Goal: Task Accomplishment & Management: Manage account settings

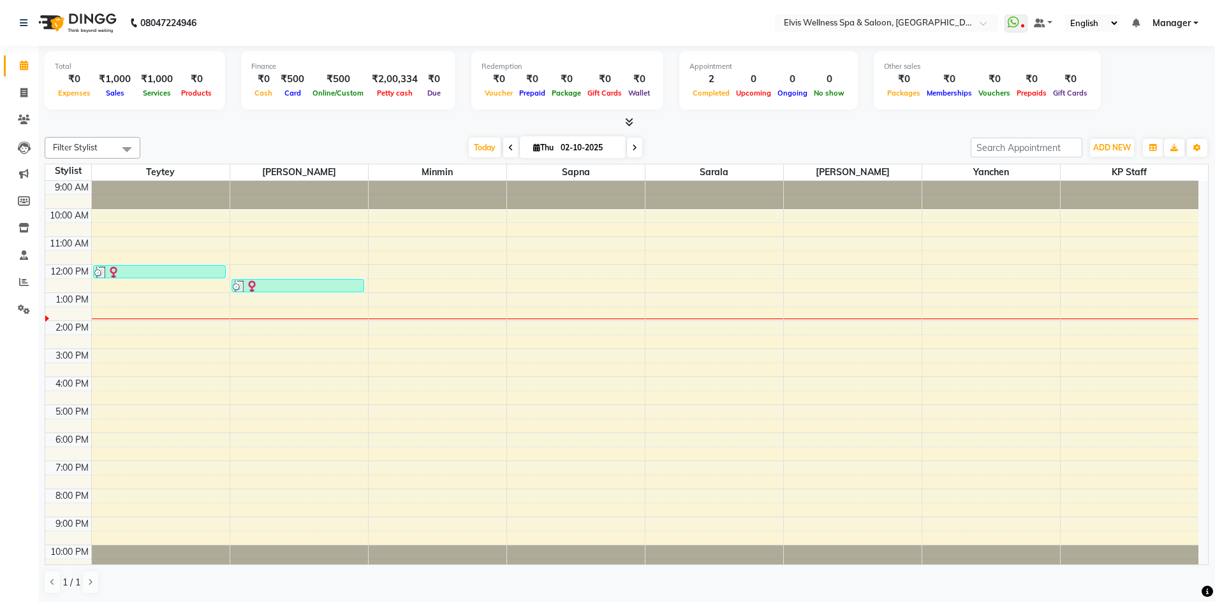
click at [508, 145] on icon at bounding box center [510, 148] width 5 height 8
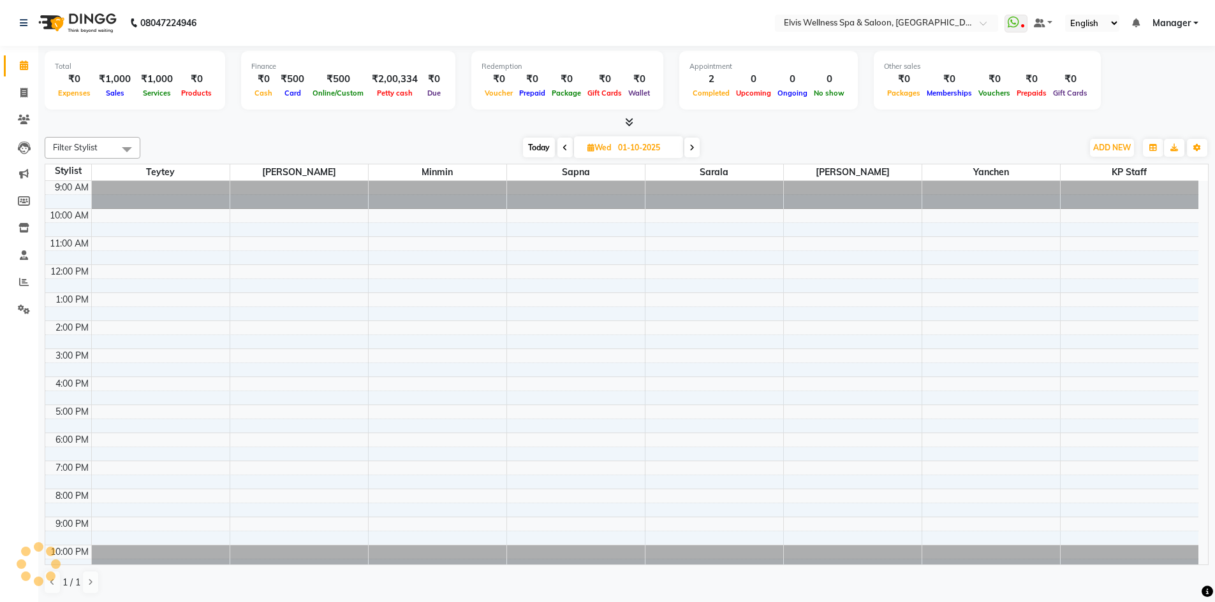
scroll to position [8, 0]
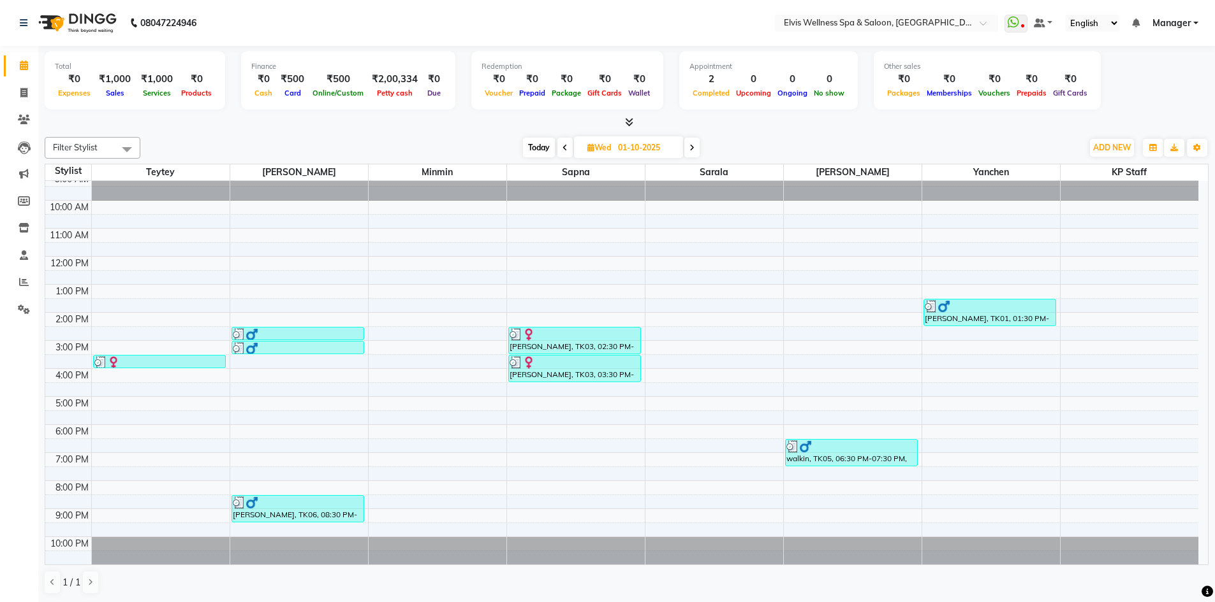
click at [537, 145] on span "Today" at bounding box center [539, 148] width 32 height 20
type input "02-10-2025"
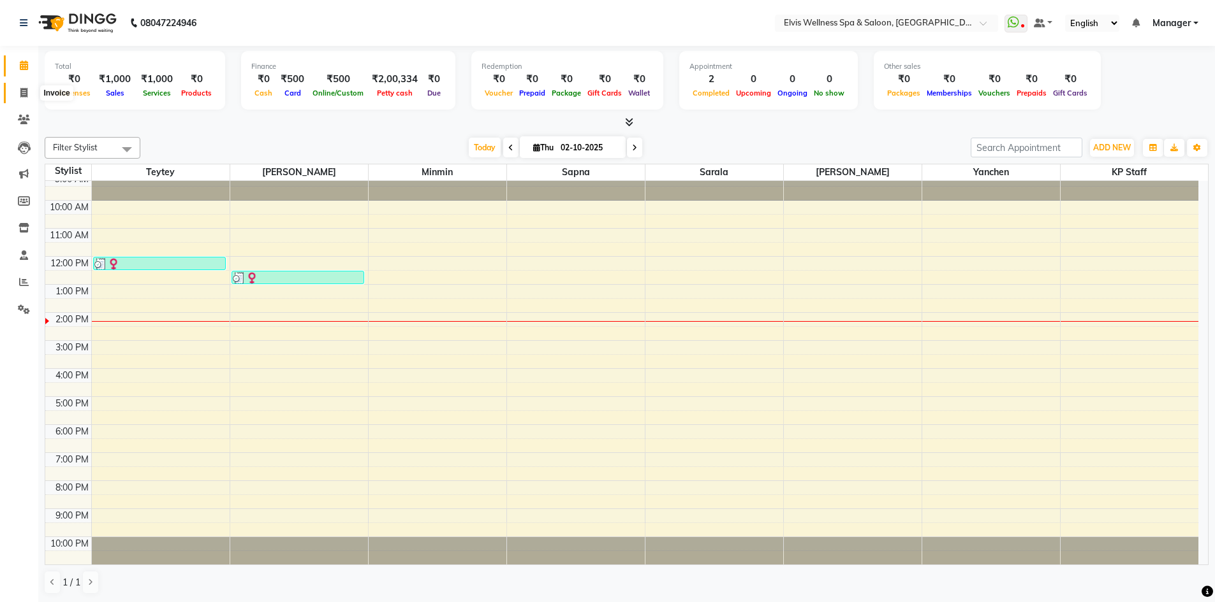
click at [22, 94] on icon at bounding box center [23, 93] width 7 height 10
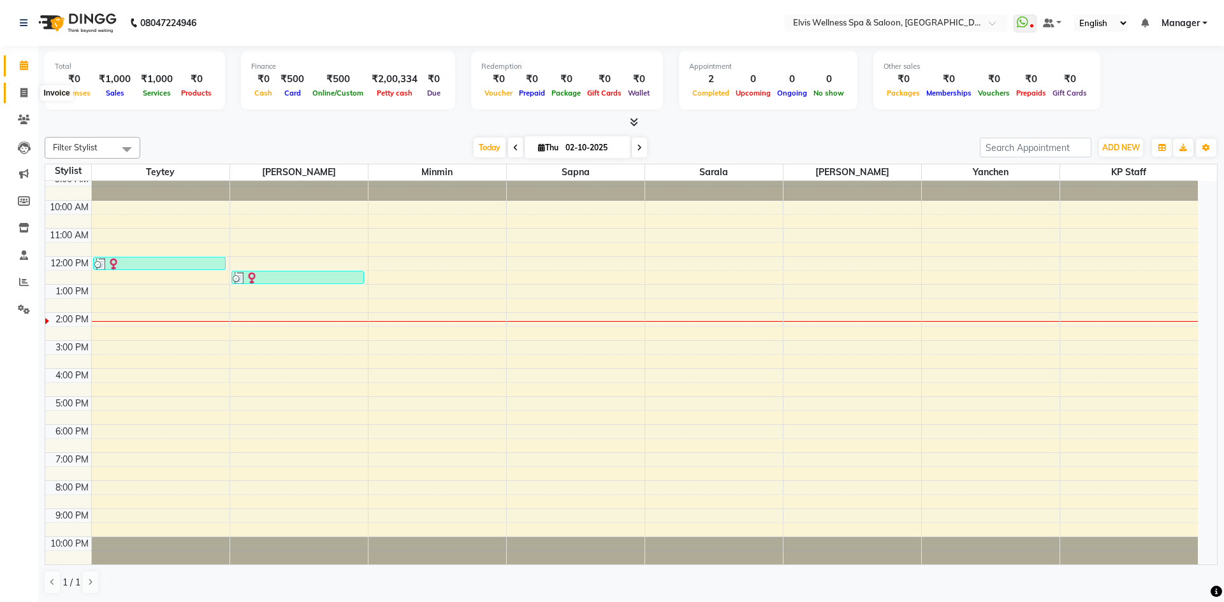
select select "service"
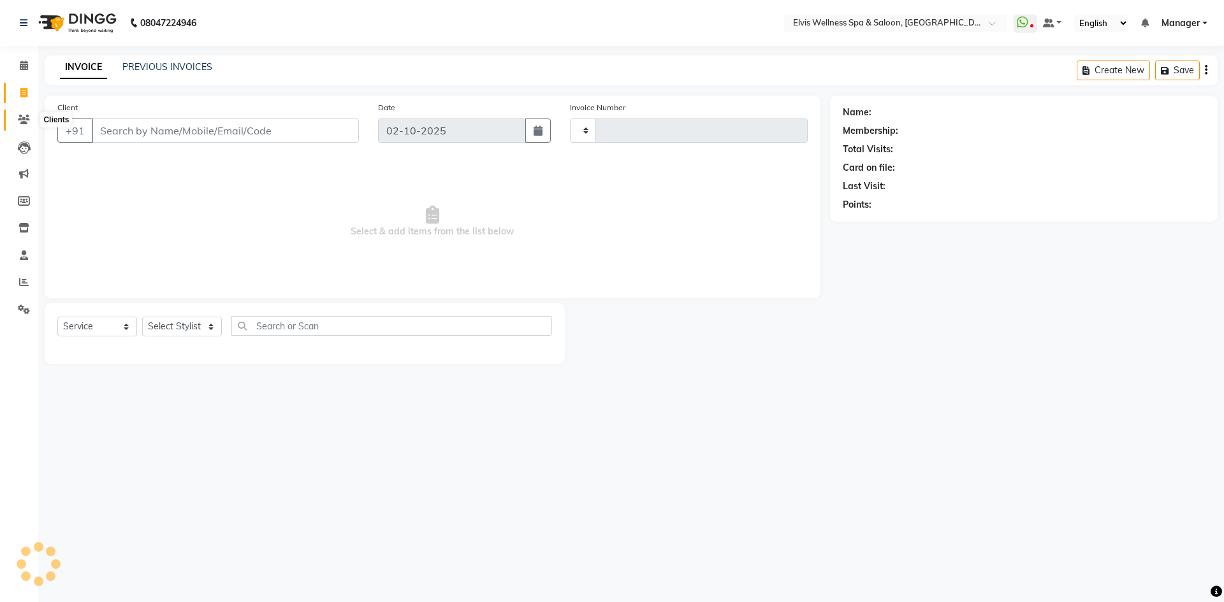
click at [18, 125] on span at bounding box center [24, 120] width 22 height 15
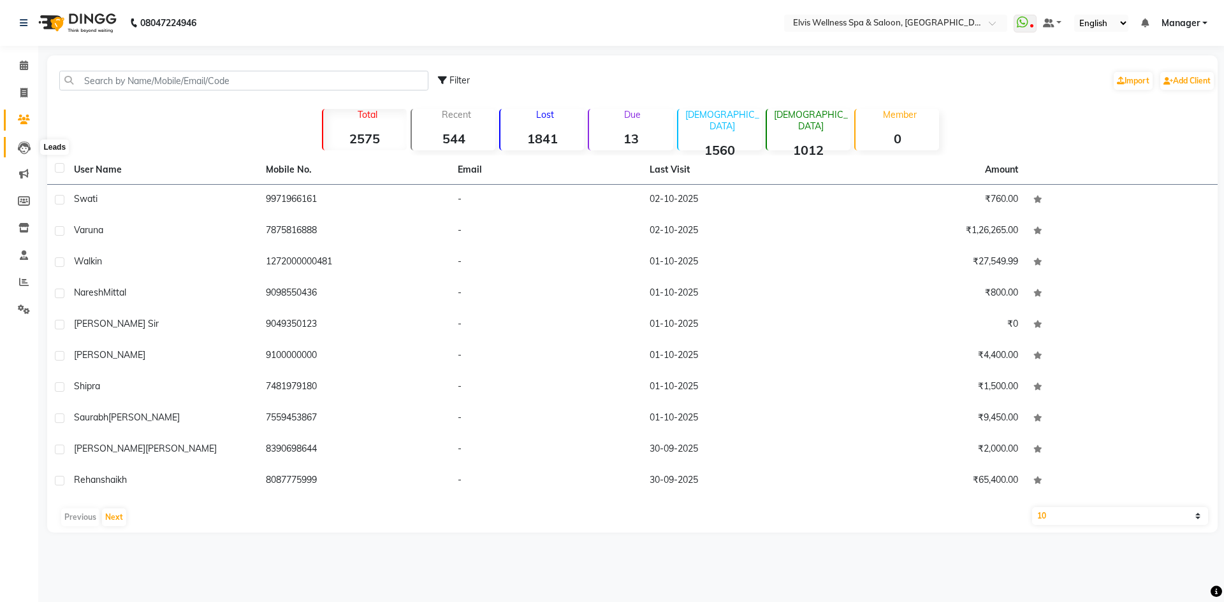
click at [29, 145] on icon at bounding box center [24, 148] width 13 height 13
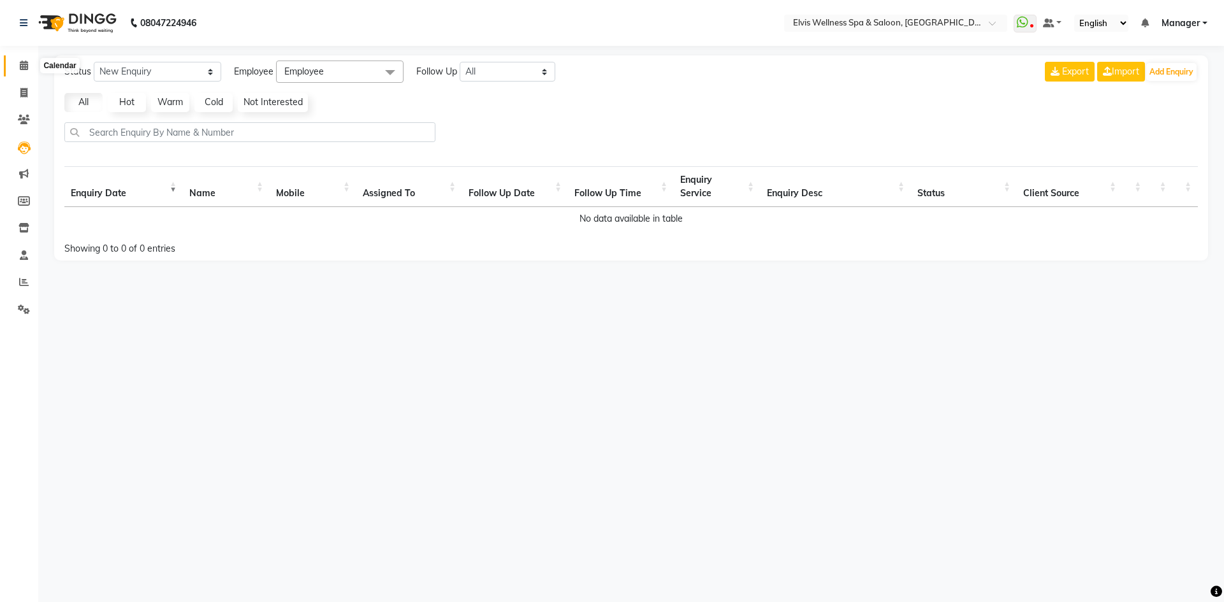
click at [16, 65] on span at bounding box center [24, 66] width 22 height 15
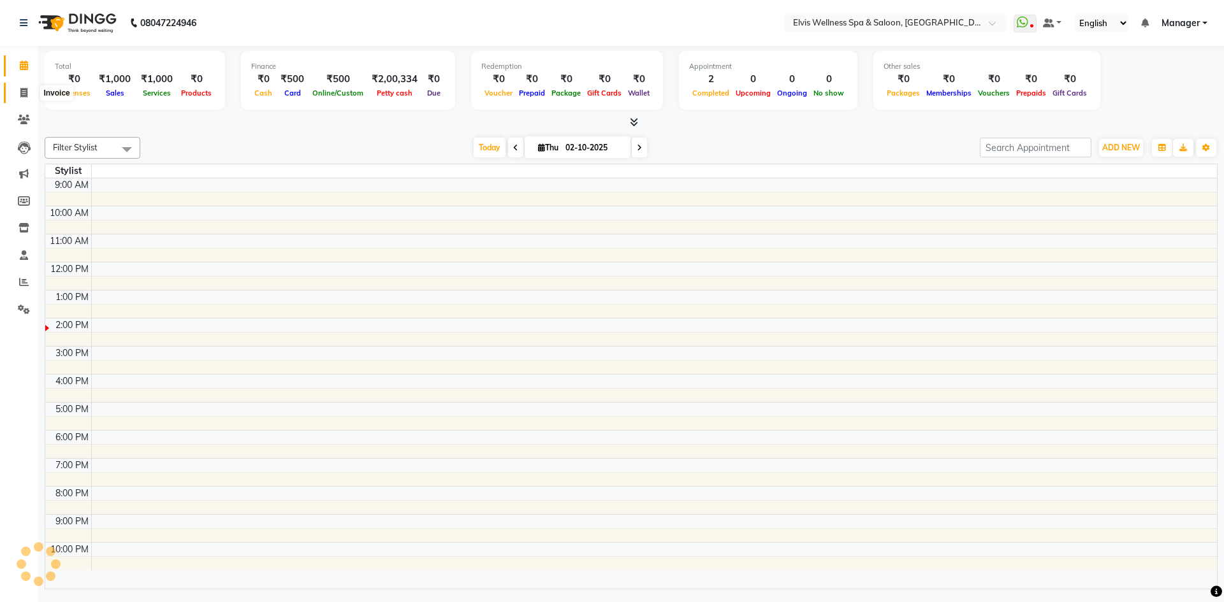
click at [23, 90] on icon at bounding box center [23, 93] width 7 height 10
select select "service"
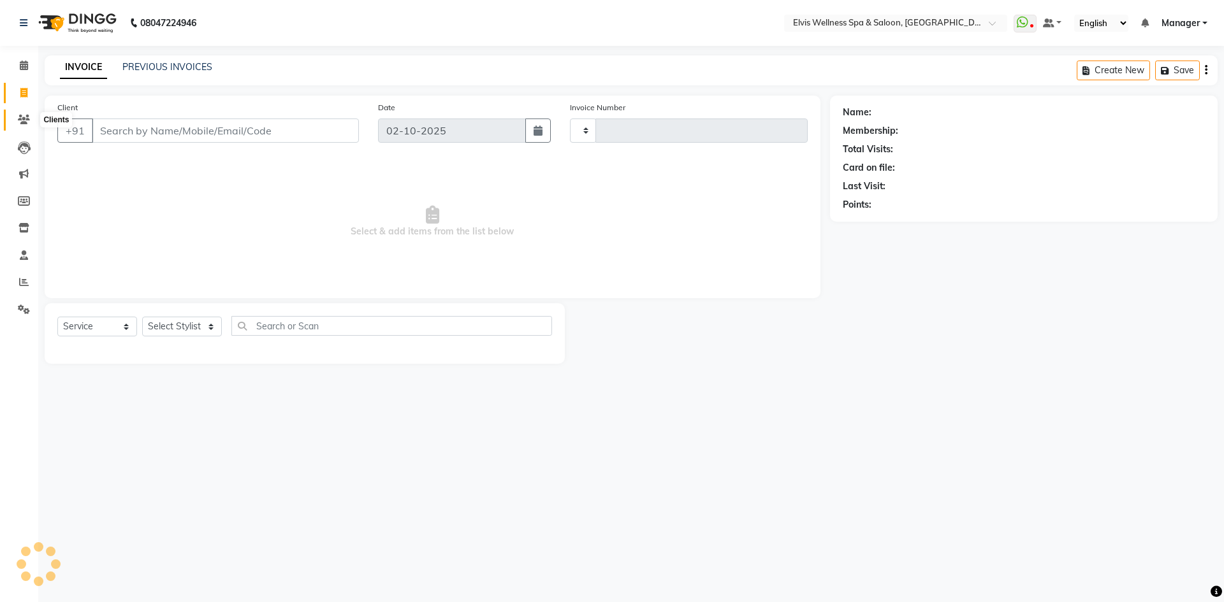
click at [24, 121] on icon at bounding box center [24, 120] width 12 height 10
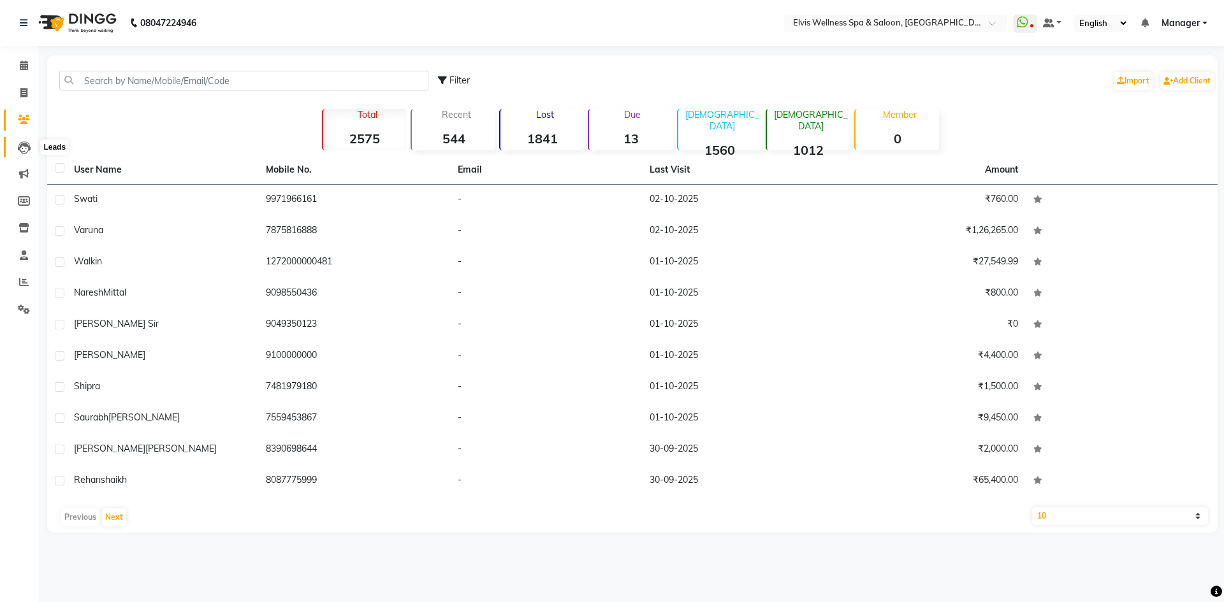
click at [27, 148] on icon at bounding box center [24, 148] width 13 height 13
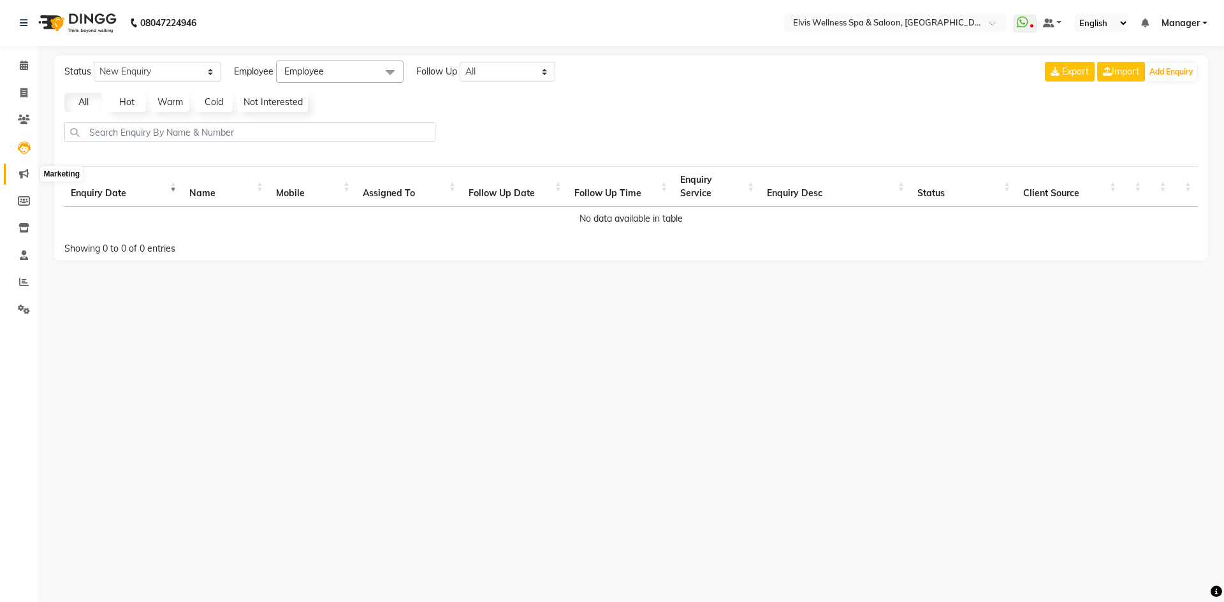
click at [29, 172] on span at bounding box center [24, 174] width 22 height 15
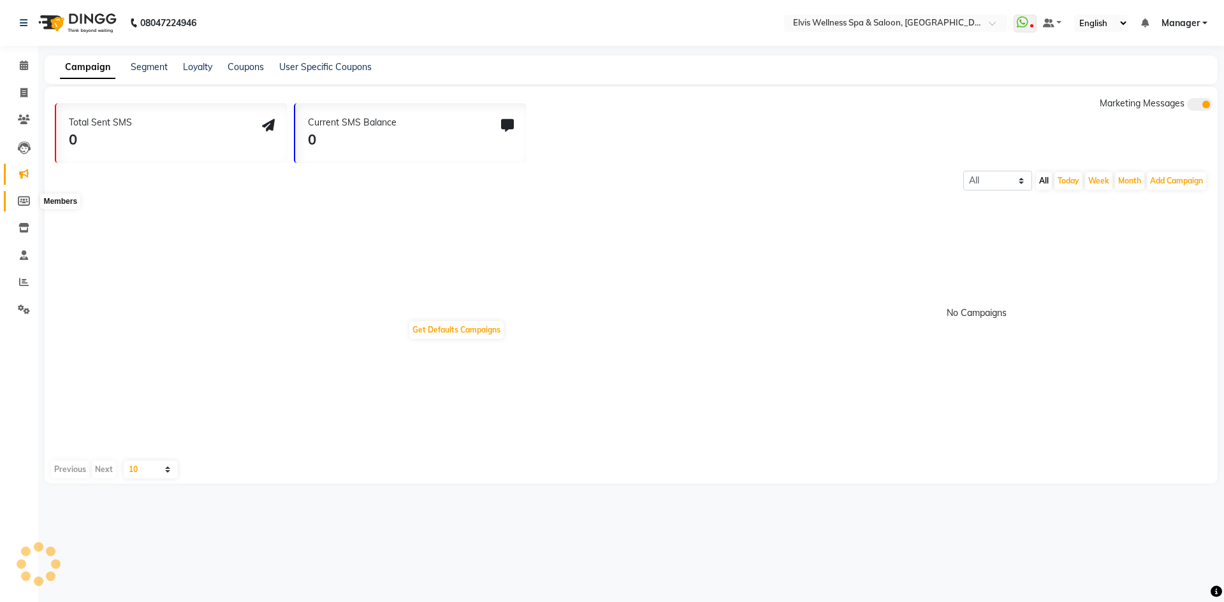
click at [31, 195] on span at bounding box center [24, 201] width 22 height 15
select select
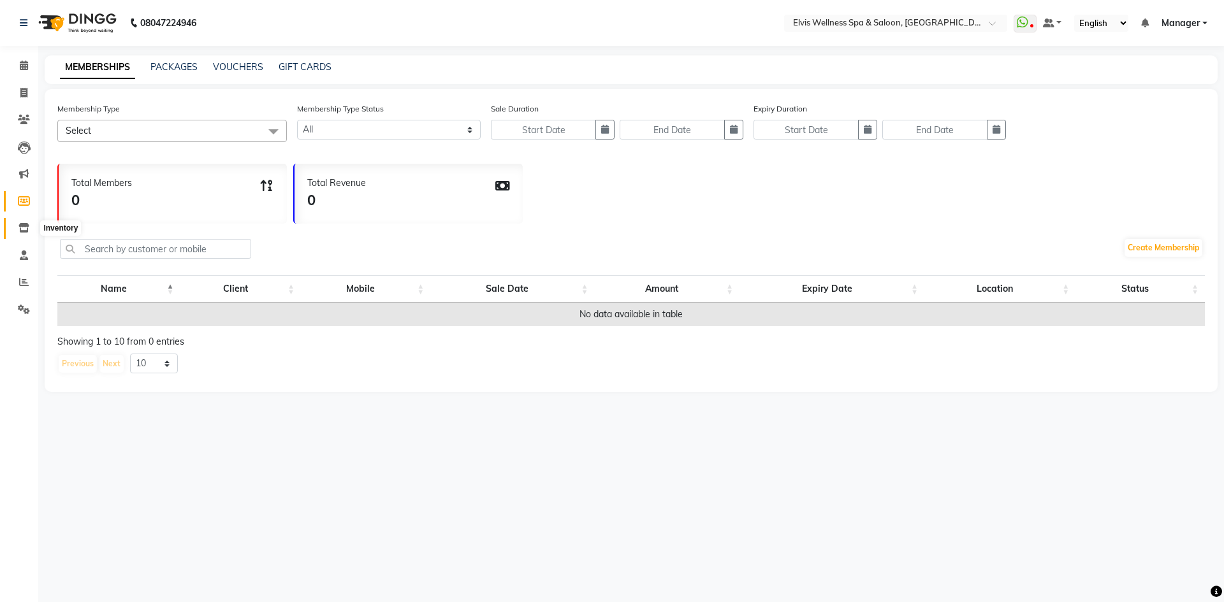
click at [28, 227] on icon at bounding box center [23, 228] width 11 height 10
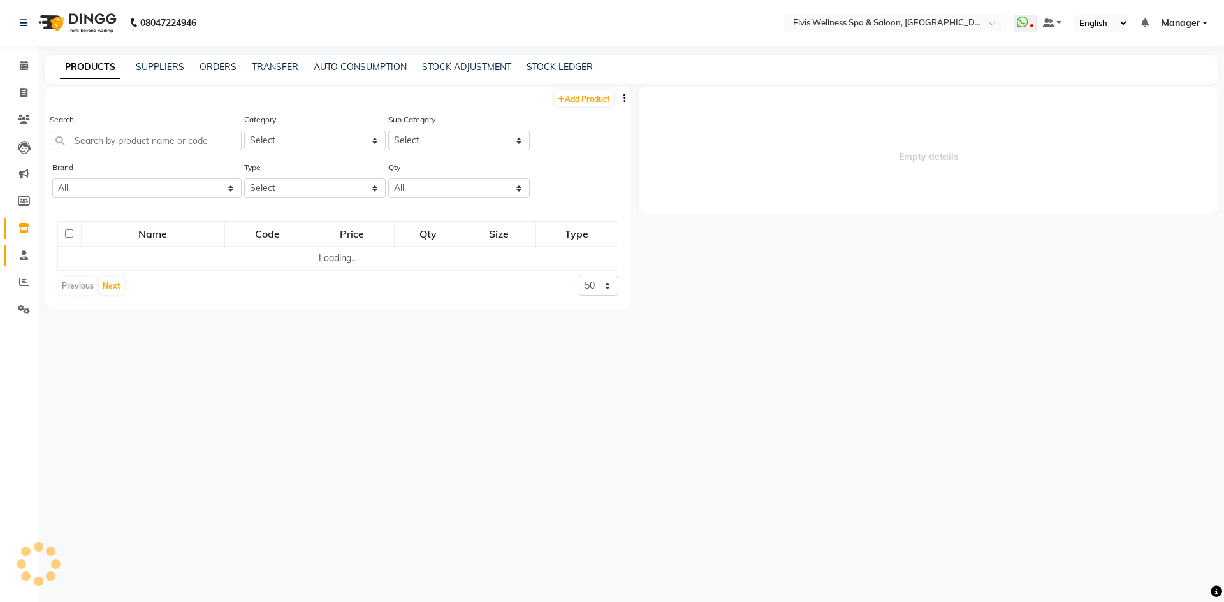
select select
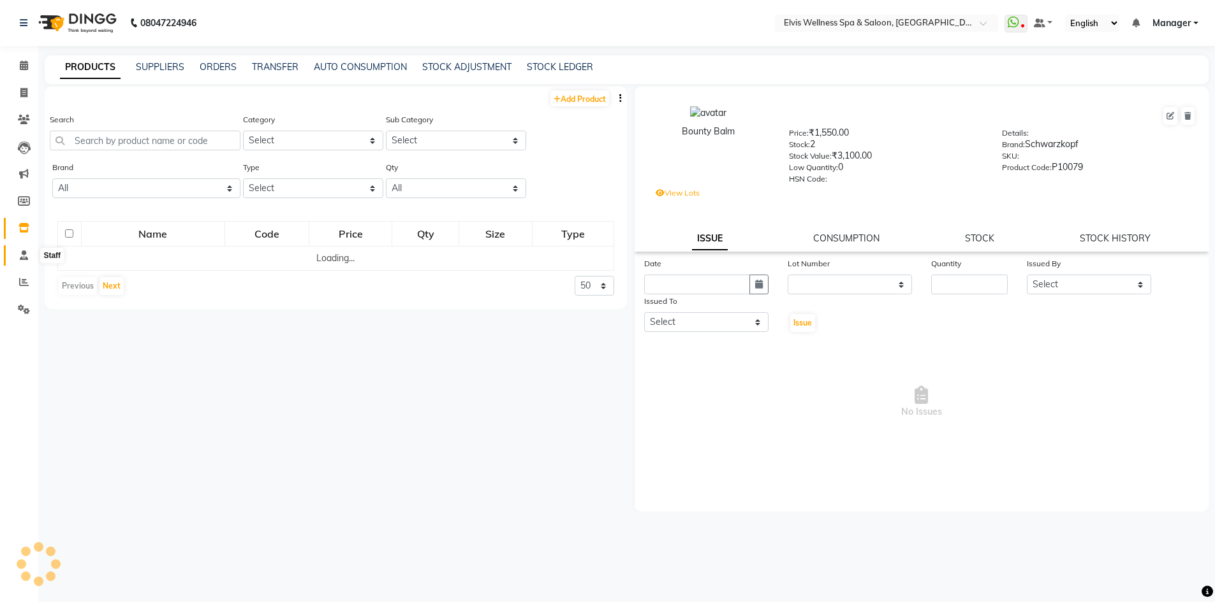
click at [25, 252] on icon at bounding box center [24, 256] width 8 height 10
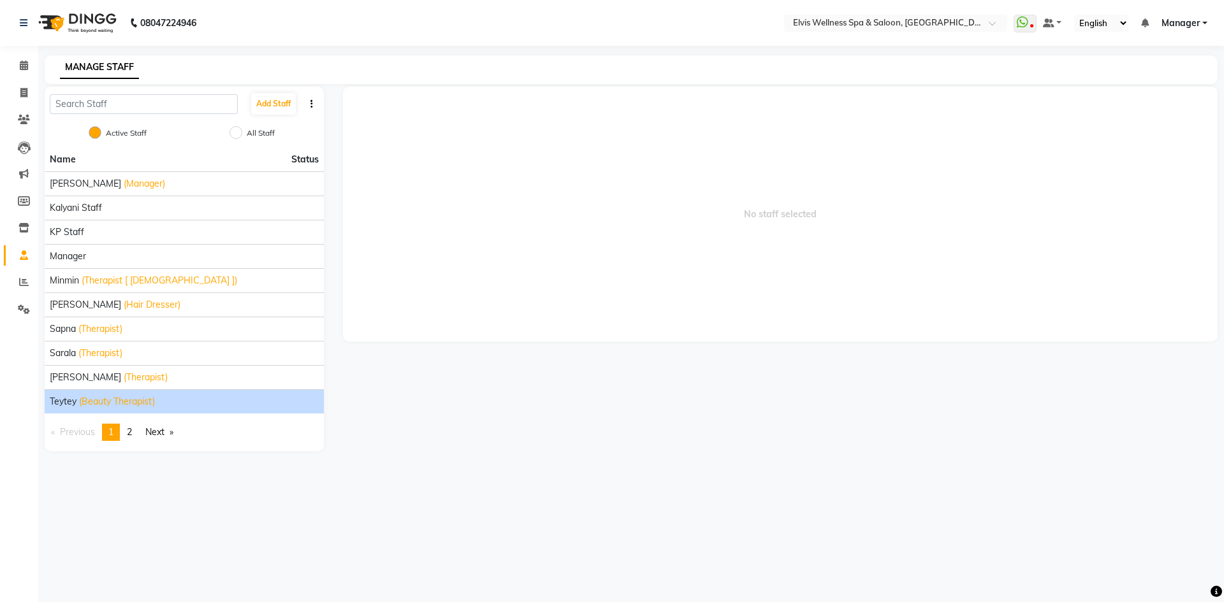
click at [143, 403] on span "(Beauty Therapist)" at bounding box center [117, 401] width 76 height 13
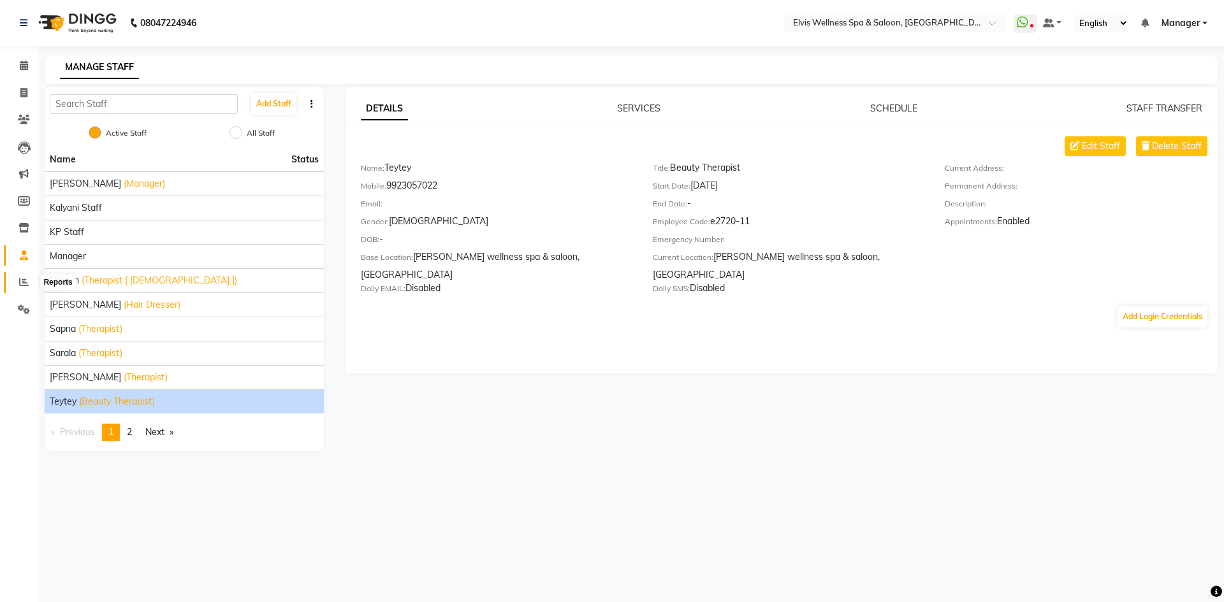
click at [19, 277] on span at bounding box center [24, 282] width 22 height 15
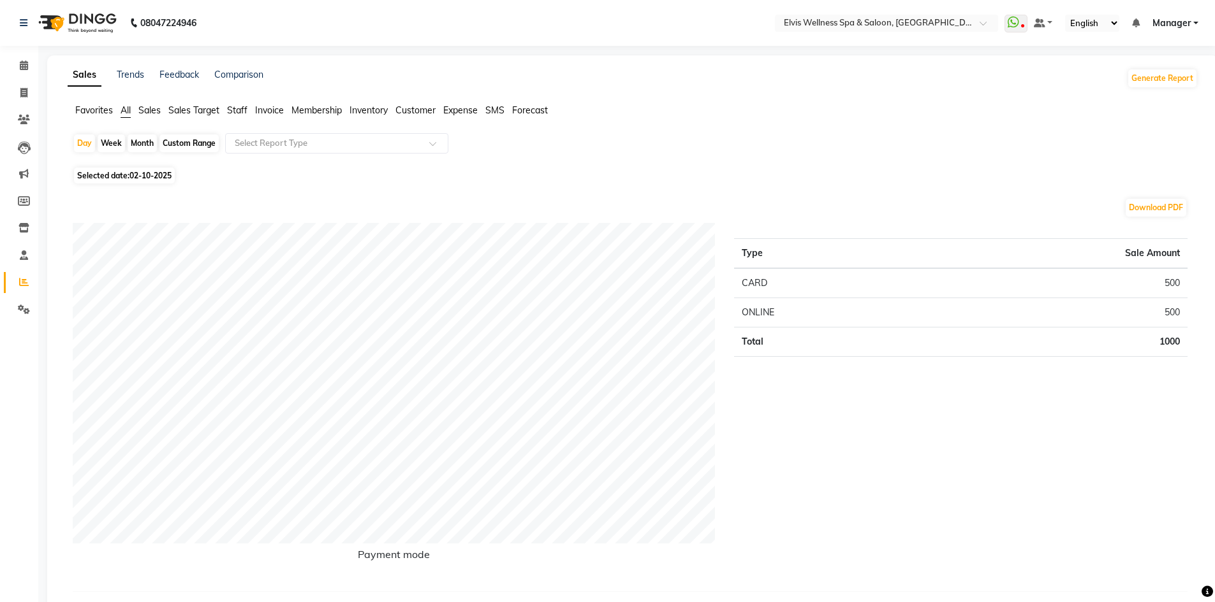
click at [142, 138] on div "Month" at bounding box center [142, 144] width 29 height 18
select select "10"
select select "2025"
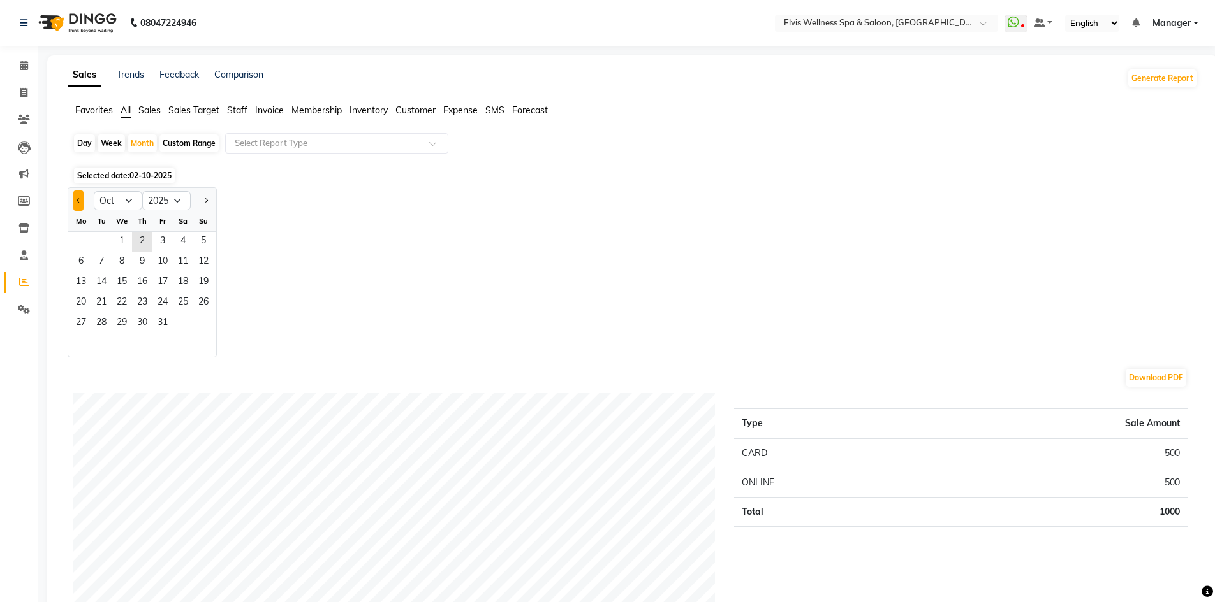
click at [82, 203] on button "Previous month" at bounding box center [78, 201] width 10 height 20
select select "9"
drag, startPoint x: 82, startPoint y: 234, endPoint x: 166, endPoint y: 318, distance: 118.1
click at [166, 318] on ngb-datepicker-month "Mo Tu We Th Fr Sa Su 1 2 3 4 5 6 7 8 9 10 11 12 13 14 15 16 17 18 19 20 21 22 2…" at bounding box center [142, 284] width 148 height 146
drag, startPoint x: 86, startPoint y: 240, endPoint x: 69, endPoint y: 259, distance: 25.3
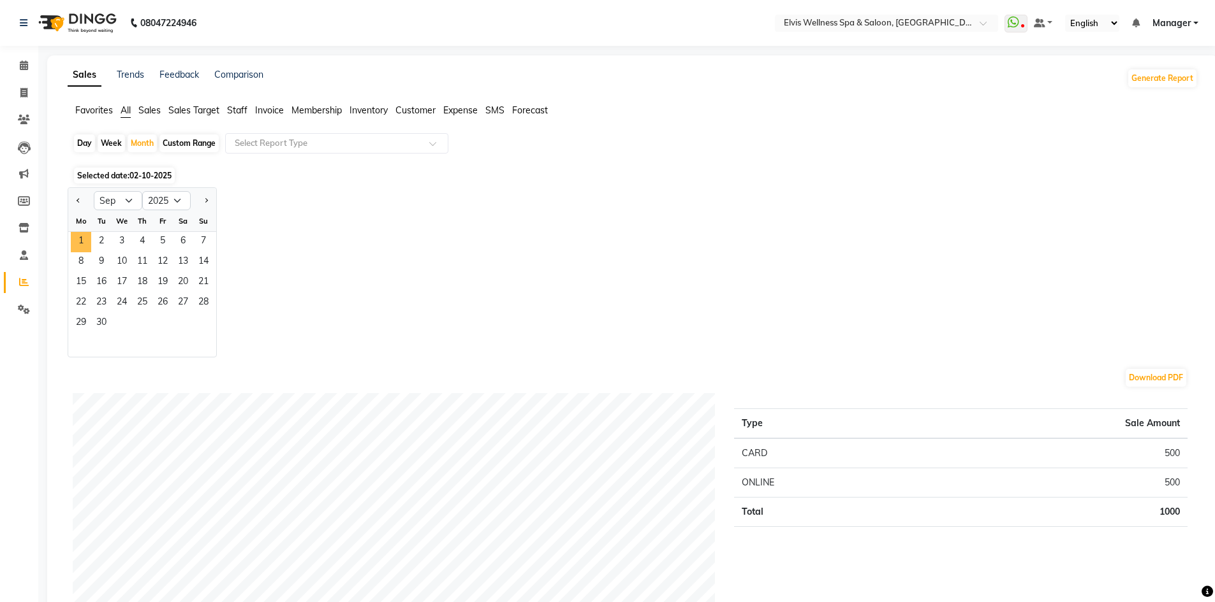
click at [69, 259] on div "8 9 10 11 12 13 14" at bounding box center [142, 262] width 148 height 20
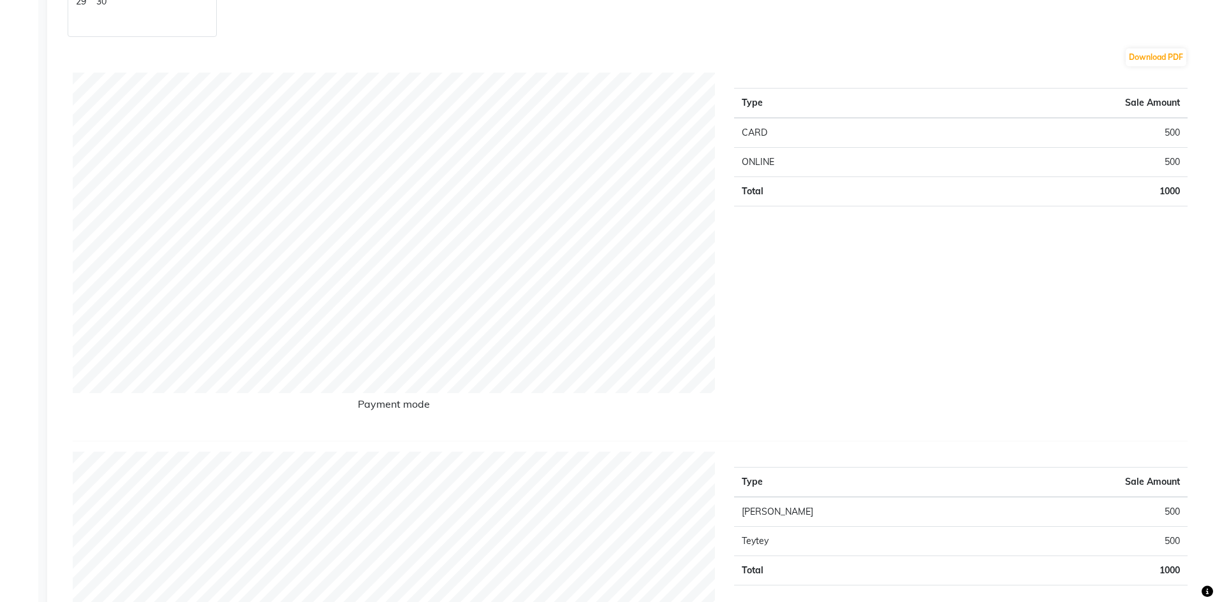
scroll to position [310, 0]
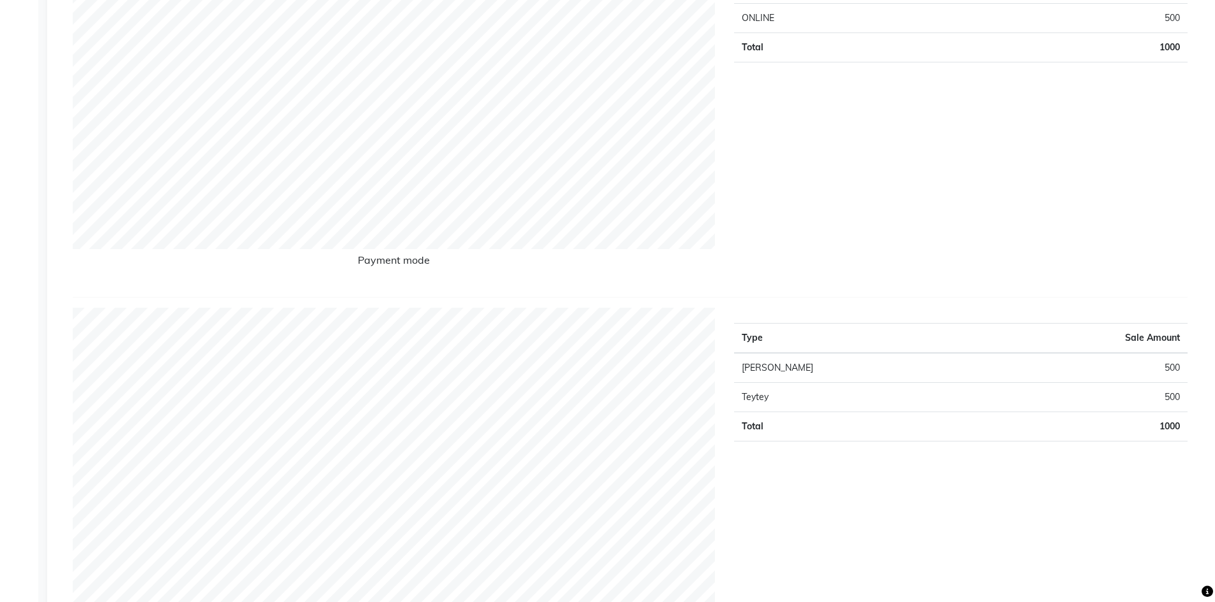
scroll to position [0, 0]
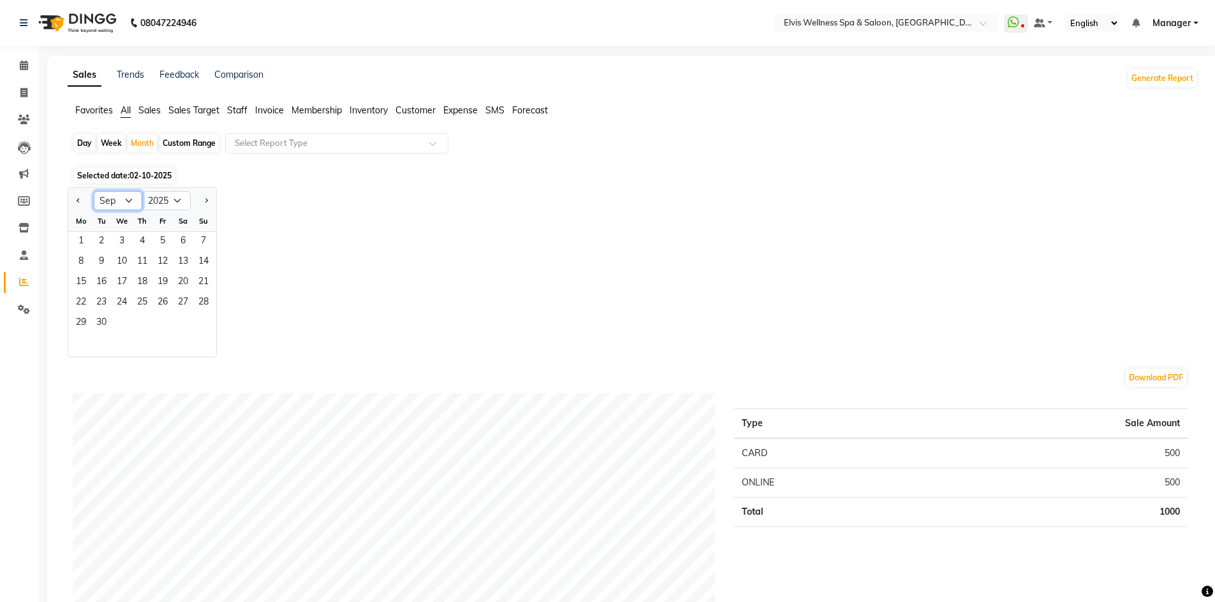
click at [126, 201] on select "Jan Feb Mar Apr May Jun Jul Aug Sep Oct Nov Dec" at bounding box center [118, 200] width 48 height 19
click at [94, 191] on select "Jan Feb Mar Apr May Jun Jul Aug Sep Oct Nov Dec" at bounding box center [118, 200] width 48 height 19
click at [138, 175] on span "02-10-2025" at bounding box center [150, 176] width 42 height 10
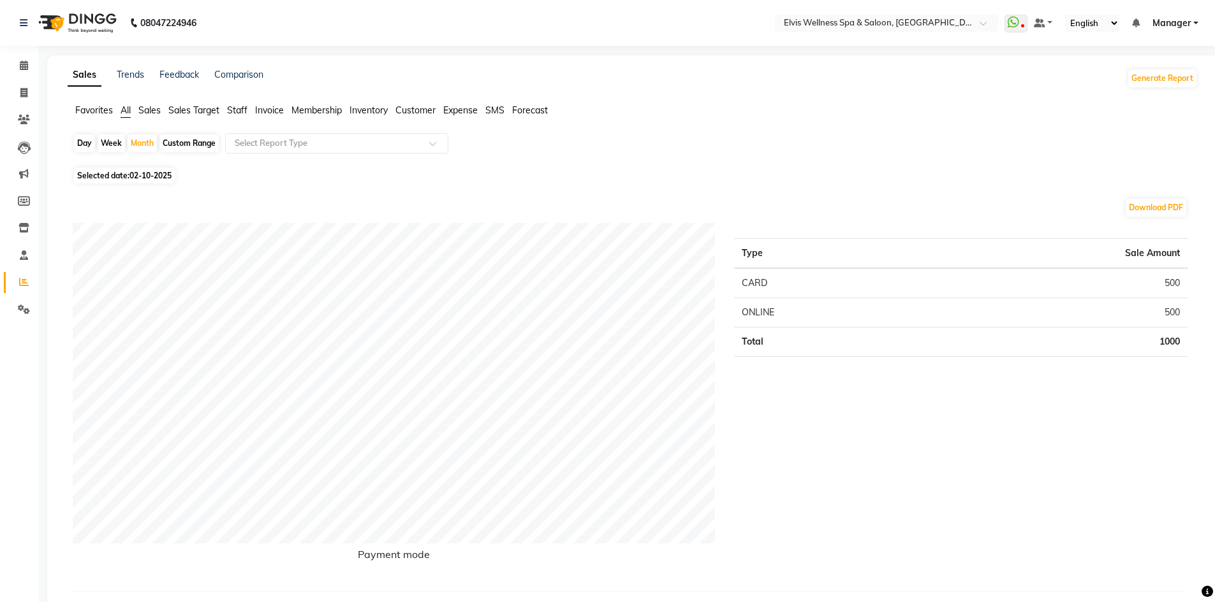
click at [138, 175] on span "02-10-2025" at bounding box center [150, 176] width 42 height 10
select select "10"
select select "2025"
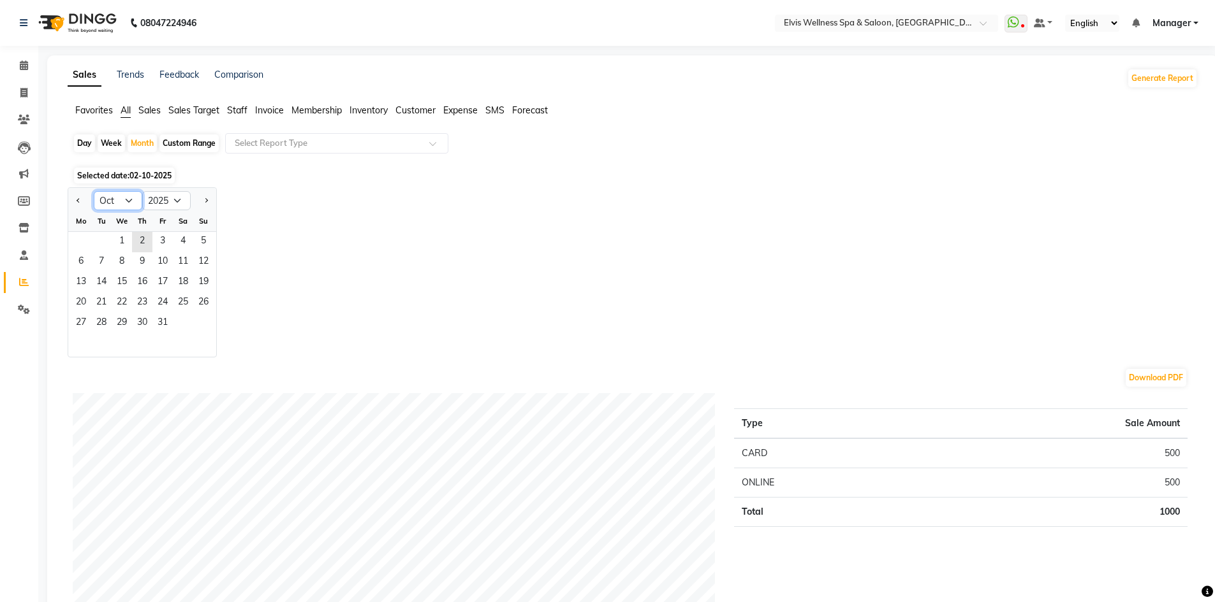
click at [122, 196] on select "Jan Feb Mar Apr May Jun Jul Aug Sep Oct Nov Dec" at bounding box center [118, 200] width 48 height 19
select select "9"
click at [94, 191] on select "Jan Feb Mar Apr May Jun Jul Aug Sep Oct Nov Dec" at bounding box center [118, 200] width 48 height 19
click at [240, 109] on span "Staff" at bounding box center [237, 110] width 20 height 11
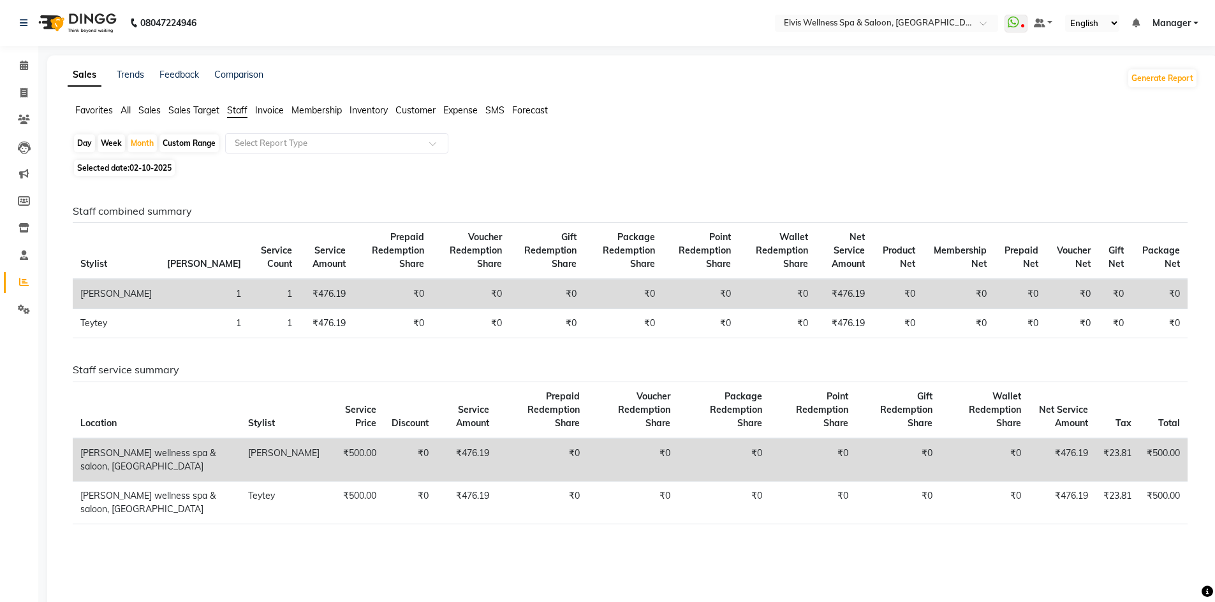
click at [108, 141] on div "Week" at bounding box center [111, 144] width 27 height 18
select select "10"
select select "2025"
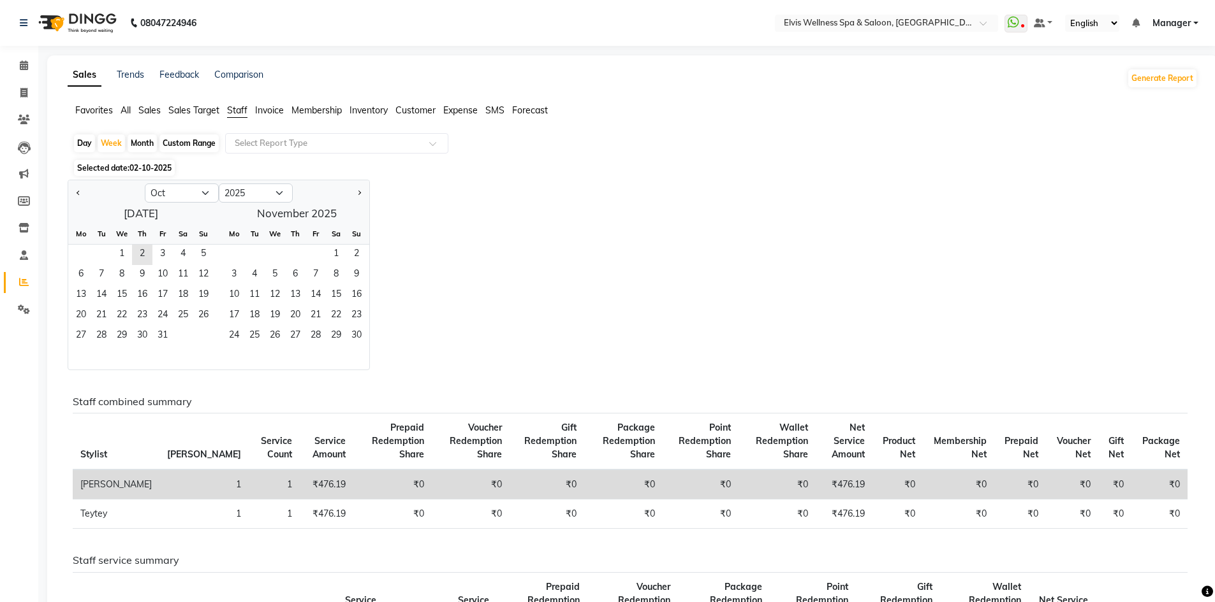
click at [140, 140] on div "Month" at bounding box center [142, 144] width 29 height 18
select select "10"
select select "2025"
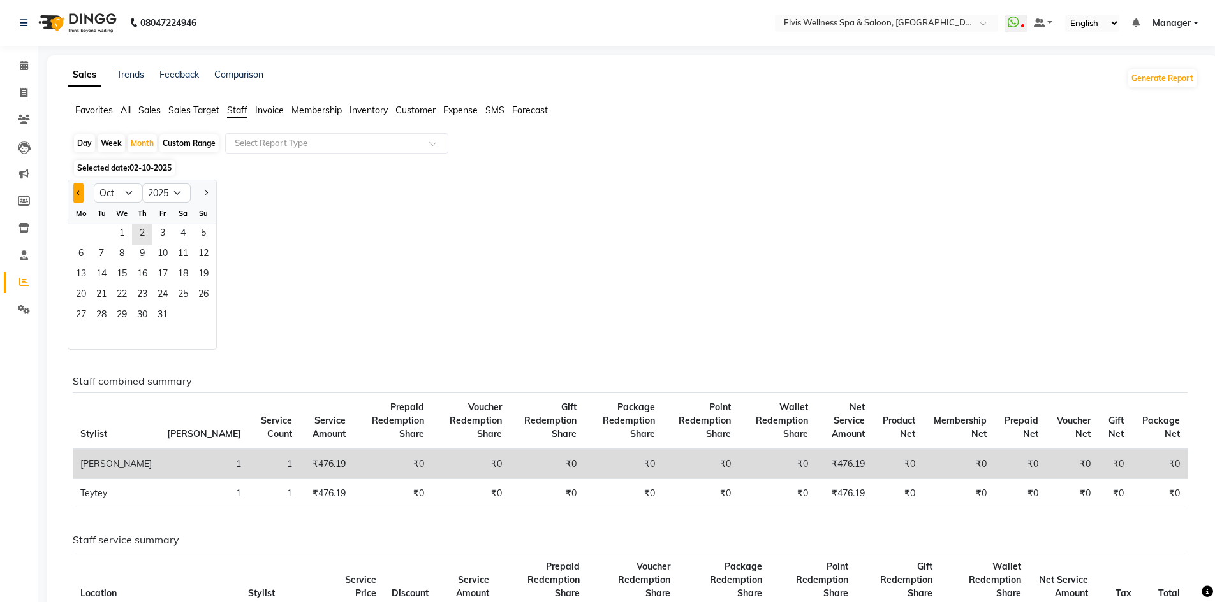
click at [80, 193] on span "Previous month" at bounding box center [79, 193] width 4 height 4
select select "9"
click at [113, 194] on select "Jan Feb Mar Apr May Jun Jul Aug Sep Oct Nov Dec" at bounding box center [118, 193] width 48 height 19
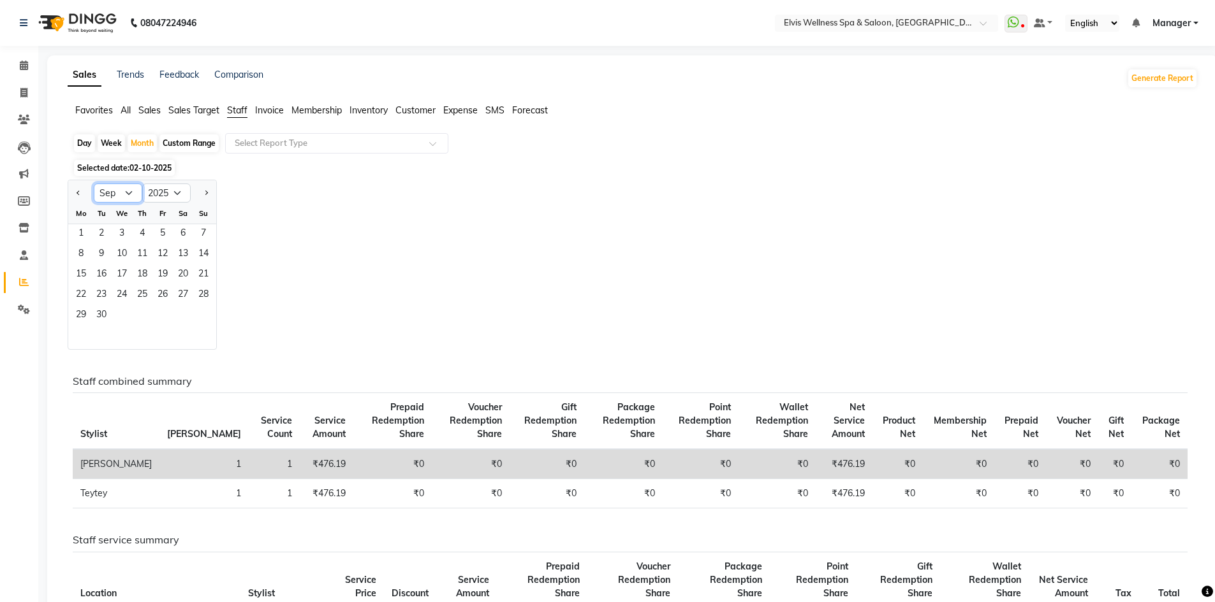
click at [94, 184] on select "Jan Feb Mar Apr May Jun Jul Aug Sep Oct Nov Dec" at bounding box center [118, 193] width 48 height 19
click at [173, 192] on select "2015 2016 2017 2018 2019 2020 2021 2022 2023 2024 2025 2026 2027 2028 2029 2030…" at bounding box center [166, 193] width 48 height 19
click at [142, 184] on select "2015 2016 2017 2018 2019 2020 2021 2022 2023 2024 2025 2026 2027 2028 2029 2030…" at bounding box center [166, 193] width 48 height 19
drag, startPoint x: 82, startPoint y: 228, endPoint x: 148, endPoint y: 335, distance: 125.4
click at [148, 335] on ngb-datepicker-month "Mo Tu We Th Fr Sa Su 1 2 3 4 5 6 7 8 9 10 11 12 13 14 15 16 17 18 19 20 21 22 2…" at bounding box center [142, 276] width 148 height 146
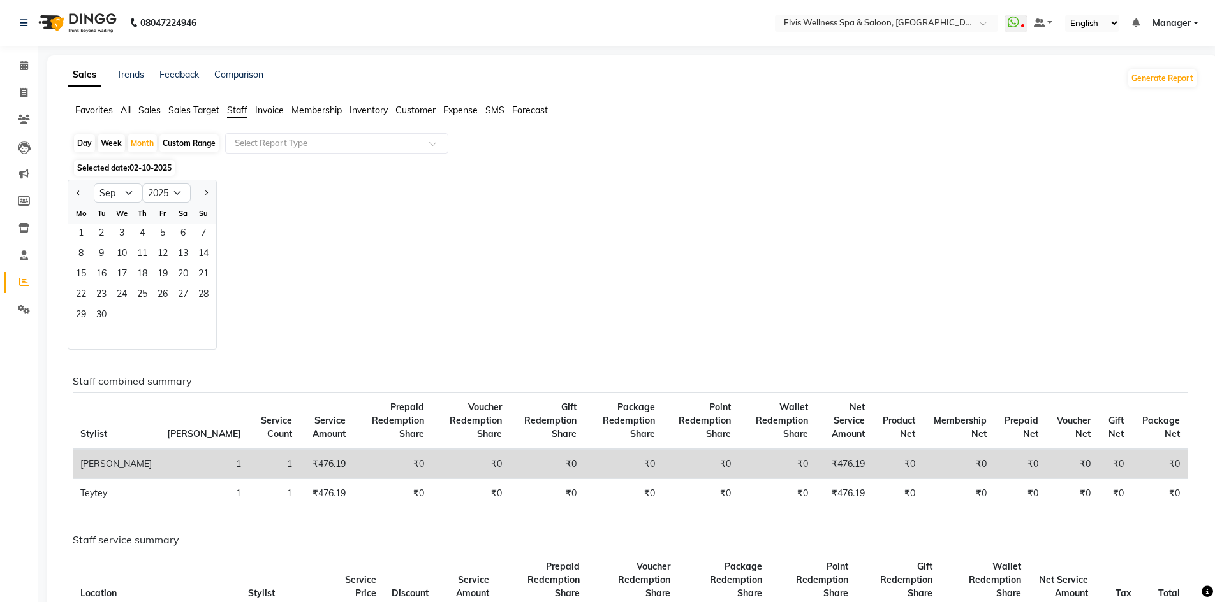
click at [1157, 21] on span "Manager" at bounding box center [1171, 23] width 38 height 13
click at [1035, 24] on span at bounding box center [1038, 22] width 11 height 9
click at [111, 111] on span "Favorites" at bounding box center [94, 110] width 38 height 11
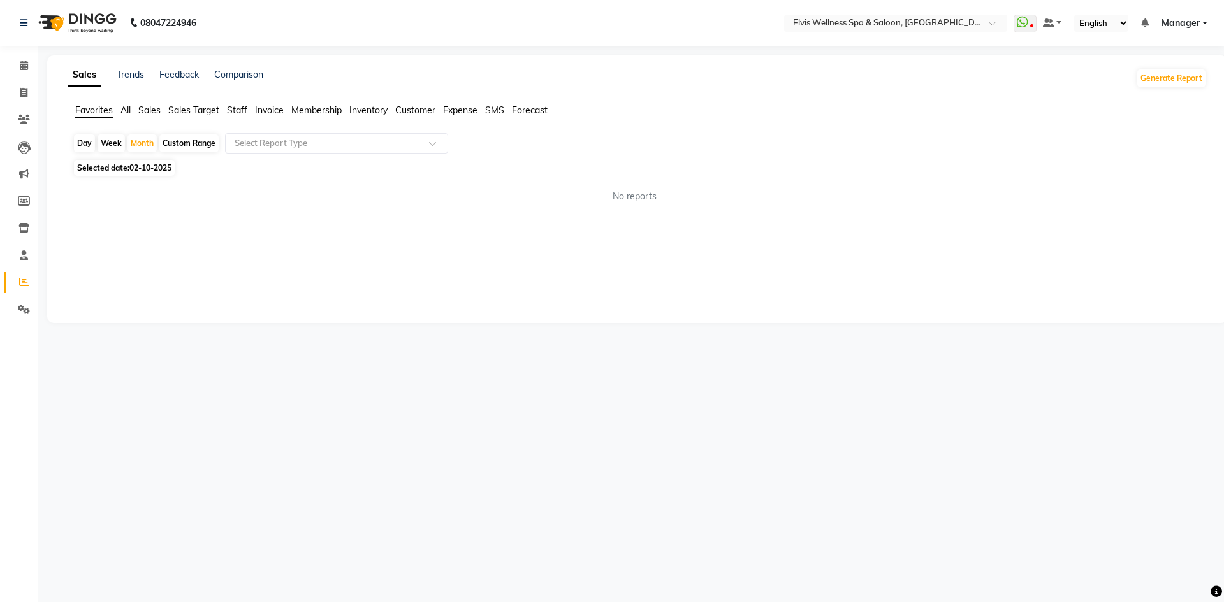
click at [126, 112] on span "All" at bounding box center [125, 110] width 10 height 11
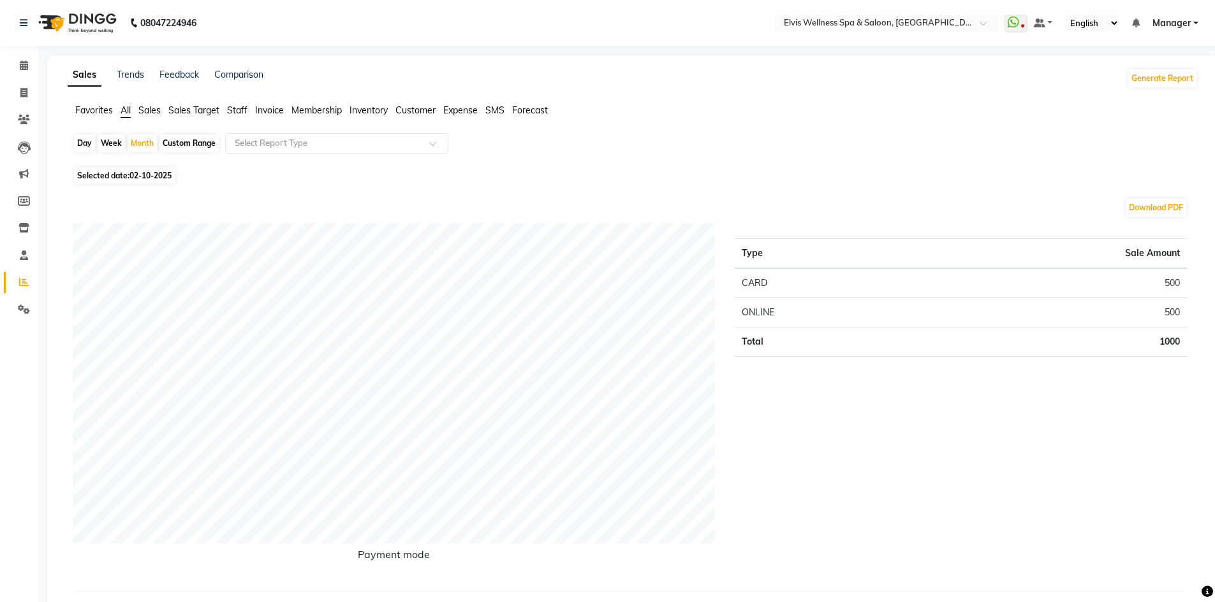
click at [151, 111] on span "Sales" at bounding box center [149, 110] width 22 height 11
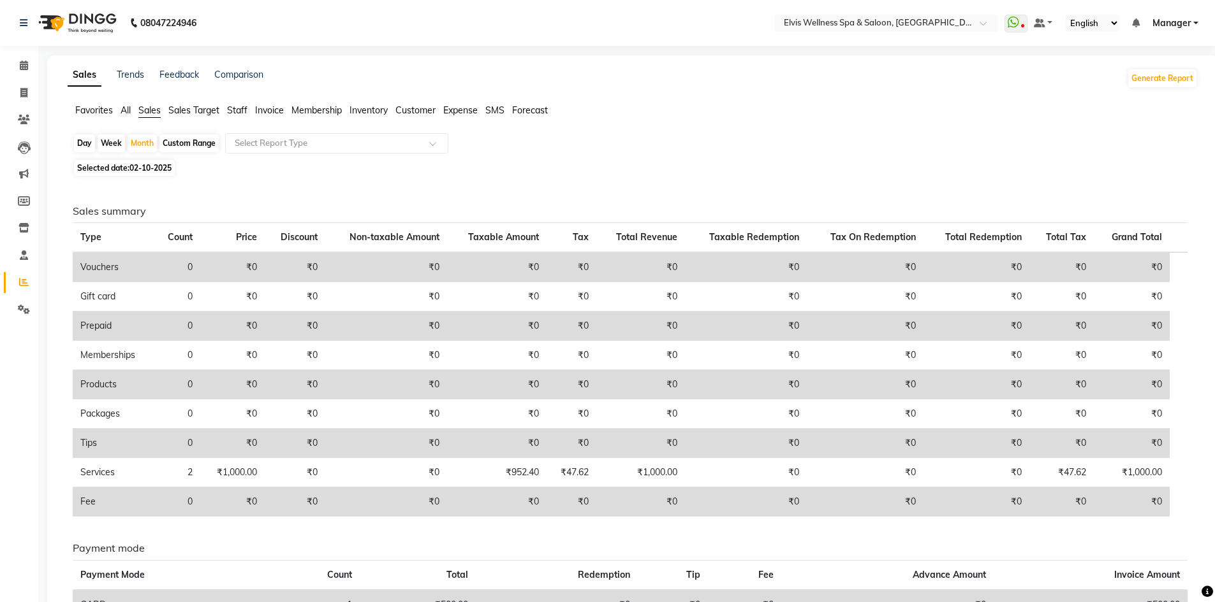
click at [193, 107] on span "Sales Target" at bounding box center [193, 110] width 51 height 11
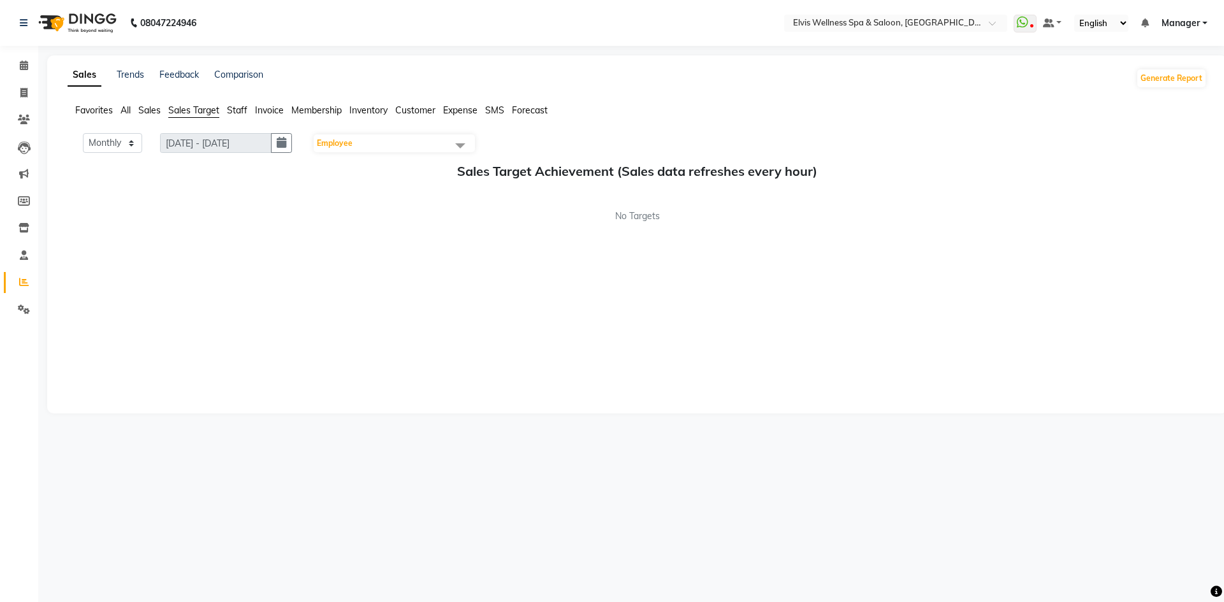
click at [232, 108] on span "Staff" at bounding box center [237, 110] width 20 height 11
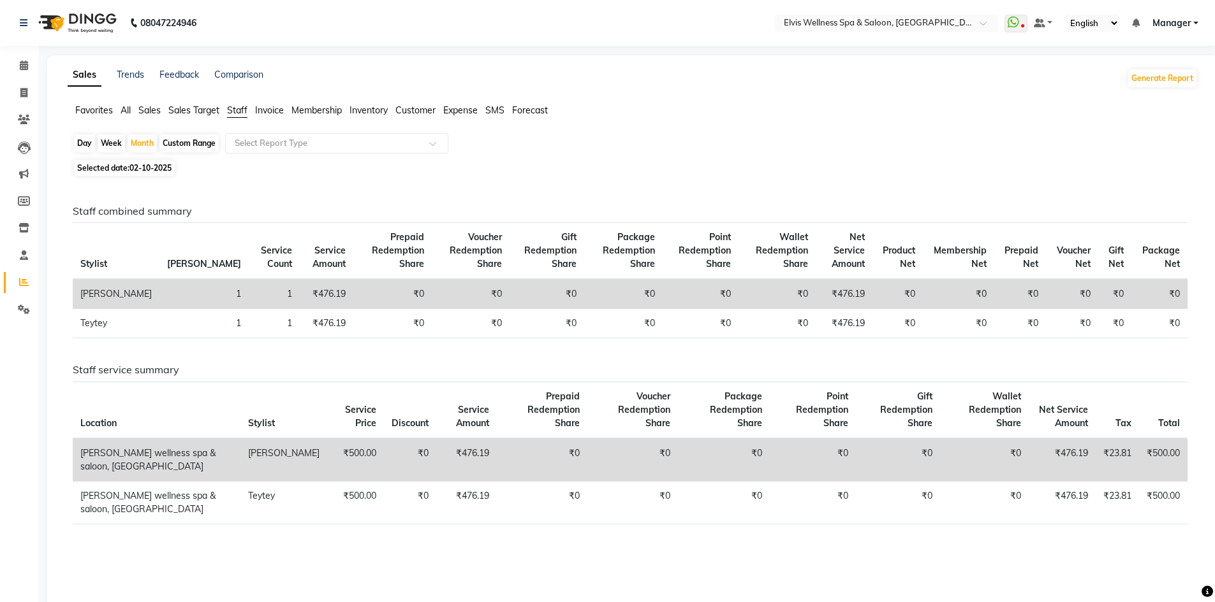
click at [136, 166] on span "02-10-2025" at bounding box center [150, 168] width 42 height 10
select select "10"
select select "2025"
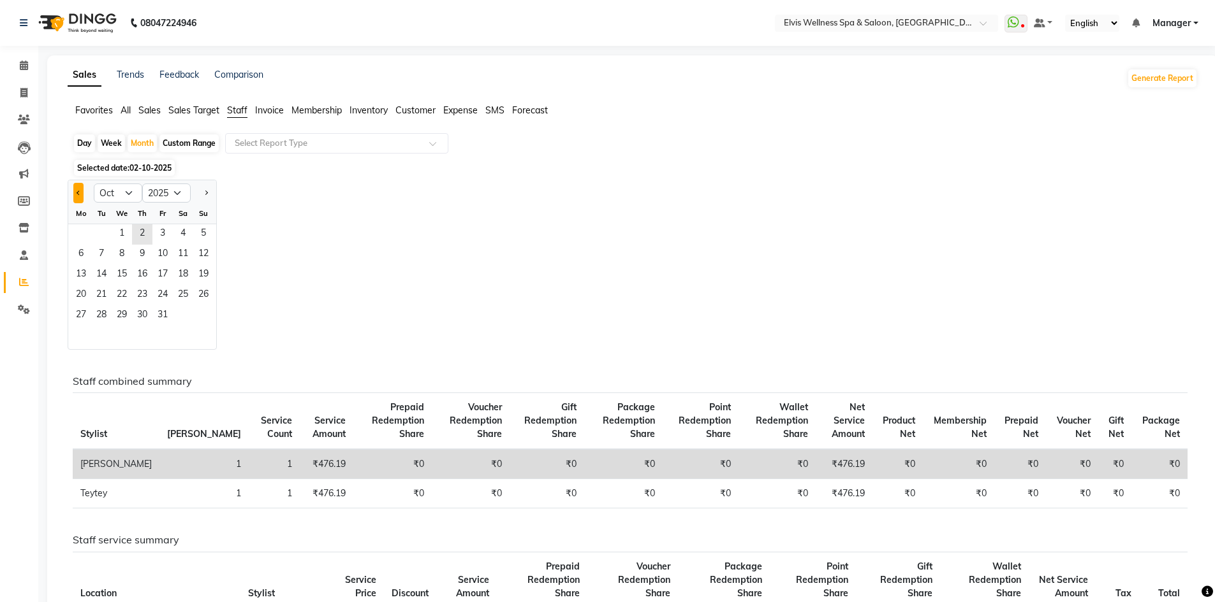
click at [82, 191] on button "Previous month" at bounding box center [78, 193] width 10 height 20
select select "9"
click at [242, 112] on span "Staff" at bounding box center [237, 110] width 20 height 11
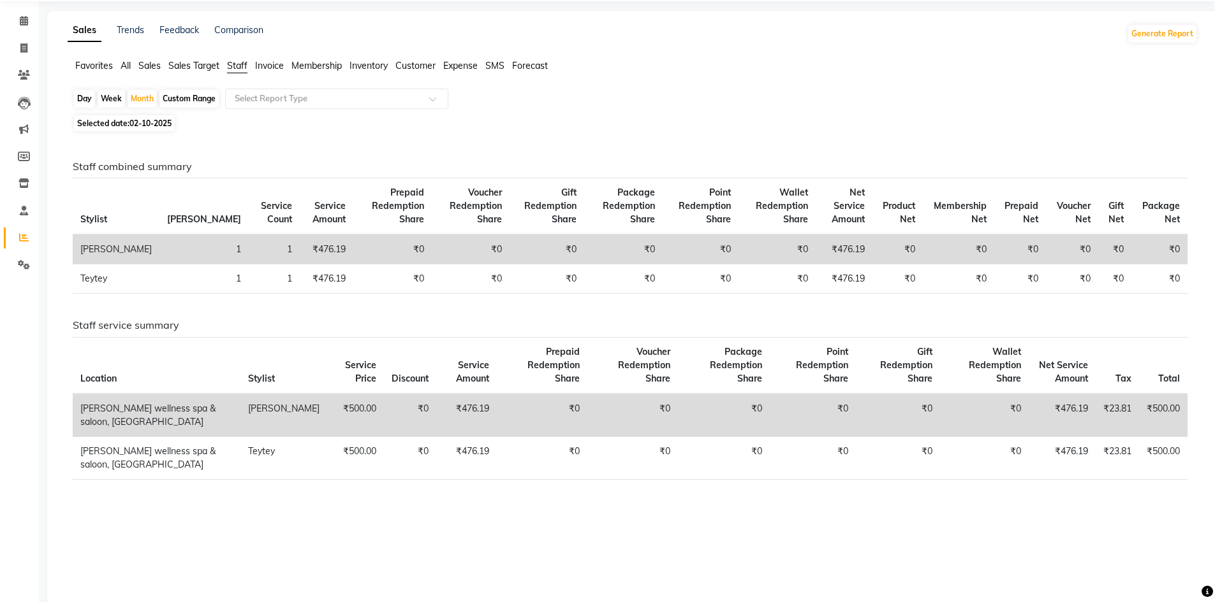
scroll to position [53, 0]
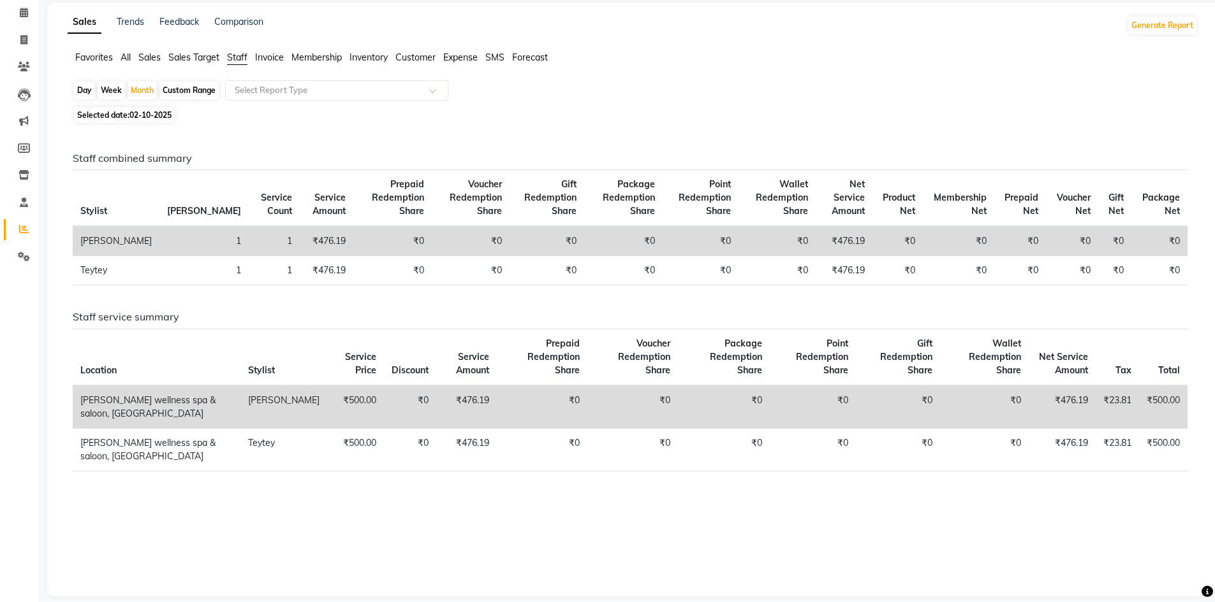
click at [149, 116] on span "02-10-2025" at bounding box center [150, 115] width 42 height 10
select select "10"
select select "2025"
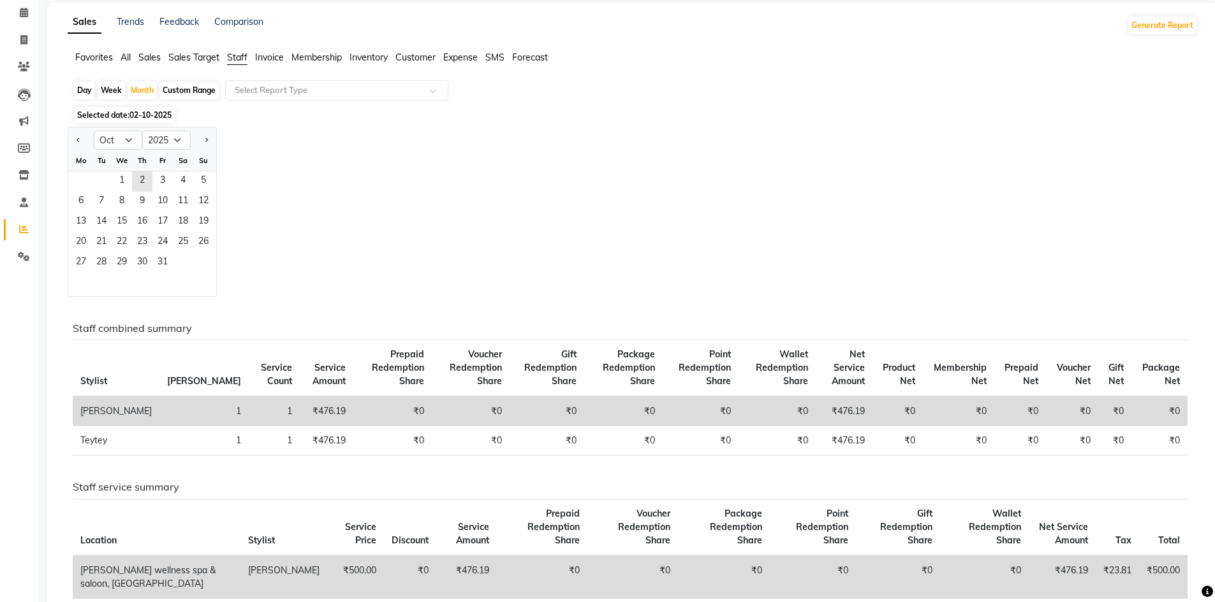
click at [149, 116] on span "02-10-2025" at bounding box center [150, 115] width 42 height 10
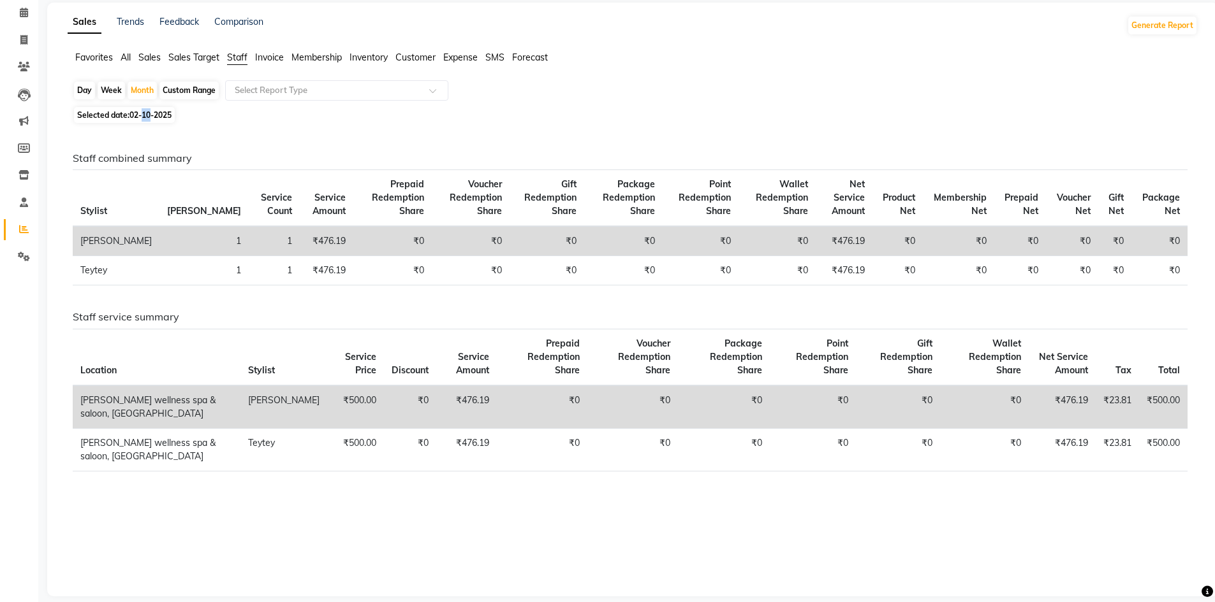
click at [149, 116] on span "02-10-2025" at bounding box center [150, 115] width 42 height 10
select select "10"
select select "2025"
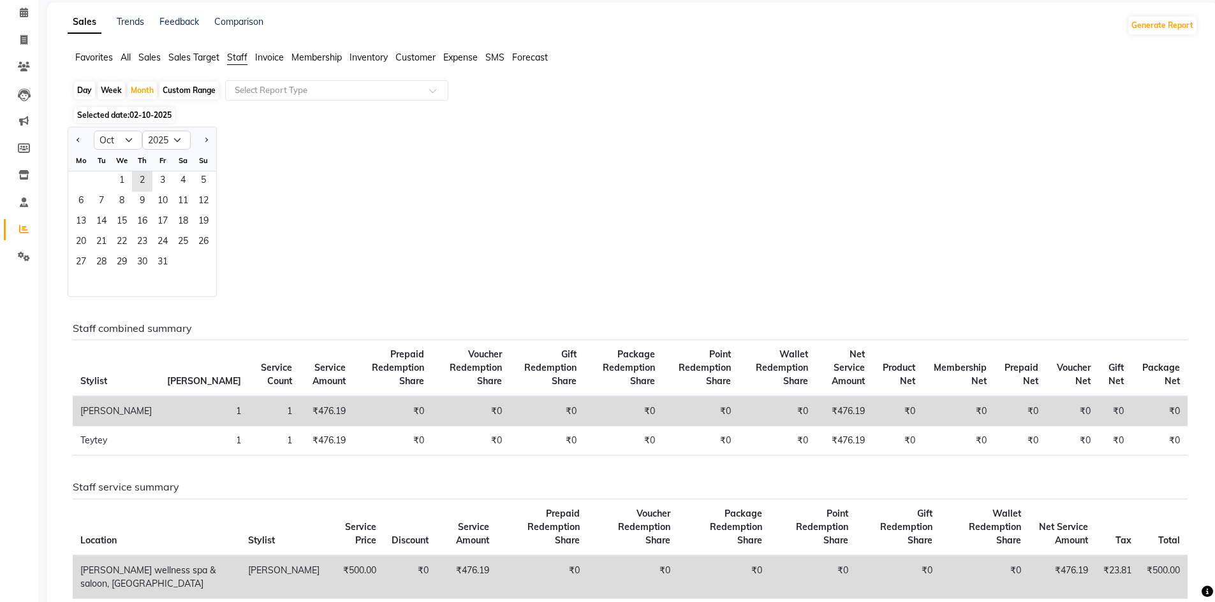
click at [138, 115] on span "02-10-2025" at bounding box center [150, 115] width 42 height 10
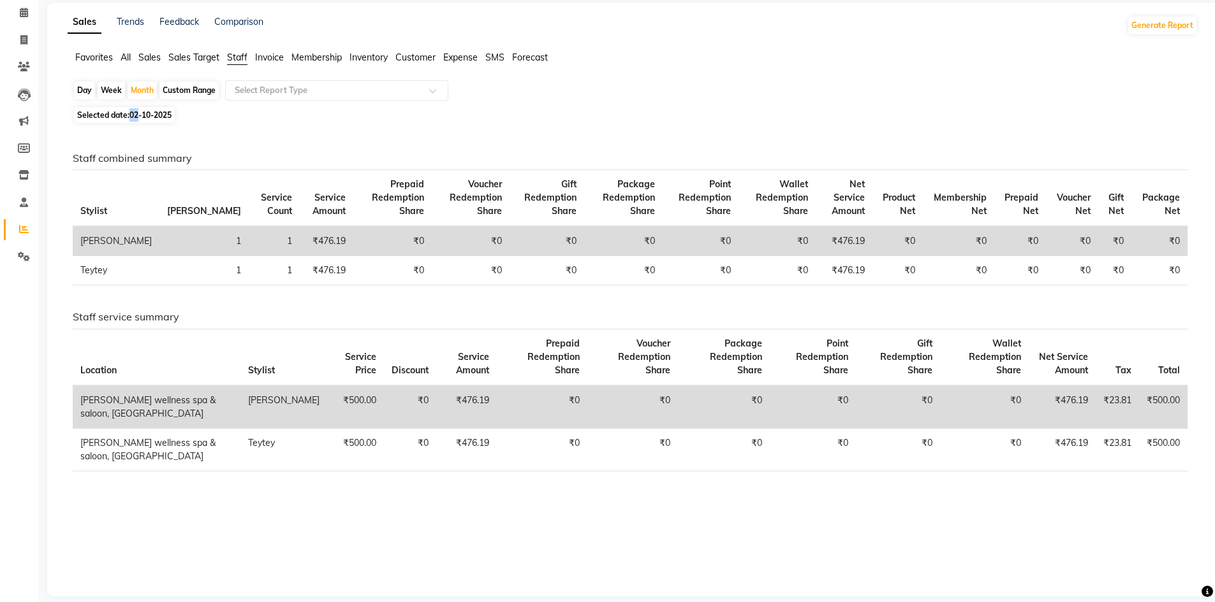
click at [138, 115] on span "02-10-2025" at bounding box center [150, 115] width 42 height 10
select select "10"
select select "2025"
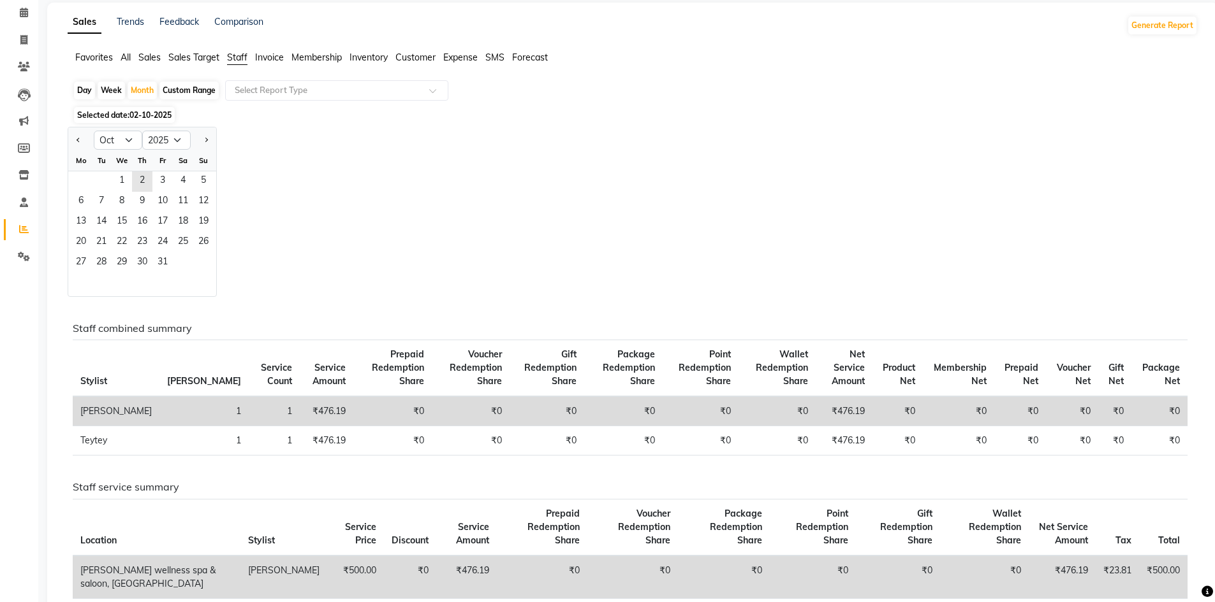
click at [148, 110] on span "02-10-2025" at bounding box center [150, 115] width 42 height 10
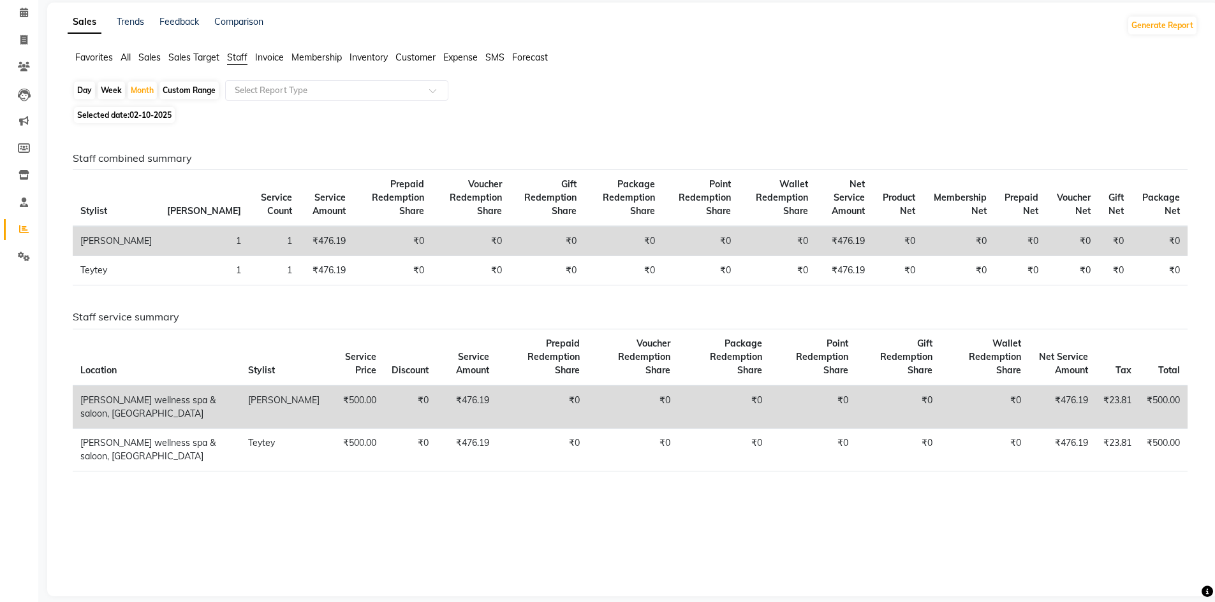
click at [148, 110] on span "02-10-2025" at bounding box center [150, 115] width 42 height 10
select select "10"
select select "2025"
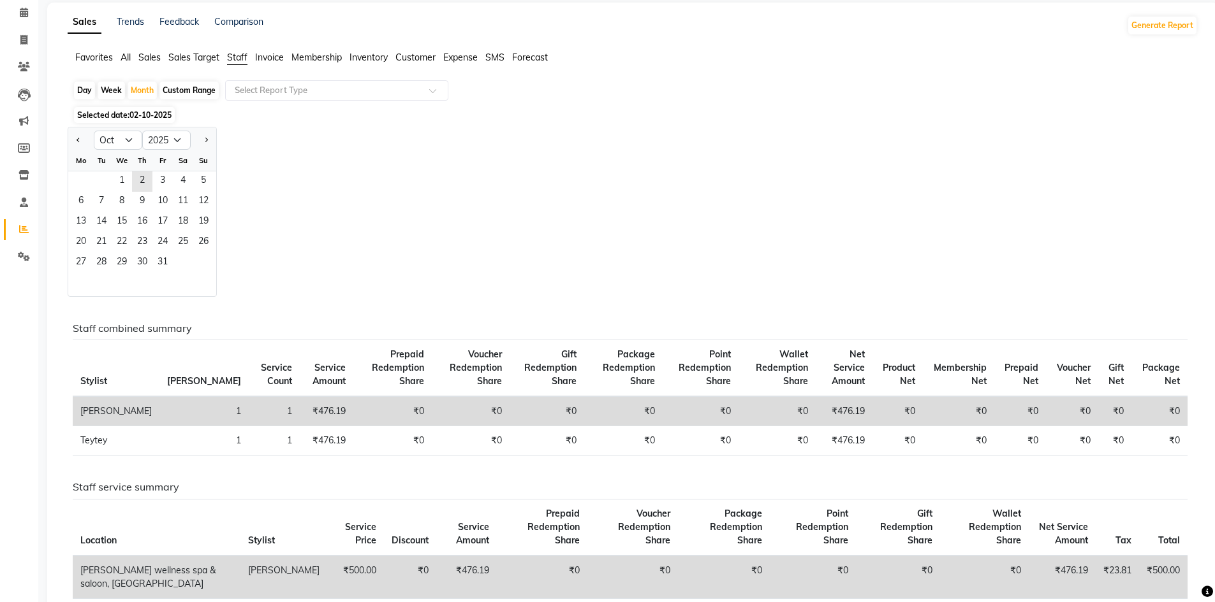
click at [147, 114] on span "02-10-2025" at bounding box center [150, 115] width 42 height 10
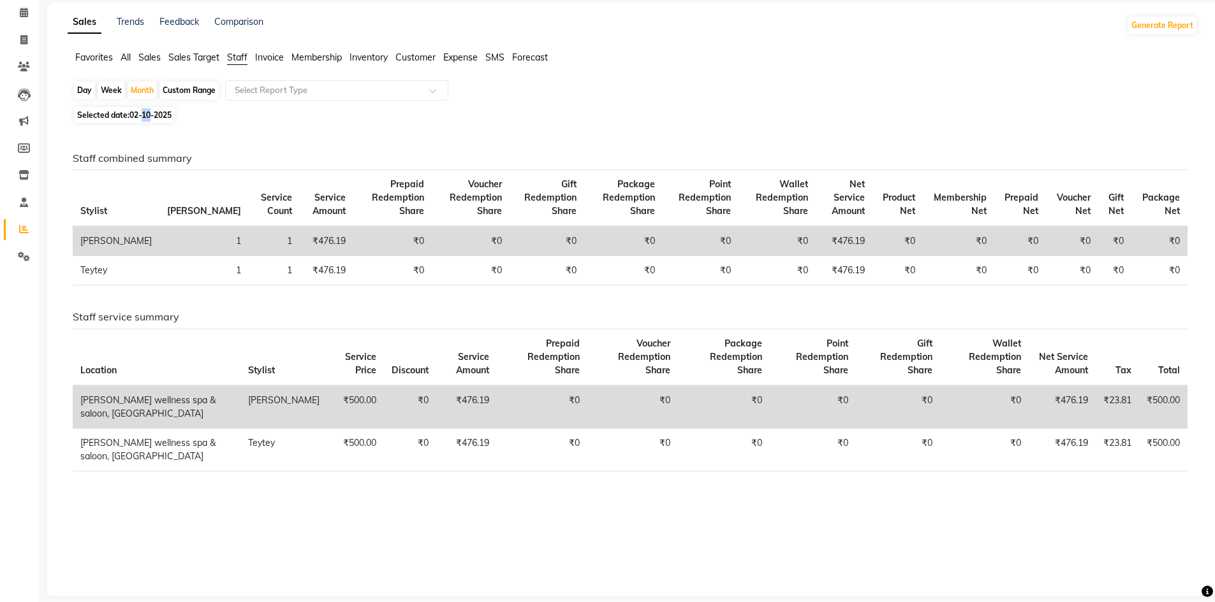
click at [147, 114] on span "02-10-2025" at bounding box center [150, 115] width 42 height 10
select select "10"
select select "2025"
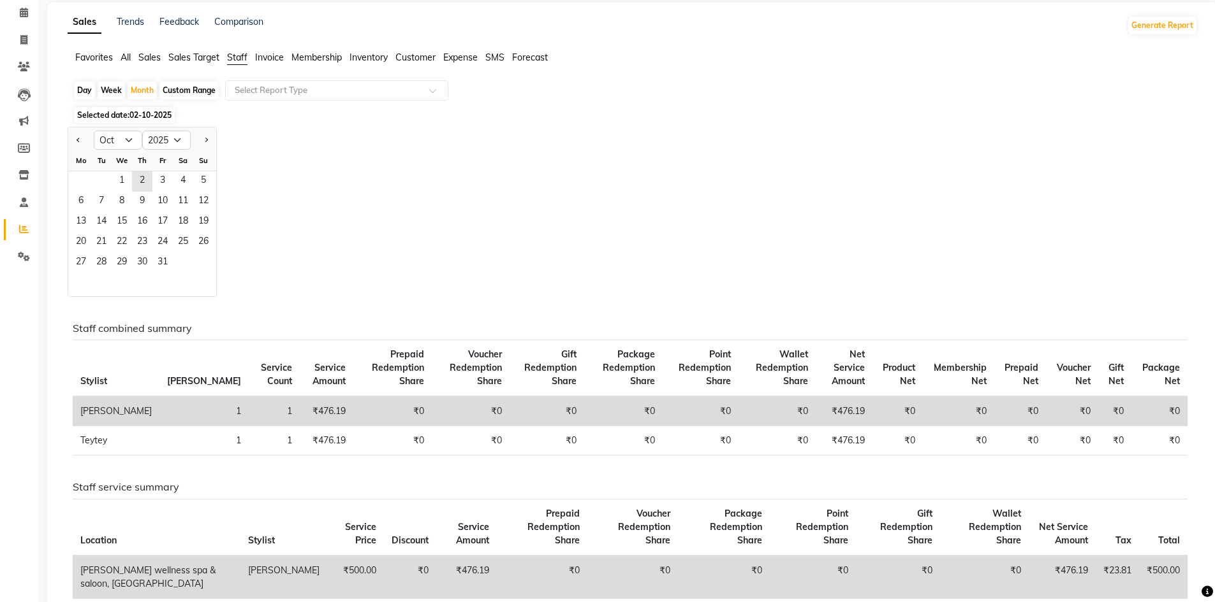
click at [302, 208] on div "Jan Feb Mar Apr May Jun Jul Aug Sep Oct Nov Dec 2015 2016 2017 2018 2019 2020 2…" at bounding box center [633, 212] width 1130 height 170
click at [145, 57] on span "Sales" at bounding box center [149, 57] width 22 height 11
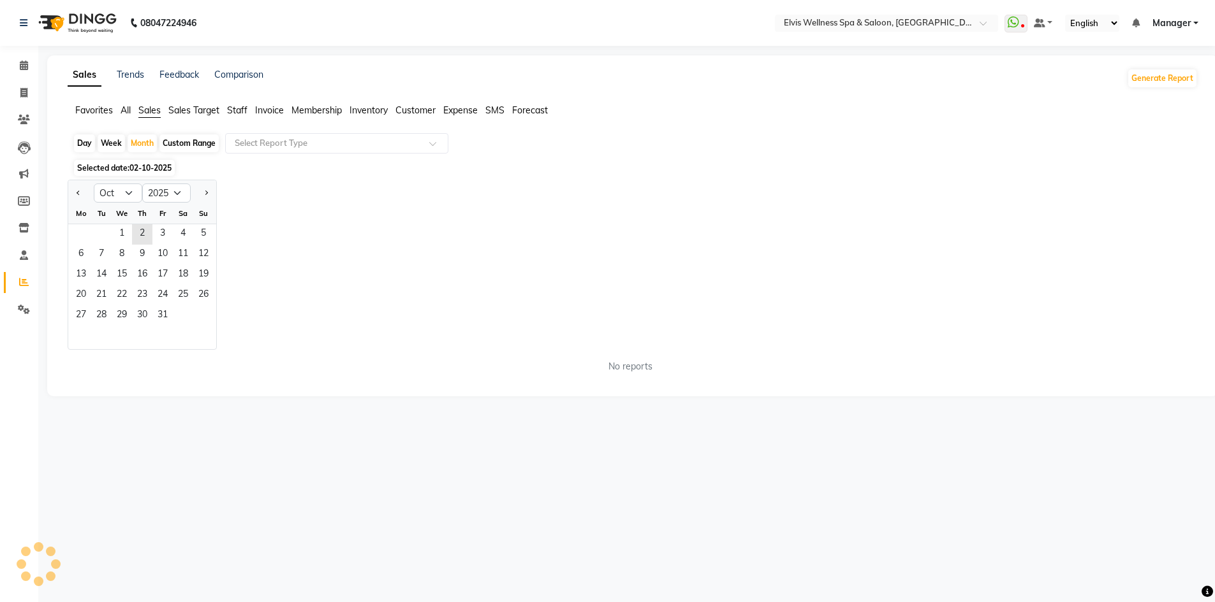
scroll to position [0, 0]
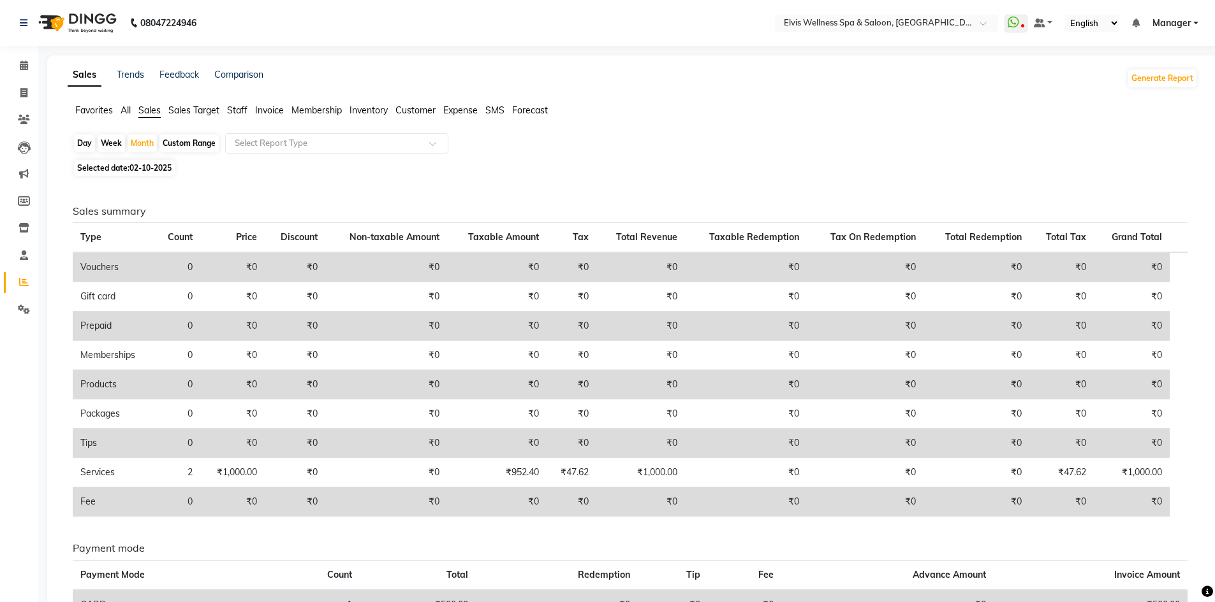
click at [156, 108] on span "Sales" at bounding box center [149, 110] width 22 height 11
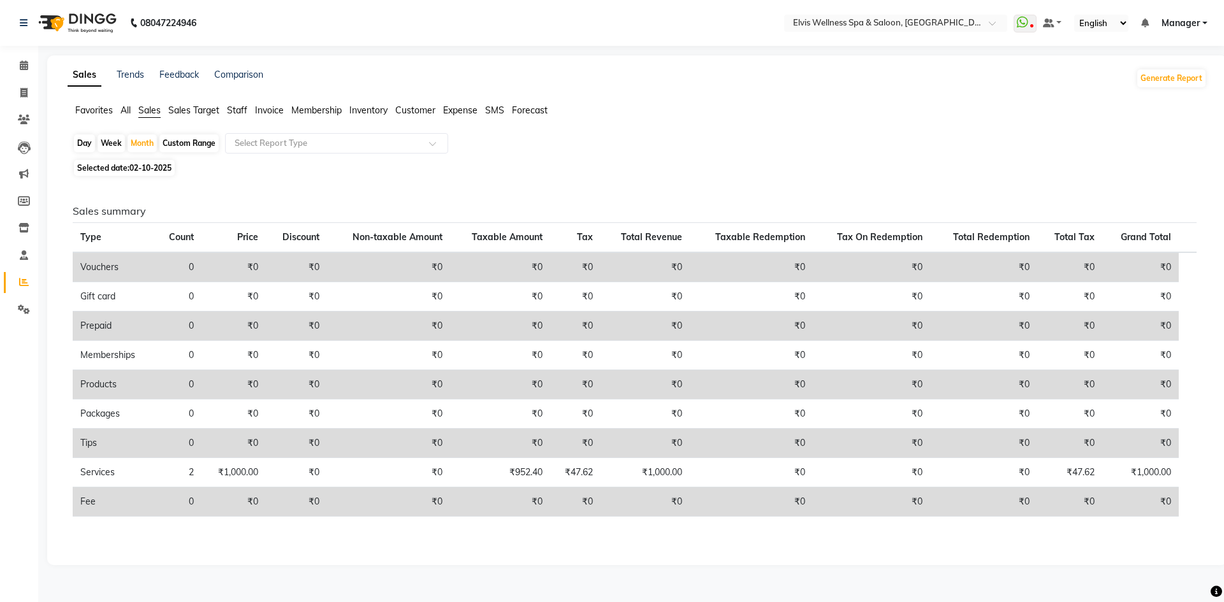
click at [188, 109] on span "Sales Target" at bounding box center [193, 110] width 51 height 11
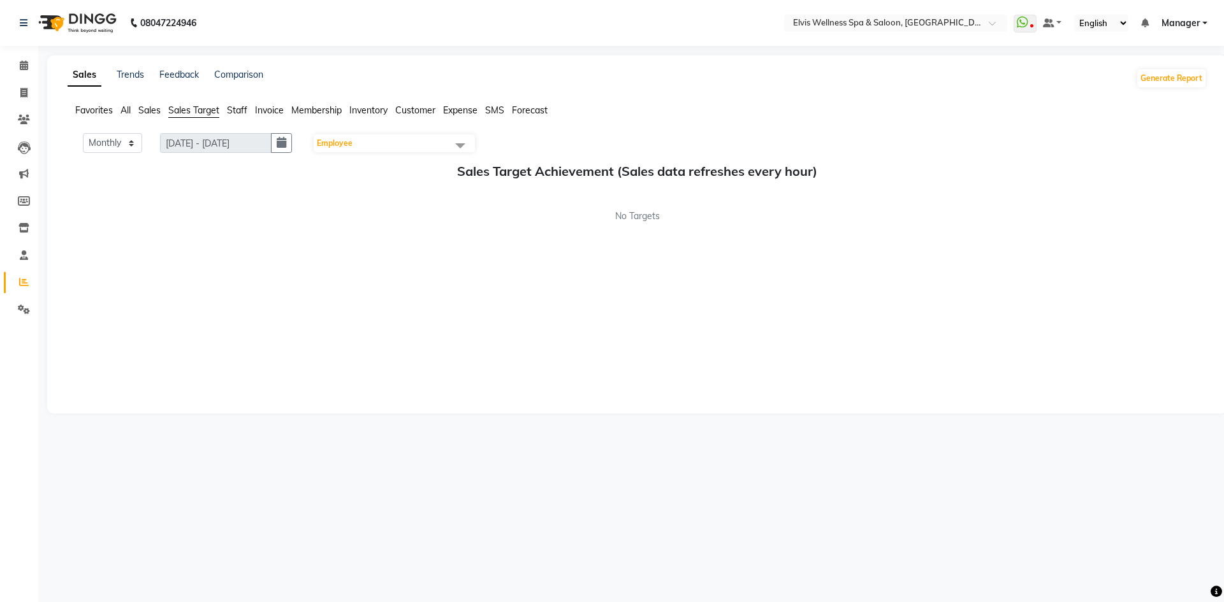
click at [246, 113] on span "Staff" at bounding box center [237, 110] width 20 height 11
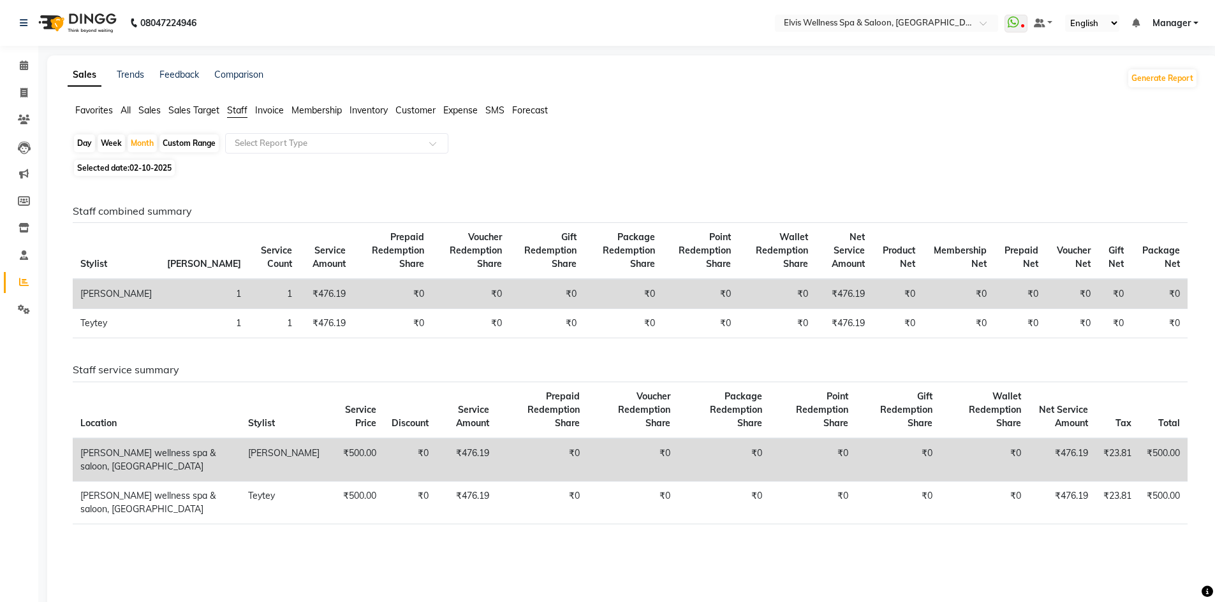
click at [277, 114] on span "Invoice" at bounding box center [269, 110] width 29 height 11
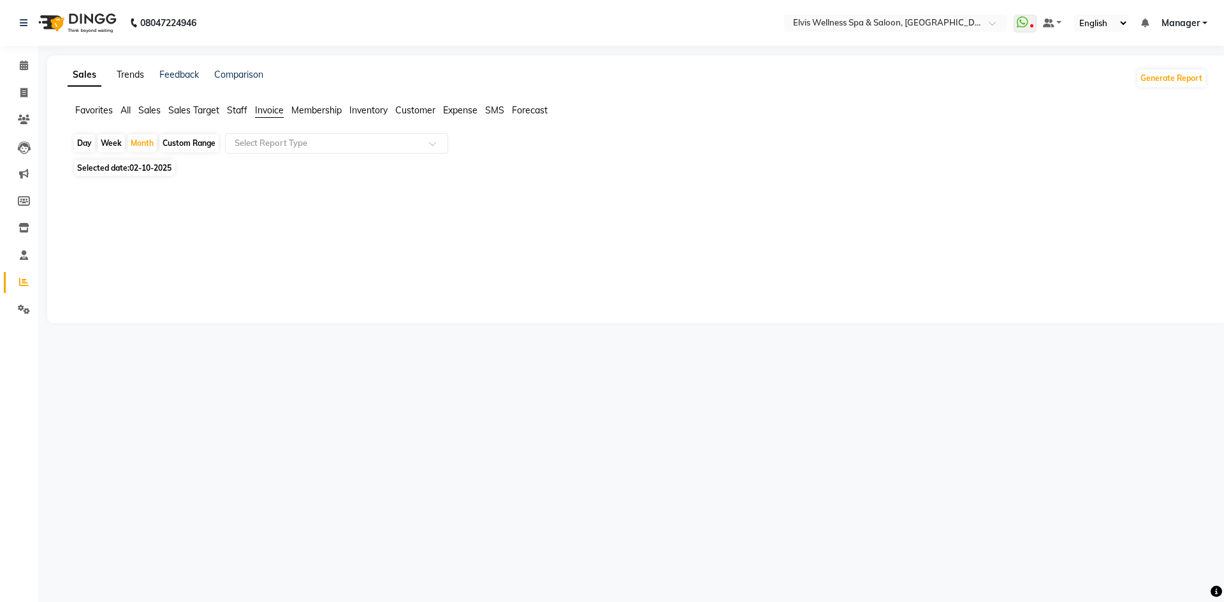
click at [135, 73] on link "Trends" at bounding box center [130, 74] width 27 height 11
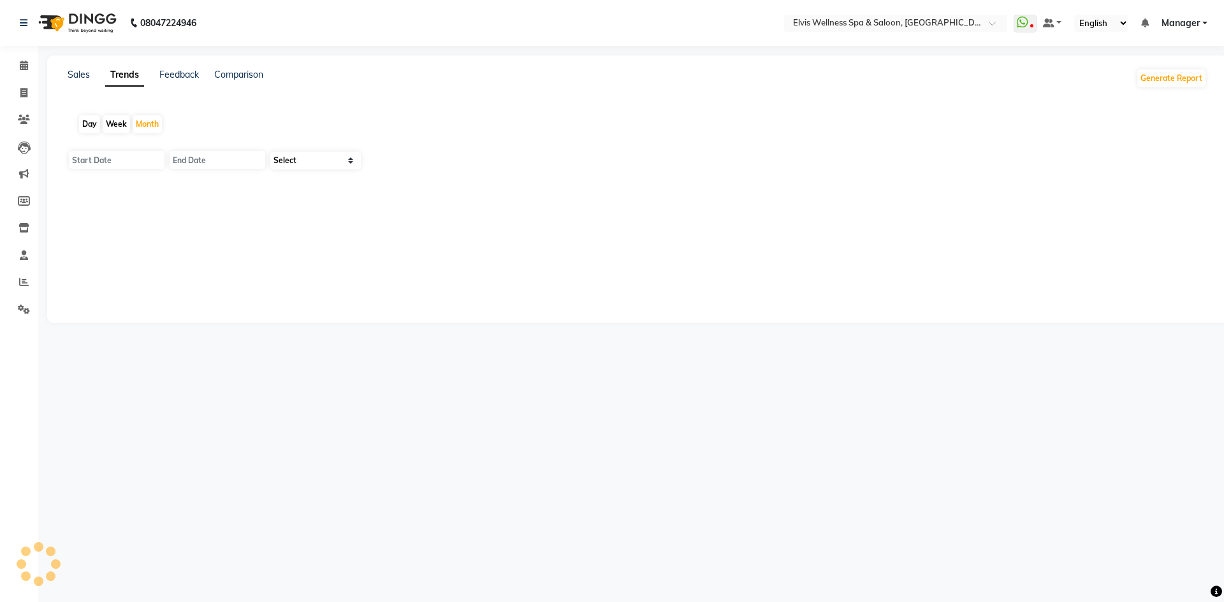
type input "01-10-2025"
type input "31-10-2025"
click at [328, 161] on select "Select" at bounding box center [315, 161] width 91 height 18
click at [328, 160] on select "Select" at bounding box center [315, 161] width 91 height 18
click at [144, 128] on div "Month" at bounding box center [147, 124] width 29 height 18
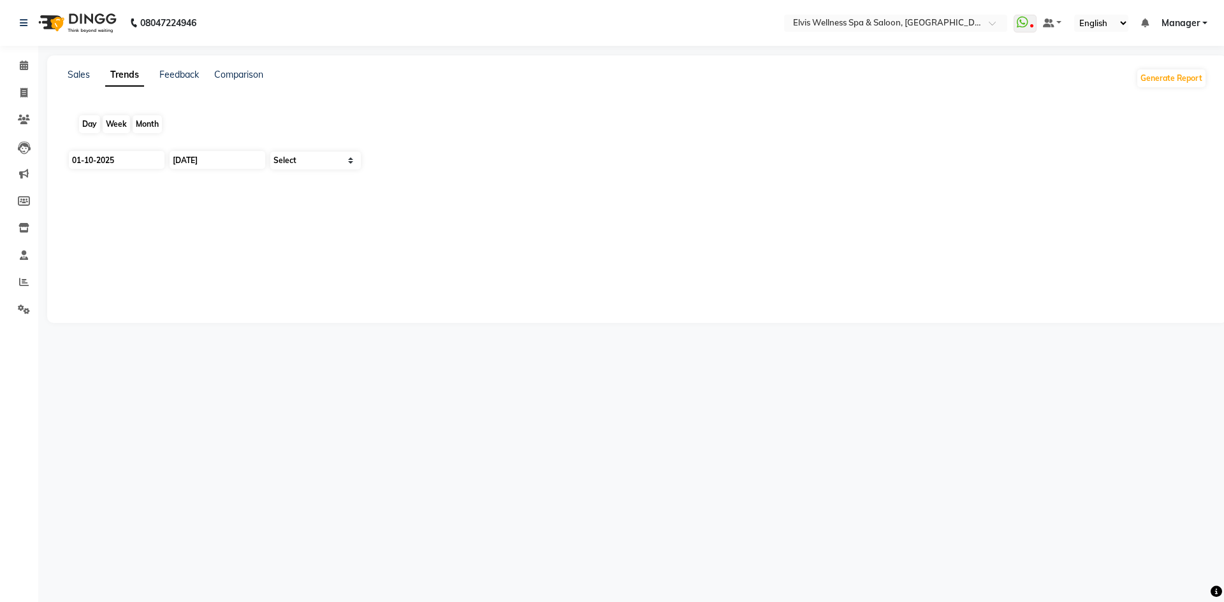
click at [148, 120] on div "Month" at bounding box center [147, 124] width 29 height 18
click at [84, 73] on link "Sales" at bounding box center [79, 74] width 22 height 11
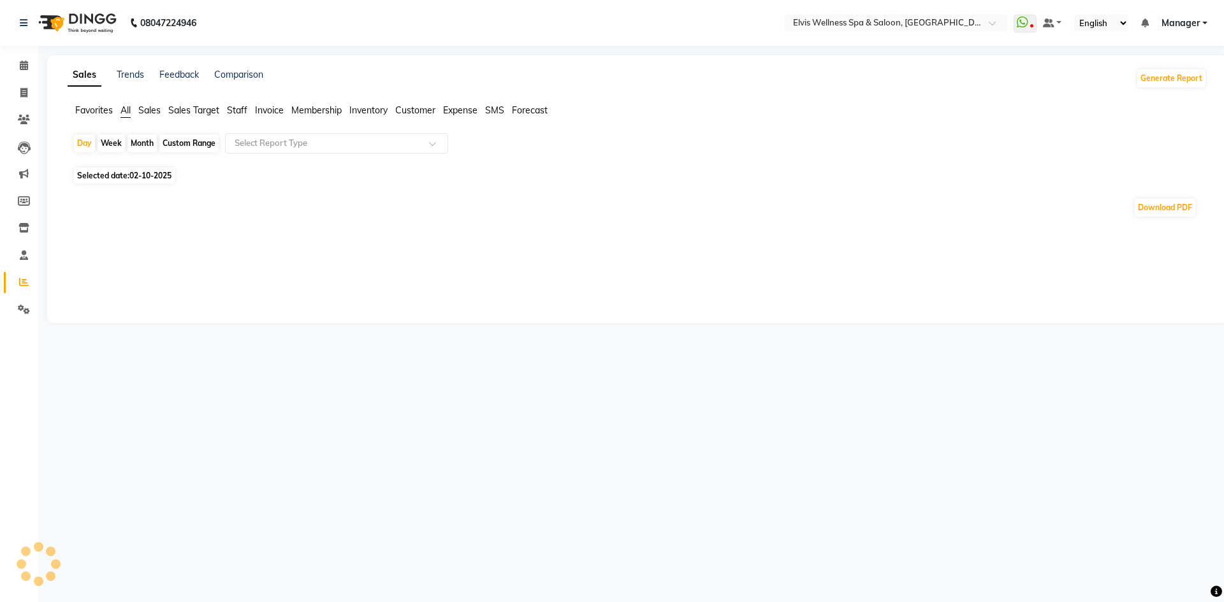
click at [113, 175] on span "Selected date: 02-10-2025" at bounding box center [124, 176] width 101 height 16
select select "10"
select select "2025"
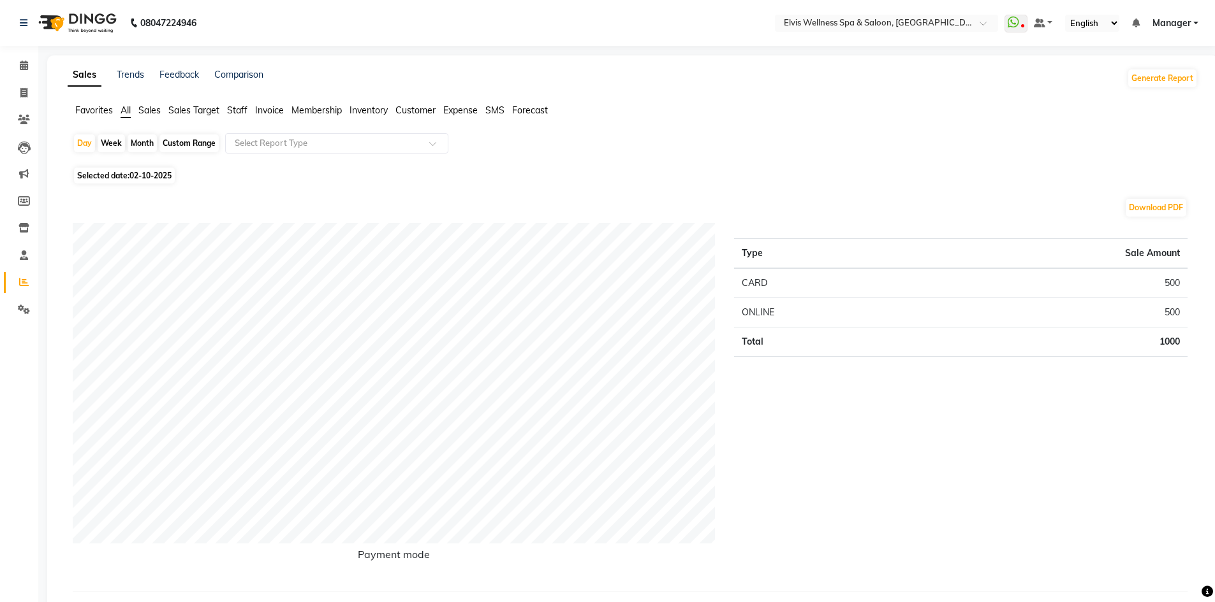
click at [122, 173] on span "Selected date: 02-10-2025" at bounding box center [124, 176] width 101 height 16
select select "10"
select select "2025"
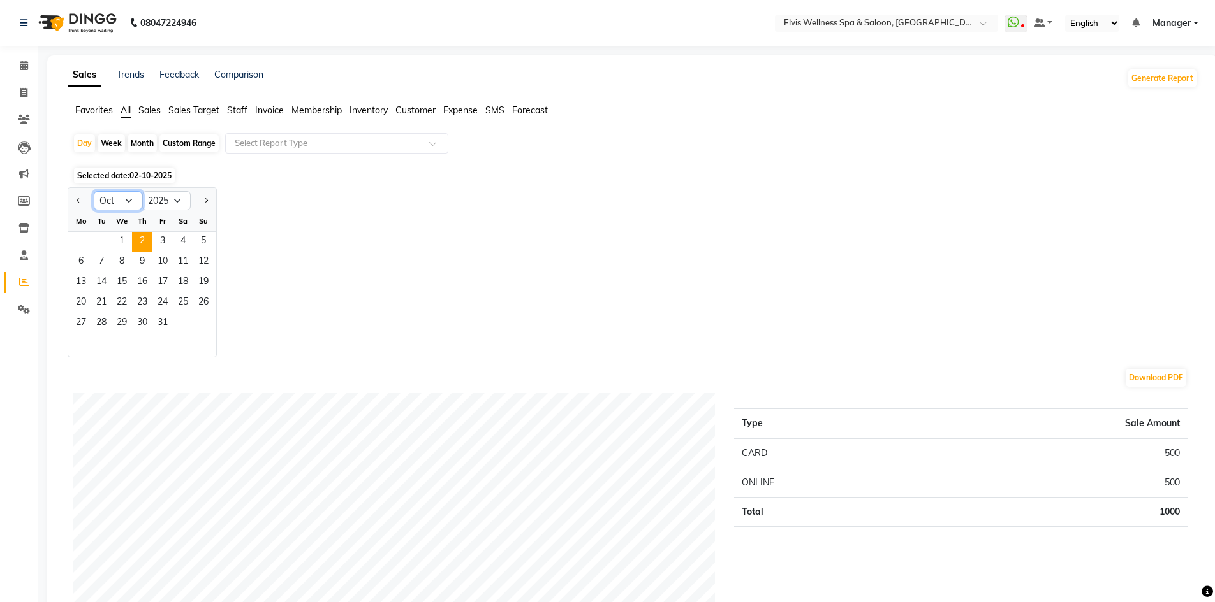
click at [125, 200] on select "Jan Feb Mar Apr May Jun Jul Aug Sep Oct Nov Dec" at bounding box center [118, 200] width 48 height 19
select select "9"
click at [94, 191] on select "Jan Feb Mar Apr May Jun Jul Aug Sep Oct Nov Dec" at bounding box center [118, 200] width 48 height 19
click at [177, 201] on select "2015 2016 2017 2018 2019 2020 2021 2022 2023 2024 2025 2026 2027 2028 2029 2030…" at bounding box center [166, 200] width 48 height 19
click at [142, 191] on select "2015 2016 2017 2018 2019 2020 2021 2022 2023 2024 2025 2026 2027 2028 2029 2030…" at bounding box center [166, 200] width 48 height 19
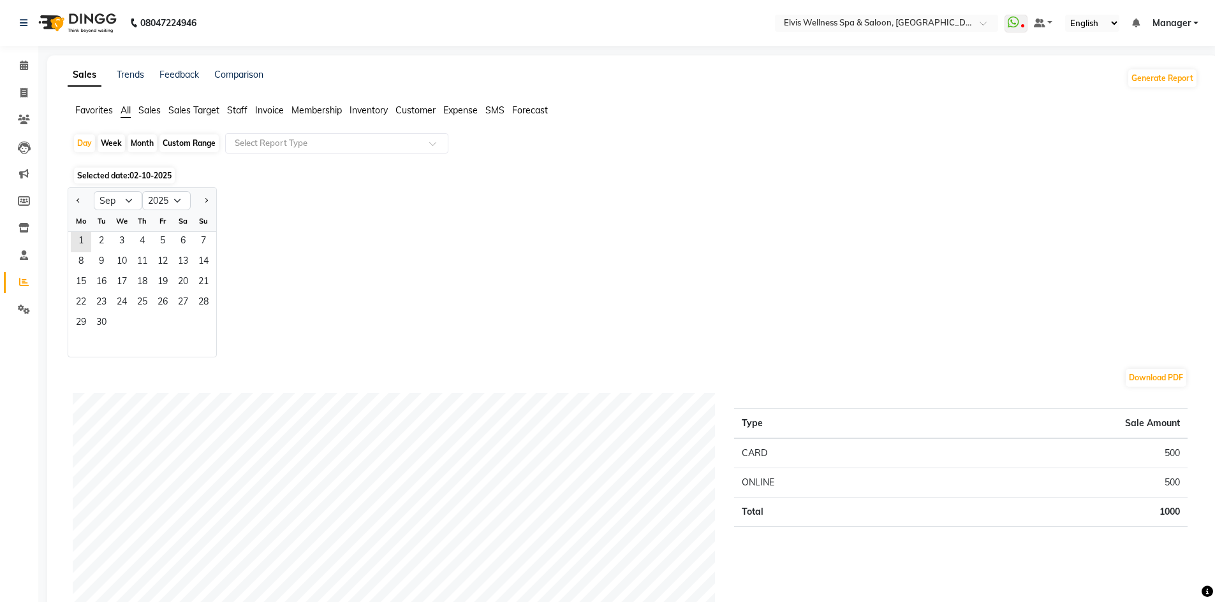
drag, startPoint x: 126, startPoint y: 237, endPoint x: 177, endPoint y: 319, distance: 96.6
click at [177, 319] on ngb-datepicker-month "Mo Tu We Th Fr Sa Su 1 2 3 4 5 6 7 8 9 10 11 12 13 14 15 16 17 18 19 20 21 22 2…" at bounding box center [142, 284] width 148 height 146
drag, startPoint x: 193, startPoint y: 284, endPoint x: 136, endPoint y: 342, distance: 80.3
click at [136, 342] on div at bounding box center [142, 345] width 148 height 23
click at [77, 243] on span "1" at bounding box center [81, 242] width 20 height 20
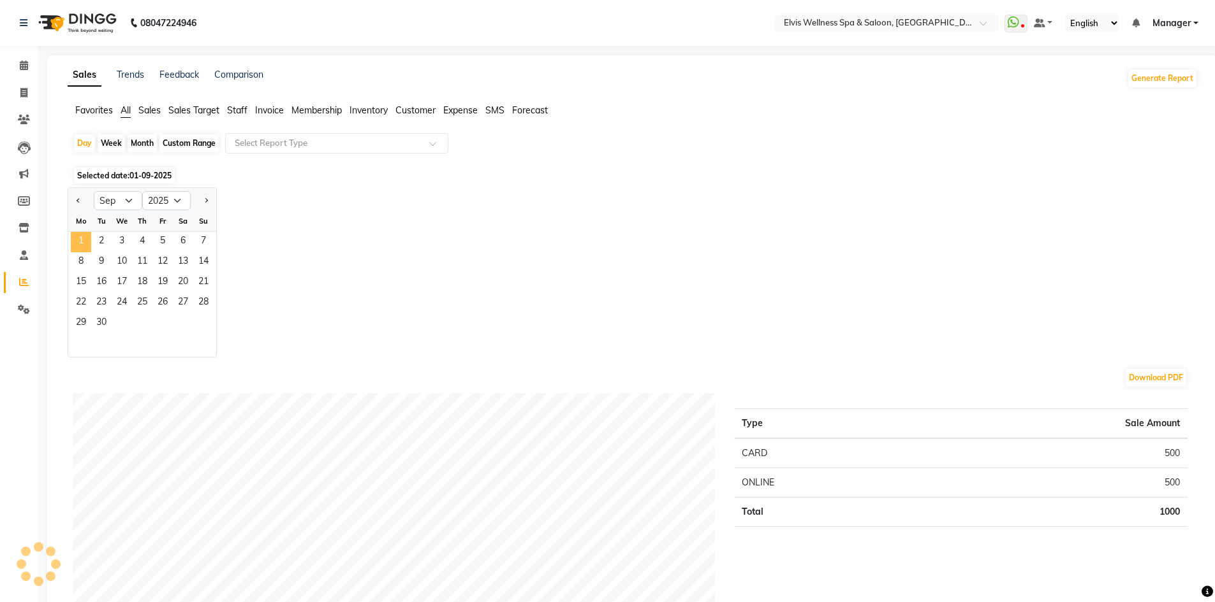
click at [77, 243] on span "1" at bounding box center [81, 242] width 20 height 20
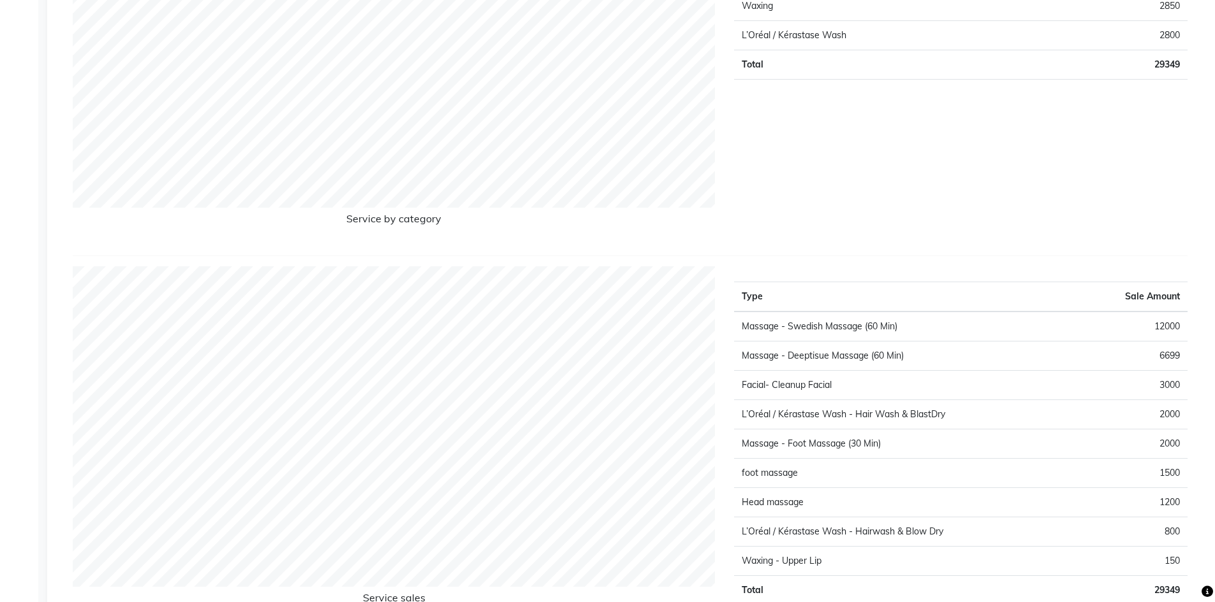
scroll to position [1560, 0]
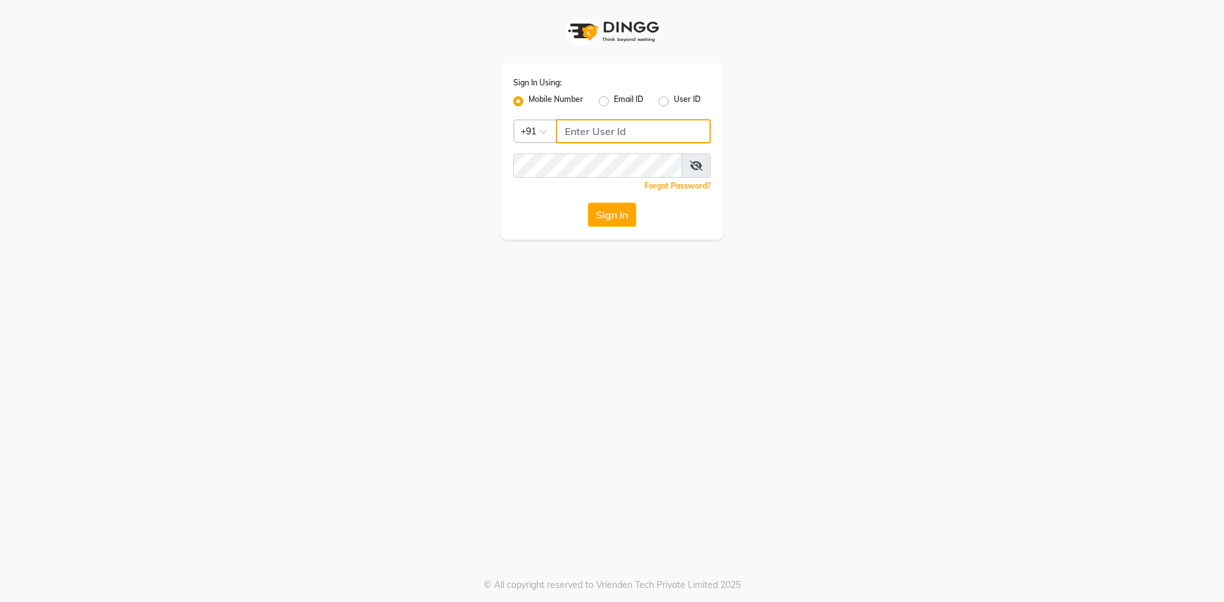
click at [609, 127] on input "Username" at bounding box center [633, 131] width 155 height 24
type input "8484088894"
click at [602, 214] on button "Sign In" at bounding box center [612, 215] width 48 height 24
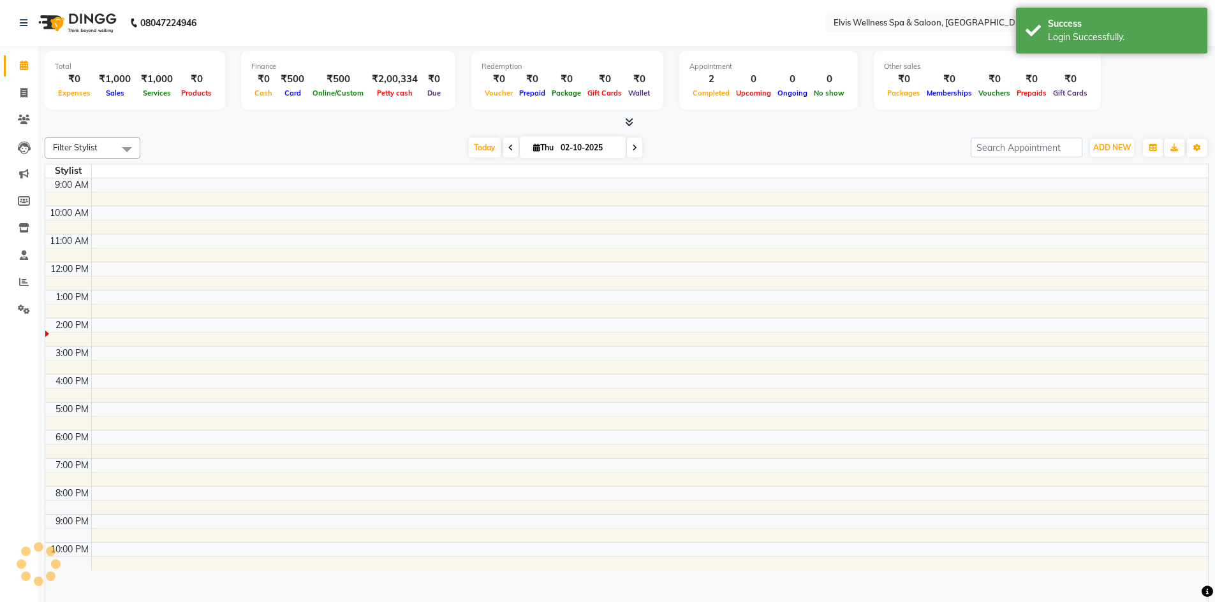
select select "en"
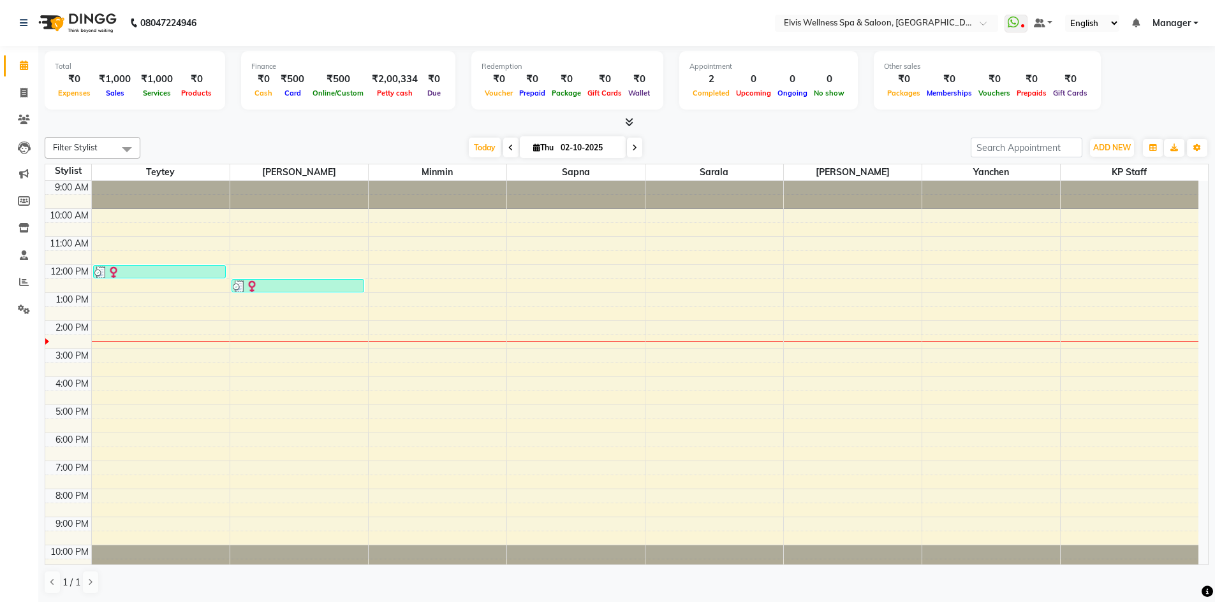
scroll to position [1, 0]
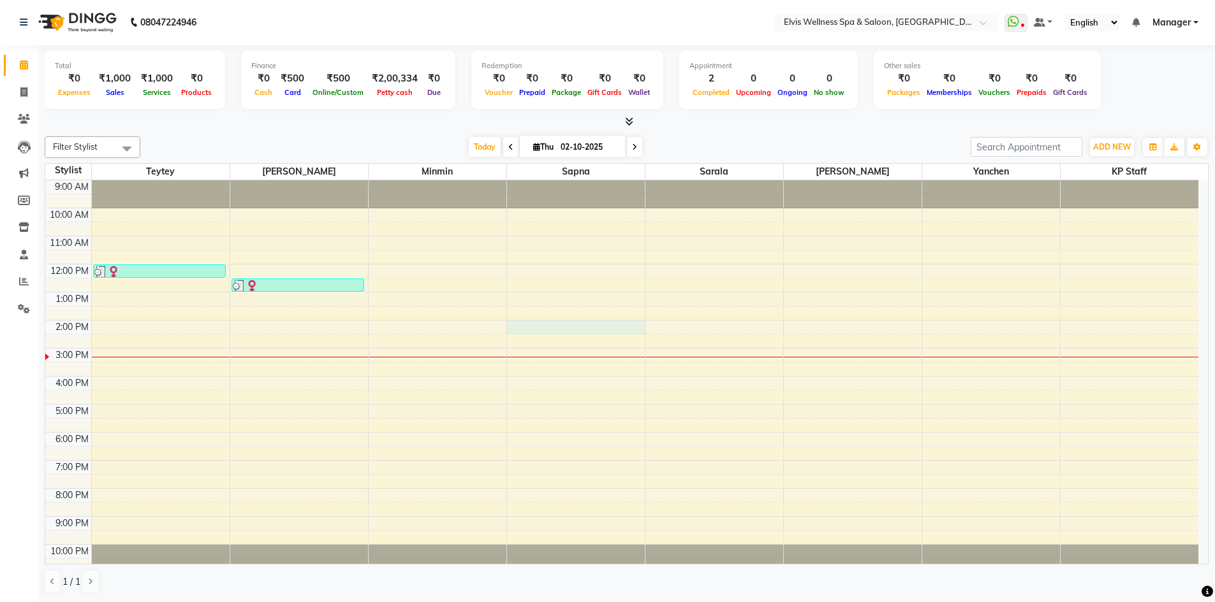
click at [538, 323] on div "9:00 AM 10:00 AM 11:00 AM 12:00 PM 1:00 PM 2:00 PM 3:00 PM 4:00 PM 5:00 PM 6:00…" at bounding box center [621, 376] width 1153 height 392
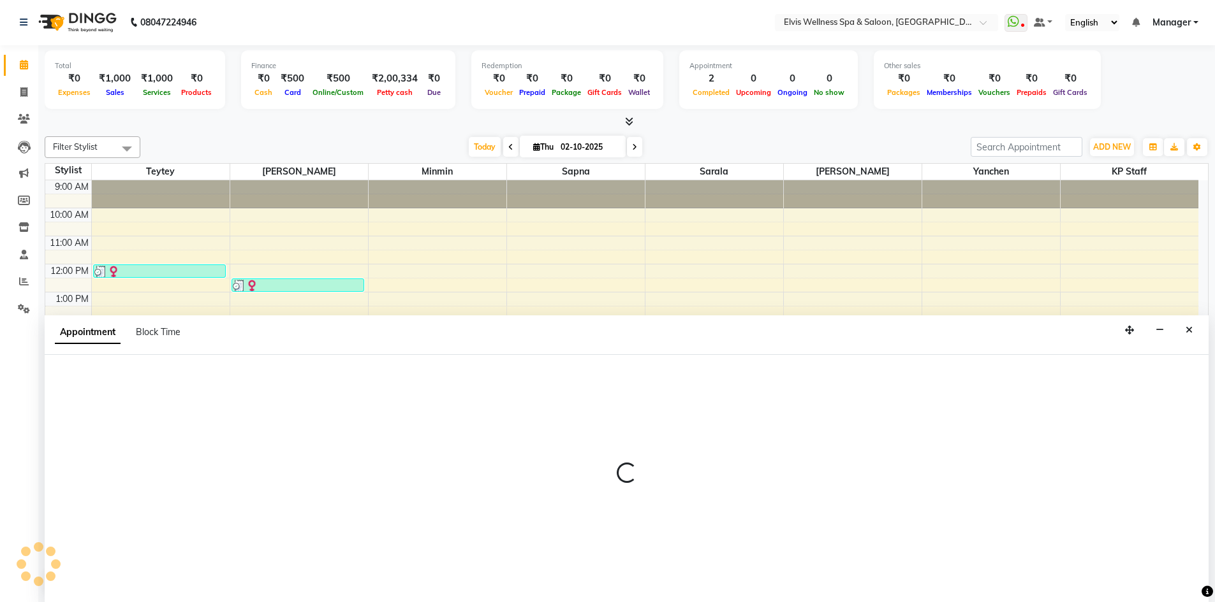
select select "71682"
select select "840"
select select "tentative"
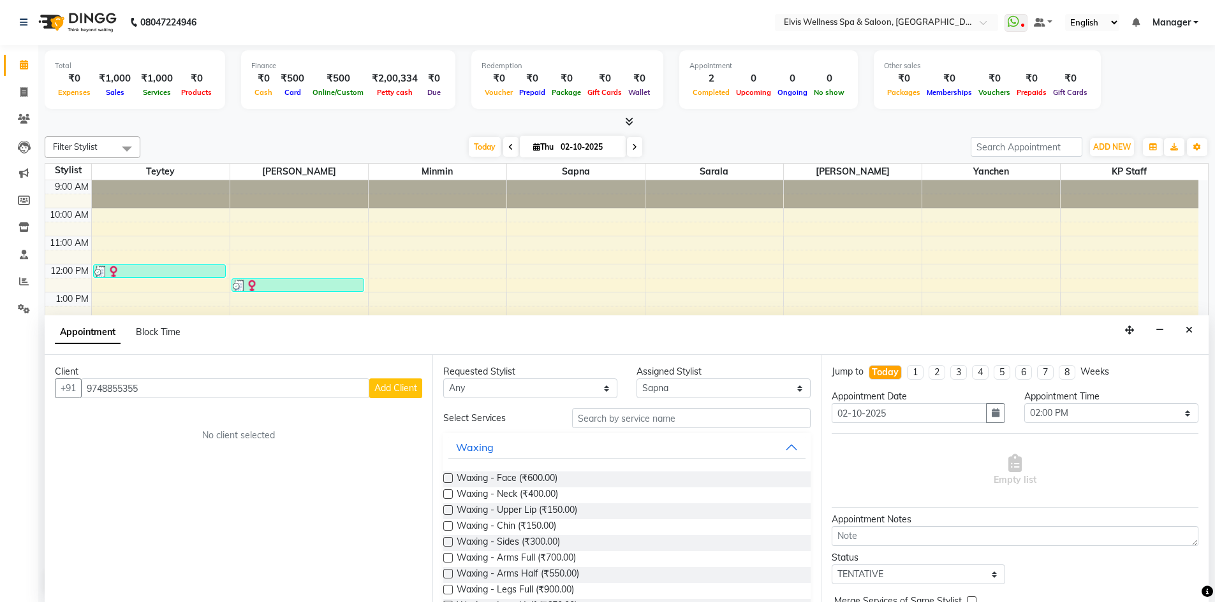
type input "9748855355"
click at [407, 386] on span "Add Client" at bounding box center [395, 388] width 43 height 11
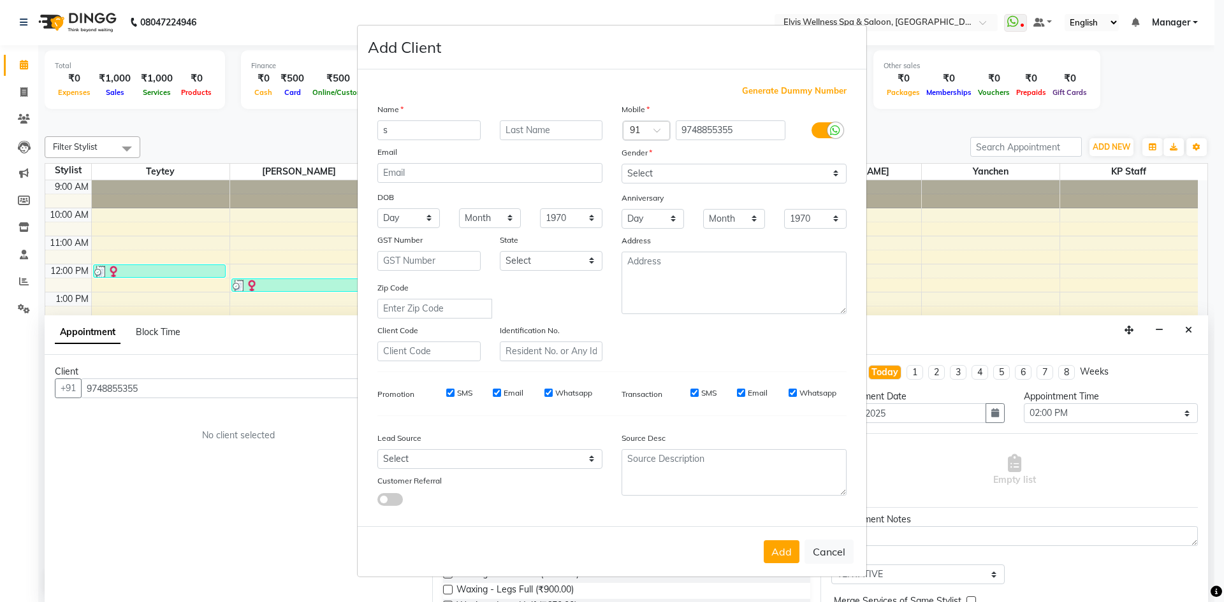
type input "s"
click at [544, 136] on input "text" at bounding box center [551, 130] width 103 height 20
type input "[PERSON_NAME]"
click at [671, 221] on select "Day 01 02 03 04 05 06 07 08 09 10 11 12 13 14 15 16 17 18 19 20 21 22 23 24 25 …" at bounding box center [653, 219] width 62 height 20
click at [726, 240] on div "Address" at bounding box center [734, 243] width 244 height 18
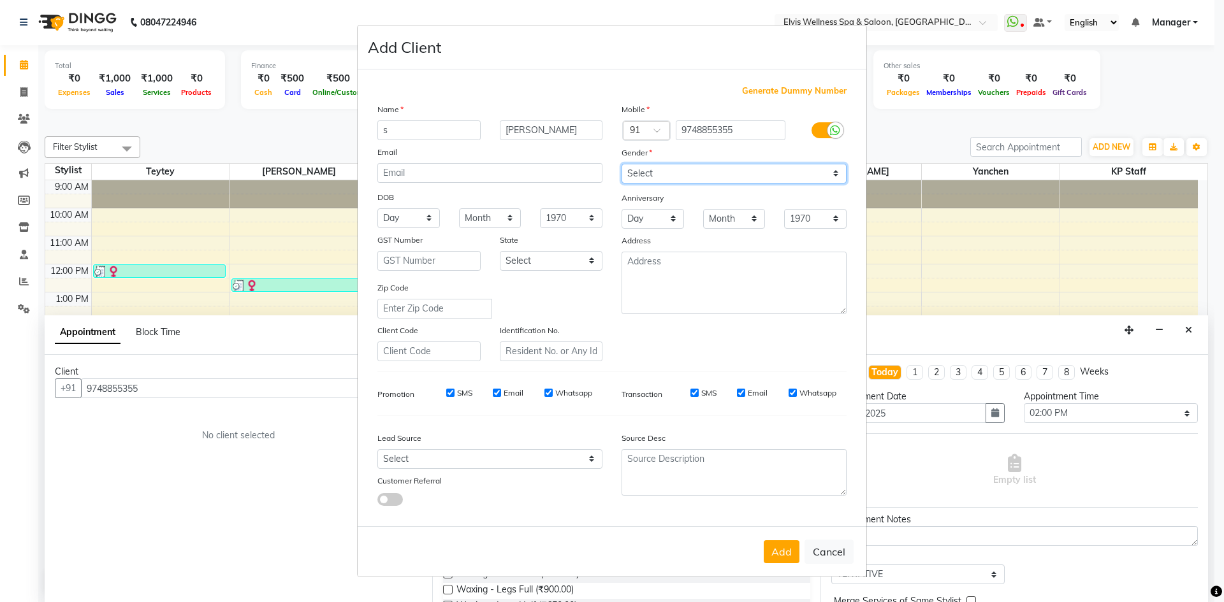
click at [676, 173] on select "Select [DEMOGRAPHIC_DATA] [DEMOGRAPHIC_DATA] Other Prefer Not To Say" at bounding box center [734, 174] width 225 height 20
select select "[DEMOGRAPHIC_DATA]"
click at [622, 164] on select "Select [DEMOGRAPHIC_DATA] [DEMOGRAPHIC_DATA] Other Prefer Not To Say" at bounding box center [734, 174] width 225 height 20
click at [783, 559] on button "Add" at bounding box center [782, 552] width 36 height 23
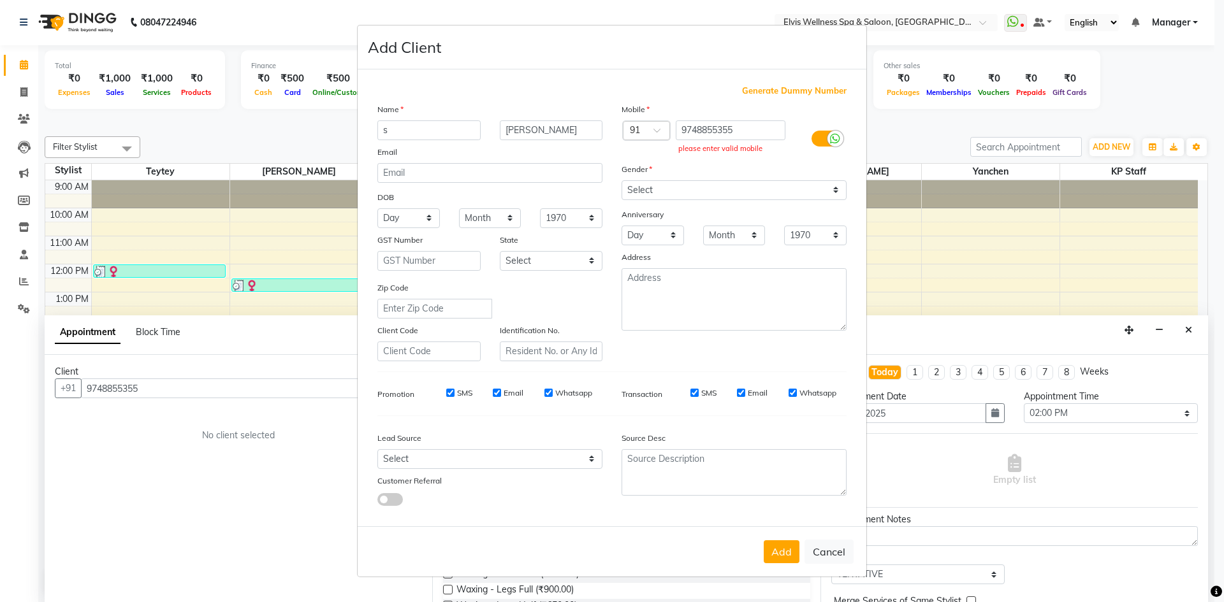
click at [749, 140] on div "9748855355 please enter valid mobile" at bounding box center [734, 138] width 122 height 37
click at [746, 135] on input "9748855355" at bounding box center [731, 130] width 110 height 20
type input "9748855355"
click at [773, 549] on button "Add" at bounding box center [782, 552] width 36 height 23
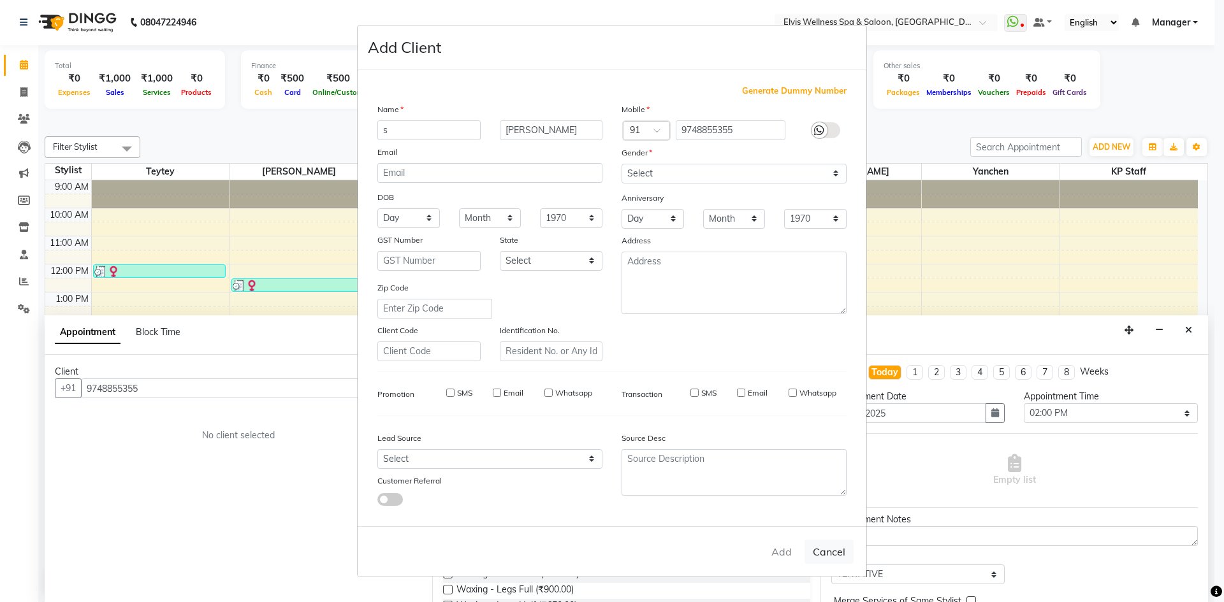
type input "9748855355"
select select
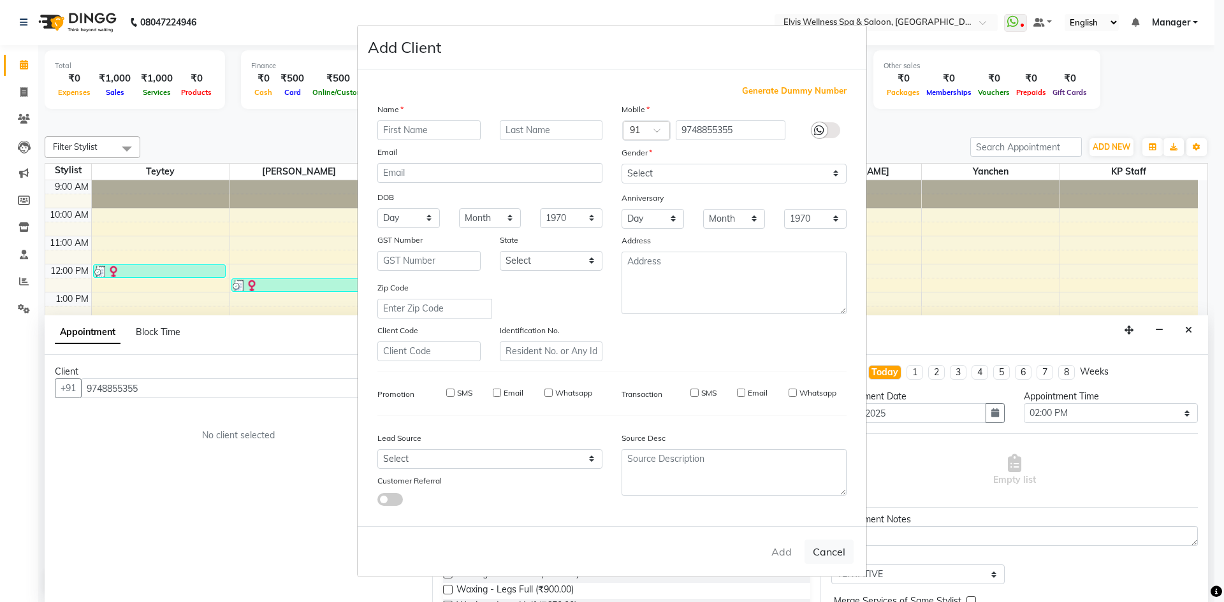
select select
checkbox input "false"
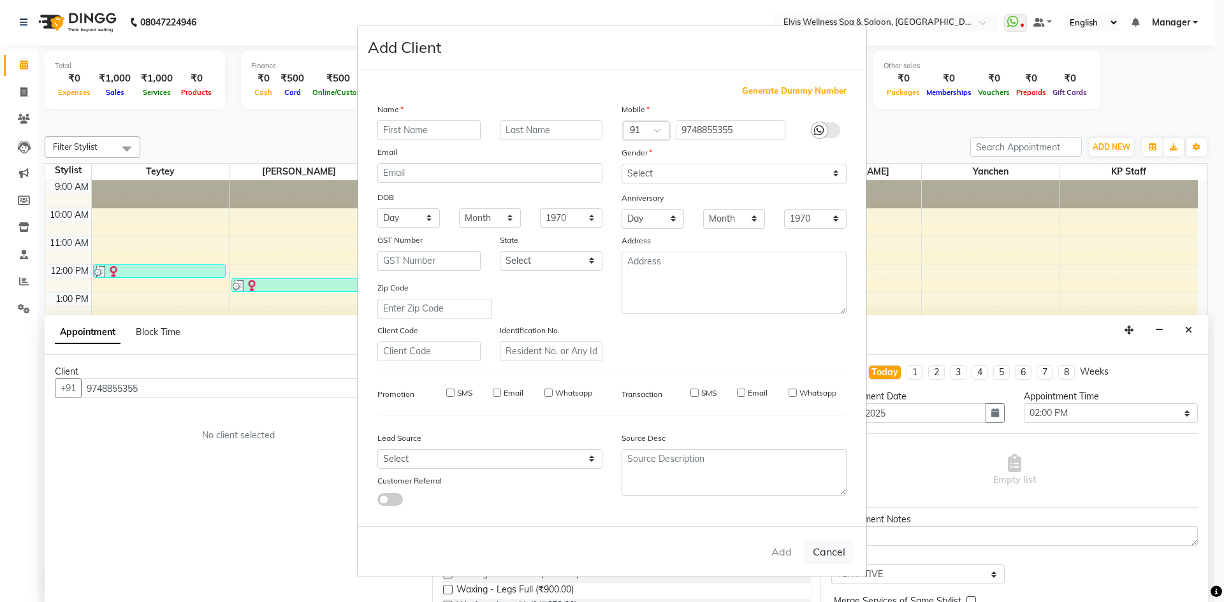
checkbox input "false"
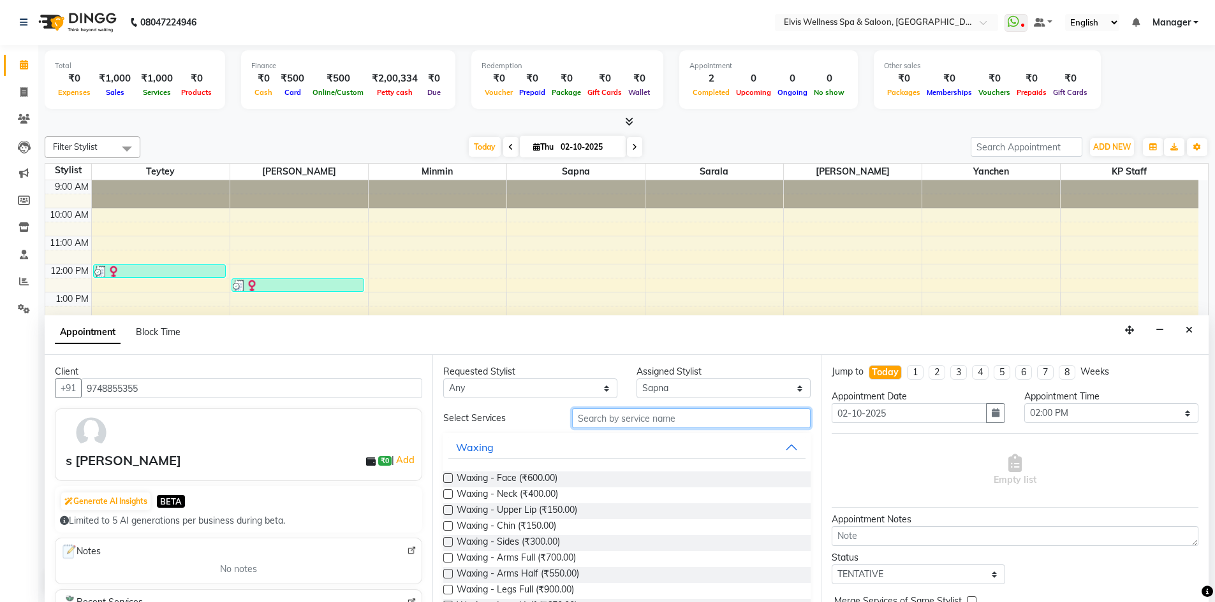
click at [625, 421] on input "text" at bounding box center [691, 419] width 238 height 20
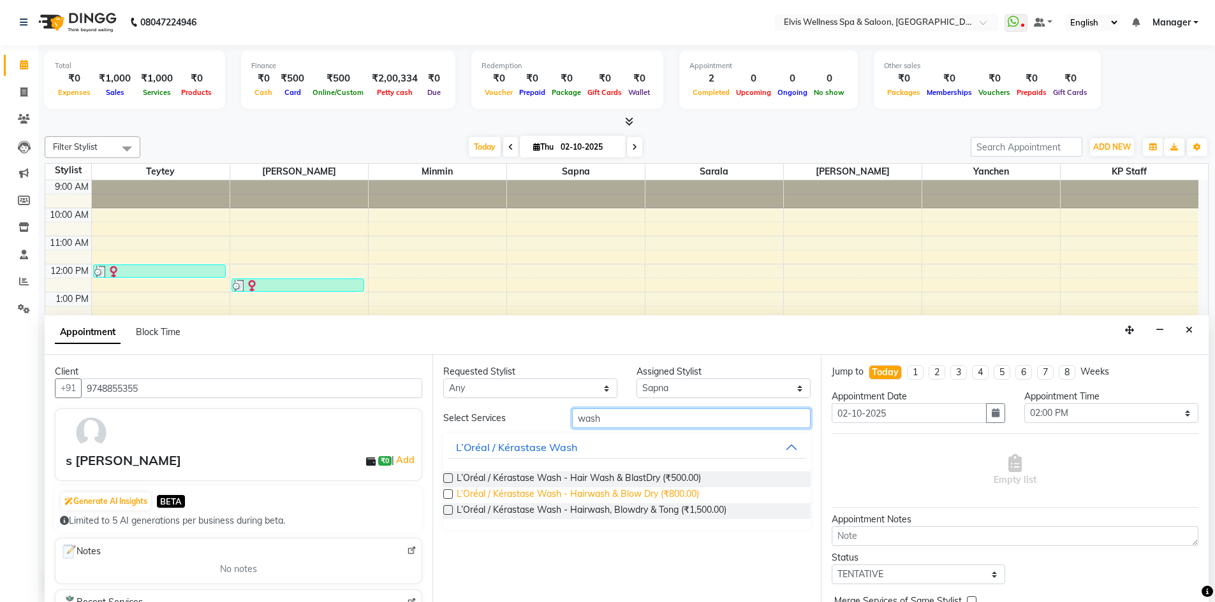
type input "wash"
click at [594, 500] on span "L’Oréal / Kérastase Wash - Hairwash & Blow Dry (₹800.00)" at bounding box center [577, 496] width 242 height 16
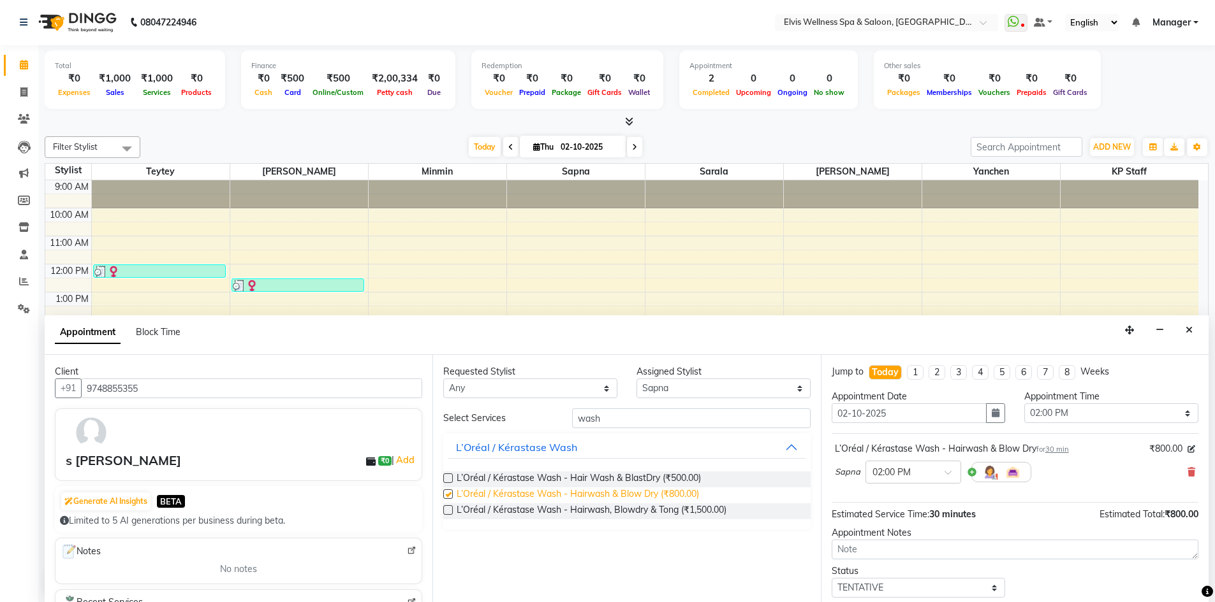
checkbox input "false"
click at [634, 426] on input "wash" at bounding box center [691, 419] width 238 height 20
type input "w"
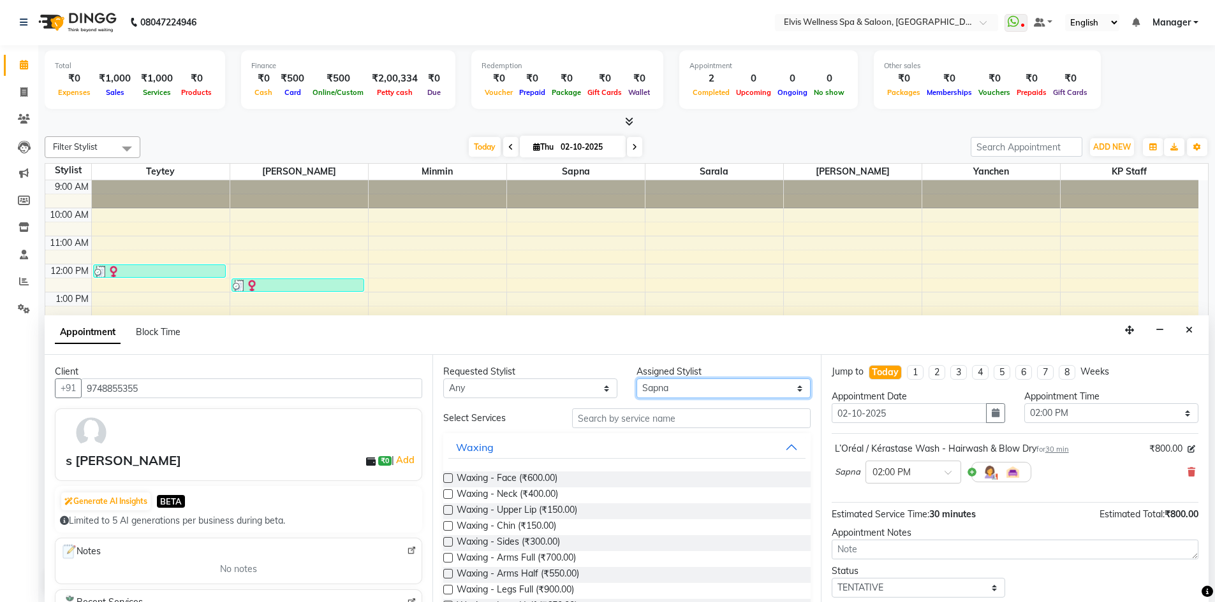
click at [663, 393] on select "Select KP Staff Minmin Rushikesh Sapna Sarala SUMITRA Teytey Yanchen" at bounding box center [723, 389] width 174 height 20
select select "46975"
click at [636, 379] on select "Select KP Staff Minmin Rushikesh Sapna Sarala SUMITRA Teytey Yanchen" at bounding box center [723, 389] width 174 height 20
click at [633, 421] on input "text" at bounding box center [691, 419] width 238 height 20
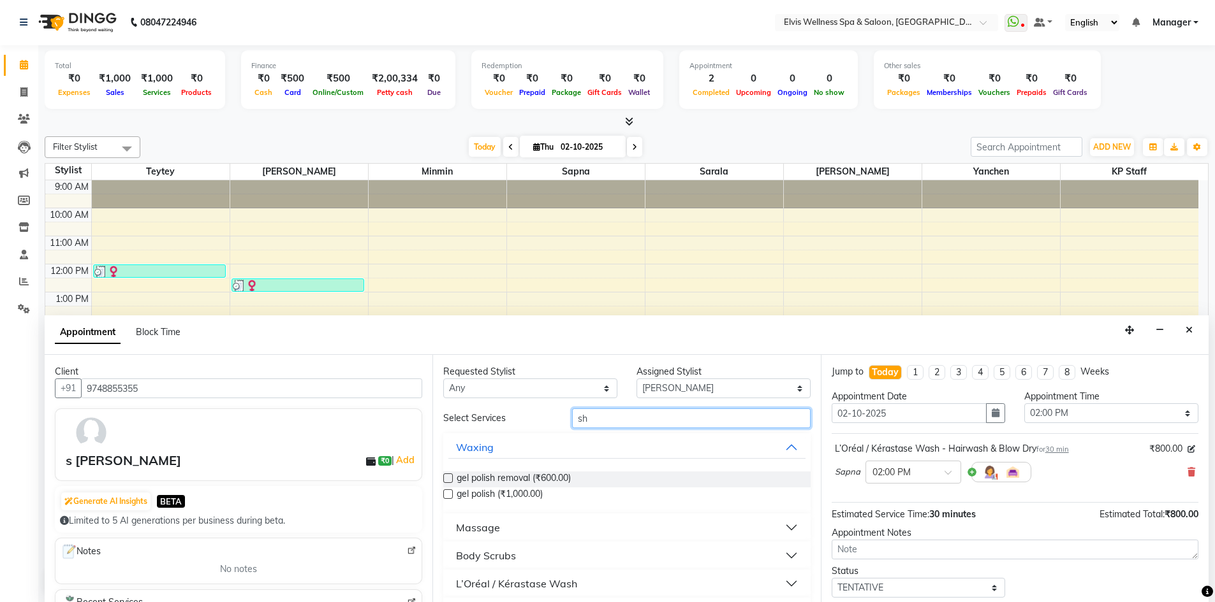
type input "s"
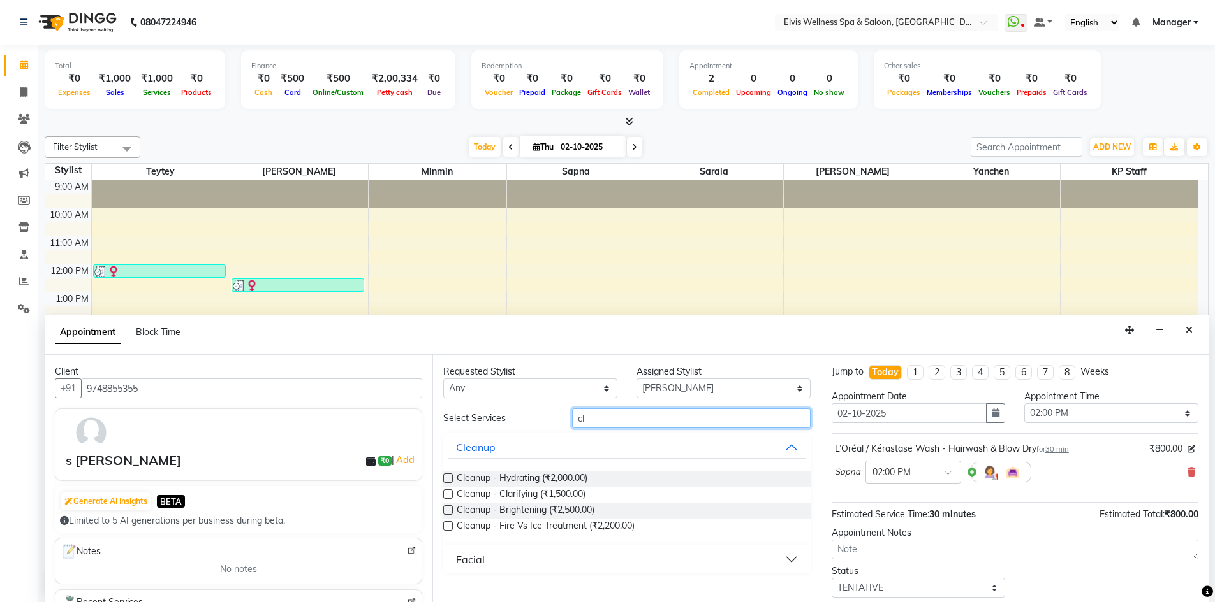
type input "c"
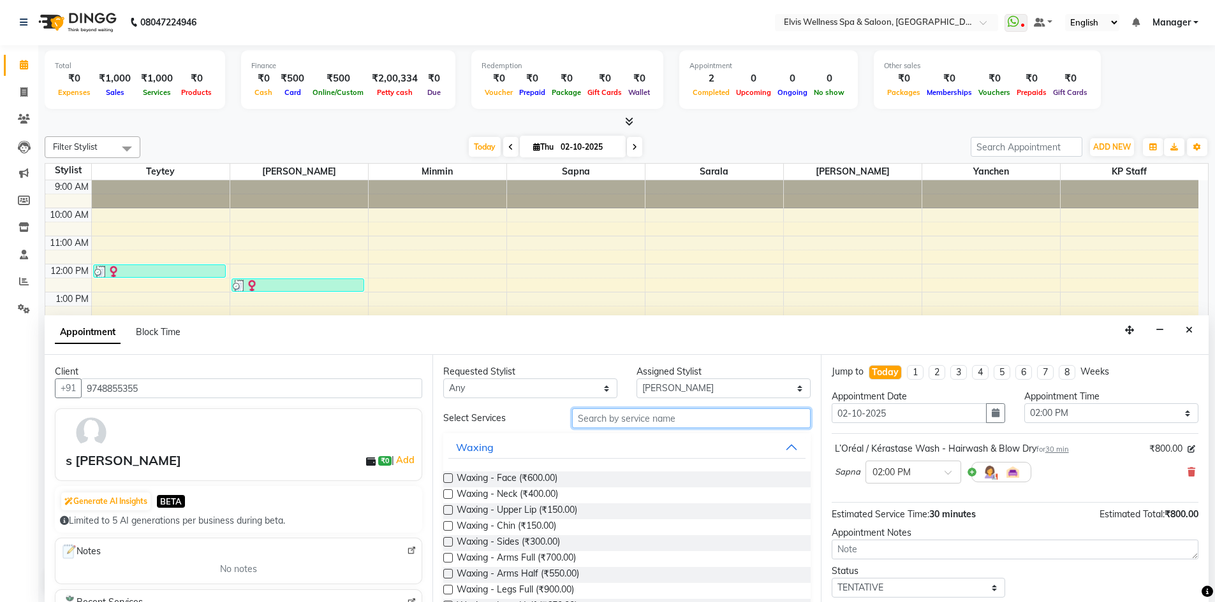
type input "s"
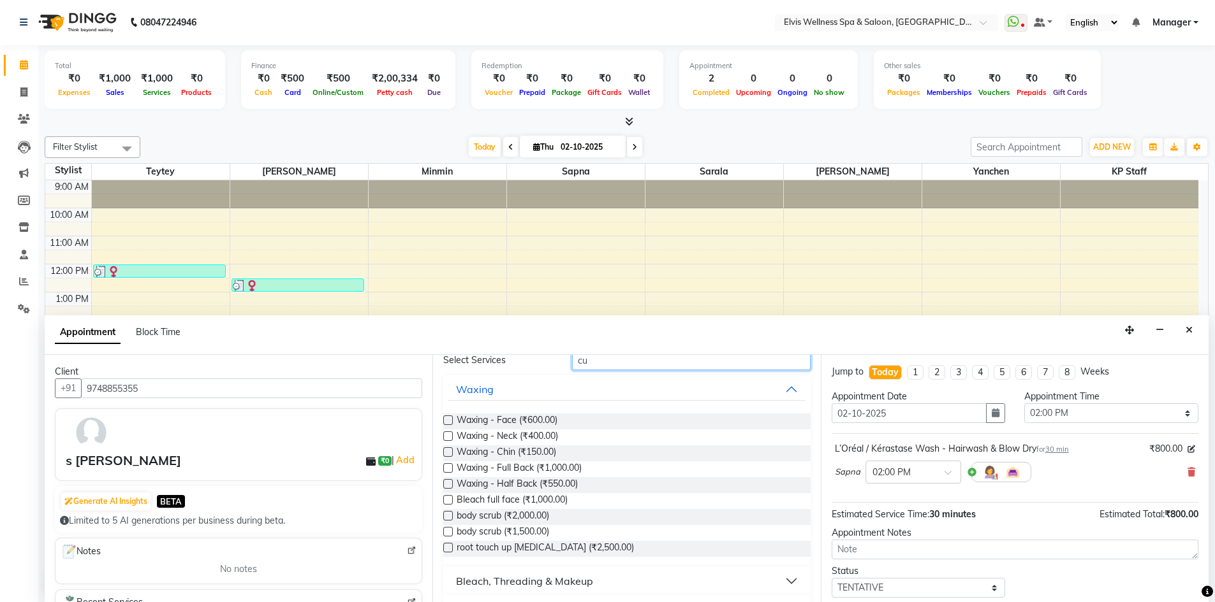
scroll to position [0, 0]
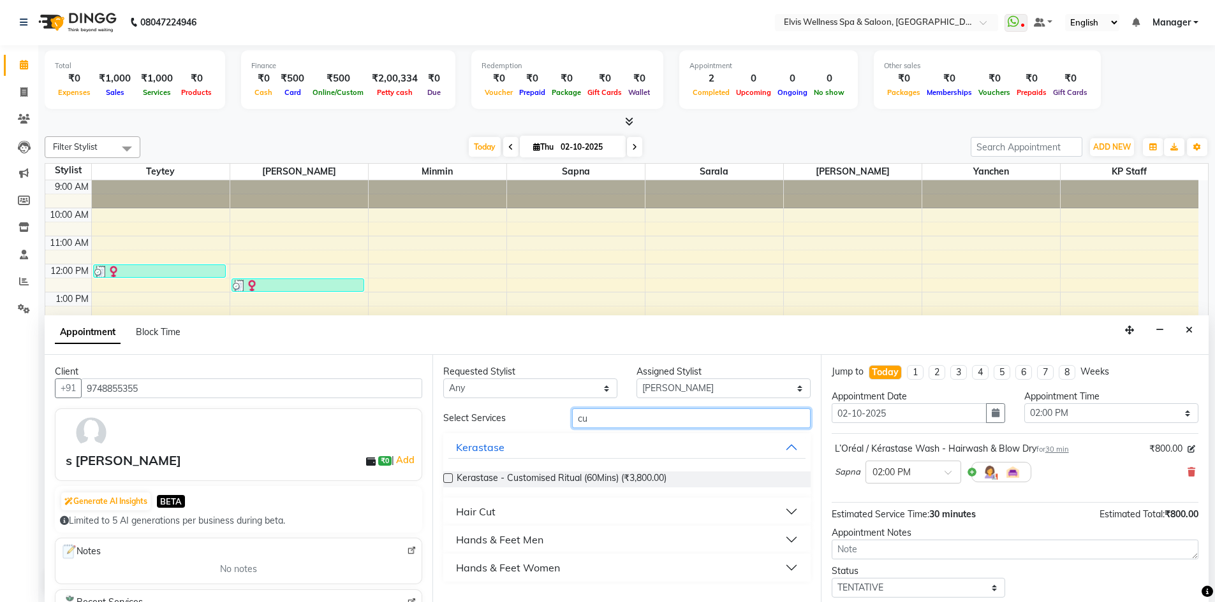
type input "c"
type input "Sha"
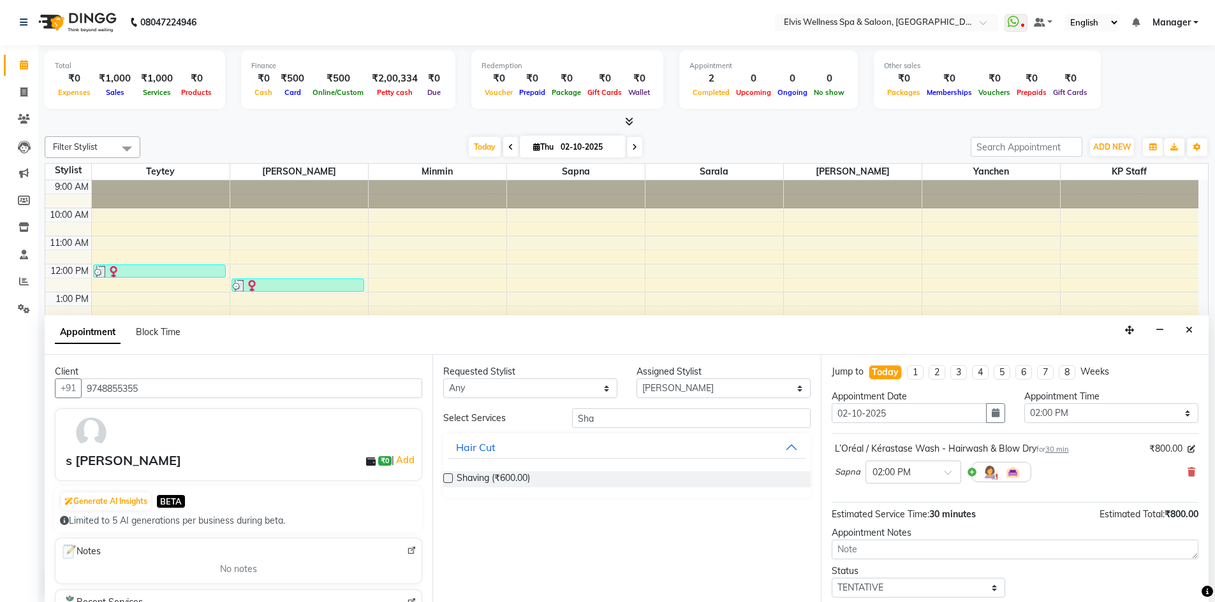
click at [450, 480] on label at bounding box center [448, 479] width 10 height 10
click at [450, 480] on input "checkbox" at bounding box center [447, 480] width 8 height 8
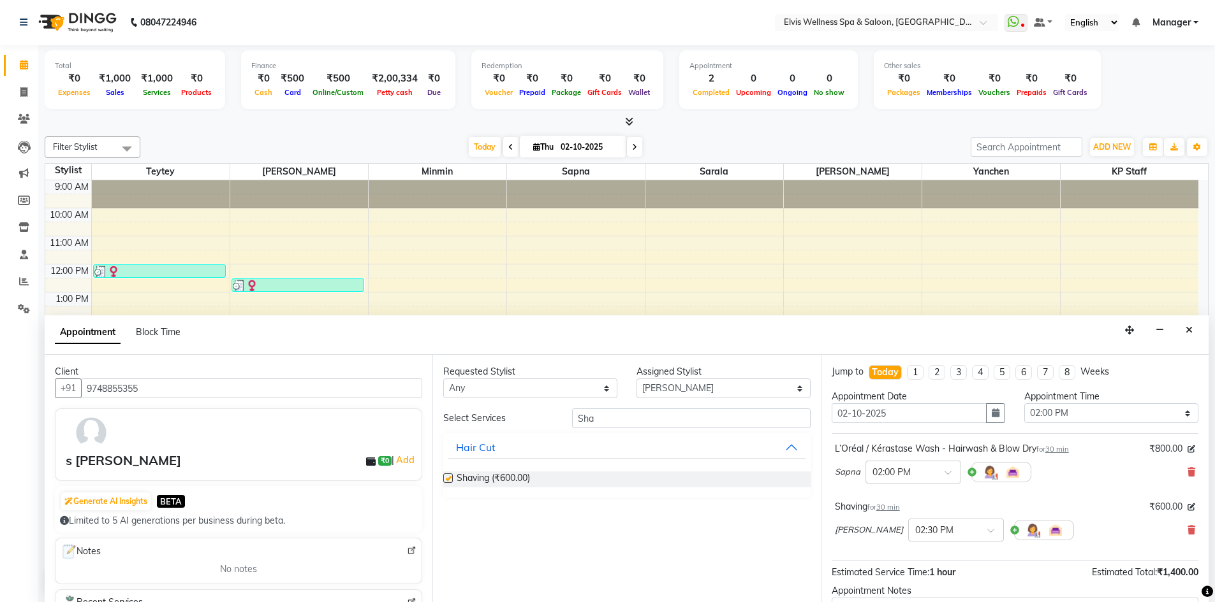
checkbox input "false"
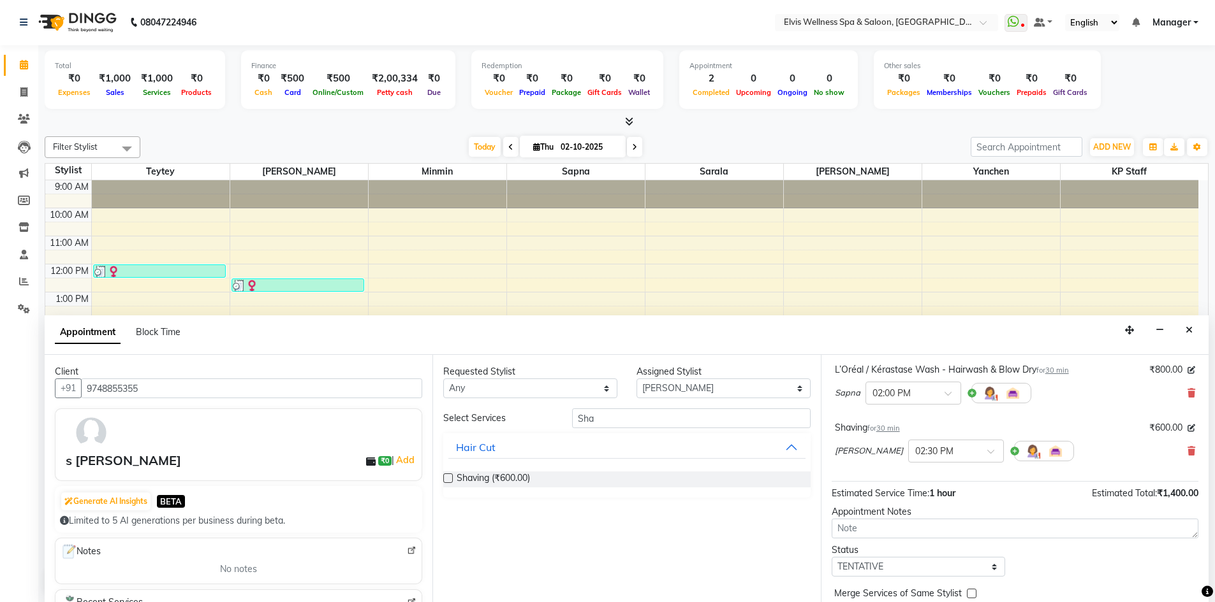
scroll to position [124, 0]
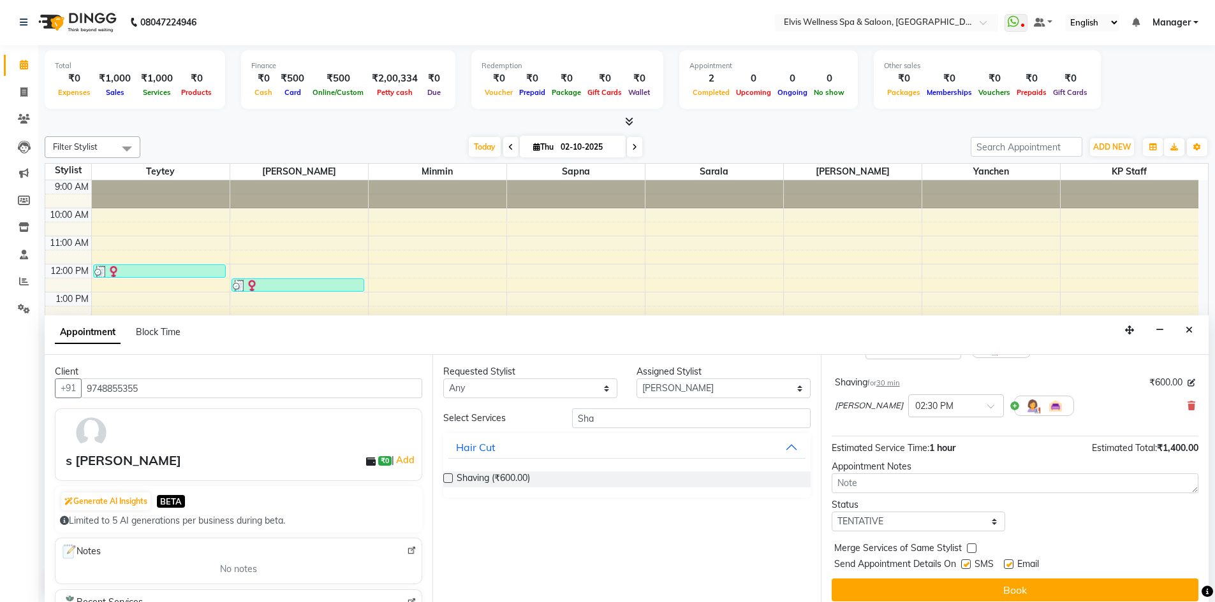
click at [965, 566] on label at bounding box center [966, 565] width 10 height 10
click at [965, 566] on input "checkbox" at bounding box center [965, 566] width 8 height 8
checkbox input "false"
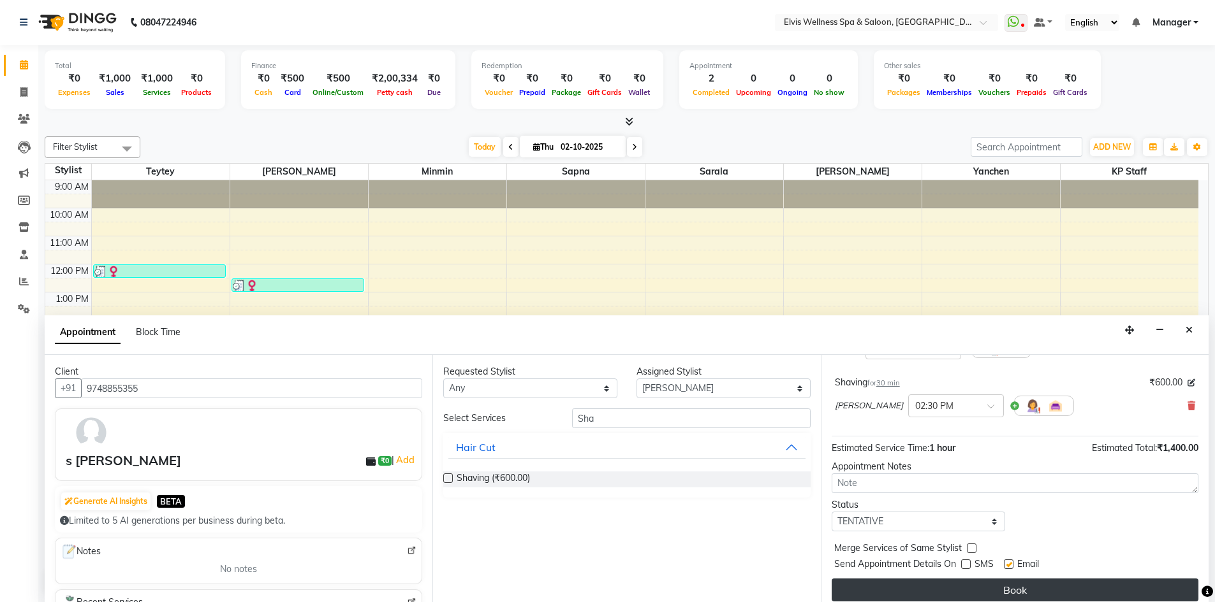
click at [975, 592] on button "Book" at bounding box center [1014, 590] width 367 height 23
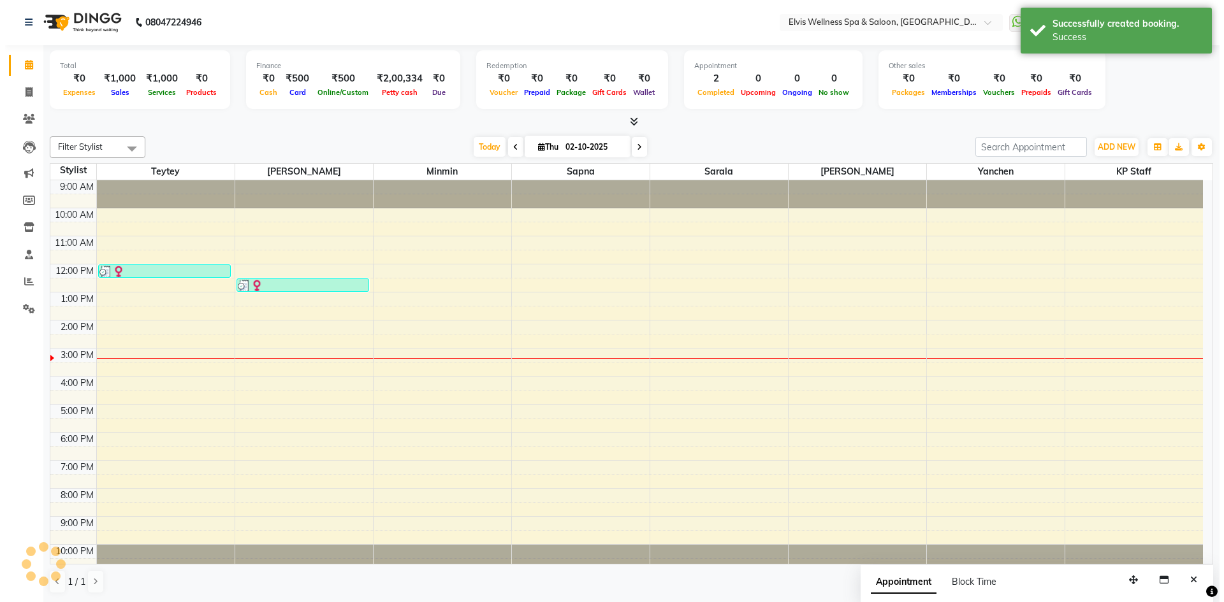
scroll to position [0, 0]
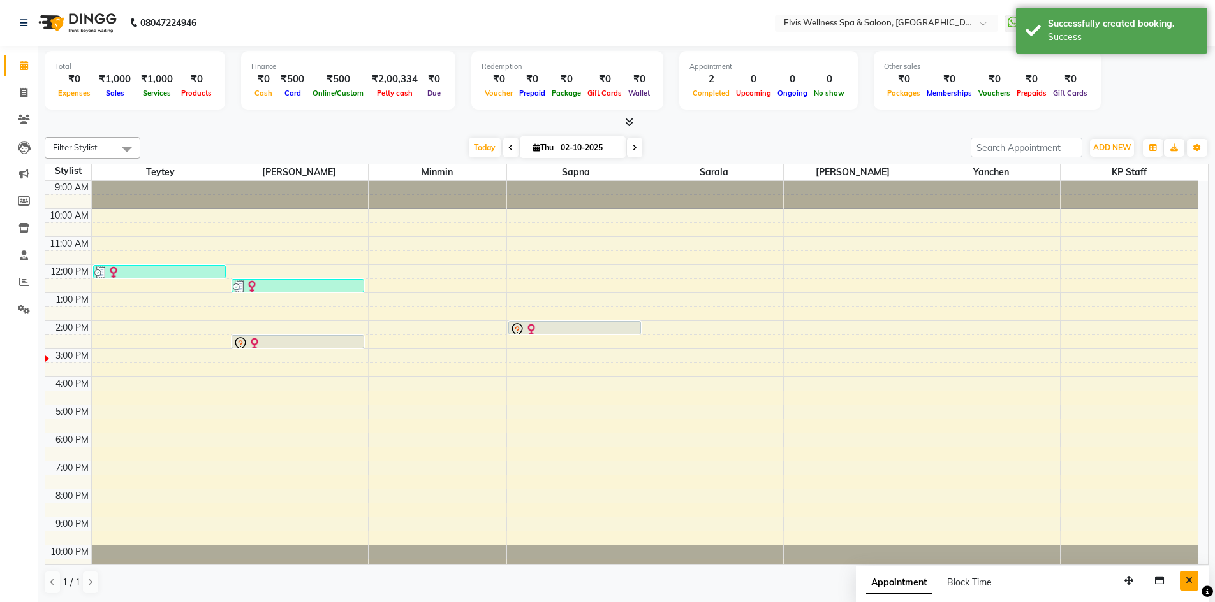
click at [1181, 575] on button "Close" at bounding box center [1188, 581] width 18 height 20
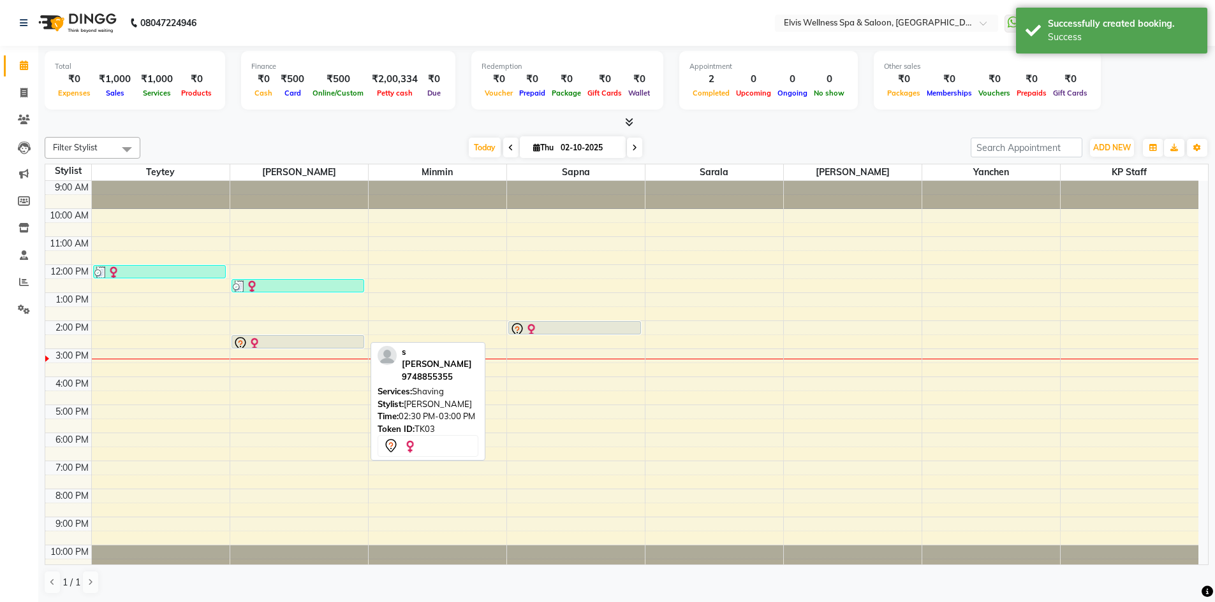
click at [335, 346] on div at bounding box center [298, 348] width 132 height 5
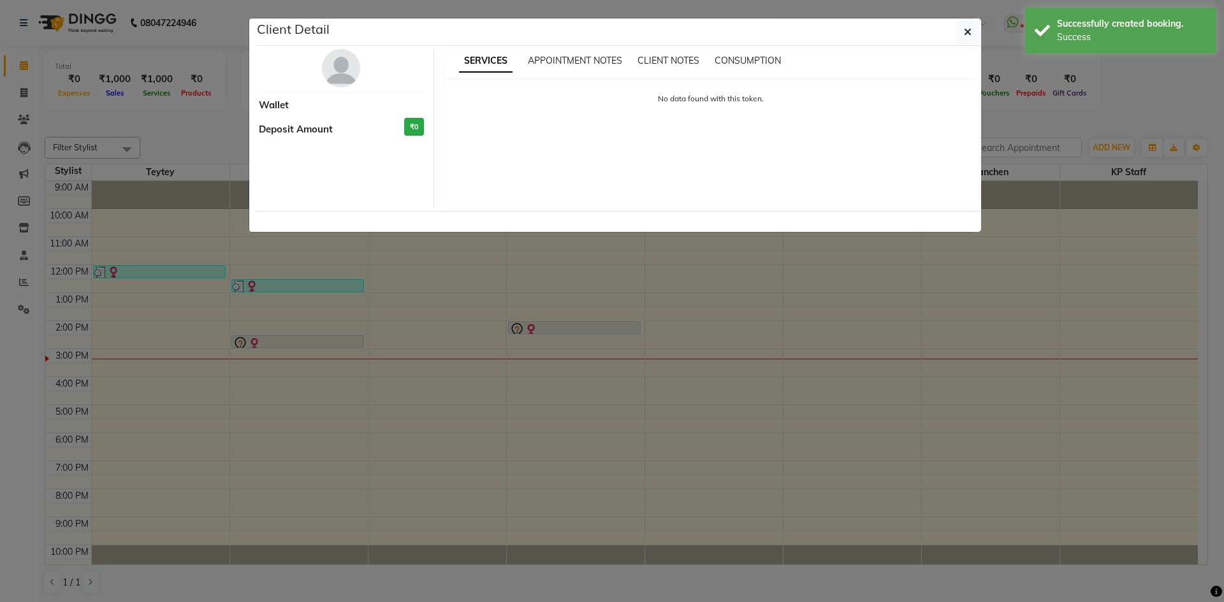
select select "7"
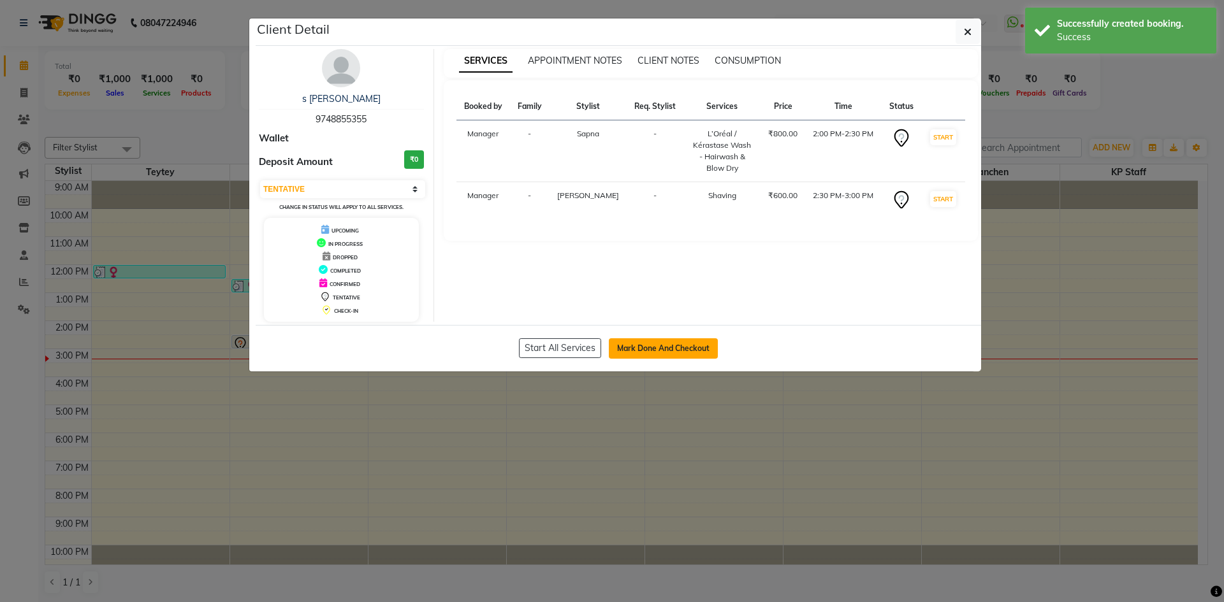
click at [677, 354] on button "Mark Done And Checkout" at bounding box center [663, 349] width 109 height 20
select select "service"
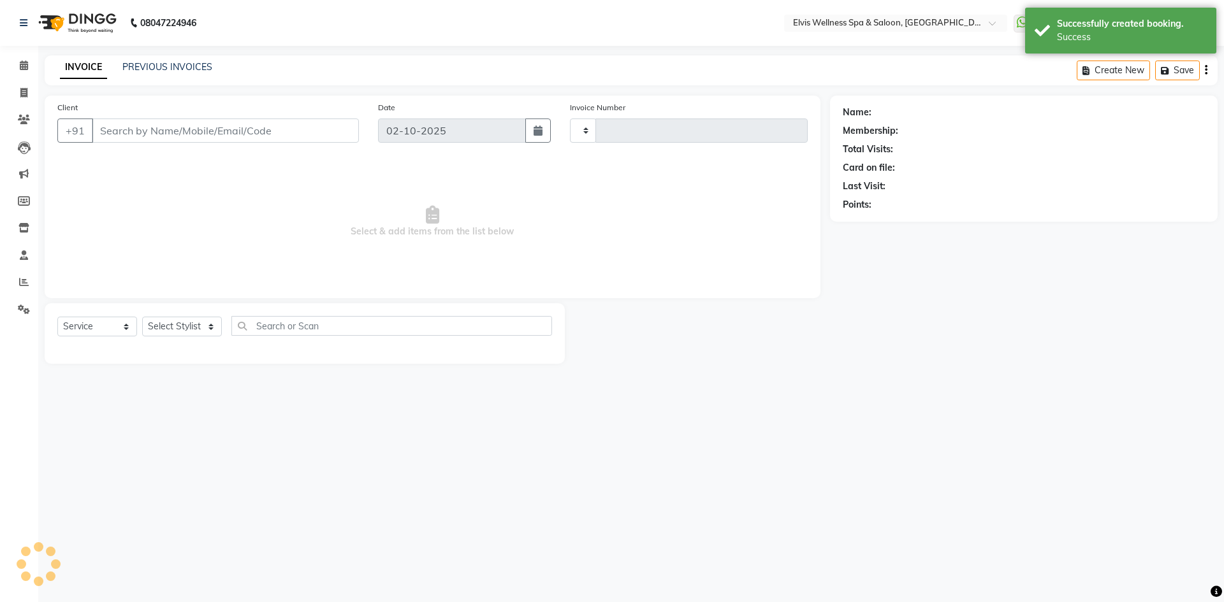
type input "1886"
select select "6269"
type input "9748855355"
select select "71682"
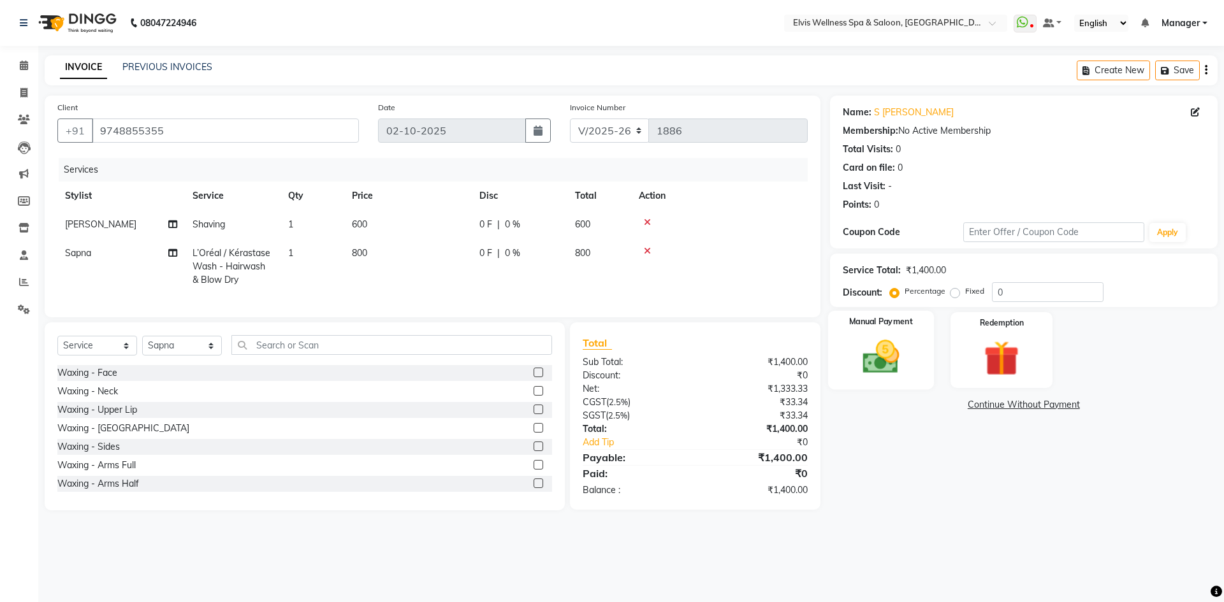
click at [858, 376] on img at bounding box center [880, 357] width 59 height 42
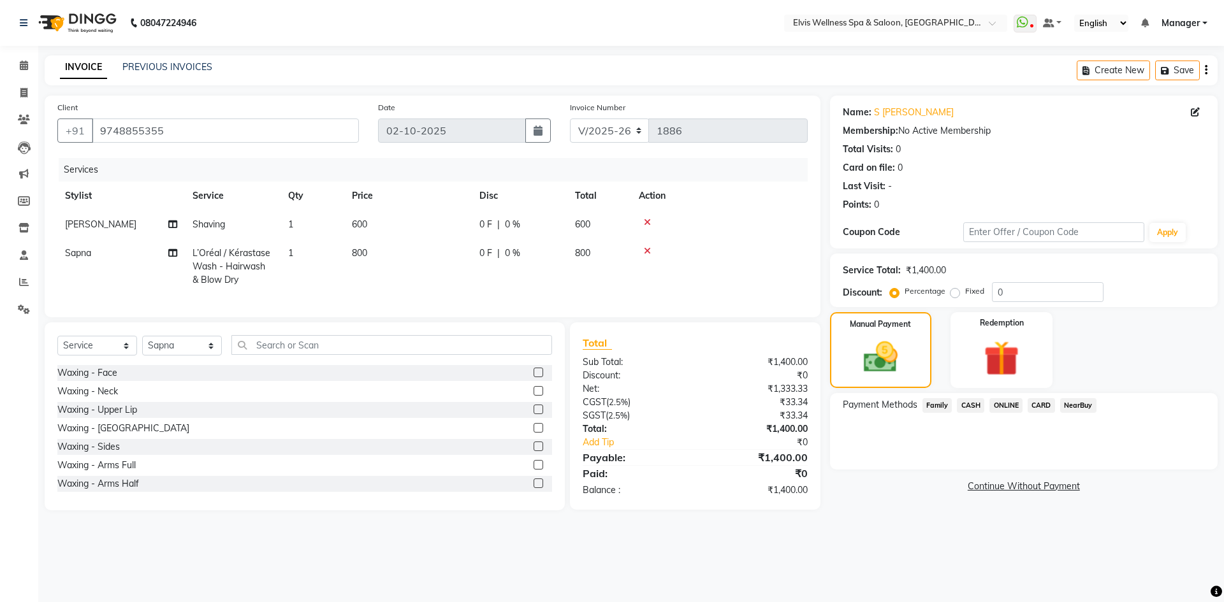
click at [1002, 408] on span "ONLINE" at bounding box center [1005, 405] width 33 height 15
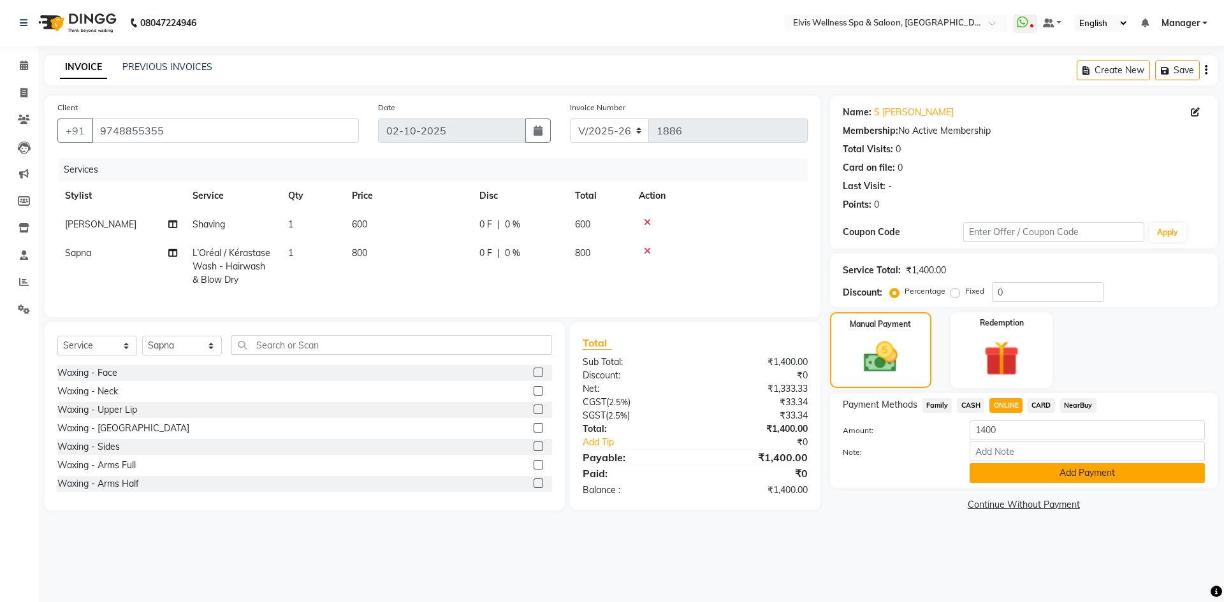
click at [1046, 473] on button "Add Payment" at bounding box center [1087, 474] width 235 height 20
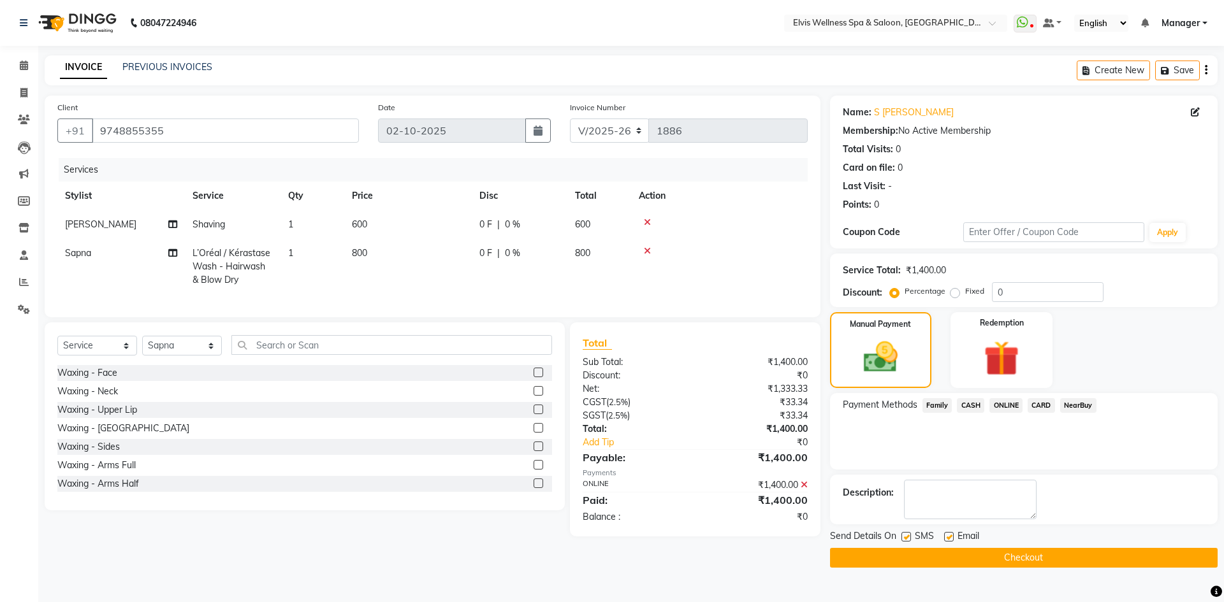
click at [905, 538] on label at bounding box center [907, 537] width 10 height 10
click at [905, 538] on input "checkbox" at bounding box center [906, 538] width 8 height 8
checkbox input "false"
click at [909, 554] on button "Checkout" at bounding box center [1024, 558] width 388 height 20
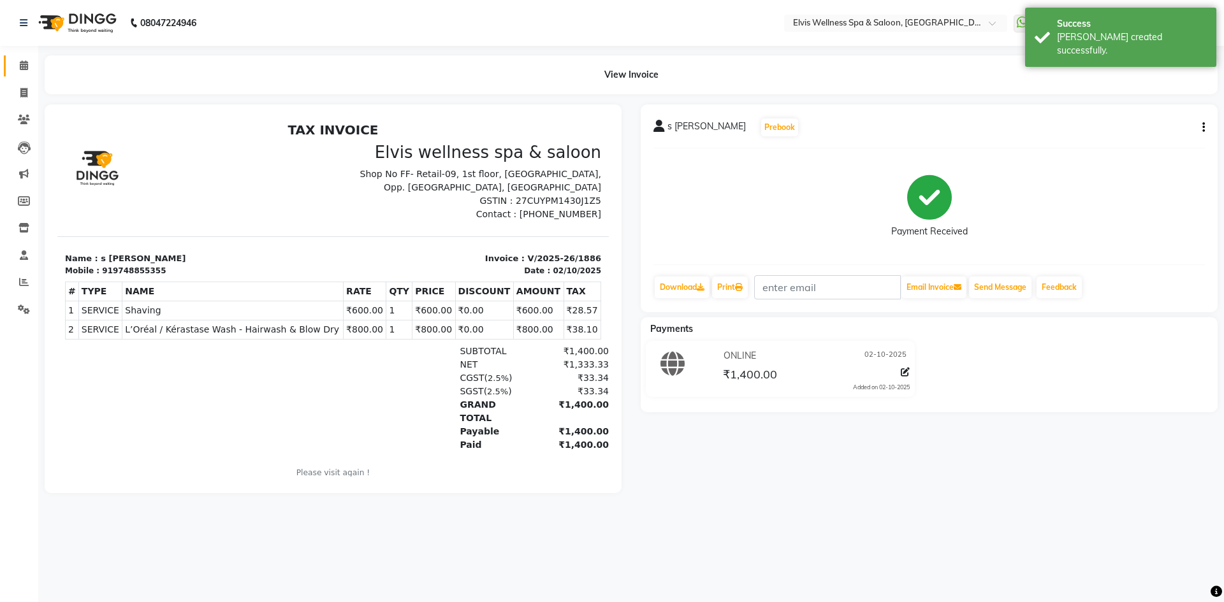
click at [20, 73] on link "Calendar" at bounding box center [19, 65] width 31 height 21
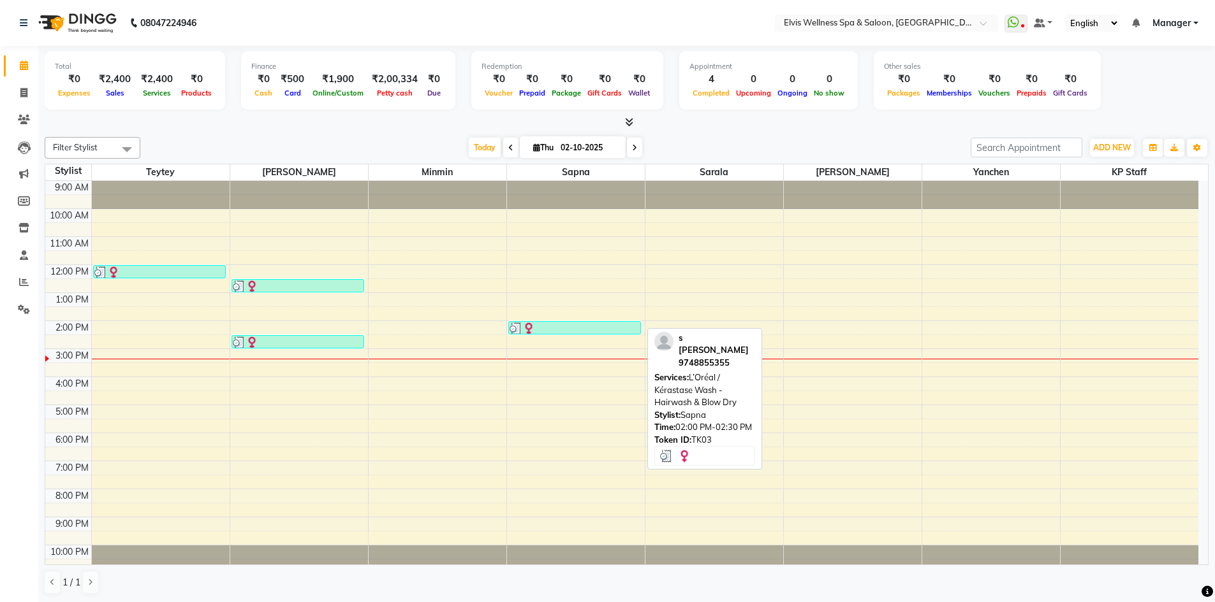
click at [574, 329] on div at bounding box center [574, 329] width 131 height 13
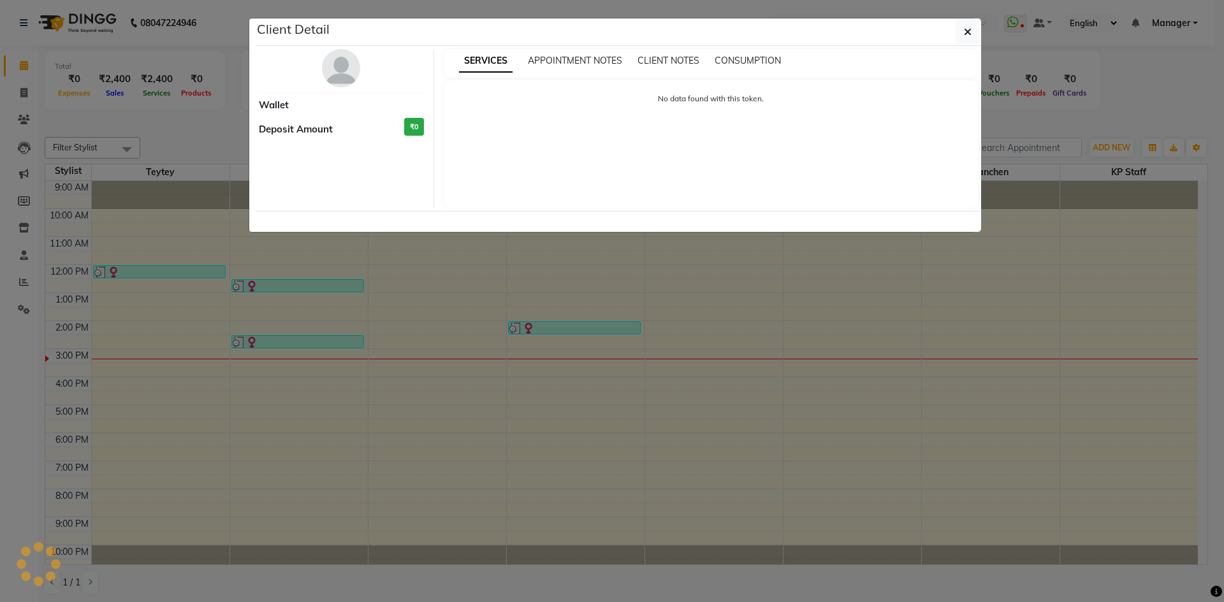
select select "3"
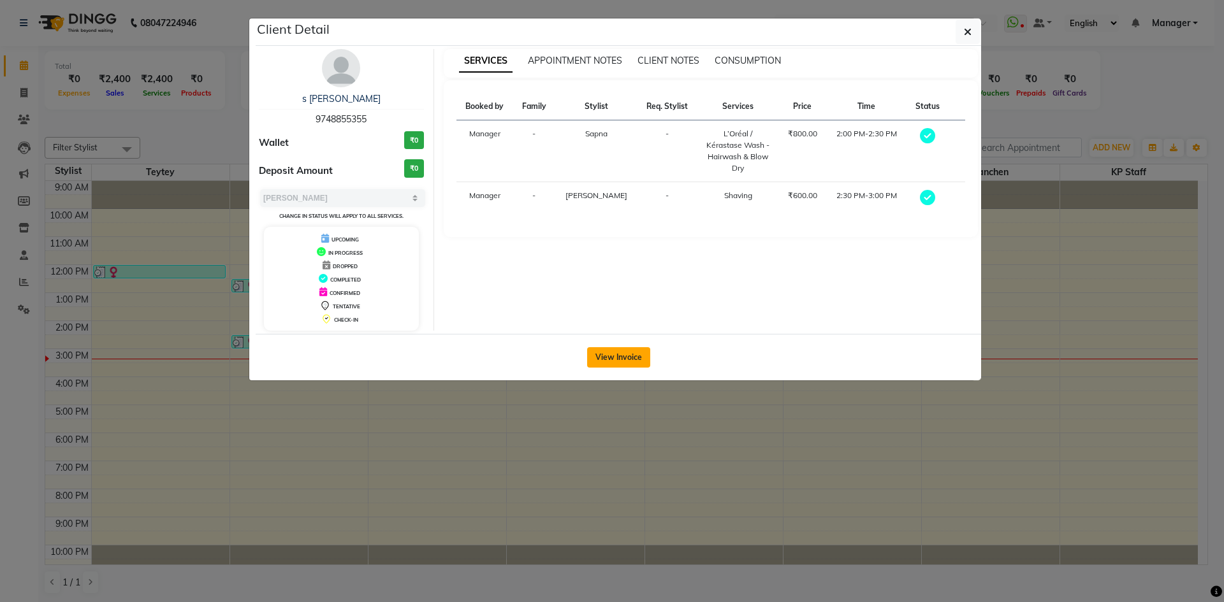
click at [596, 361] on button "View Invoice" at bounding box center [618, 357] width 63 height 20
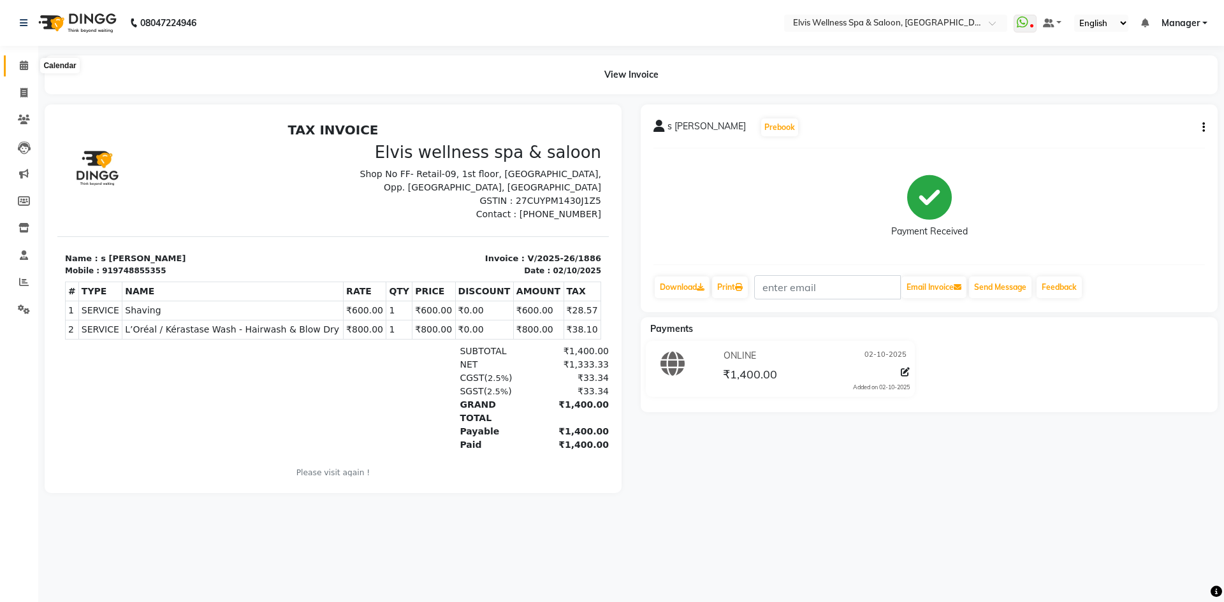
click at [25, 66] on icon at bounding box center [24, 66] width 8 height 10
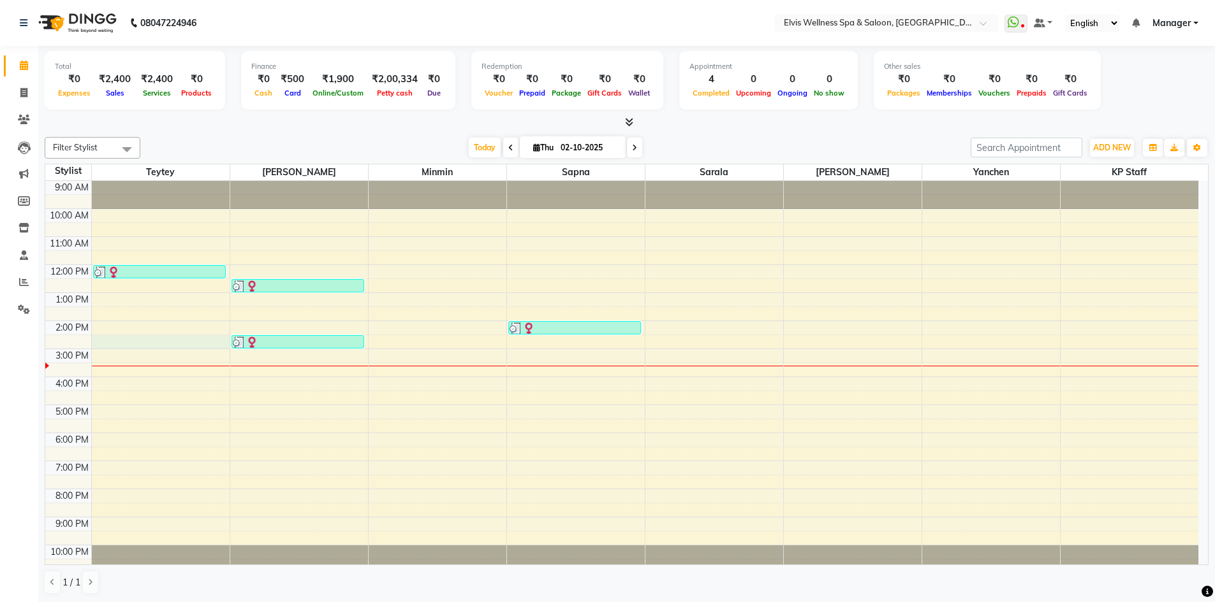
click at [131, 343] on div "9:00 AM 10:00 AM 11:00 AM 12:00 PM 1:00 PM 2:00 PM 3:00 PM 4:00 PM 5:00 PM 6:00…" at bounding box center [621, 377] width 1153 height 392
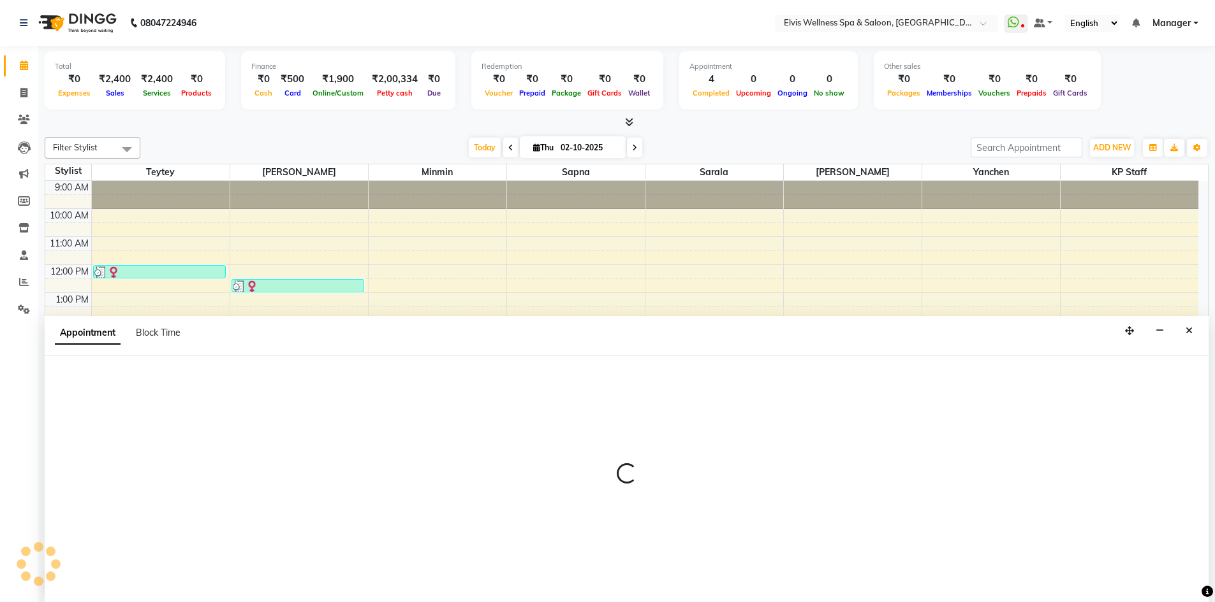
scroll to position [1, 0]
select select "46562"
select select "870"
select select "tentative"
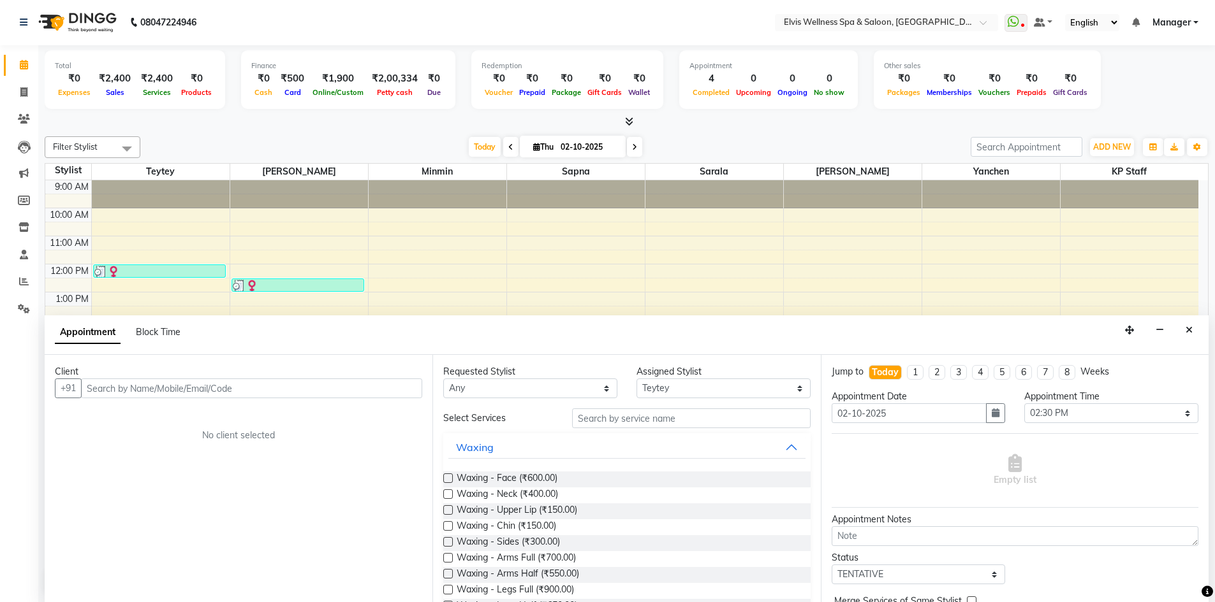
click at [136, 387] on input "text" at bounding box center [251, 389] width 341 height 20
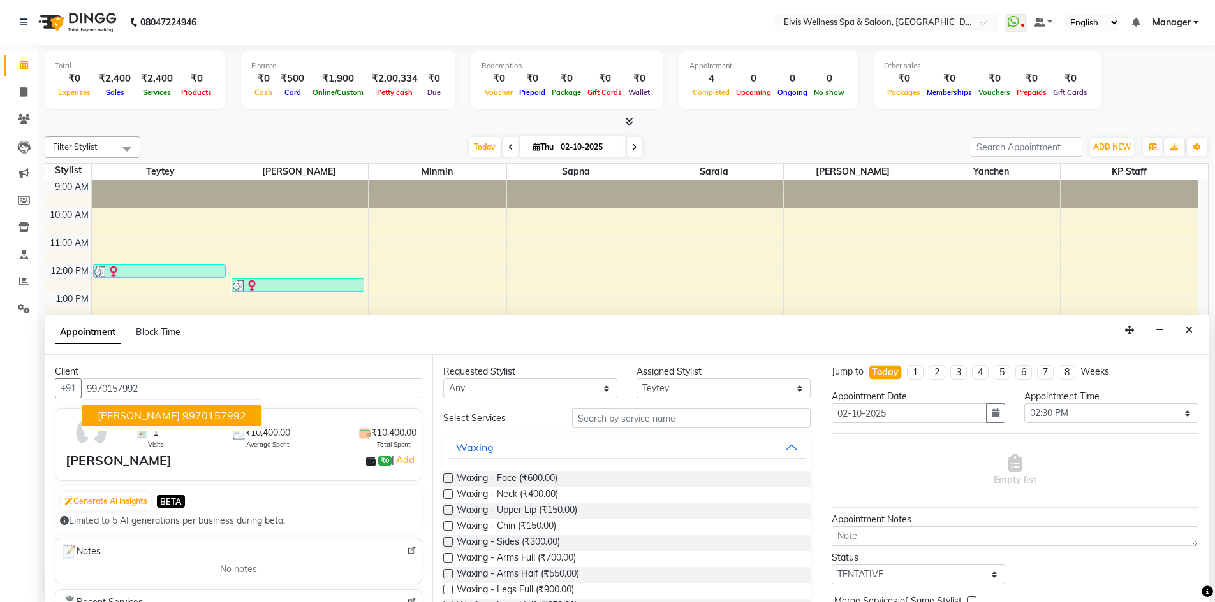
click at [145, 410] on span "Dipti naidu" at bounding box center [139, 415] width 82 height 13
type input "9970157992"
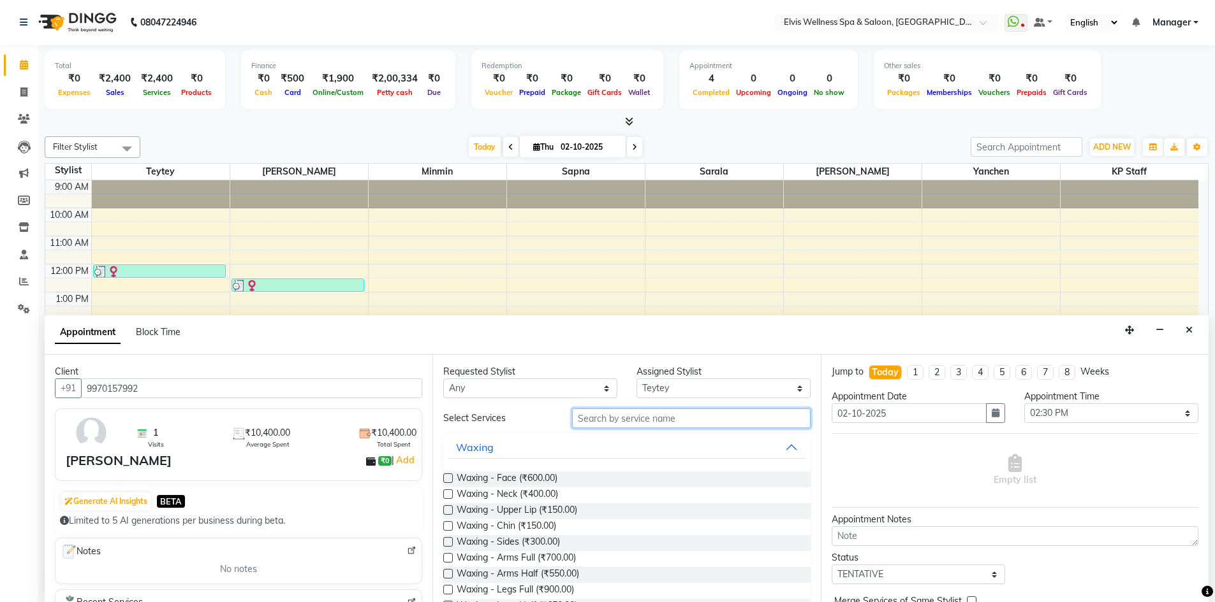
click at [595, 420] on input "text" at bounding box center [691, 419] width 238 height 20
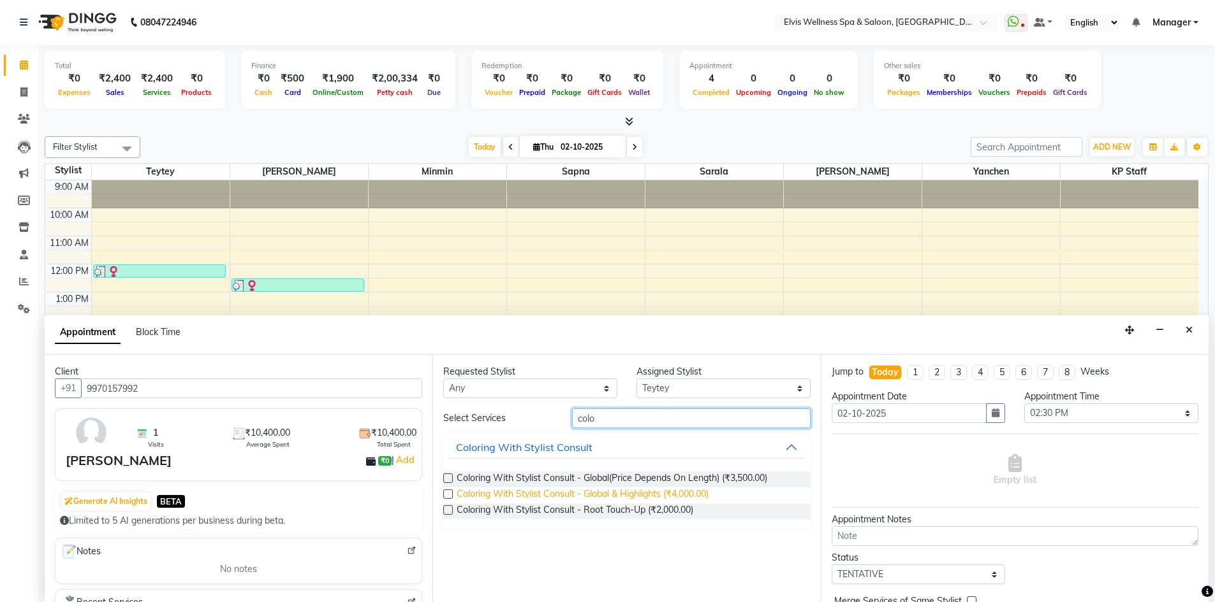
type input "colo"
click at [628, 496] on span "Coloring With Stylist Consult - Global & Highlights (₹4,000.00)" at bounding box center [582, 496] width 252 height 16
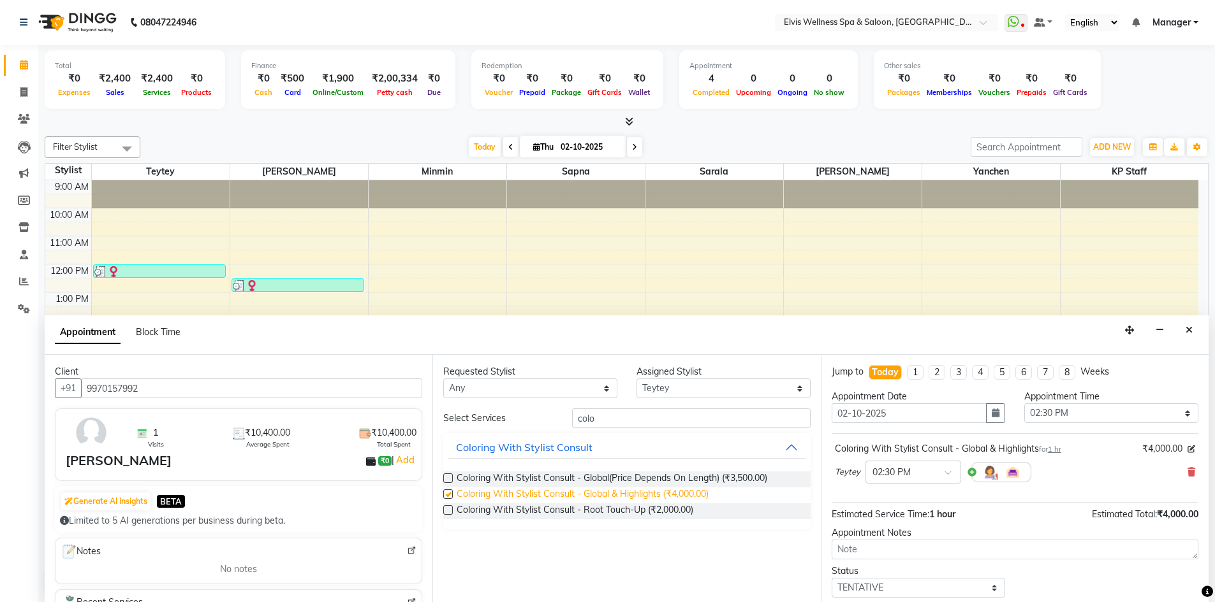
checkbox input "false"
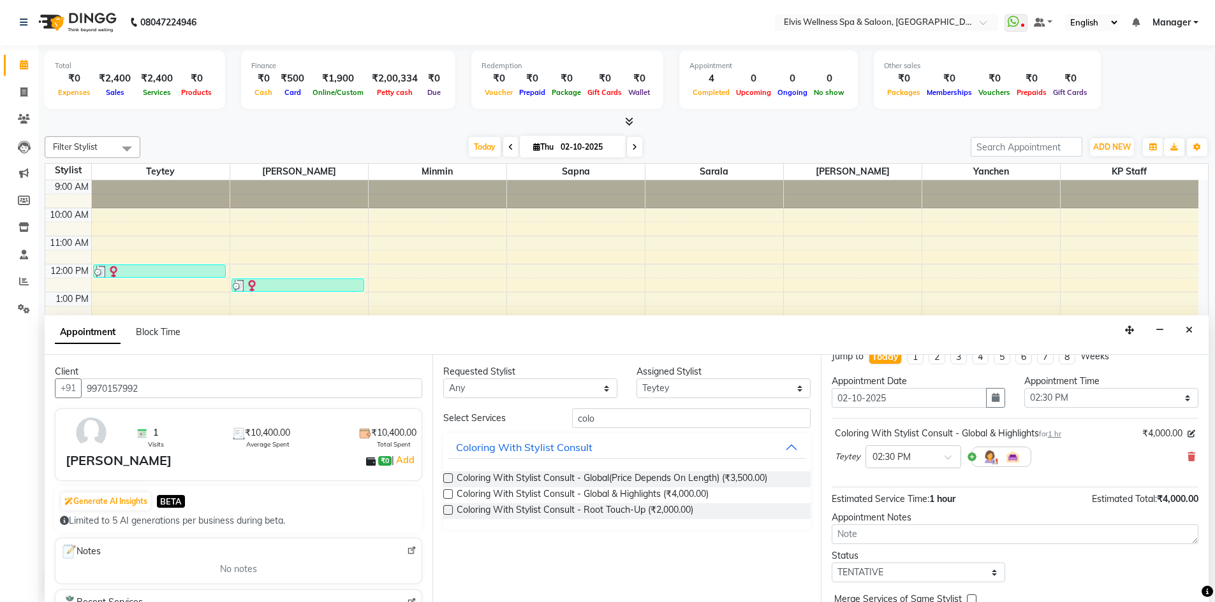
scroll to position [76, 0]
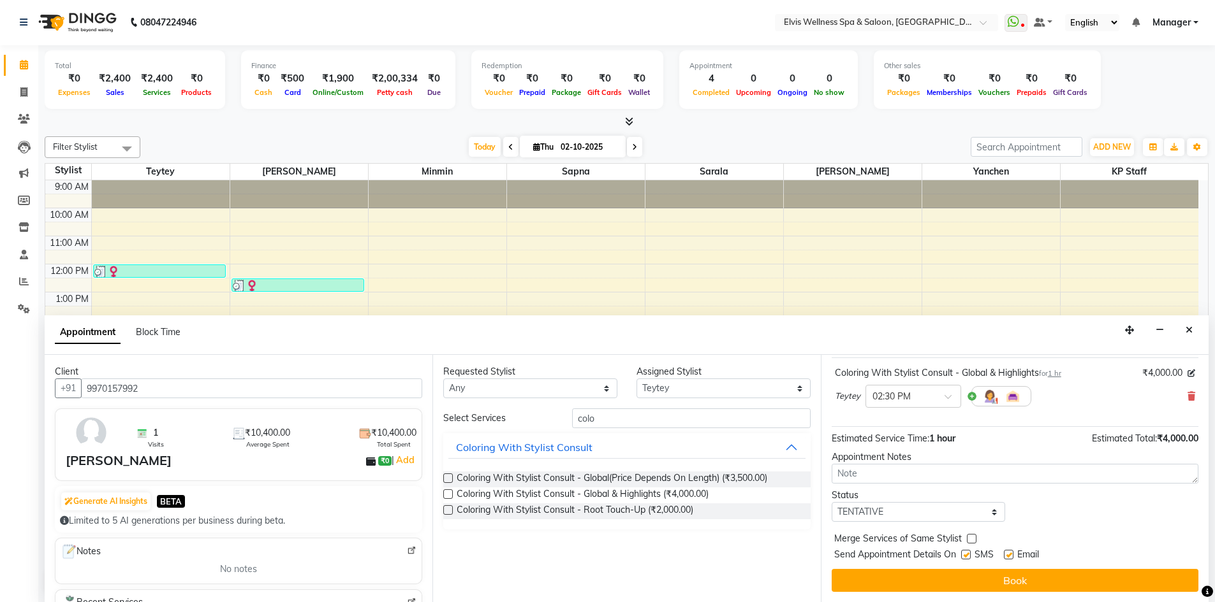
click at [963, 557] on label at bounding box center [966, 555] width 10 height 10
click at [963, 557] on input "checkbox" at bounding box center [965, 556] width 8 height 8
checkbox input "false"
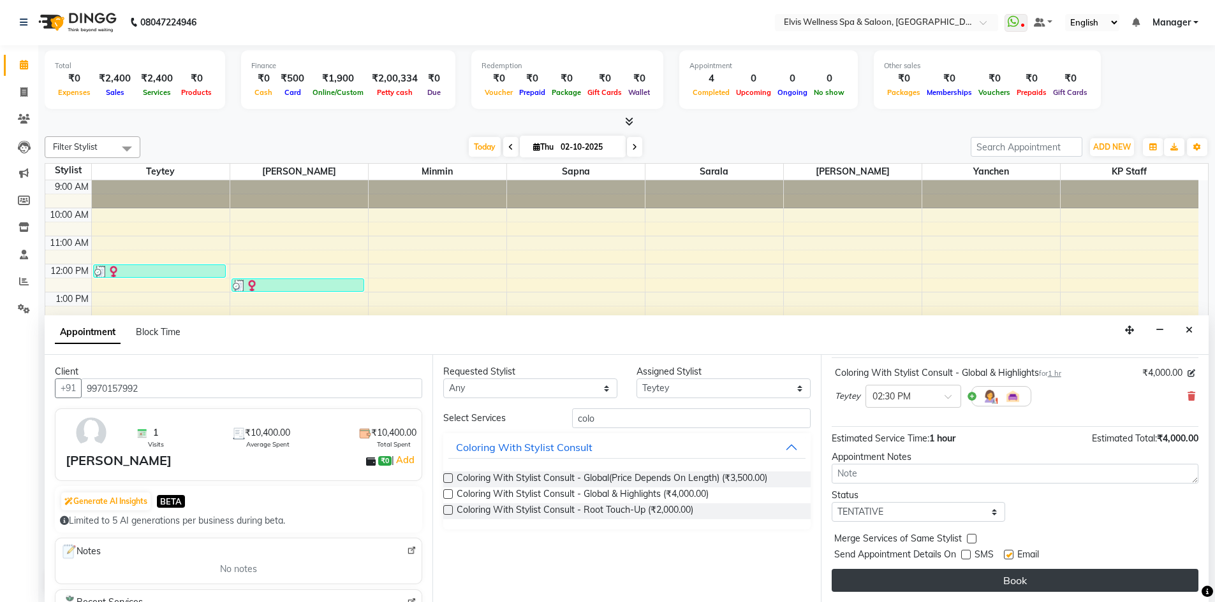
click at [967, 573] on button "Book" at bounding box center [1014, 580] width 367 height 23
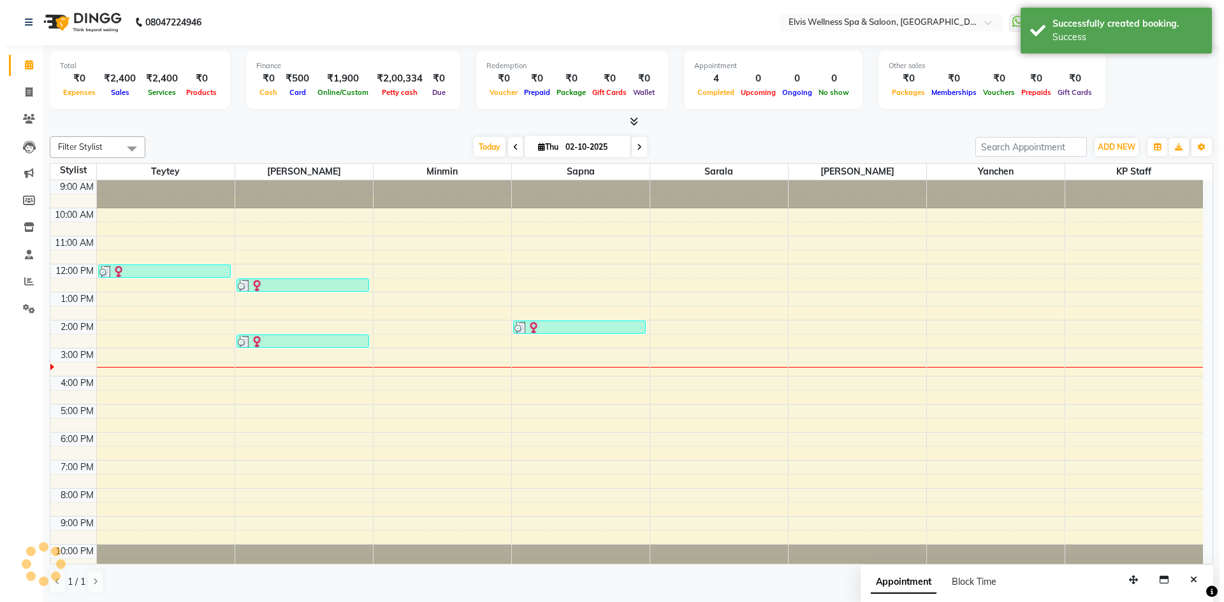
scroll to position [0, 0]
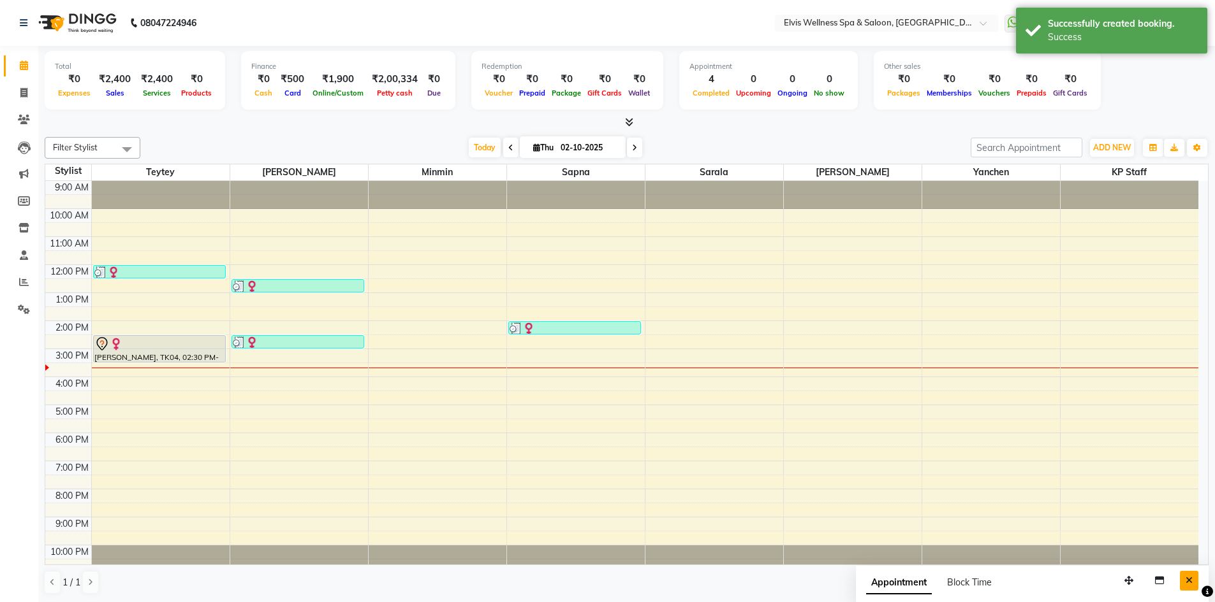
click at [1192, 580] on icon "Close" at bounding box center [1188, 580] width 7 height 9
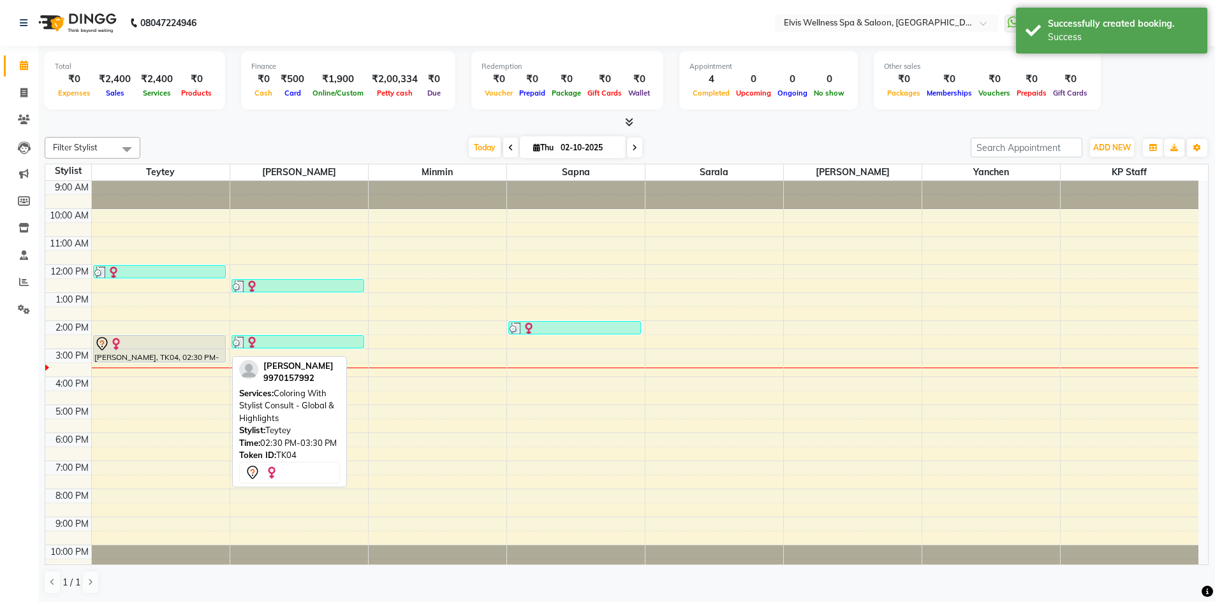
click at [156, 346] on div at bounding box center [159, 344] width 131 height 15
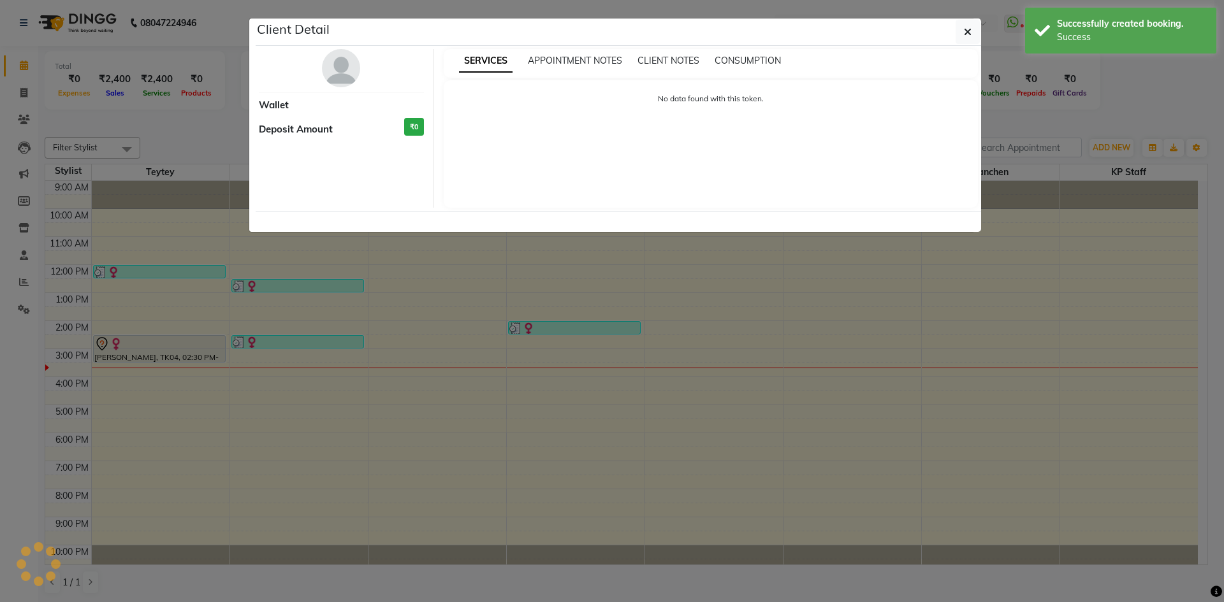
select select "7"
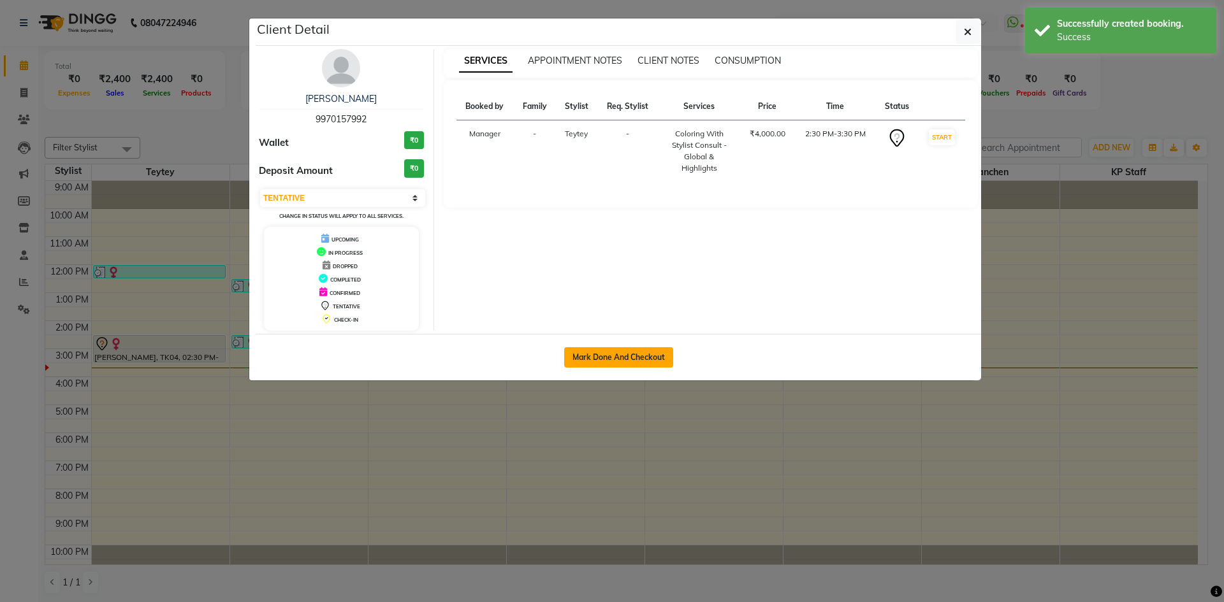
click at [604, 360] on button "Mark Done And Checkout" at bounding box center [618, 357] width 109 height 20
select select "service"
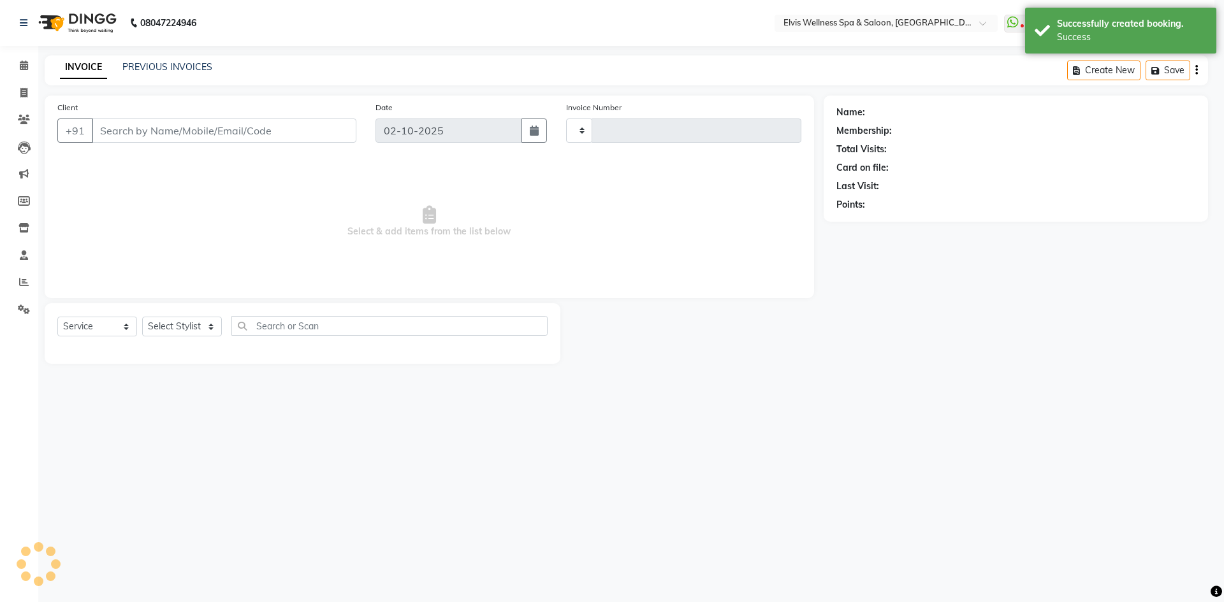
type input "1887"
select select "6269"
type input "9970157992"
select select "46562"
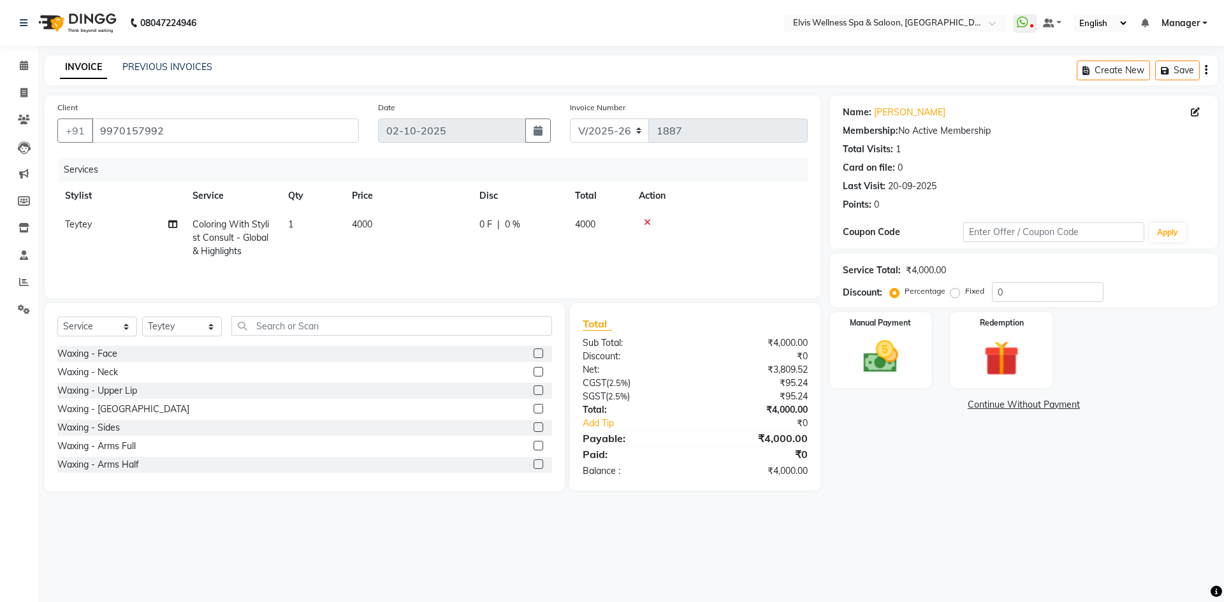
click at [356, 223] on span "4000" at bounding box center [362, 224] width 20 height 11
select select "46562"
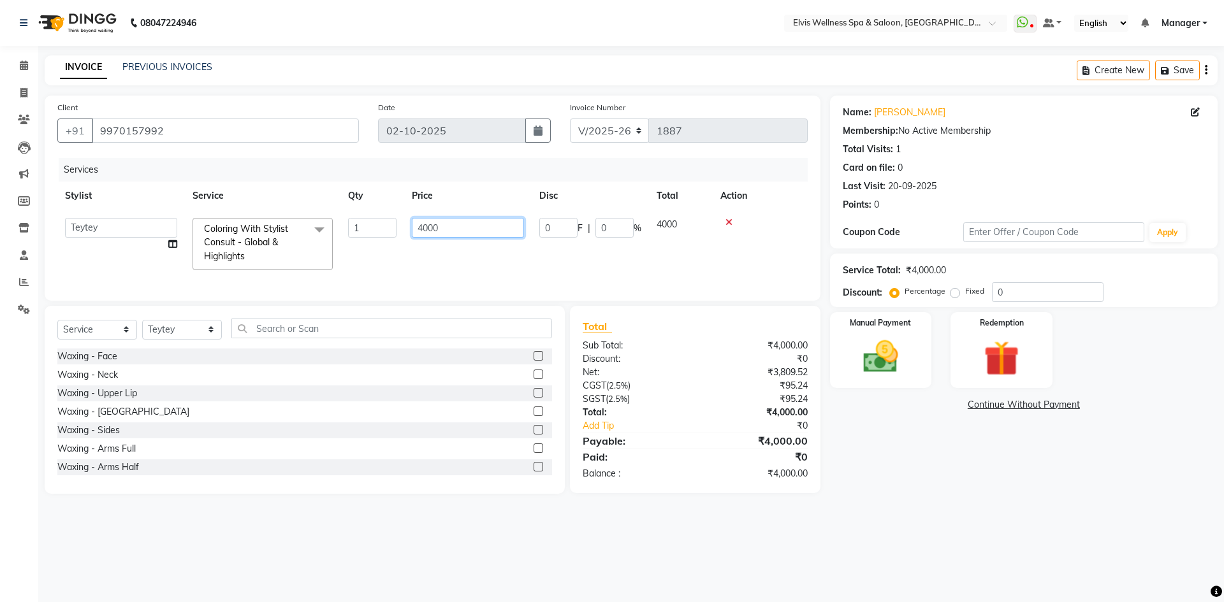
click at [425, 233] on input "4000" at bounding box center [468, 228] width 112 height 20
type input "6000"
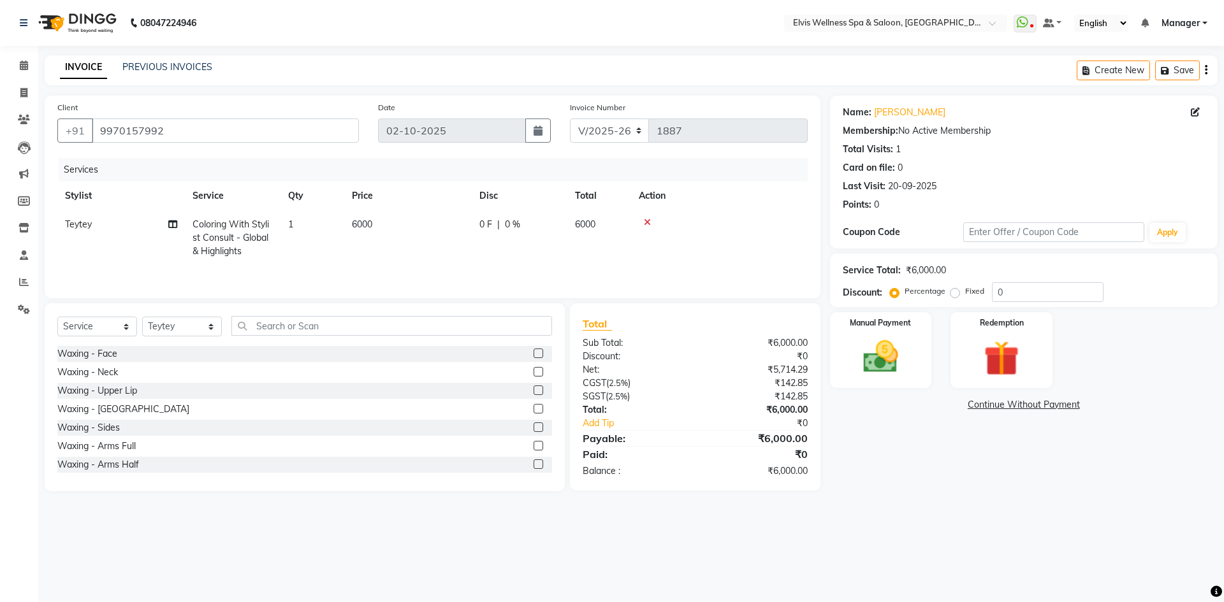
click at [425, 256] on td "6000" at bounding box center [408, 237] width 128 height 55
select select "46562"
drag, startPoint x: 162, startPoint y: 128, endPoint x: 98, endPoint y: 128, distance: 63.8
click at [98, 128] on input "9970157992" at bounding box center [225, 131] width 267 height 24
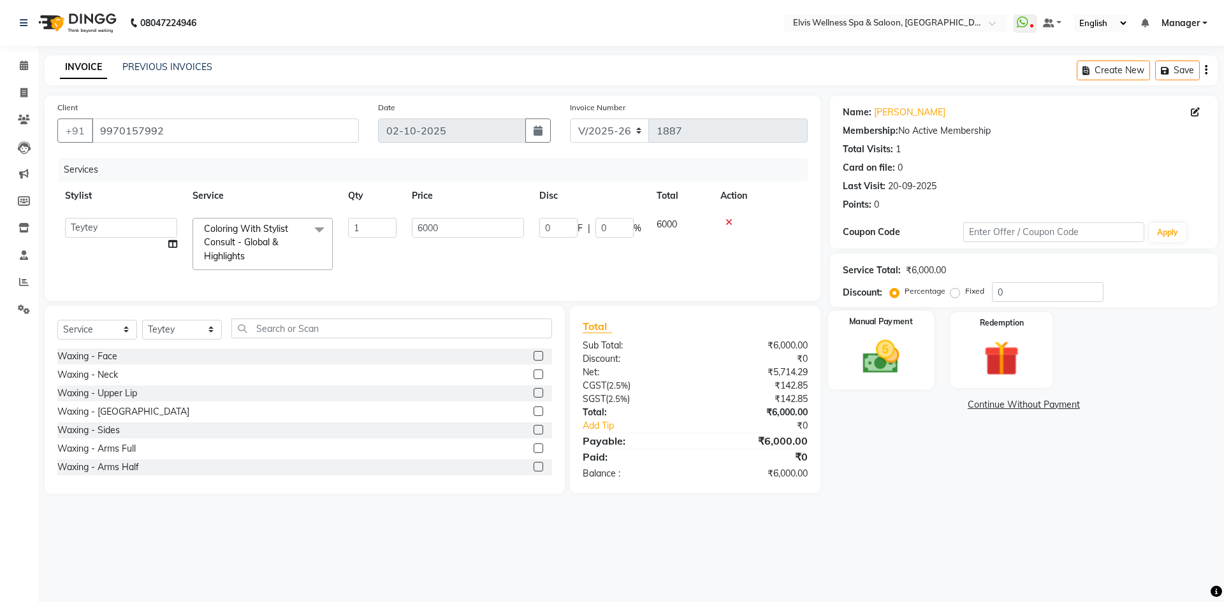
click at [875, 351] on img at bounding box center [880, 357] width 59 height 42
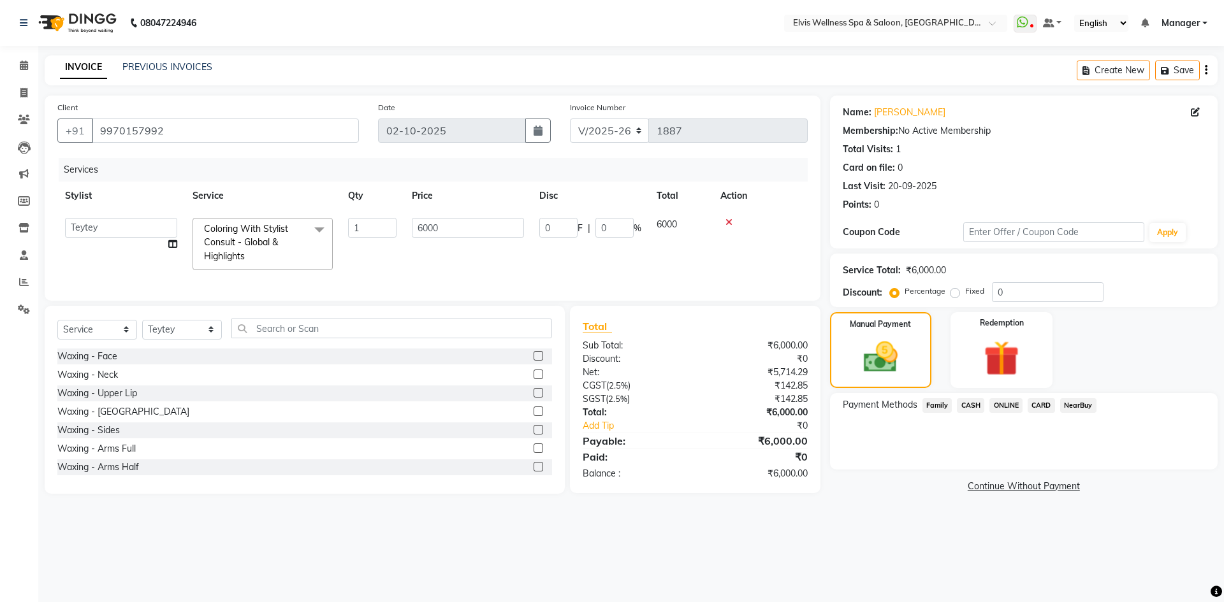
click at [1007, 407] on span "ONLINE" at bounding box center [1005, 405] width 33 height 15
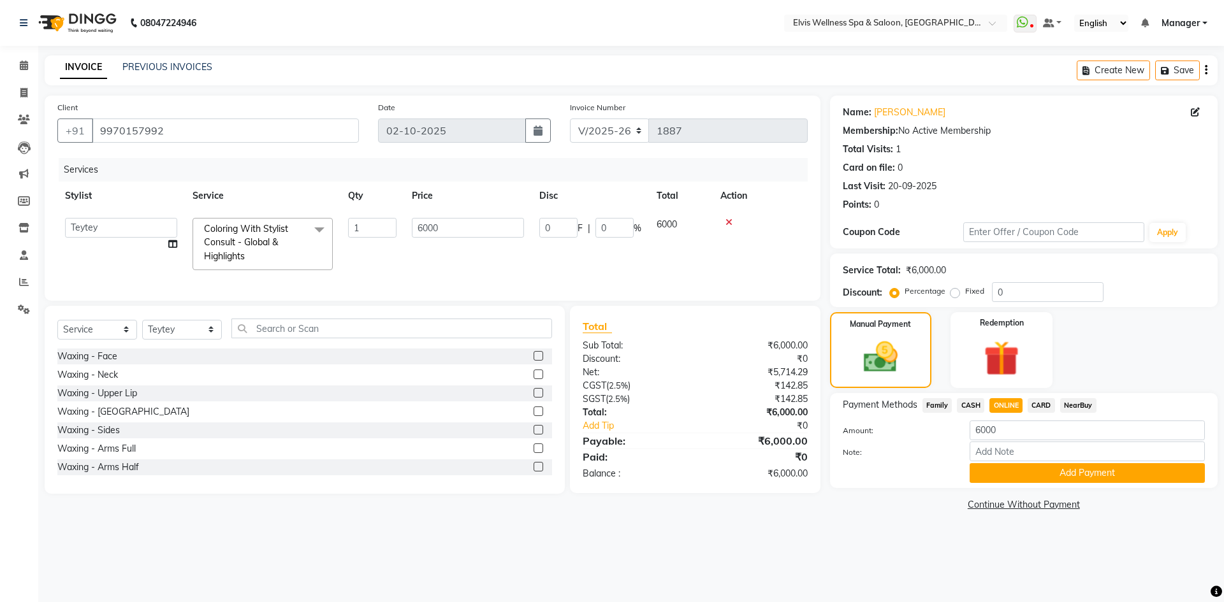
click at [808, 531] on main "INVOICE PREVIOUS INVOICES Create New Save Client +91 9970157992 Date 02-10-2025…" at bounding box center [631, 294] width 1186 height 478
click at [1089, 335] on div "Manual Payment Redemption" at bounding box center [1024, 350] width 407 height 76
click at [707, 393] on div "₹142.85" at bounding box center [756, 385] width 122 height 13
click at [992, 576] on div "08047224946 Select Location × Elvis Wellness Spa & Saloon, Lohegaon WhatsApp St…" at bounding box center [612, 301] width 1224 height 602
click at [1137, 359] on div "Manual Payment Redemption" at bounding box center [1024, 350] width 407 height 76
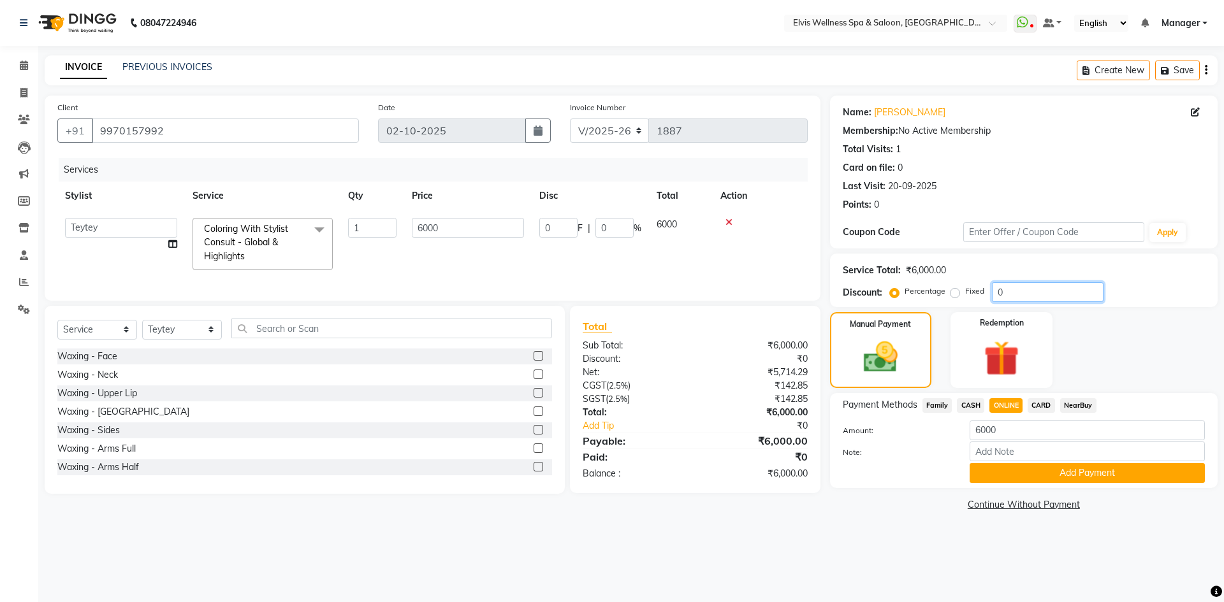
click at [994, 297] on input "0" at bounding box center [1048, 292] width 112 height 20
type input "10"
type input "600"
type input "10"
type input "100"
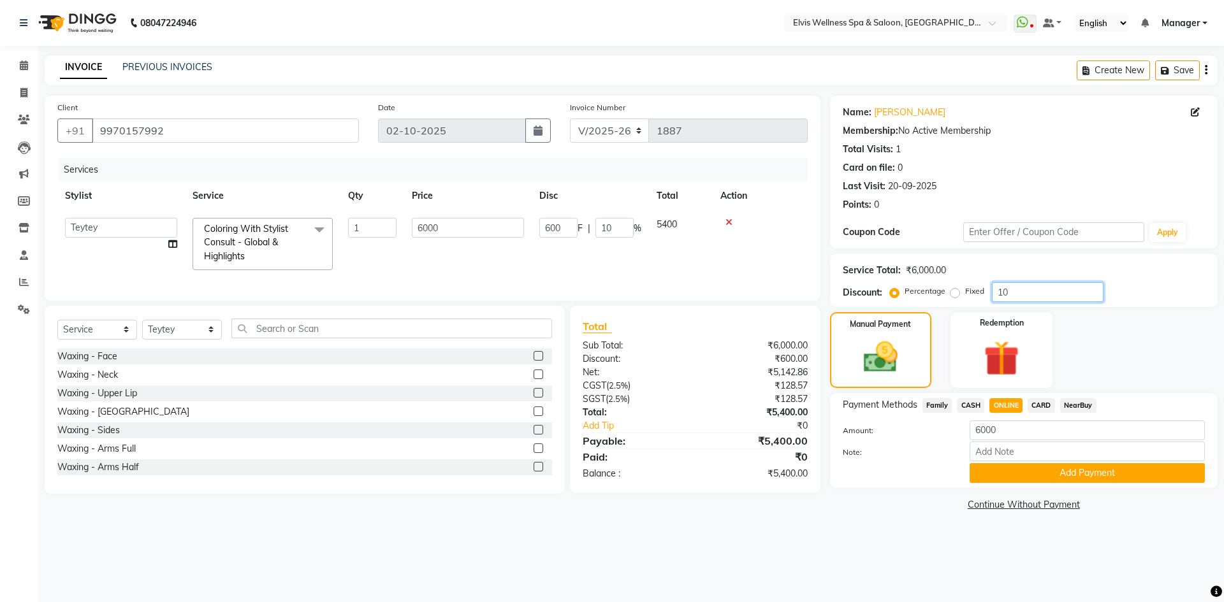
type input "6000"
type input "100"
click at [965, 293] on label "Fixed" at bounding box center [974, 291] width 19 height 11
click at [953, 293] on input "Fixed" at bounding box center [957, 291] width 9 height 9
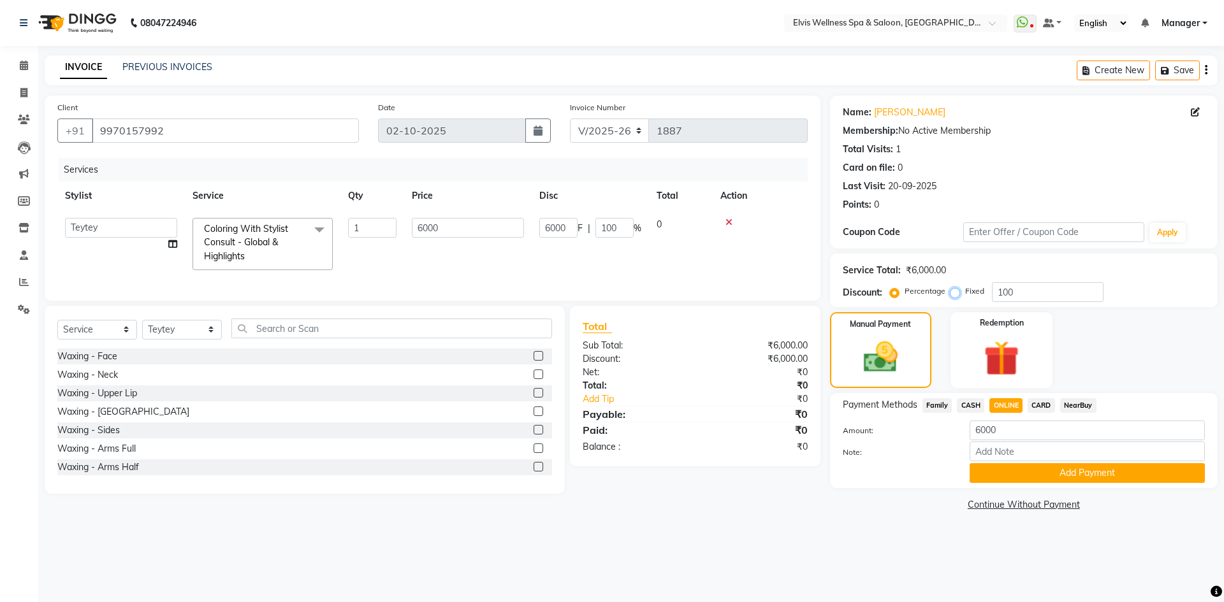
radio input "true"
type input "100"
type input "1.67"
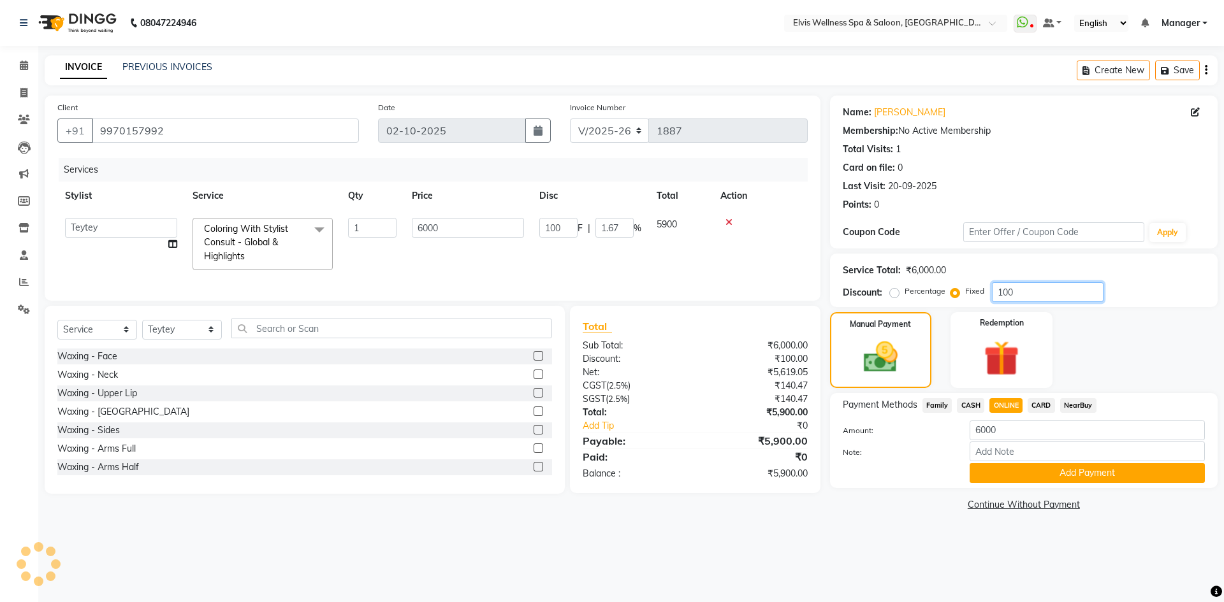
click at [1009, 299] on input "100" at bounding box center [1048, 292] width 112 height 20
type input "1000"
type input "16.67"
type input "1000"
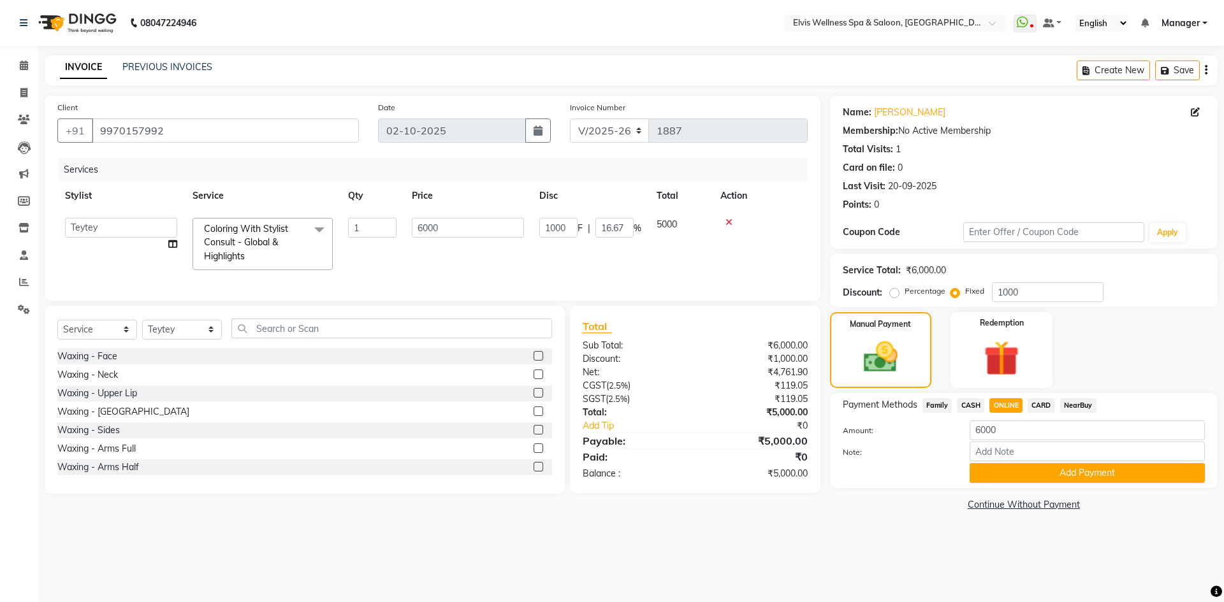
click at [1002, 405] on span "ONLINE" at bounding box center [1005, 405] width 33 height 15
type input "5000"
click at [1014, 479] on button "Add Payment" at bounding box center [1087, 474] width 235 height 20
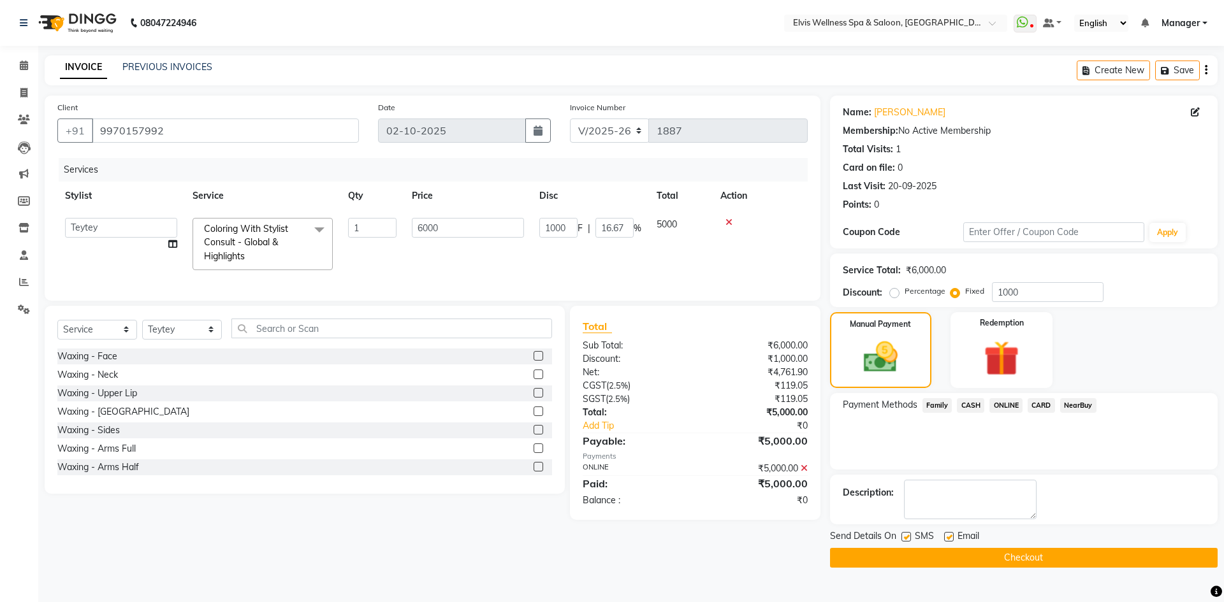
click at [903, 536] on label at bounding box center [907, 537] width 10 height 10
click at [903, 536] on input "checkbox" at bounding box center [906, 538] width 8 height 8
checkbox input "false"
click at [910, 558] on button "Checkout" at bounding box center [1024, 558] width 388 height 20
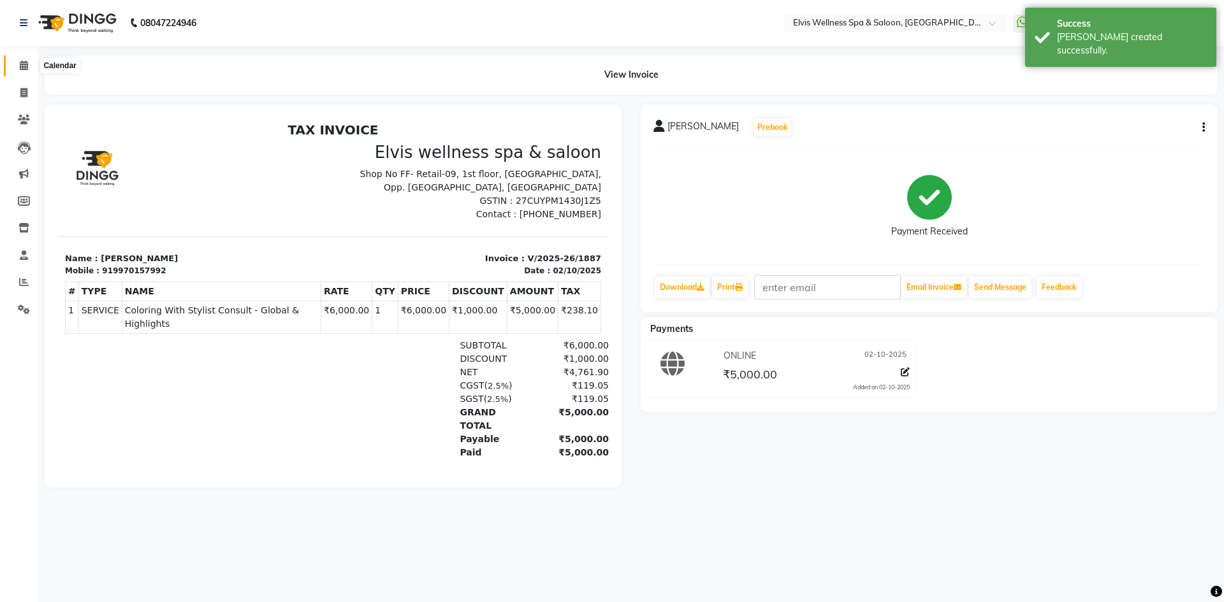
click at [26, 66] on icon at bounding box center [24, 66] width 8 height 10
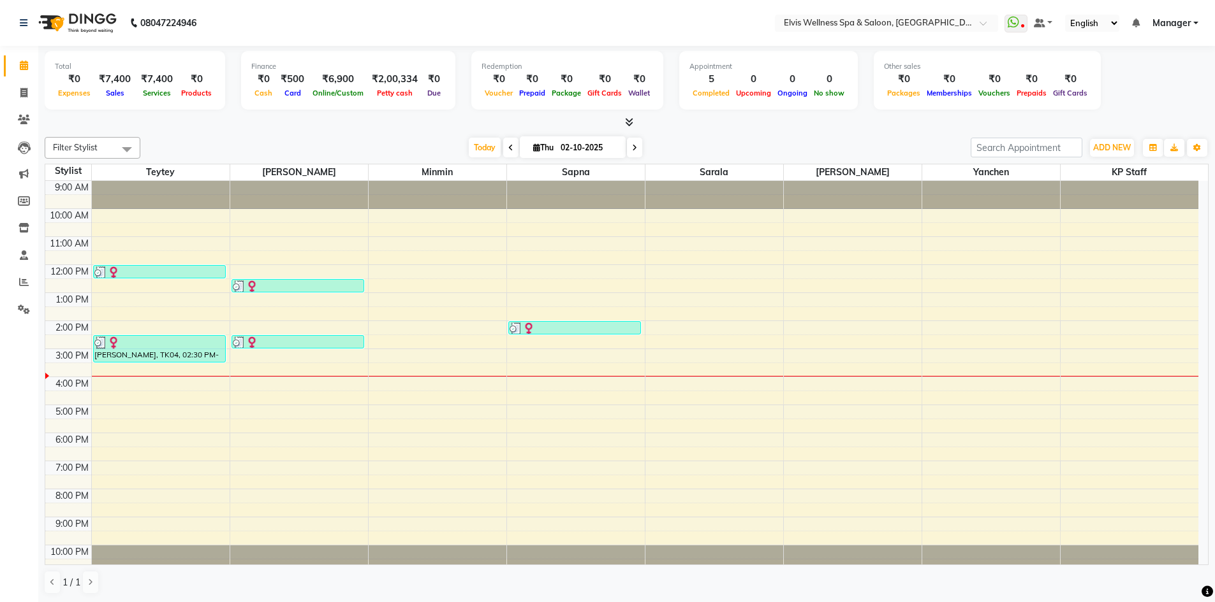
click at [585, 471] on div "9:00 AM 10:00 AM 11:00 AM 12:00 PM 1:00 PM 2:00 PM 3:00 PM 4:00 PM 5:00 PM 6:00…" at bounding box center [621, 377] width 1153 height 392
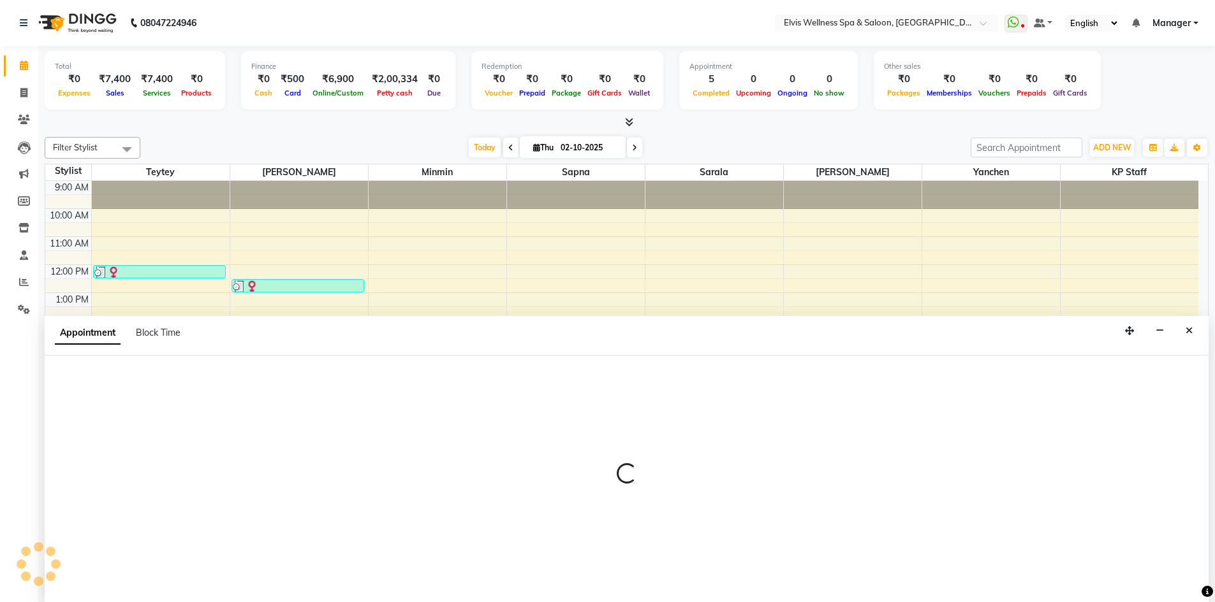
scroll to position [1, 0]
select select "71682"
select select "tentative"
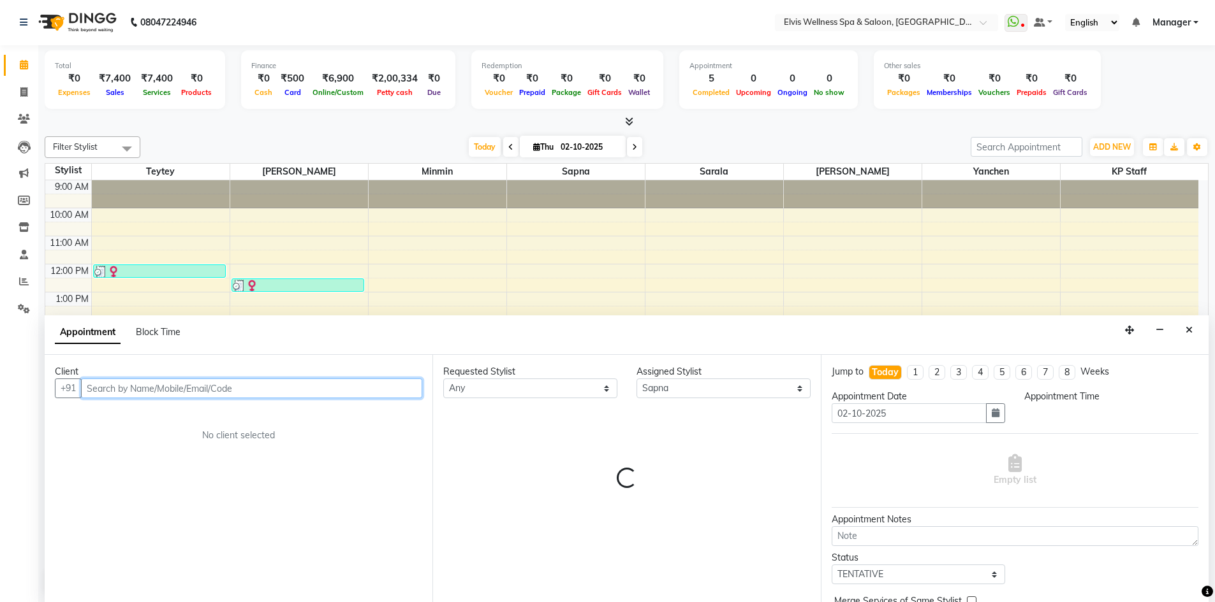
select select "1140"
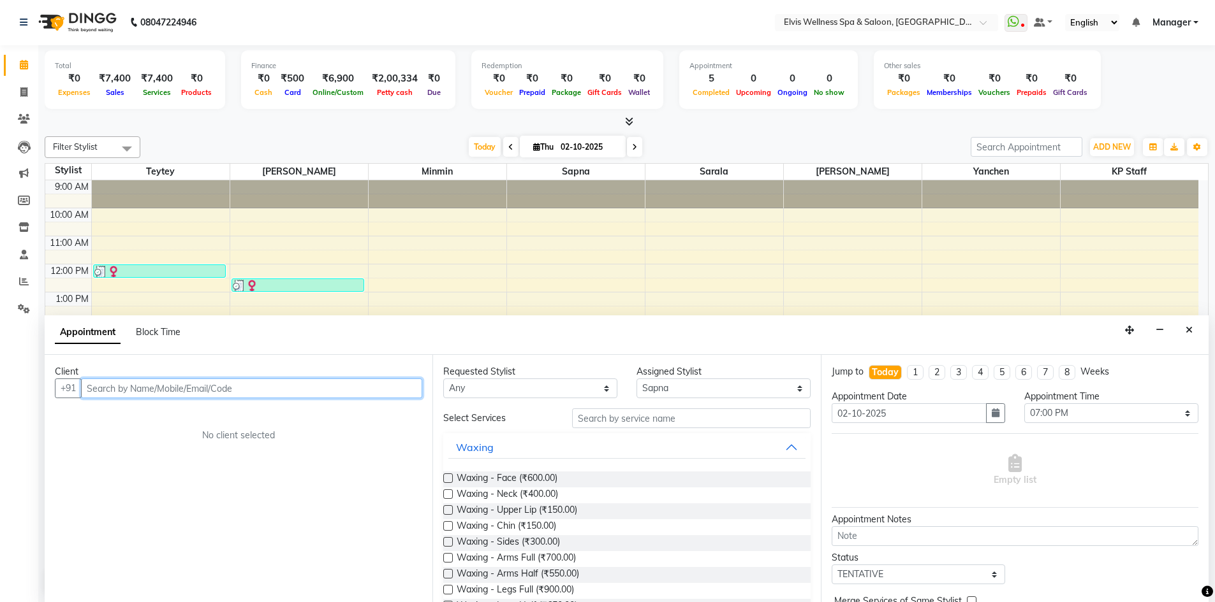
click at [193, 390] on input "text" at bounding box center [251, 389] width 341 height 20
paste input "9968646905"
type input "9968646905"
click at [406, 393] on span "Add Client" at bounding box center [395, 388] width 43 height 11
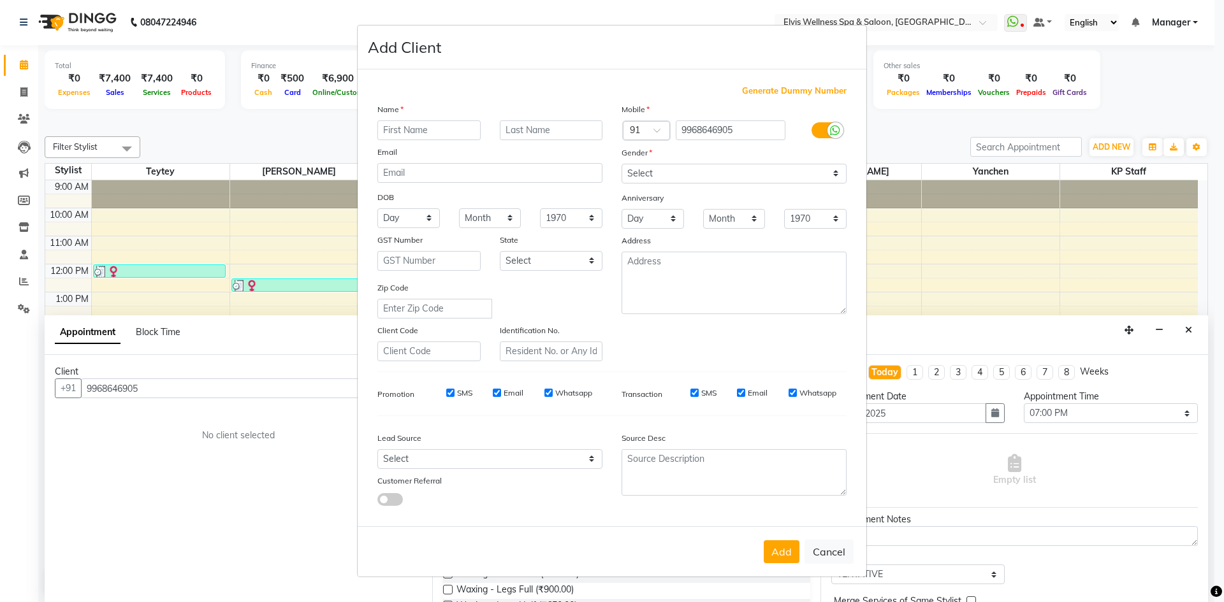
click at [412, 136] on input "text" at bounding box center [428, 130] width 103 height 20
type input "Asana"
click at [696, 177] on select "Select Male Female Other Prefer Not To Say" at bounding box center [734, 174] width 225 height 20
click at [622, 164] on select "Select Male Female Other Prefer Not To Say" at bounding box center [734, 174] width 225 height 20
click at [670, 187] on div "Mobile Country Code × 91 9968646905 Gender Select Male Female Other Prefer Not …" at bounding box center [734, 232] width 244 height 259
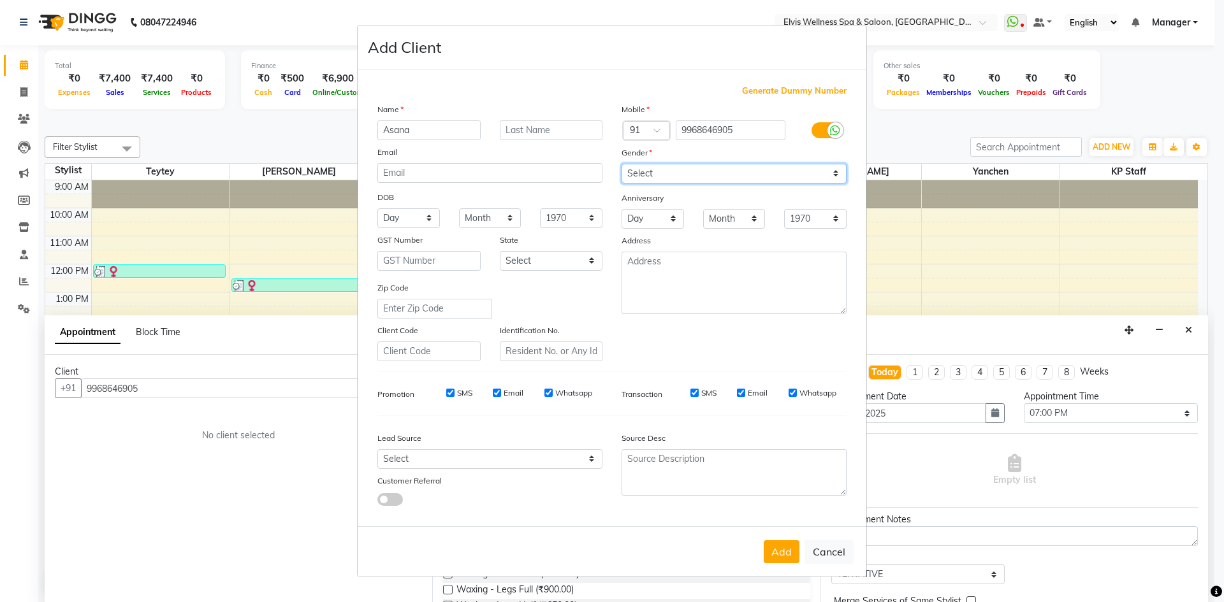
click at [669, 180] on select "Select Male Female Other Prefer Not To Say" at bounding box center [734, 174] width 225 height 20
click at [622, 164] on select "Select Male Female Other Prefer Not To Say" at bounding box center [734, 174] width 225 height 20
click at [660, 175] on select "Select Male Female Other Prefer Not To Say" at bounding box center [734, 174] width 225 height 20
select select "female"
click at [622, 164] on select "Select Male Female Other Prefer Not To Say" at bounding box center [734, 174] width 225 height 20
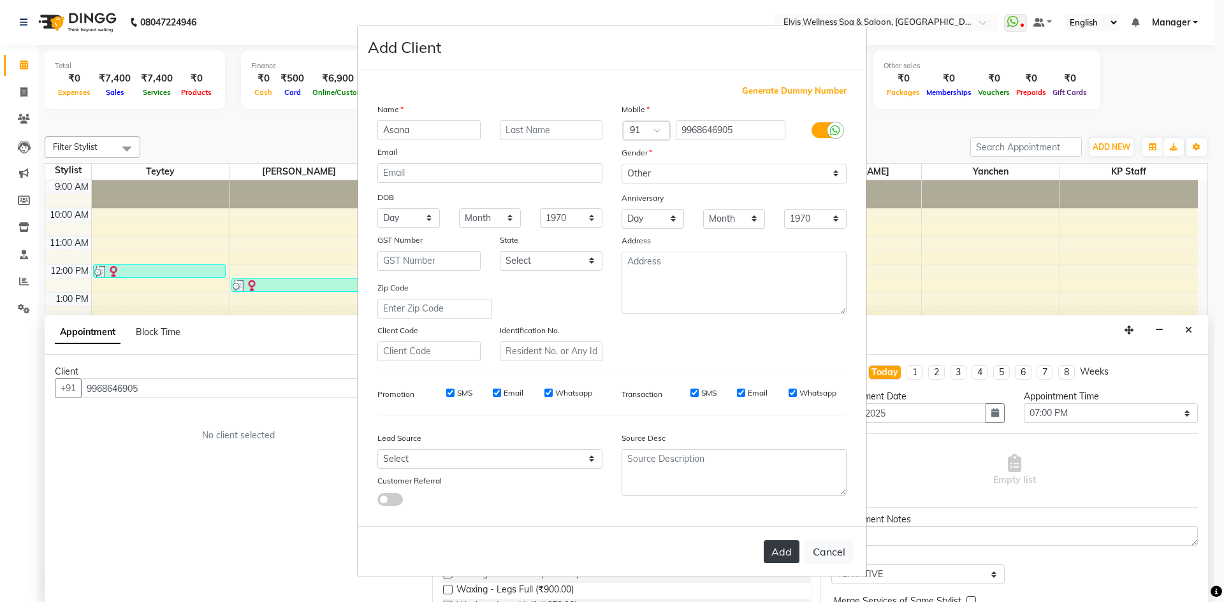
click at [794, 556] on button "Add" at bounding box center [782, 552] width 36 height 23
select select
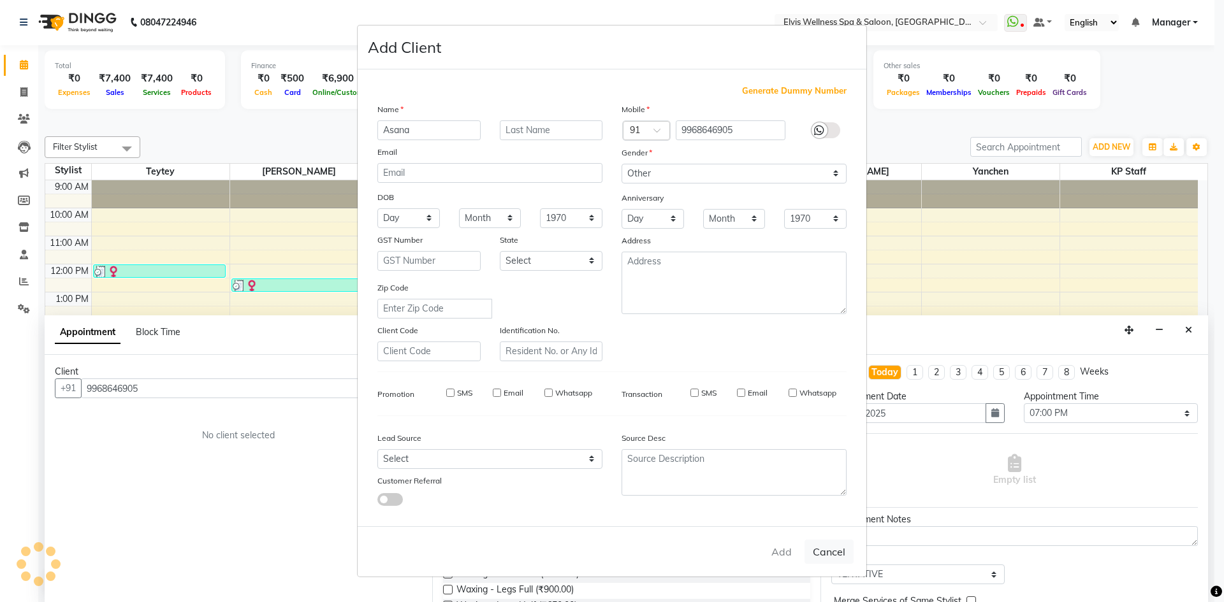
select select
checkbox input "false"
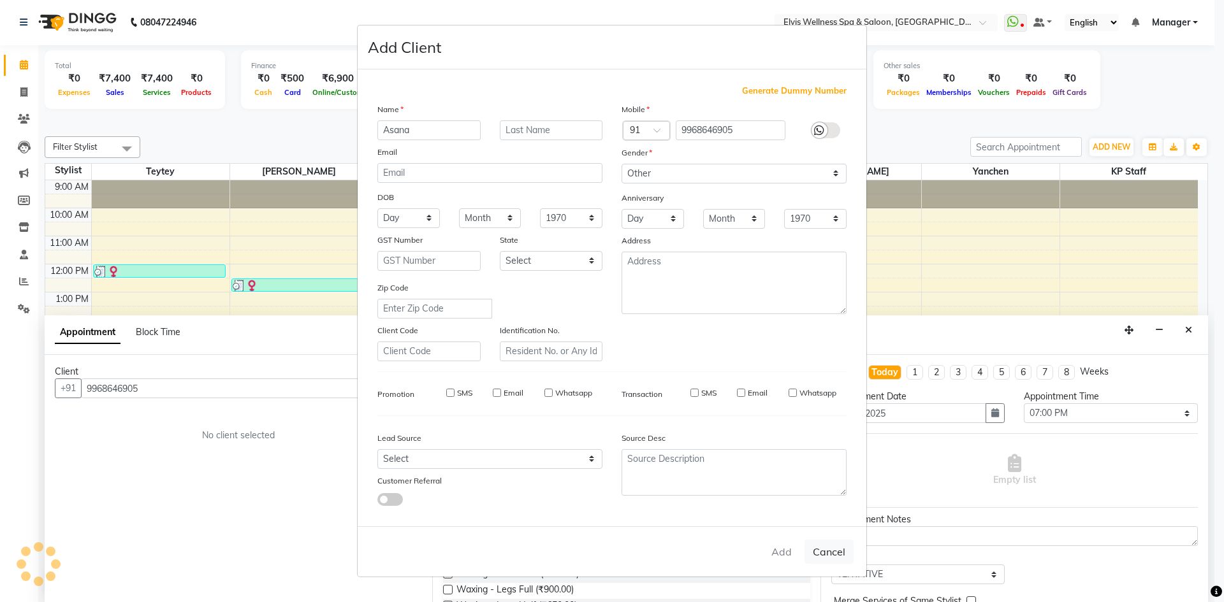
checkbox input "false"
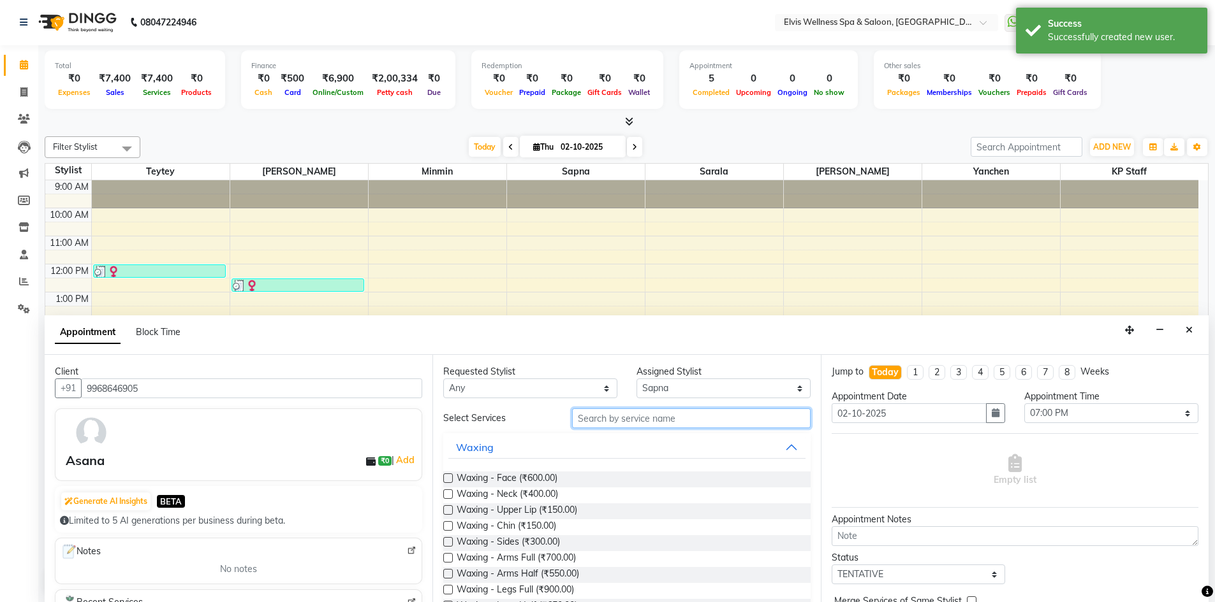
click at [635, 426] on input "text" at bounding box center [691, 419] width 238 height 20
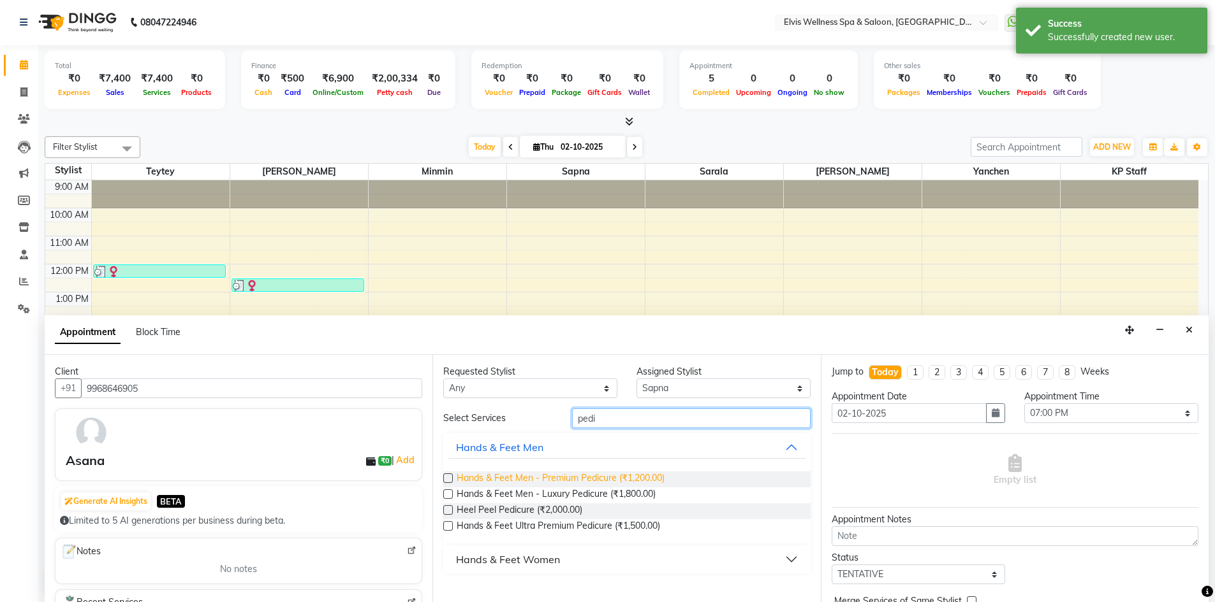
type input "pedi"
click at [606, 478] on span "Hands & Feet Men - Premium Pedicure (₹1,200.00)" at bounding box center [560, 480] width 208 height 16
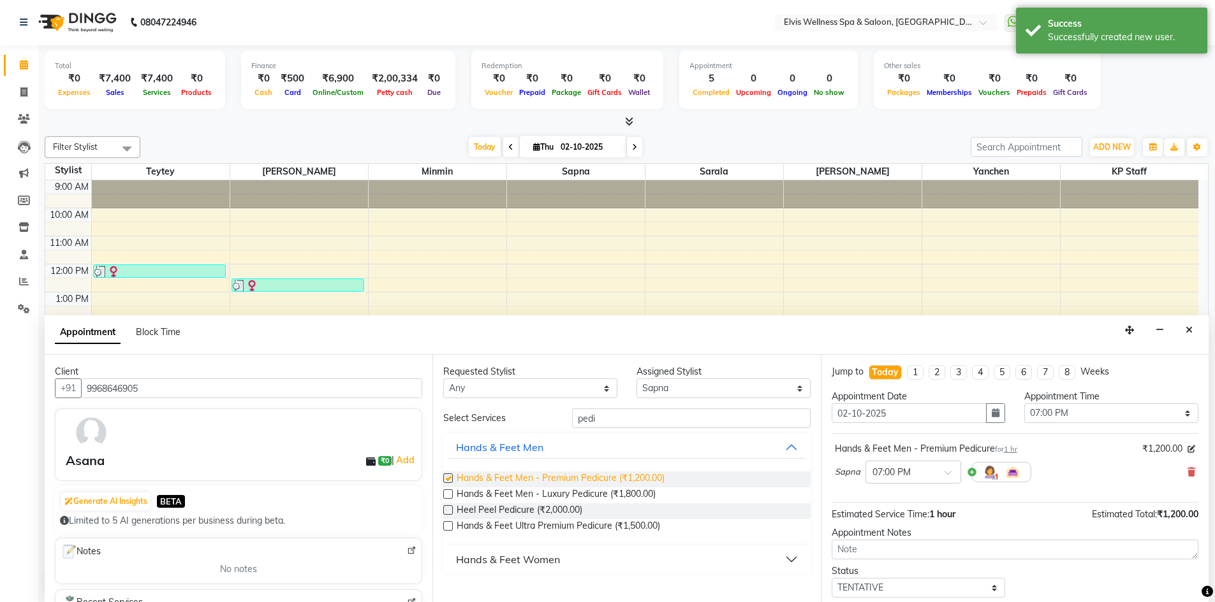
checkbox input "false"
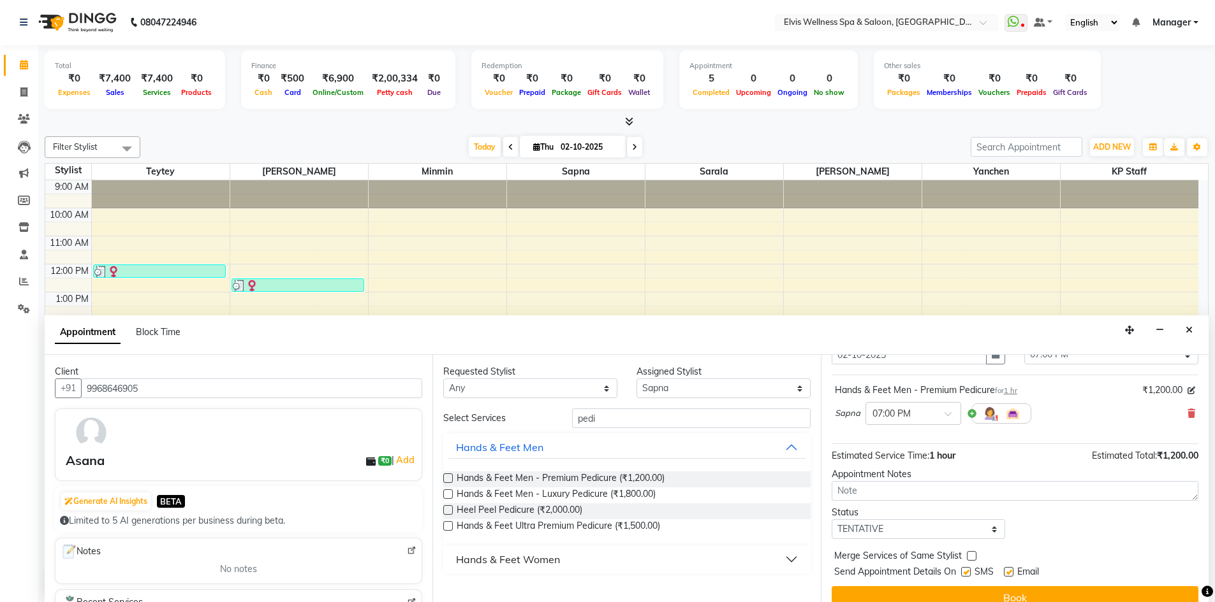
scroll to position [76, 0]
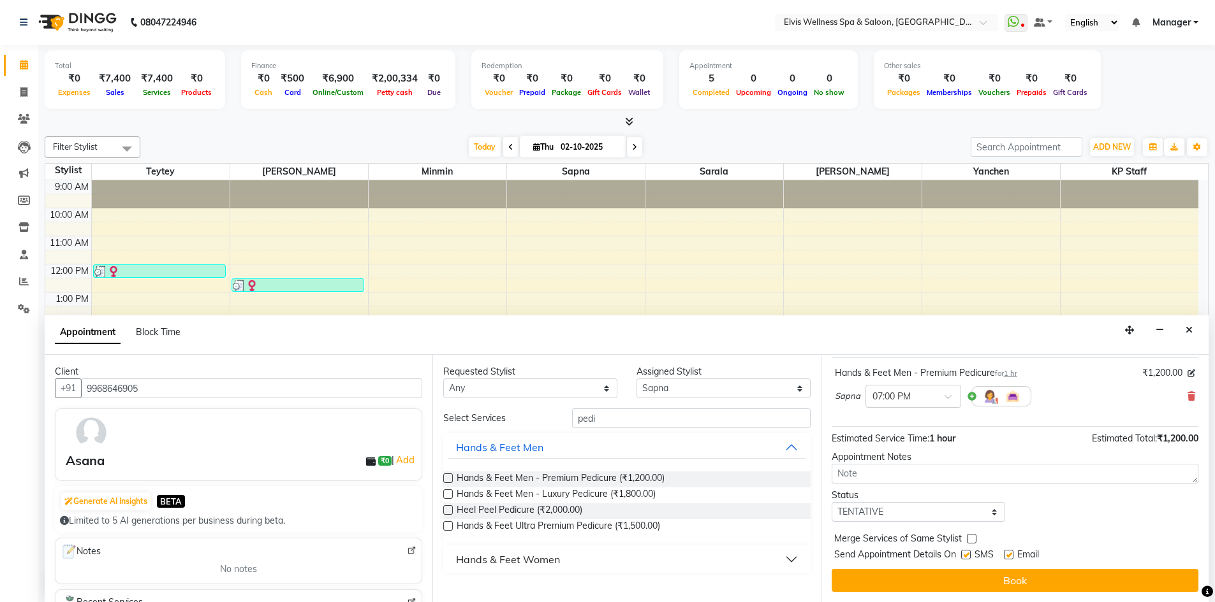
click at [967, 554] on label at bounding box center [966, 555] width 10 height 10
click at [967, 554] on input "checkbox" at bounding box center [965, 556] width 8 height 8
checkbox input "false"
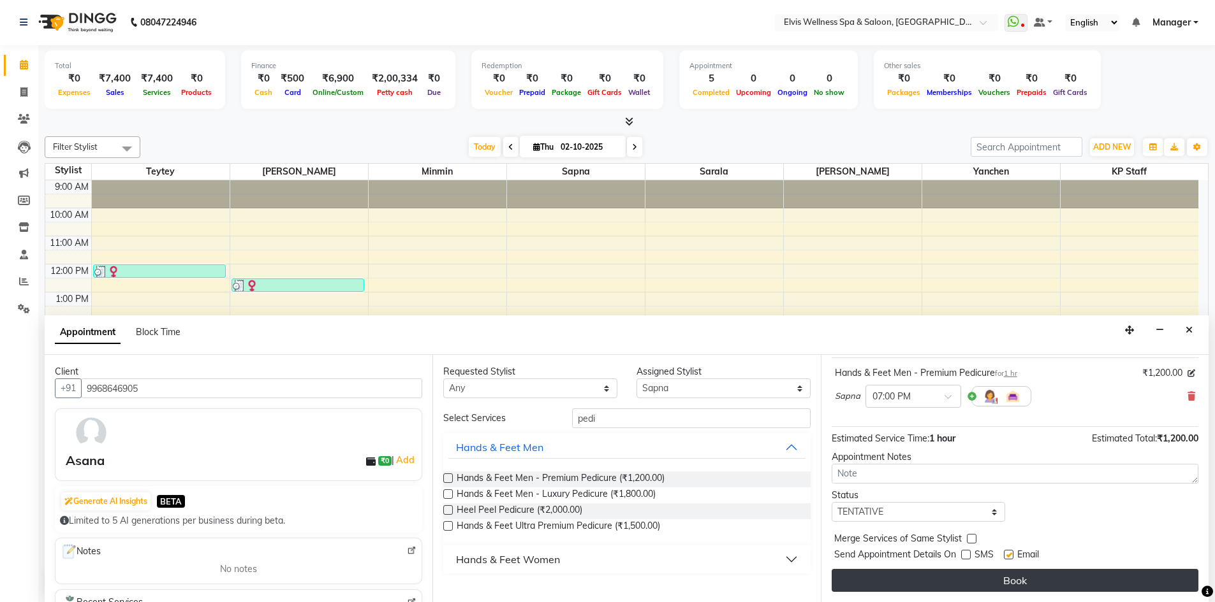
click at [970, 586] on button "Book" at bounding box center [1014, 580] width 367 height 23
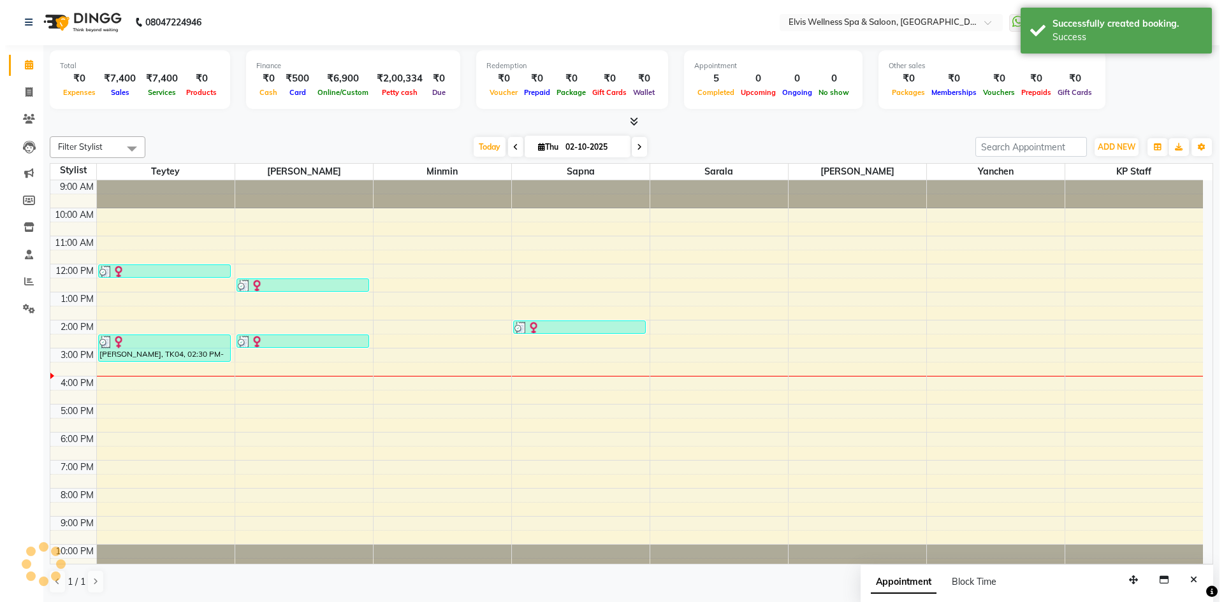
scroll to position [0, 0]
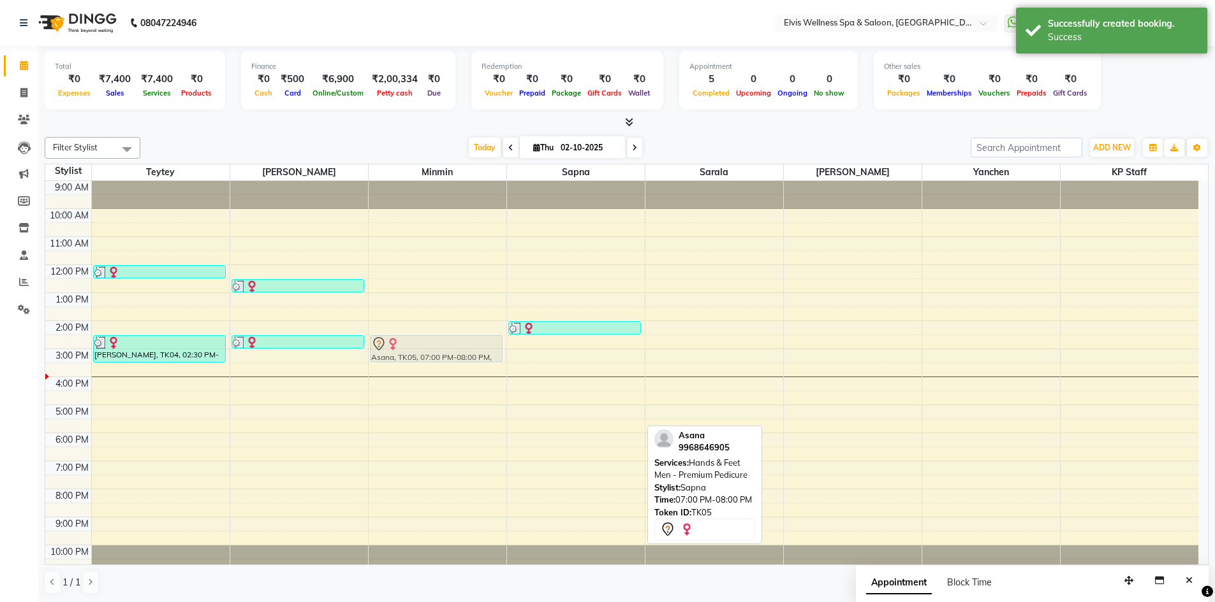
drag, startPoint x: 560, startPoint y: 481, endPoint x: 404, endPoint y: 357, distance: 199.2
click at [404, 357] on tr "Varuna, TK01, 12:00 PM-12:30 PM, L’Oréal / Kérastase Wash - Hair Wash & BlastDr…" at bounding box center [621, 377] width 1153 height 392
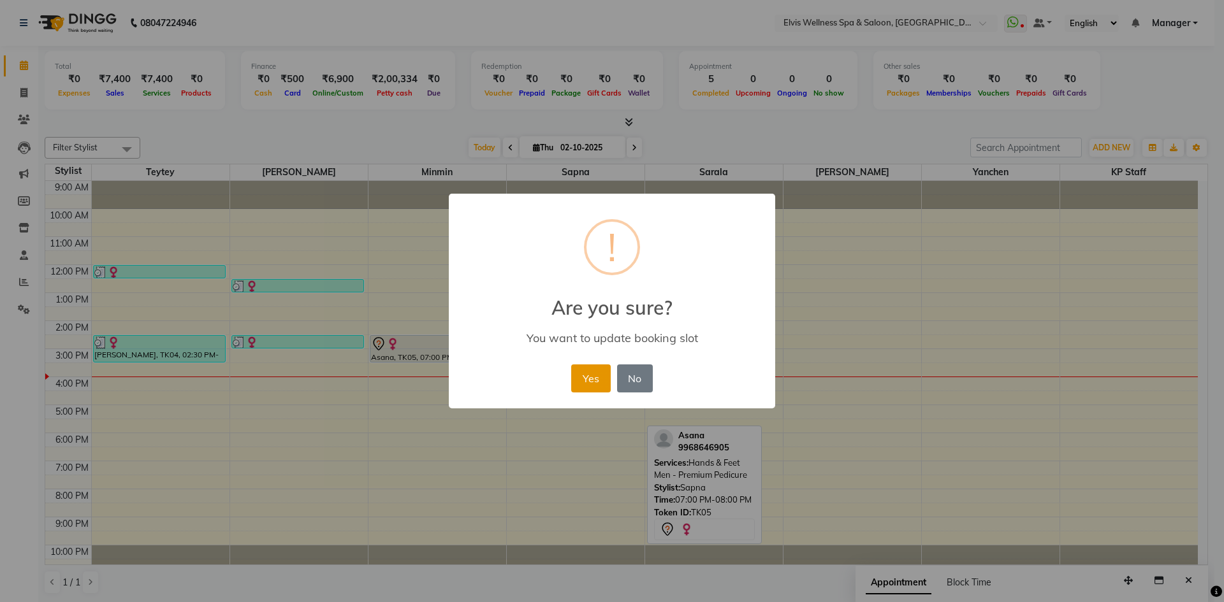
click at [601, 382] on button "Yes" at bounding box center [590, 379] width 39 height 28
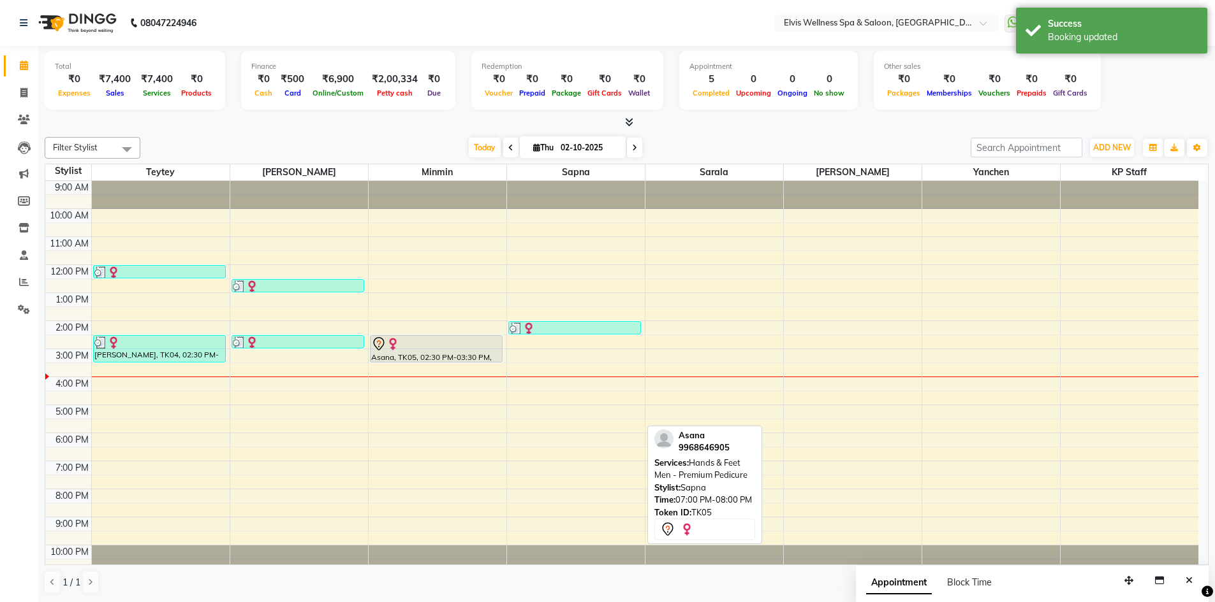
drag, startPoint x: 722, startPoint y: 472, endPoint x: 724, endPoint y: 434, distance: 37.7
click at [724, 434] on div "Asana 9968646905 Services: Hands & Feet Men - Premium Pedicure Stylist: Sapna T…" at bounding box center [704, 485] width 115 height 119
click at [1185, 578] on icon "Close" at bounding box center [1188, 580] width 7 height 9
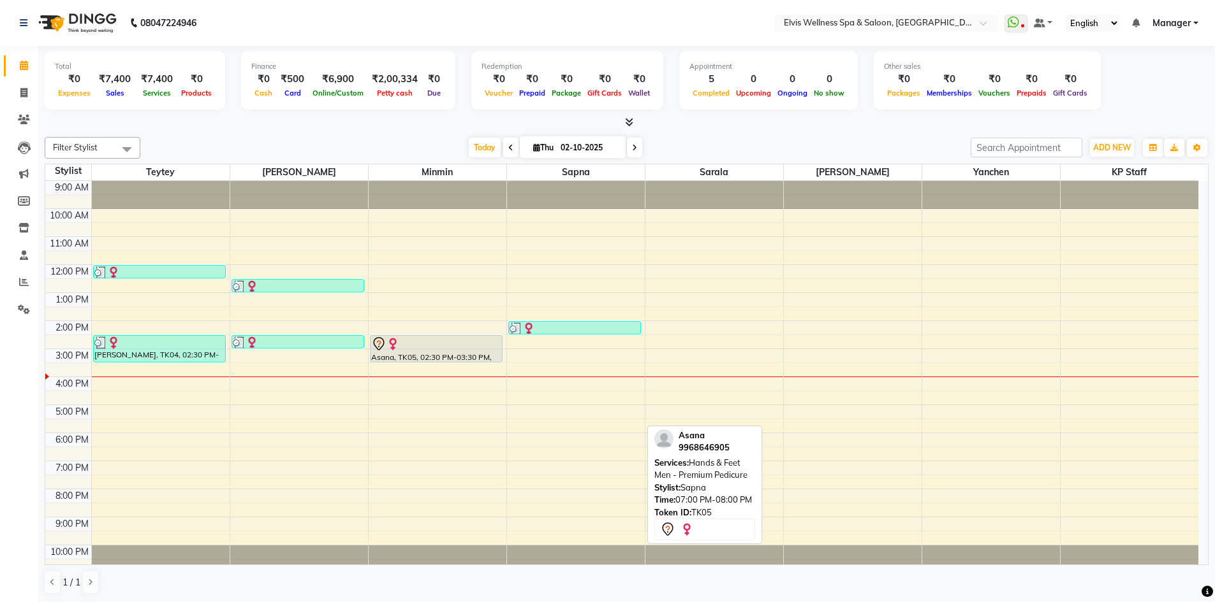
drag, startPoint x: 738, startPoint y: 429, endPoint x: 432, endPoint y: 339, distance: 319.0
click at [432, 339] on div at bounding box center [436, 344] width 131 height 15
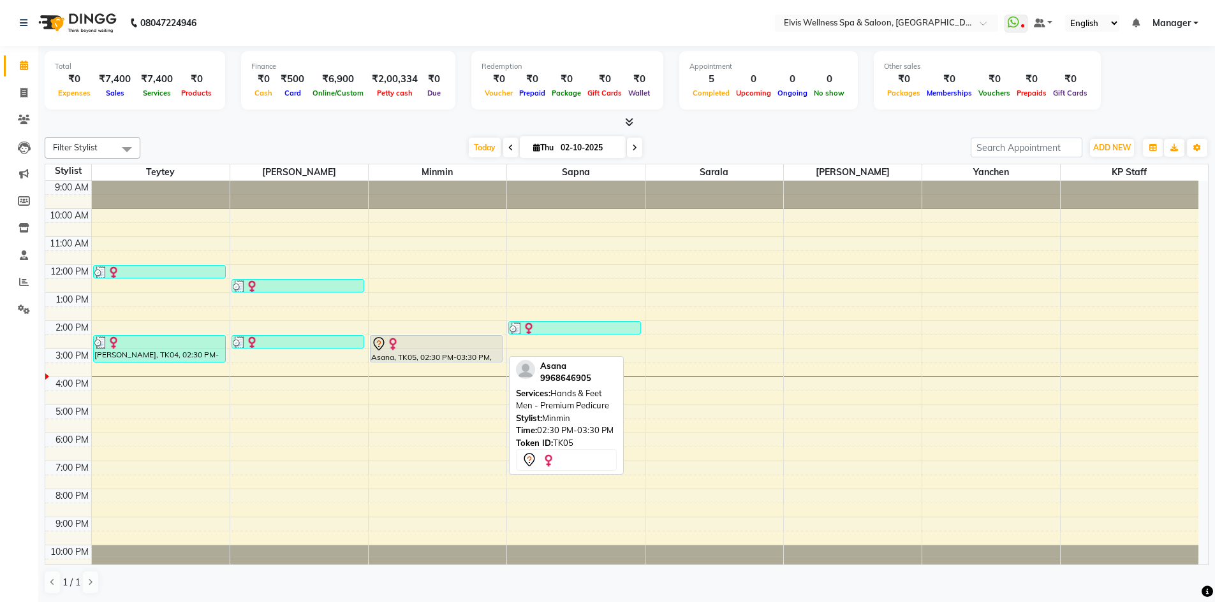
click at [443, 349] on div at bounding box center [436, 344] width 131 height 15
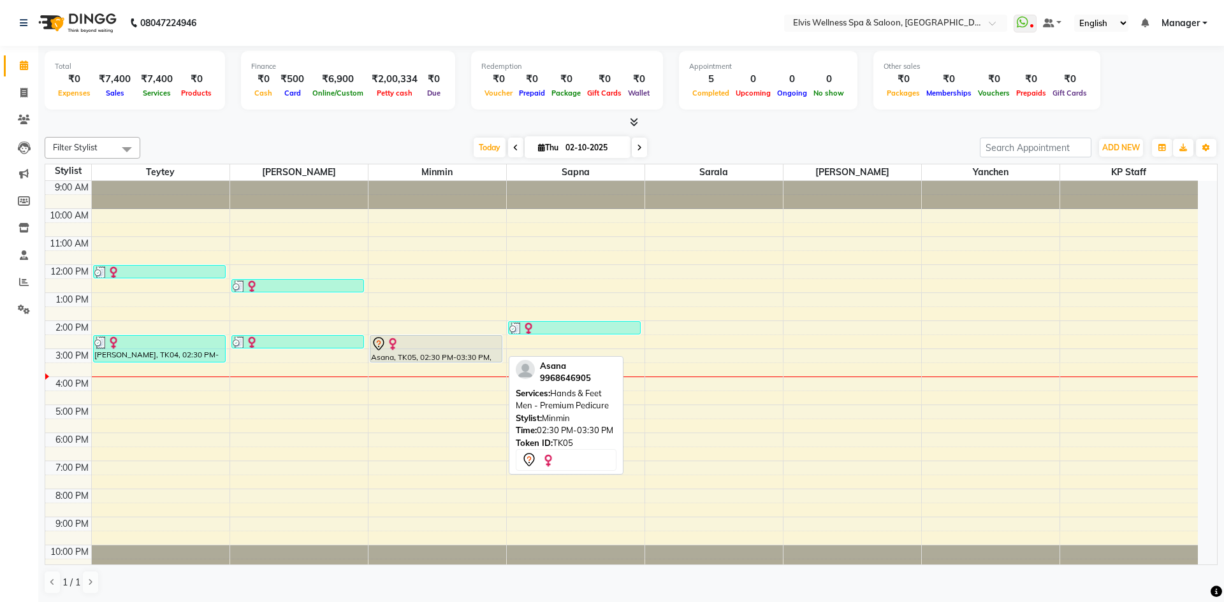
select select "7"
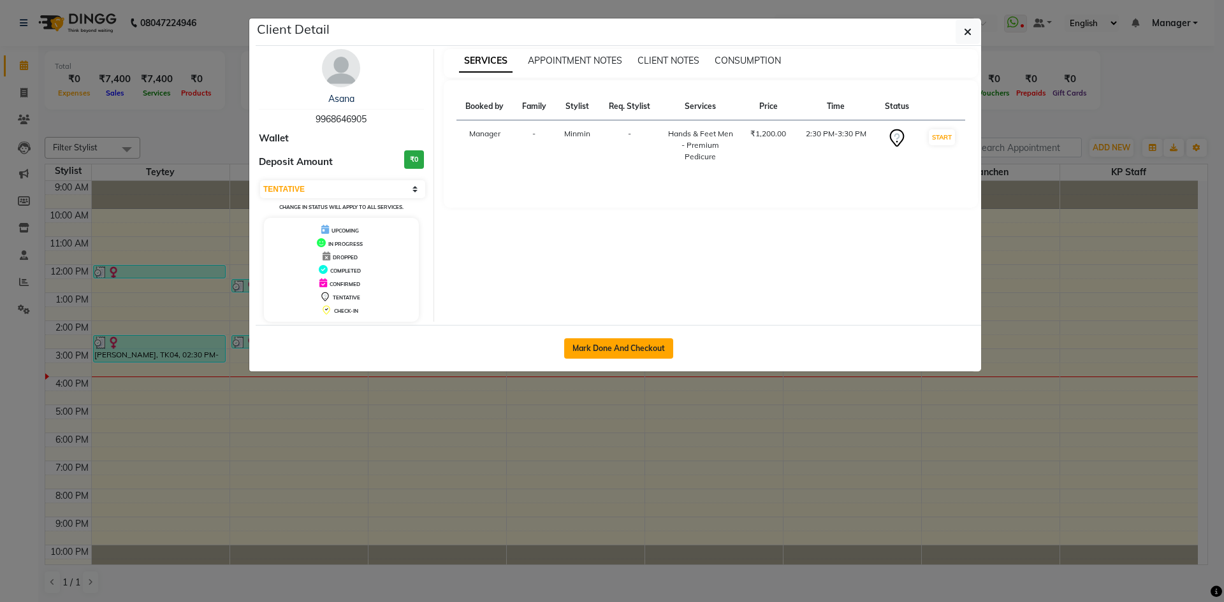
click at [615, 352] on button "Mark Done And Checkout" at bounding box center [618, 349] width 109 height 20
select select "service"
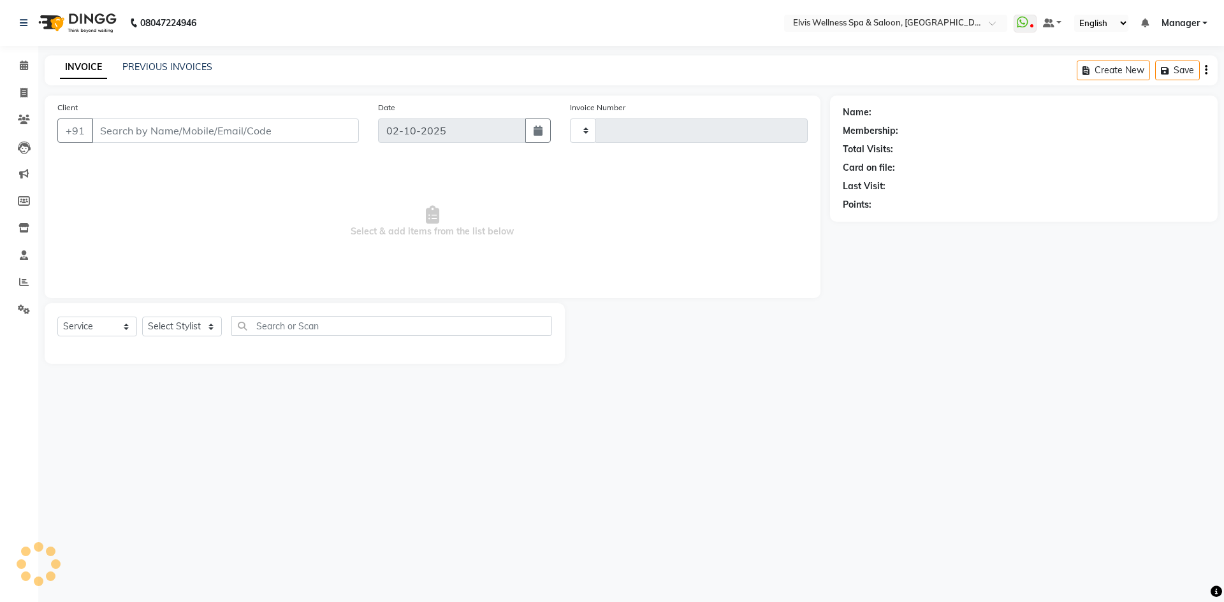
type input "1888"
select select "6269"
type input "9968646905"
select select "46461"
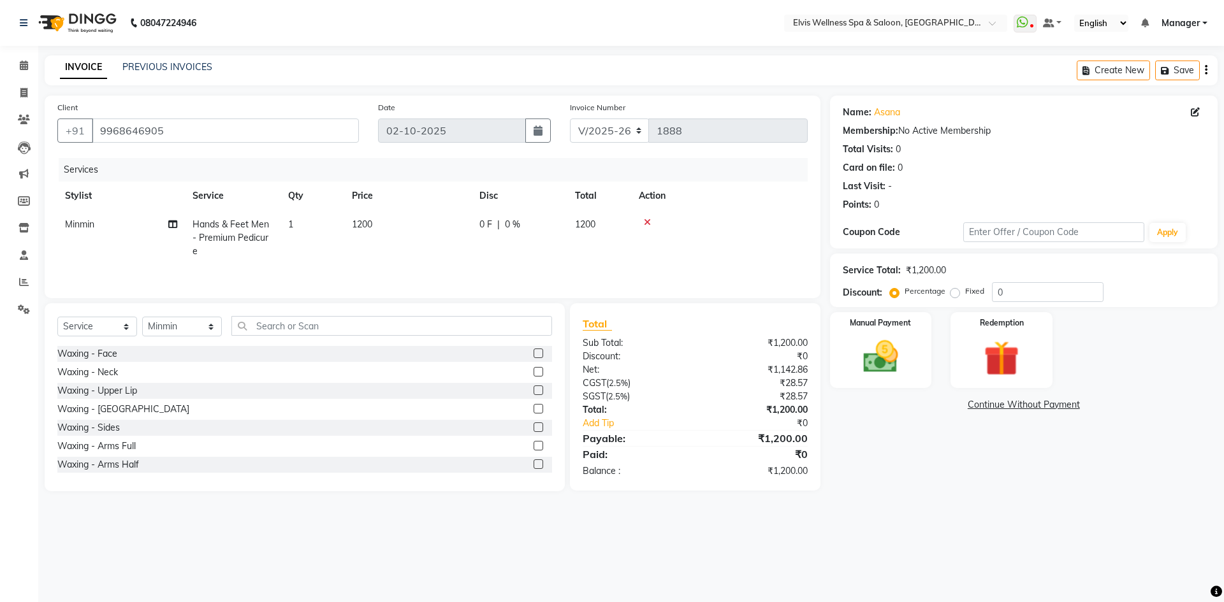
click at [965, 293] on label "Fixed" at bounding box center [974, 291] width 19 height 11
click at [953, 293] on input "Fixed" at bounding box center [957, 291] width 9 height 9
radio input "true"
click at [994, 295] on input "0" at bounding box center [1048, 292] width 112 height 20
click at [1026, 300] on input "200" at bounding box center [1048, 292] width 112 height 20
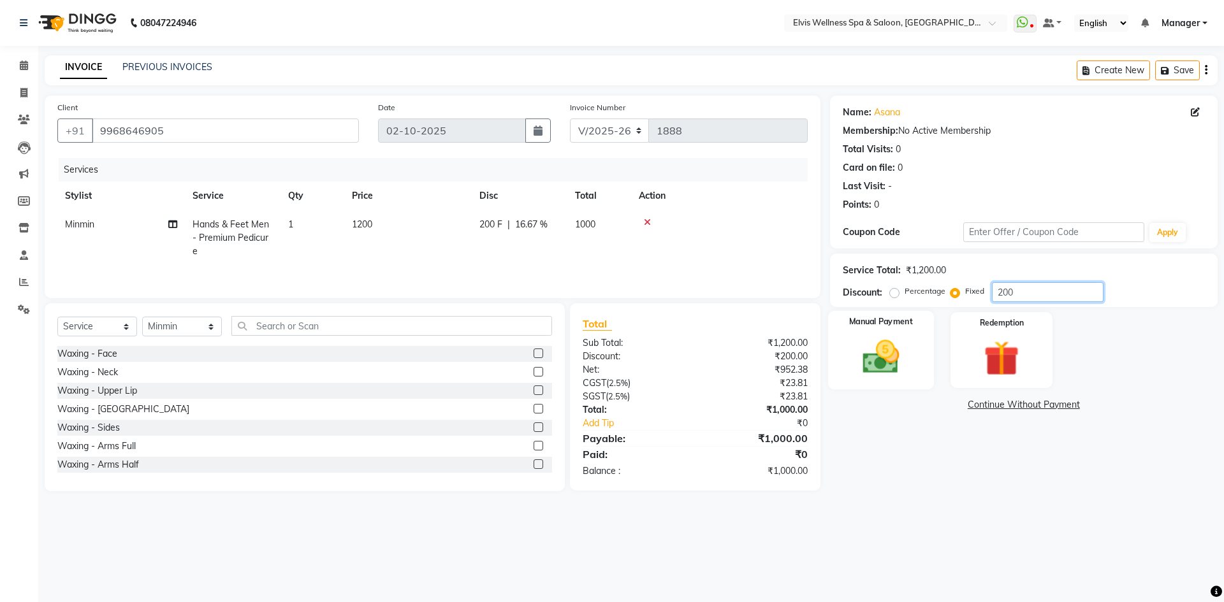
type input "200"
click at [887, 360] on img at bounding box center [880, 357] width 59 height 42
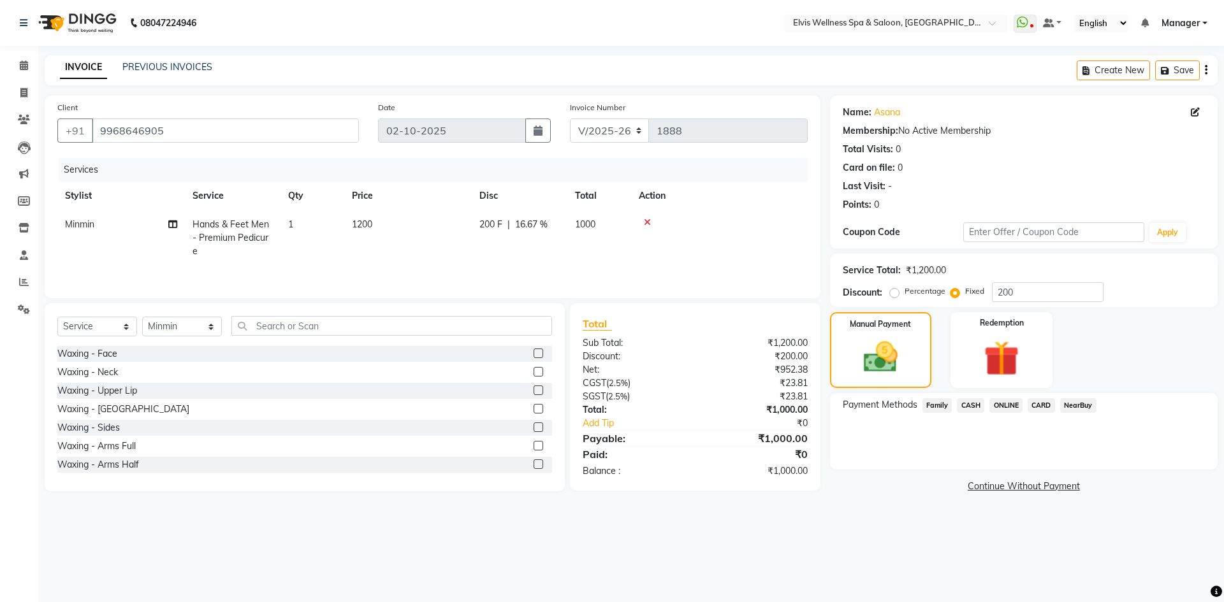
click at [974, 403] on span "CASH" at bounding box center [970, 405] width 27 height 15
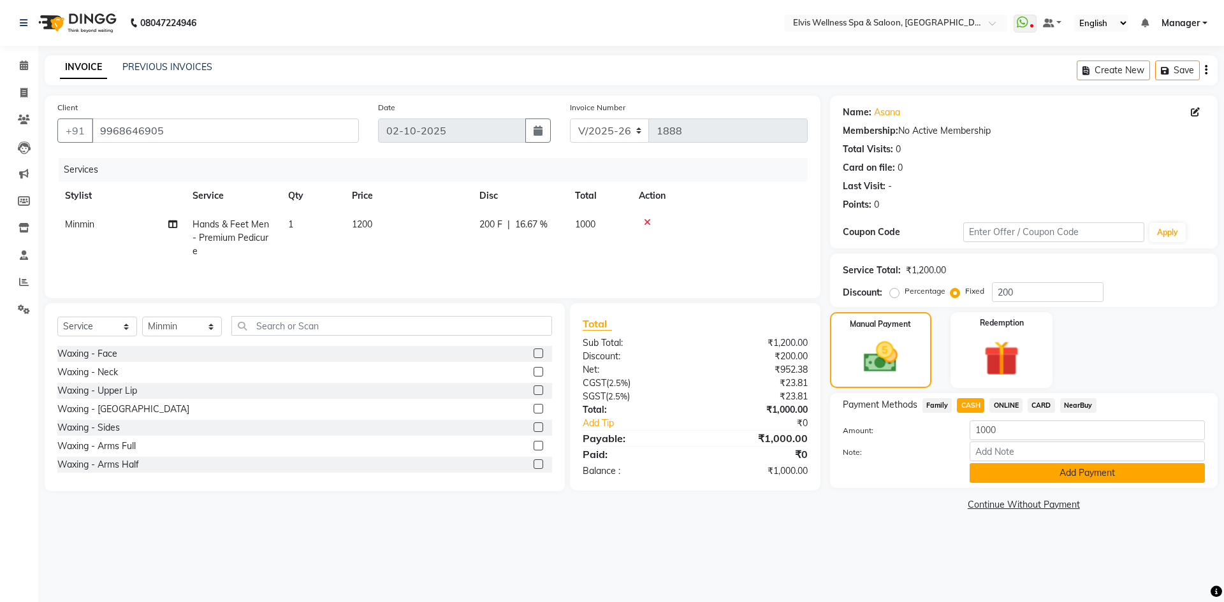
click at [1057, 480] on button "Add Payment" at bounding box center [1087, 474] width 235 height 20
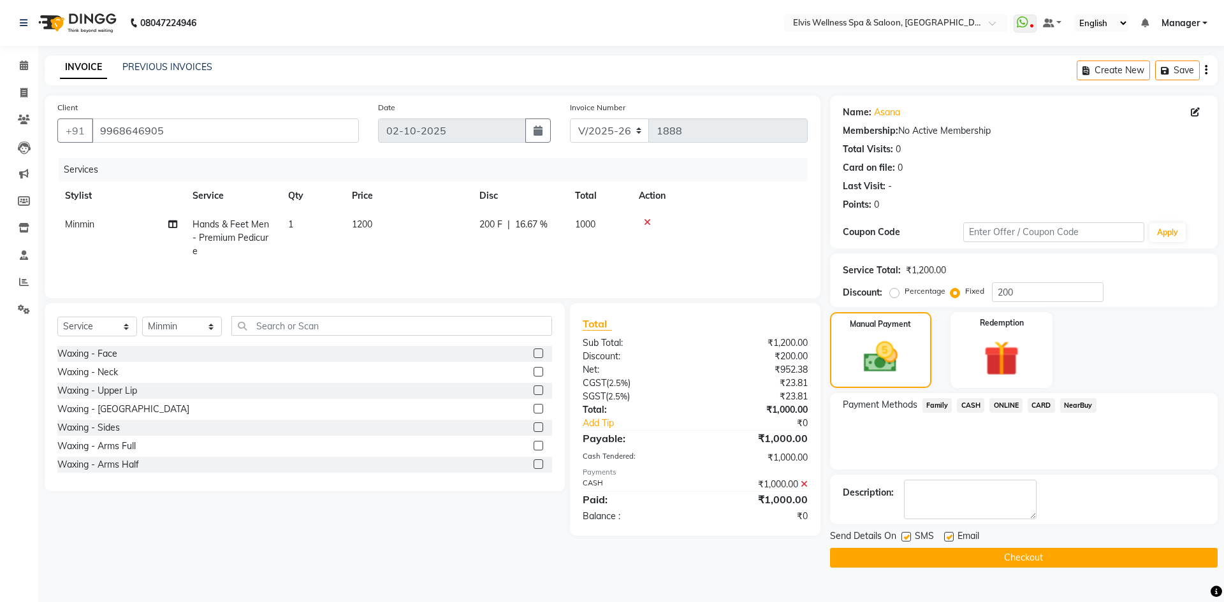
click at [907, 538] on label at bounding box center [907, 537] width 10 height 10
click at [907, 538] on input "checkbox" at bounding box center [906, 538] width 8 height 8
checkbox input "false"
click at [912, 553] on button "Checkout" at bounding box center [1024, 558] width 388 height 20
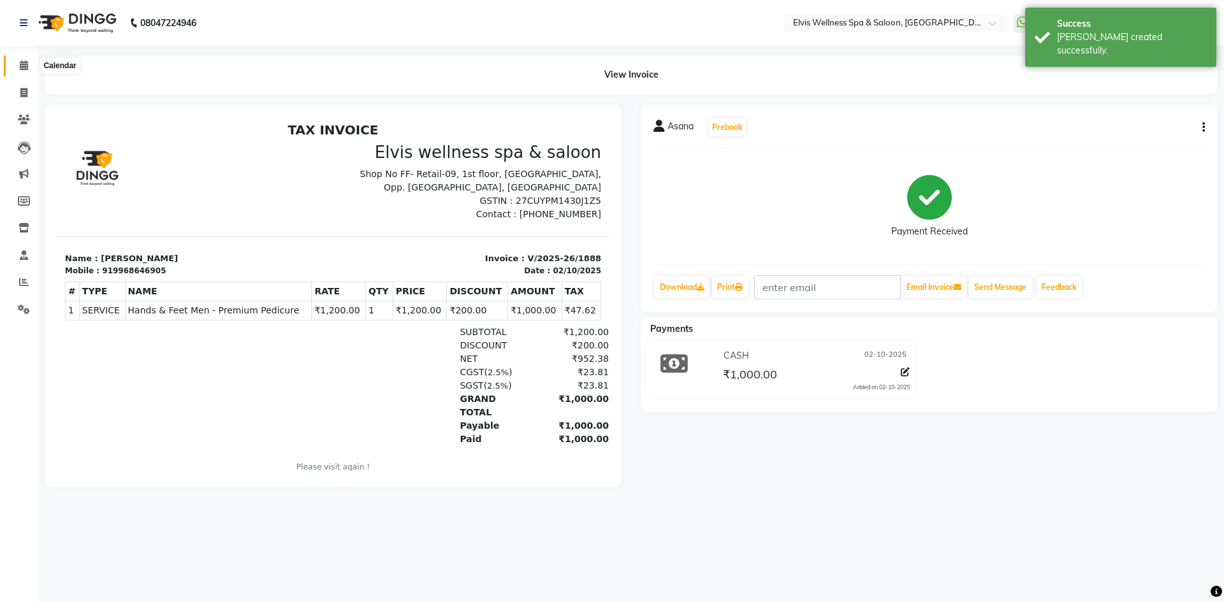
click at [24, 68] on icon at bounding box center [24, 66] width 8 height 10
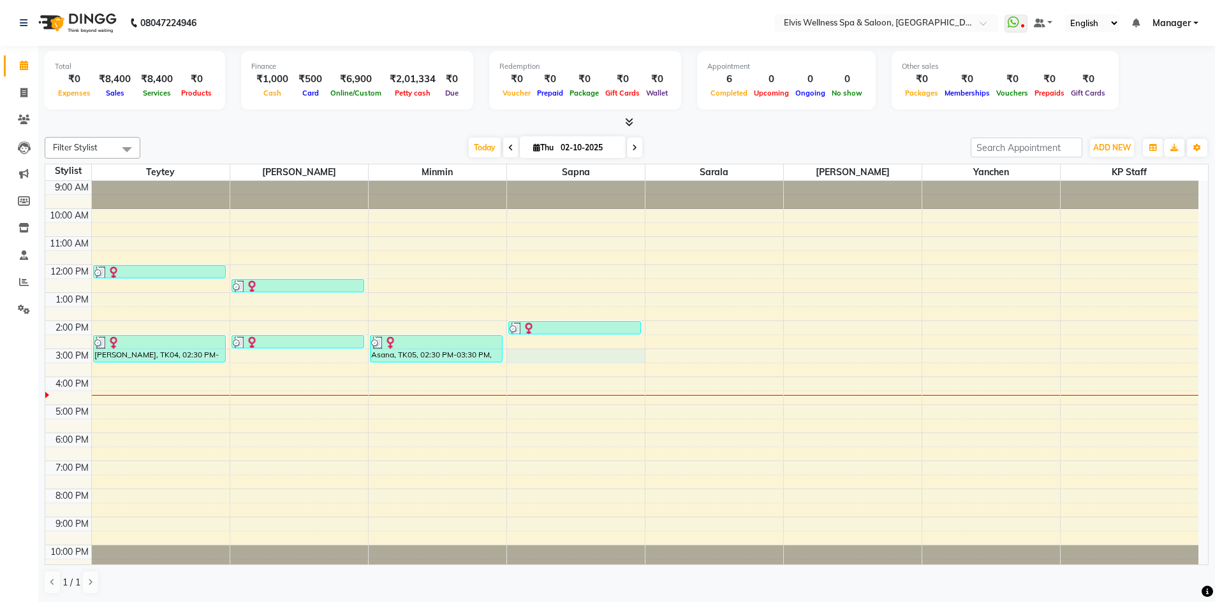
click at [542, 353] on div "9:00 AM 10:00 AM 11:00 AM 12:00 PM 1:00 PM 2:00 PM 3:00 PM 4:00 PM 5:00 PM 6:00…" at bounding box center [621, 377] width 1153 height 392
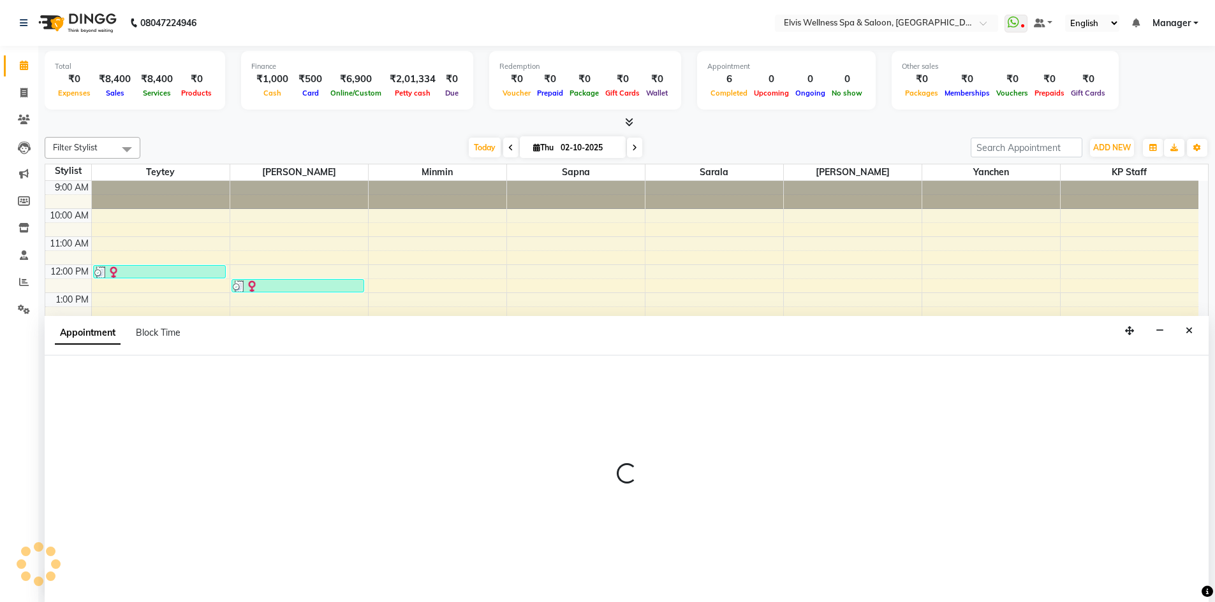
scroll to position [1, 0]
select select "71682"
select select "tentative"
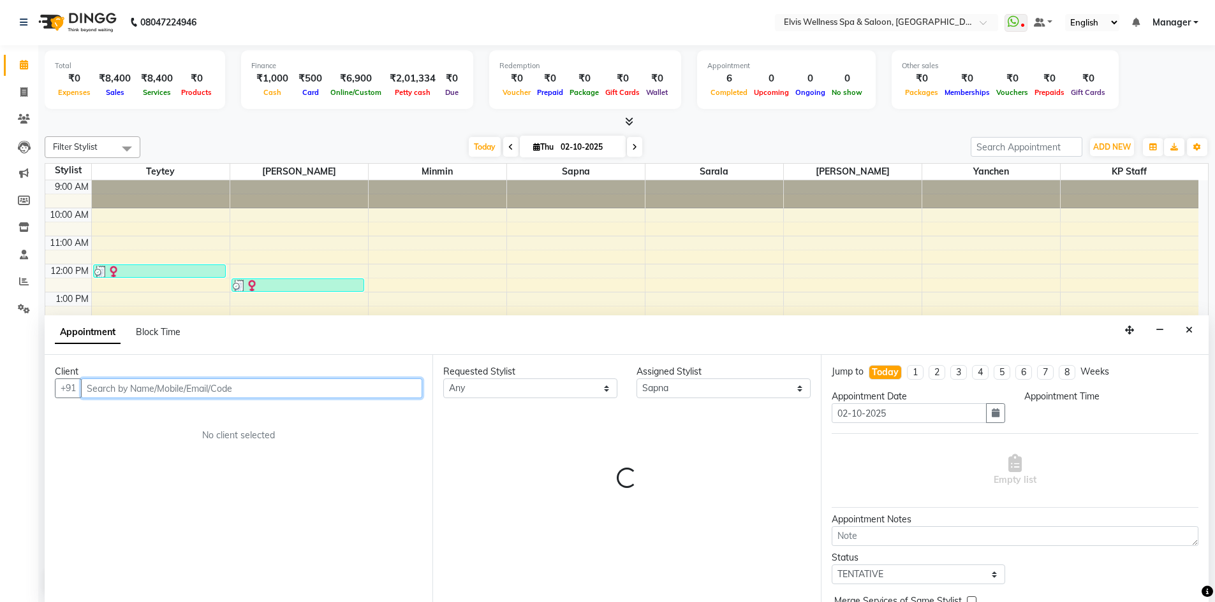
select select "900"
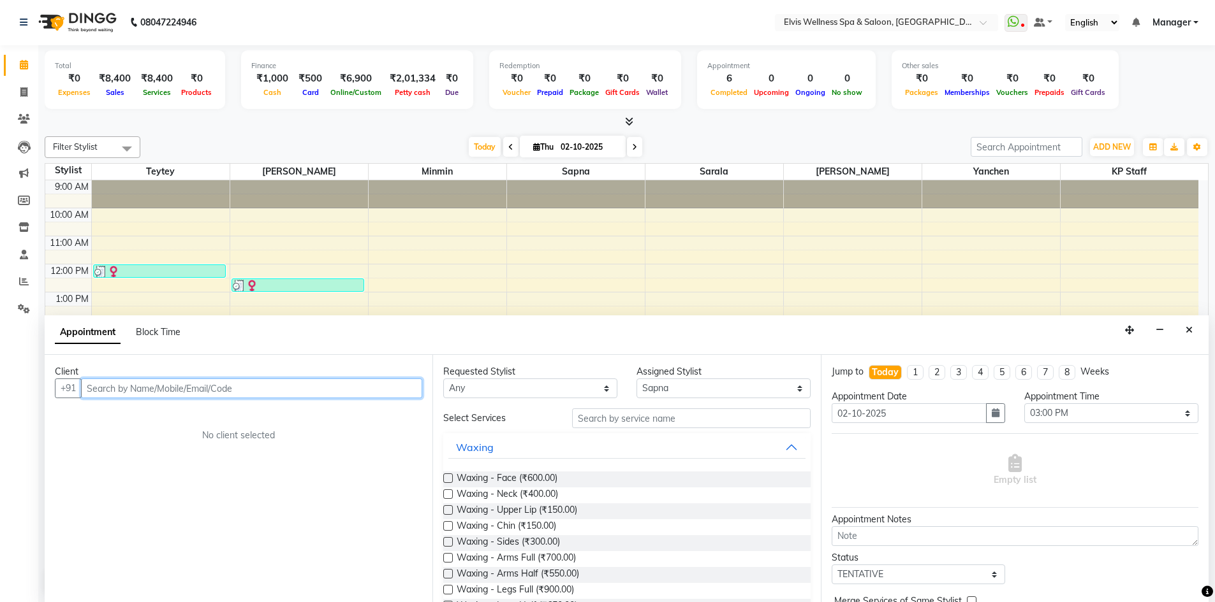
click at [133, 392] on input "text" at bounding box center [251, 389] width 341 height 20
type input "S"
type input "R"
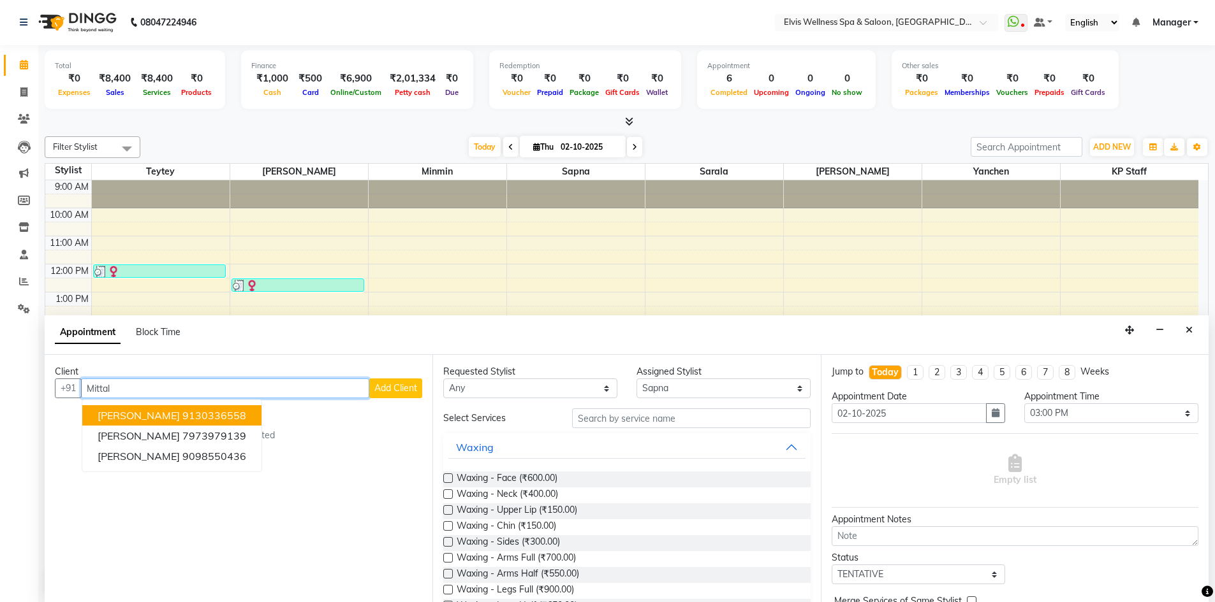
click at [147, 420] on span "[PERSON_NAME]" at bounding box center [139, 415] width 82 height 13
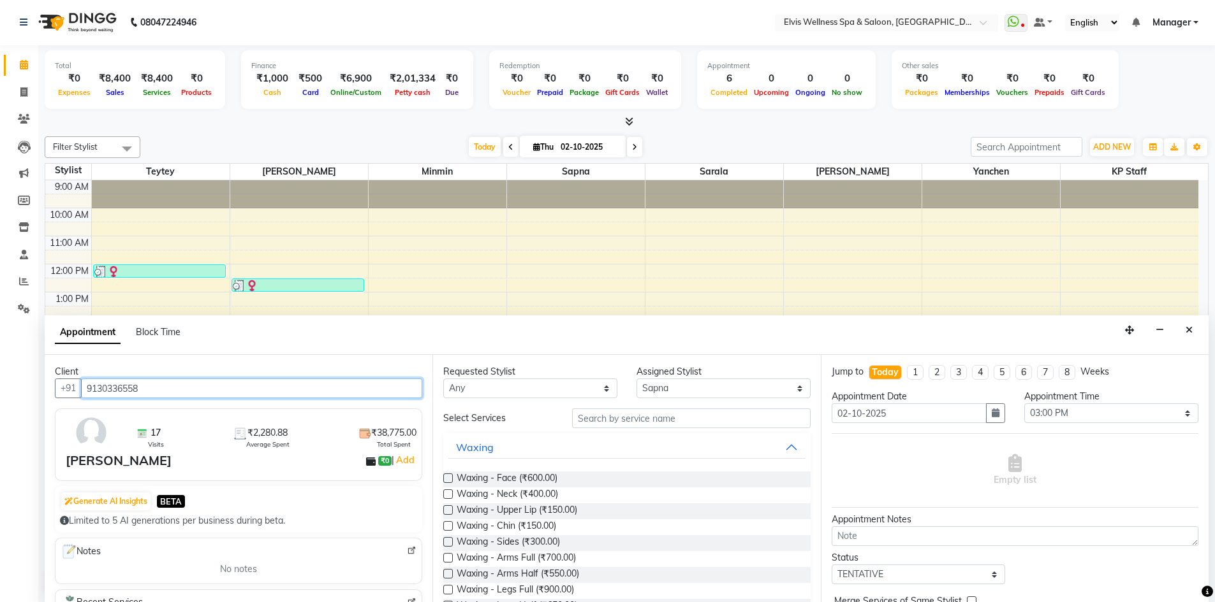
scroll to position [0, 0]
type input "9130336558"
click at [780, 444] on button "Waxing" at bounding box center [626, 448] width 356 height 23
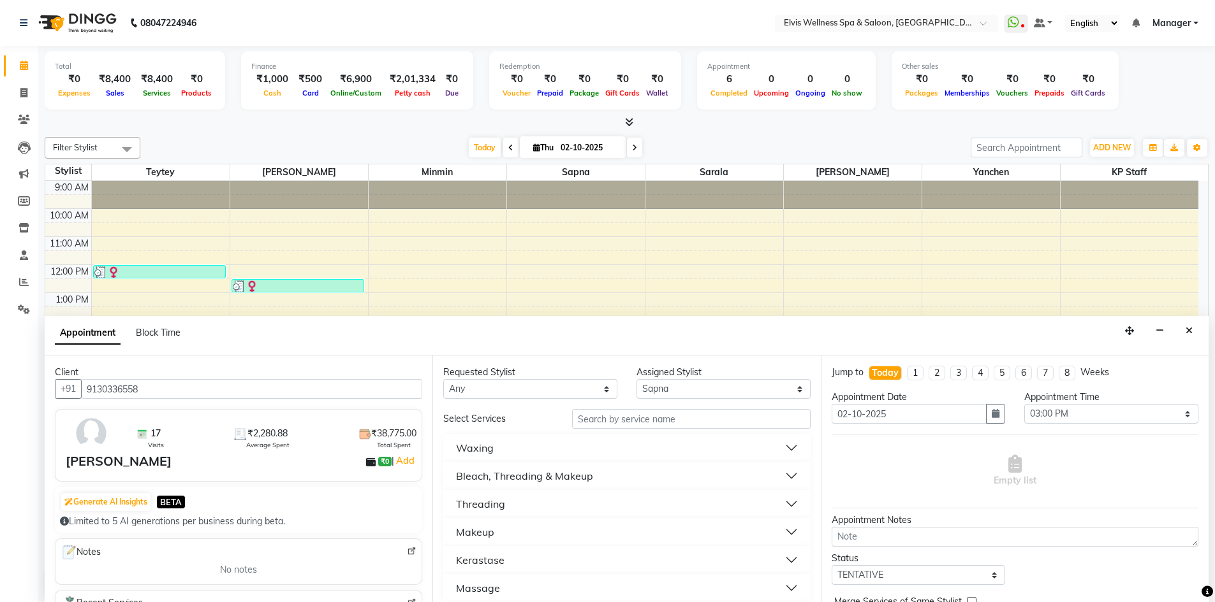
scroll to position [51, 0]
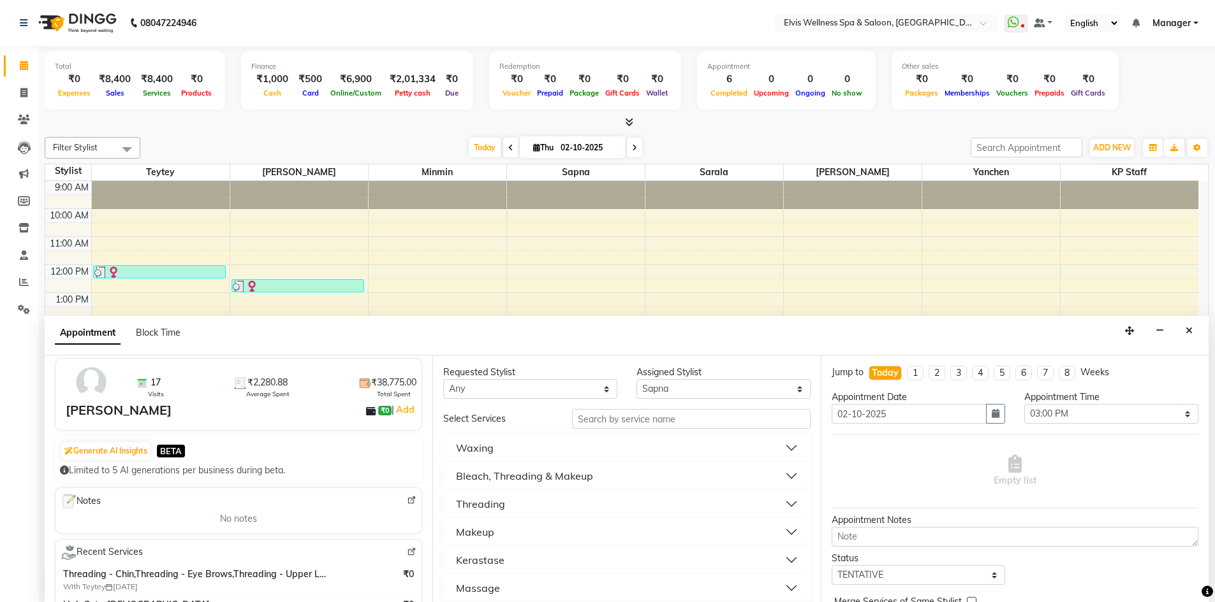
click at [78, 388] on img at bounding box center [91, 382] width 37 height 37
click at [80, 389] on img at bounding box center [91, 382] width 37 height 37
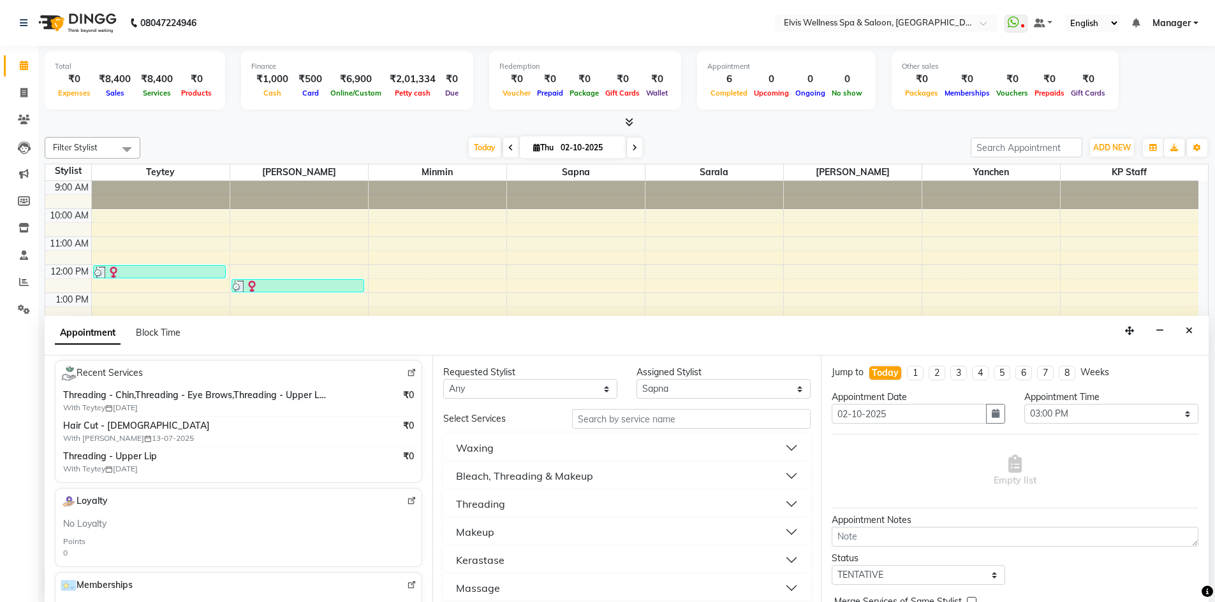
scroll to position [229, 0]
click at [407, 372] on img at bounding box center [412, 375] width 10 height 10
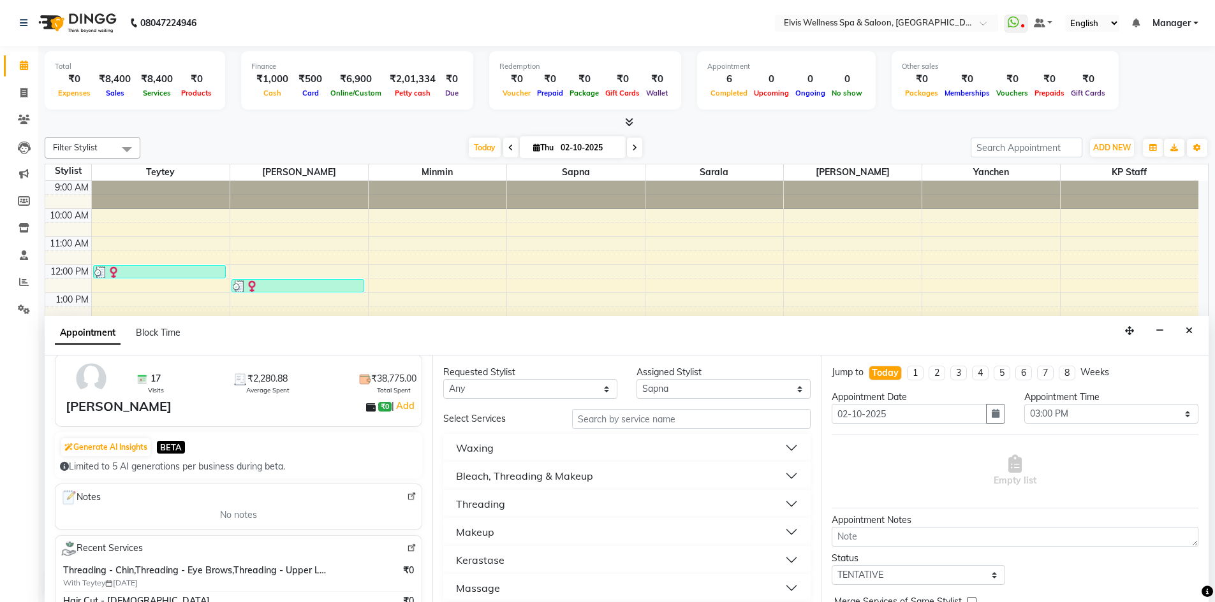
scroll to position [0, 0]
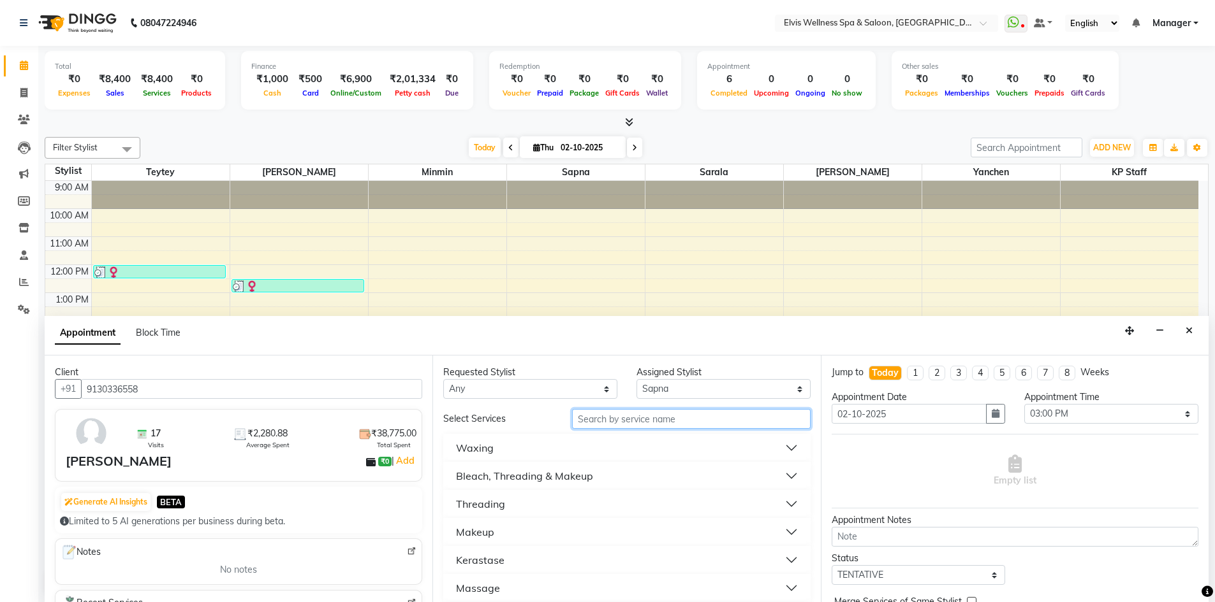
click at [614, 416] on input "text" at bounding box center [691, 419] width 238 height 20
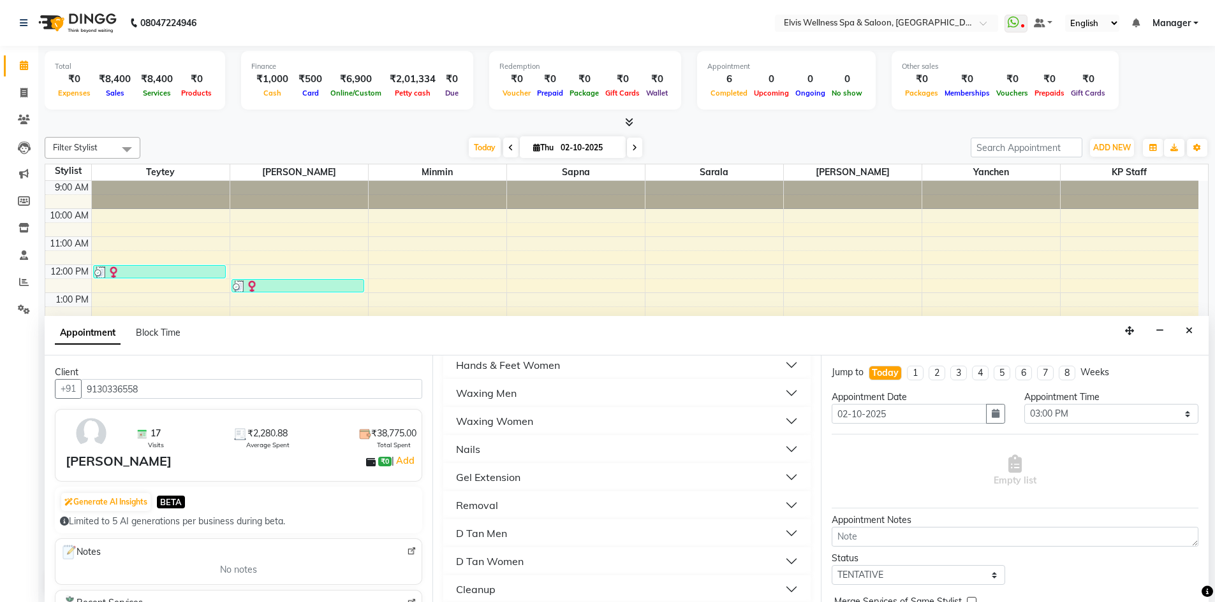
scroll to position [515, 0]
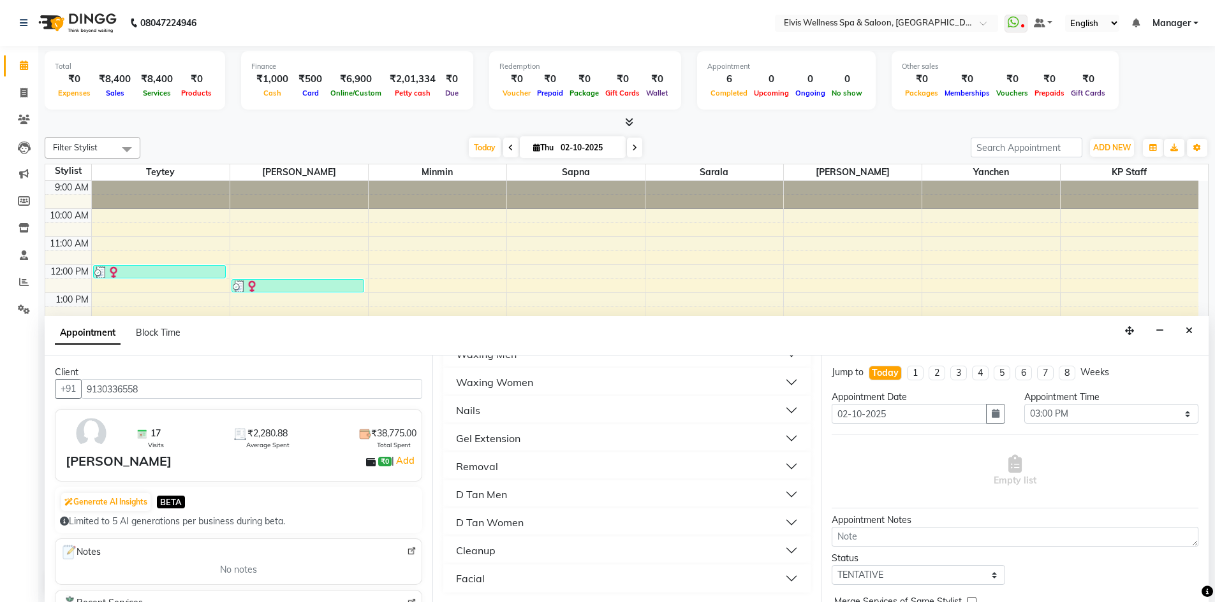
click at [782, 578] on button "Facial" at bounding box center [626, 578] width 356 height 23
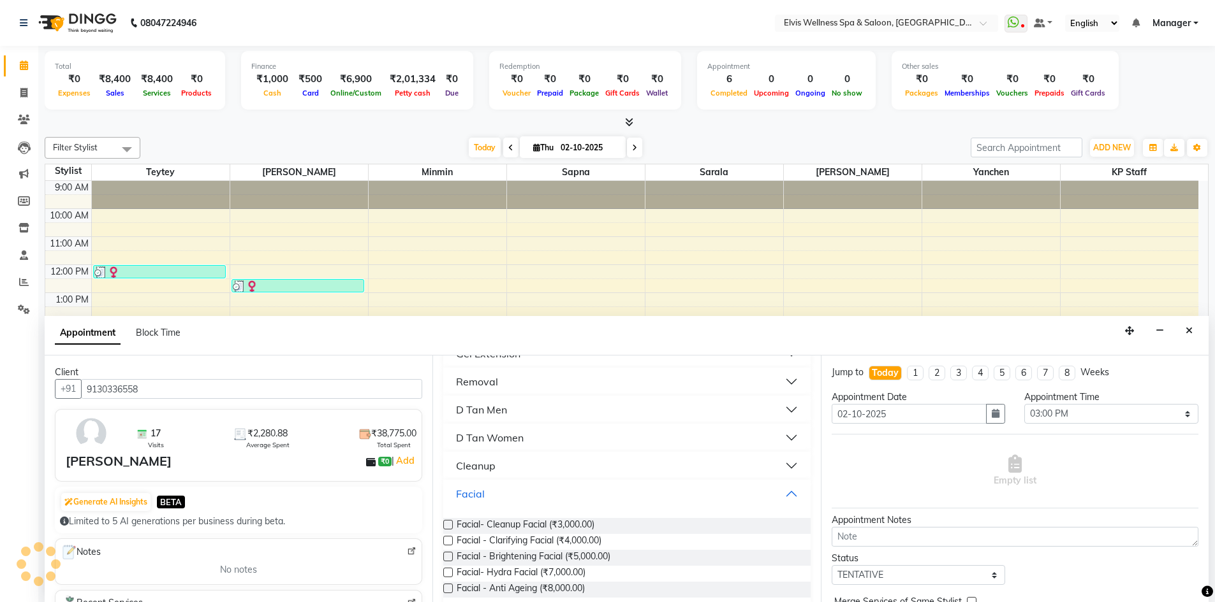
scroll to position [615, 0]
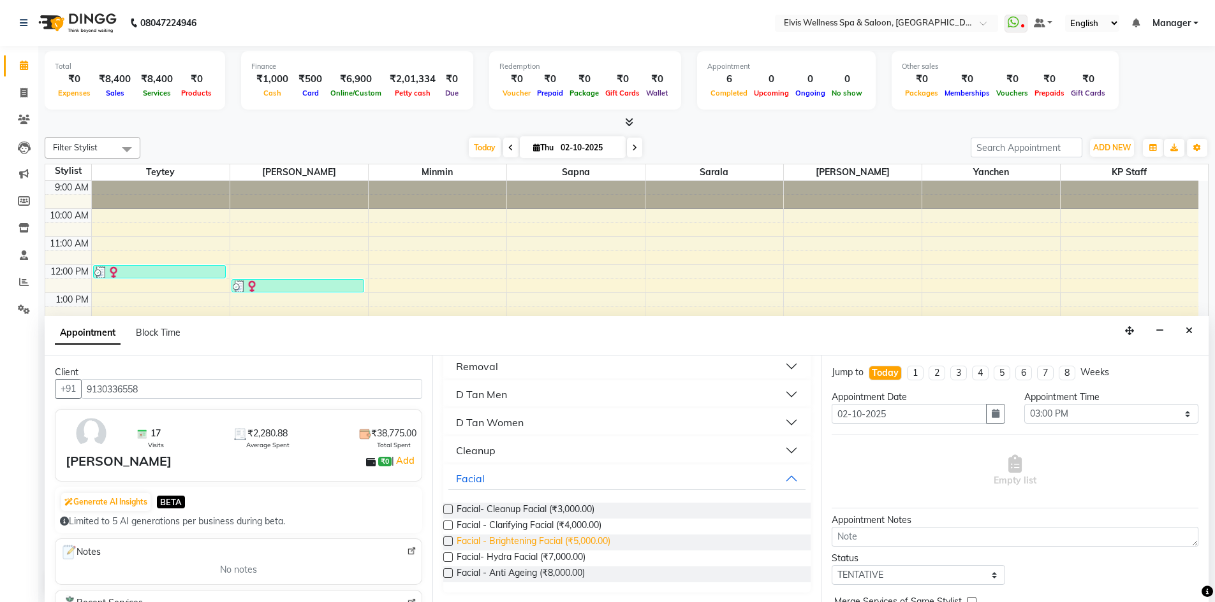
click at [566, 548] on span "Facial - Brightening Facial (₹5,000.00)" at bounding box center [533, 543] width 154 height 16
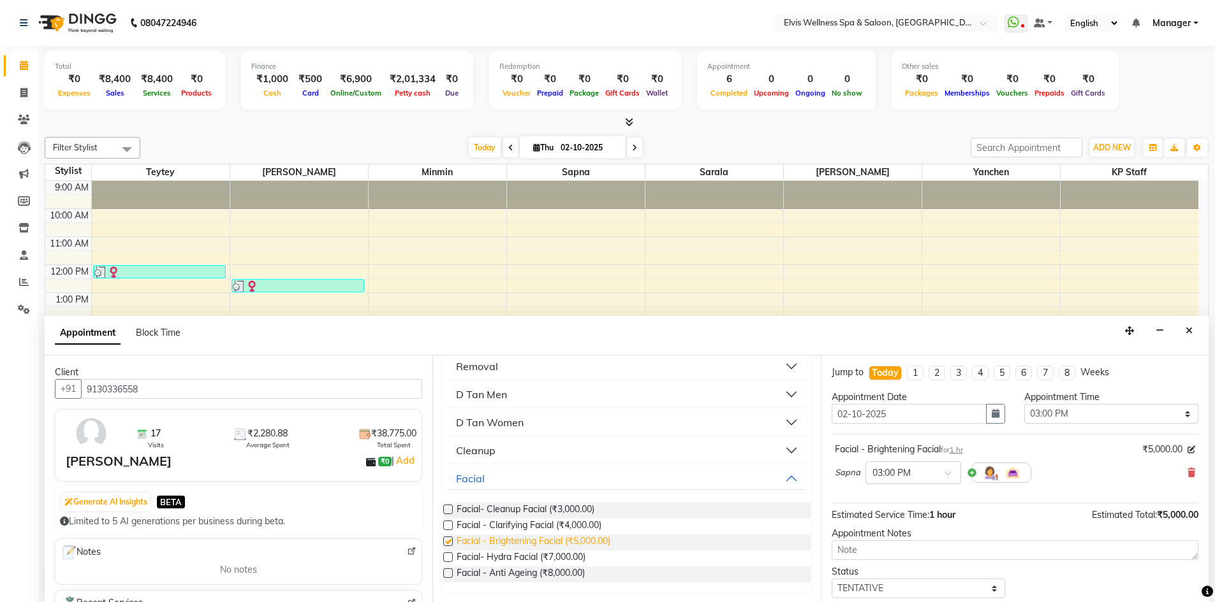
checkbox input "false"
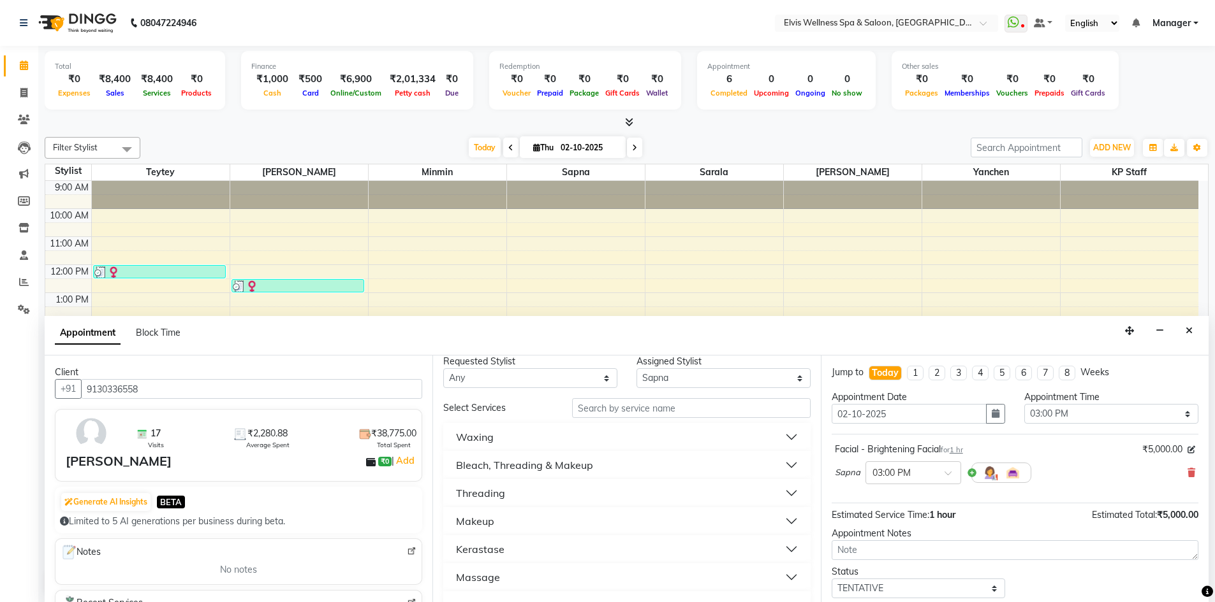
scroll to position [0, 0]
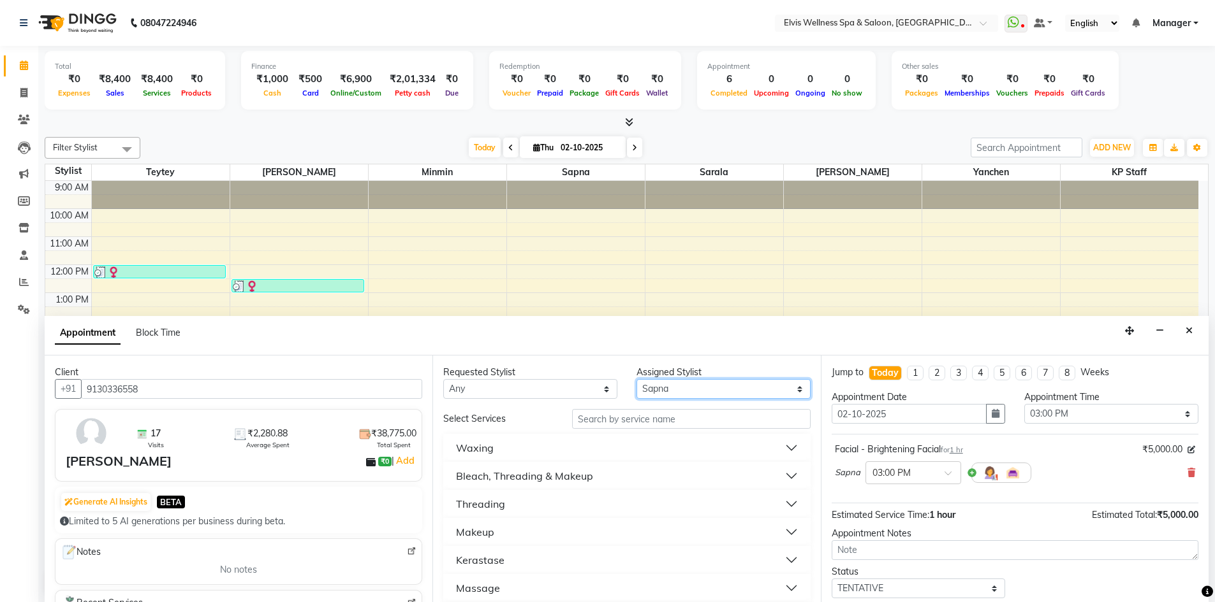
click at [771, 395] on select "Select KP Staff Minmin Rushikesh Sapna Sarala SUMITRA Teytey Yanchen" at bounding box center [723, 389] width 174 height 20
select select "46562"
click at [636, 379] on select "Select KP Staff Minmin Rushikesh Sapna Sarala SUMITRA Teytey Yanchen" at bounding box center [723, 389] width 174 height 20
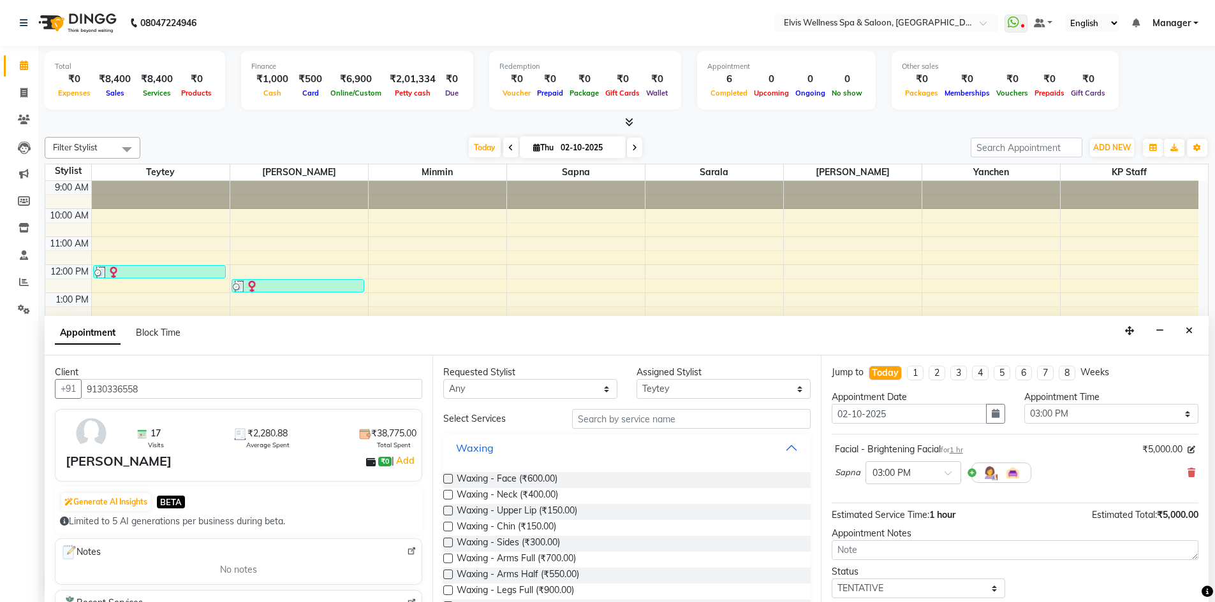
click at [781, 447] on button "Waxing" at bounding box center [626, 448] width 356 height 23
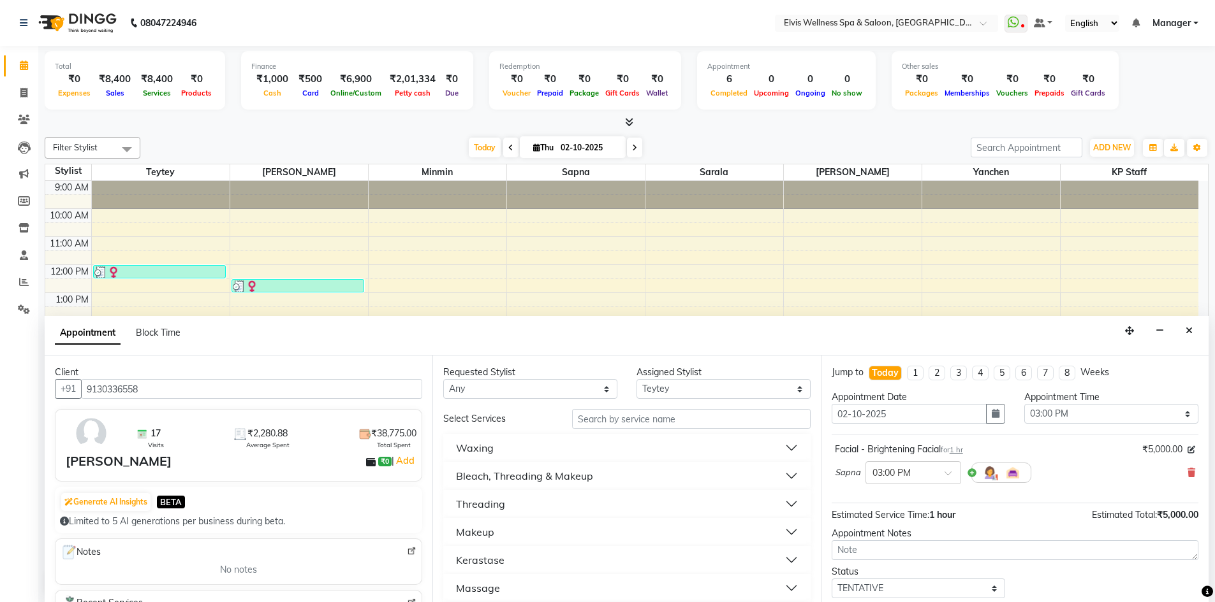
click at [781, 506] on button "Threading" at bounding box center [626, 504] width 356 height 23
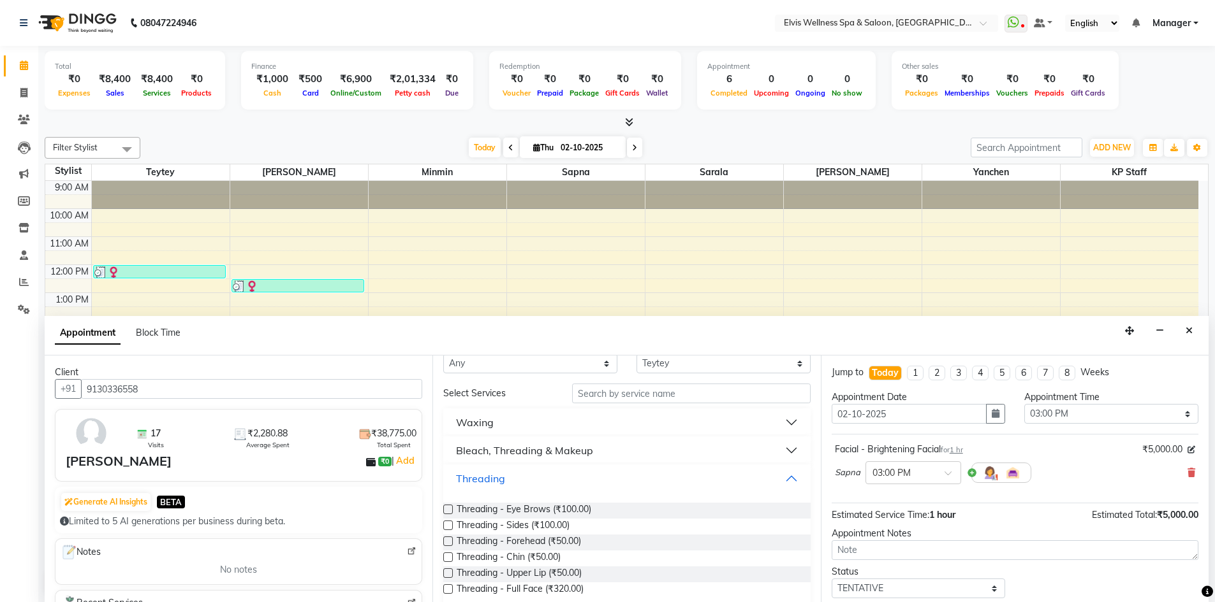
scroll to position [128, 0]
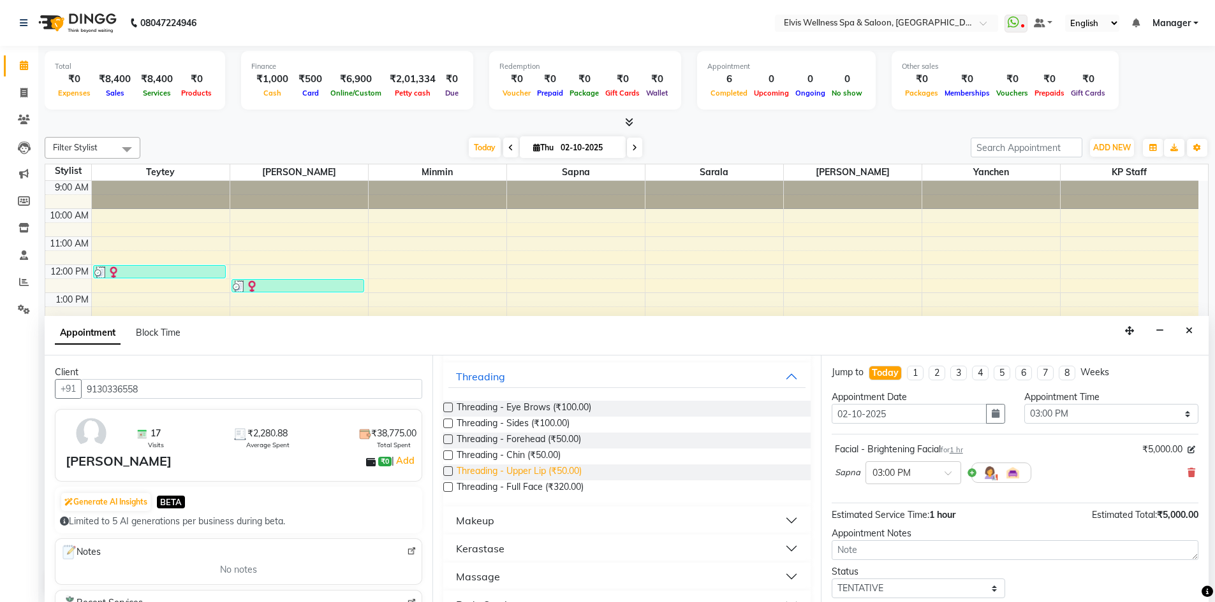
click at [511, 478] on span "Threading - Upper Lip (₹50.00)" at bounding box center [518, 473] width 125 height 16
checkbox input "false"
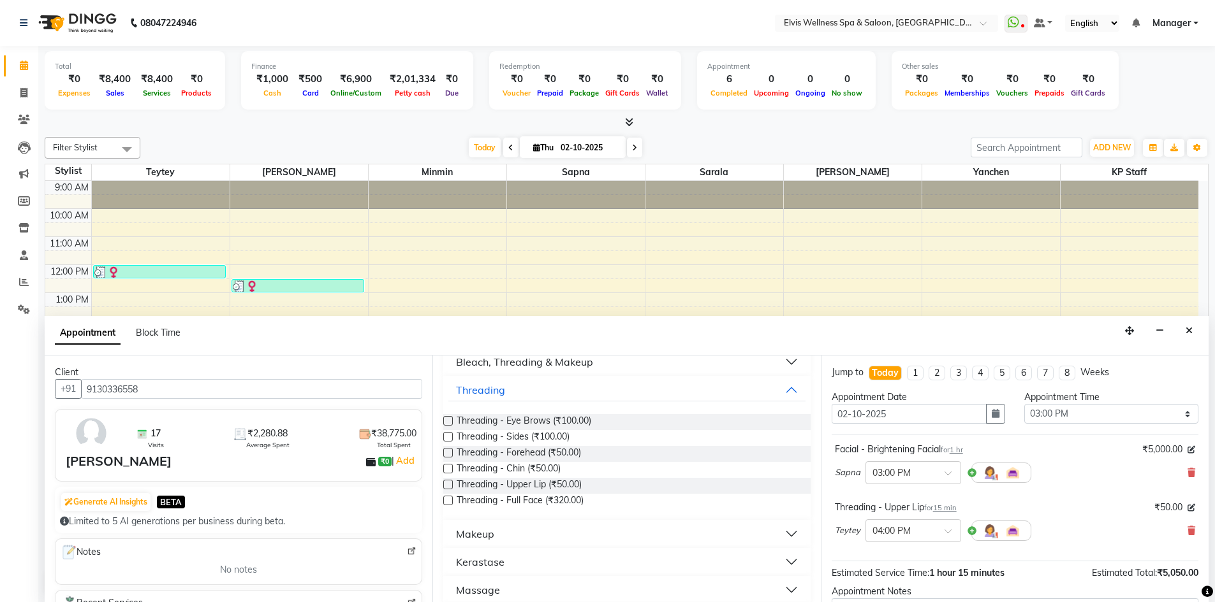
scroll to position [102, 0]
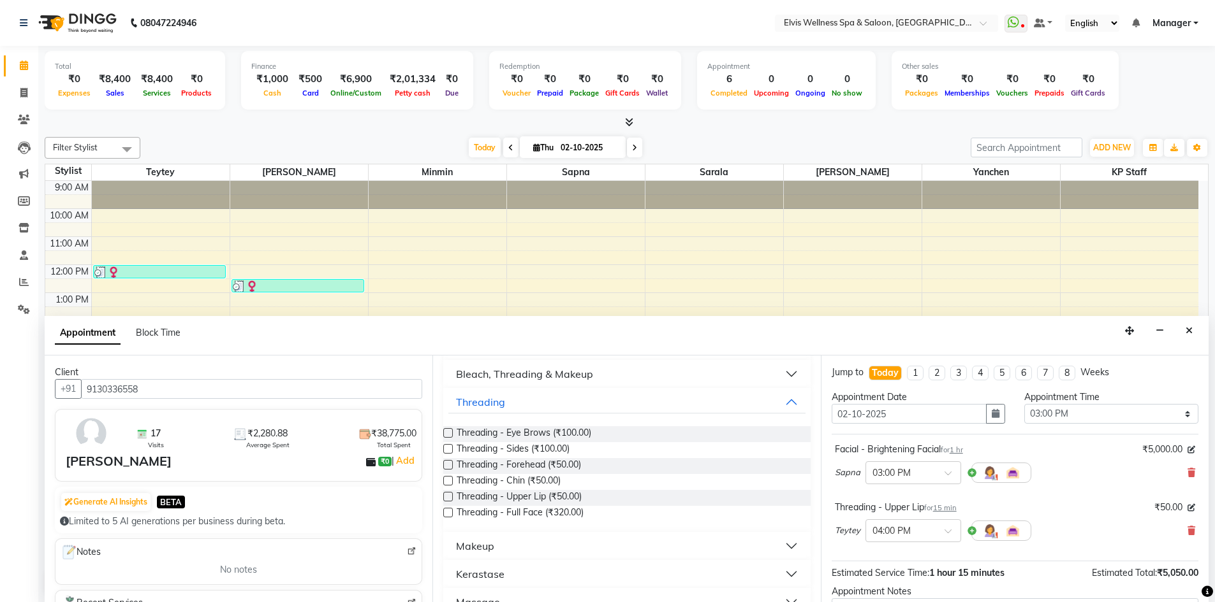
click at [450, 435] on label at bounding box center [448, 433] width 10 height 10
click at [450, 435] on input "checkbox" at bounding box center [447, 434] width 8 height 8
checkbox input "false"
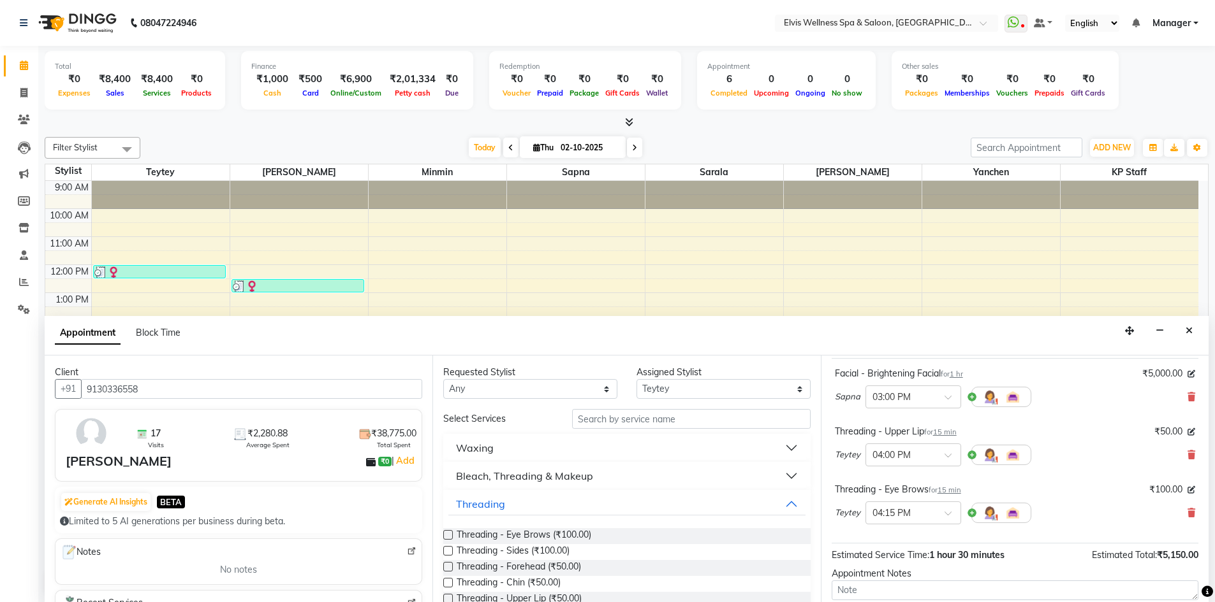
scroll to position [64, 0]
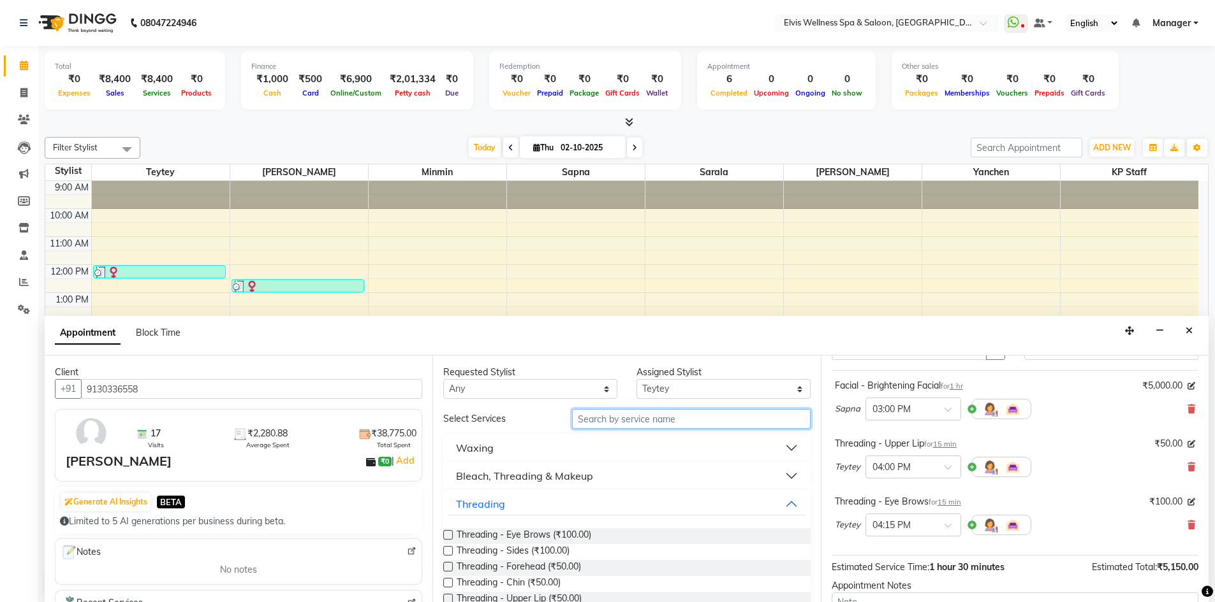
click at [657, 417] on input "text" at bounding box center [691, 419] width 238 height 20
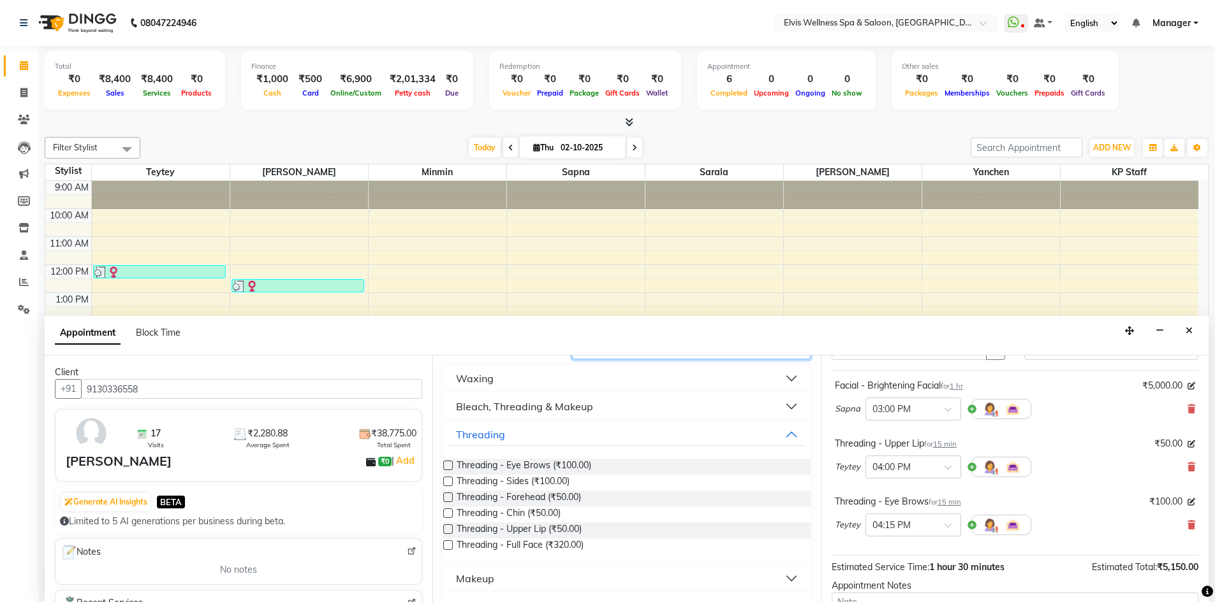
scroll to position [75, 0]
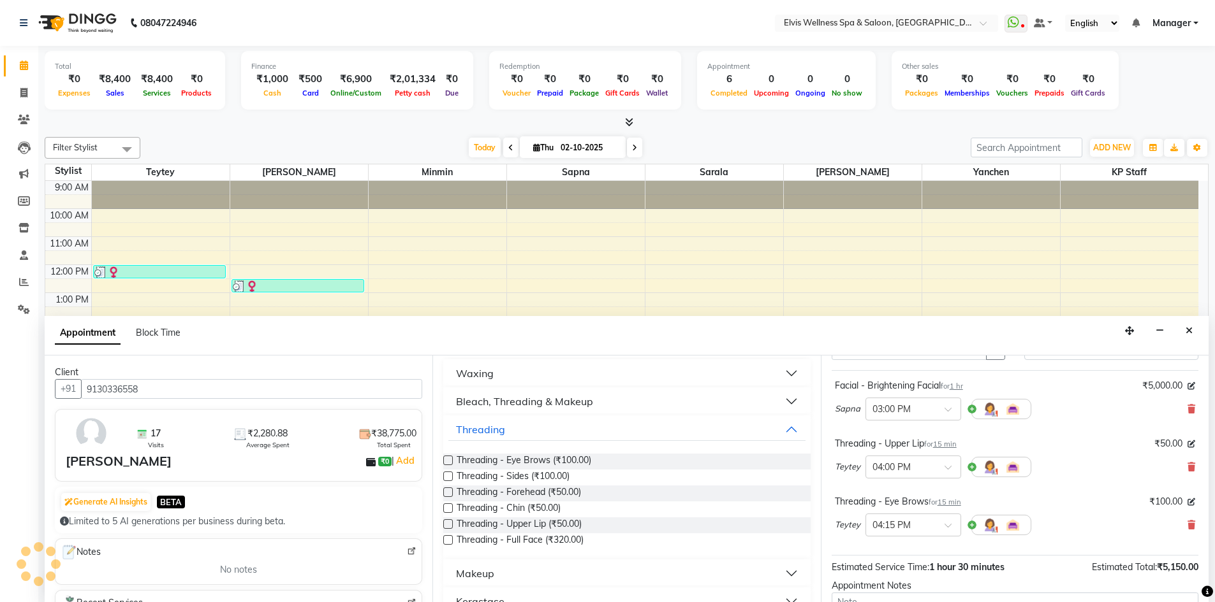
click at [449, 494] on label at bounding box center [448, 493] width 10 height 10
click at [449, 494] on input "checkbox" at bounding box center [447, 494] width 8 height 8
checkbox input "false"
click at [449, 509] on label at bounding box center [448, 509] width 10 height 10
click at [449, 509] on input "checkbox" at bounding box center [447, 510] width 8 height 8
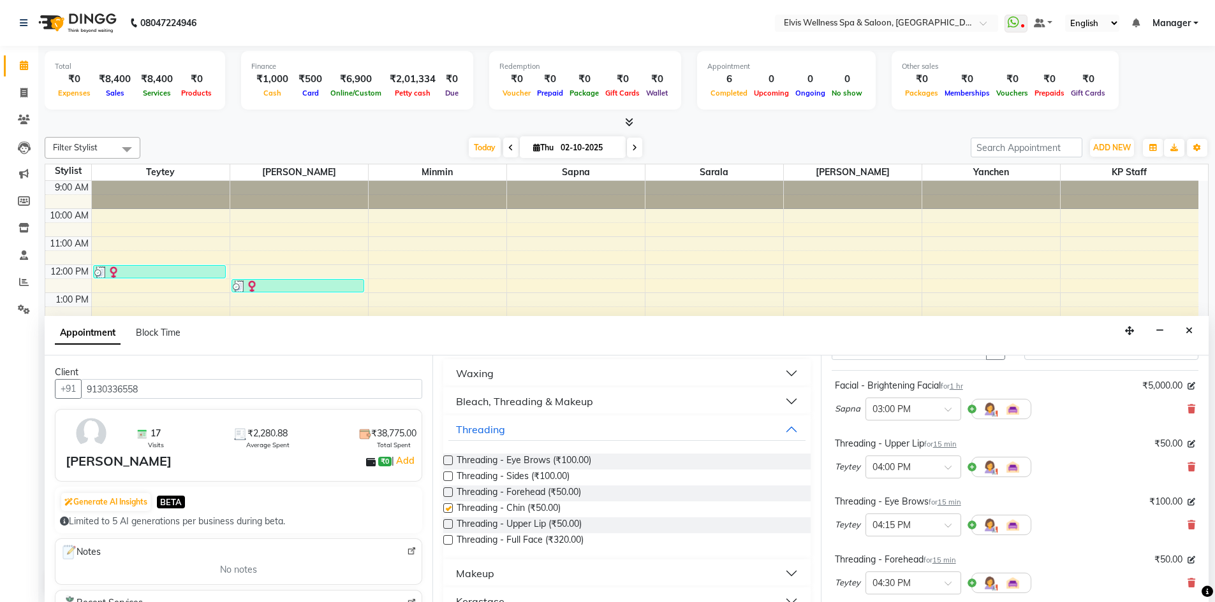
checkbox input "false"
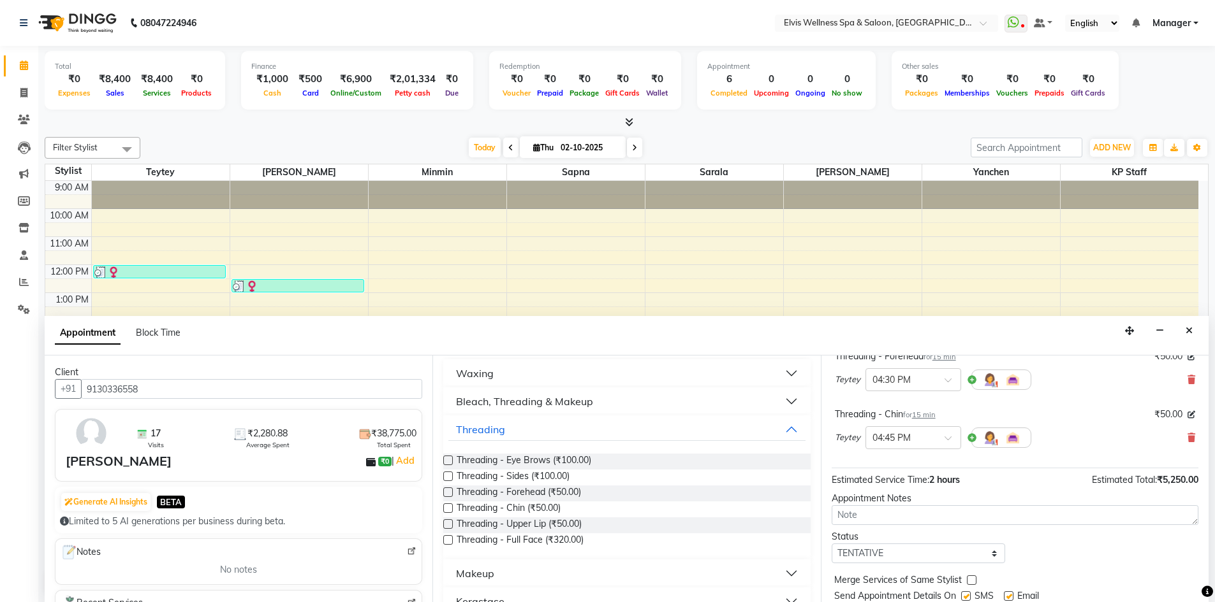
scroll to position [308, 0]
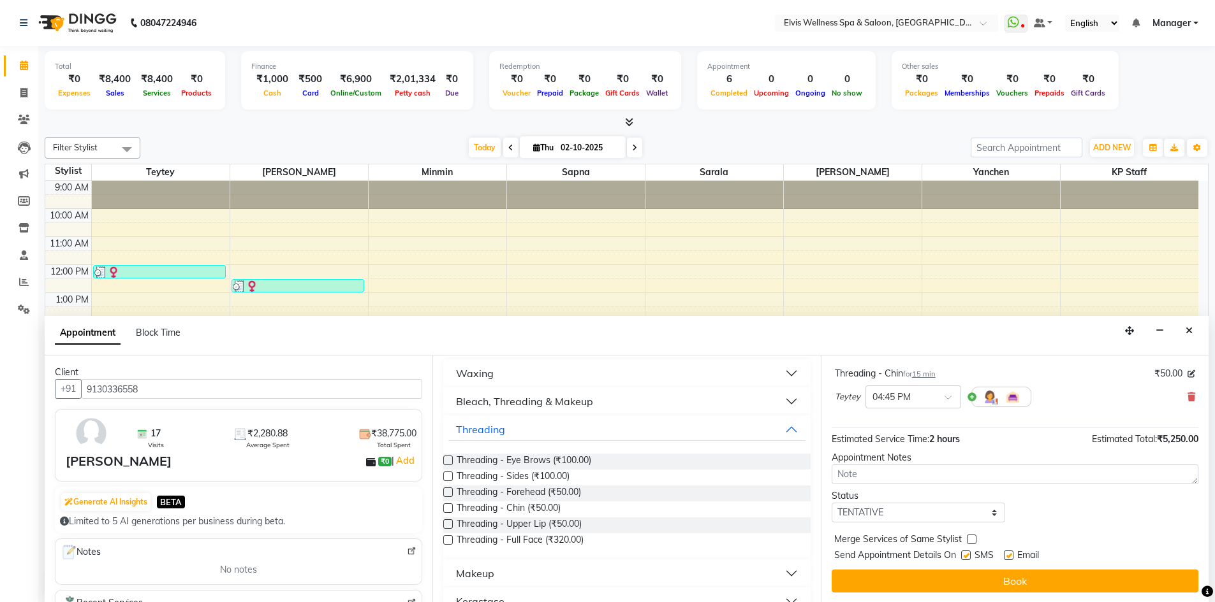
click at [967, 558] on label at bounding box center [966, 556] width 10 height 10
click at [967, 558] on input "checkbox" at bounding box center [965, 557] width 8 height 8
checkbox input "false"
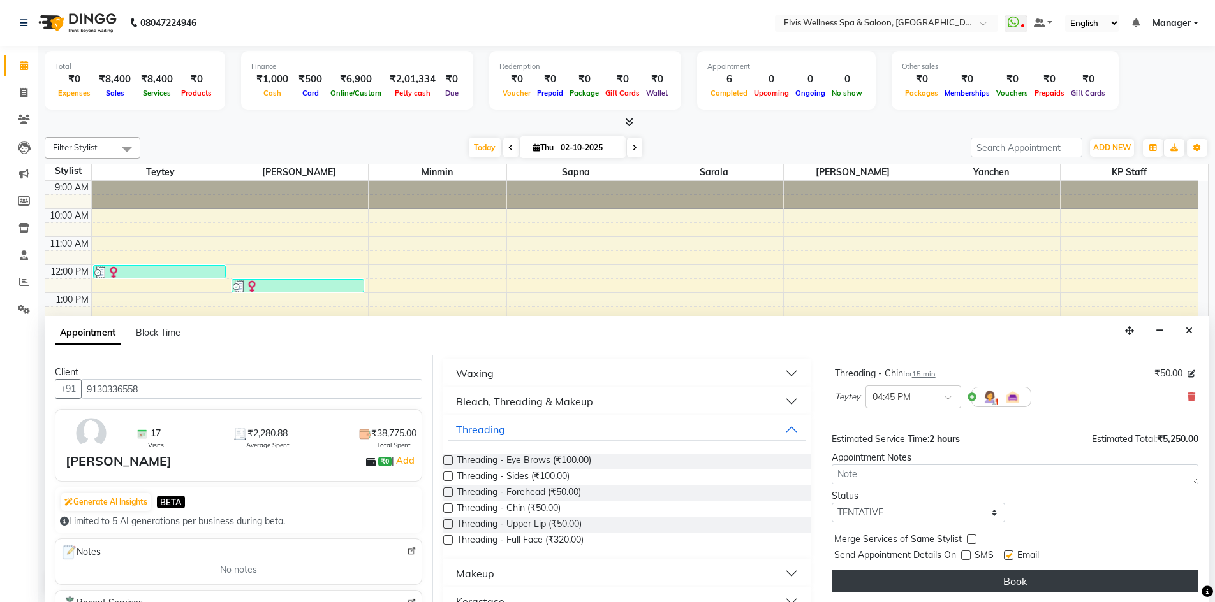
click at [963, 587] on button "Book" at bounding box center [1014, 581] width 367 height 23
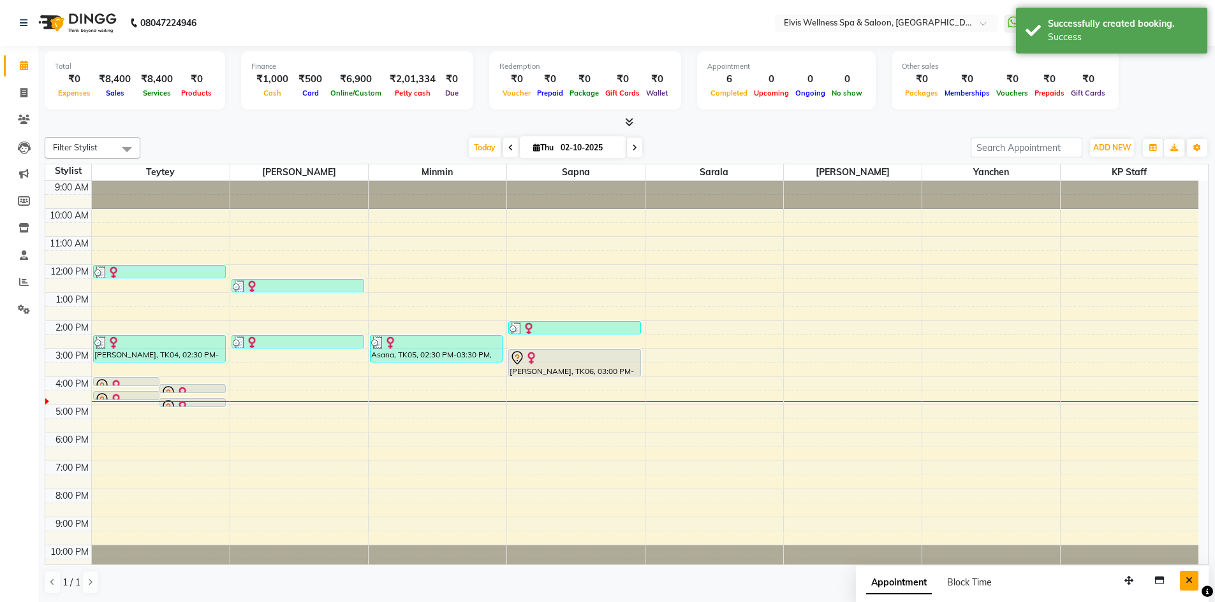
click at [1183, 582] on button "Close" at bounding box center [1188, 581] width 18 height 20
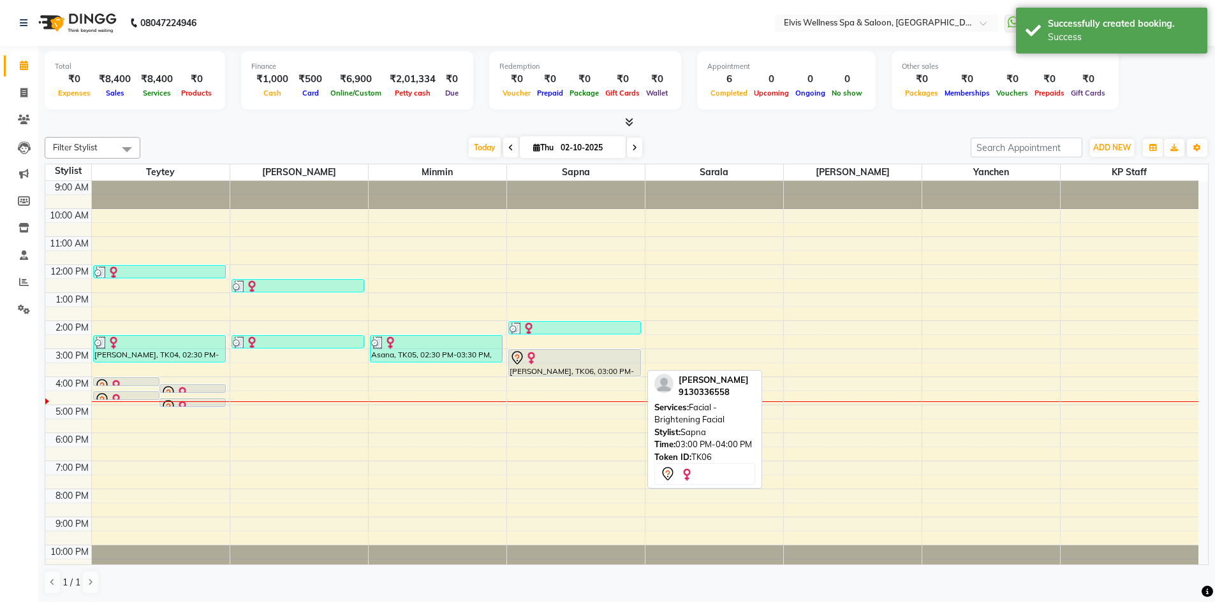
click at [539, 370] on div "Rupal Mittal, TK06, 03:00 PM-04:00 PM, Facial - Brightening Facial" at bounding box center [575, 363] width 132 height 26
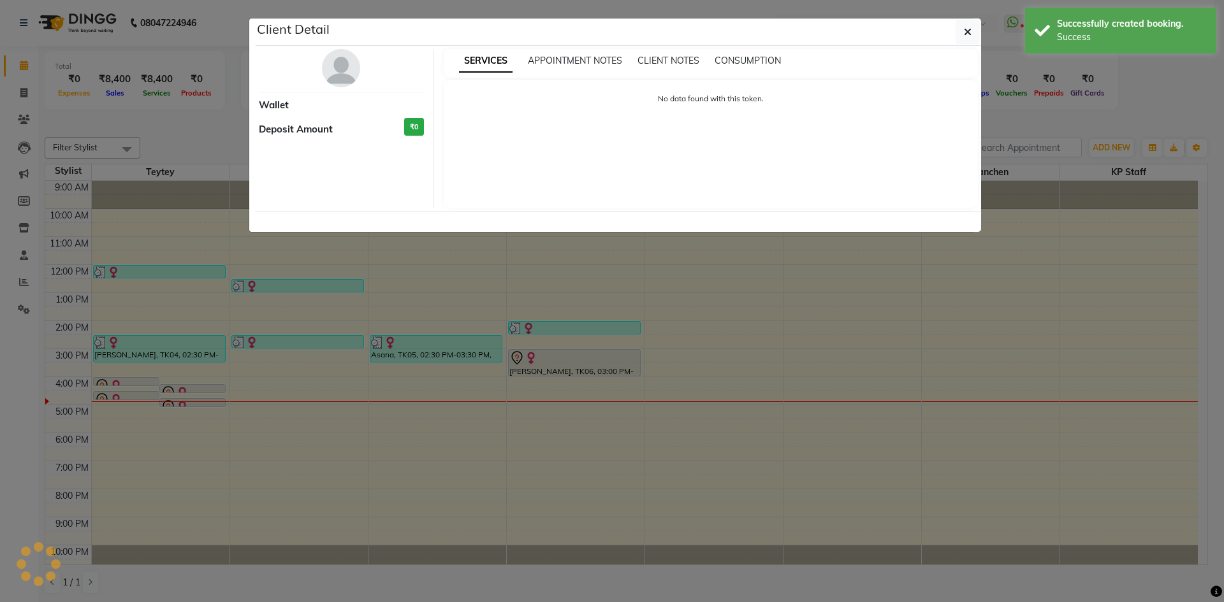
select select "7"
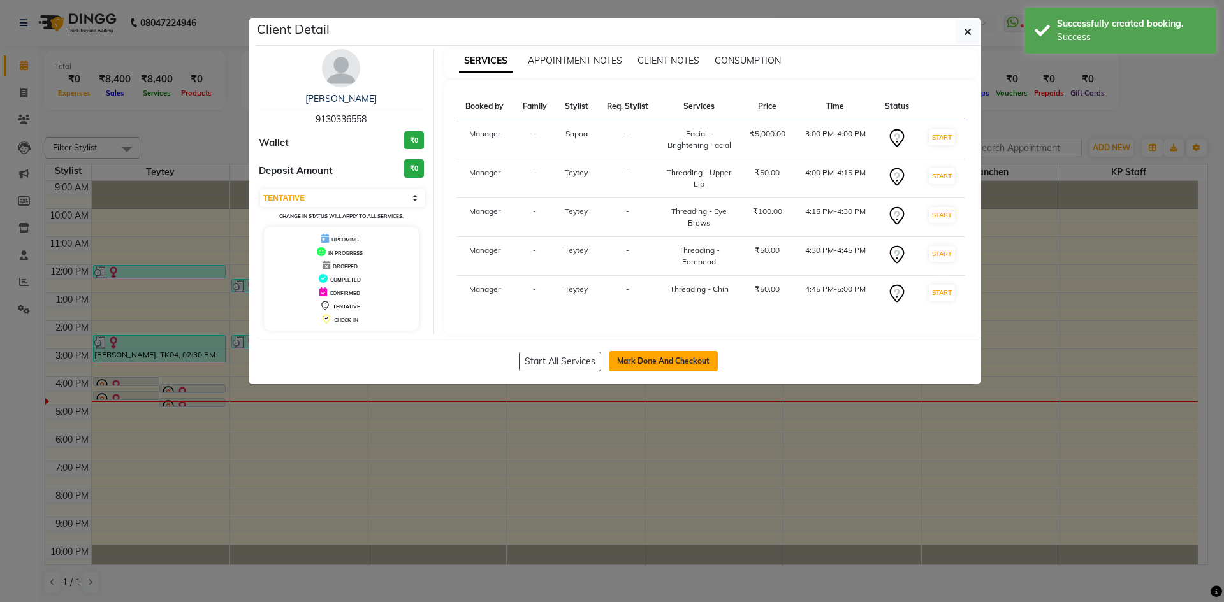
click at [700, 366] on button "Mark Done And Checkout" at bounding box center [663, 361] width 109 height 20
select select "service"
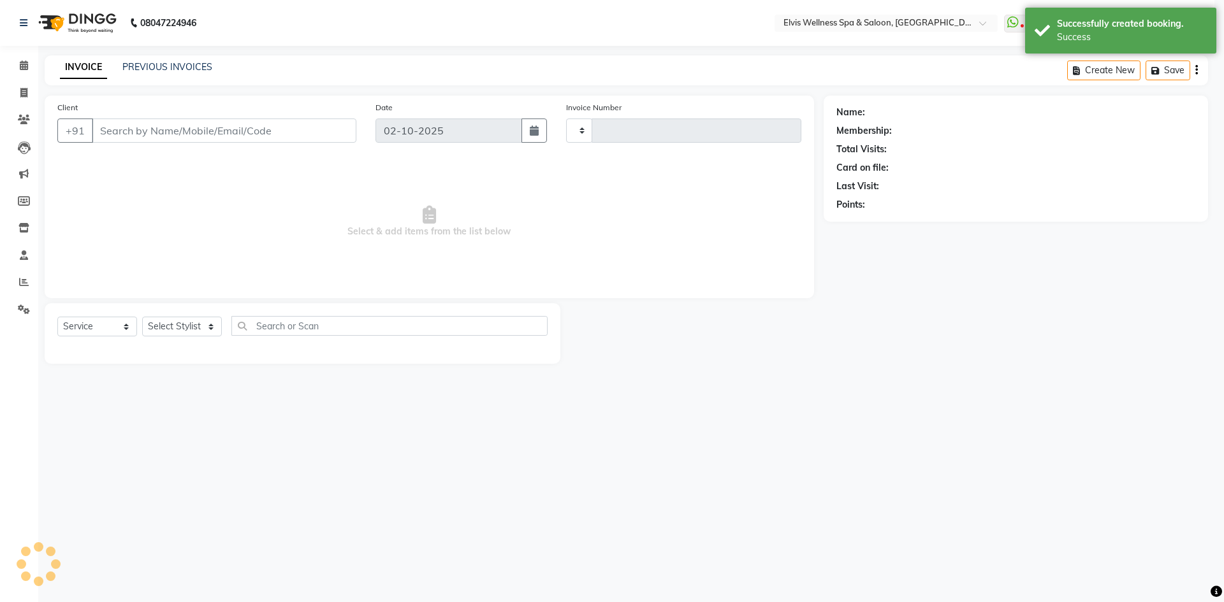
type input "1889"
select select "6269"
type input "9130336558"
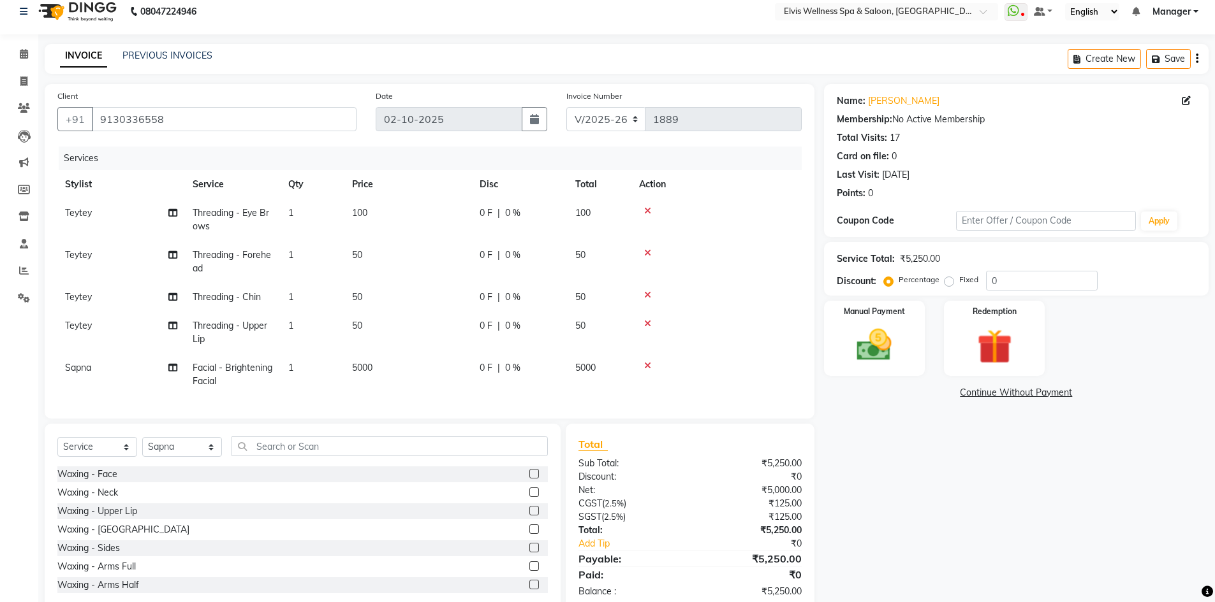
scroll to position [13, 0]
click at [650, 251] on icon at bounding box center [647, 251] width 7 height 9
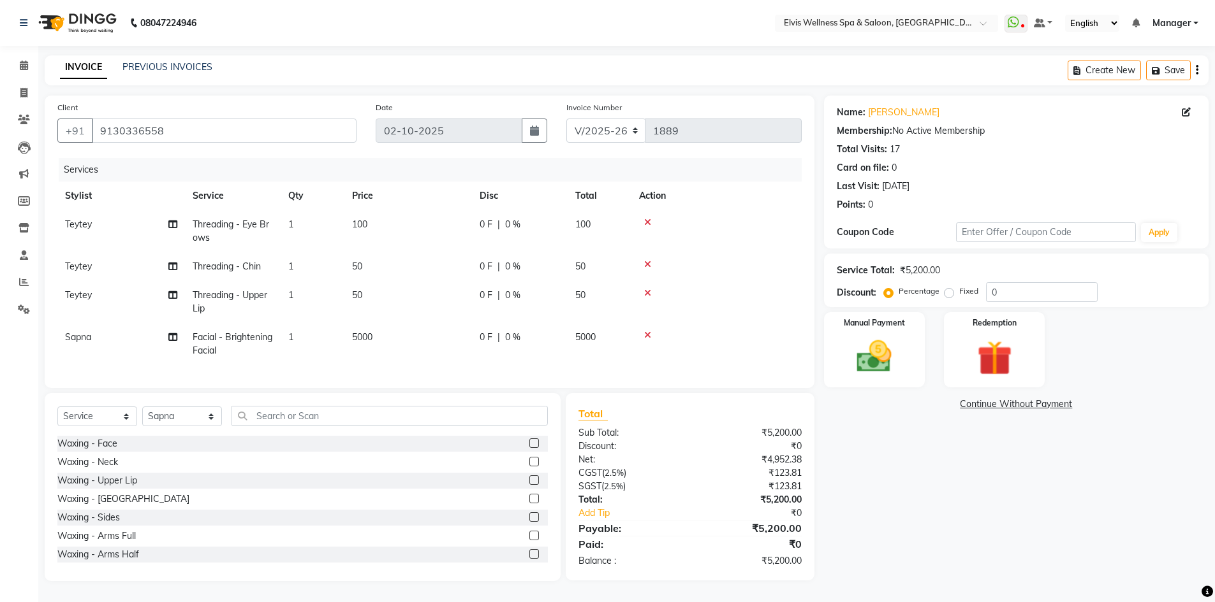
click at [647, 260] on icon at bounding box center [647, 264] width 7 height 9
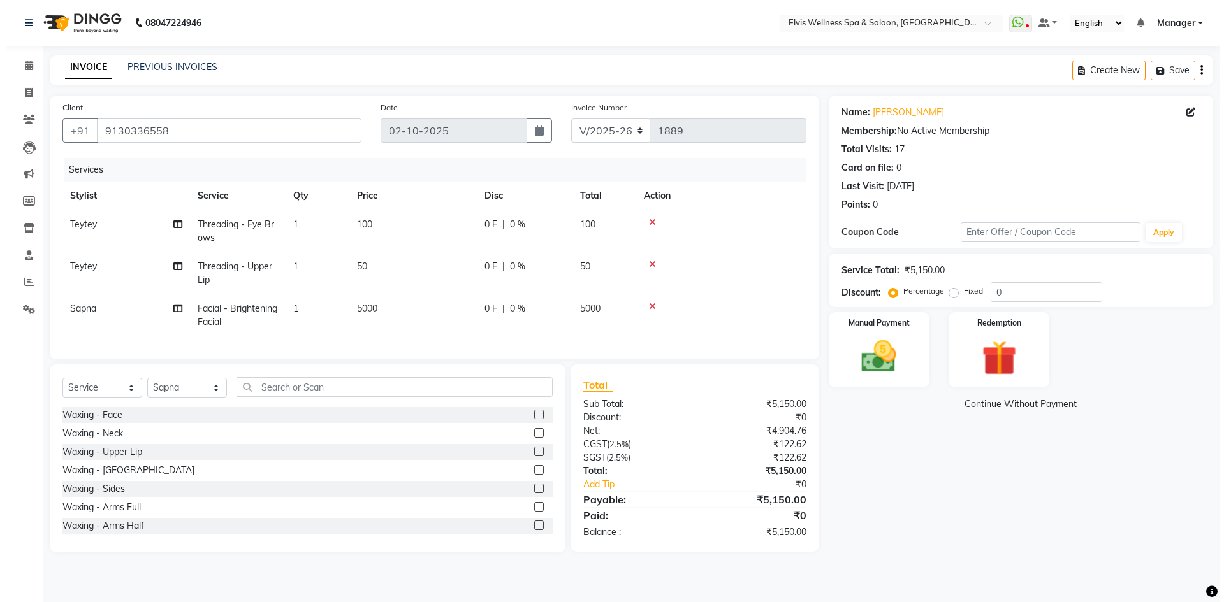
scroll to position [0, 0]
click at [647, 266] on icon at bounding box center [647, 264] width 7 height 9
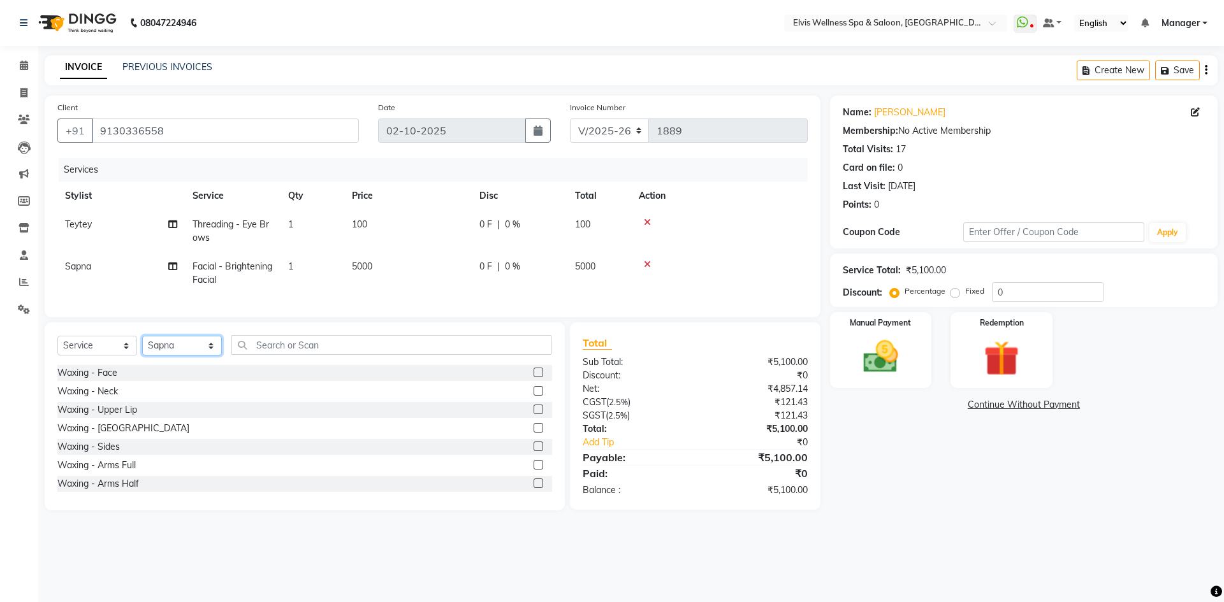
click at [162, 356] on select "Select Stylist Jitendra Bhandari Kalyani Staff KP Staff Manager Minmin Rushikes…" at bounding box center [182, 346] width 80 height 20
select select "46562"
click at [142, 346] on select "Select Stylist Jitendra Bhandari Kalyani Staff KP Staff Manager Minmin Rushikes…" at bounding box center [182, 346] width 80 height 20
click at [212, 356] on select "Select Stylist Jitendra Bhandari Kalyani Staff KP Staff Manager Minmin Rushikes…" at bounding box center [182, 346] width 80 height 20
click at [105, 356] on select "Select Service Product Membership Package Voucher Prepaid Gift Card" at bounding box center [97, 346] width 80 height 20
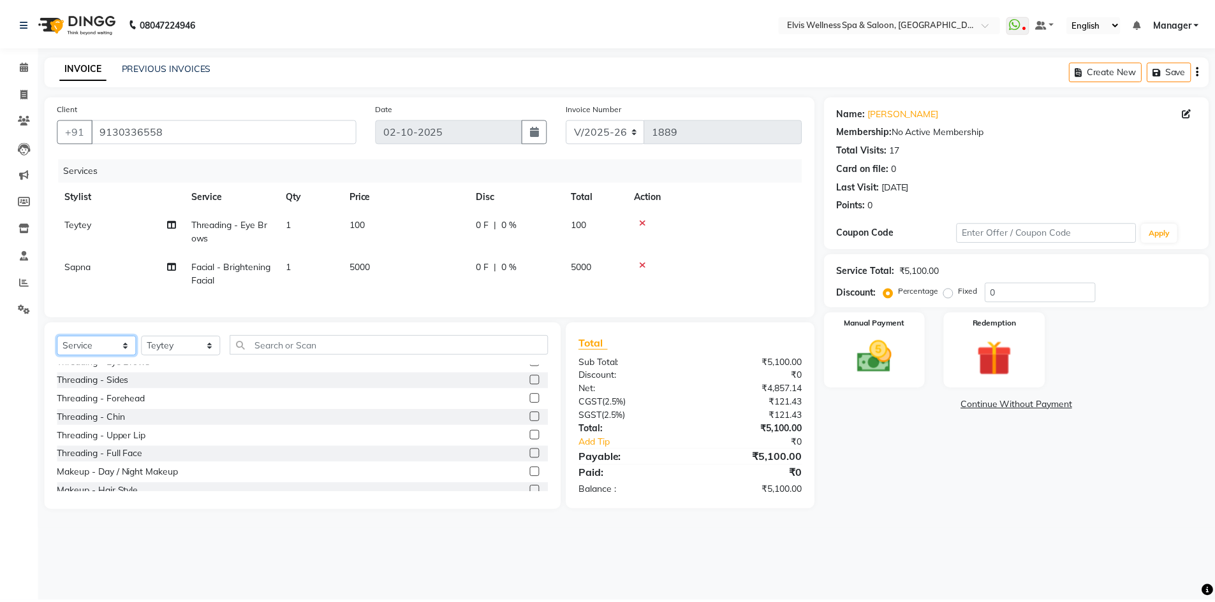
scroll to position [745, 0]
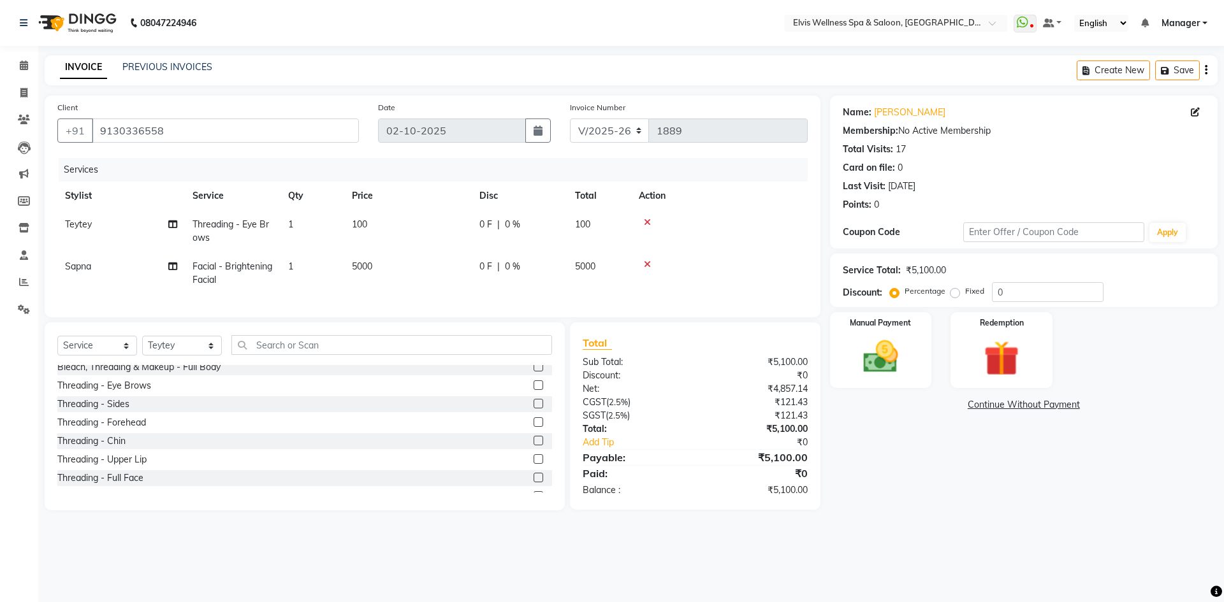
click at [534, 464] on label at bounding box center [539, 460] width 10 height 10
click at [534, 464] on input "checkbox" at bounding box center [538, 460] width 8 height 8
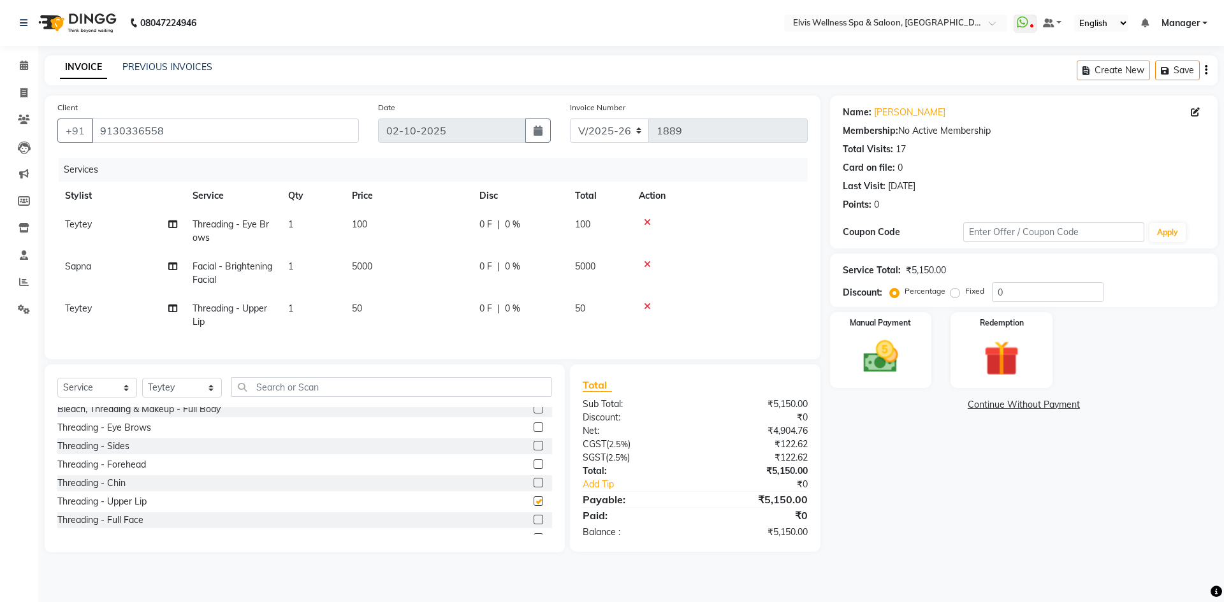
checkbox input "false"
click at [534, 488] on label at bounding box center [539, 483] width 10 height 10
click at [534, 488] on input "checkbox" at bounding box center [538, 483] width 8 height 8
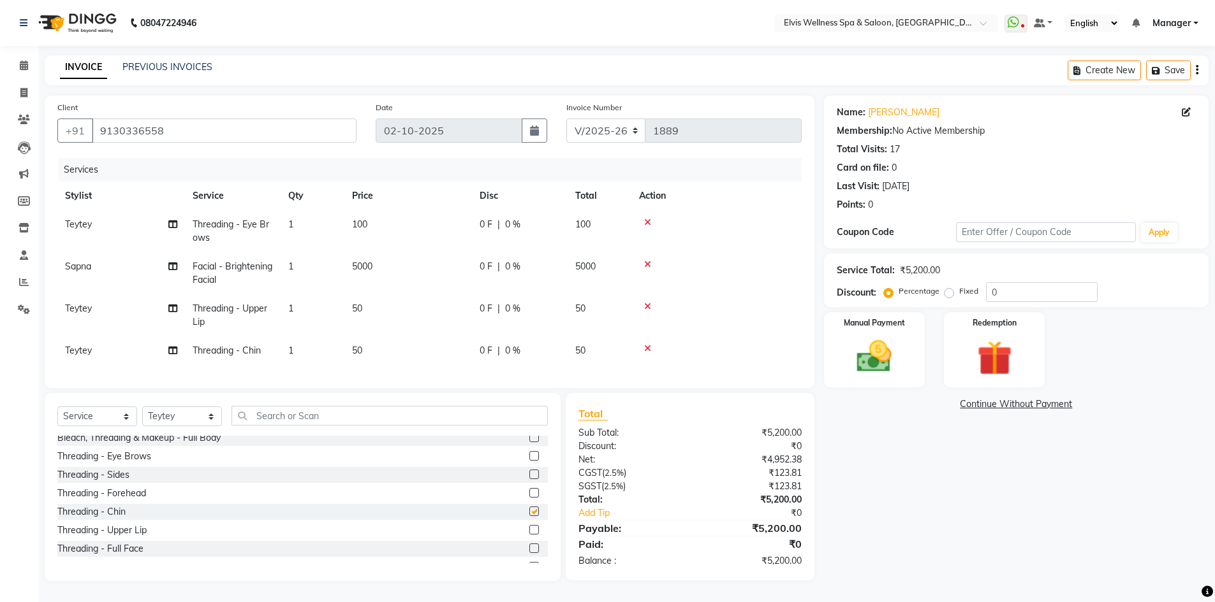
checkbox input "false"
click at [529, 498] on label at bounding box center [534, 493] width 10 height 10
click at [529, 498] on input "checkbox" at bounding box center [533, 494] width 8 height 8
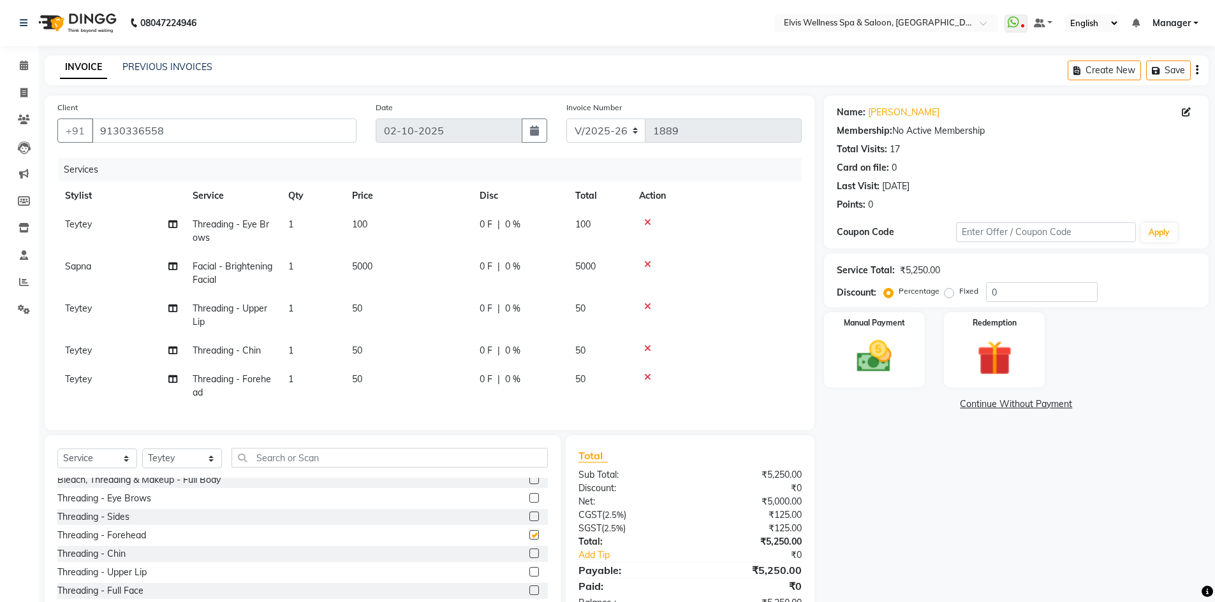
checkbox input "false"
click at [362, 377] on span "50" at bounding box center [357, 379] width 10 height 11
select select "46562"
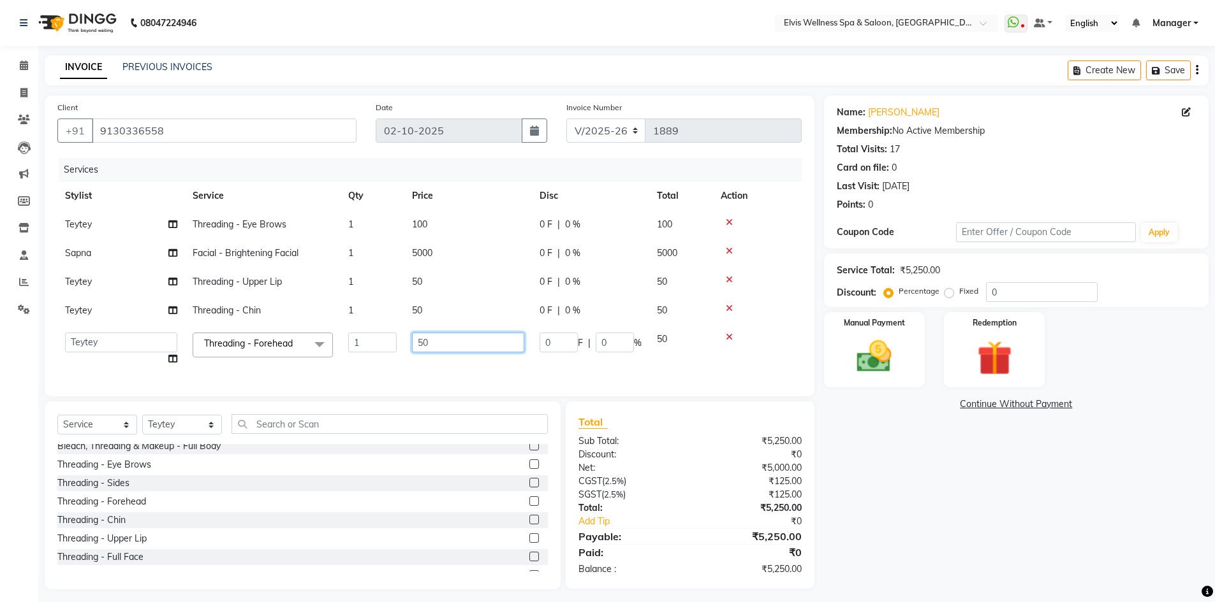
click at [428, 346] on input "50" at bounding box center [468, 343] width 112 height 20
type input "5"
type input "80"
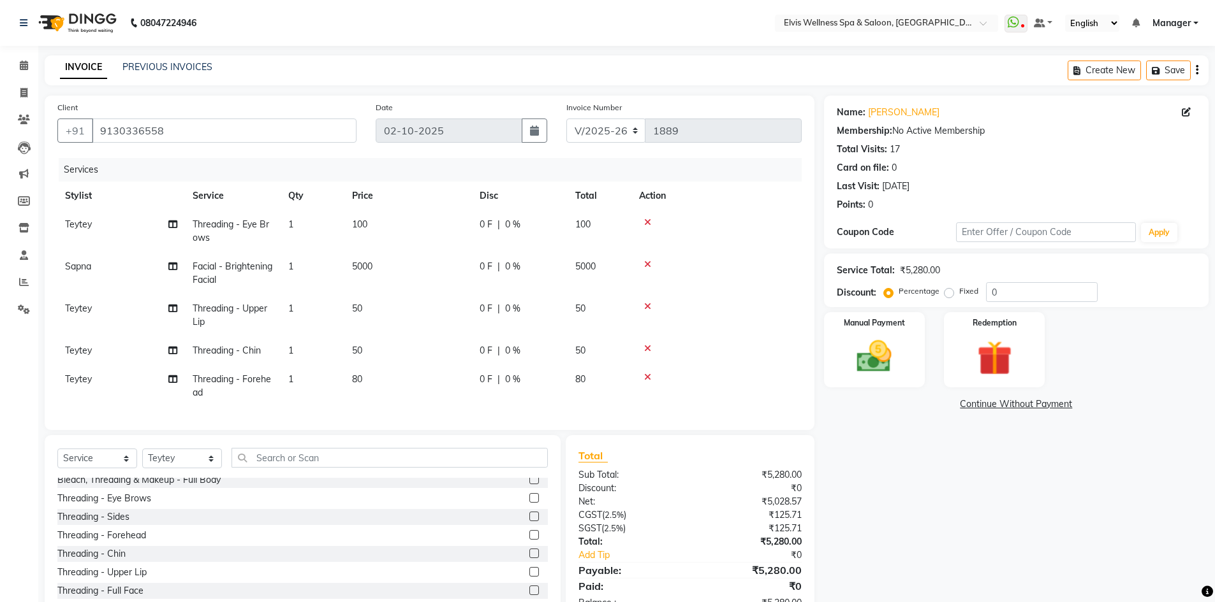
click at [429, 312] on tbody "Teytey Threading - Eye Brows 1 100 0 F | 0 % 100 Sapna Facial - Brightening Fac…" at bounding box center [429, 308] width 744 height 197
click at [366, 349] on td "50" at bounding box center [408, 351] width 128 height 29
select select "46562"
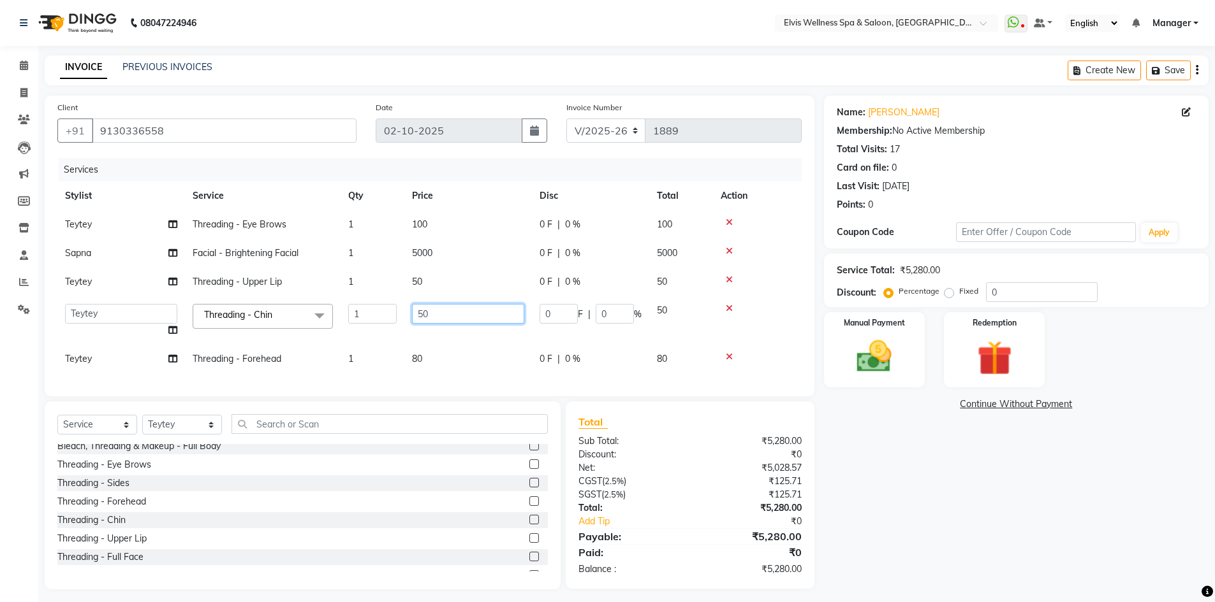
click at [437, 313] on input "50" at bounding box center [468, 314] width 112 height 20
type input "5"
type input "80"
click at [435, 284] on tbody "Teytey Threading - Eye Brows 1 100 0 F | 0 % 100 Sapna Facial - Brightening Fac…" at bounding box center [429, 291] width 744 height 163
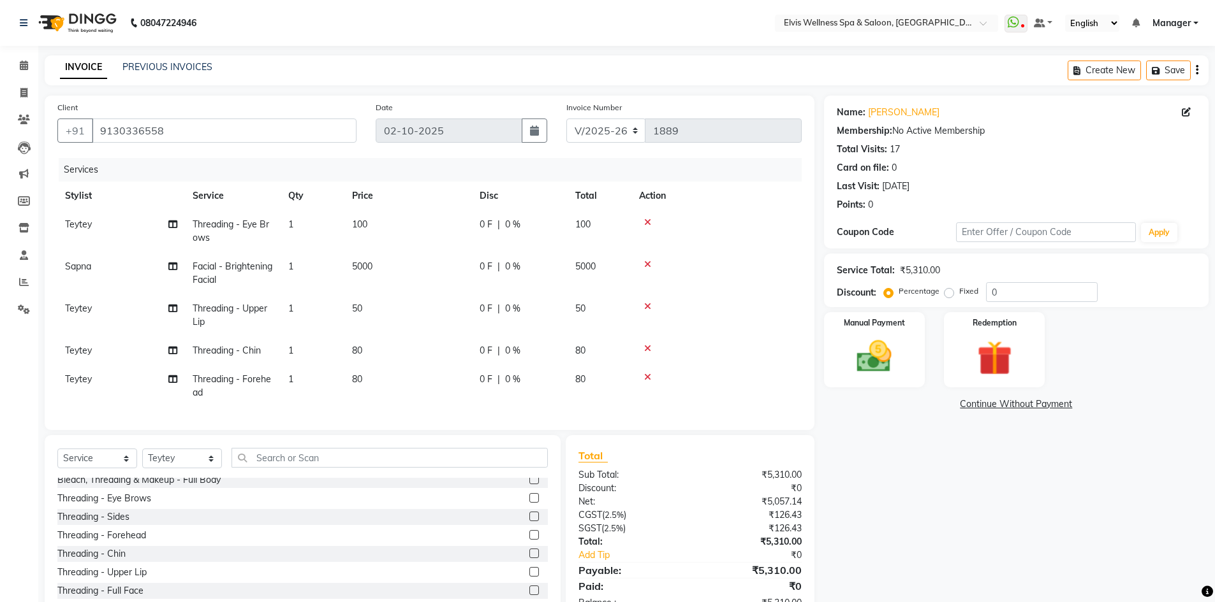
click at [368, 305] on td "50" at bounding box center [408, 316] width 128 height 42
select select "46562"
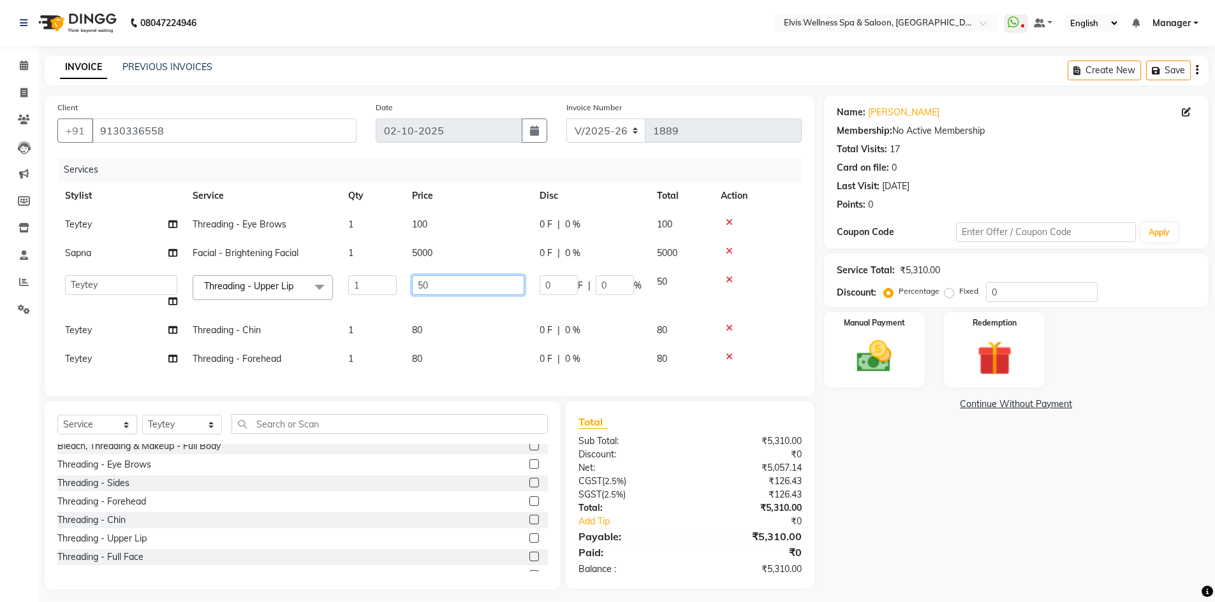
click at [439, 284] on input "50" at bounding box center [468, 285] width 112 height 20
type input "5"
type input "80"
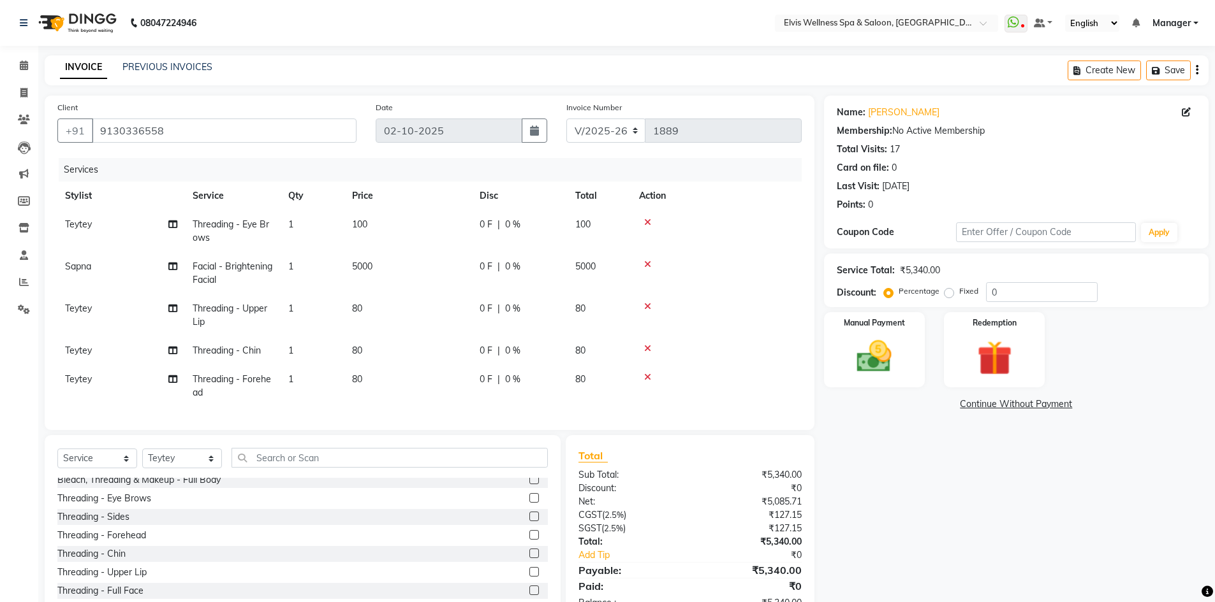
click at [456, 305] on td "80" at bounding box center [408, 316] width 128 height 42
select select "46562"
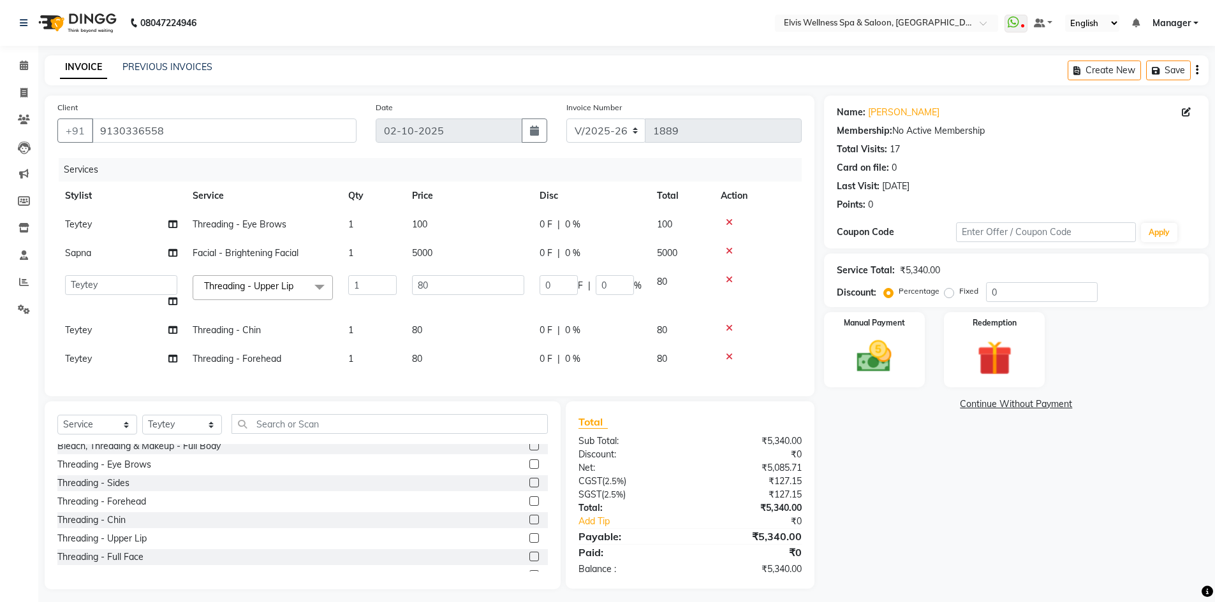
click at [770, 298] on td at bounding box center [757, 292] width 89 height 48
click at [566, 310] on td "0 F | 0 %" at bounding box center [590, 292] width 117 height 48
click at [453, 311] on td "80" at bounding box center [468, 292] width 128 height 48
click at [475, 376] on div "Services Stylist Service Qty Price Disc Total Action Teytey Threading - Eye Bro…" at bounding box center [429, 271] width 744 height 226
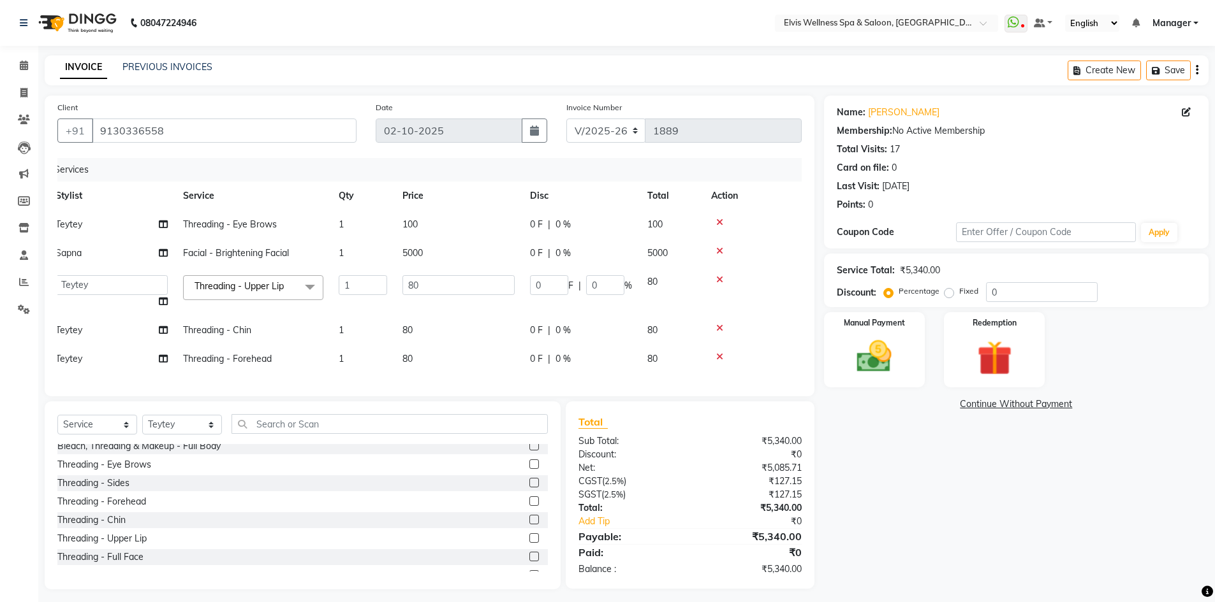
click at [895, 430] on div "Name: Rupal Mittal Membership: No Active Membership Total Visits: 17 Card on fi…" at bounding box center [1021, 343] width 394 height 494
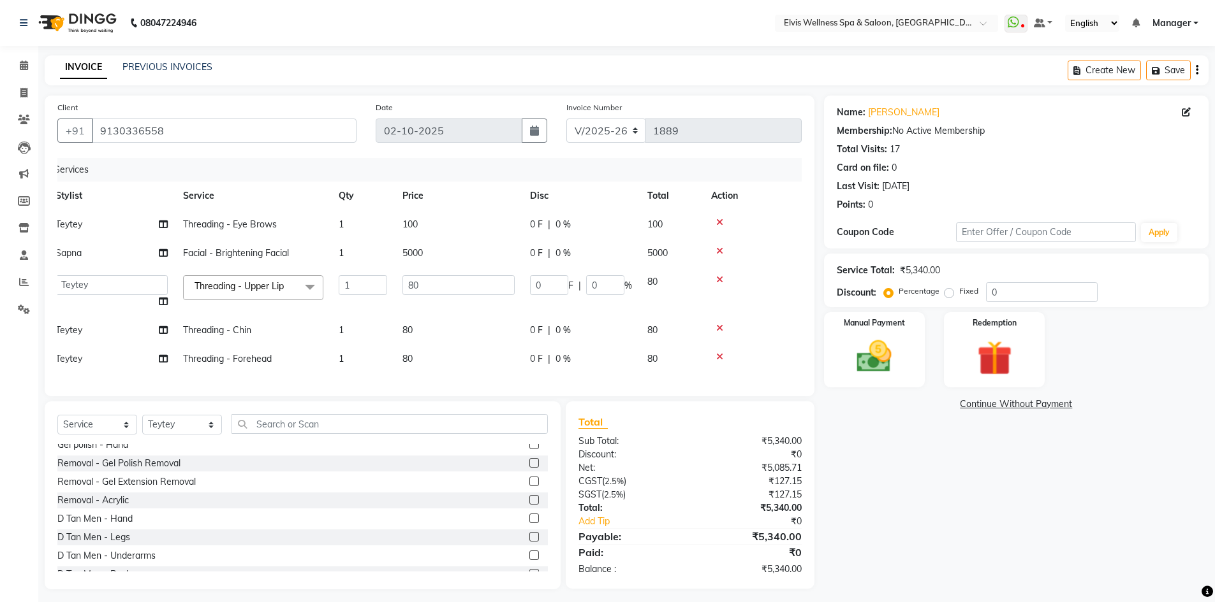
scroll to position [2921, 0]
click at [393, 251] on td "1" at bounding box center [363, 253] width 64 height 29
select select "71682"
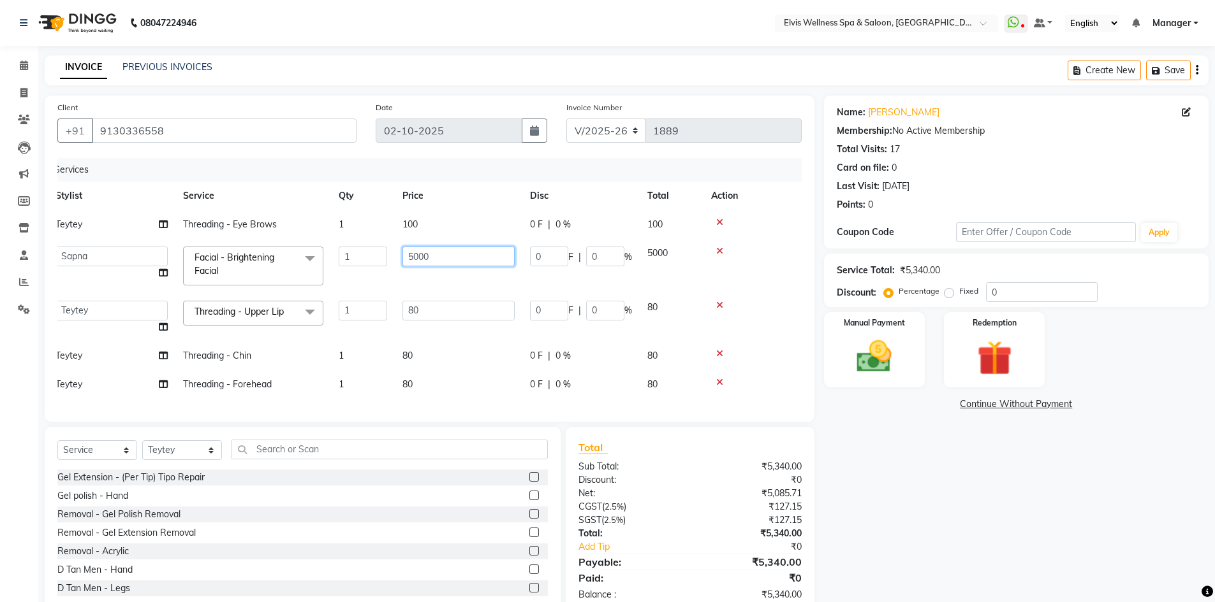
click at [436, 259] on input "5000" at bounding box center [458, 257] width 112 height 20
type input "5"
type input "5000"
click at [859, 459] on div "Name: Rupal Mittal Membership: No Active Membership Total Visits: 17 Card on fi…" at bounding box center [1021, 356] width 394 height 520
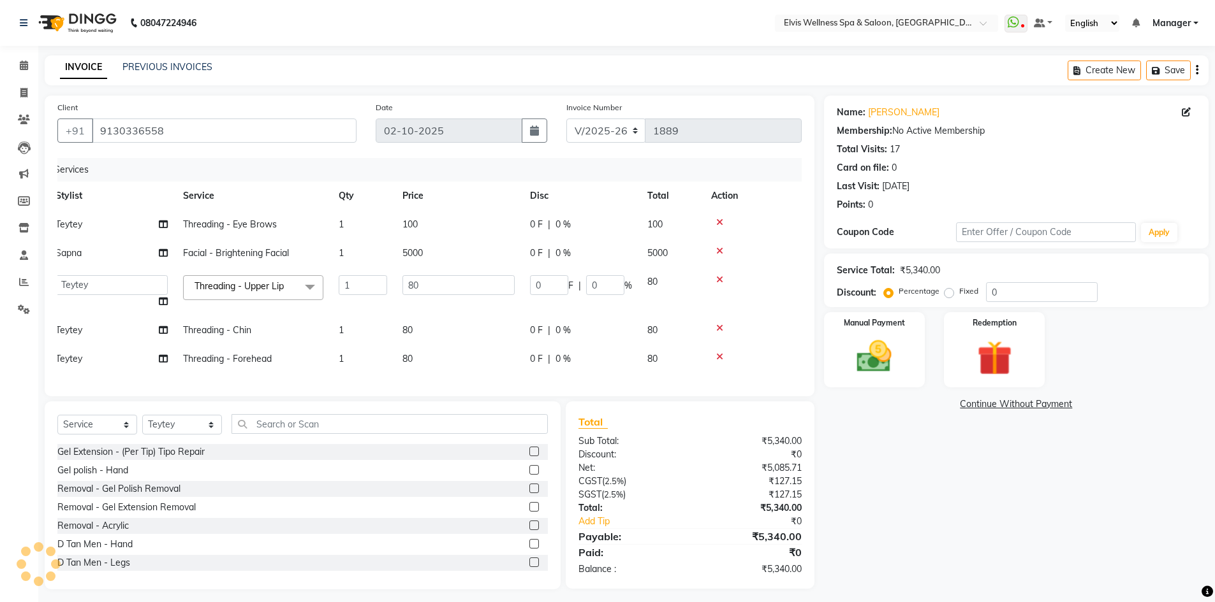
click at [420, 249] on span "5000" at bounding box center [412, 252] width 20 height 11
select select "71682"
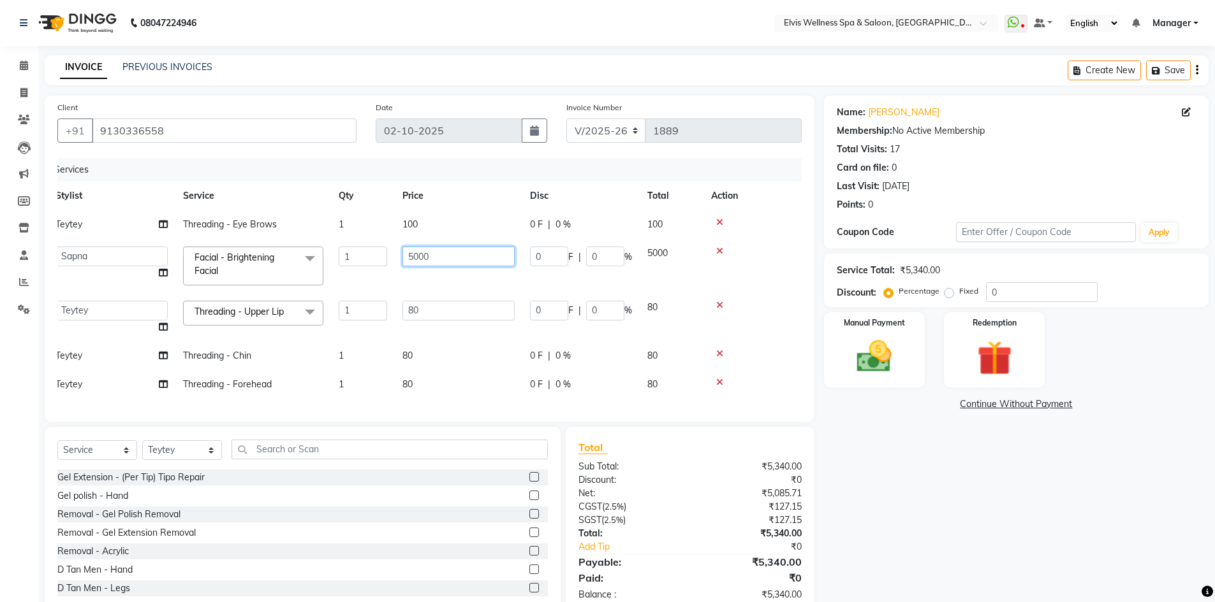
click at [440, 254] on input "5000" at bounding box center [458, 257] width 112 height 20
type input "5"
type input "6500"
click at [763, 402] on div "Client +91 9130336558 Date 02-10-2025 Invoice Number V/2025 V/2025-26 1889 Serv…" at bounding box center [430, 259] width 770 height 326
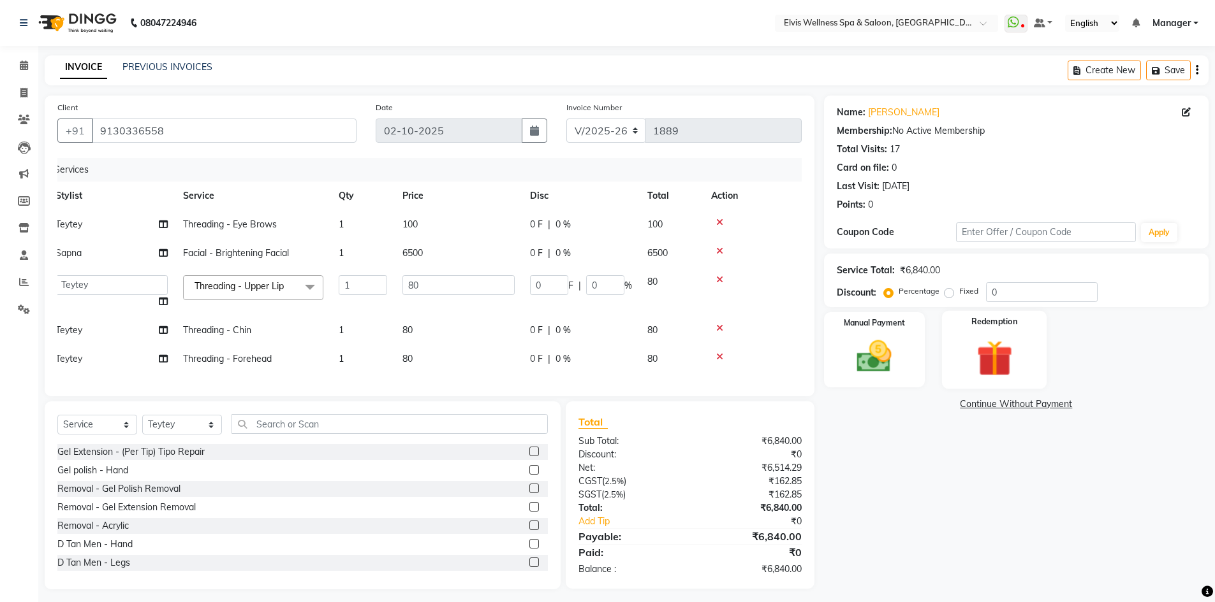
click at [950, 332] on div "Redemption" at bounding box center [994, 350] width 105 height 78
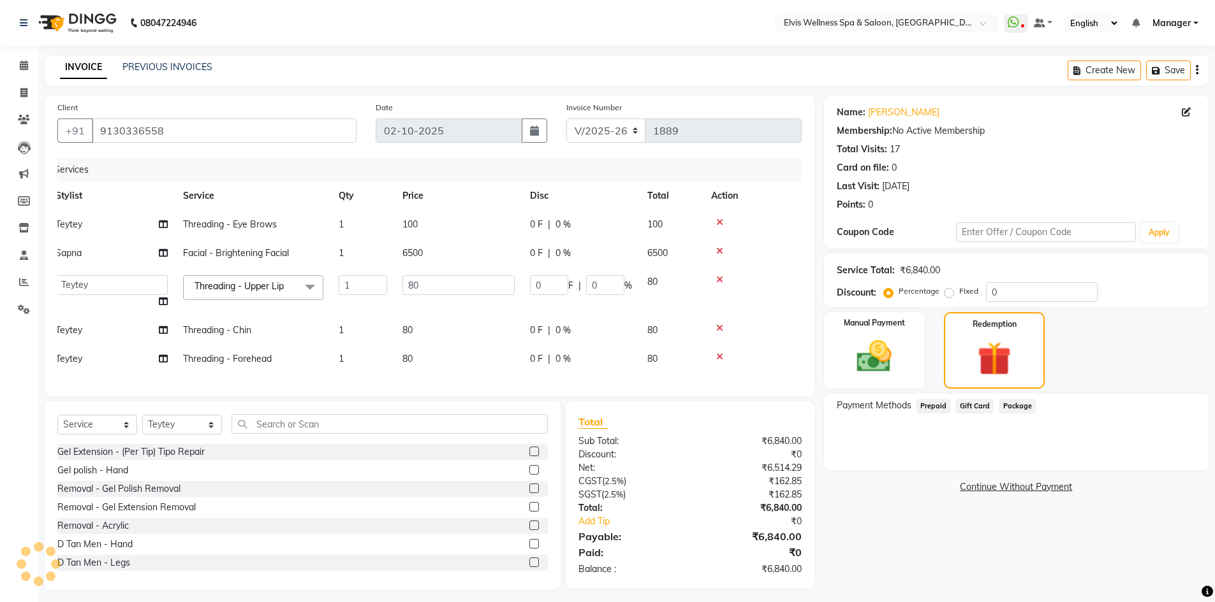
click at [1006, 410] on span "Package" at bounding box center [1016, 406] width 37 height 15
click at [978, 409] on span "Gift Card" at bounding box center [974, 406] width 38 height 15
click at [937, 406] on span "Prepaid" at bounding box center [933, 406] width 34 height 15
drag, startPoint x: 157, startPoint y: 129, endPoint x: 135, endPoint y: 128, distance: 23.0
click at [135, 128] on input "9130336558" at bounding box center [224, 131] width 265 height 24
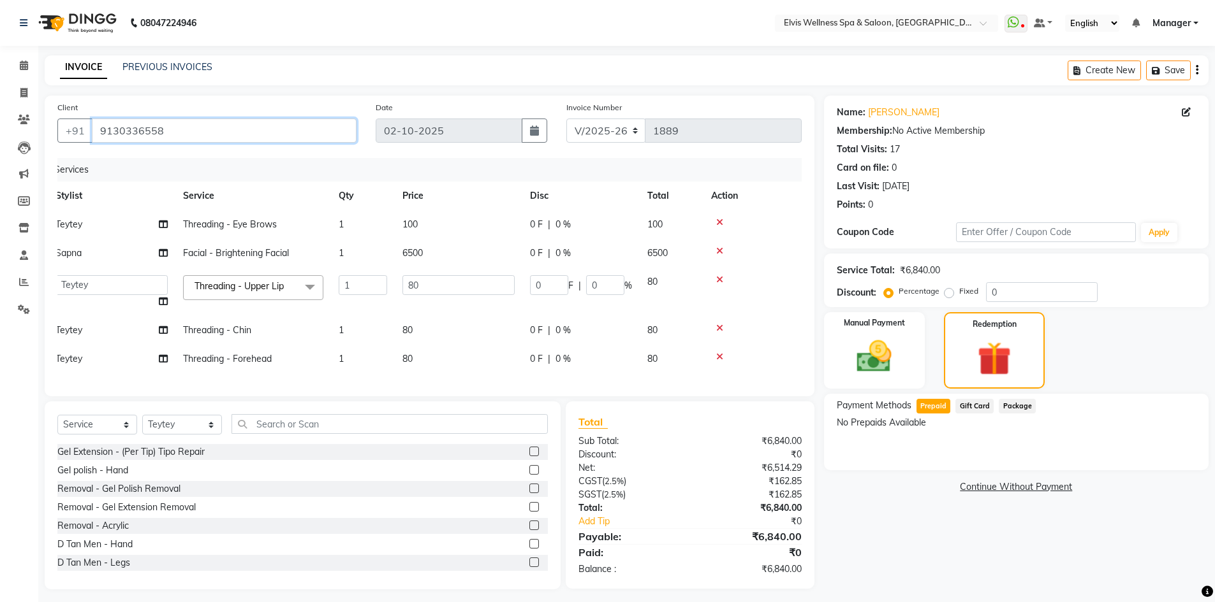
click at [161, 132] on input "9130336558" at bounding box center [224, 131] width 265 height 24
drag, startPoint x: 161, startPoint y: 132, endPoint x: 143, endPoint y: 128, distance: 17.8
click at [143, 128] on input "9130336558" at bounding box center [224, 131] width 265 height 24
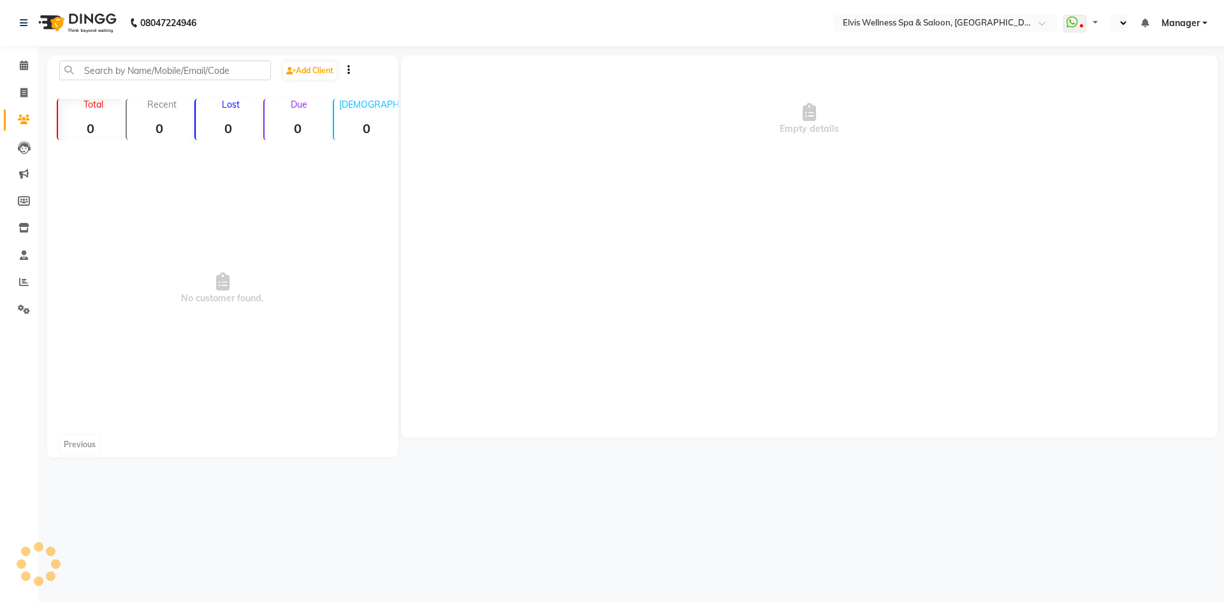
select select "en"
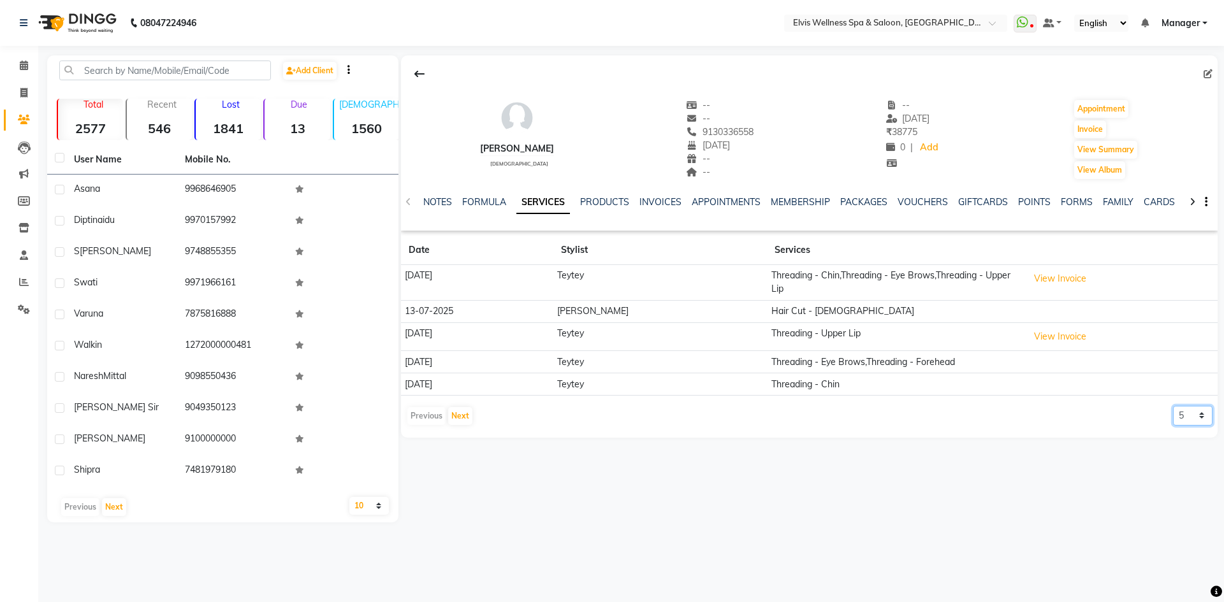
click at [1186, 415] on select "5 10 50 100 500" at bounding box center [1193, 416] width 40 height 20
select select "500"
click at [1173, 406] on select "5 10 50 100 500" at bounding box center [1193, 416] width 40 height 20
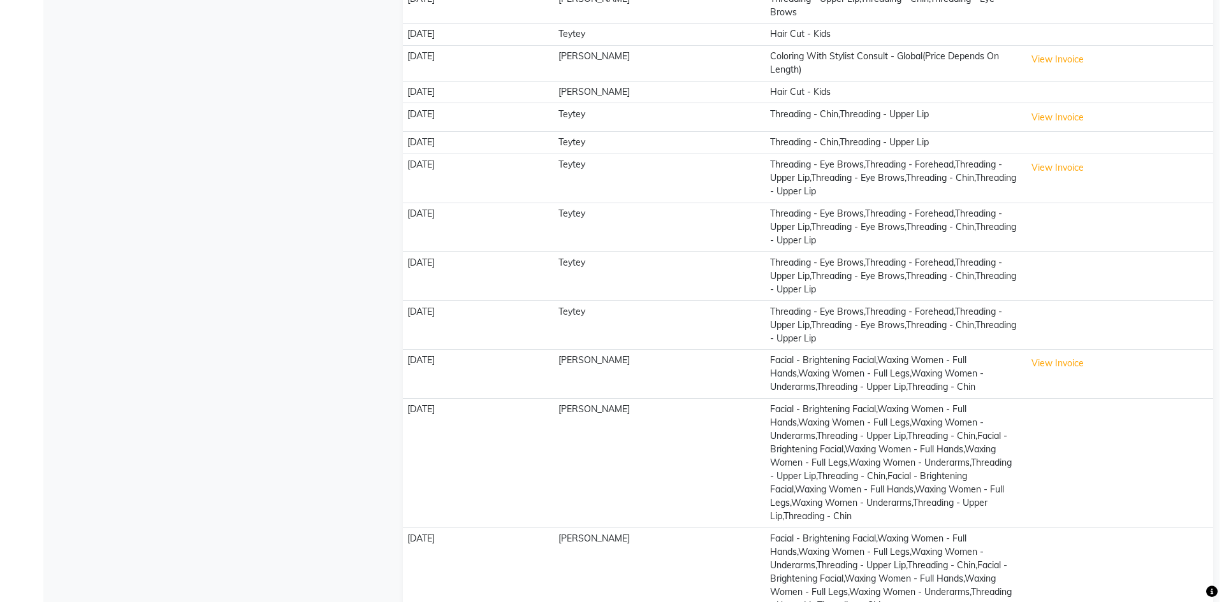
scroll to position [952, 0]
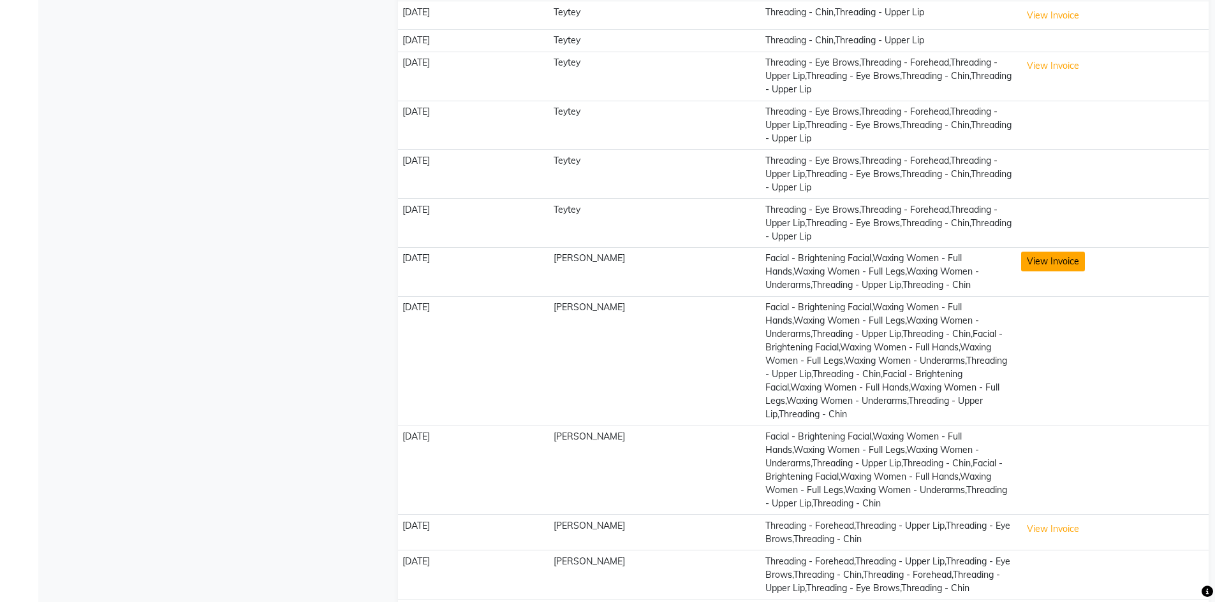
click at [1021, 252] on button "View Invoice" at bounding box center [1053, 262] width 64 height 20
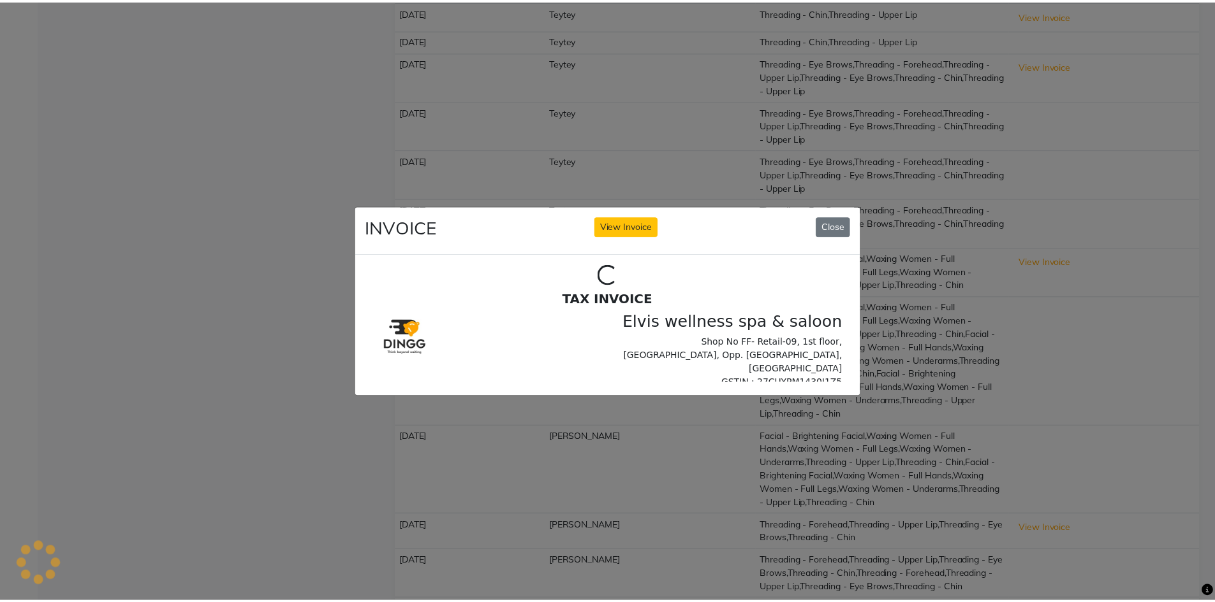
scroll to position [0, 0]
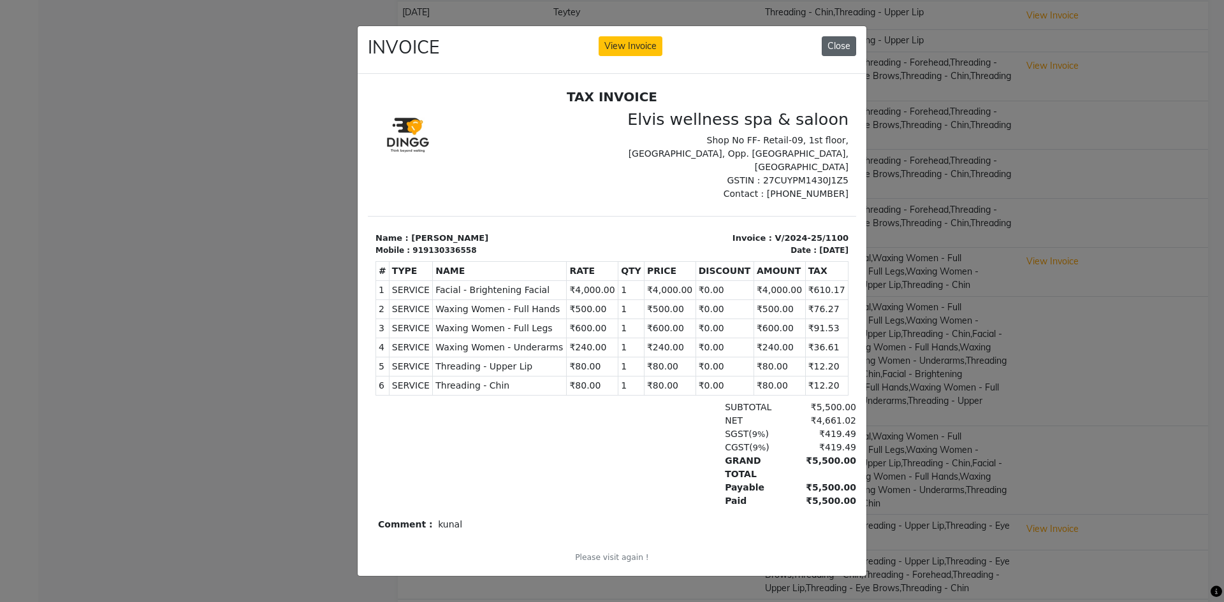
click at [842, 36] on button "Close" at bounding box center [839, 46] width 34 height 20
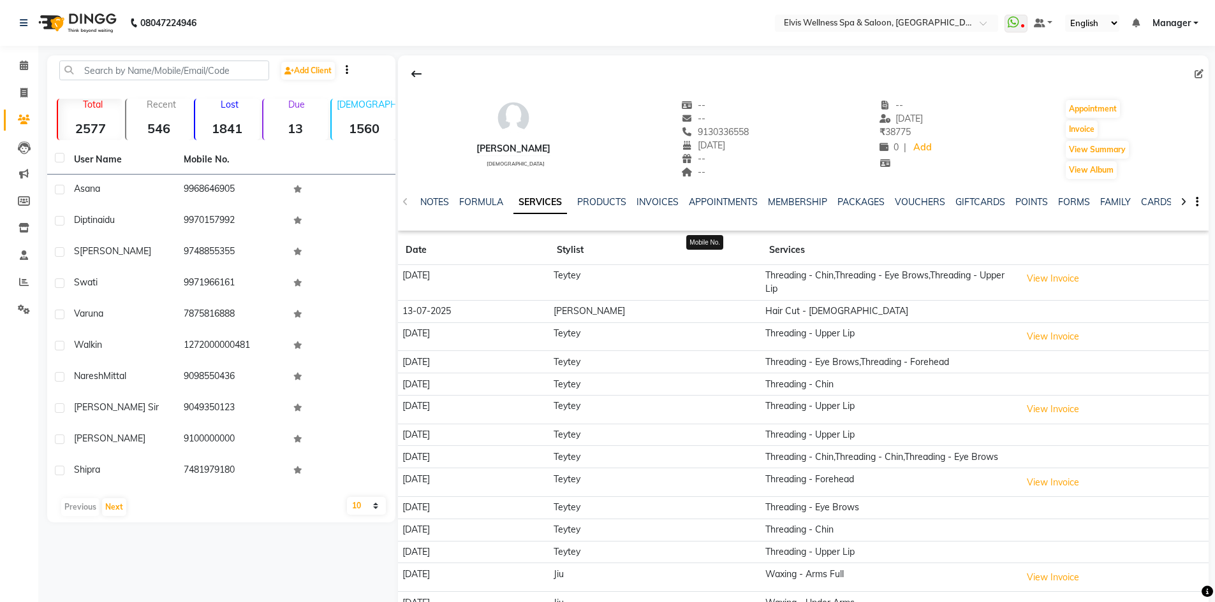
drag, startPoint x: 738, startPoint y: 130, endPoint x: 691, endPoint y: 130, distance: 47.2
click at [691, 130] on span "9130336558" at bounding box center [715, 131] width 68 height 11
click at [745, 130] on div "Rupal Mittal female -- -- 9130336558 01-03-2015 -- -- -- 24-08-2025 ₹ 38775 0 |…" at bounding box center [803, 133] width 810 height 94
click at [744, 130] on div "Rupal Mittal female -- -- 9130336558 01-03-2015 -- -- -- 24-08-2025 ₹ 38775 0 |…" at bounding box center [803, 133] width 810 height 94
drag, startPoint x: 687, startPoint y: 131, endPoint x: 752, endPoint y: 131, distance: 65.0
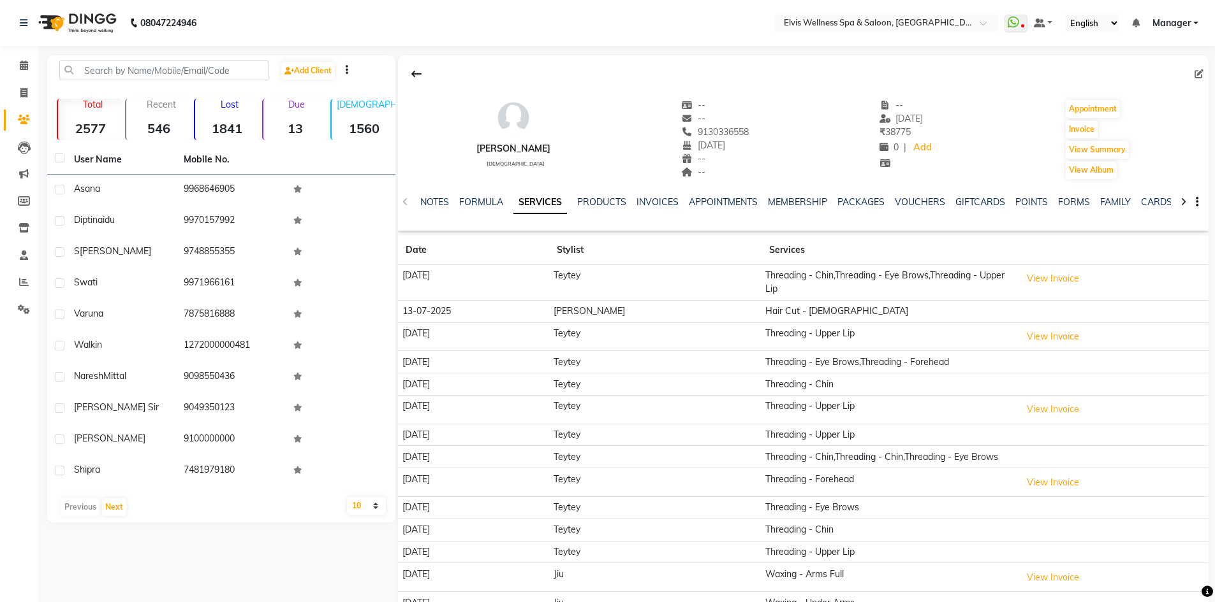
click at [752, 131] on div "Rupal Mittal female -- -- 9130336558 01-03-2015 -- -- -- 24-08-2025 ₹ 38775 0 |…" at bounding box center [803, 133] width 810 height 94
copy span "9130336558"
click at [710, 204] on link "APPOINTMENTS" at bounding box center [723, 201] width 69 height 11
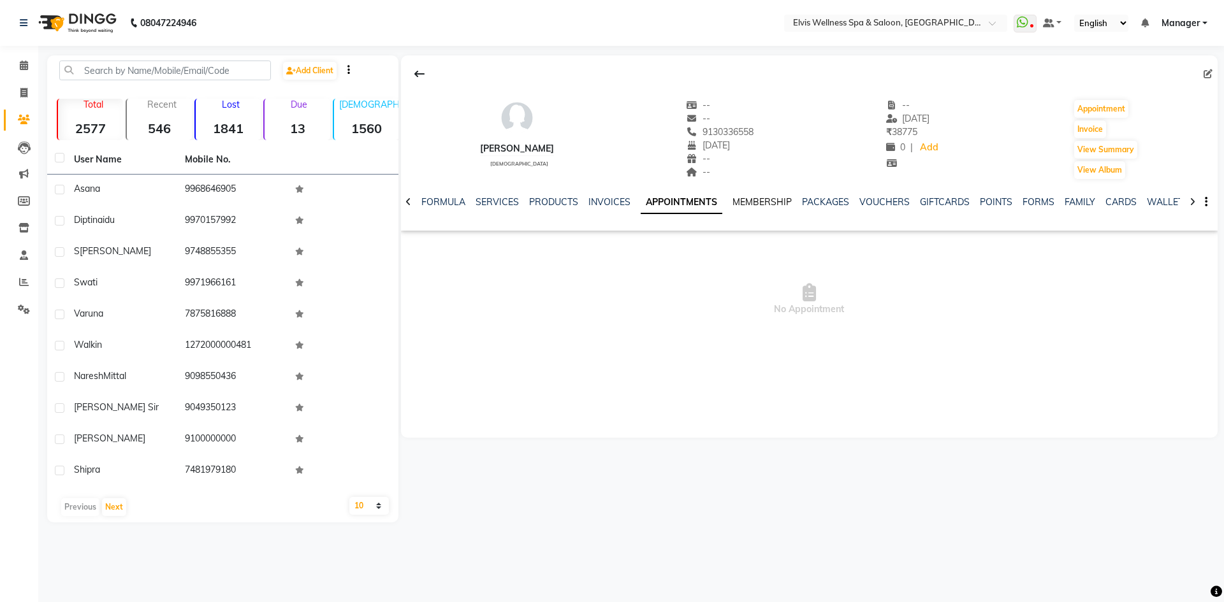
click at [768, 201] on link "MEMBERSHIP" at bounding box center [762, 201] width 59 height 11
click at [798, 201] on link "PACKAGES" at bounding box center [812, 201] width 47 height 11
click at [843, 201] on link "VOUCHERS" at bounding box center [861, 201] width 50 height 11
click at [903, 203] on link "GIFTCARDS" at bounding box center [912, 201] width 50 height 11
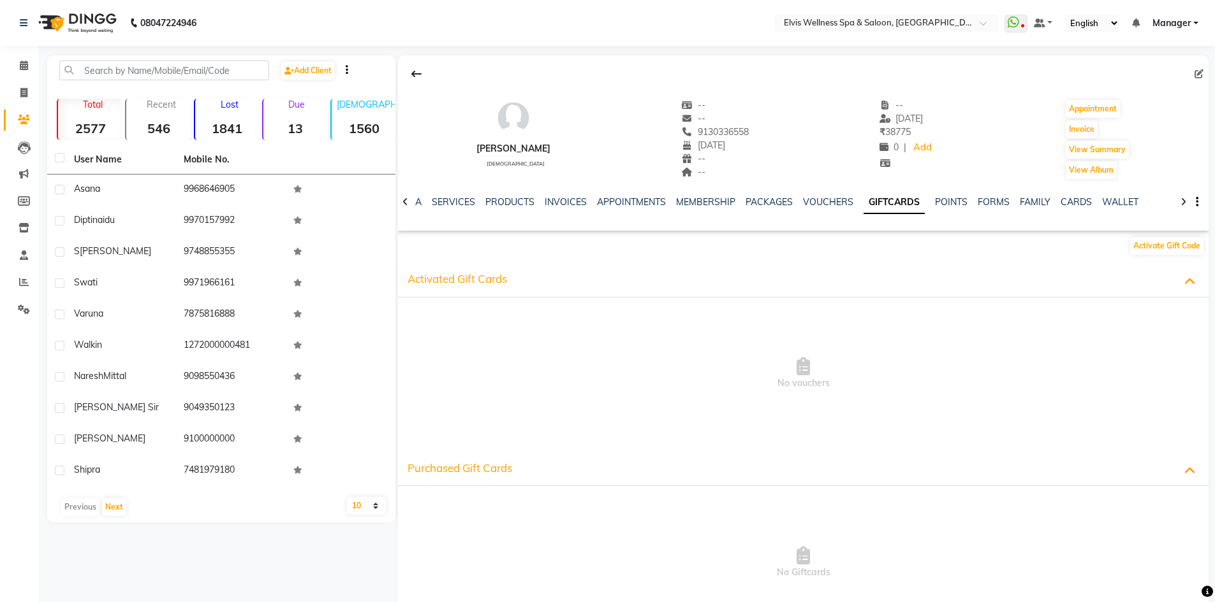
click at [597, 196] on div "APPOINTMENTS" at bounding box center [631, 202] width 69 height 13
click at [606, 200] on link "APPOINTMENTS" at bounding box center [631, 201] width 69 height 11
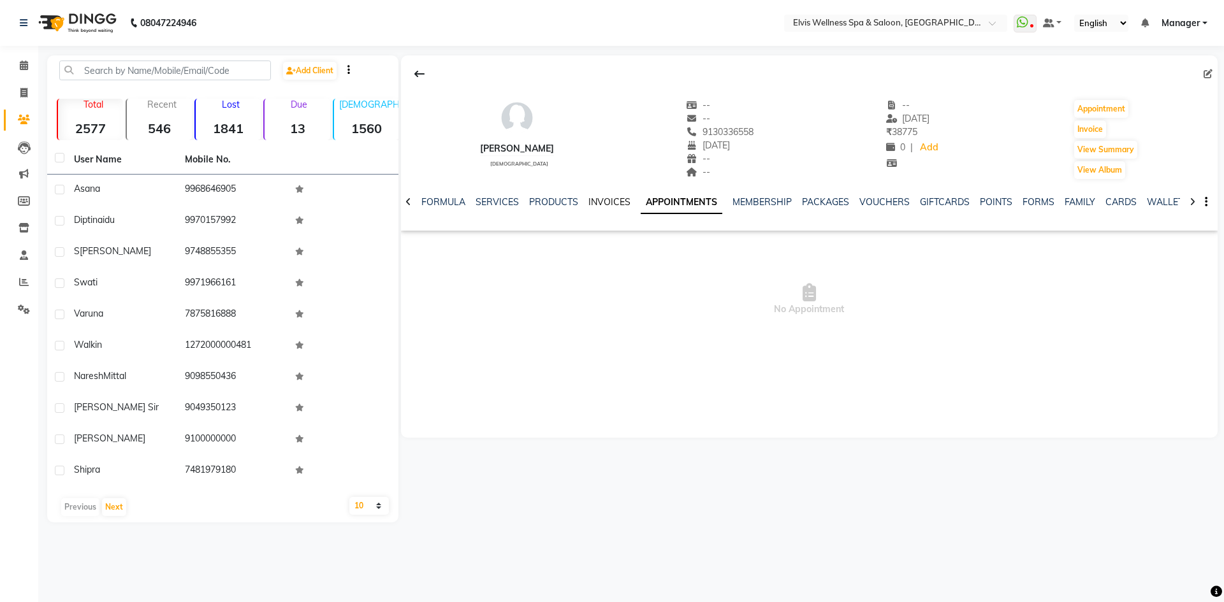
click at [606, 204] on link "INVOICES" at bounding box center [609, 201] width 42 height 11
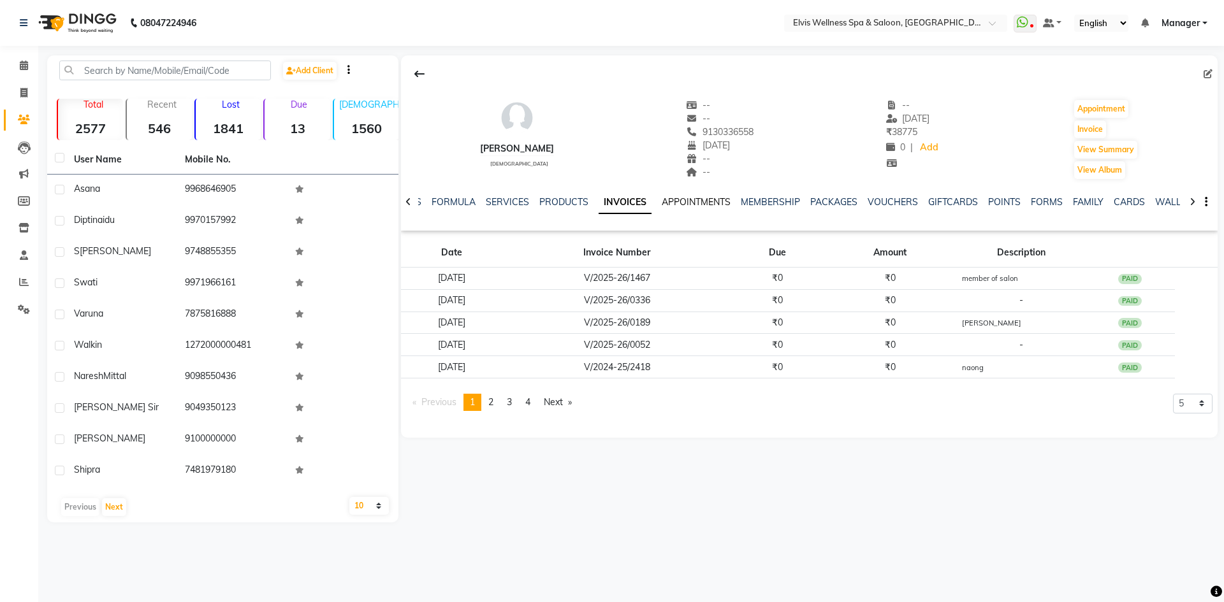
click at [706, 199] on link "APPOINTMENTS" at bounding box center [696, 201] width 69 height 11
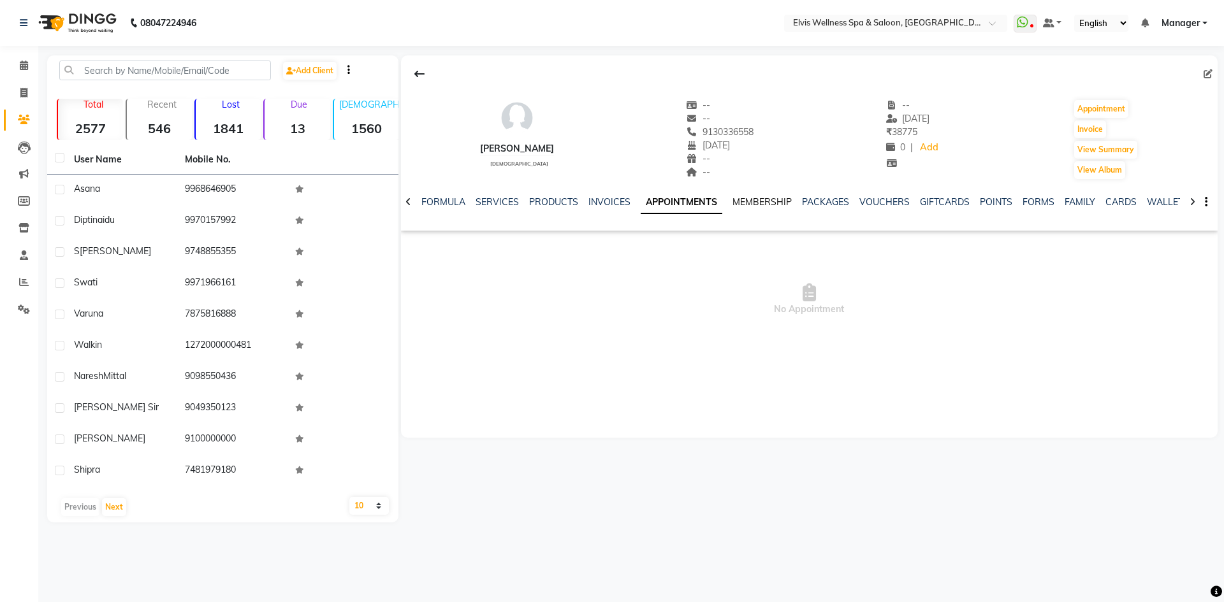
click at [734, 199] on link "MEMBERSHIP" at bounding box center [762, 201] width 59 height 11
click at [489, 199] on link "SERVICES" at bounding box center [486, 201] width 43 height 11
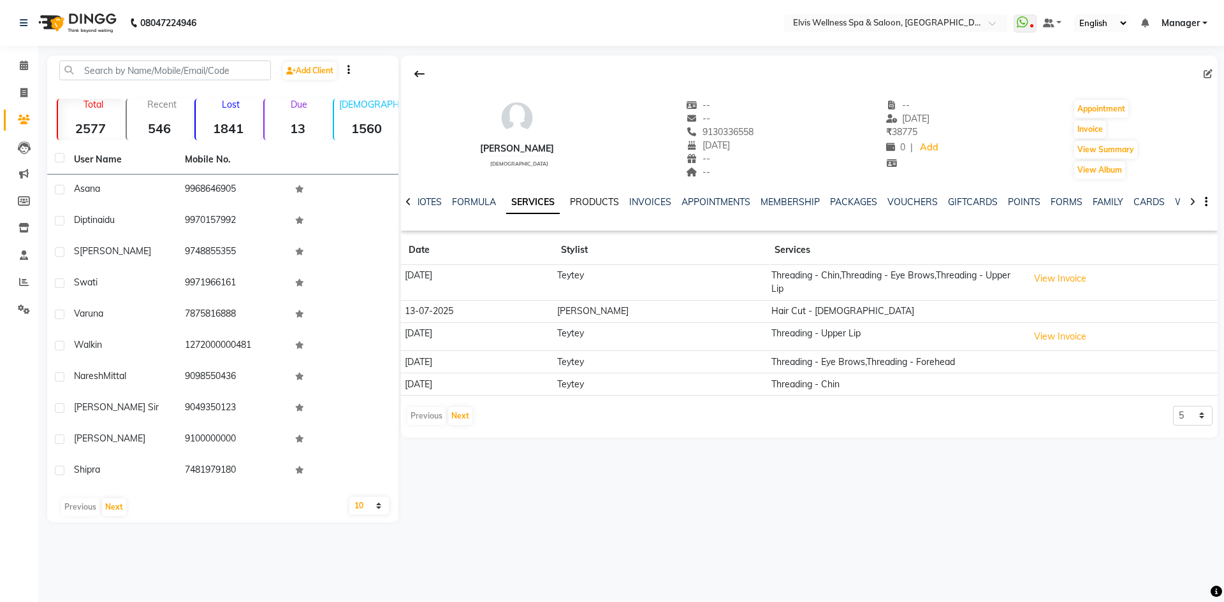
click at [582, 205] on link "PRODUCTS" at bounding box center [594, 201] width 49 height 11
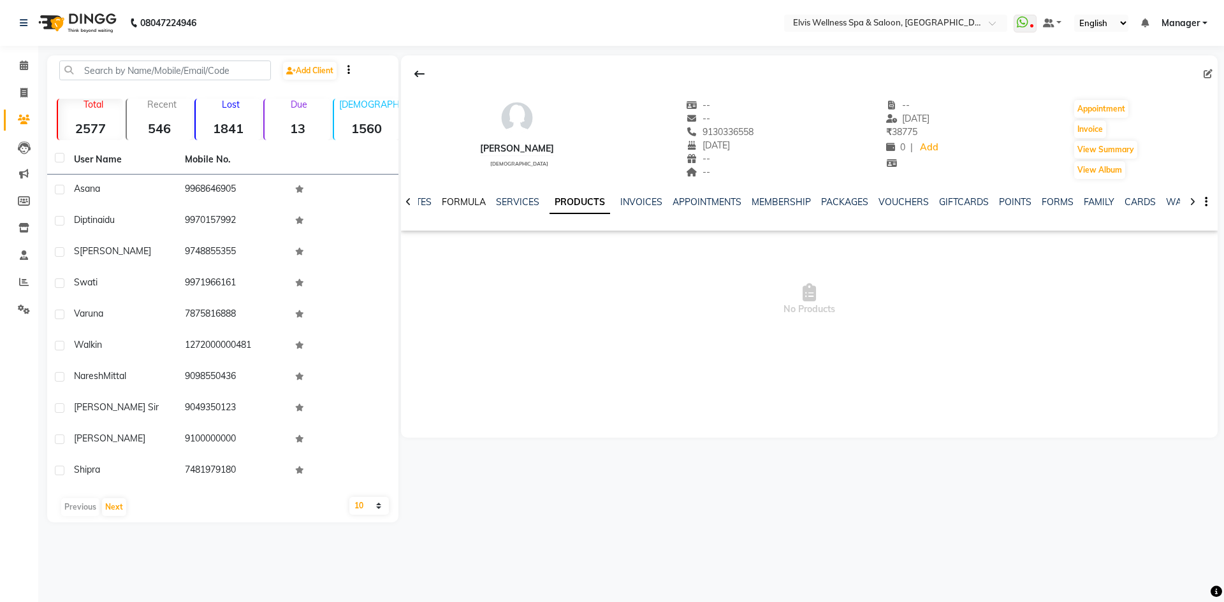
click at [463, 201] on link "FORMULA" at bounding box center [464, 201] width 44 height 11
click at [463, 201] on link "FORMULA" at bounding box center [489, 202] width 54 height 23
click at [449, 201] on link "NOTES" at bounding box center [437, 201] width 29 height 11
click at [982, 202] on link "GIFTCARDS" at bounding box center [985, 201] width 50 height 11
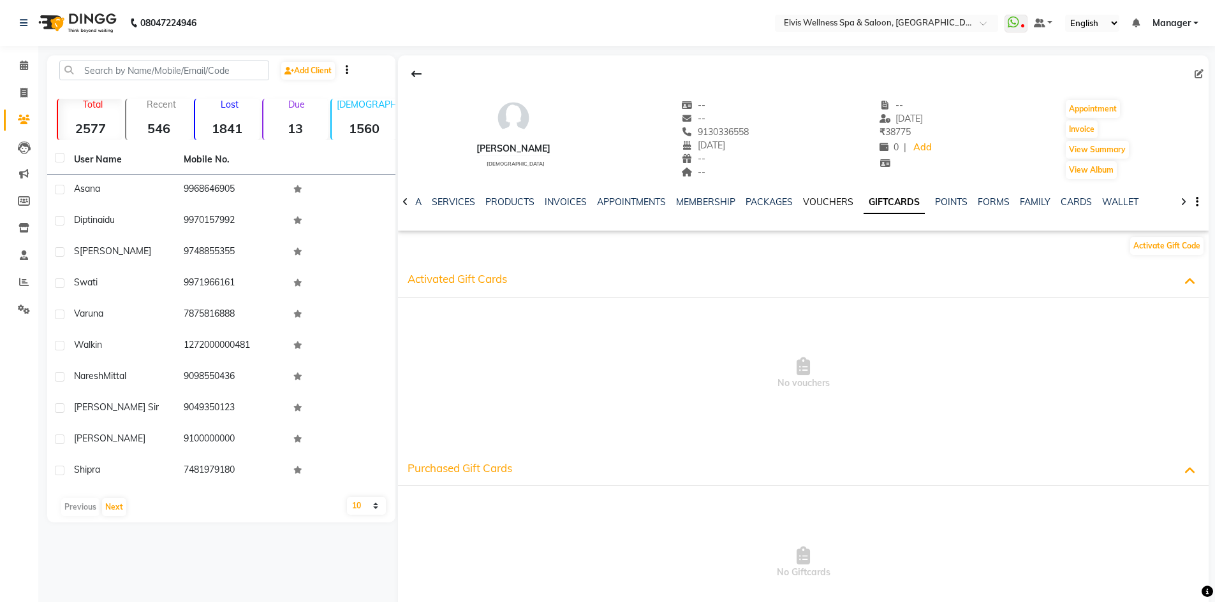
click at [822, 207] on link "VOUCHERS" at bounding box center [828, 201] width 50 height 11
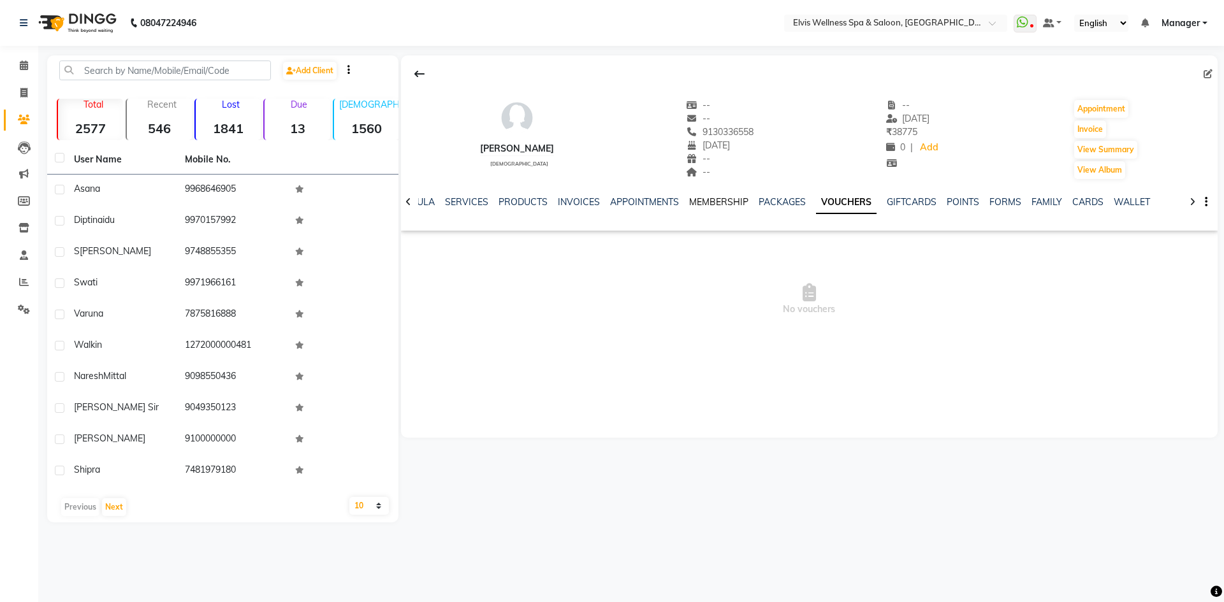
click at [736, 203] on link "MEMBERSHIP" at bounding box center [718, 201] width 59 height 11
click at [486, 204] on link "SERVICES" at bounding box center [486, 201] width 43 height 11
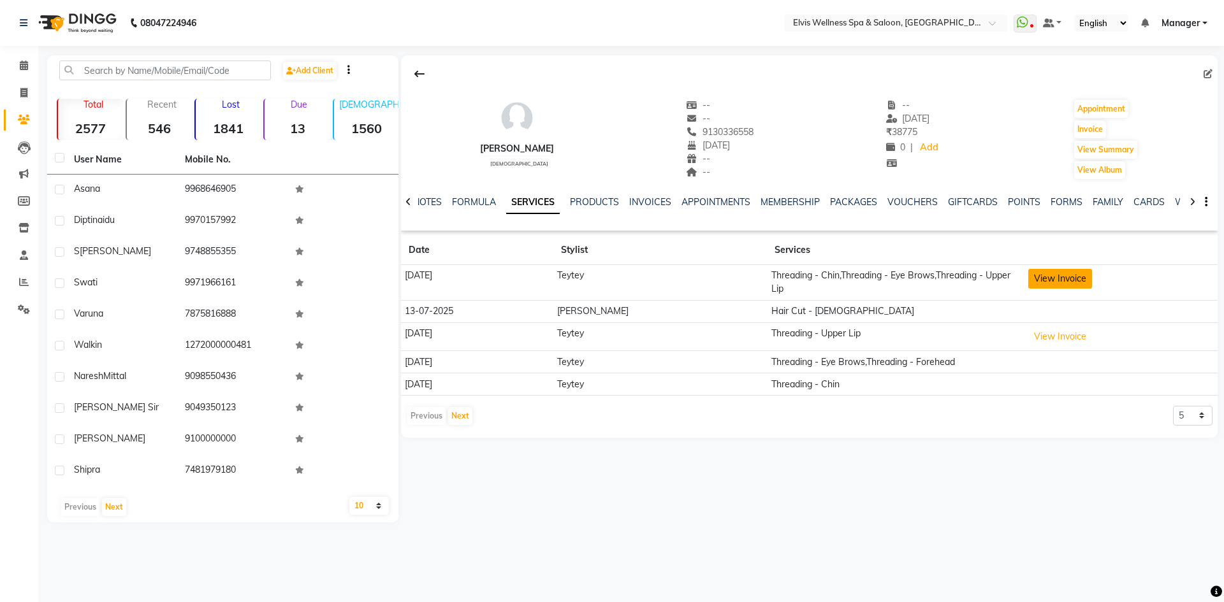
click at [1053, 277] on button "View Invoice" at bounding box center [1060, 279] width 64 height 20
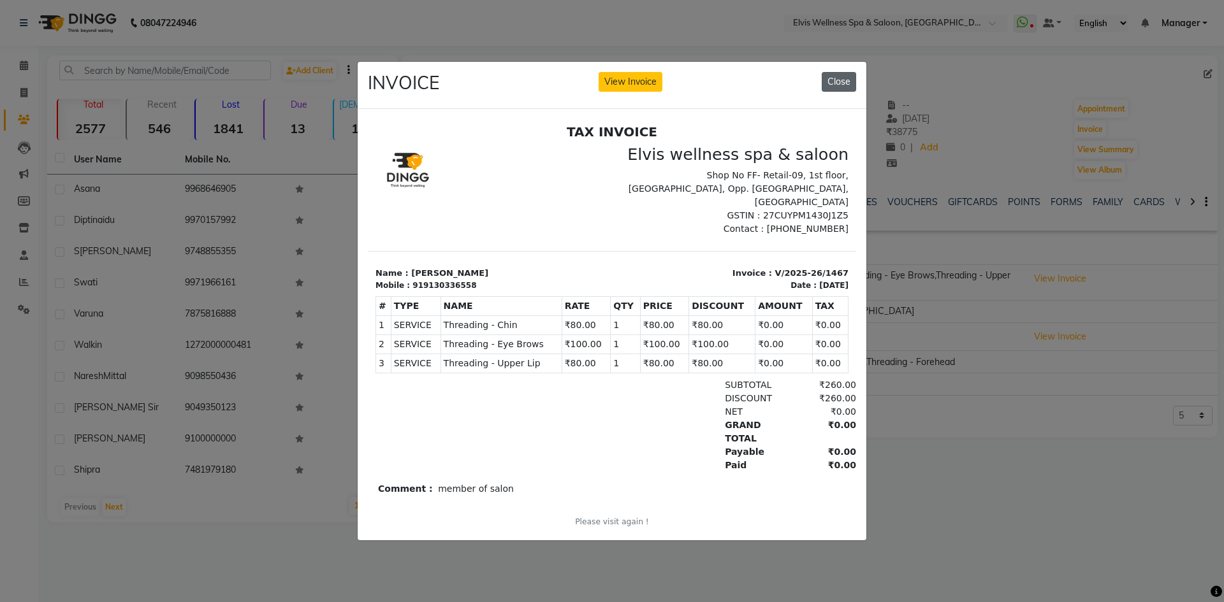
click at [831, 82] on button "Close" at bounding box center [839, 82] width 34 height 20
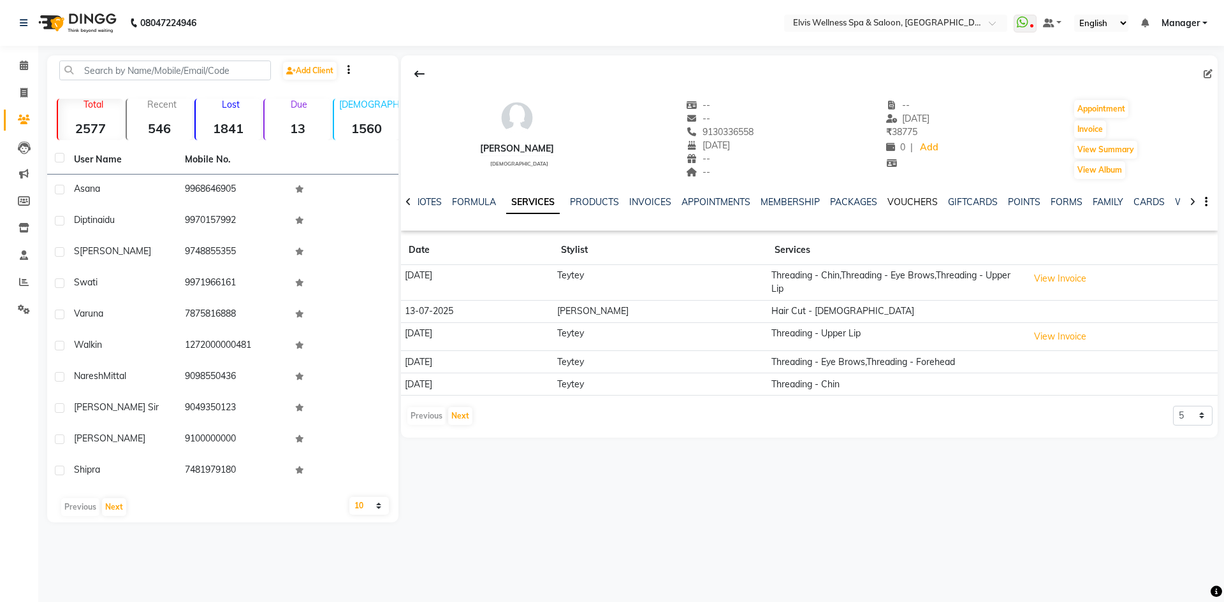
click at [898, 200] on link "VOUCHERS" at bounding box center [912, 201] width 50 height 11
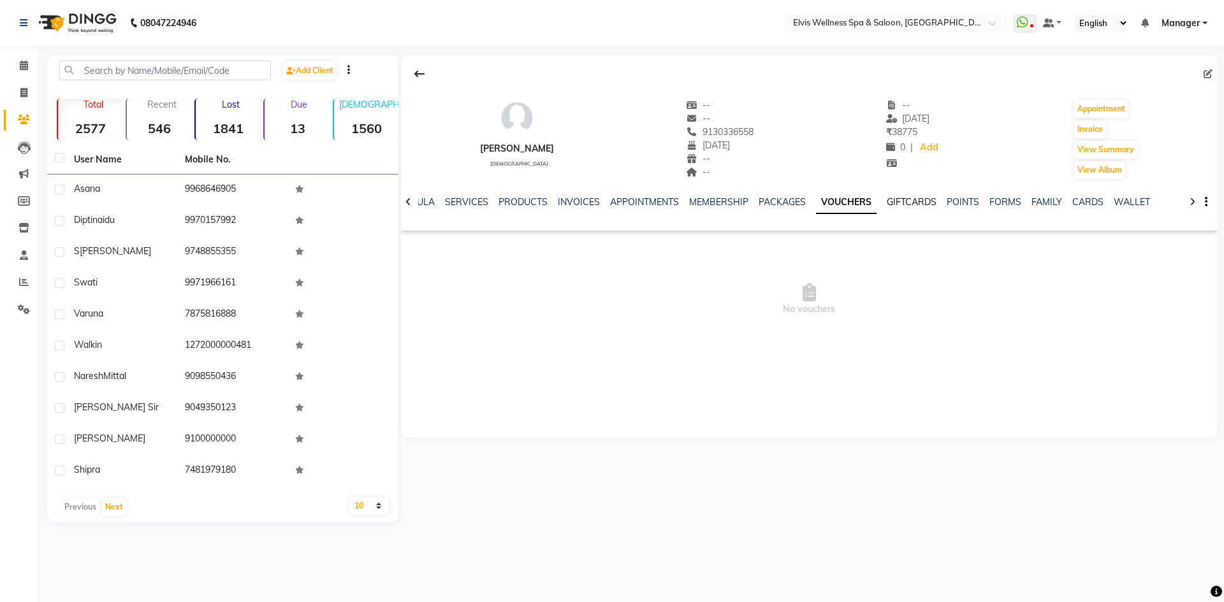
click at [905, 203] on link "GIFTCARDS" at bounding box center [912, 201] width 50 height 11
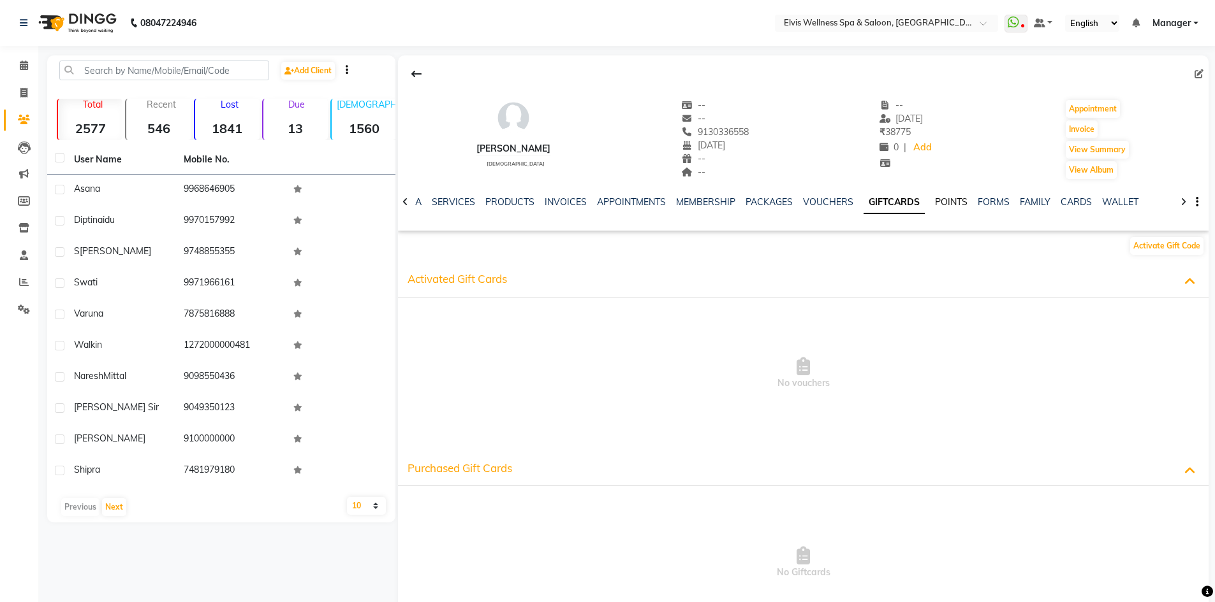
click at [940, 204] on link "POINTS" at bounding box center [951, 201] width 33 height 11
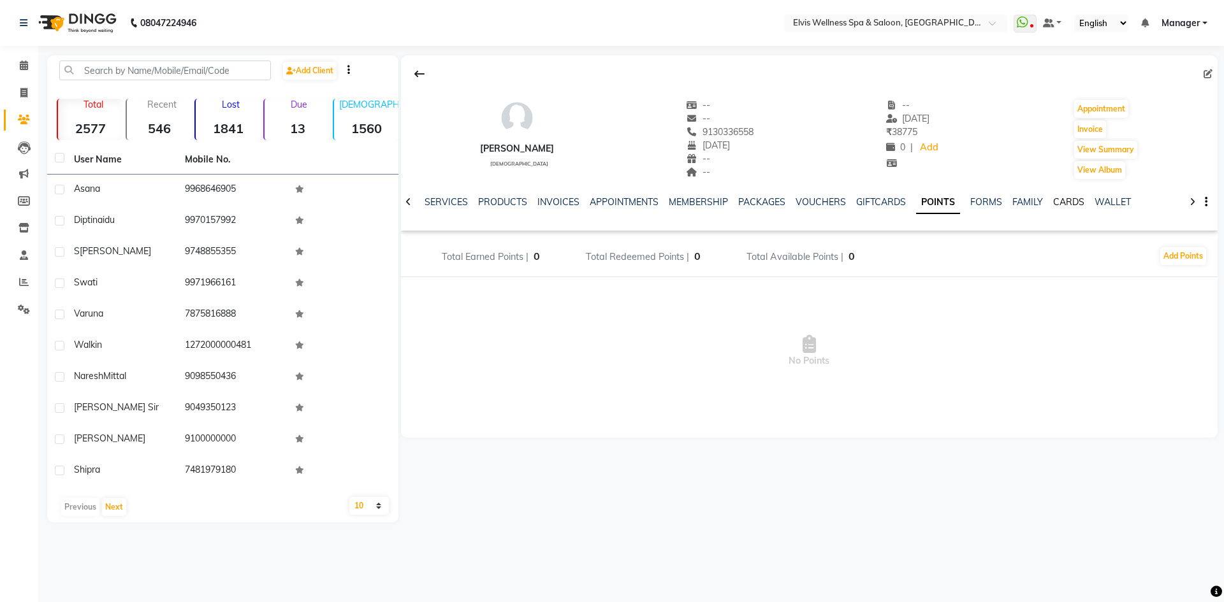
click at [1072, 201] on link "CARDS" at bounding box center [1068, 201] width 31 height 11
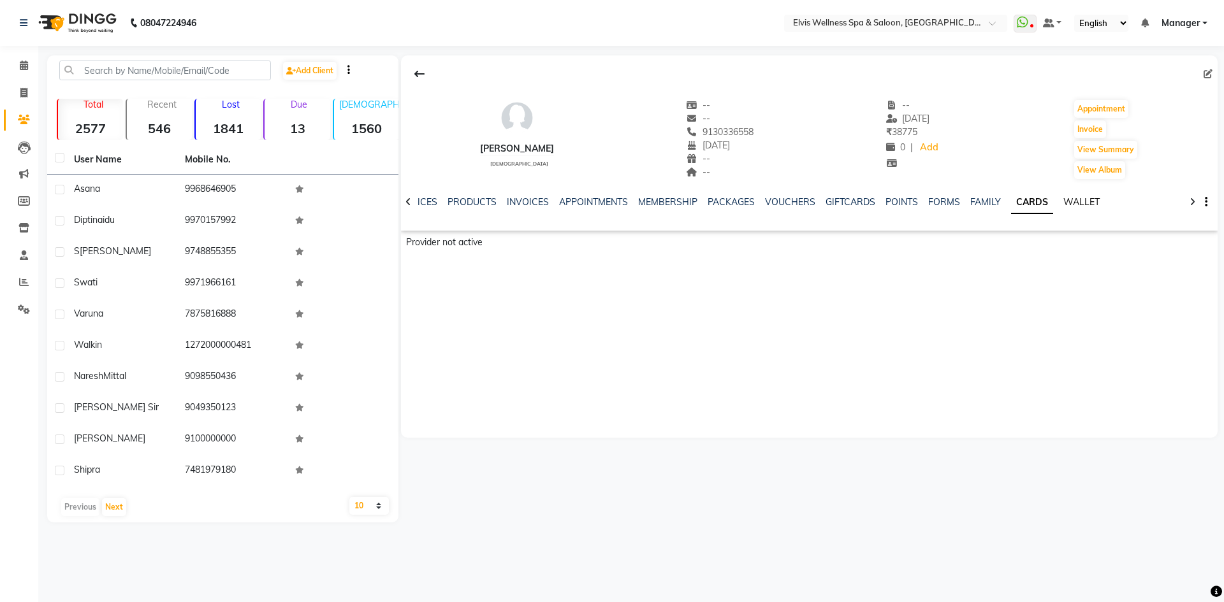
click at [1075, 199] on link "WALLET" at bounding box center [1081, 201] width 36 height 11
click at [761, 198] on link "VOUCHERS" at bounding box center [780, 201] width 50 height 11
click at [779, 198] on link "PACKAGES" at bounding box center [782, 201] width 47 height 11
click at [732, 198] on link "MEMBERSHIP" at bounding box center [728, 201] width 59 height 11
click at [661, 202] on link "APPOINTMENTS" at bounding box center [665, 201] width 69 height 11
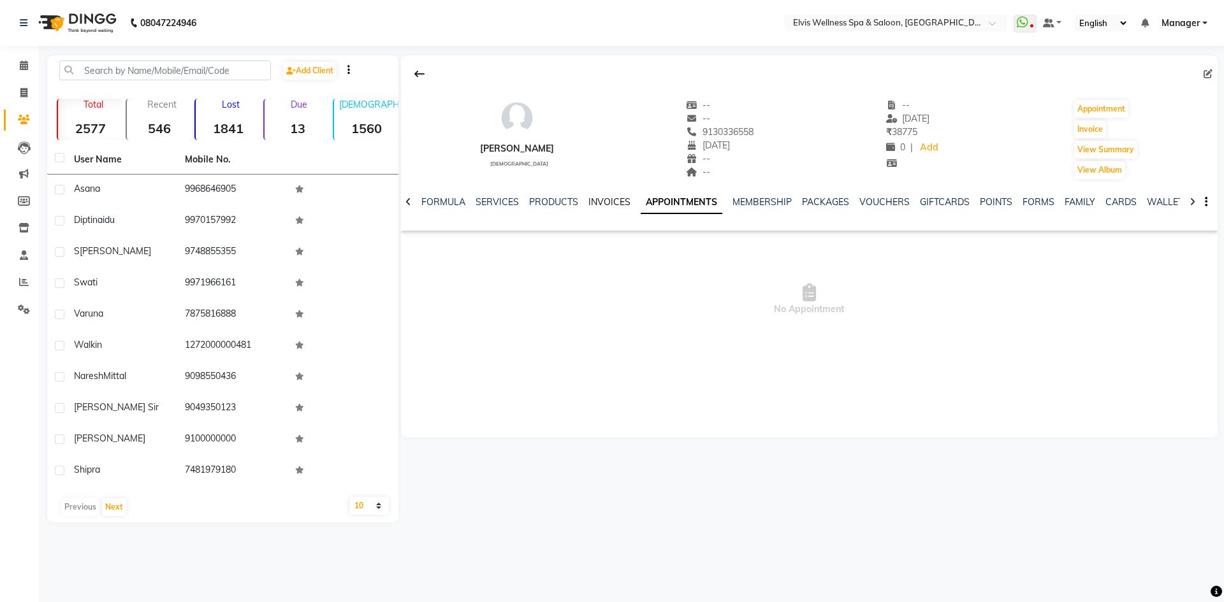
click at [615, 199] on link "INVOICES" at bounding box center [609, 201] width 42 height 11
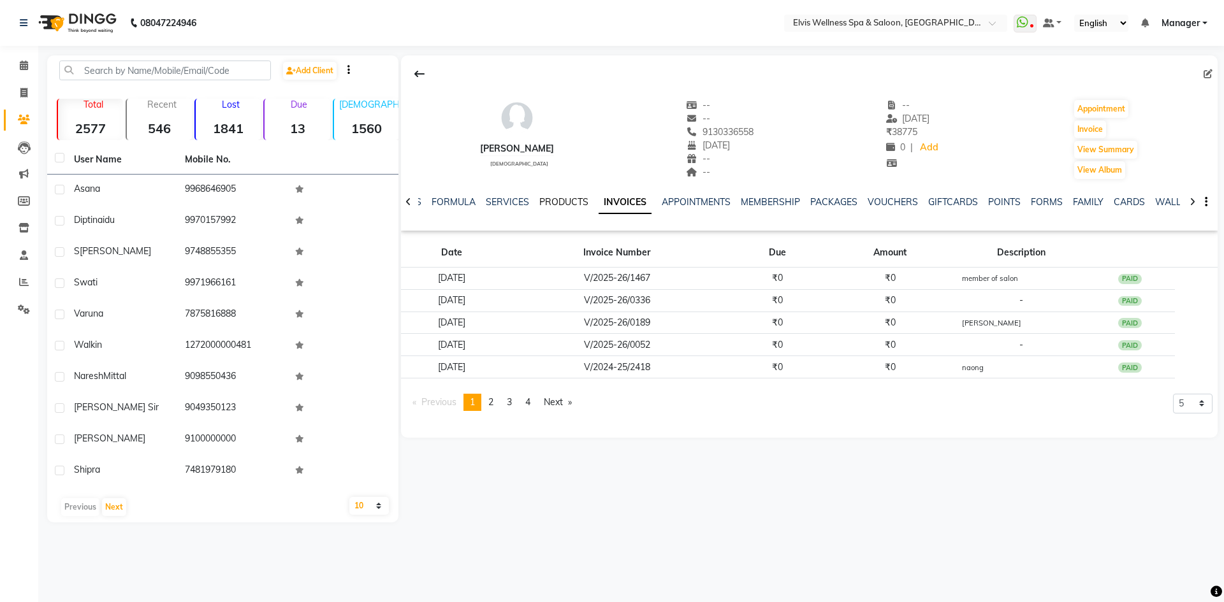
click at [574, 204] on link "PRODUCTS" at bounding box center [563, 201] width 49 height 11
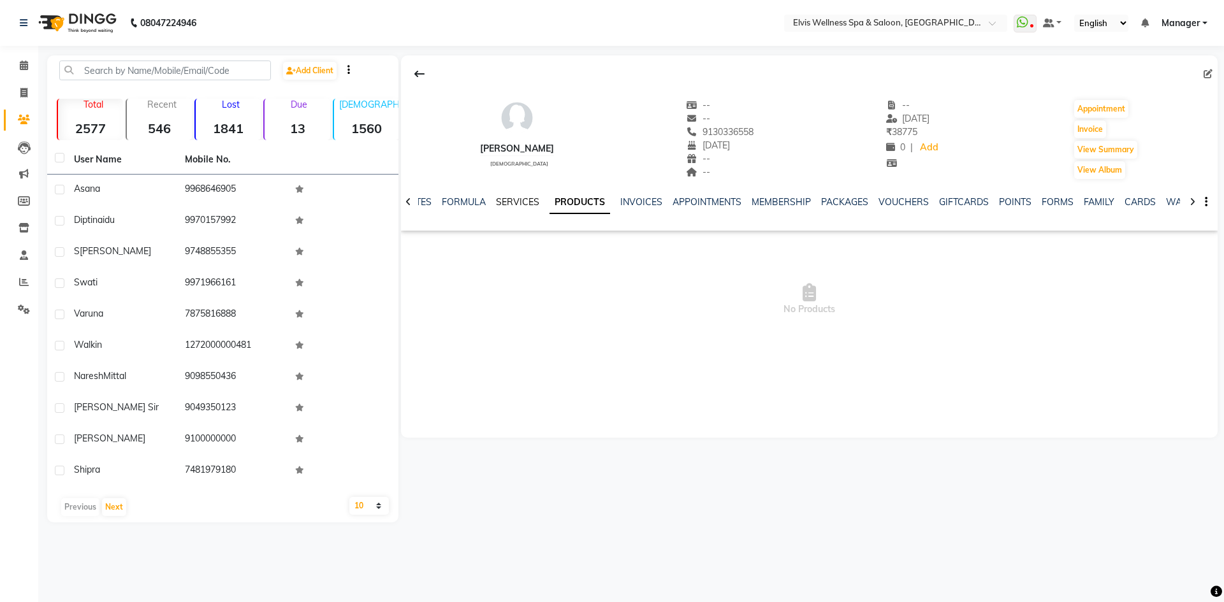
click at [522, 203] on link "SERVICES" at bounding box center [517, 201] width 43 height 11
click at [478, 199] on link "FORMULA" at bounding box center [474, 201] width 44 height 11
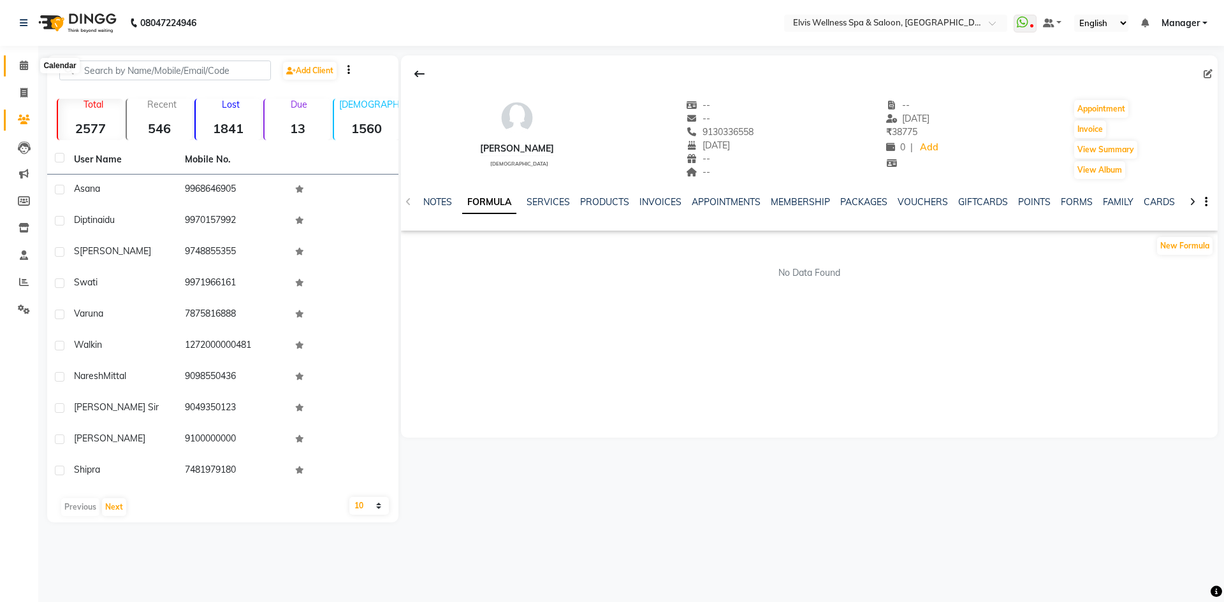
click at [30, 66] on span at bounding box center [24, 66] width 22 height 15
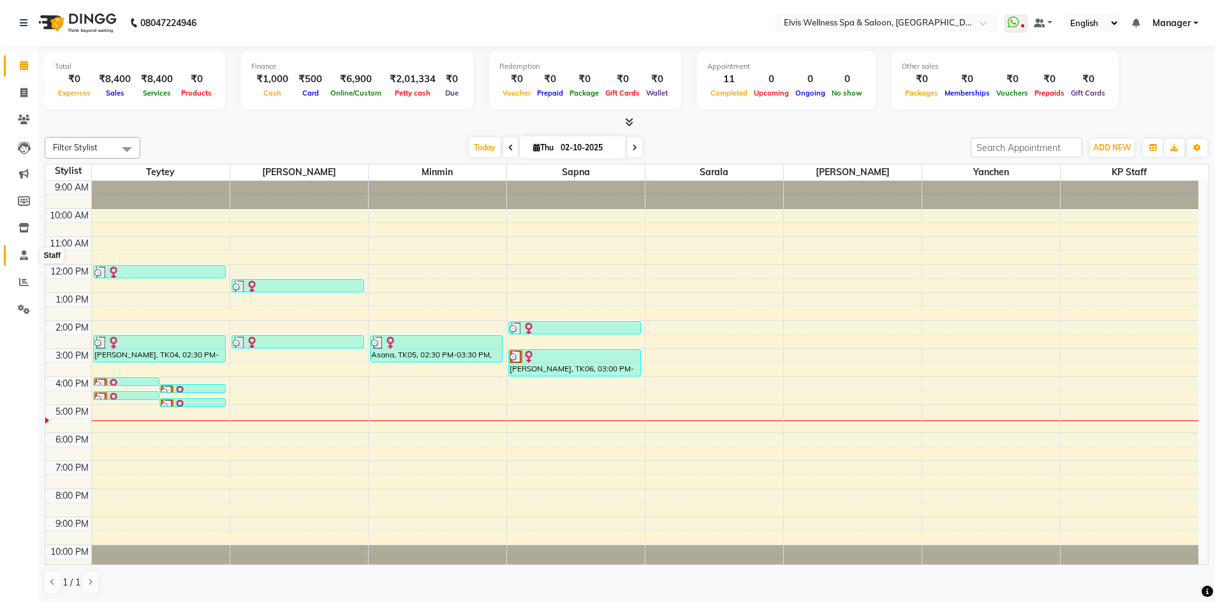
click at [25, 258] on icon at bounding box center [24, 256] width 8 height 10
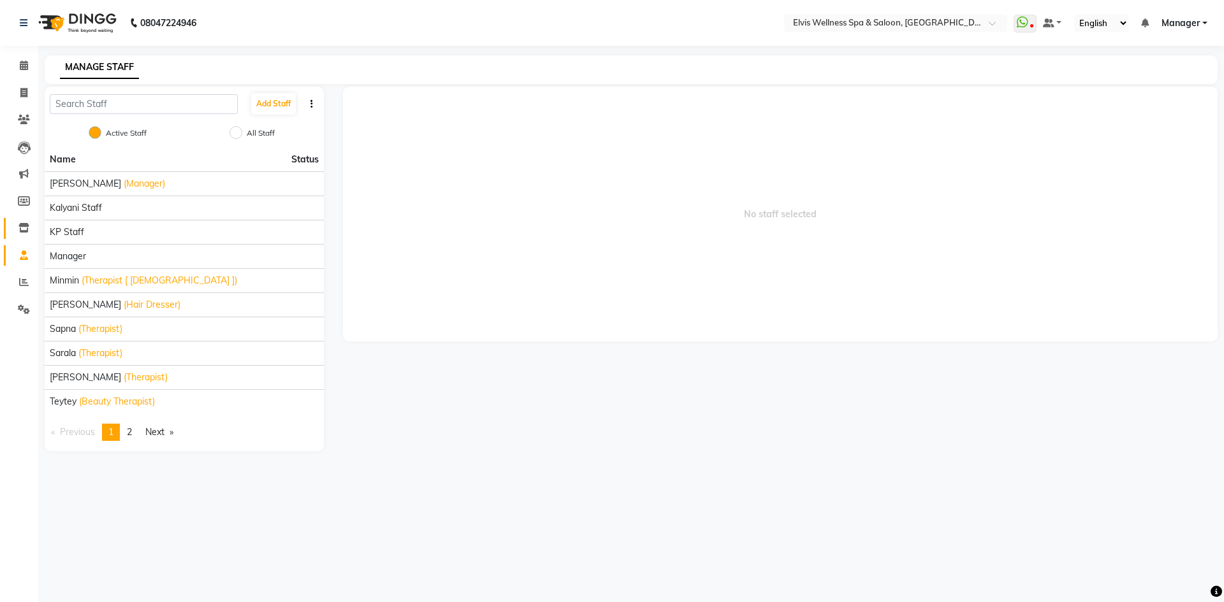
click at [22, 236] on link "Inventory" at bounding box center [19, 228] width 31 height 21
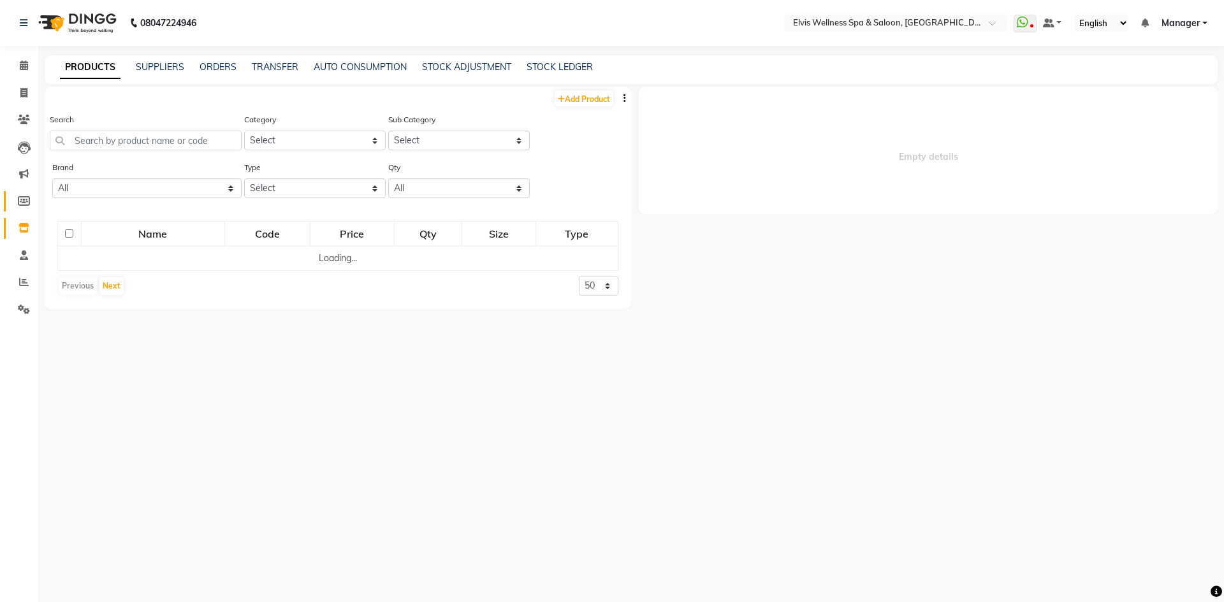
select select
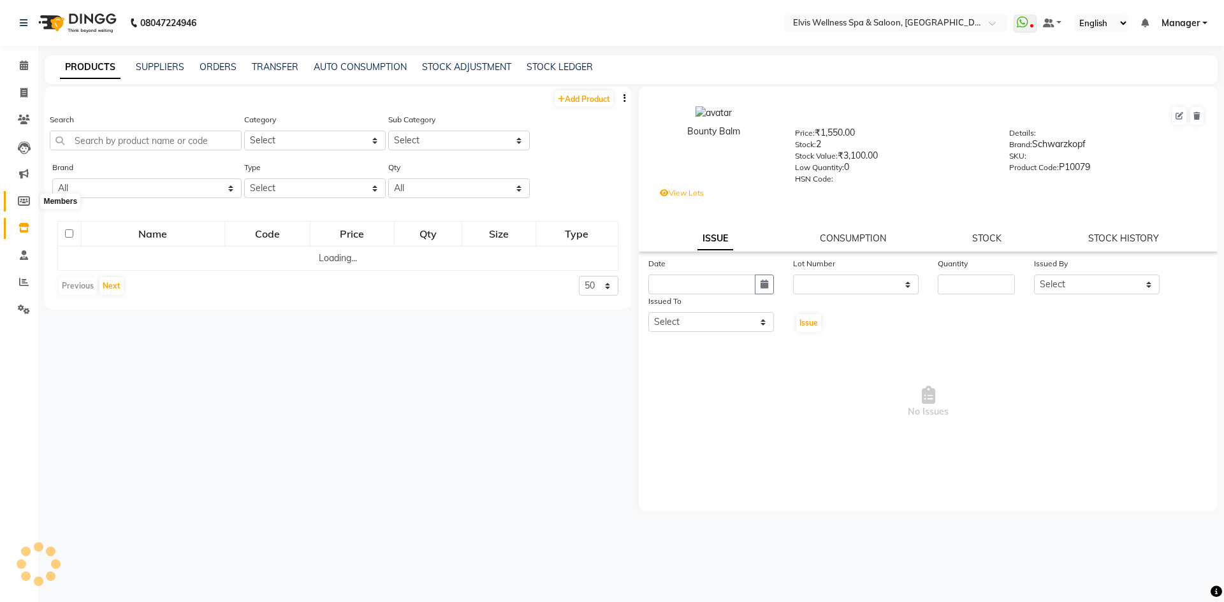
click at [24, 205] on icon at bounding box center [24, 201] width 12 height 10
select select
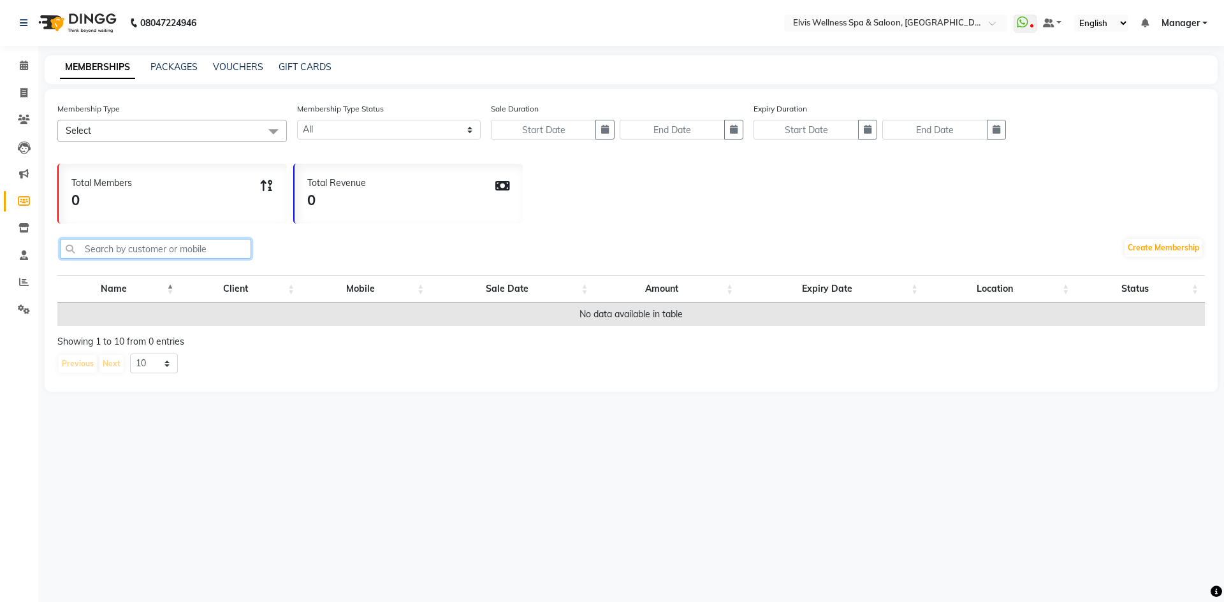
click at [142, 252] on input "text" at bounding box center [155, 249] width 191 height 20
paste input "9130336558"
type input "9"
click at [32, 179] on span at bounding box center [24, 174] width 22 height 15
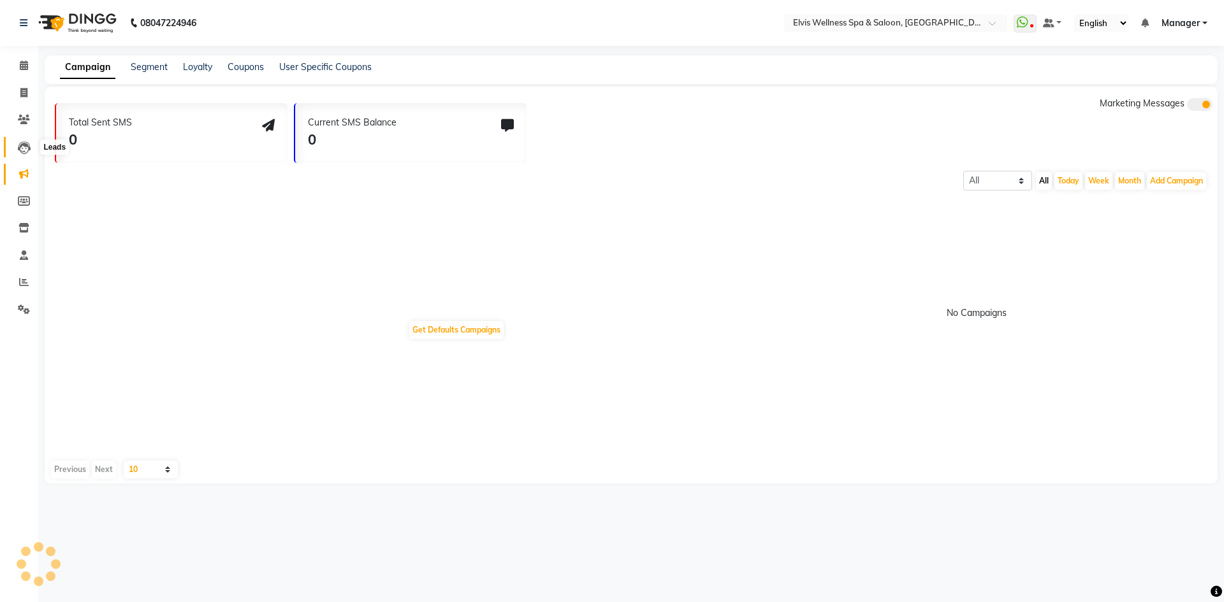
click at [29, 150] on icon at bounding box center [24, 148] width 13 height 13
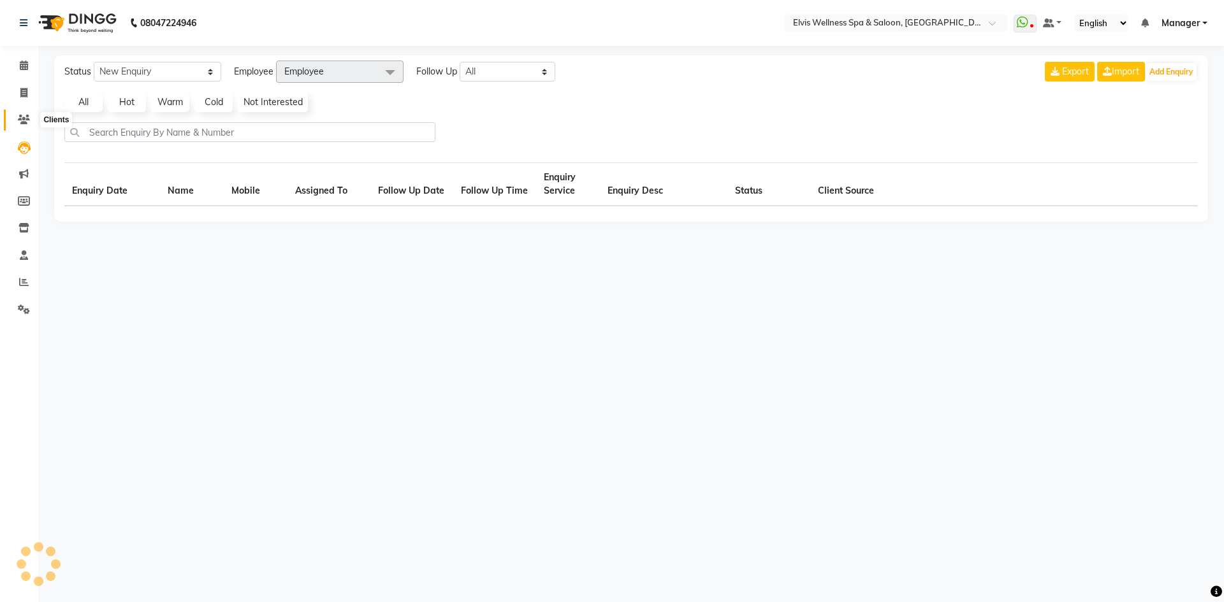
click at [26, 117] on icon at bounding box center [24, 120] width 12 height 10
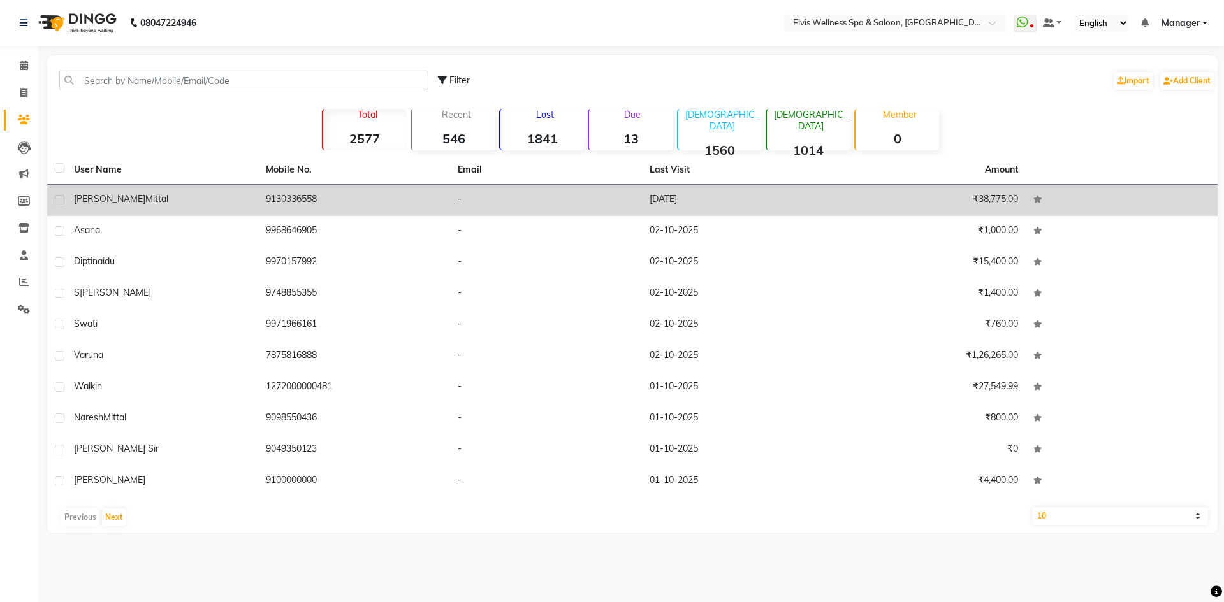
click at [264, 205] on td "9130336558" at bounding box center [354, 200] width 192 height 31
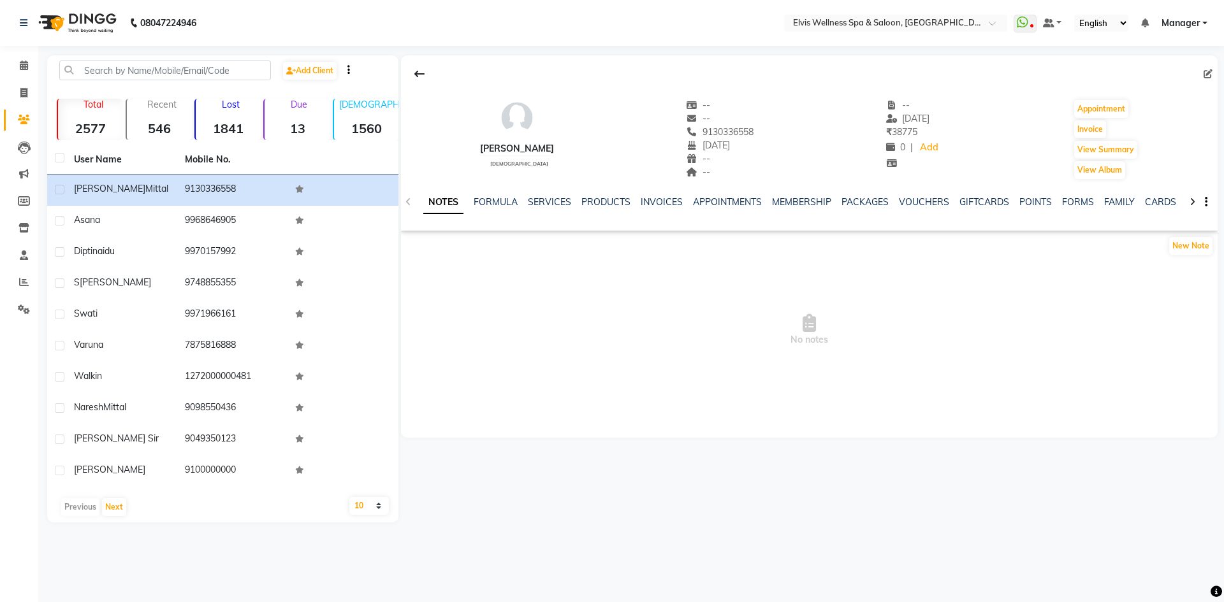
click at [506, 126] on img at bounding box center [517, 118] width 38 height 38
click at [723, 200] on link "APPOINTMENTS" at bounding box center [727, 201] width 69 height 11
click at [829, 199] on link "PACKAGES" at bounding box center [825, 201] width 47 height 11
click at [843, 199] on link "VOUCHERS" at bounding box center [861, 201] width 50 height 11
click at [887, 197] on link "GIFTCARDS" at bounding box center [912, 201] width 50 height 11
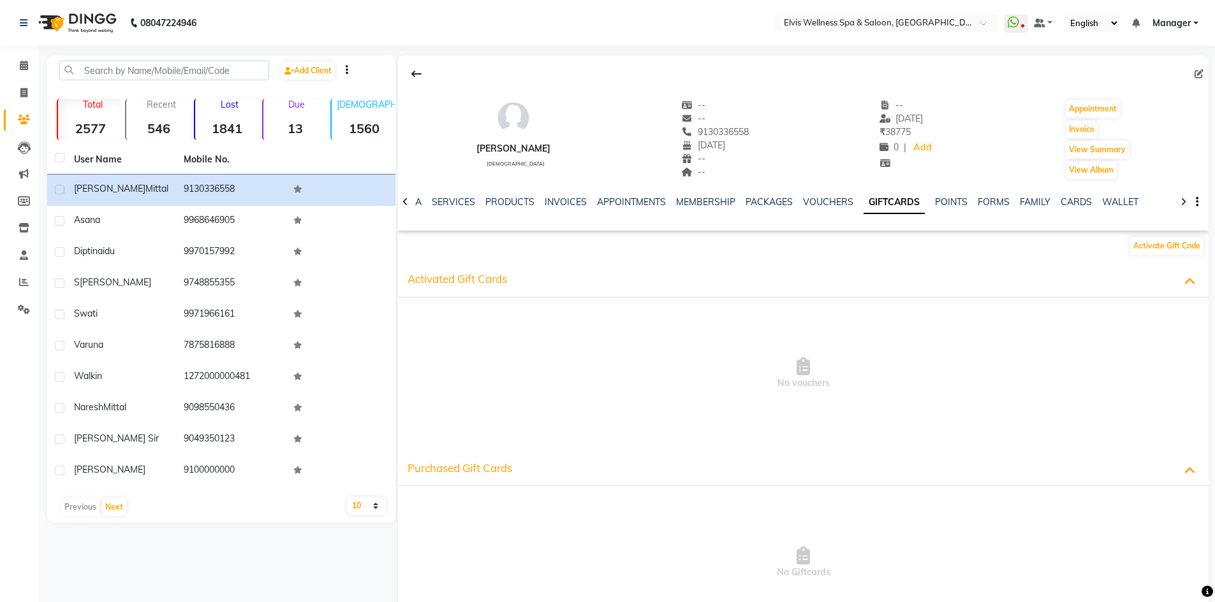
click at [1186, 467] on icon at bounding box center [1188, 470] width 11 height 13
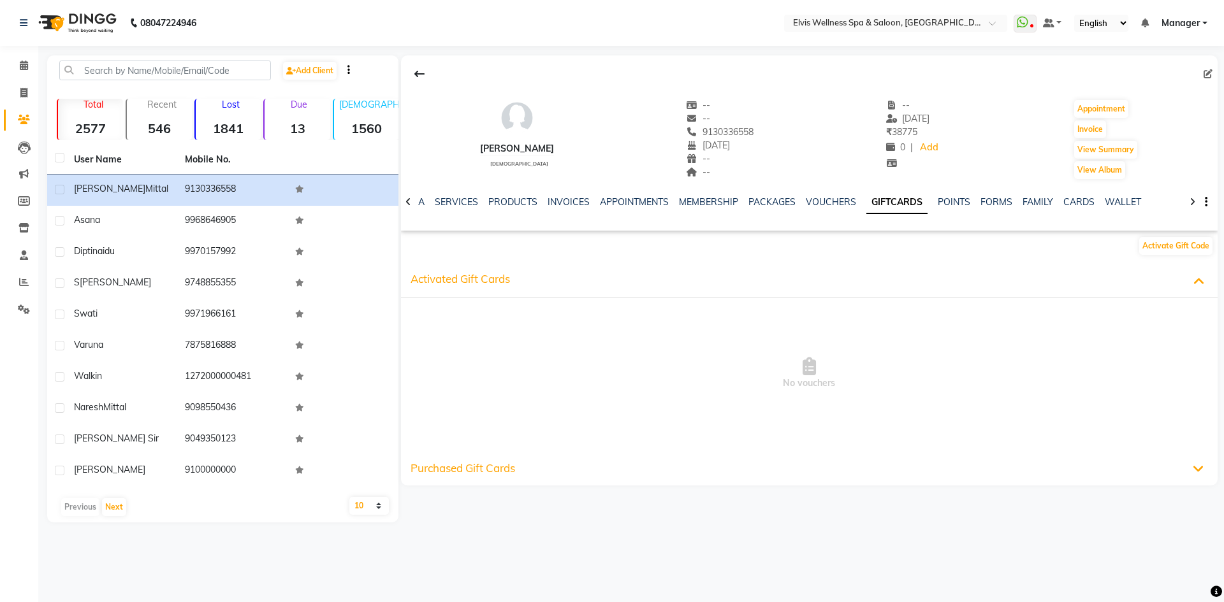
click at [1197, 272] on span at bounding box center [1200, 280] width 15 height 19
click at [601, 203] on link "APPOINTMENTS" at bounding box center [634, 201] width 69 height 11
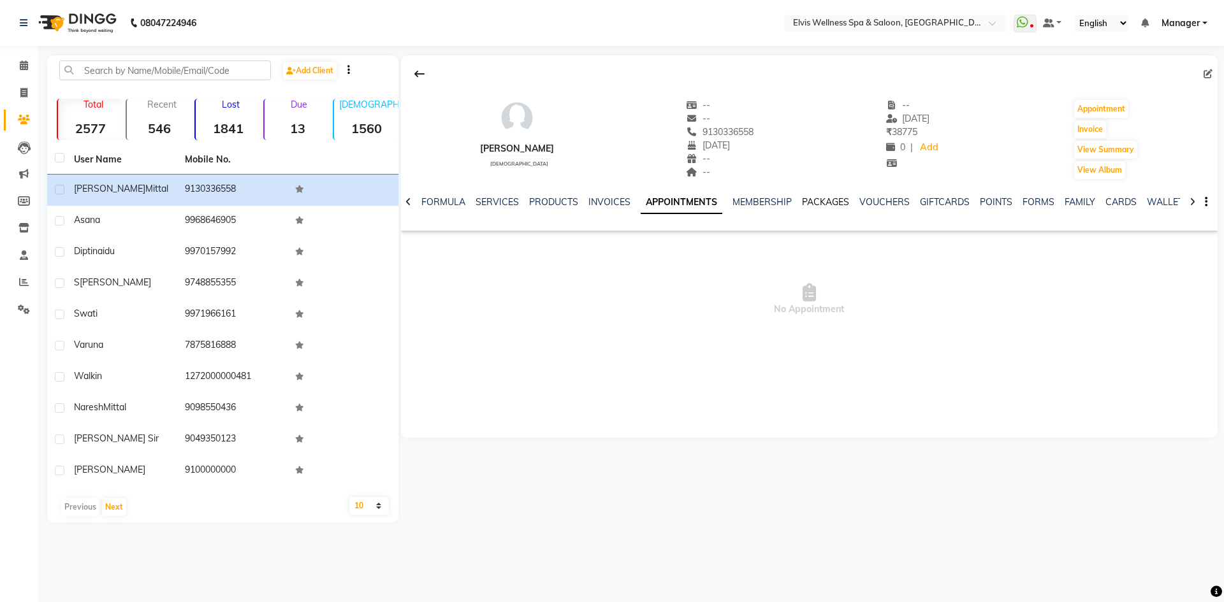
click at [817, 197] on link "PACKAGES" at bounding box center [825, 201] width 47 height 11
click at [848, 201] on link "VOUCHERS" at bounding box center [861, 201] width 50 height 11
click at [769, 200] on link "PACKAGES" at bounding box center [782, 201] width 47 height 11
click at [726, 199] on link "MEMBERSHIP" at bounding box center [728, 201] width 59 height 11
click at [799, 199] on link "PACKAGES" at bounding box center [812, 201] width 47 height 11
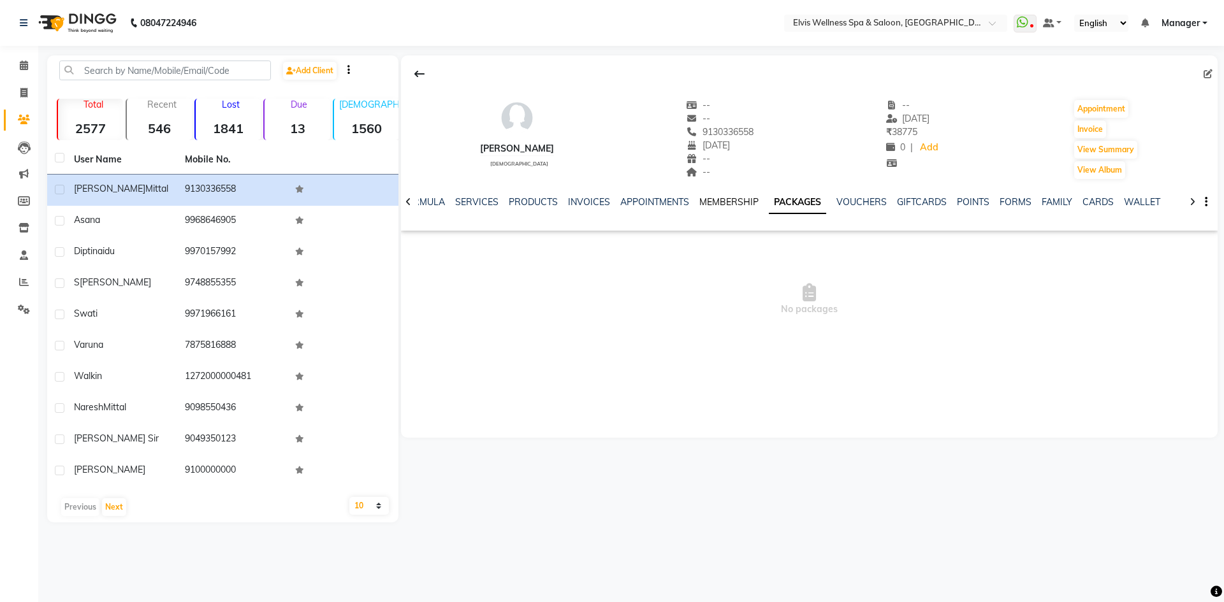
click at [733, 200] on link "MEMBERSHIP" at bounding box center [728, 201] width 59 height 11
click at [443, 205] on link "FORMULA" at bounding box center [433, 201] width 44 height 11
click at [409, 201] on div "NOTES FORMULA SERVICES PRODUCTS INVOICES APPOINTMENTS MEMBERSHIP PACKAGES VOUCH…" at bounding box center [809, 202] width 817 height 44
click at [447, 206] on link "NOTES" at bounding box center [437, 201] width 29 height 11
click at [488, 203] on link "FORMULA" at bounding box center [496, 201] width 44 height 11
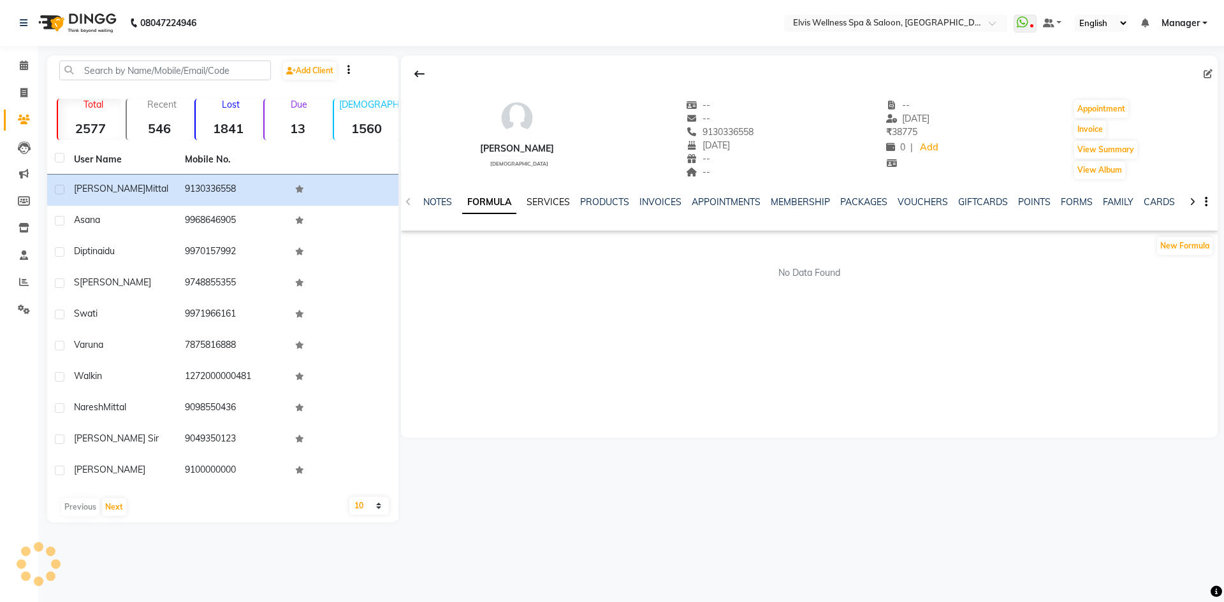
click at [542, 201] on link "SERVICES" at bounding box center [548, 201] width 43 height 11
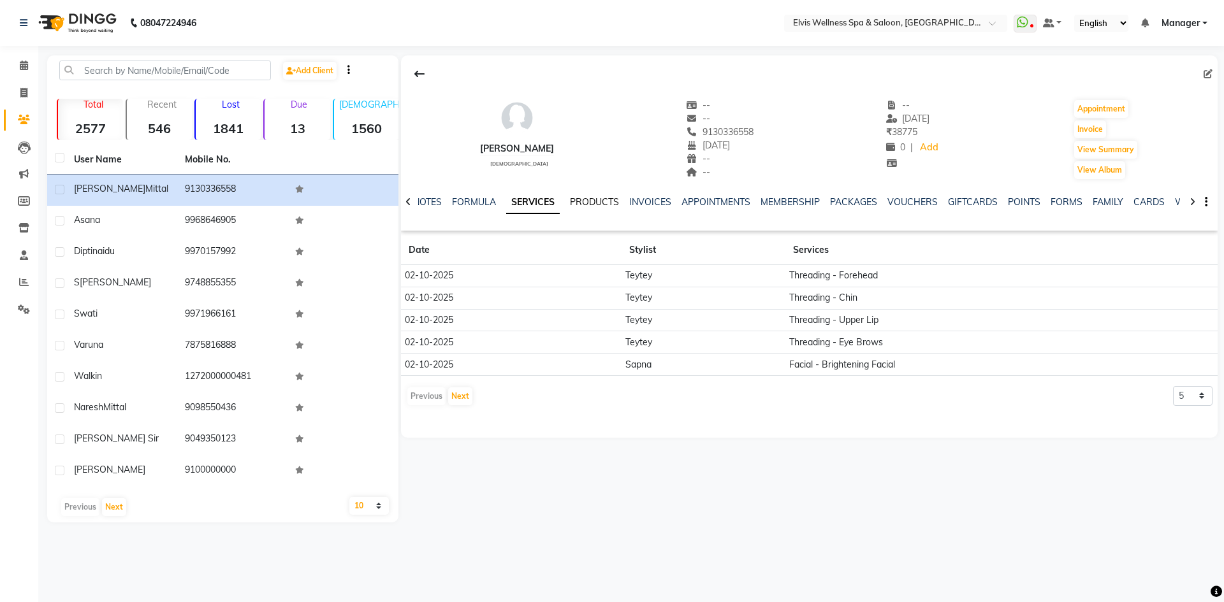
click at [590, 203] on link "PRODUCTS" at bounding box center [594, 201] width 49 height 11
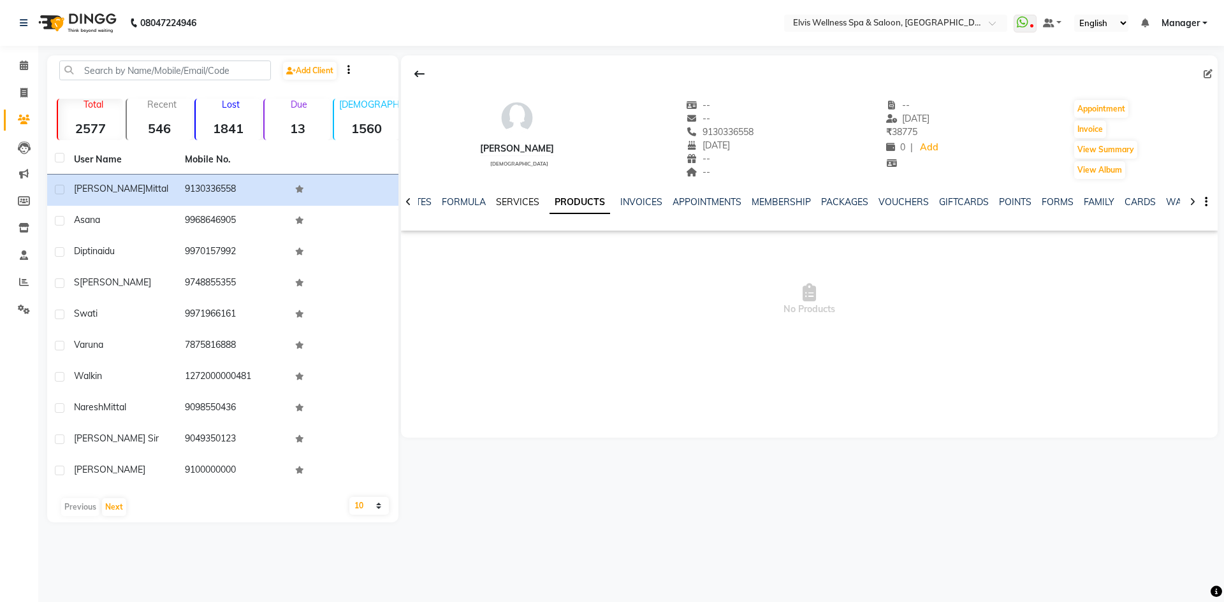
click at [515, 200] on link "SERVICES" at bounding box center [517, 201] width 43 height 11
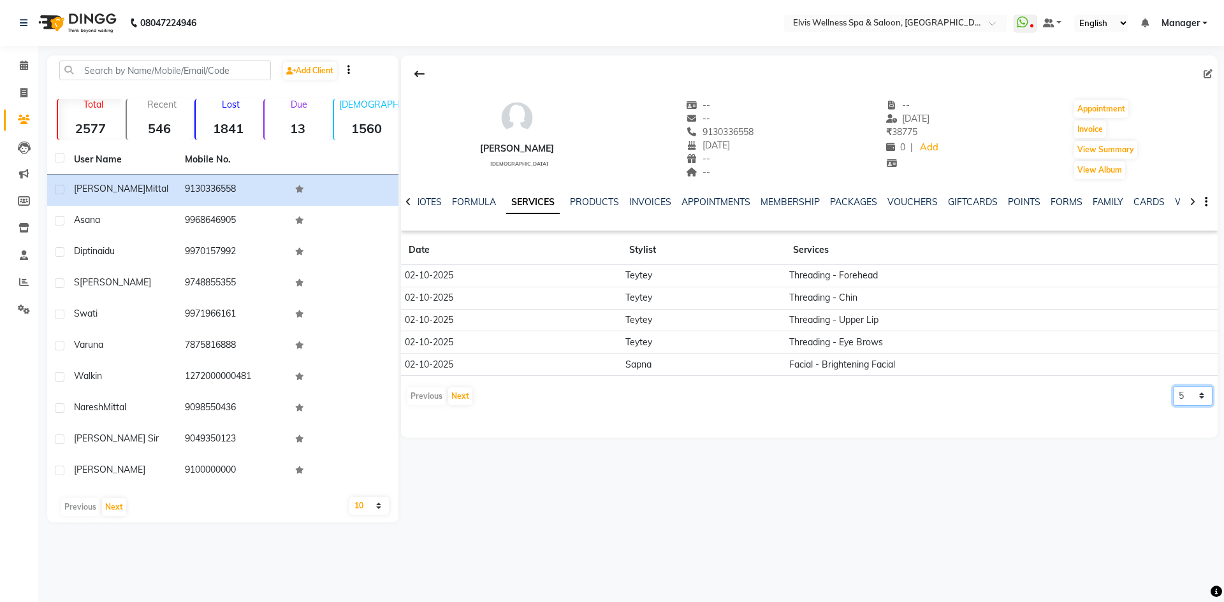
click at [1204, 398] on select "5 10 50 100 500" at bounding box center [1193, 396] width 40 height 20
select select "500"
click at [1173, 386] on select "5 10 50 100 500" at bounding box center [1193, 396] width 40 height 20
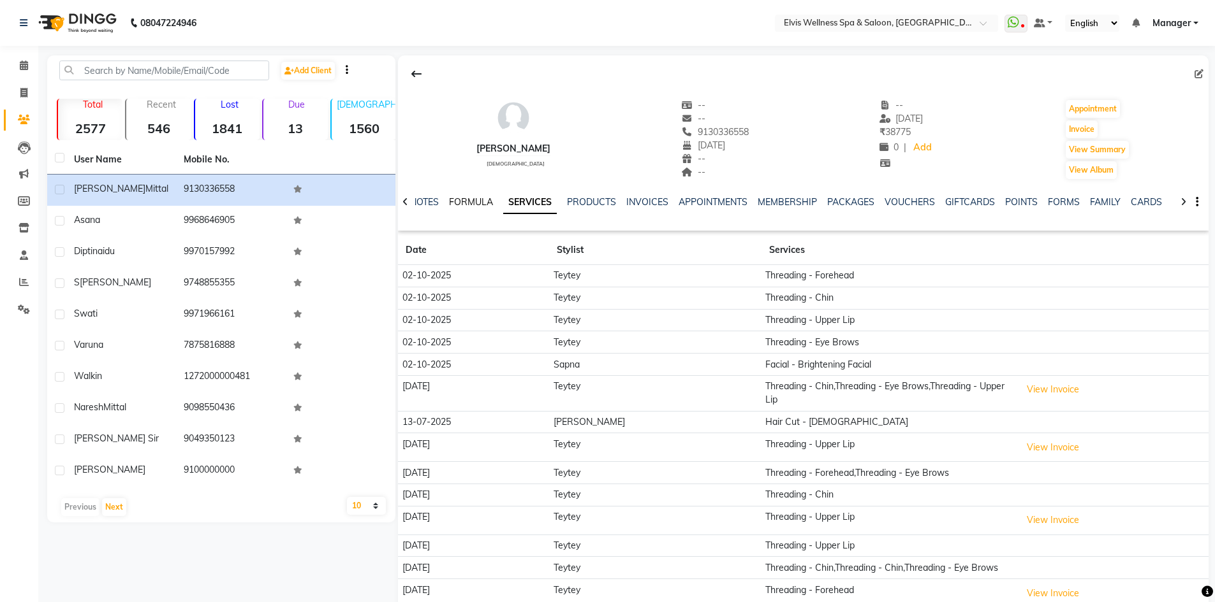
click at [461, 196] on link "FORMULA" at bounding box center [471, 201] width 44 height 11
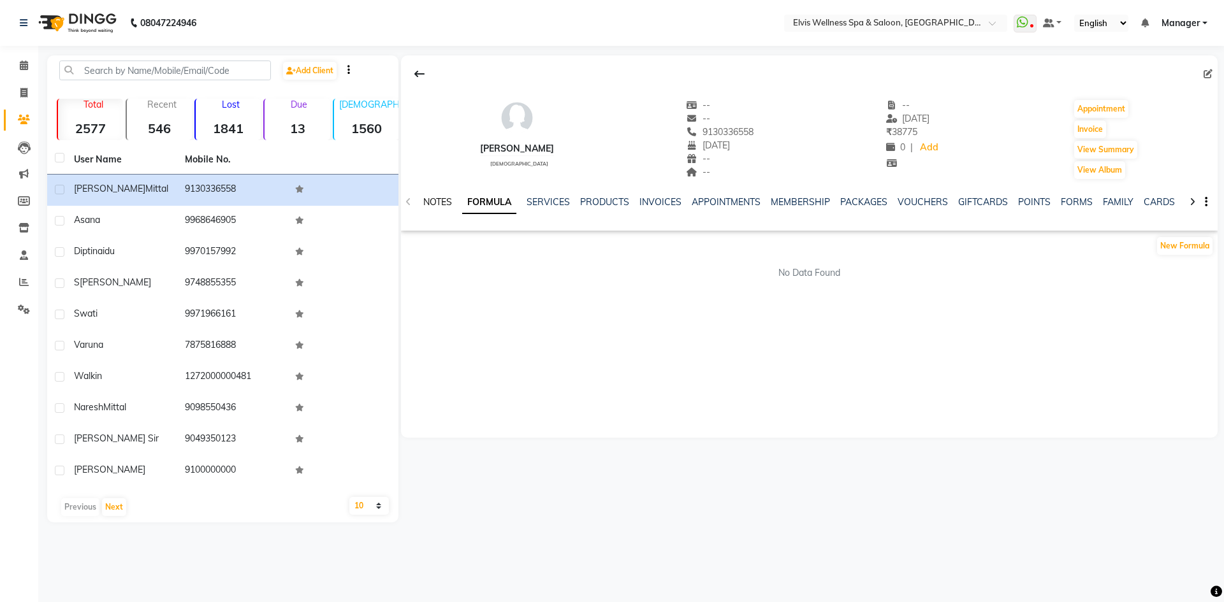
click at [428, 200] on link "NOTES" at bounding box center [437, 201] width 29 height 11
click at [552, 198] on link "SERVICES" at bounding box center [549, 201] width 43 height 11
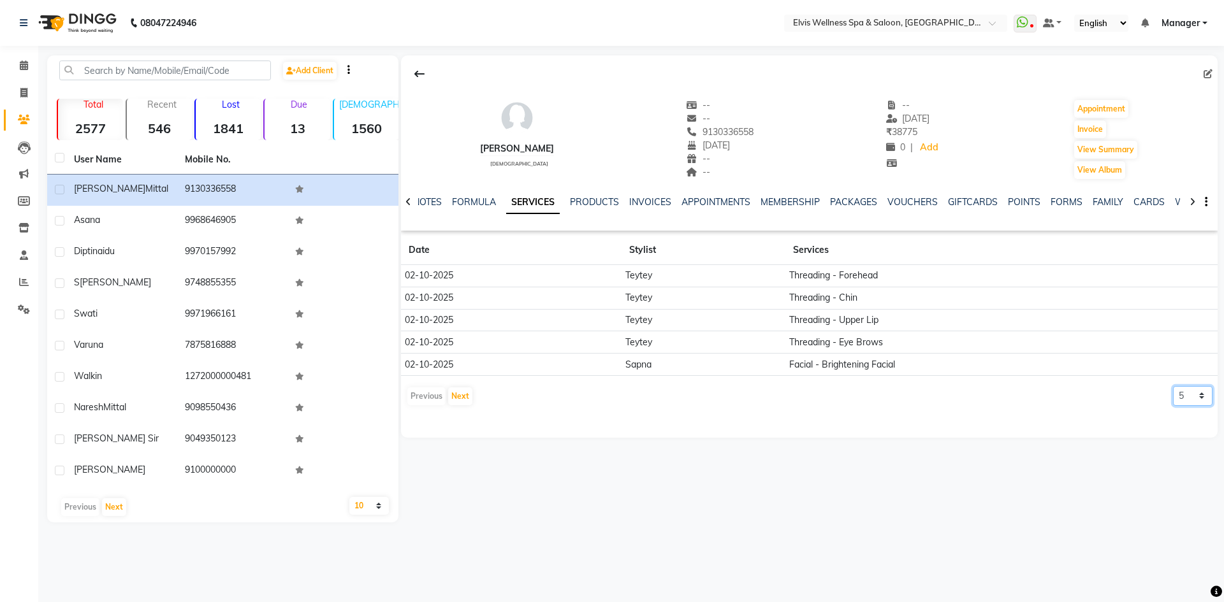
click at [1199, 397] on select "5 10 50 100 500" at bounding box center [1193, 396] width 40 height 20
select select "500"
click at [1173, 386] on select "5 10 50 100 500" at bounding box center [1193, 396] width 40 height 20
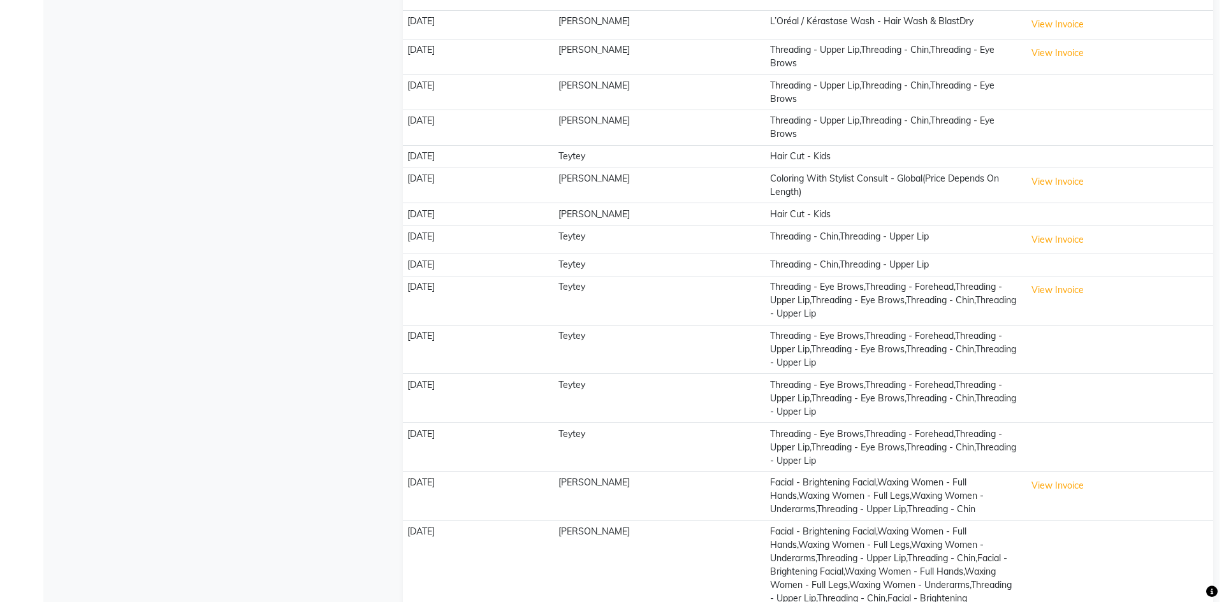
scroll to position [831, 0]
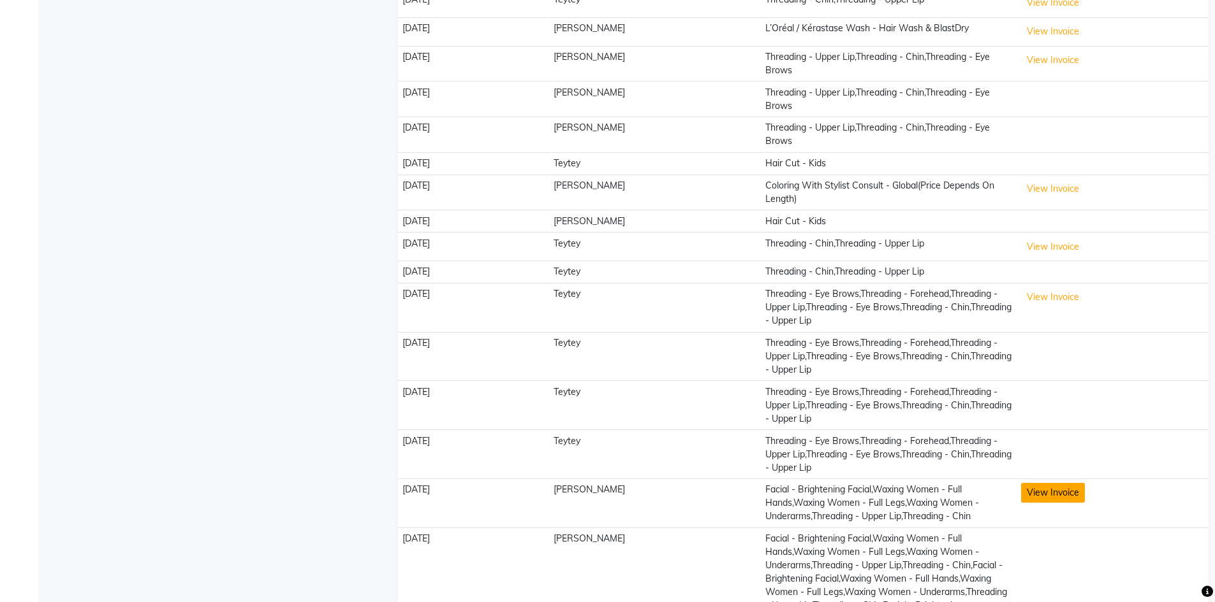
click at [1035, 483] on button "View Invoice" at bounding box center [1053, 493] width 64 height 20
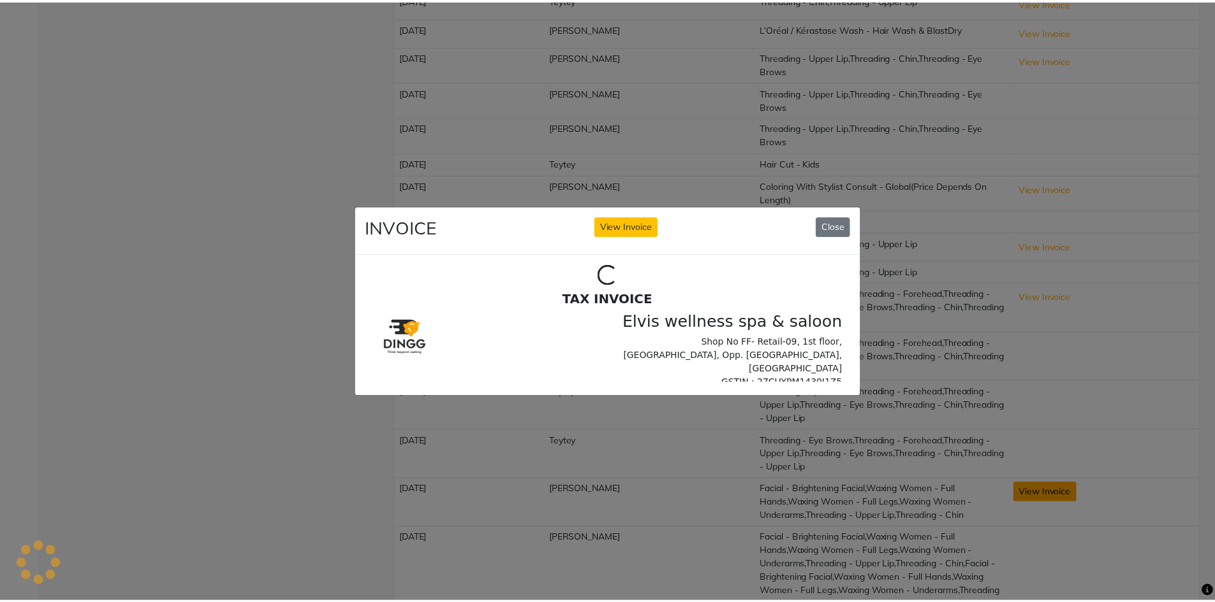
scroll to position [0, 0]
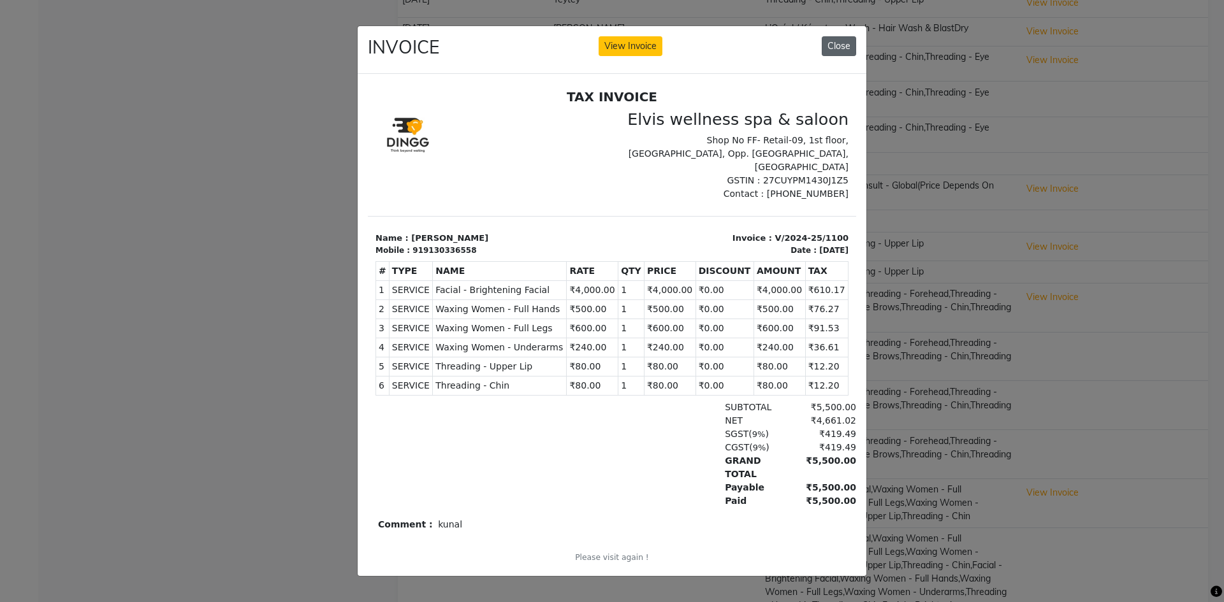
click at [847, 40] on button "Close" at bounding box center [839, 46] width 34 height 20
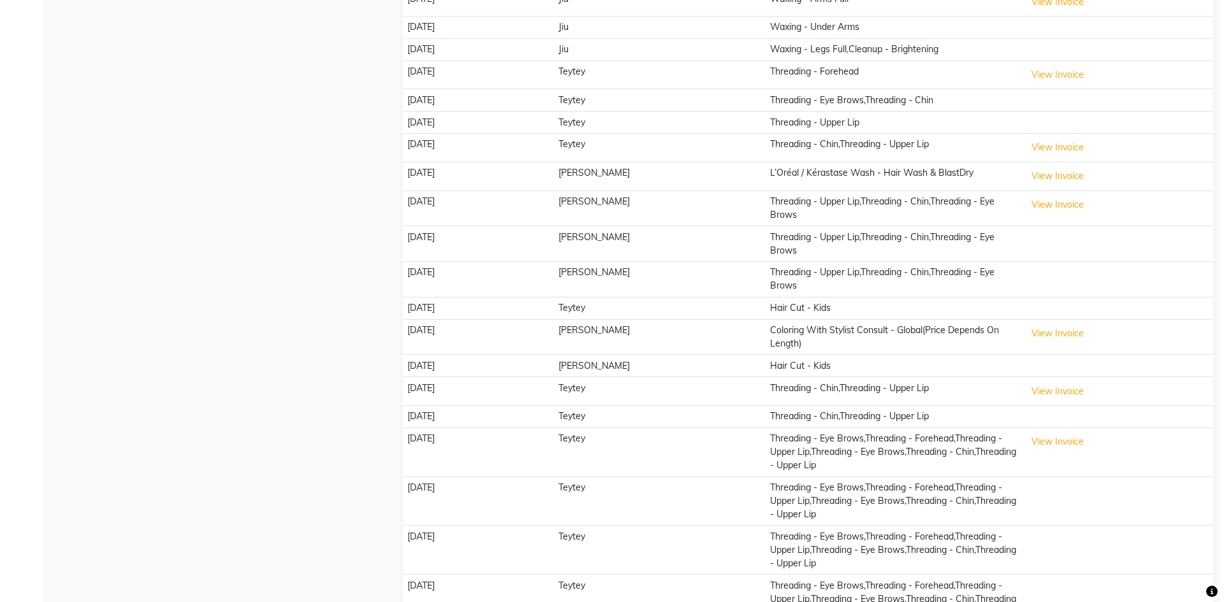
scroll to position [678, 0]
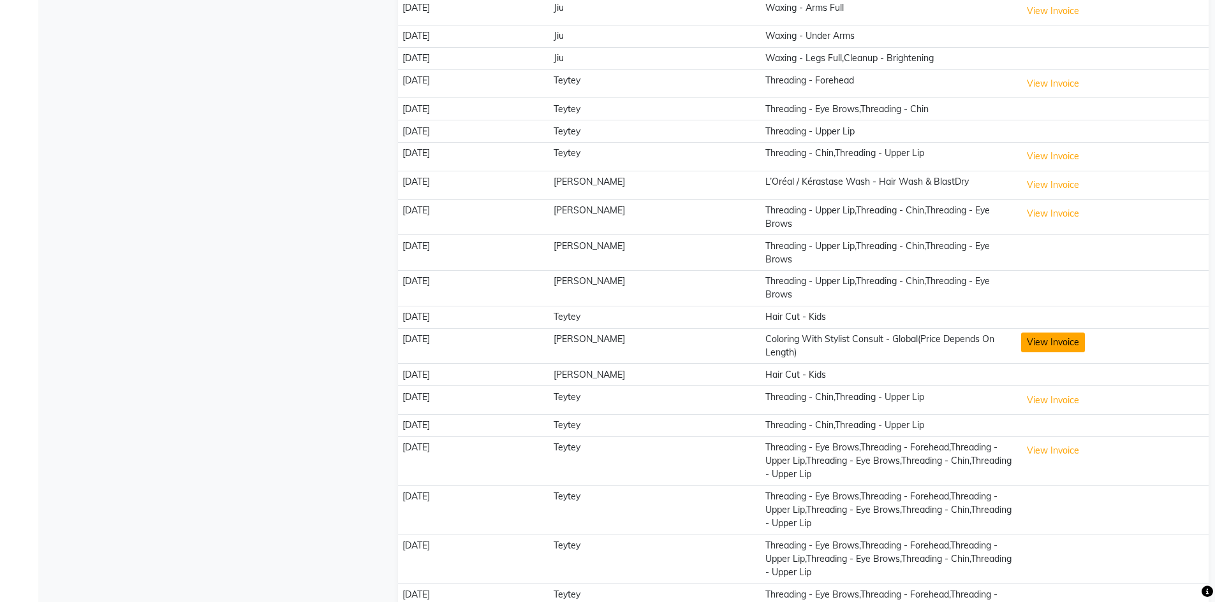
click at [1035, 333] on button "View Invoice" at bounding box center [1053, 343] width 64 height 20
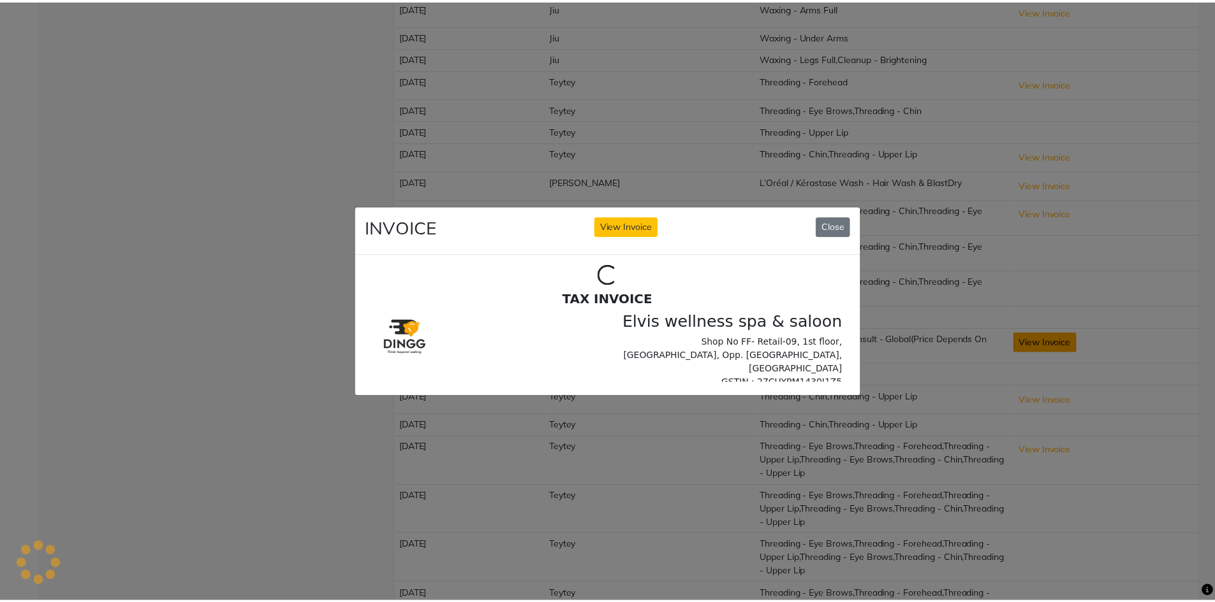
scroll to position [0, 0]
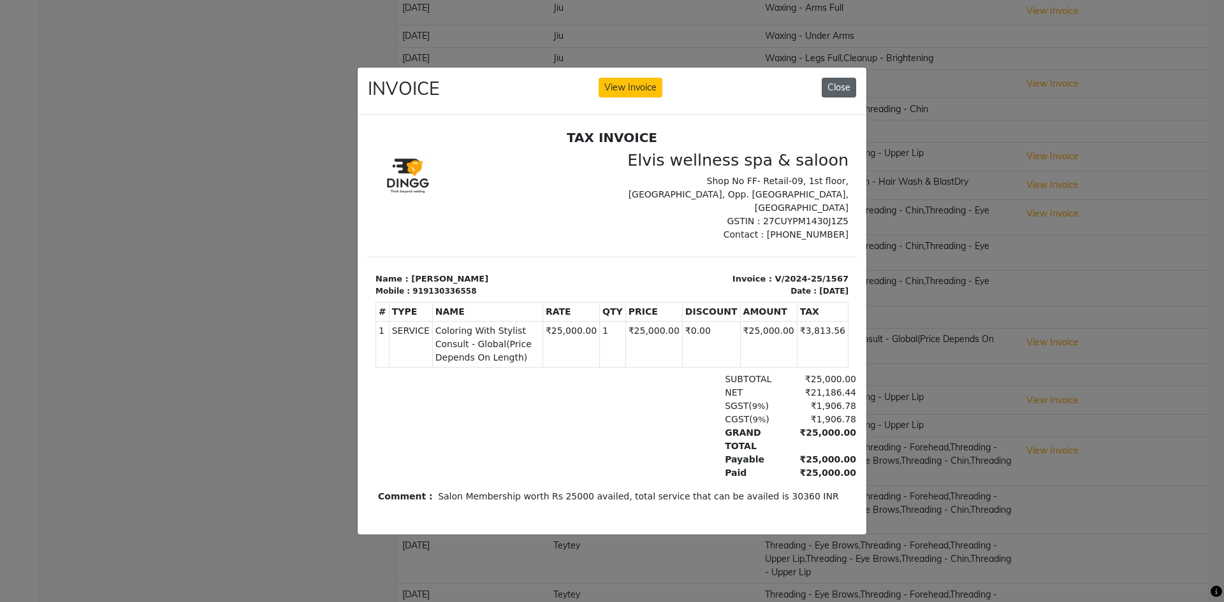
click at [834, 91] on button "Close" at bounding box center [839, 88] width 34 height 20
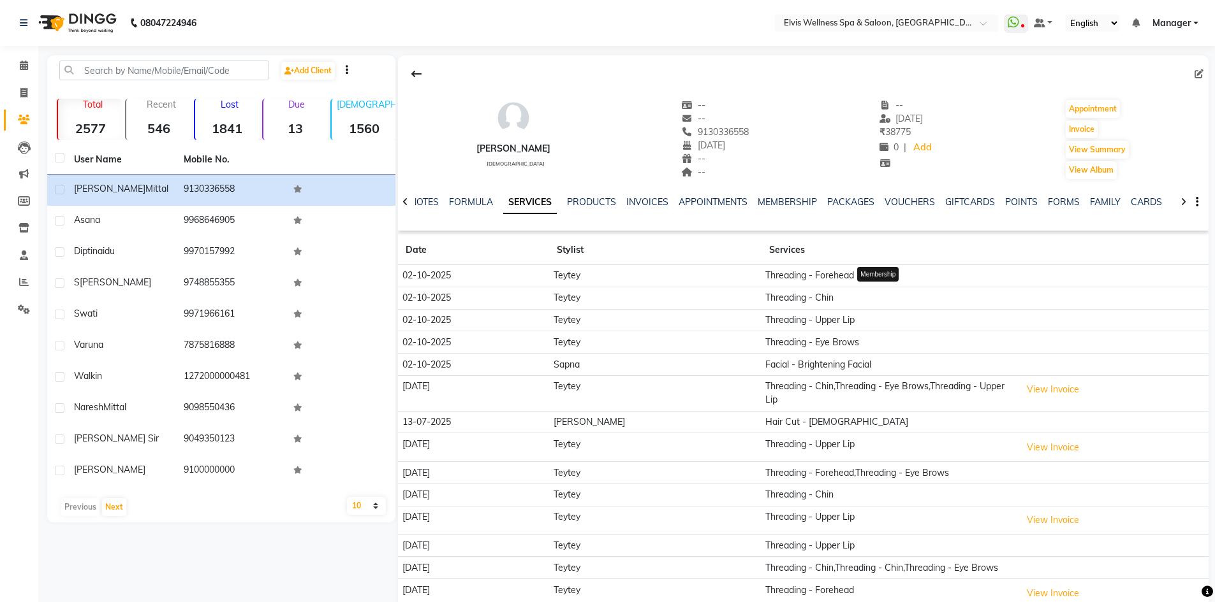
click at [879, 164] on icon at bounding box center [884, 163] width 11 height 9
click at [879, 165] on icon at bounding box center [884, 163] width 11 height 9
drag, startPoint x: 872, startPoint y: 166, endPoint x: 869, endPoint y: 173, distance: 7.7
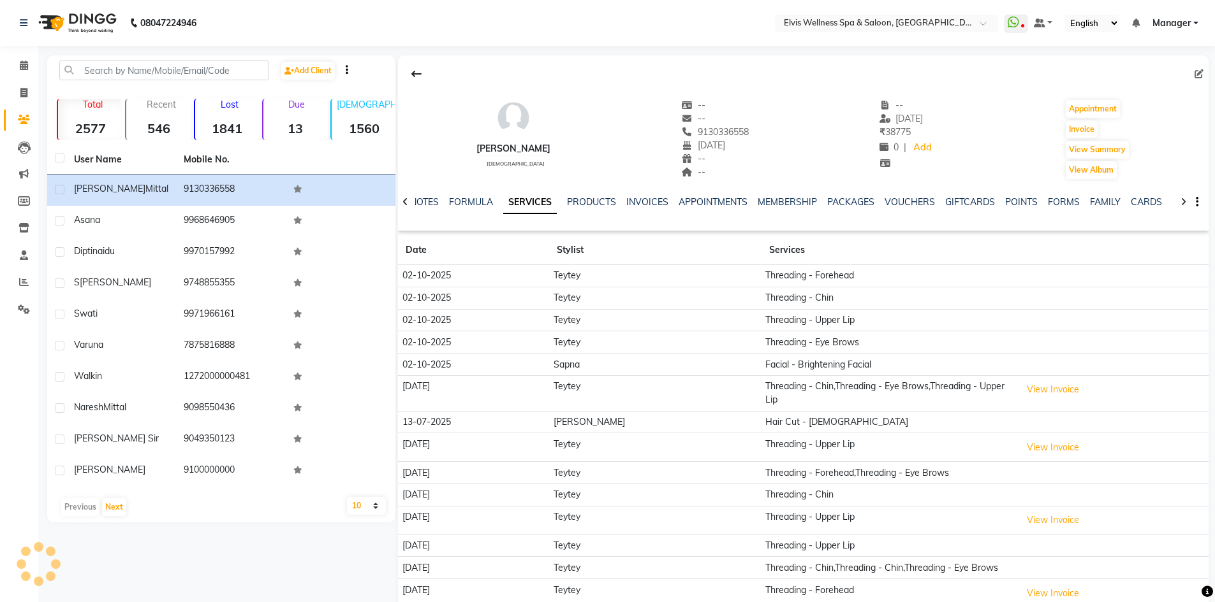
click at [869, 173] on div "Rupal Mittal female -- -- 9130336558 01-03-2015 -- -- -- 24-08-2025 ₹ 38775 0 |…" at bounding box center [803, 133] width 810 height 94
click at [880, 129] on span "₹ 38775" at bounding box center [894, 131] width 31 height 11
click at [893, 131] on span "₹ 38775" at bounding box center [894, 131] width 31 height 11
click at [17, 69] on span at bounding box center [24, 66] width 22 height 15
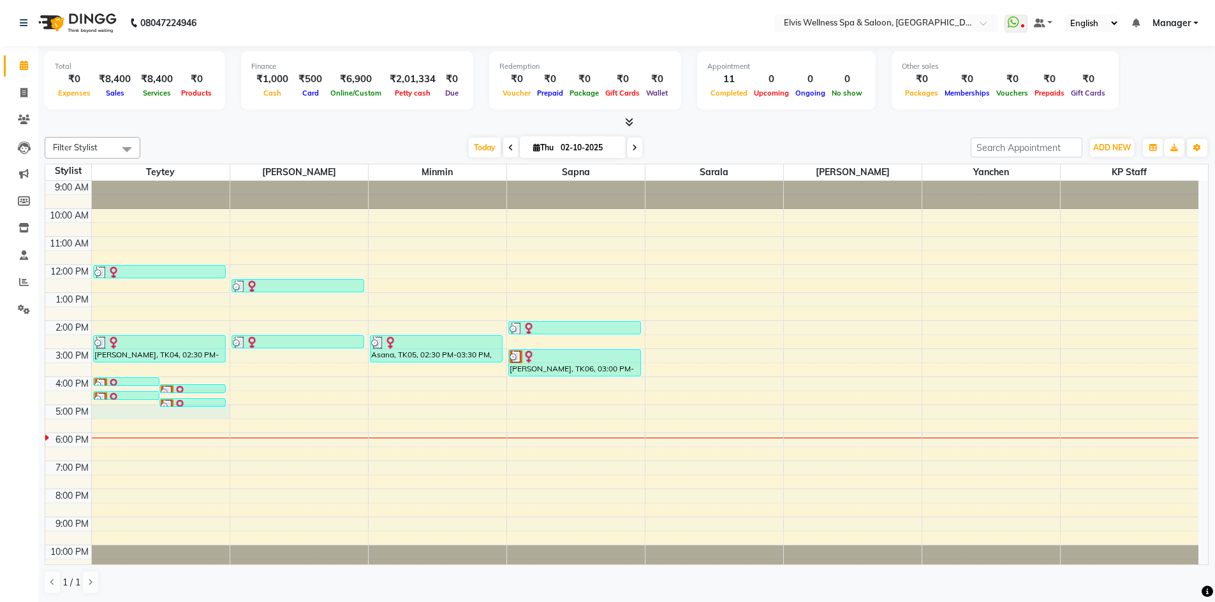
click at [113, 414] on div "9:00 AM 10:00 AM 11:00 AM 12:00 PM 1:00 PM 2:00 PM 3:00 PM 4:00 PM 5:00 PM 6:00…" at bounding box center [621, 377] width 1153 height 392
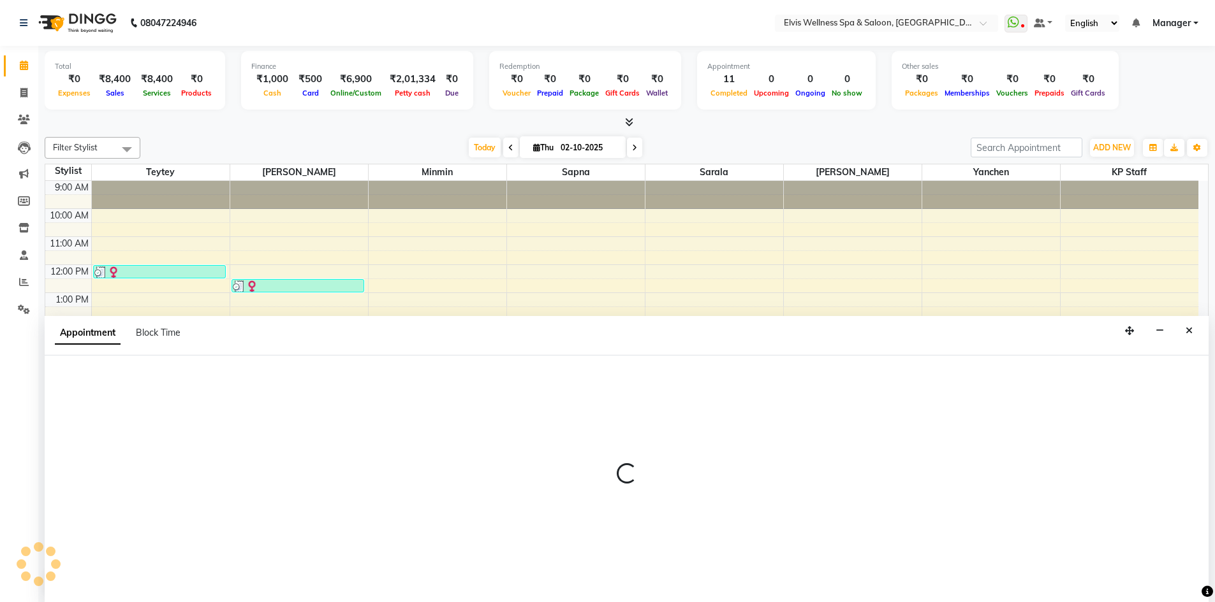
scroll to position [1, 0]
select select "46562"
select select "tentative"
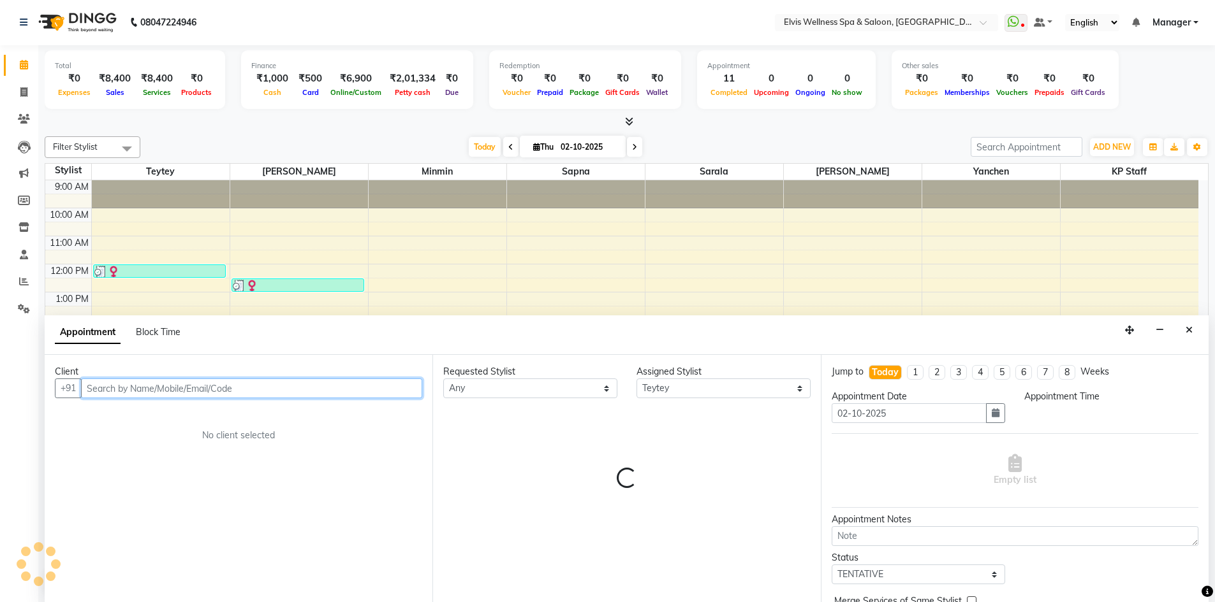
select select "1020"
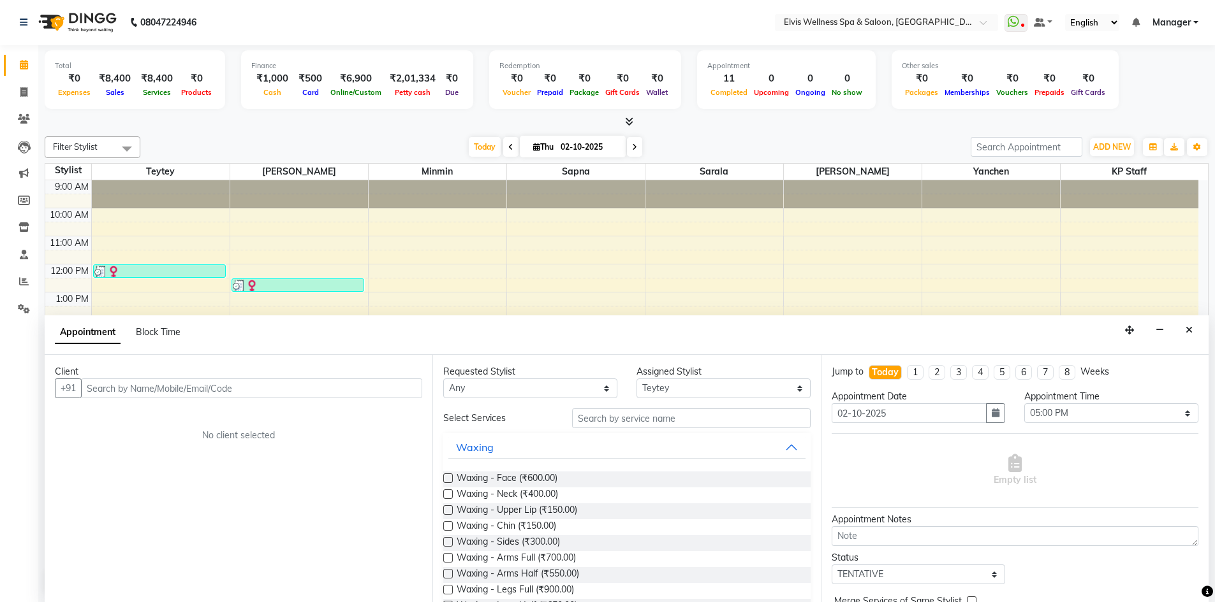
click at [1188, 326] on icon "Close" at bounding box center [1188, 330] width 7 height 9
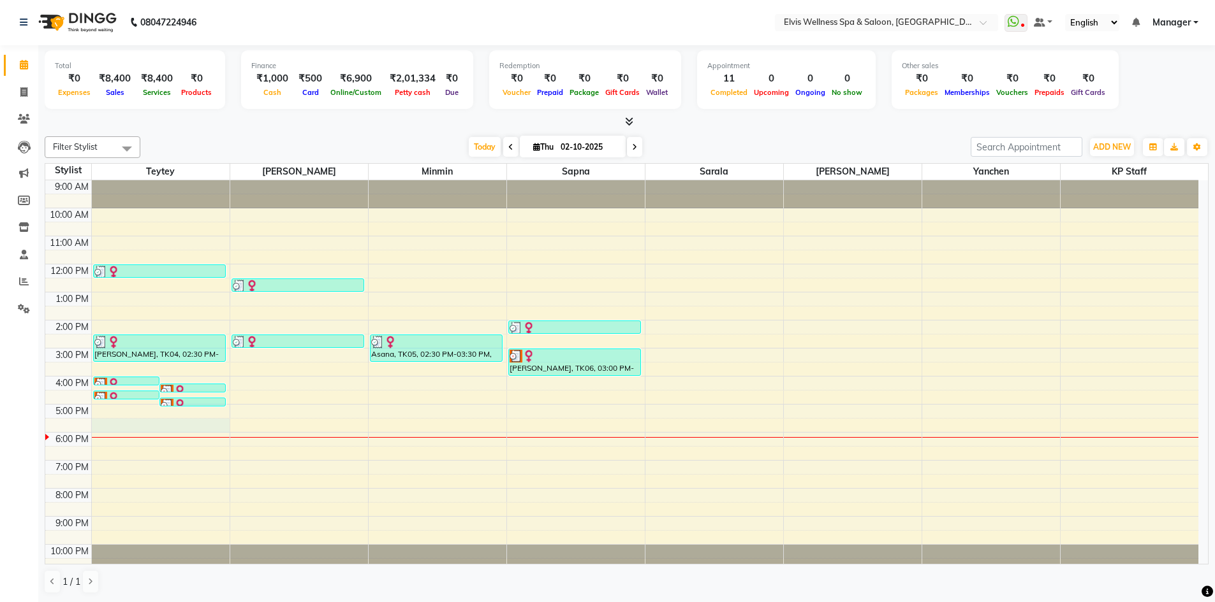
click at [101, 428] on div "9:00 AM 10:00 AM 11:00 AM 12:00 PM 1:00 PM 2:00 PM 3:00 PM 4:00 PM 5:00 PM 6:00…" at bounding box center [621, 376] width 1153 height 392
select select "46562"
select select "1050"
select select "tentative"
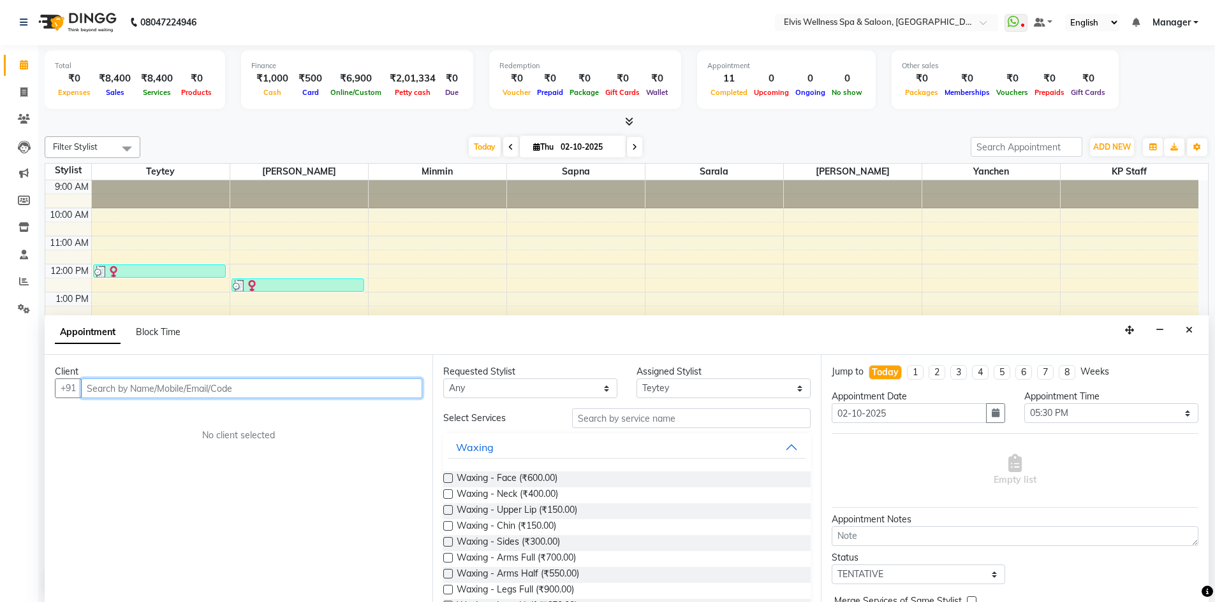
paste input "9649410277"
type input "9649410277"
click at [376, 384] on span "Add Client" at bounding box center [395, 388] width 43 height 11
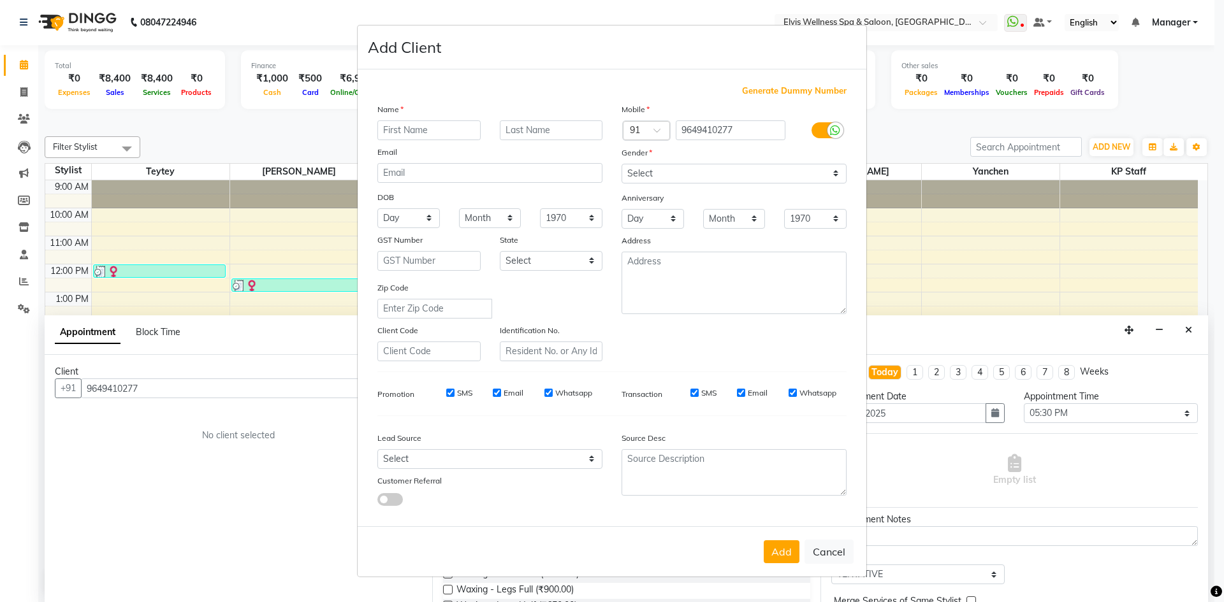
click at [446, 135] on input "text" at bounding box center [428, 130] width 103 height 20
type input "Priyanka"
click at [787, 550] on button "Add" at bounding box center [782, 552] width 36 height 23
click at [691, 180] on select "Select Male Female Other Prefer Not To Say" at bounding box center [734, 174] width 225 height 20
select select "female"
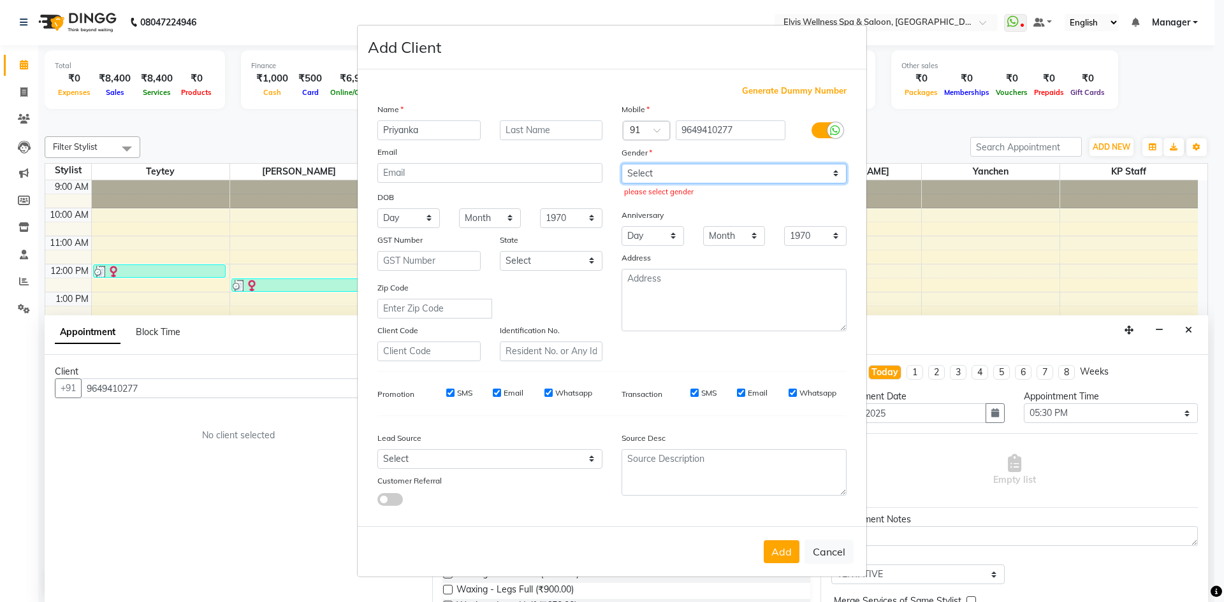
click at [622, 164] on select "Select Male Female Other Prefer Not To Say" at bounding box center [734, 174] width 225 height 20
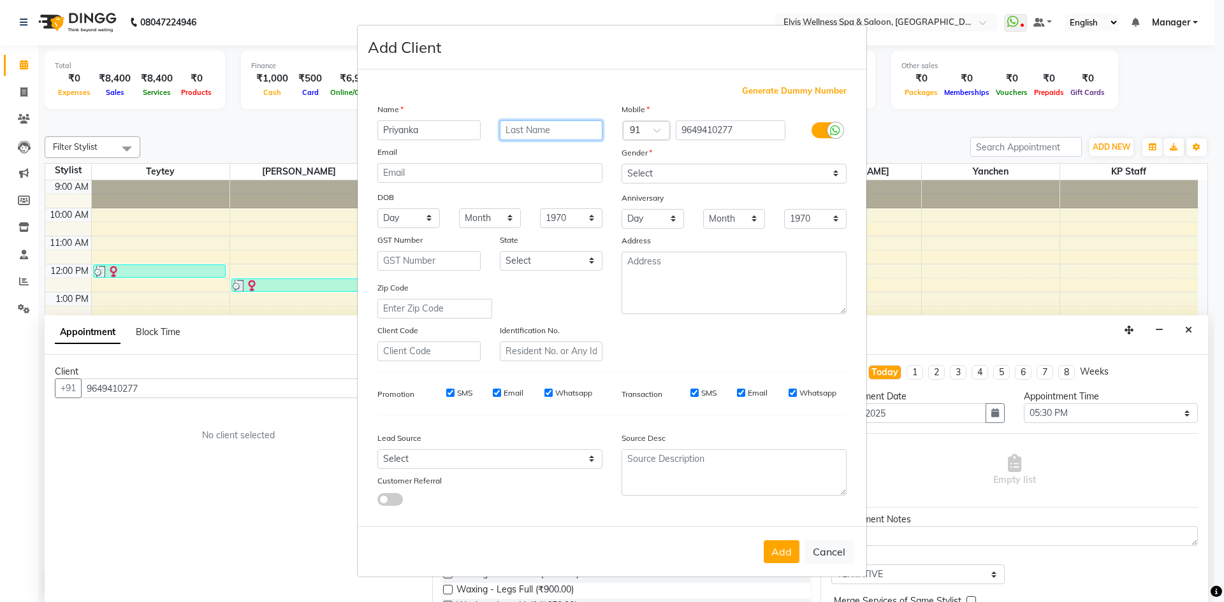
click at [514, 134] on input "text" at bounding box center [551, 130] width 103 height 20
type input "C"
click at [766, 556] on button "Add" at bounding box center [782, 552] width 36 height 23
select select
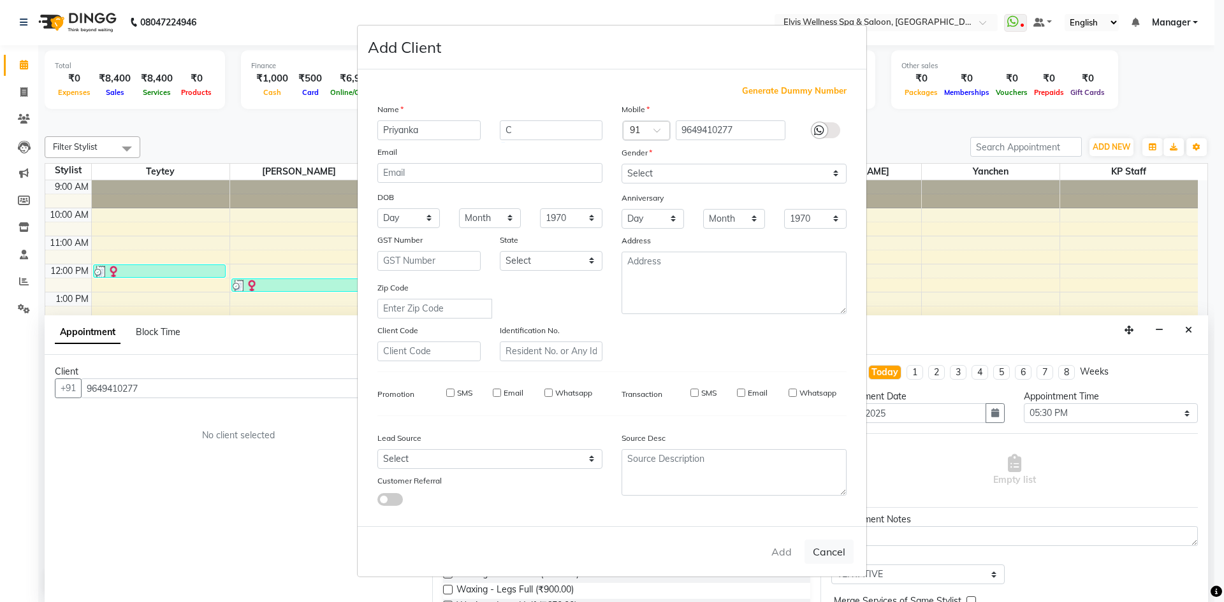
select select
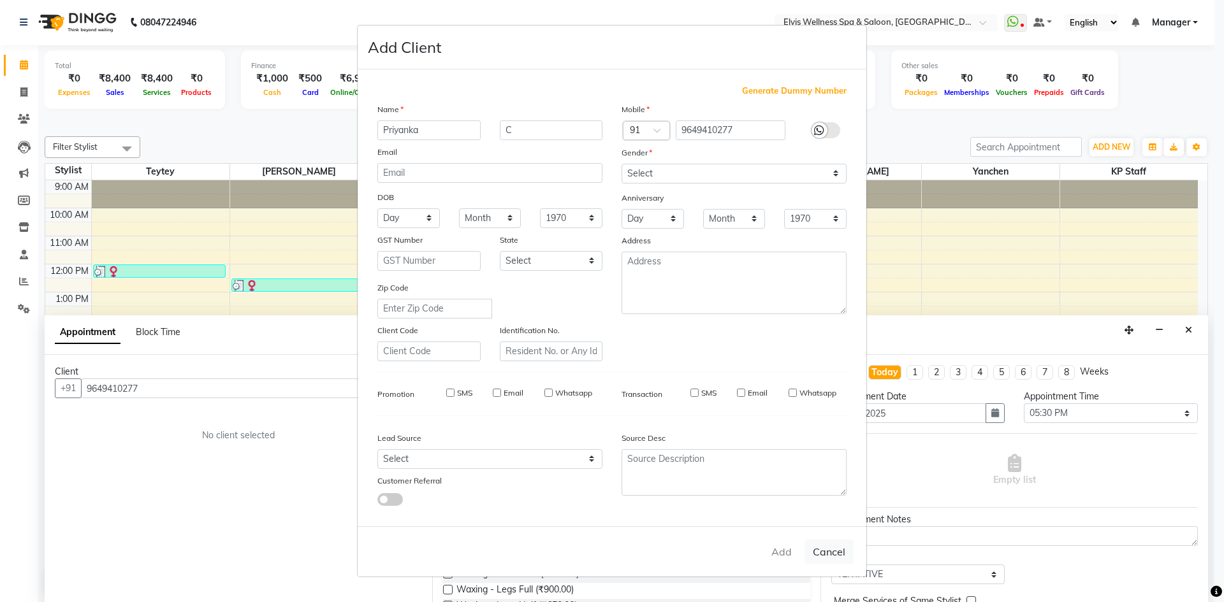
checkbox input "false"
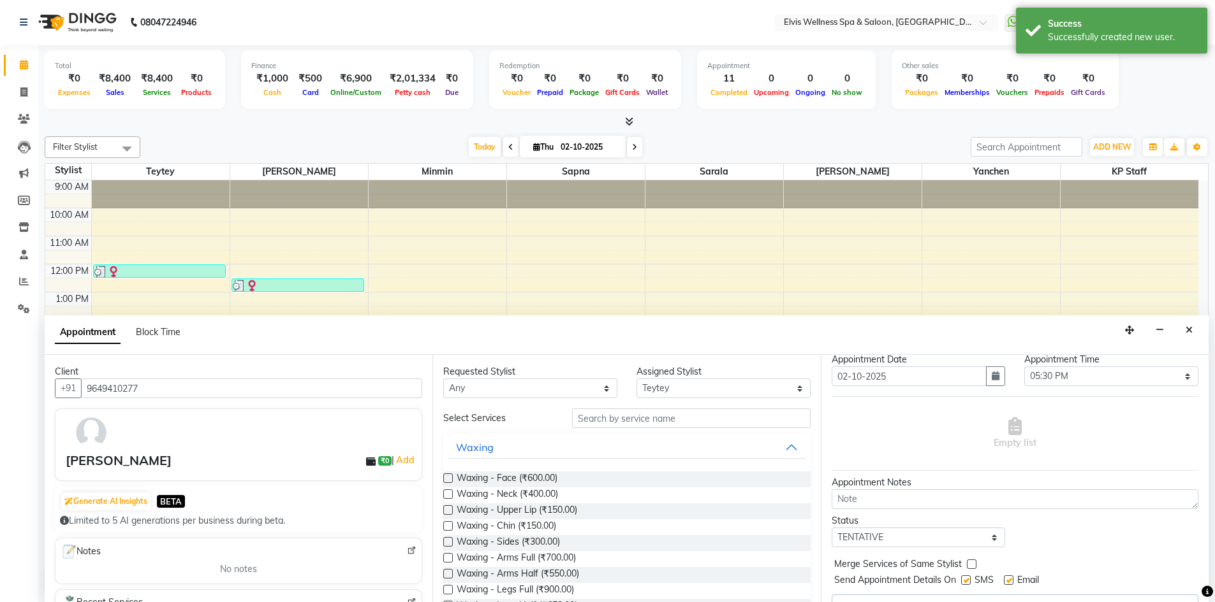
scroll to position [64, 0]
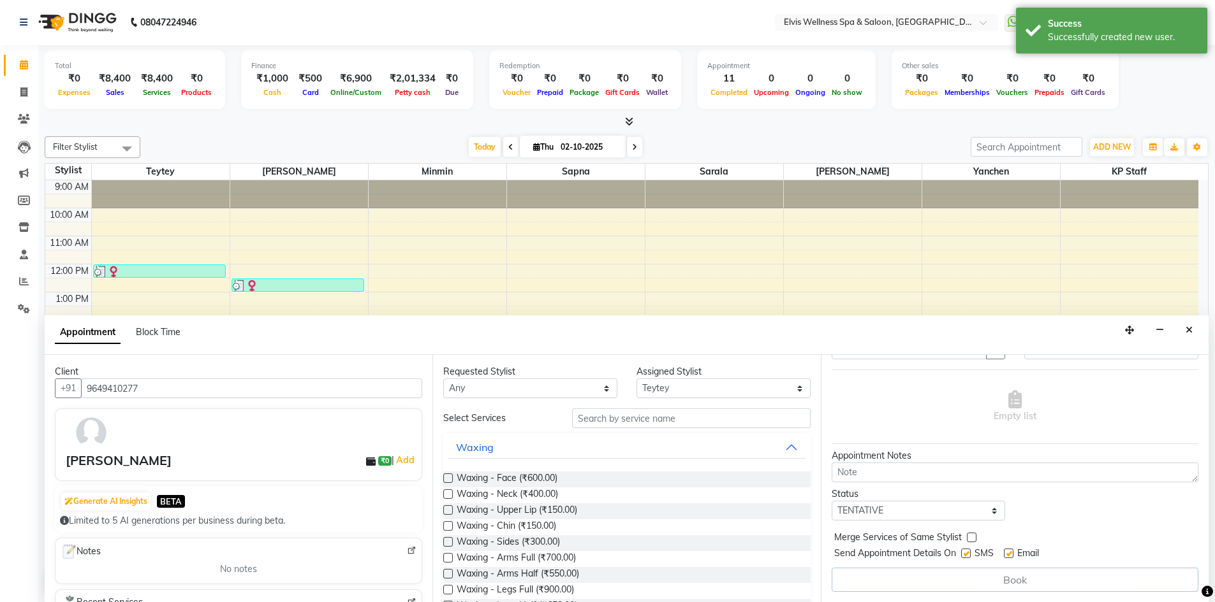
click at [970, 556] on label at bounding box center [966, 554] width 10 height 10
click at [969, 556] on input "checkbox" at bounding box center [965, 555] width 8 height 8
checkbox input "false"
click at [596, 422] on input "text" at bounding box center [691, 419] width 238 height 20
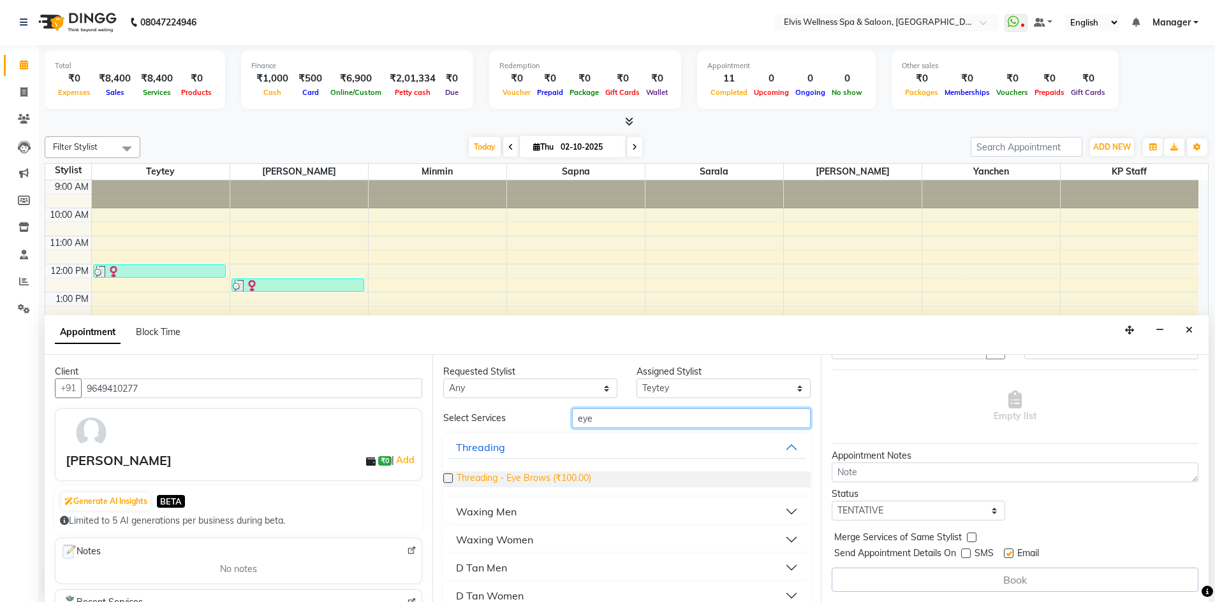
type input "eye"
click at [581, 485] on span "Threading - Eye Brows (₹100.00)" at bounding box center [523, 480] width 135 height 16
checkbox input "false"
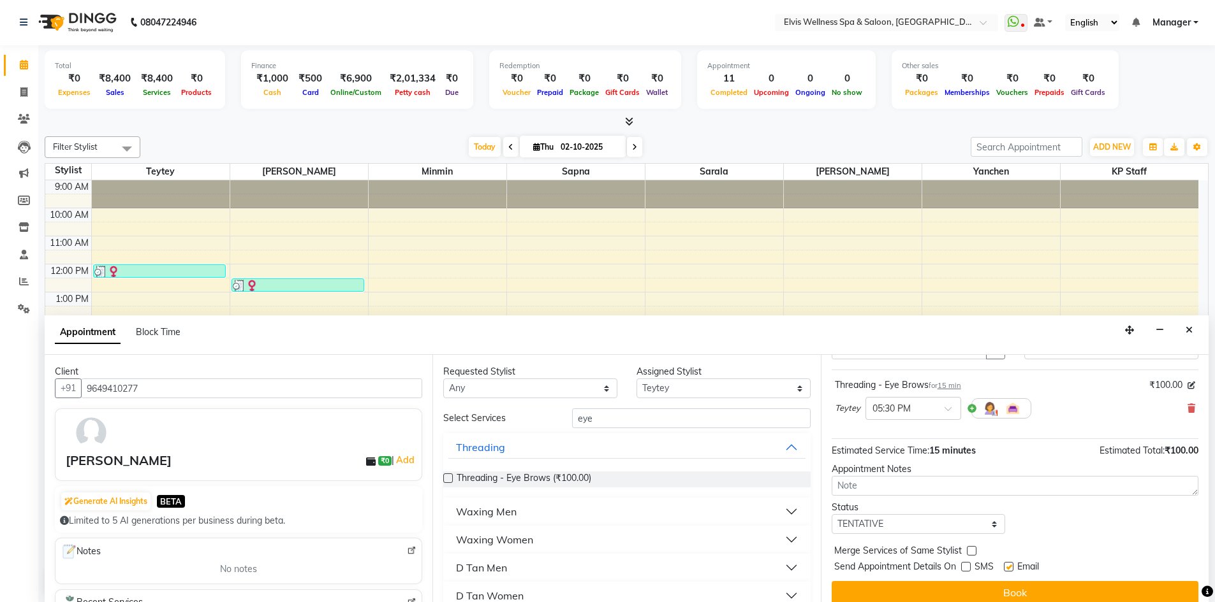
scroll to position [18, 0]
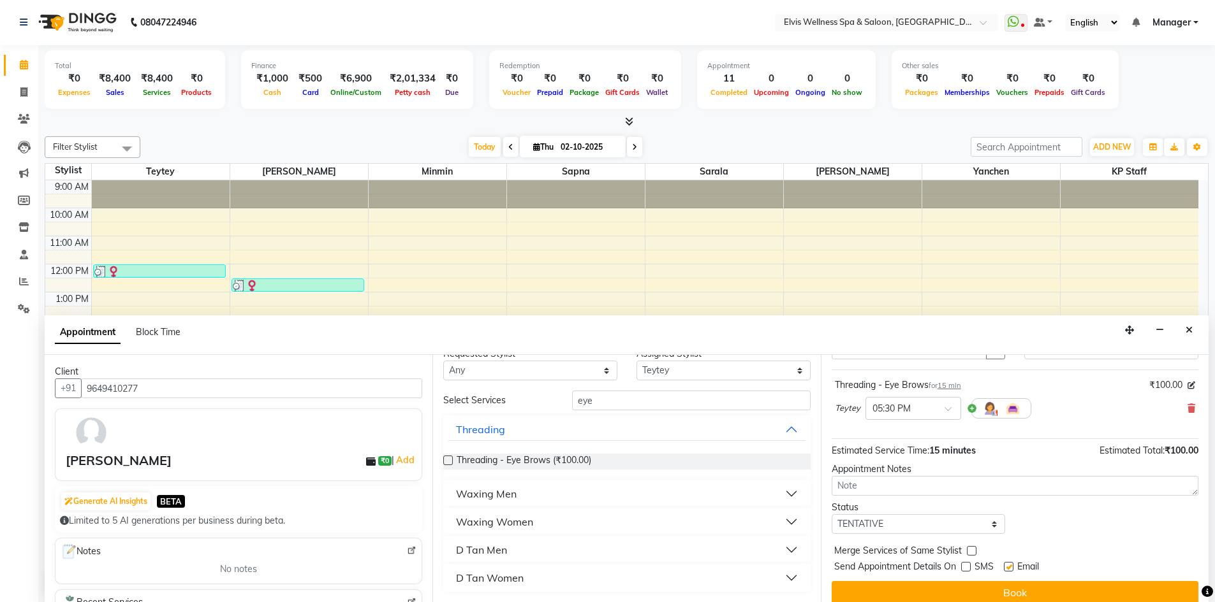
click at [529, 520] on div "Waxing Women" at bounding box center [494, 522] width 77 height 15
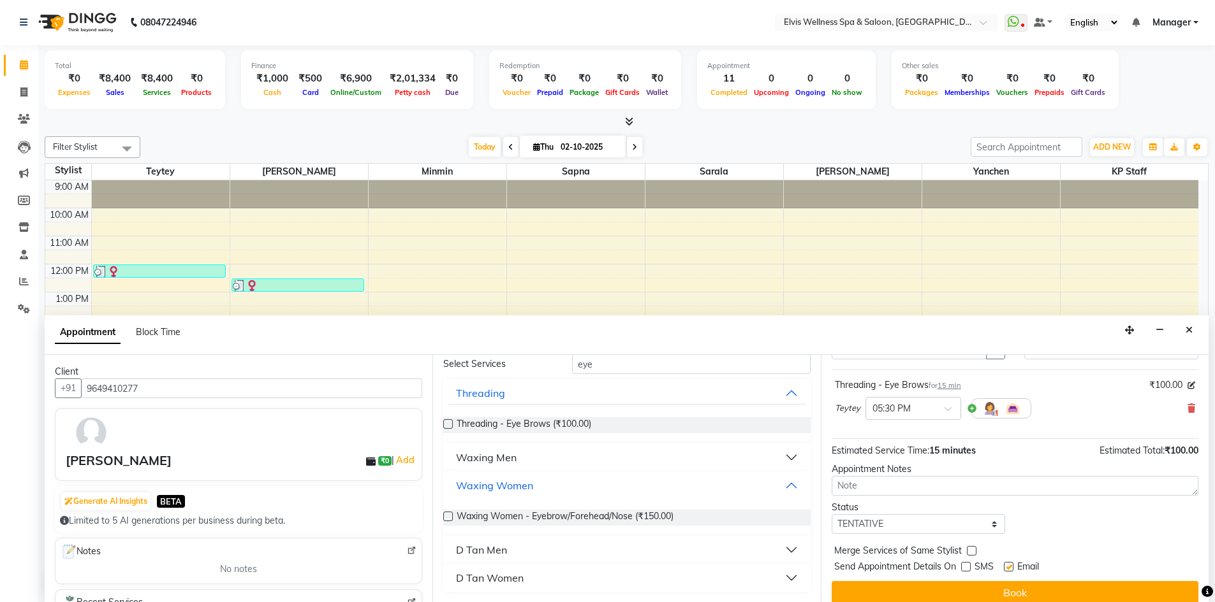
scroll to position [0, 0]
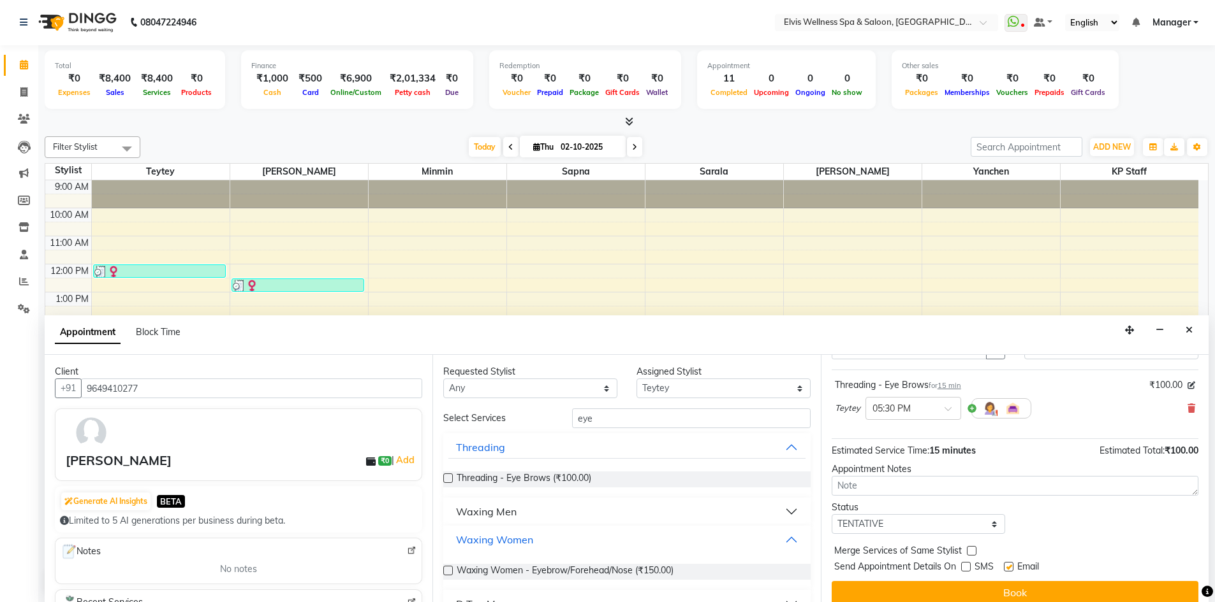
click at [782, 534] on button "Waxing Women" at bounding box center [626, 540] width 356 height 23
click at [778, 449] on button "Threading" at bounding box center [626, 447] width 356 height 23
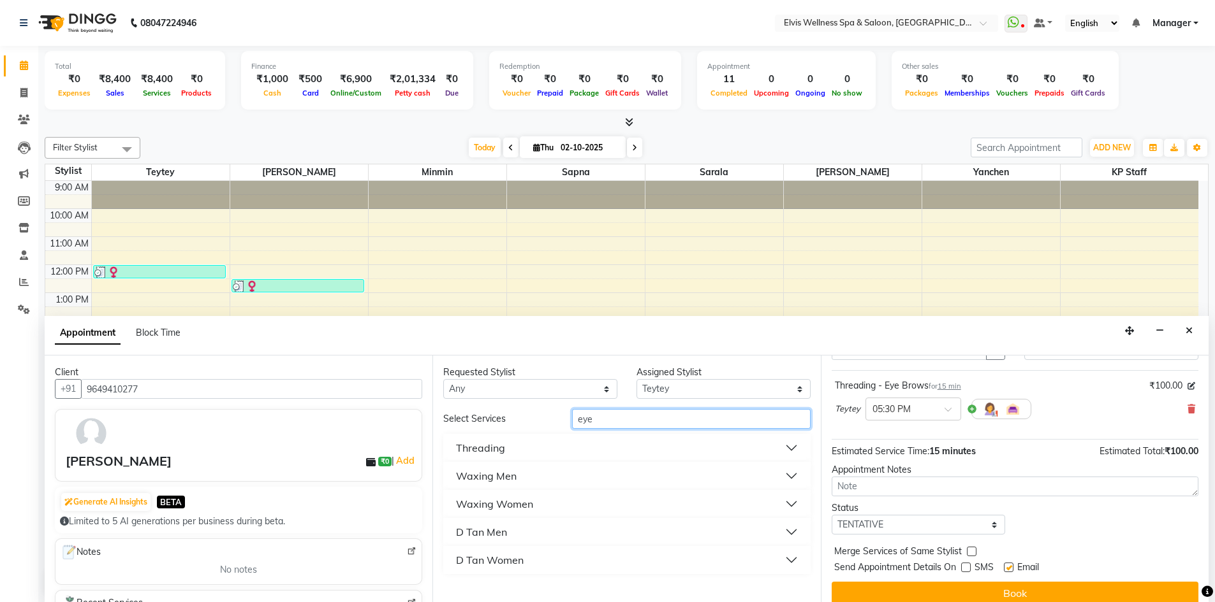
click at [611, 423] on input "eye" at bounding box center [691, 419] width 238 height 20
type input "e"
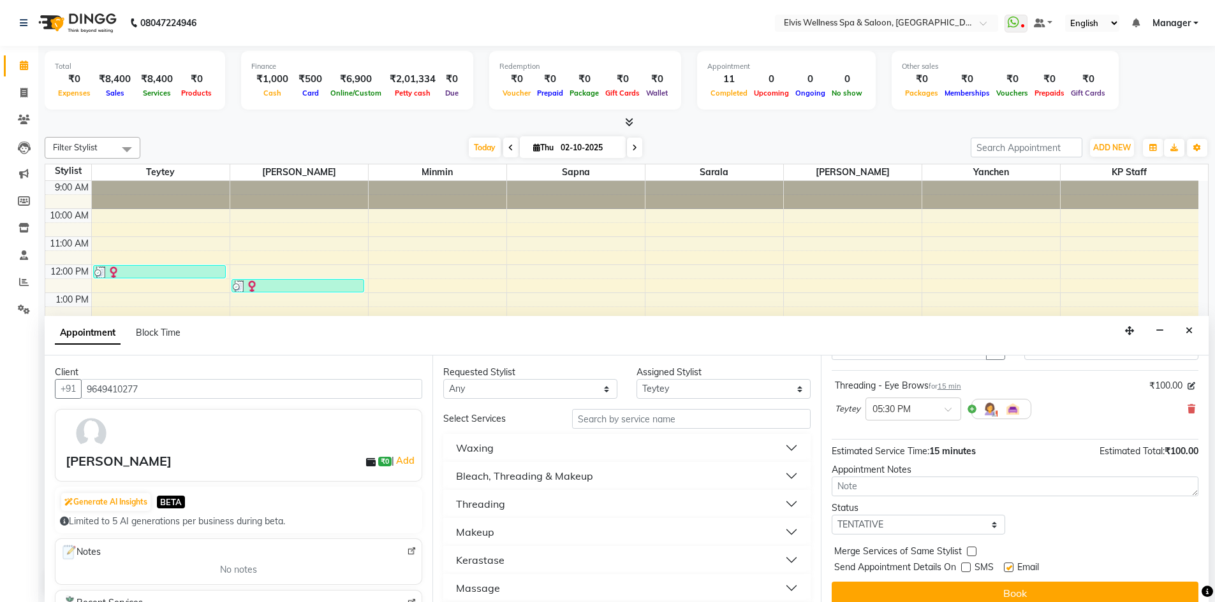
click at [678, 455] on button "Waxing" at bounding box center [626, 448] width 356 height 23
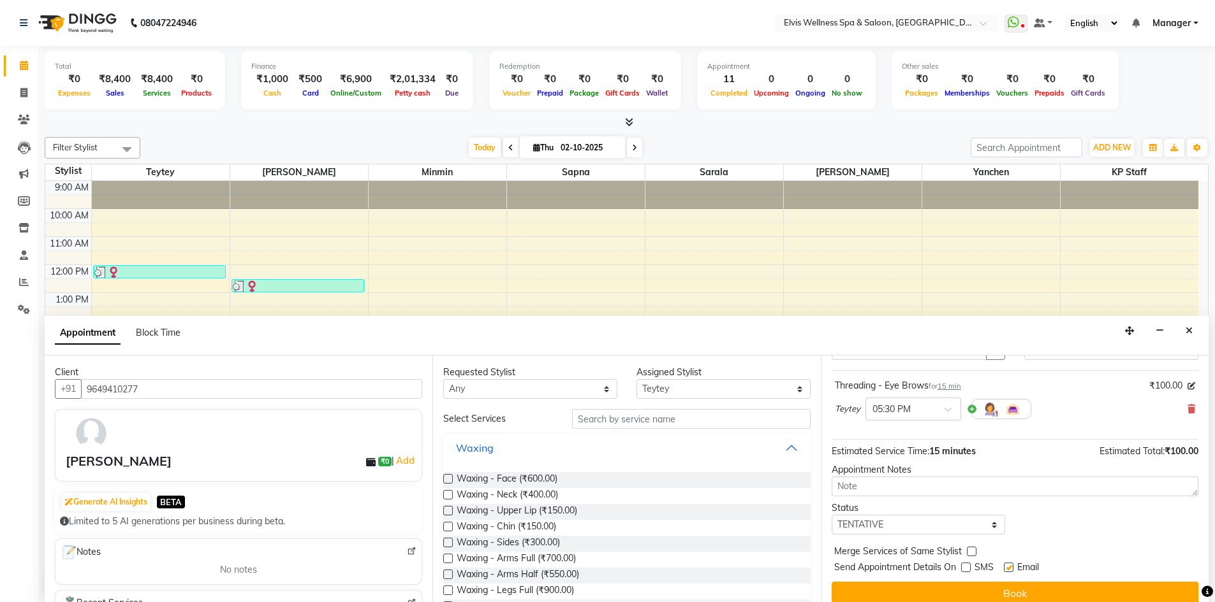
click at [784, 442] on button "Waxing" at bounding box center [626, 448] width 356 height 23
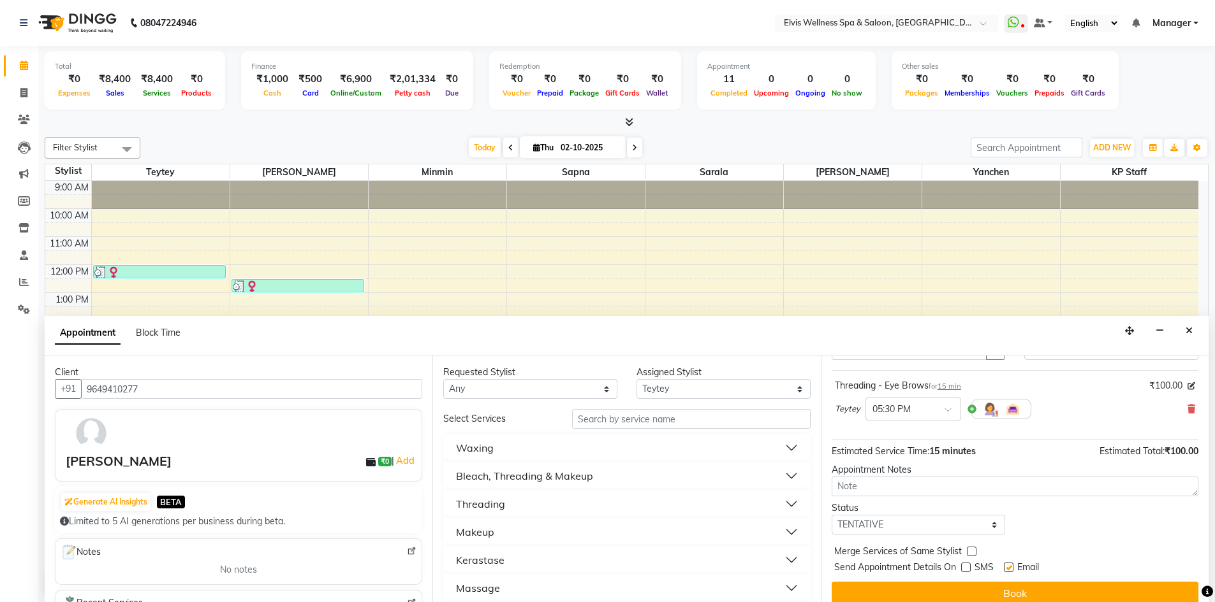
click at [785, 500] on button "Threading" at bounding box center [626, 504] width 356 height 23
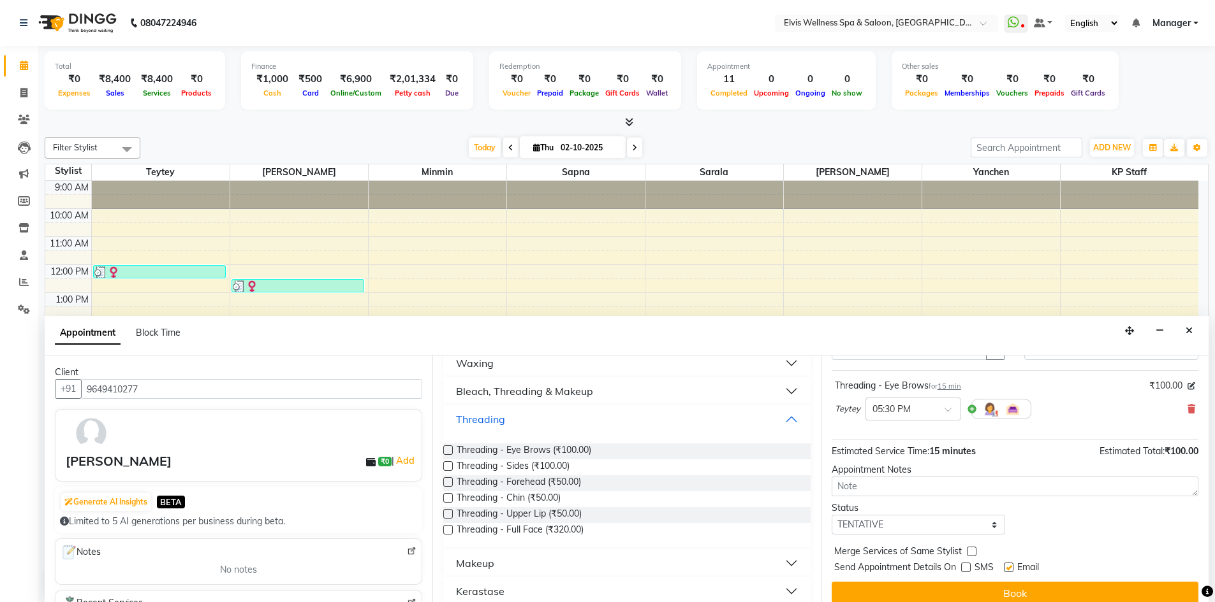
scroll to position [119, 0]
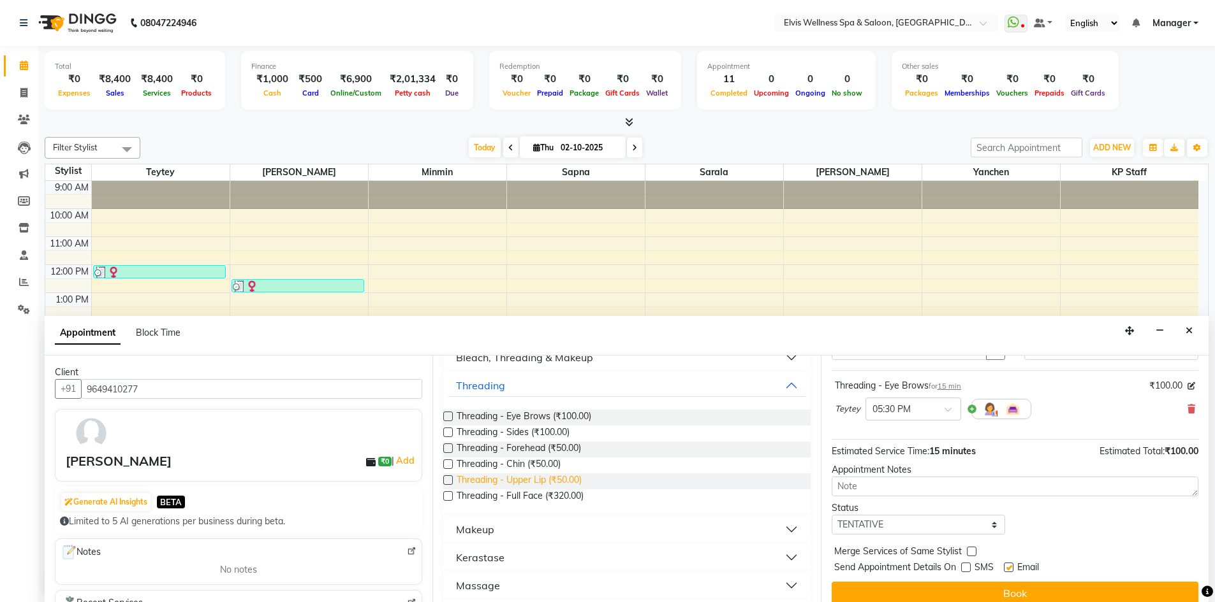
click at [544, 482] on span "Threading - Upper Lip (₹50.00)" at bounding box center [518, 482] width 125 height 16
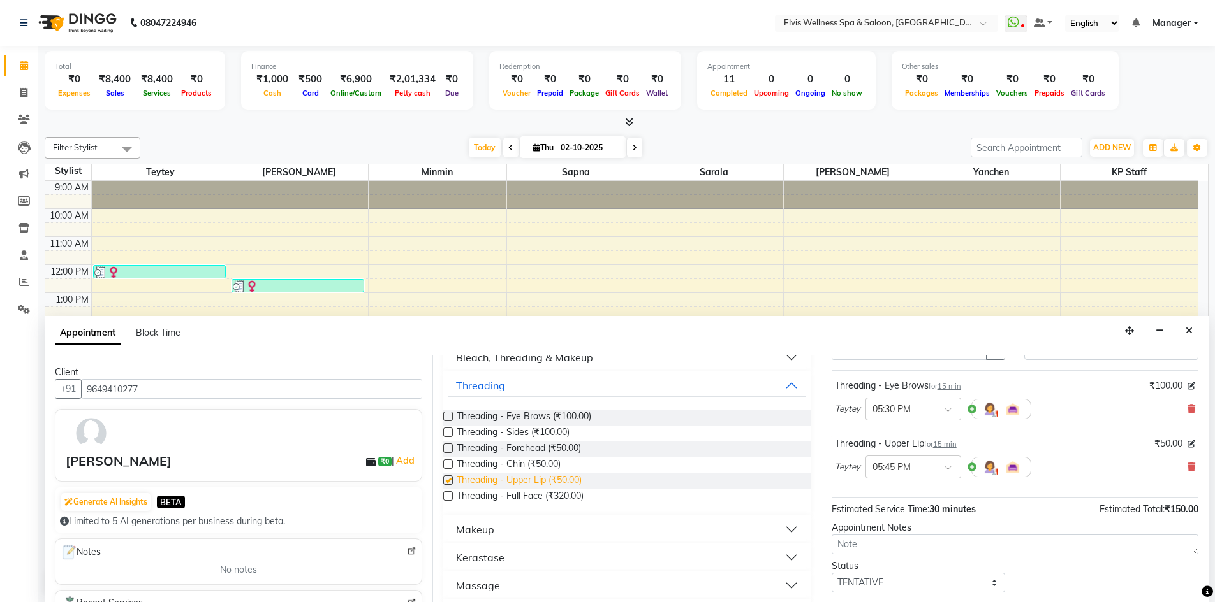
checkbox input "false"
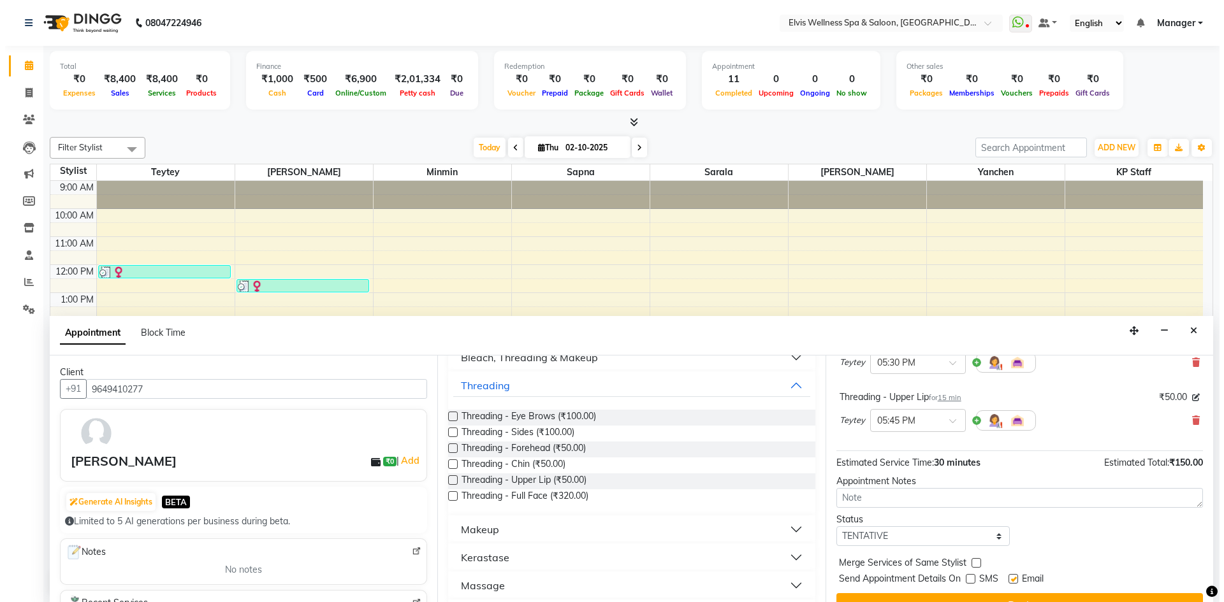
scroll to position [134, 0]
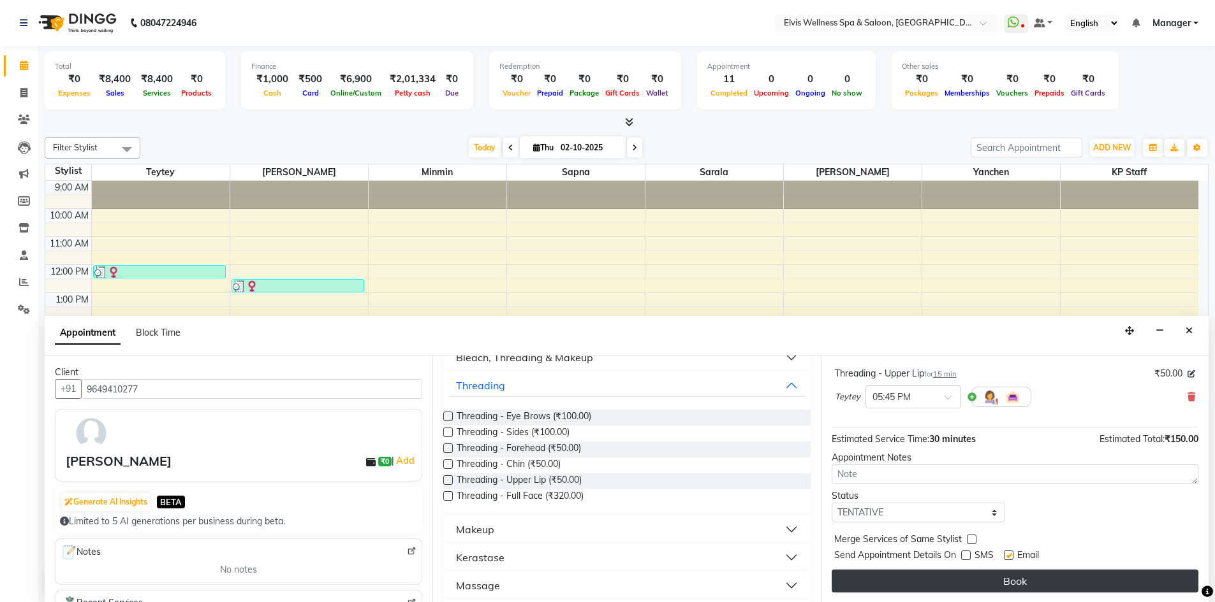
click at [947, 585] on button "Book" at bounding box center [1014, 581] width 367 height 23
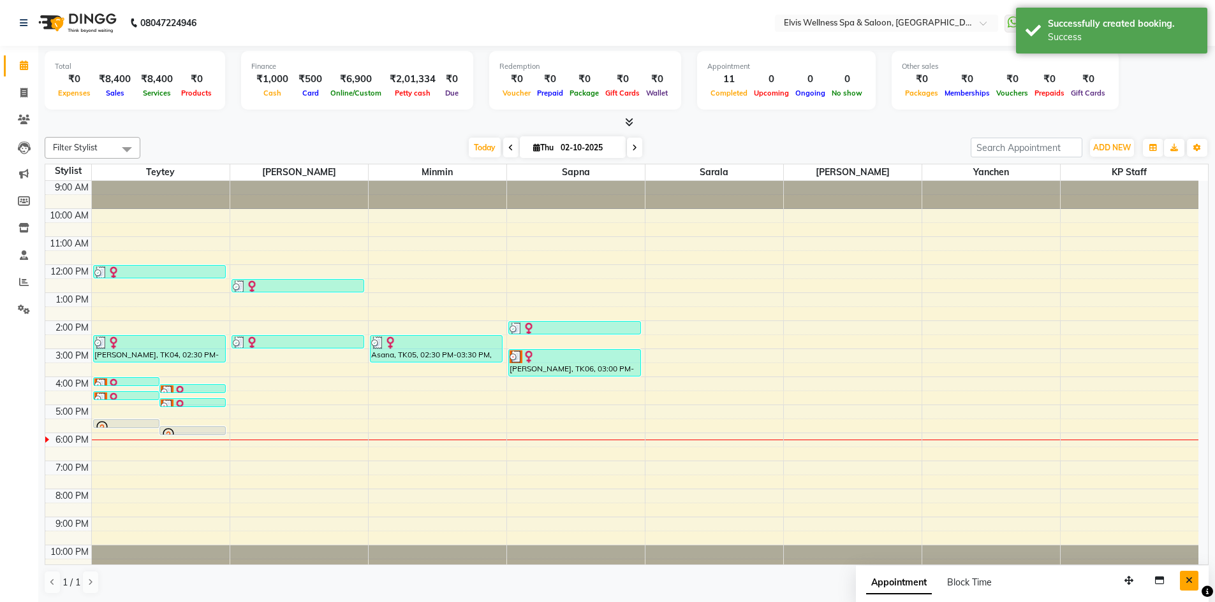
click at [1190, 581] on icon "Close" at bounding box center [1188, 580] width 7 height 9
drag, startPoint x: 140, startPoint y: 421, endPoint x: 141, endPoint y: 414, distance: 7.0
click at [141, 411] on div "Rupal Mittal, TK06, 04:00 PM-04:15 PM, Threading - Upper Lip Rupal Mittal, TK06…" at bounding box center [161, 377] width 138 height 392
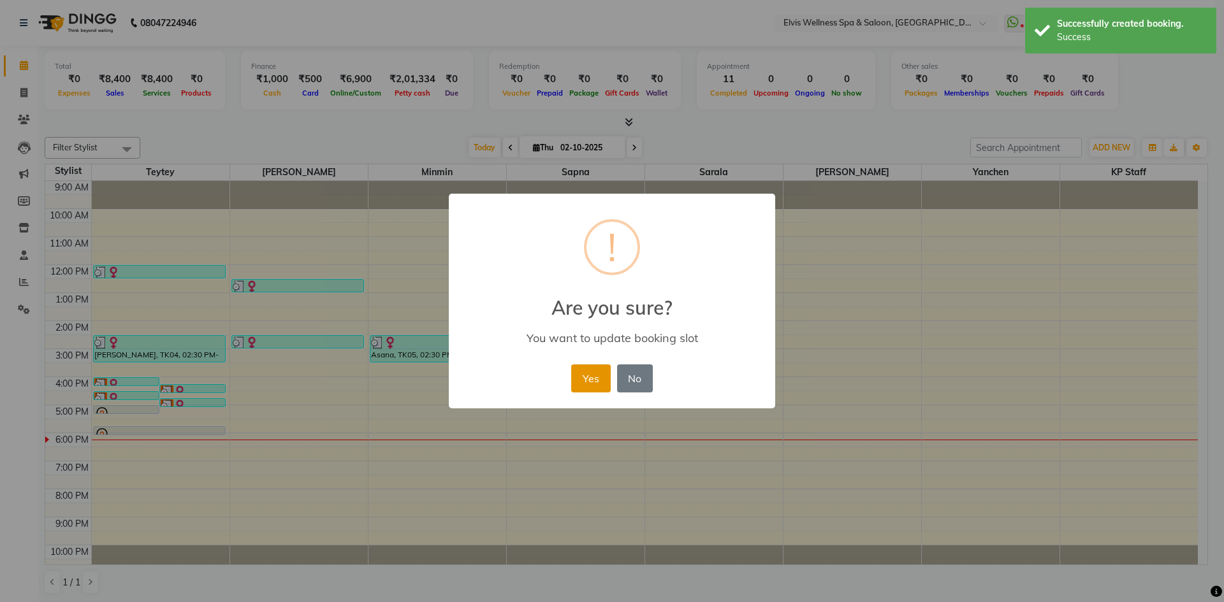
click at [608, 383] on button "Yes" at bounding box center [590, 379] width 39 height 28
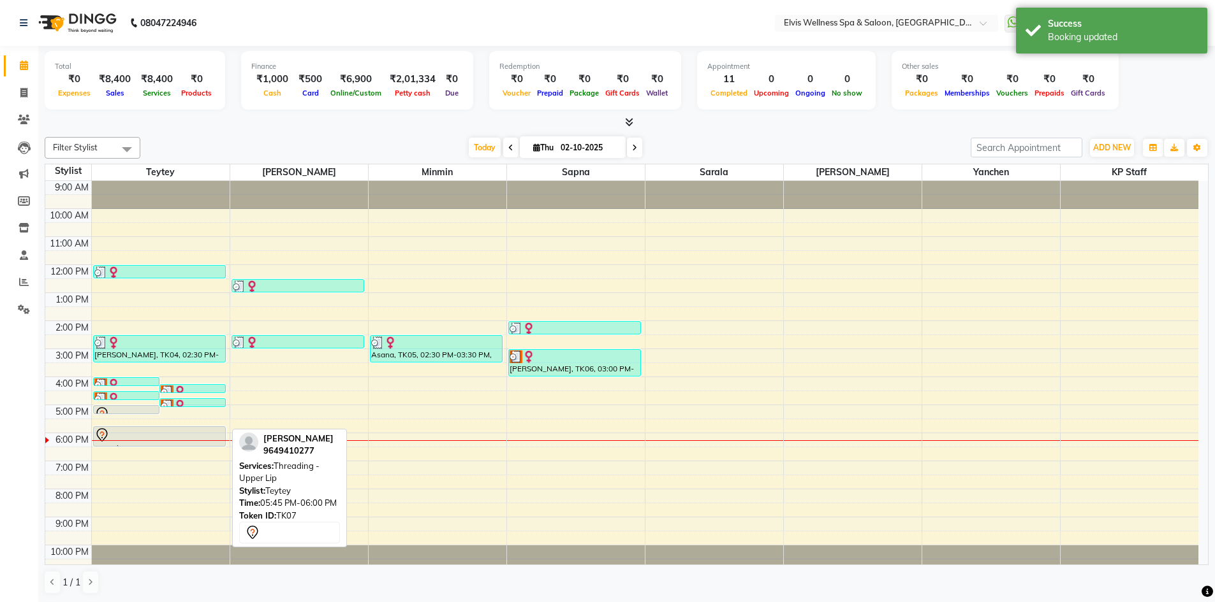
click at [174, 438] on div "Rupal Mittal, TK06, 04:00 PM-04:15 PM, Threading - Upper Lip Rupal Mittal, TK06…" at bounding box center [161, 377] width 138 height 392
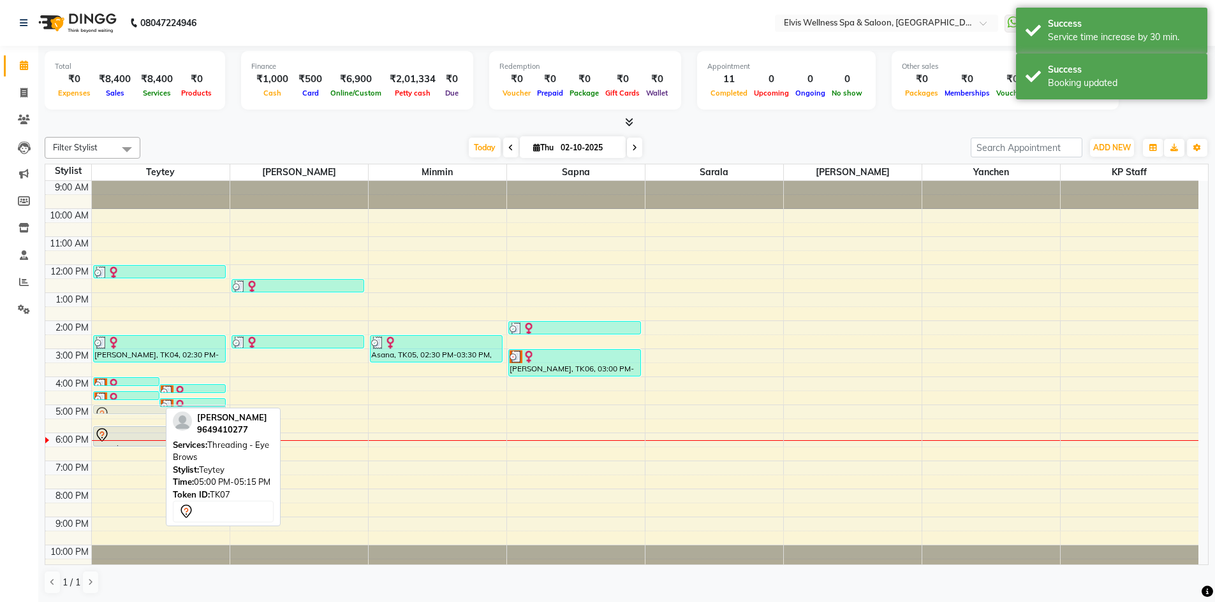
drag, startPoint x: 145, startPoint y: 408, endPoint x: 169, endPoint y: 414, distance: 24.4
click at [169, 414] on div "Filter Stylist Select All Teytey Rushikesh Minmin Sapna Sarala SUMITRA Yanchen …" at bounding box center [627, 366] width 1164 height 468
drag, startPoint x: 145, startPoint y: 412, endPoint x: 152, endPoint y: 415, distance: 7.7
click at [152, 415] on div "9:00 AM 10:00 AM 11:00 AM 12:00 PM 1:00 PM 2:00 PM 3:00 PM 4:00 PM 5:00 PM 6:00…" at bounding box center [621, 377] width 1153 height 392
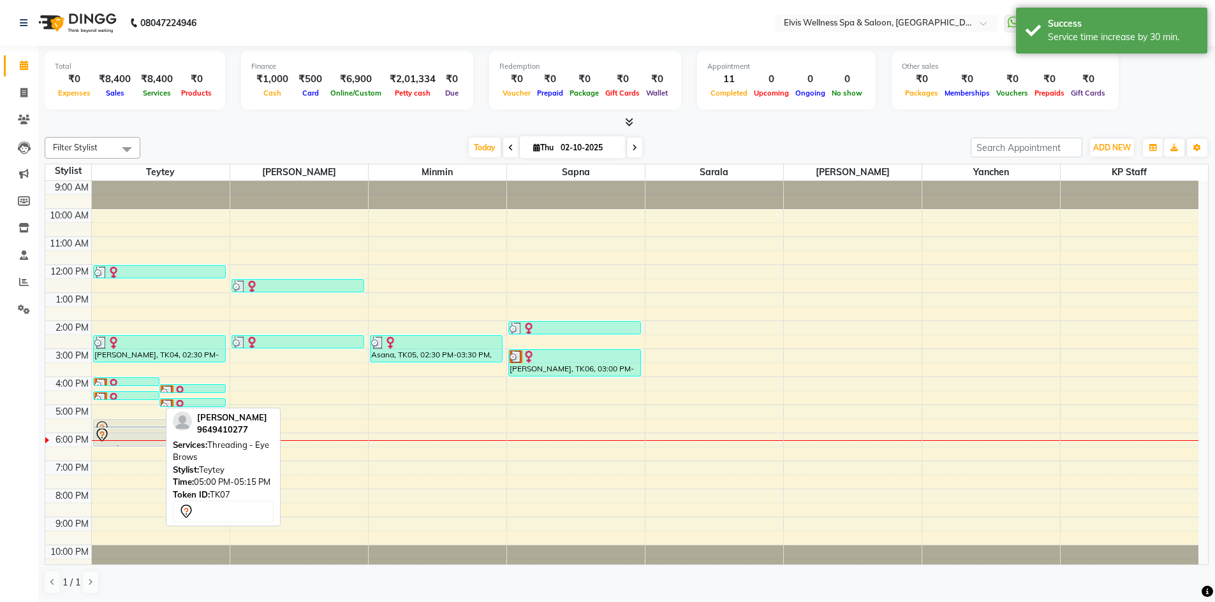
drag, startPoint x: 138, startPoint y: 408, endPoint x: 159, endPoint y: 425, distance: 27.3
click at [159, 425] on div "Rupal Mittal, TK06, 04:00 PM-04:15 PM, Threading - Upper Lip Rupal Mittal, TK06…" at bounding box center [161, 377] width 138 height 392
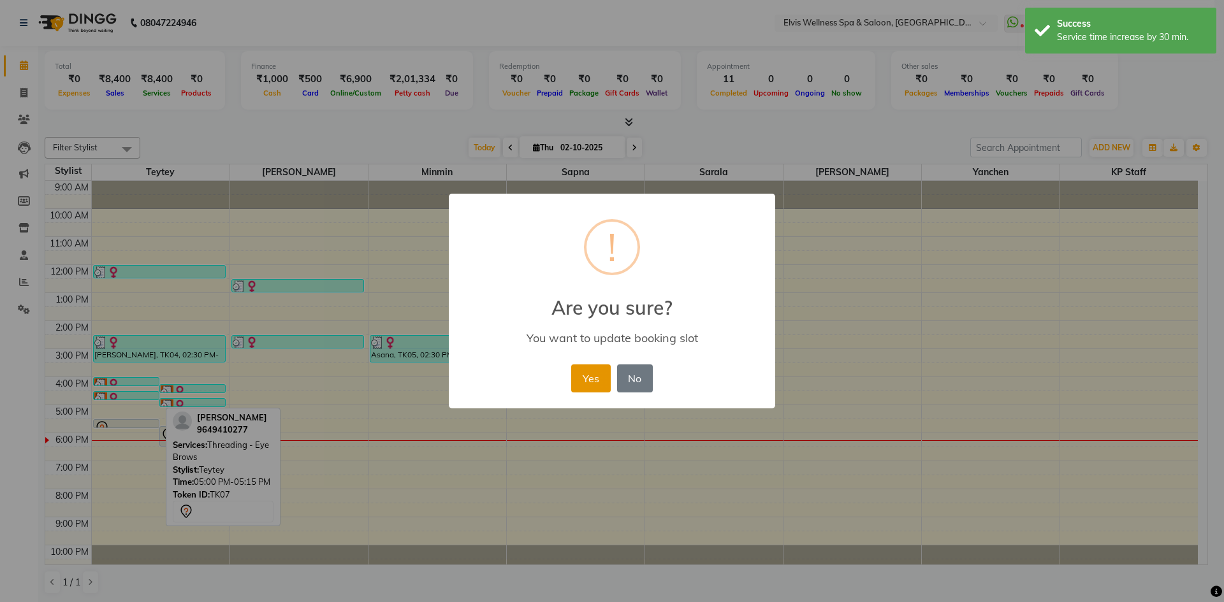
click at [594, 386] on button "Yes" at bounding box center [590, 379] width 39 height 28
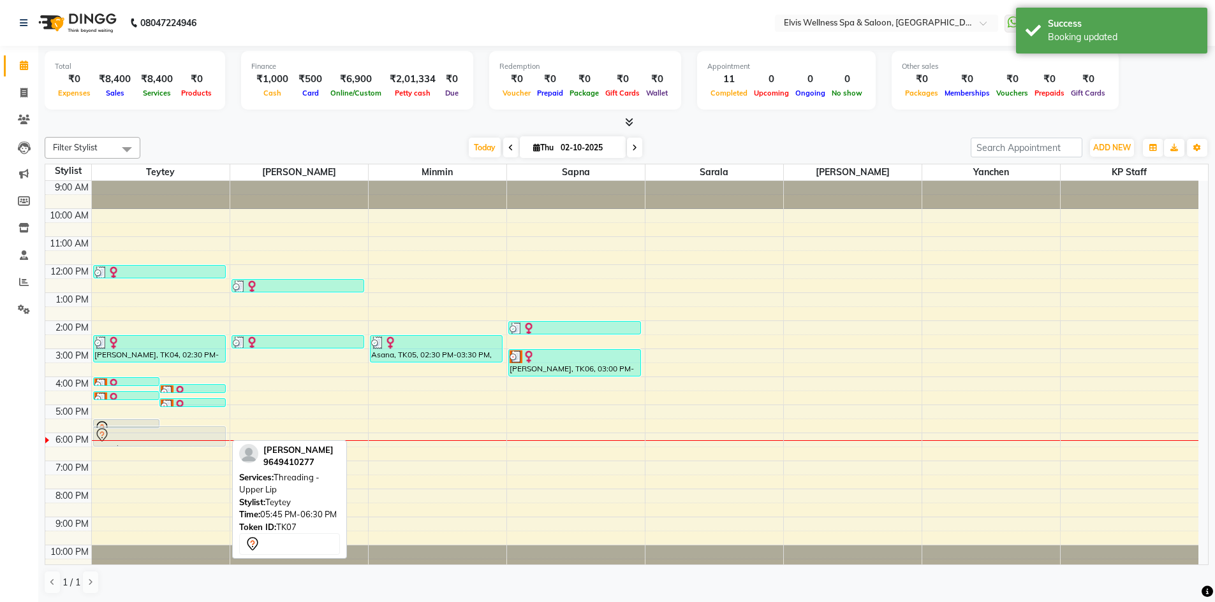
drag, startPoint x: 175, startPoint y: 435, endPoint x: 156, endPoint y: 441, distance: 20.8
click at [156, 441] on div "Rupal Mittal, TK06, 04:00 PM-04:15 PM, Threading - Upper Lip Rupal Mittal, TK06…" at bounding box center [161, 377] width 138 height 392
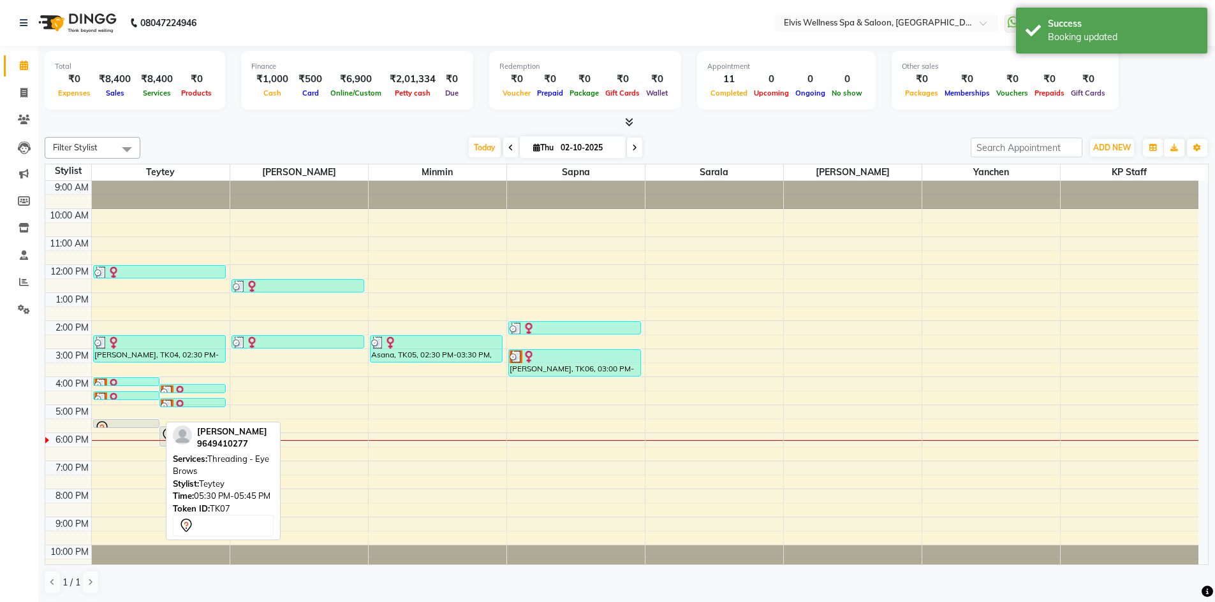
click at [154, 425] on div at bounding box center [126, 427] width 65 height 5
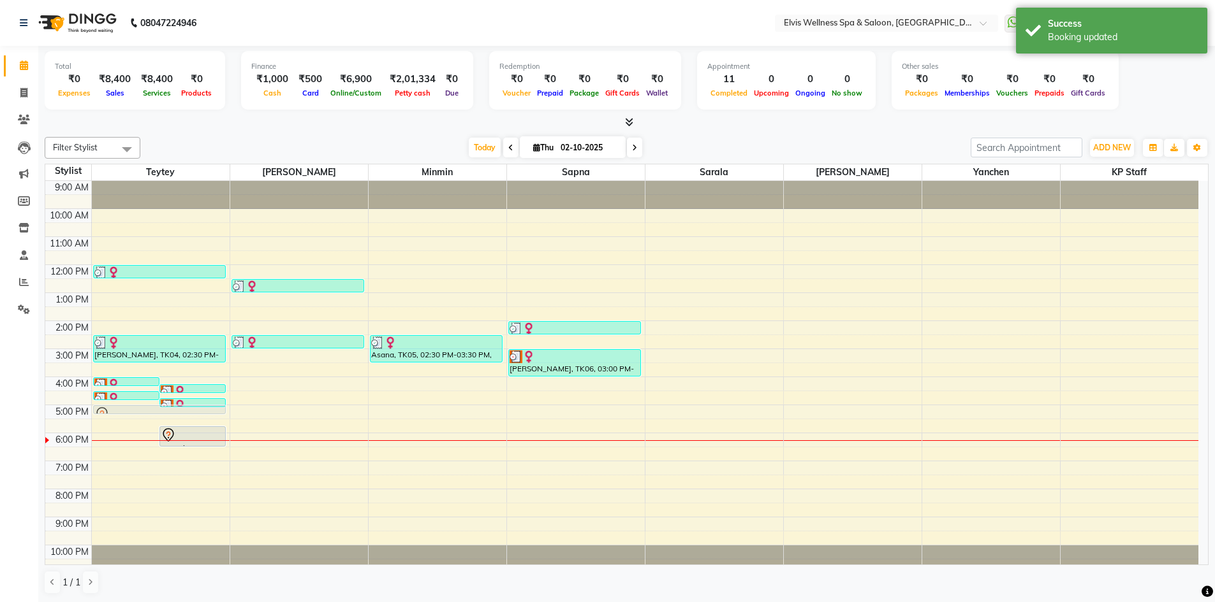
click at [154, 415] on div "9:00 AM 10:00 AM 11:00 AM 12:00 PM 1:00 PM 2:00 PM 3:00 PM 4:00 PM 5:00 PM 6:00…" at bounding box center [621, 377] width 1153 height 392
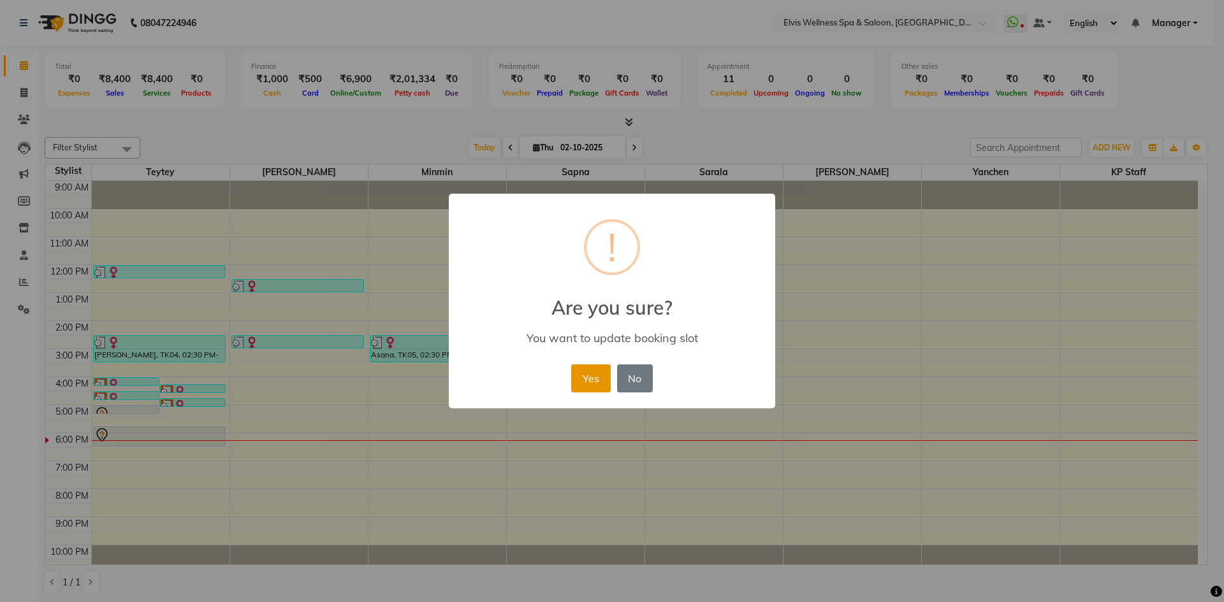
click at [586, 386] on button "Yes" at bounding box center [590, 379] width 39 height 28
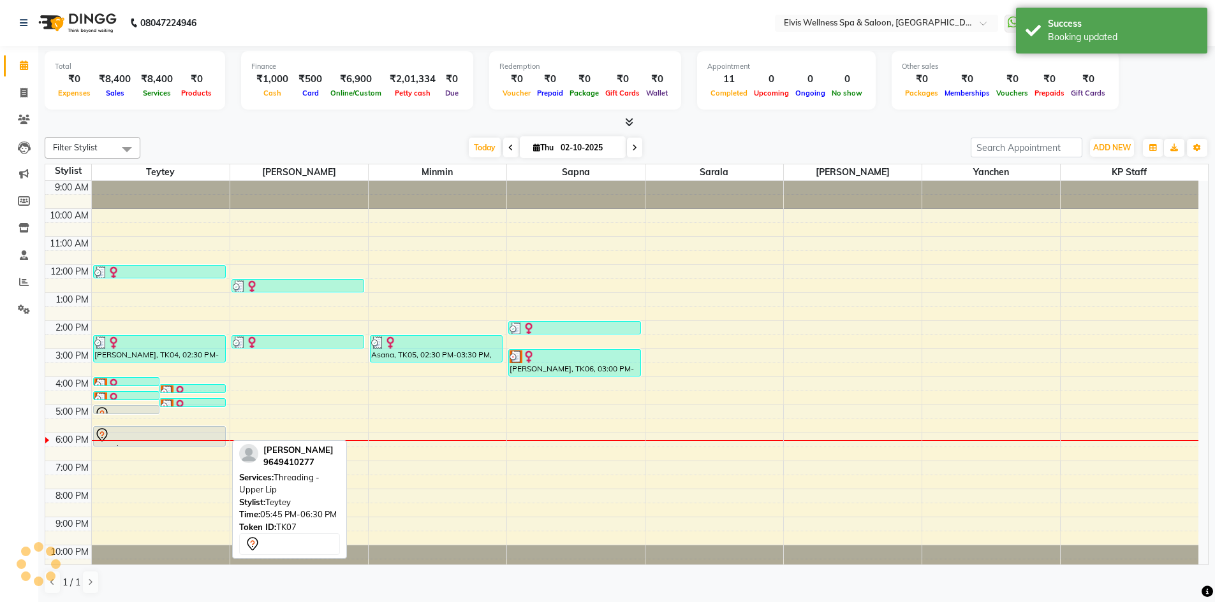
click at [128, 437] on div at bounding box center [159, 435] width 131 height 15
click at [138, 435] on div at bounding box center [159, 435] width 131 height 15
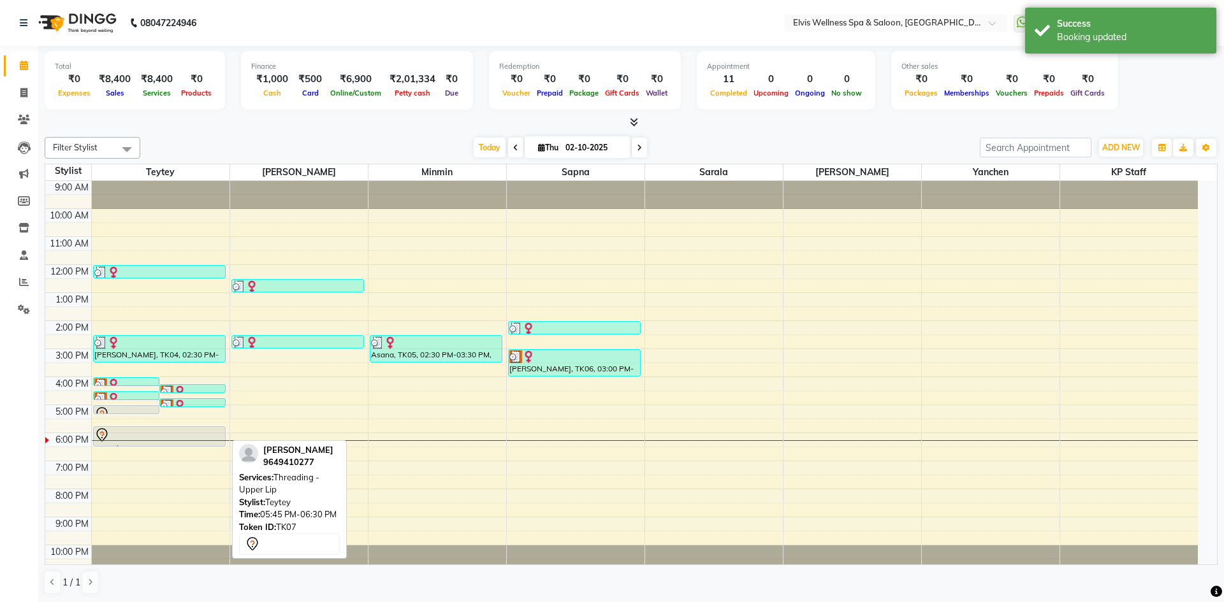
select select "7"
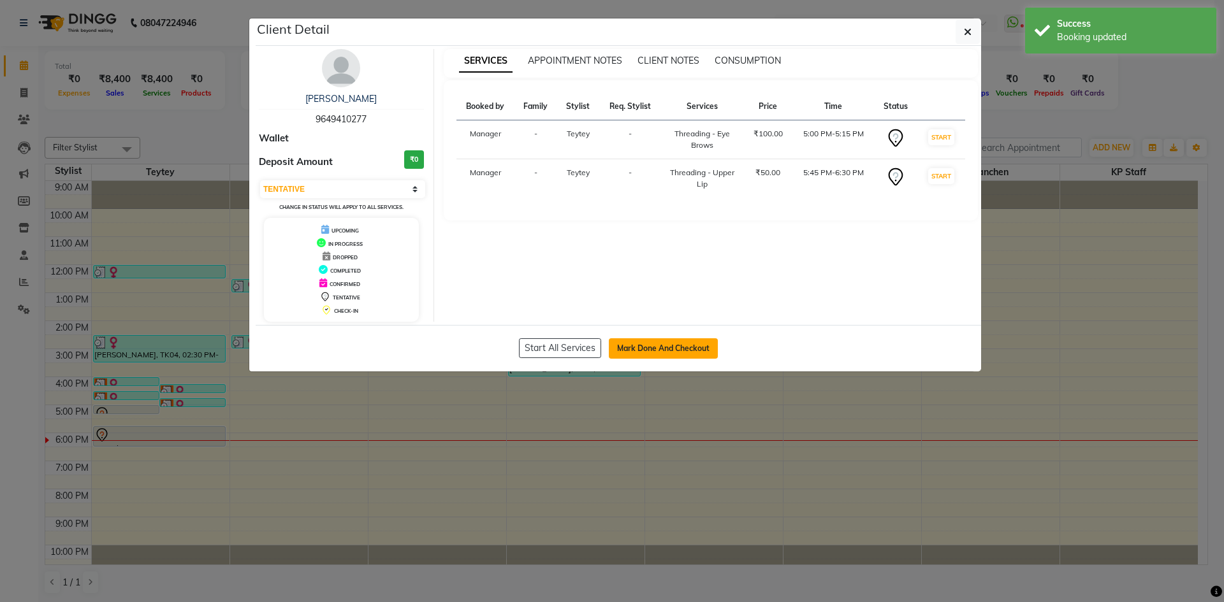
click at [666, 346] on button "Mark Done And Checkout" at bounding box center [663, 349] width 109 height 20
select select "service"
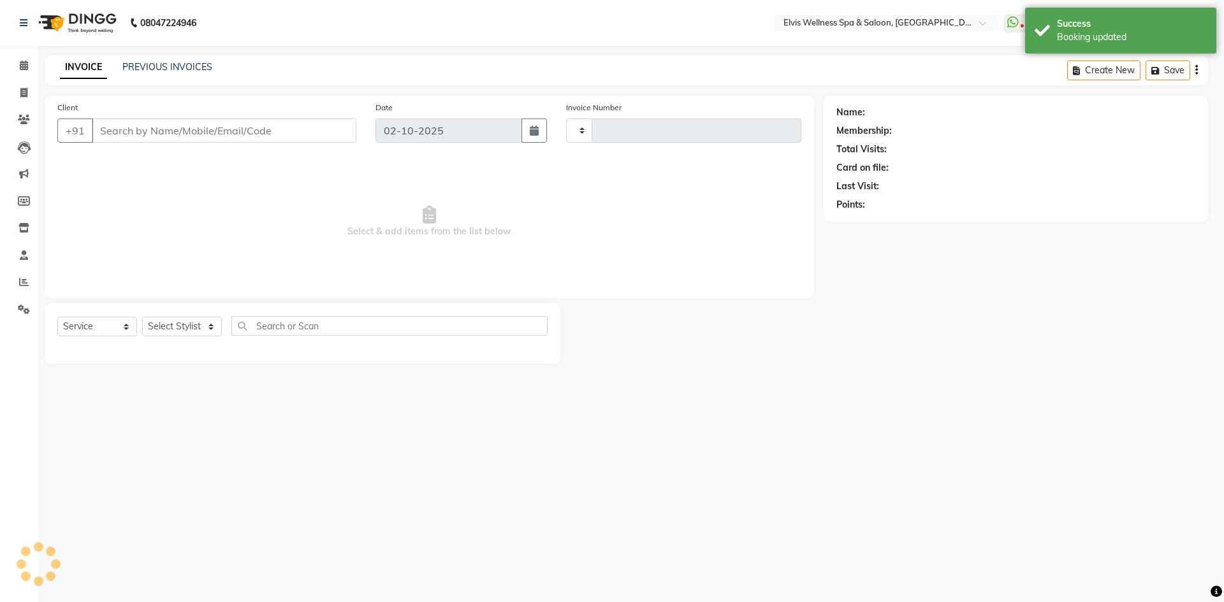
type input "1889"
select select "6269"
type input "9649410277"
select select "46562"
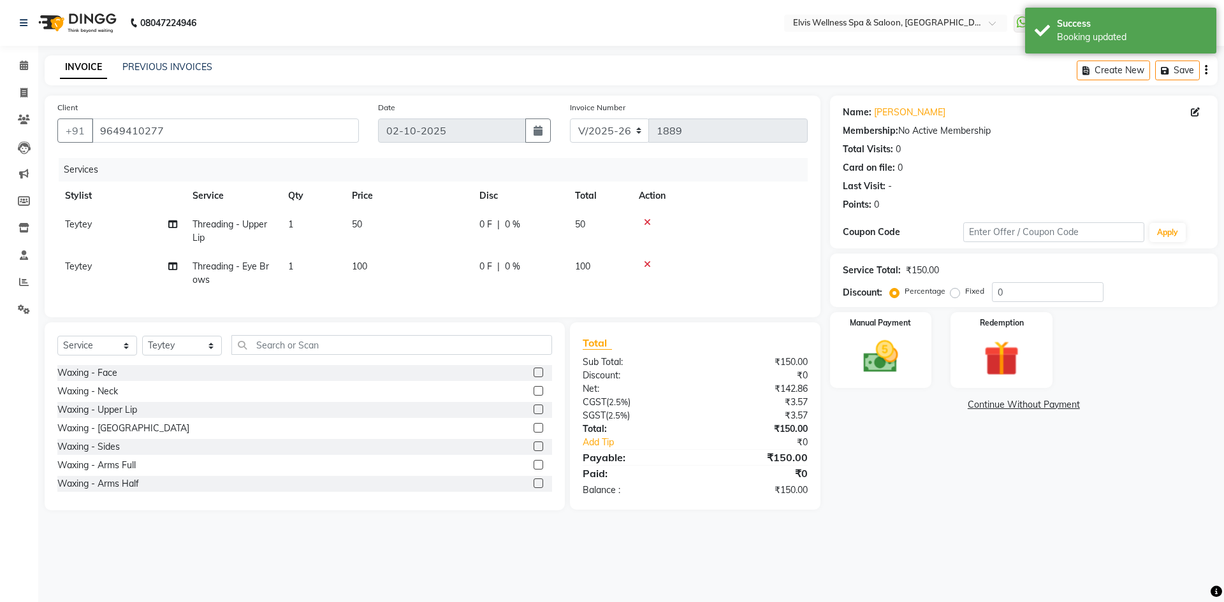
click at [361, 225] on span "50" at bounding box center [357, 224] width 10 height 11
select select "46562"
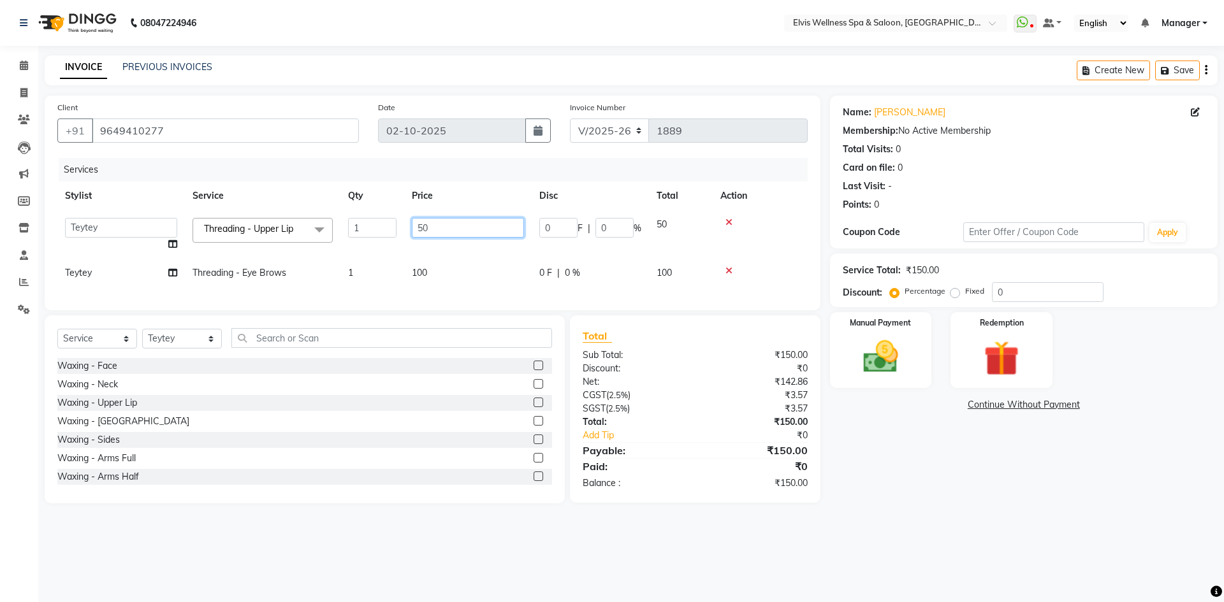
click at [434, 226] on input "50" at bounding box center [468, 228] width 112 height 20
type input "5"
type input "80"
click at [451, 242] on td "80" at bounding box center [468, 234] width 128 height 48
select select "46562"
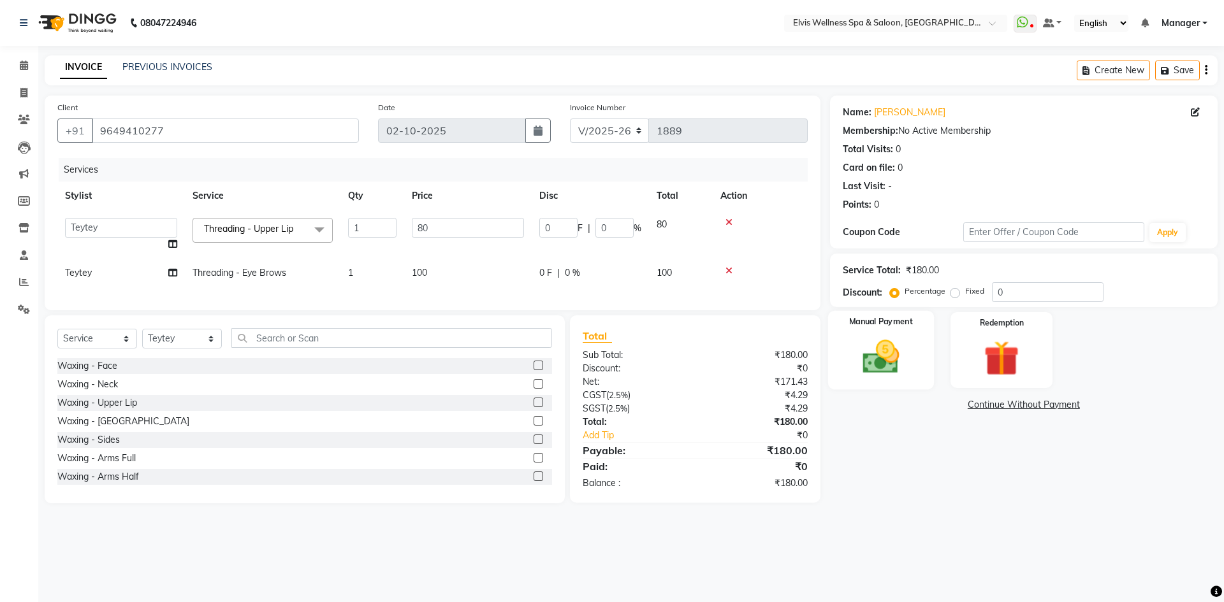
click at [907, 363] on img at bounding box center [880, 357] width 59 height 42
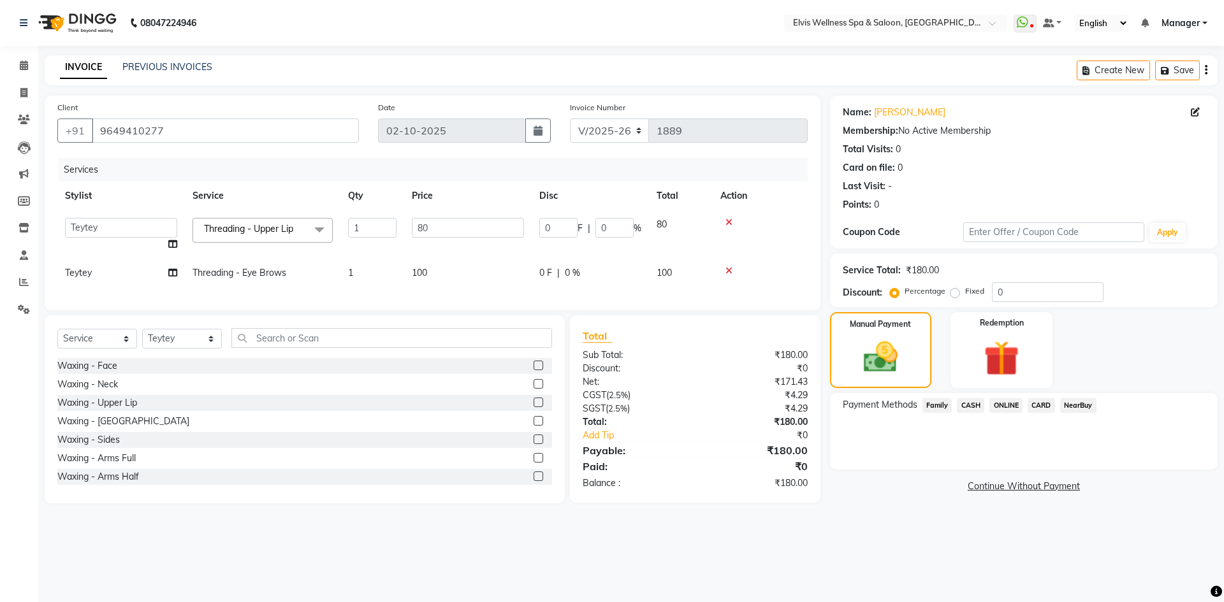
click at [1003, 408] on span "ONLINE" at bounding box center [1005, 405] width 33 height 15
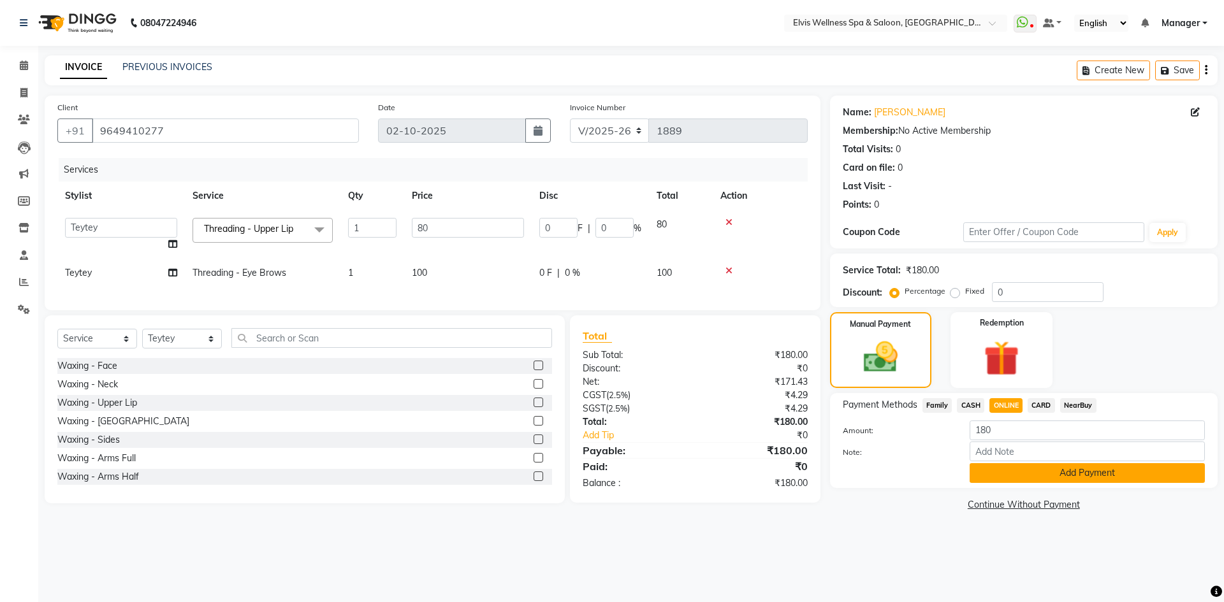
click at [1015, 466] on button "Add Payment" at bounding box center [1087, 474] width 235 height 20
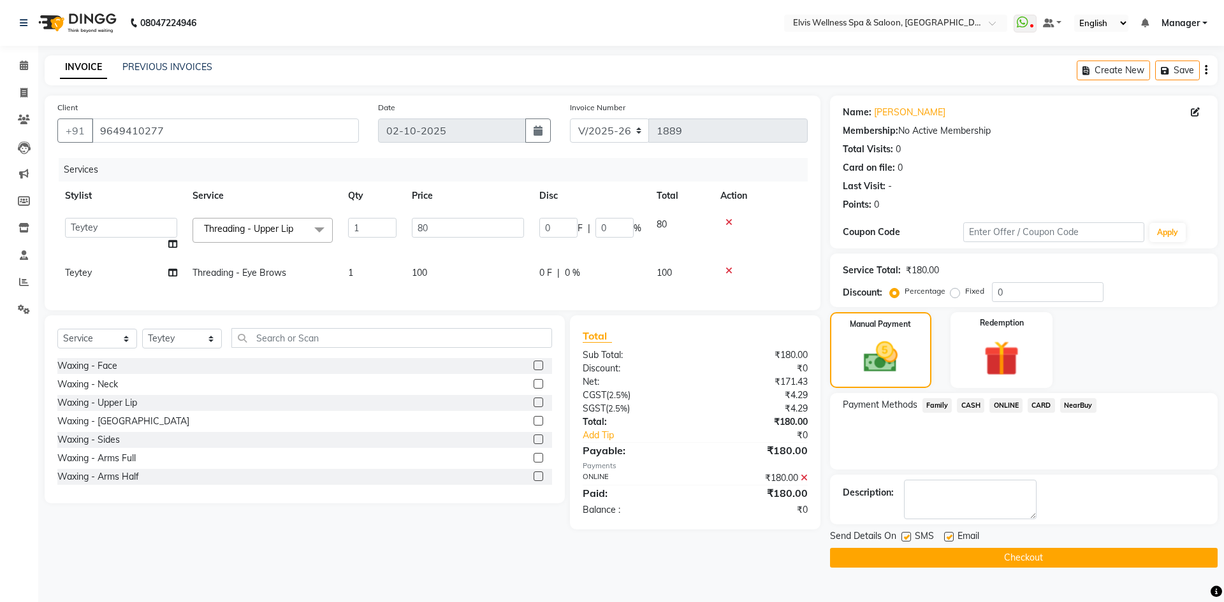
click at [909, 539] on label at bounding box center [907, 537] width 10 height 10
click at [909, 539] on input "checkbox" at bounding box center [906, 538] width 8 height 8
checkbox input "false"
click at [910, 550] on button "Checkout" at bounding box center [1024, 558] width 388 height 20
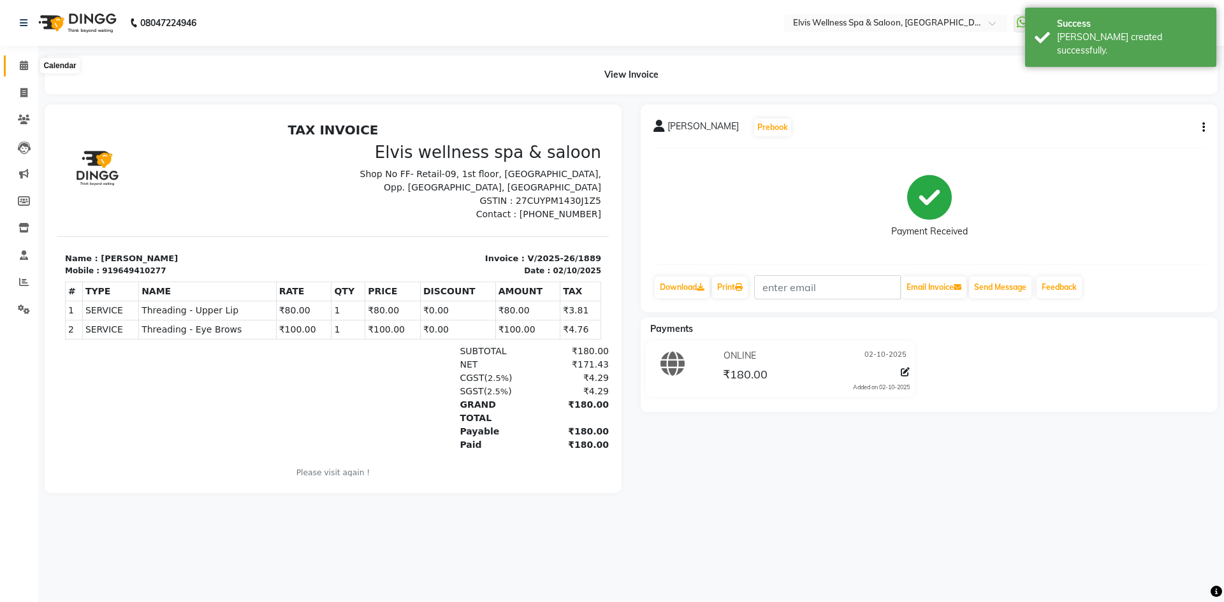
click at [34, 68] on span at bounding box center [24, 66] width 22 height 15
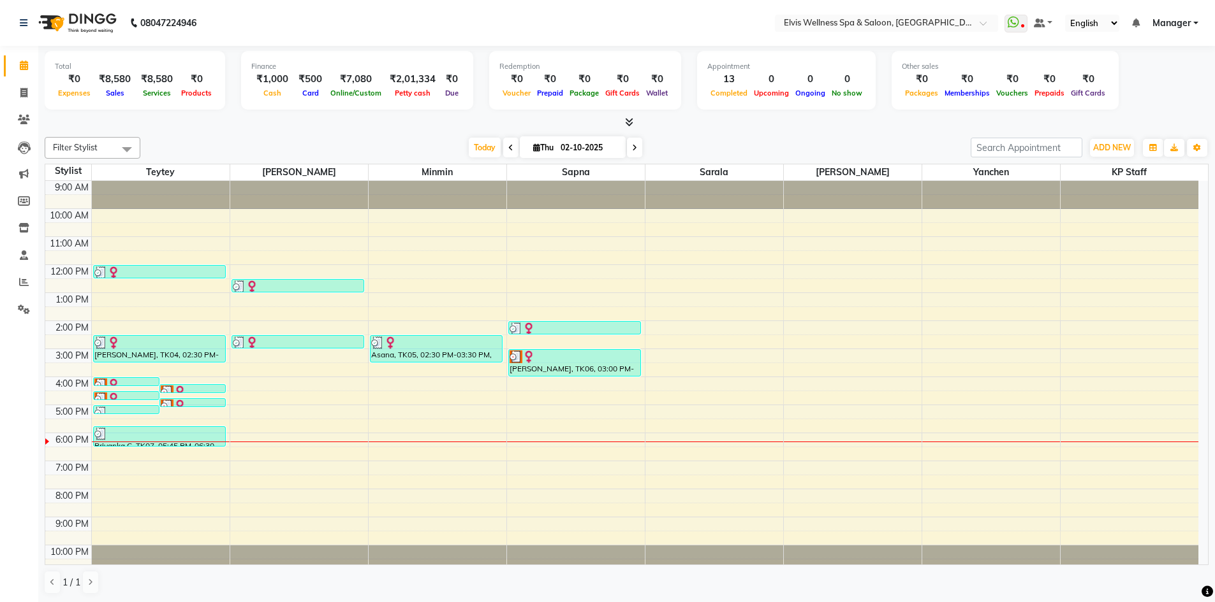
click at [123, 147] on span at bounding box center [127, 149] width 26 height 24
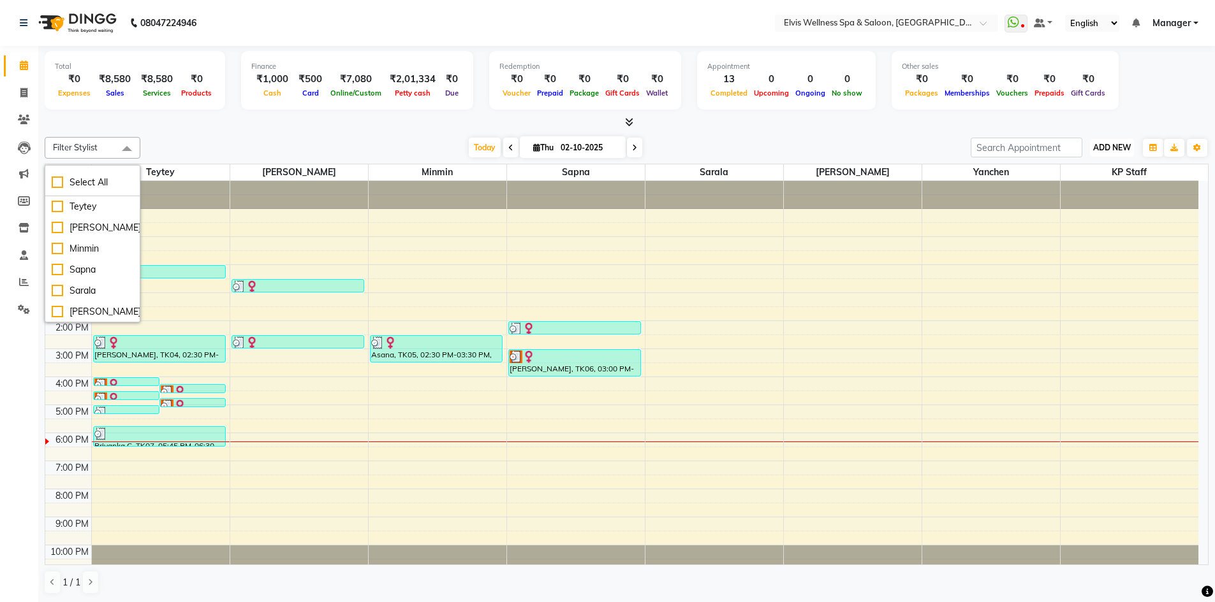
click at [1107, 147] on span "ADD NEW" at bounding box center [1112, 148] width 38 height 10
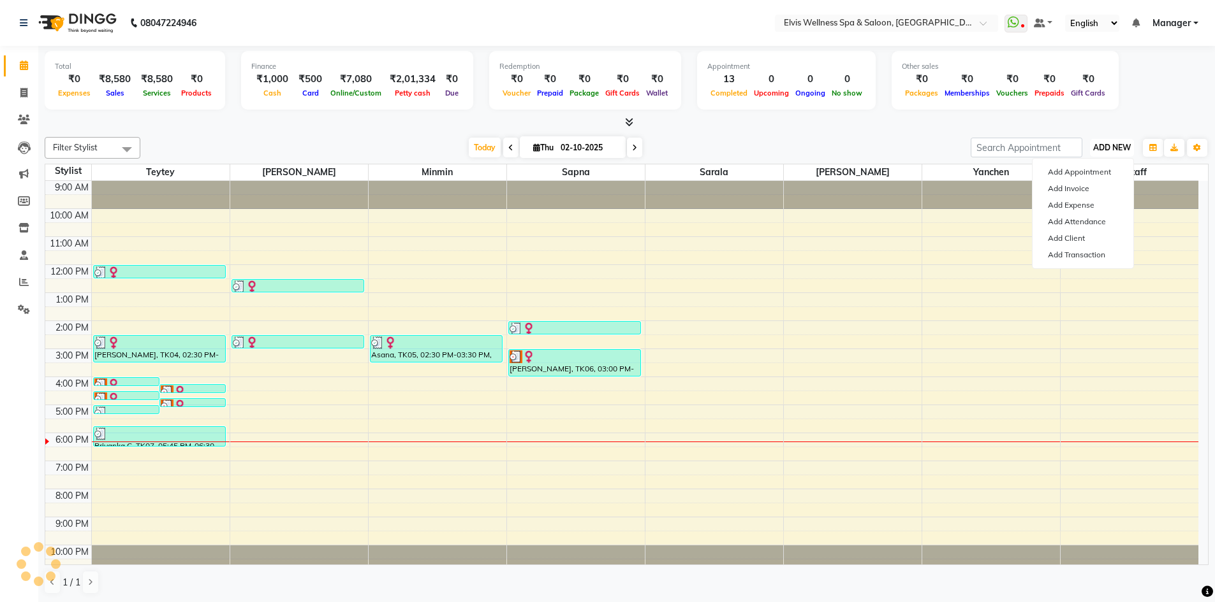
click at [1106, 147] on span "ADD NEW" at bounding box center [1112, 148] width 38 height 10
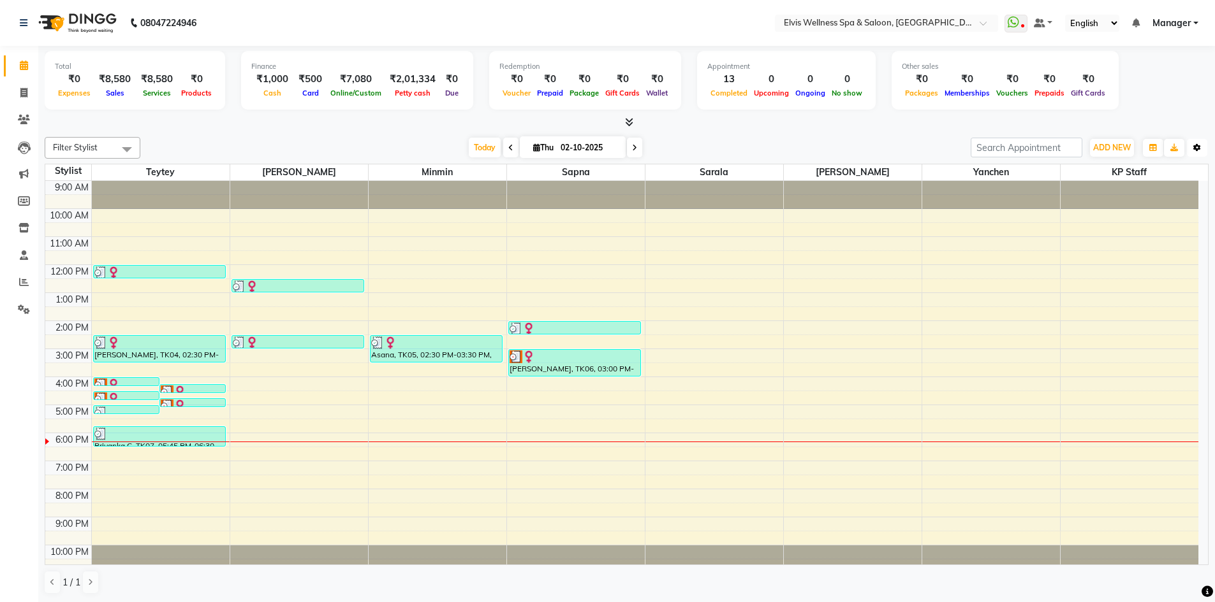
click at [1201, 147] on button "Toggle Dropdown" at bounding box center [1196, 148] width 20 height 18
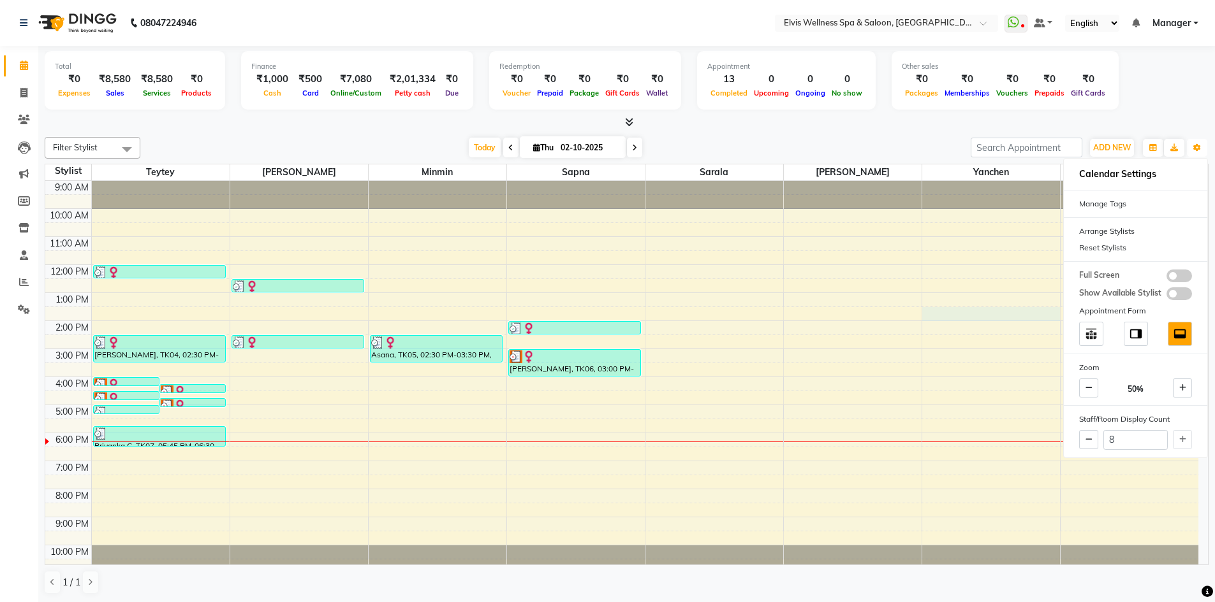
click at [965, 310] on div "9:00 AM 10:00 AM 11:00 AM 12:00 PM 1:00 PM 2:00 PM 3:00 PM 4:00 PM 5:00 PM 6:00…" at bounding box center [621, 377] width 1153 height 392
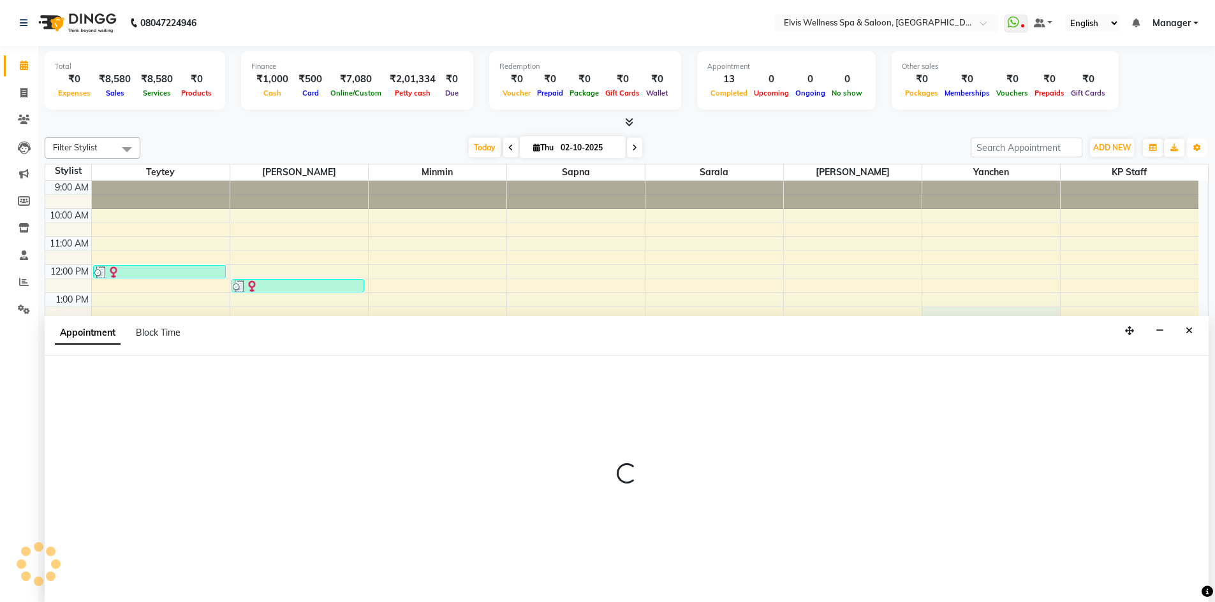
scroll to position [1, 0]
select select "46456"
select select "810"
select select "tentative"
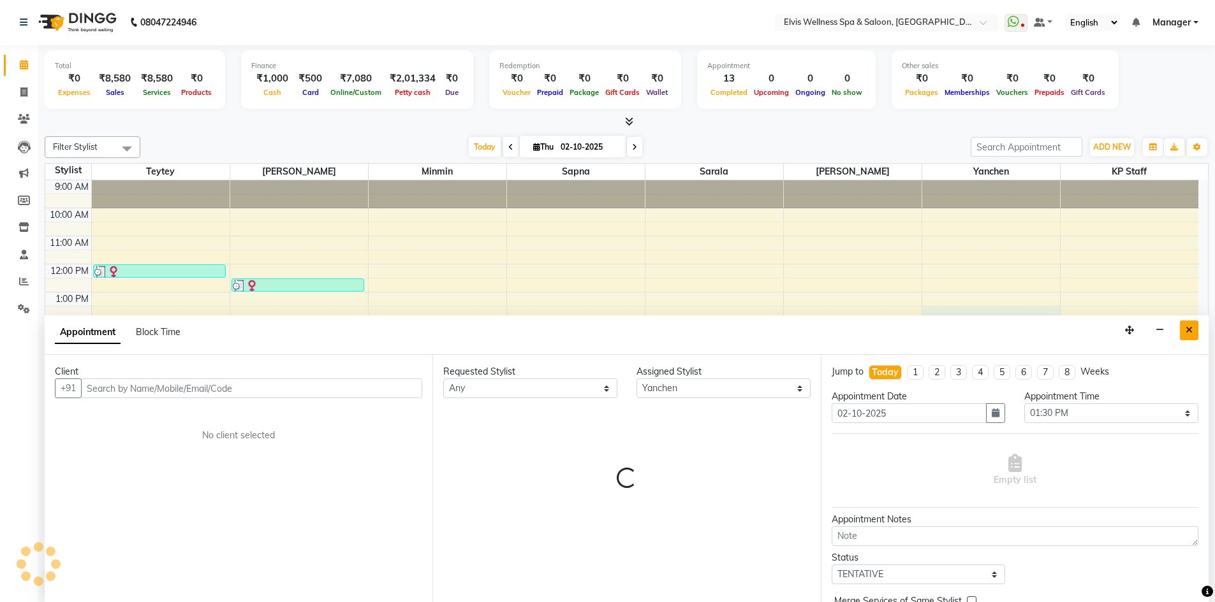
click at [1191, 328] on icon "Close" at bounding box center [1188, 330] width 7 height 9
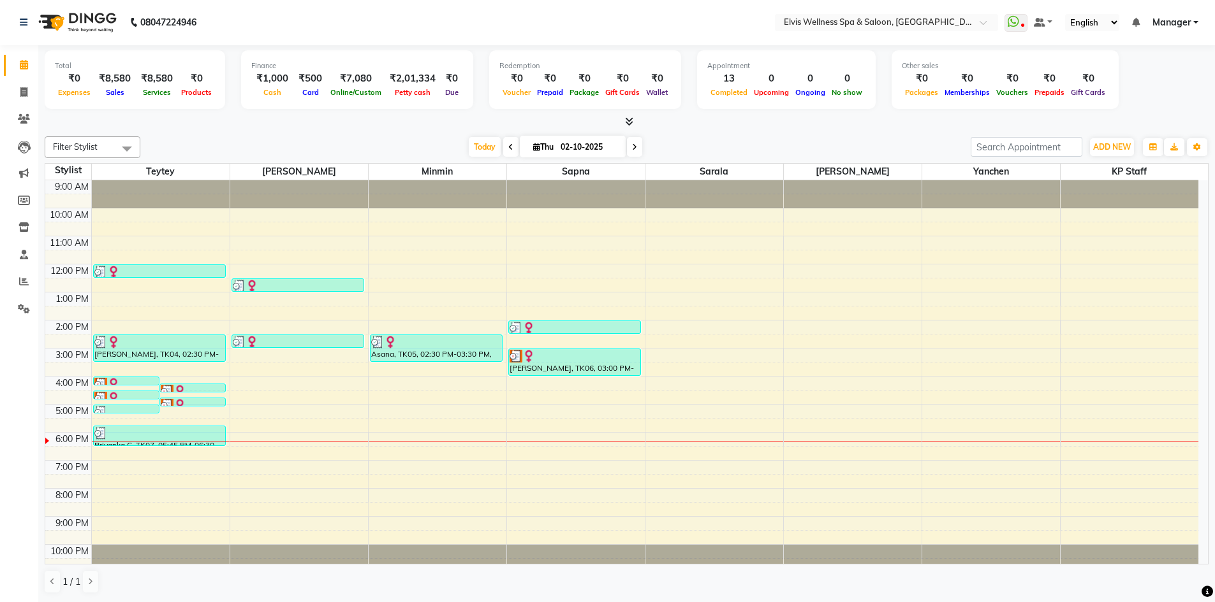
click at [128, 149] on span at bounding box center [127, 148] width 26 height 24
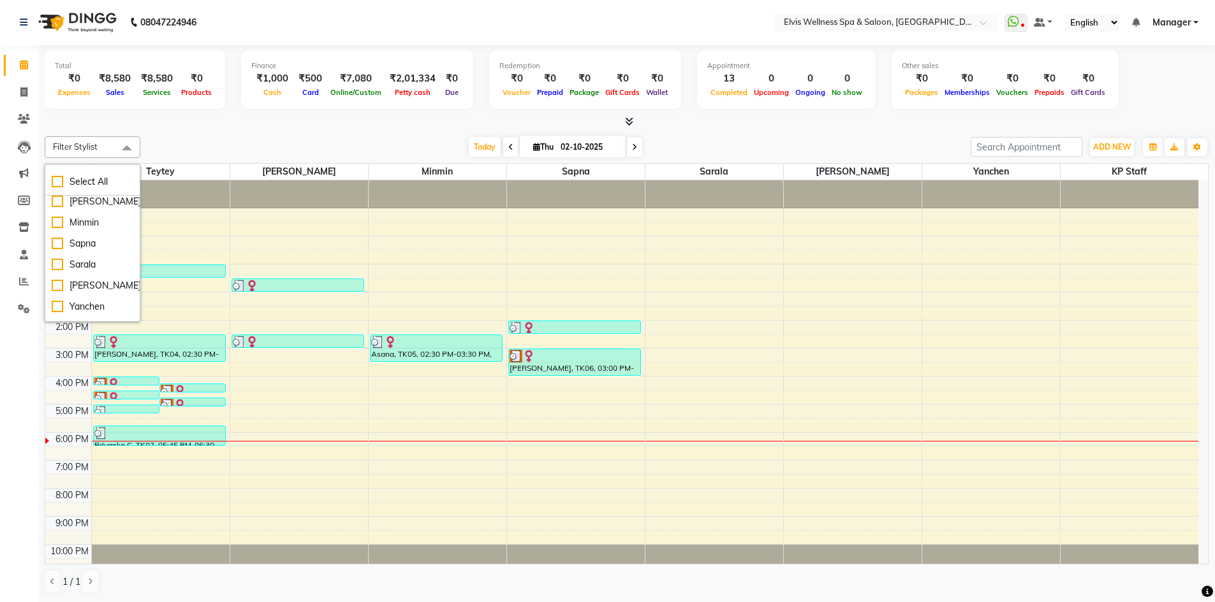
scroll to position [43, 0]
click at [214, 128] on div at bounding box center [627, 121] width 1164 height 13
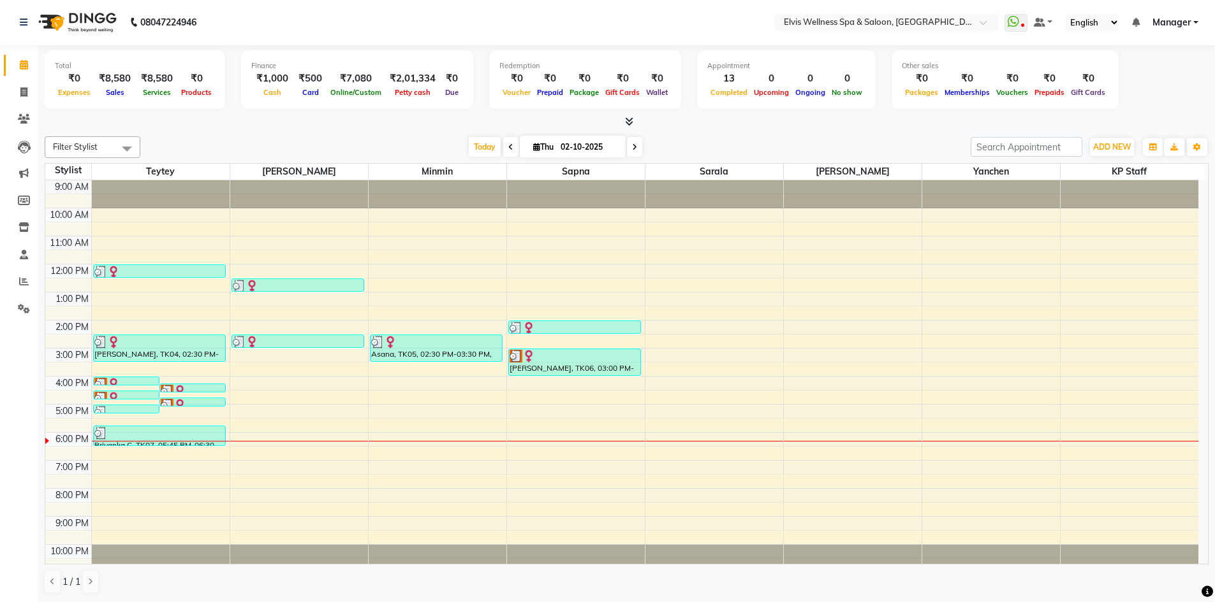
click at [1162, 23] on span "Manager" at bounding box center [1171, 22] width 38 height 13
click at [915, 138] on div "Today Thu 02-10-2025" at bounding box center [555, 147] width 817 height 19
click at [1051, 22] on link at bounding box center [1042, 22] width 19 height 13
click at [915, 144] on div "Today Thu 02-10-2025" at bounding box center [555, 147] width 817 height 19
click at [989, 22] on span at bounding box center [987, 26] width 16 height 13
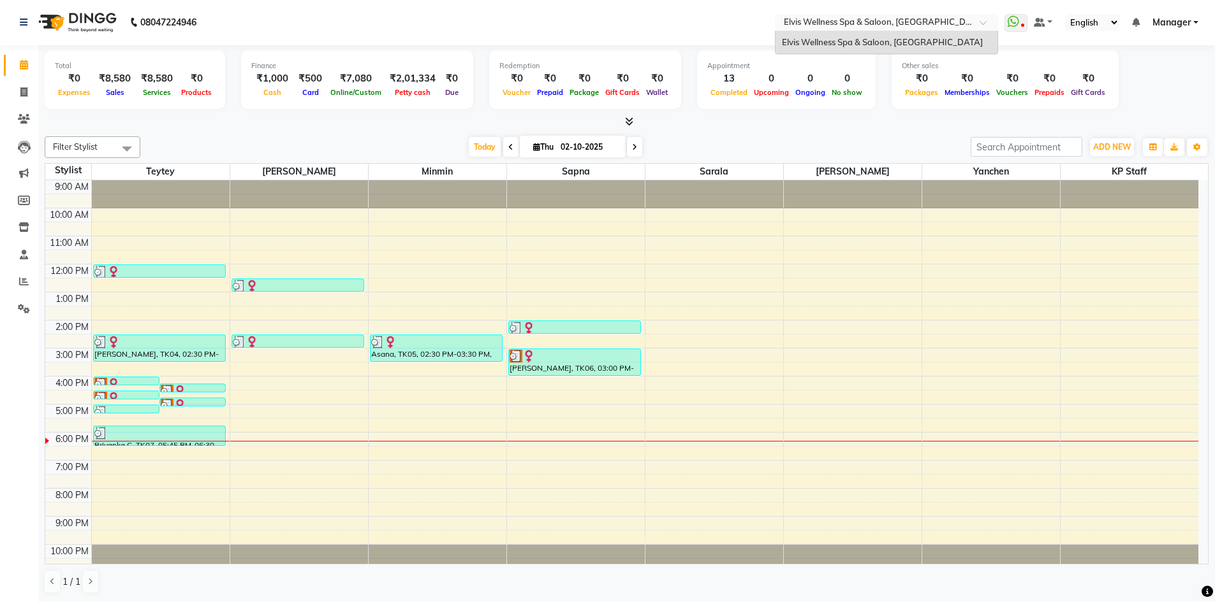
click at [886, 119] on div at bounding box center [627, 121] width 1164 height 13
click at [22, 24] on icon at bounding box center [24, 22] width 8 height 9
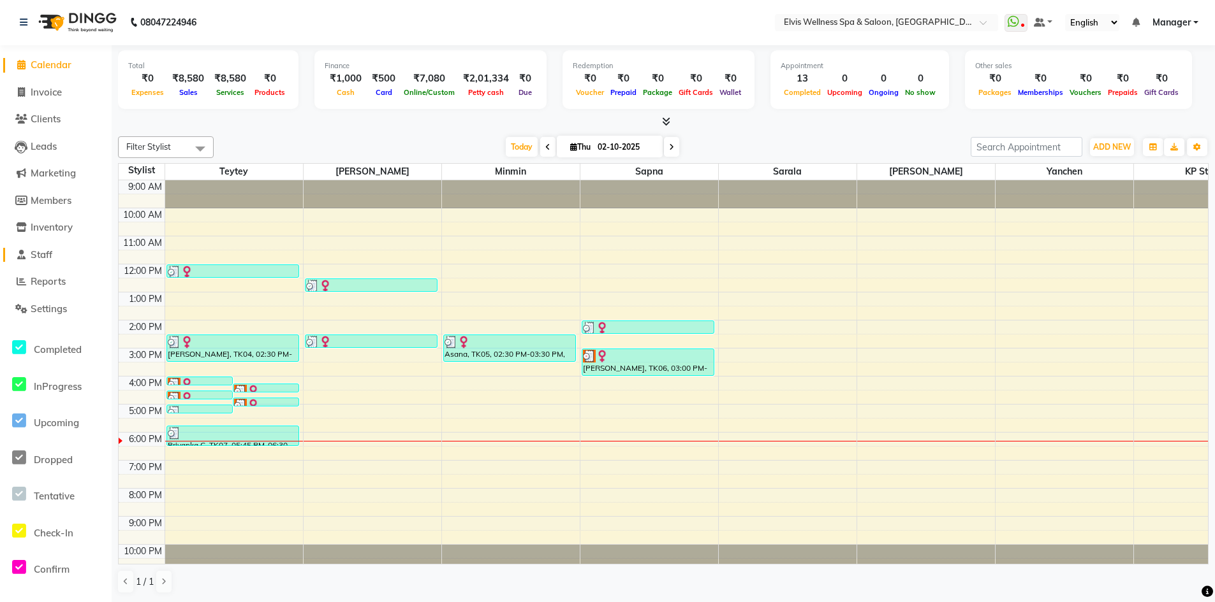
click at [60, 249] on link "Staff" at bounding box center [55, 255] width 105 height 15
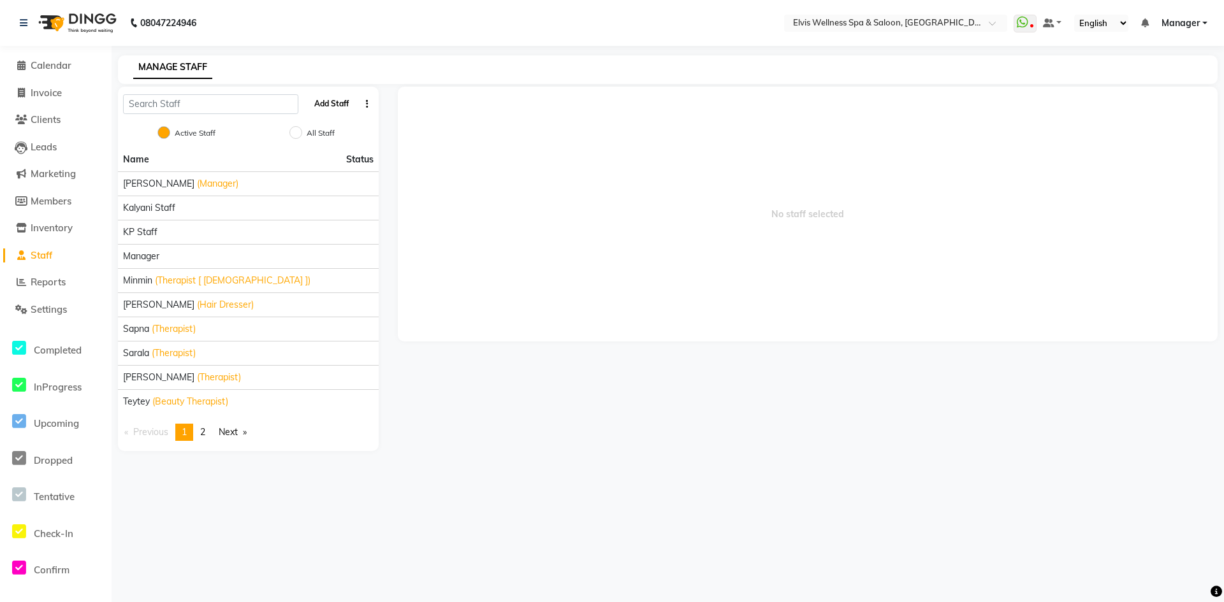
click at [326, 109] on button "Add Staff" at bounding box center [331, 104] width 45 height 22
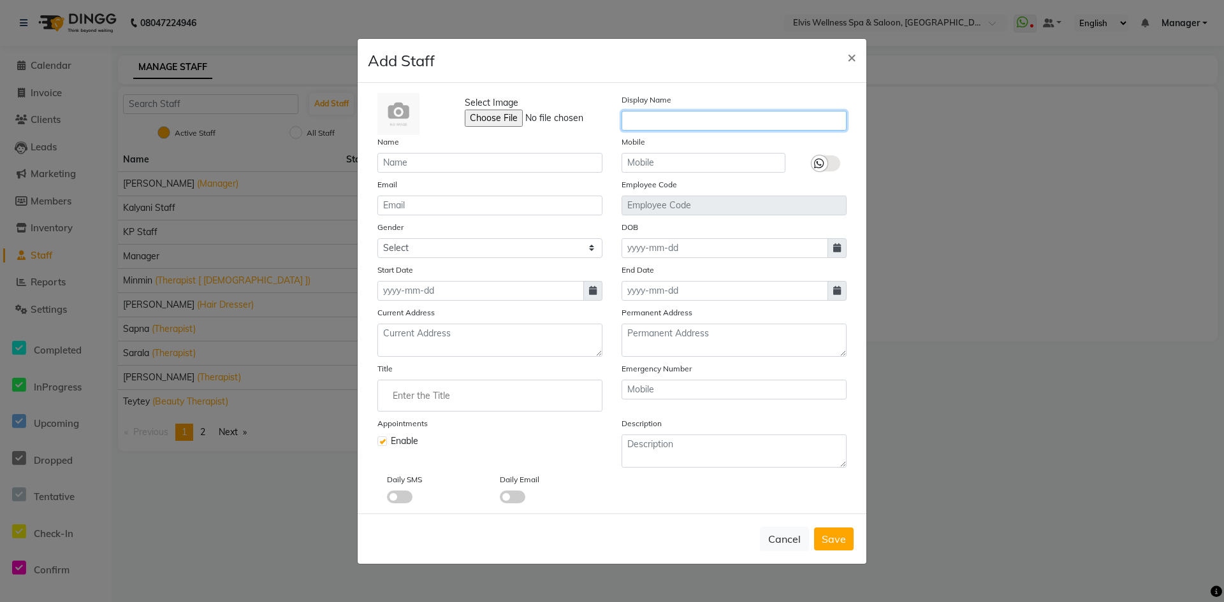
click at [661, 120] on input "text" at bounding box center [734, 121] width 225 height 20
type input "Nora"
click at [849, 541] on button "Save" at bounding box center [834, 539] width 40 height 23
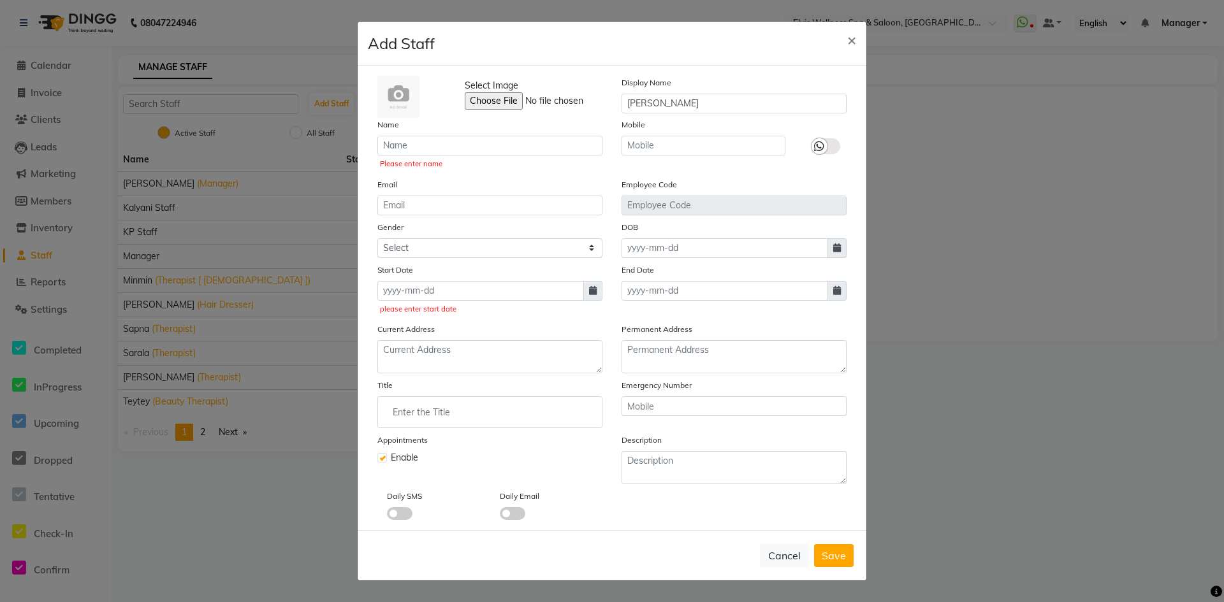
click at [589, 293] on icon at bounding box center [593, 290] width 8 height 9
select select "10"
select select "2025"
click at [449, 360] on div "2" at bounding box center [452, 357] width 20 height 20
type input "02-10-2025"
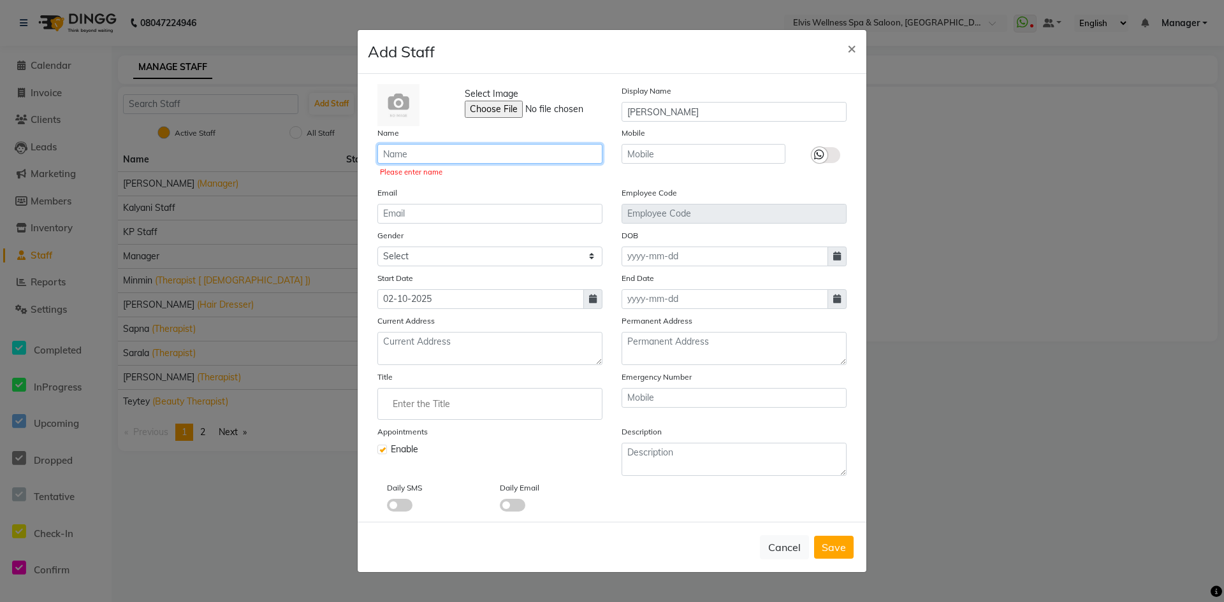
click at [469, 158] on input "text" at bounding box center [489, 154] width 225 height 20
type input "T"
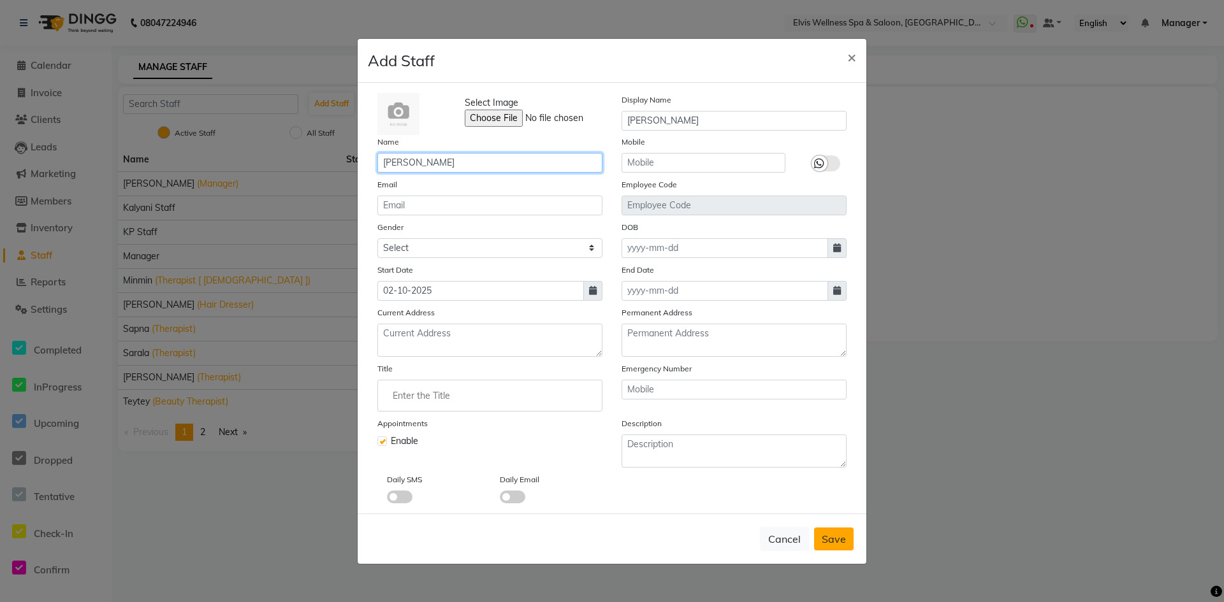
type input "Nora"
click at [836, 533] on span "Save" at bounding box center [834, 539] width 24 height 13
checkbox input "false"
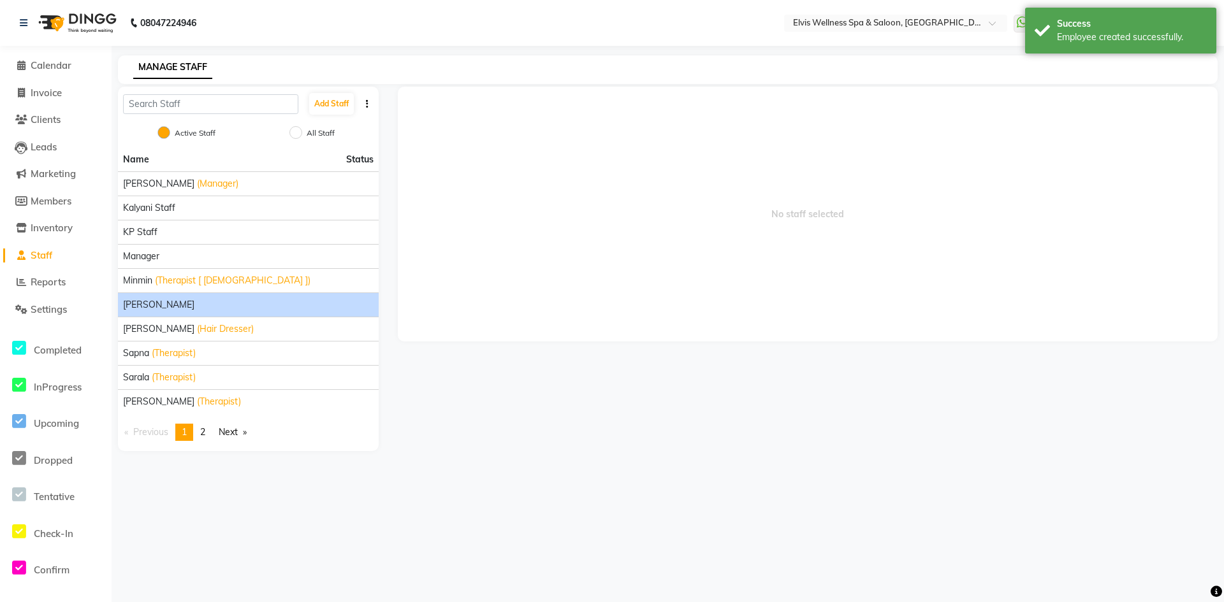
click at [246, 302] on div "Nora" at bounding box center [248, 304] width 251 height 13
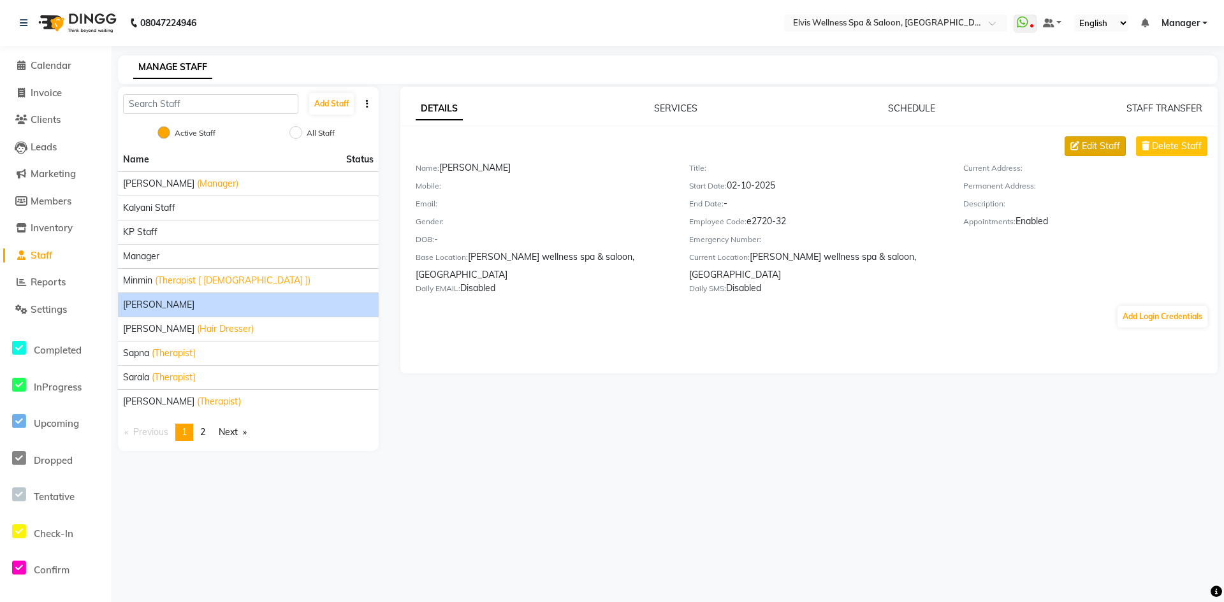
click at [1109, 150] on span "Edit Staff" at bounding box center [1101, 146] width 38 height 13
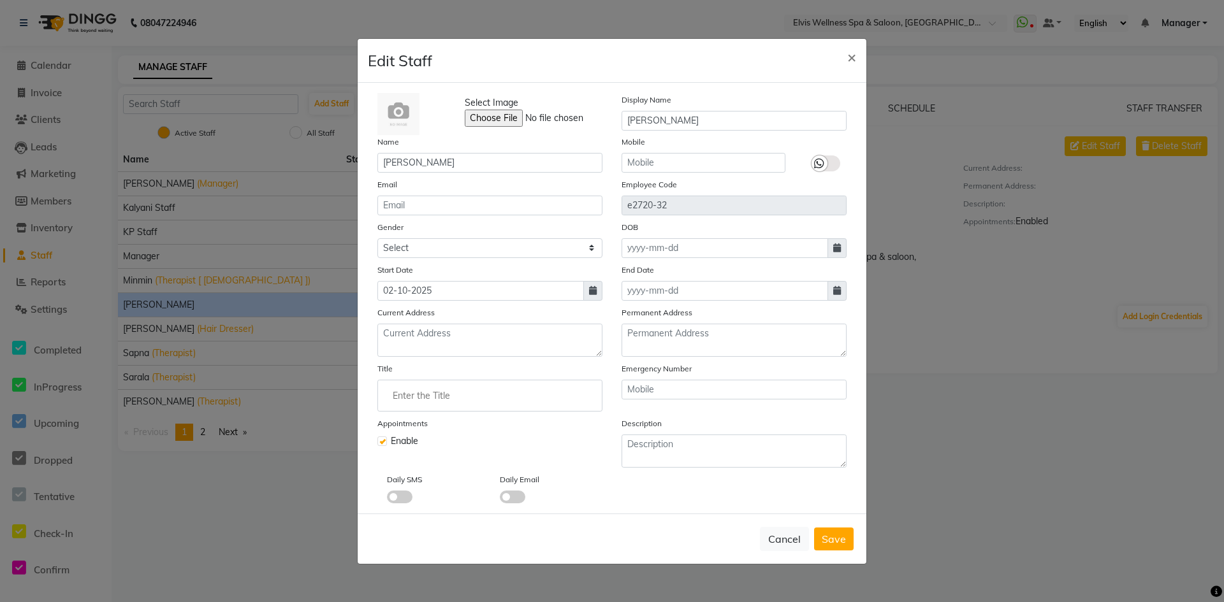
click at [423, 398] on input "Enter the Title" at bounding box center [490, 396] width 214 height 26
click at [433, 450] on link "Therapist" at bounding box center [490, 450] width 214 height 33
type input "Therapist"
click at [850, 538] on button "Save" at bounding box center [834, 539] width 40 height 23
checkbox input "false"
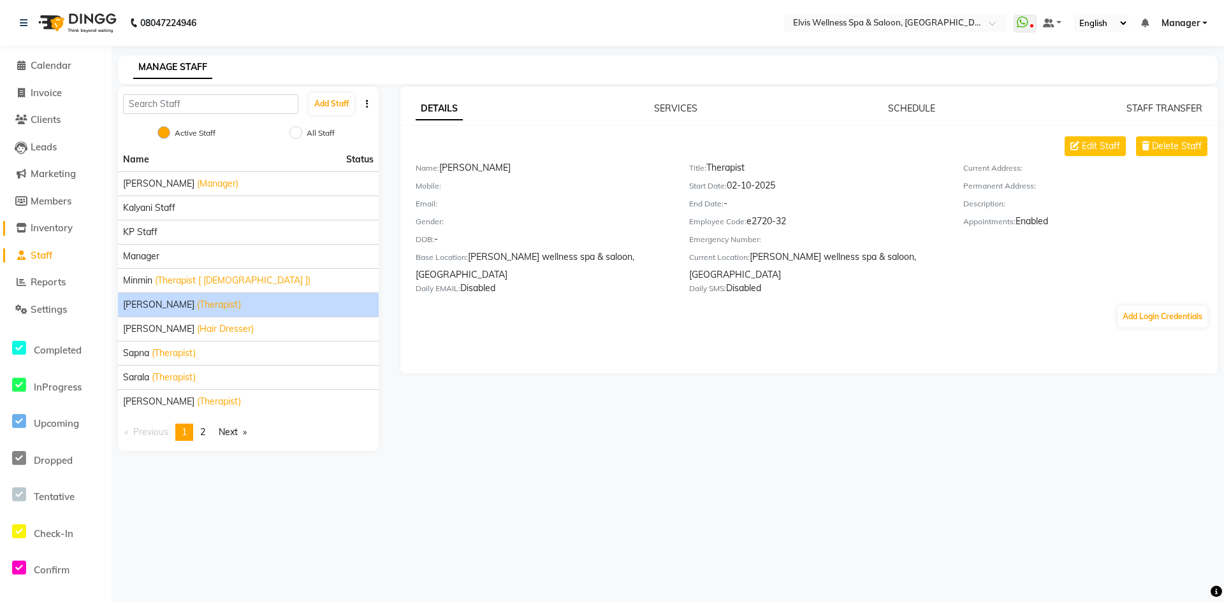
click at [51, 225] on span "Inventory" at bounding box center [52, 228] width 42 height 12
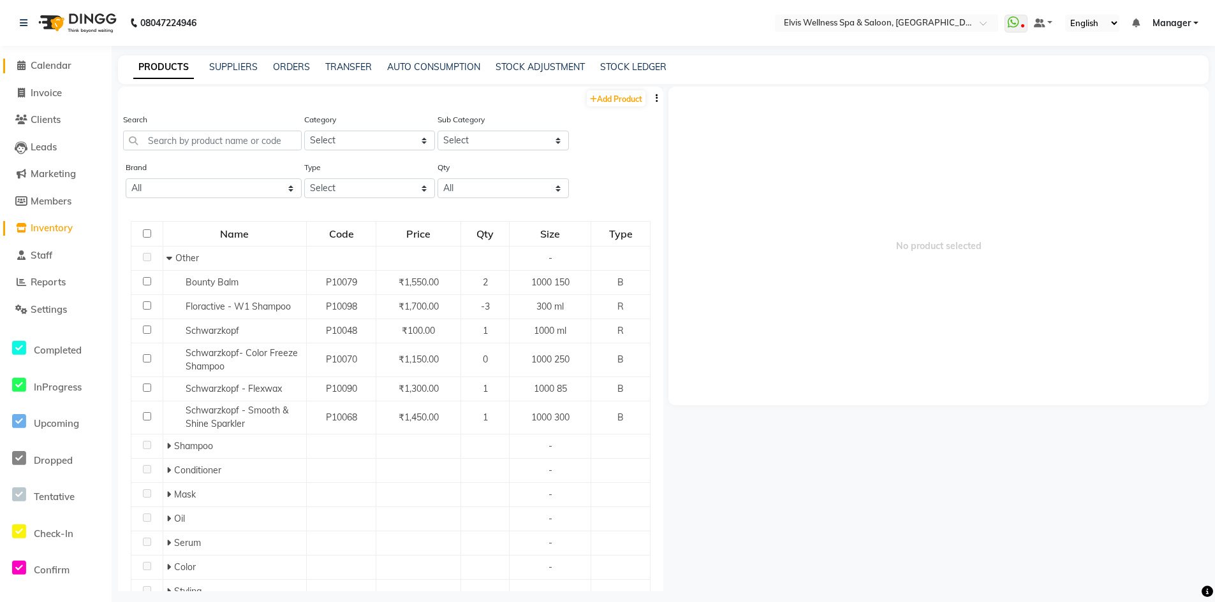
click at [55, 64] on span "Calendar" at bounding box center [51, 65] width 41 height 12
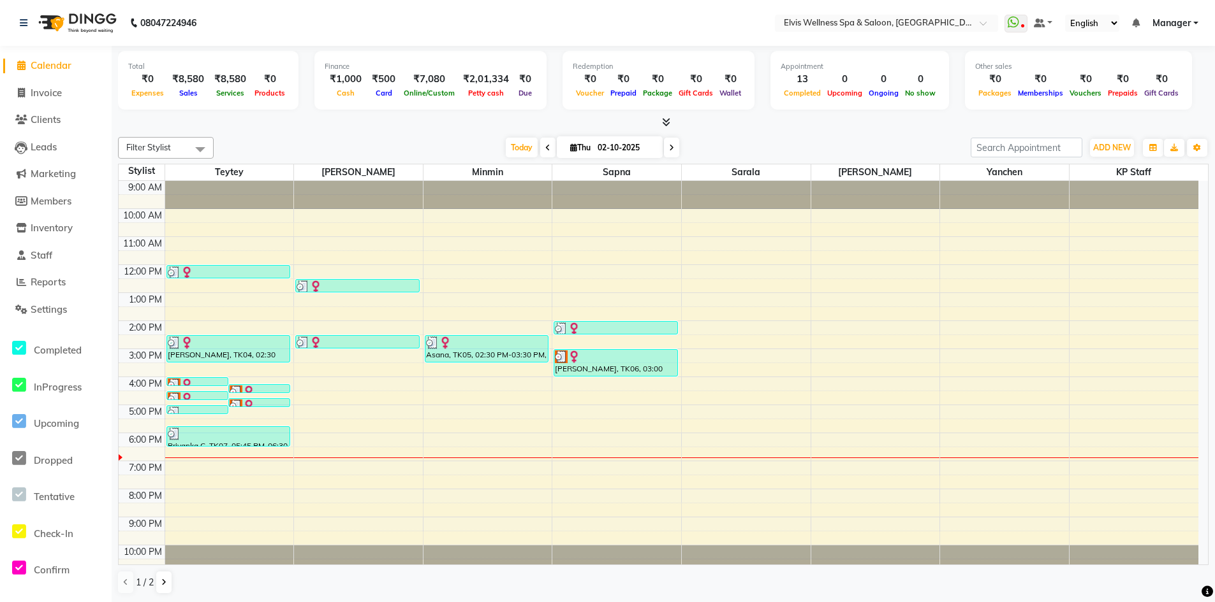
click at [206, 149] on span at bounding box center [200, 149] width 26 height 24
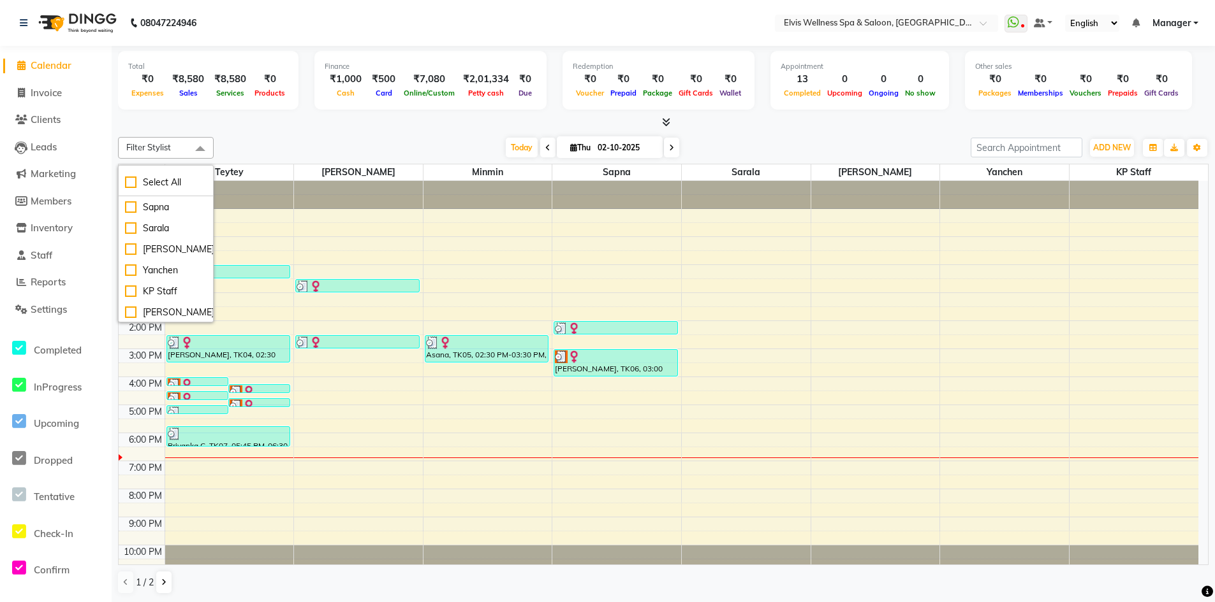
scroll to position [64, 0]
click at [171, 312] on div "Nora" at bounding box center [166, 311] width 82 height 13
checkbox input "true"
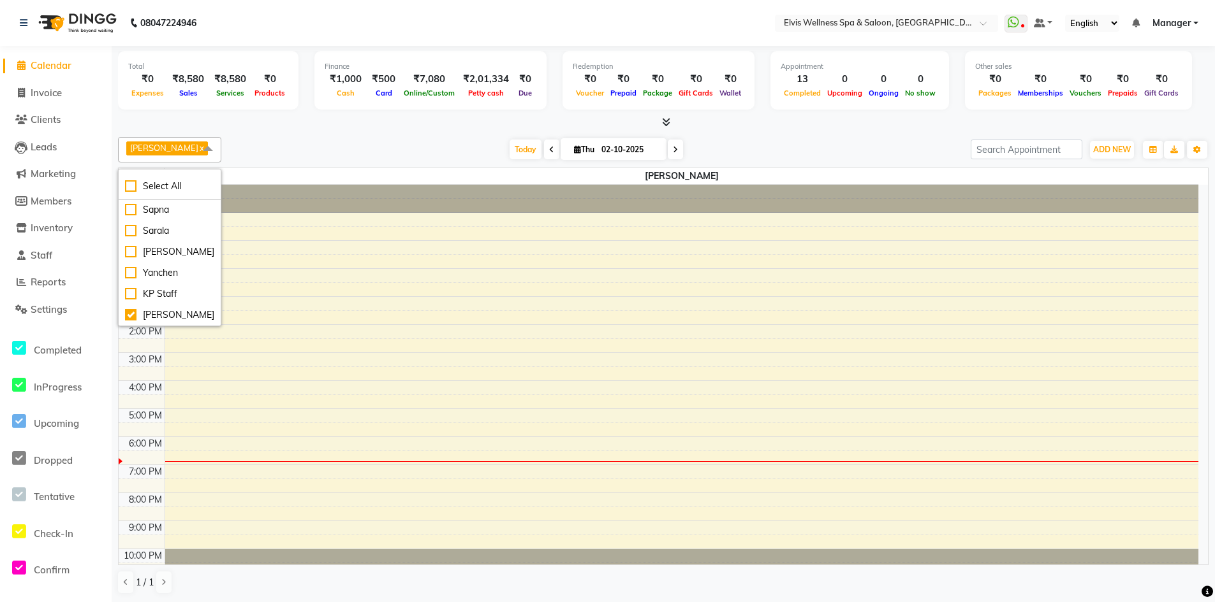
click at [244, 142] on div "Today Thu 02-10-2025" at bounding box center [596, 149] width 736 height 19
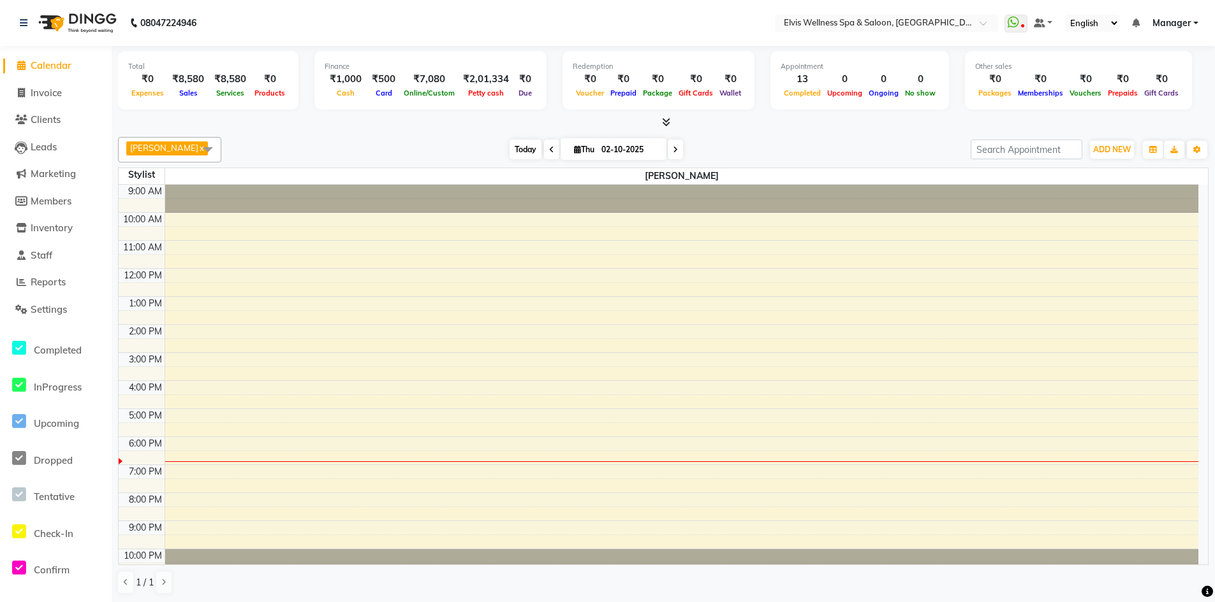
click at [521, 150] on span "Today" at bounding box center [525, 150] width 32 height 20
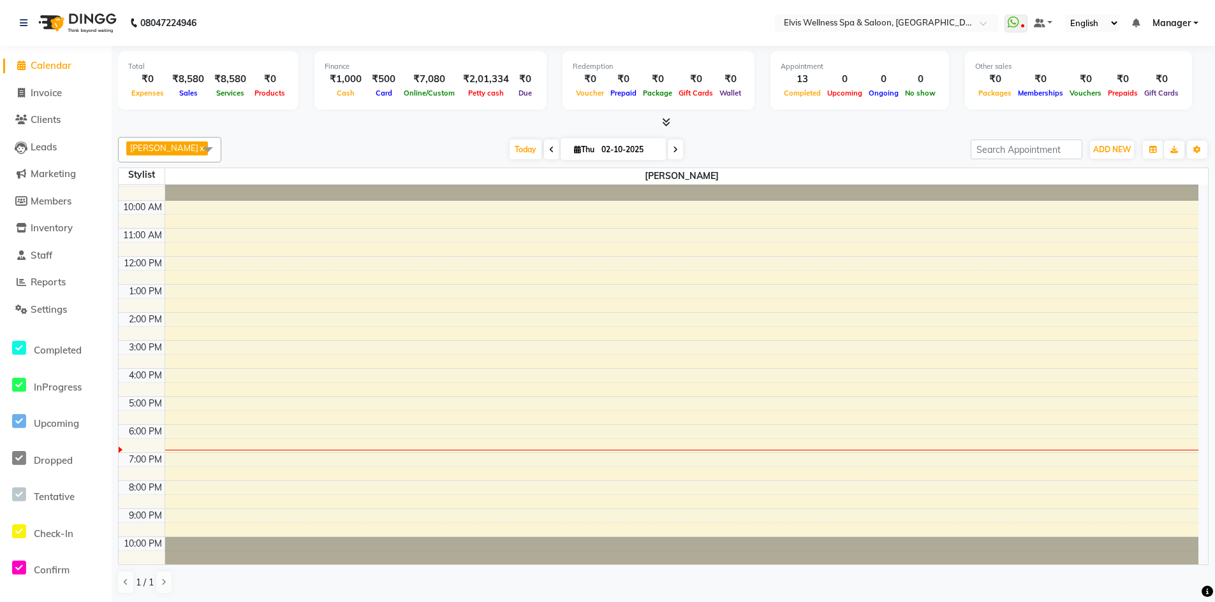
click at [198, 150] on span at bounding box center [208, 149] width 26 height 24
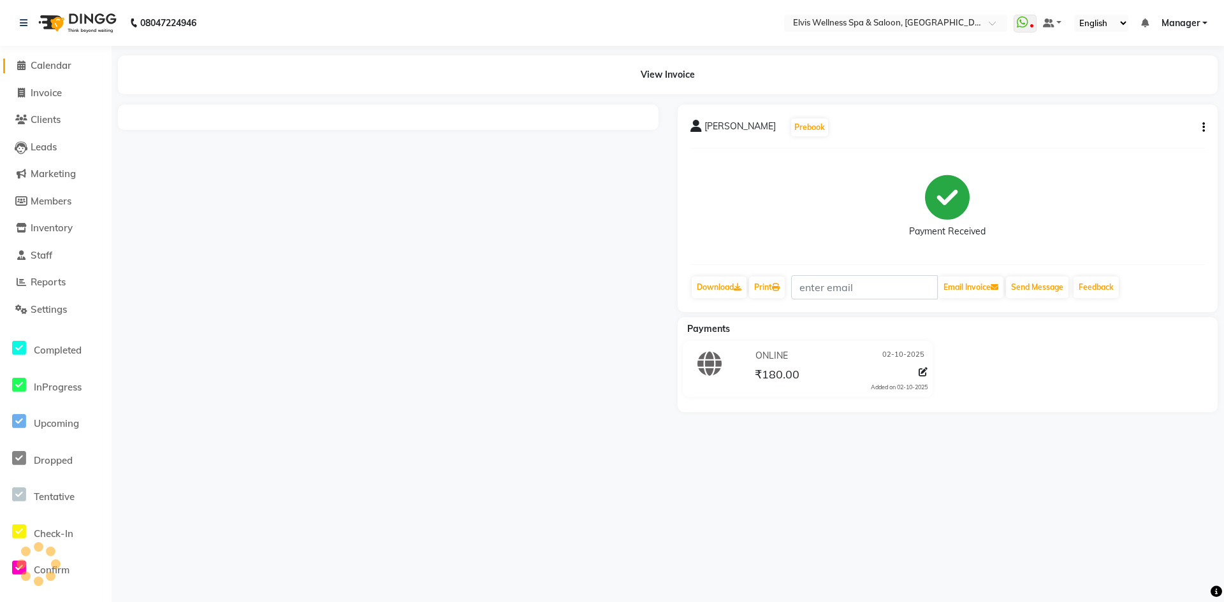
click at [36, 62] on span "Calendar" at bounding box center [51, 65] width 41 height 12
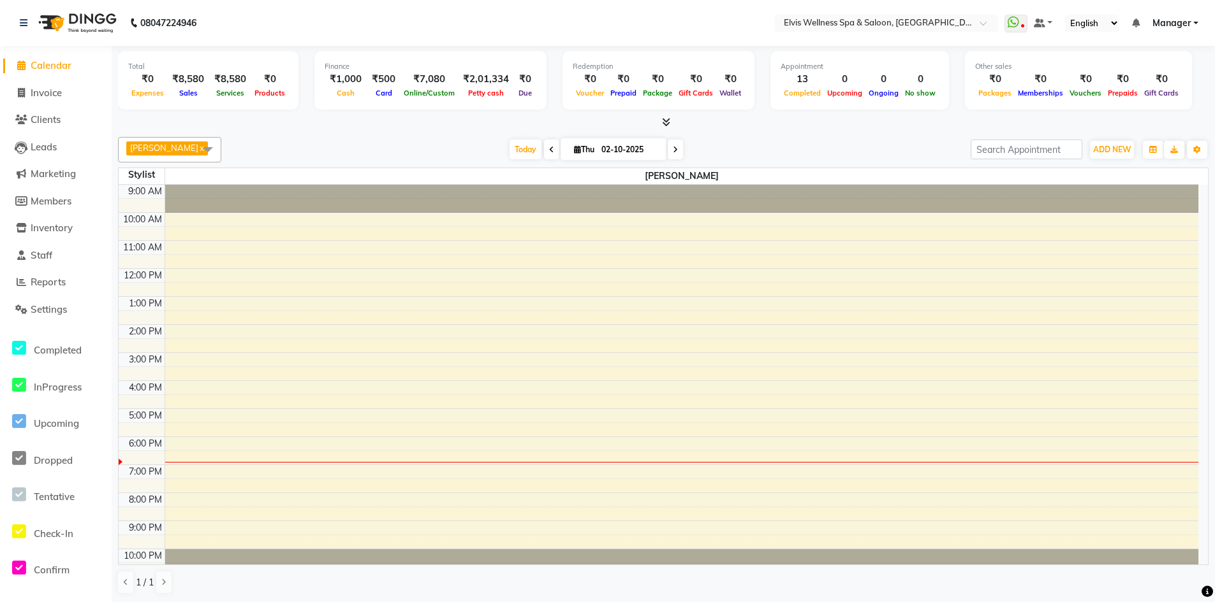
click at [199, 152] on span at bounding box center [208, 149] width 26 height 24
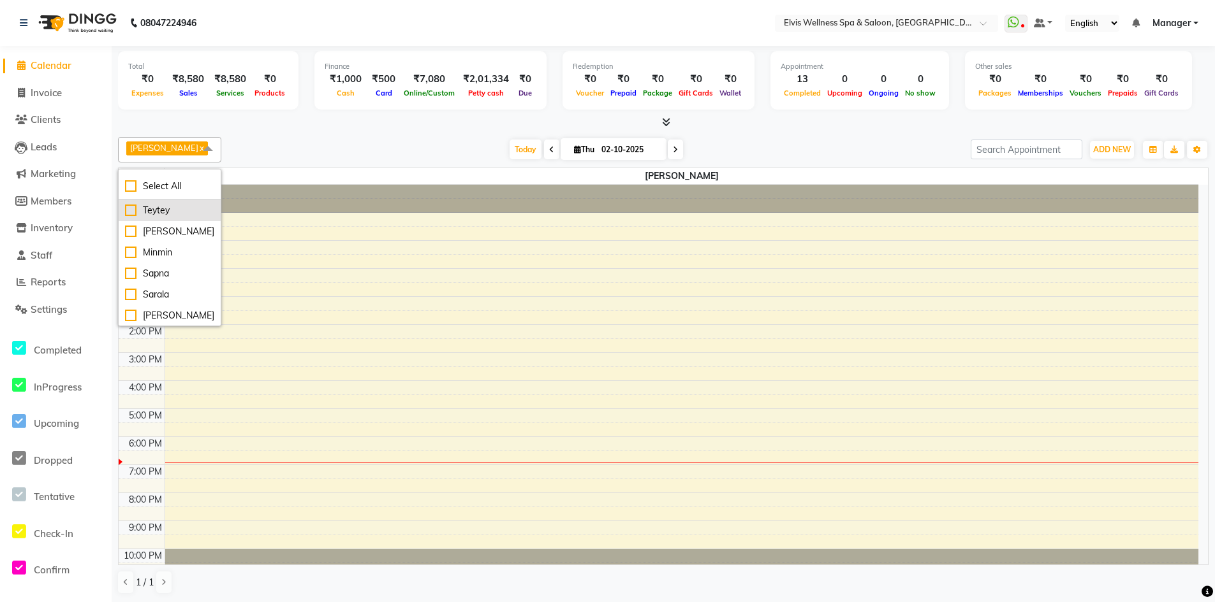
click at [186, 214] on div "Teytey" at bounding box center [169, 210] width 89 height 13
checkbox input "true"
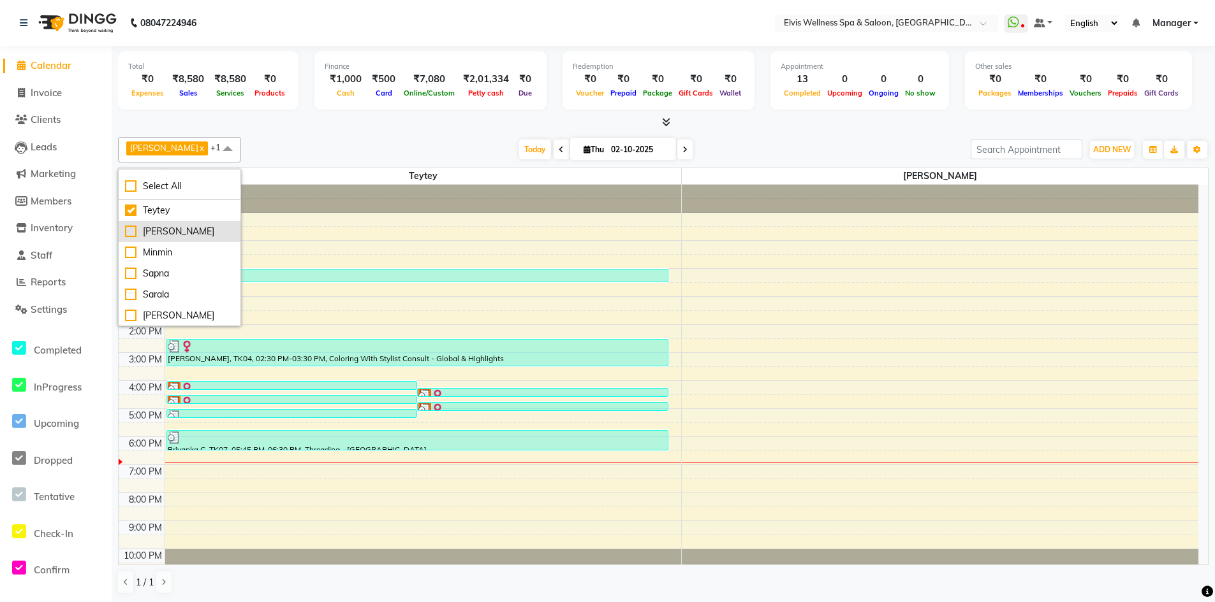
click at [134, 230] on div "[PERSON_NAME]" at bounding box center [179, 231] width 109 height 13
checkbox input "true"
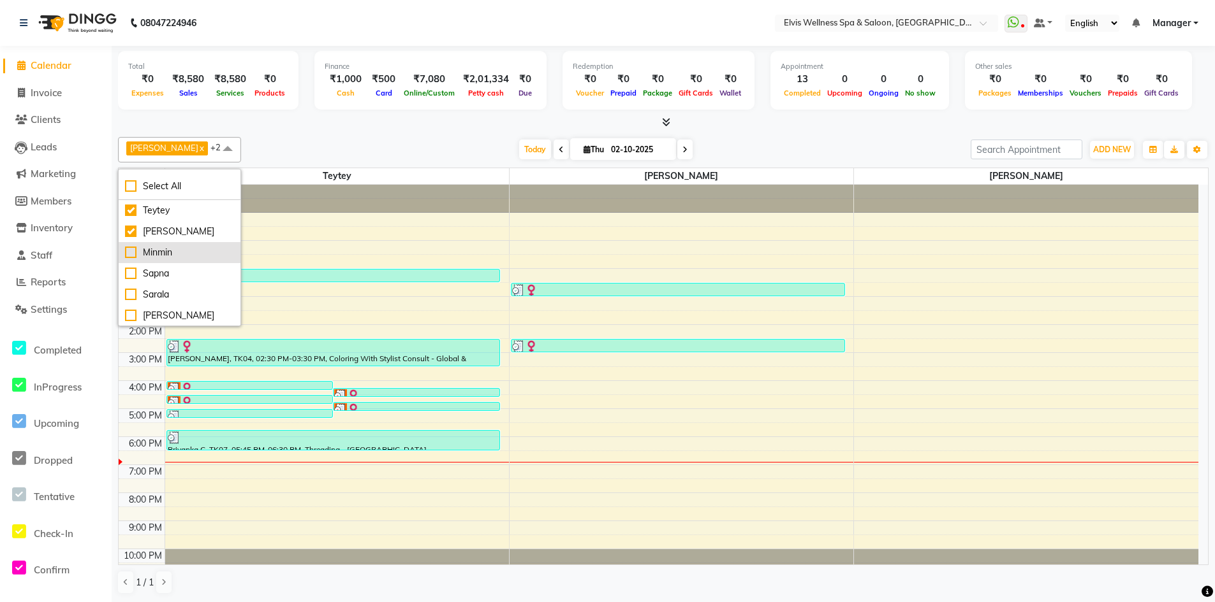
click at [130, 251] on div "Minmin" at bounding box center [179, 252] width 109 height 13
checkbox input "true"
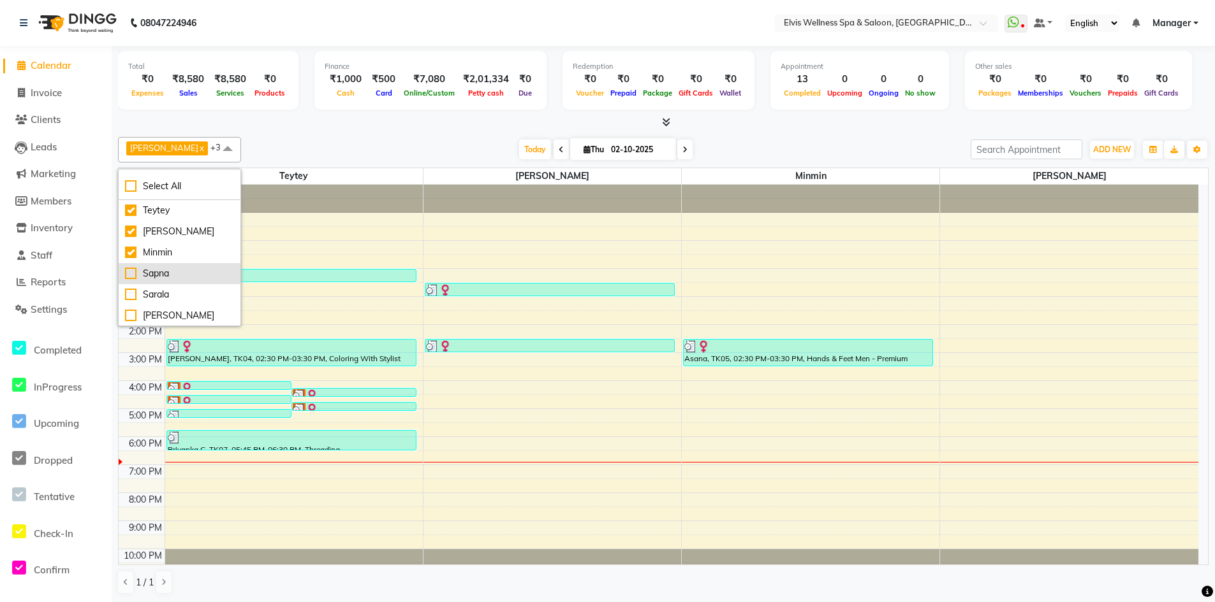
click at [129, 271] on div "Sapna" at bounding box center [179, 273] width 109 height 13
checkbox input "true"
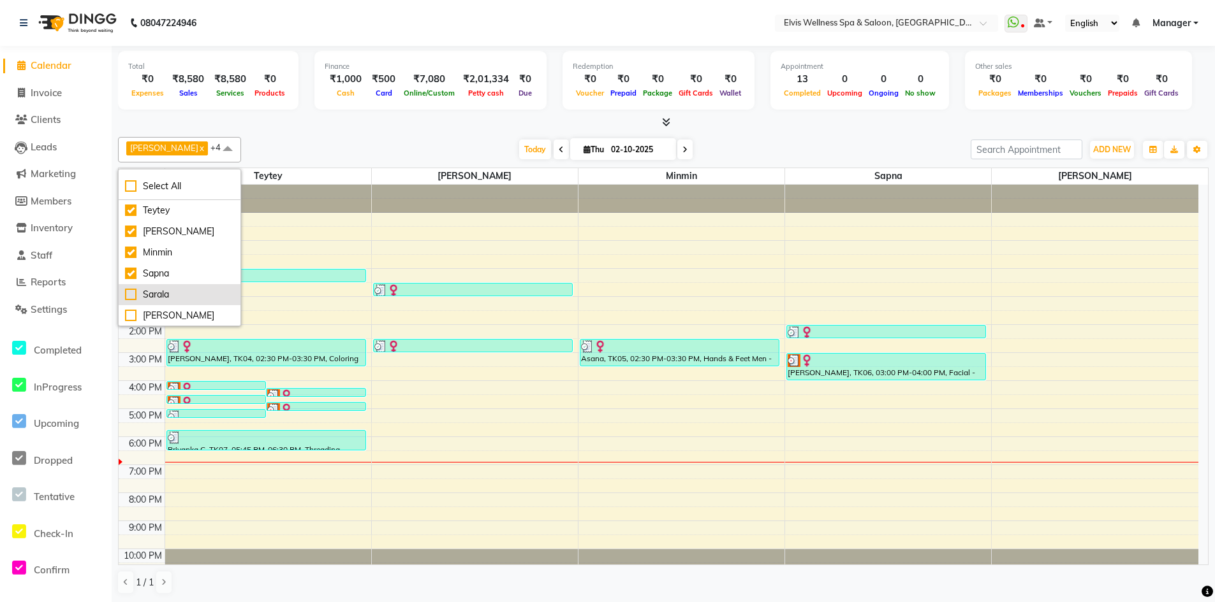
click at [128, 292] on div "Sarala" at bounding box center [179, 294] width 109 height 13
checkbox input "true"
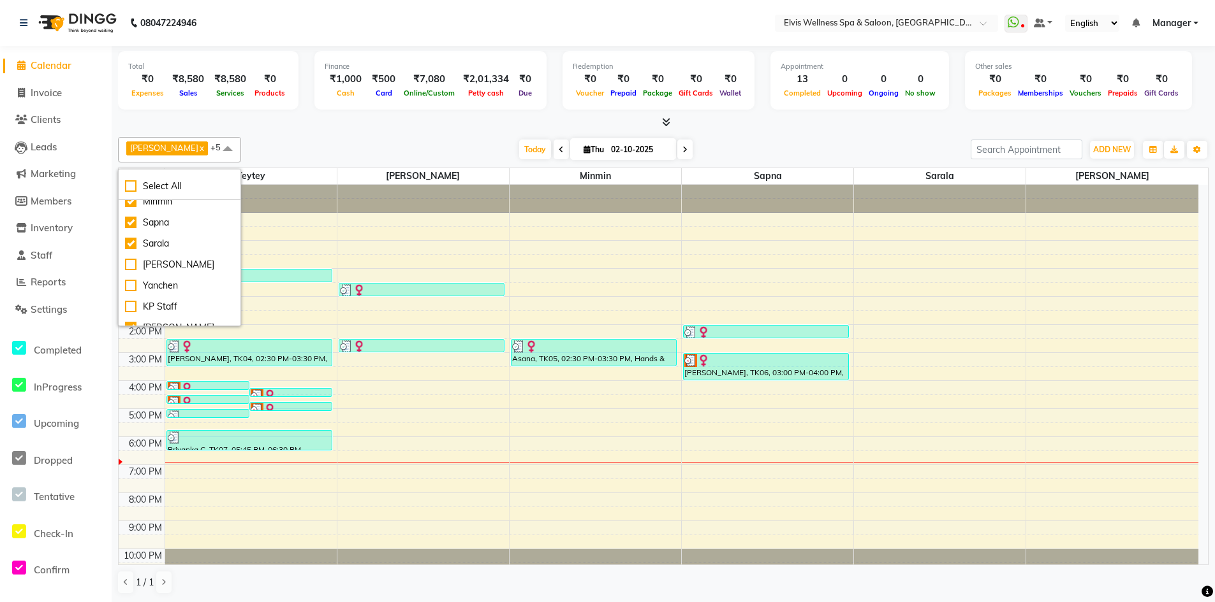
scroll to position [64, 0]
click at [134, 273] on div "Yanchen" at bounding box center [179, 272] width 109 height 13
checkbox input "true"
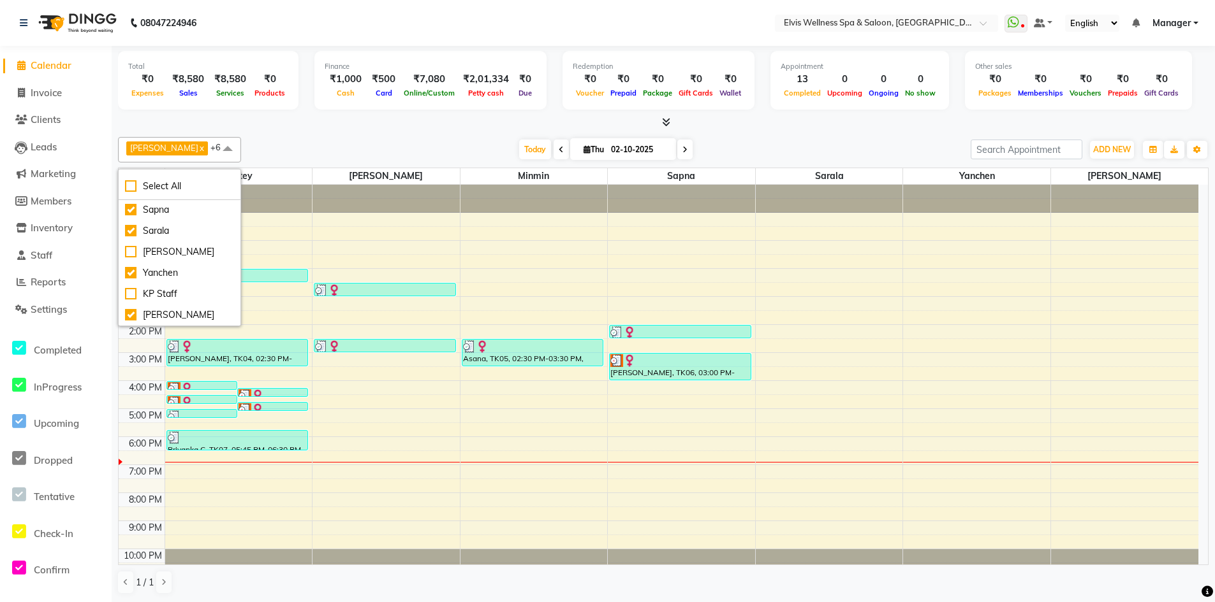
click at [873, 141] on div "Today Thu 02-10-2025" at bounding box center [605, 149] width 717 height 19
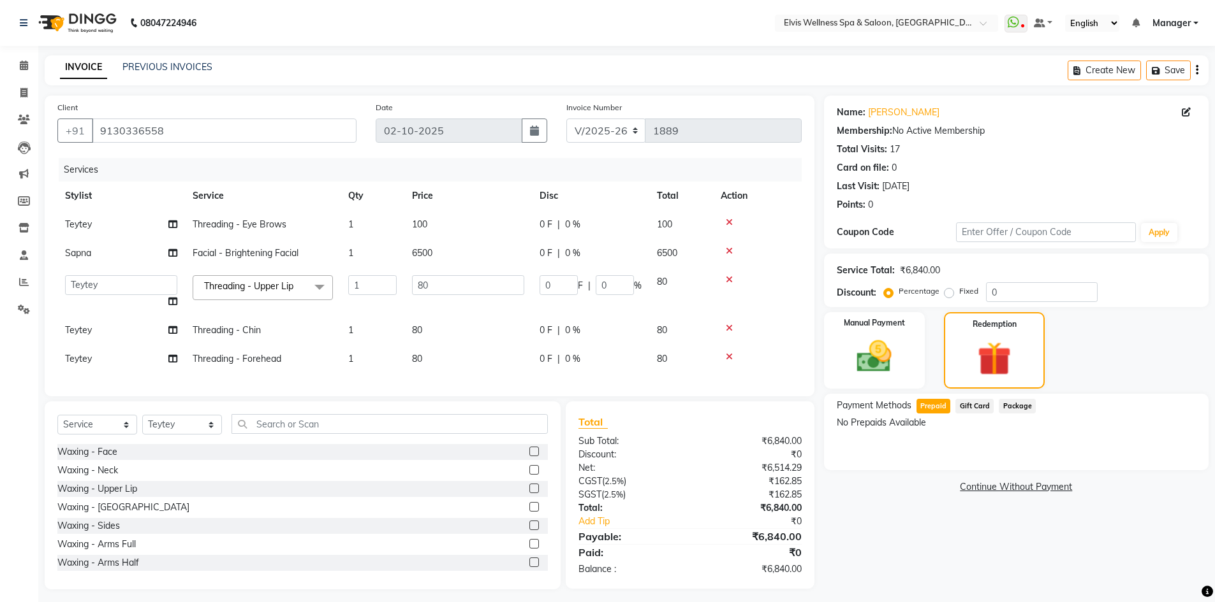
select select "6269"
select select "46562"
select select "service"
select select "46562"
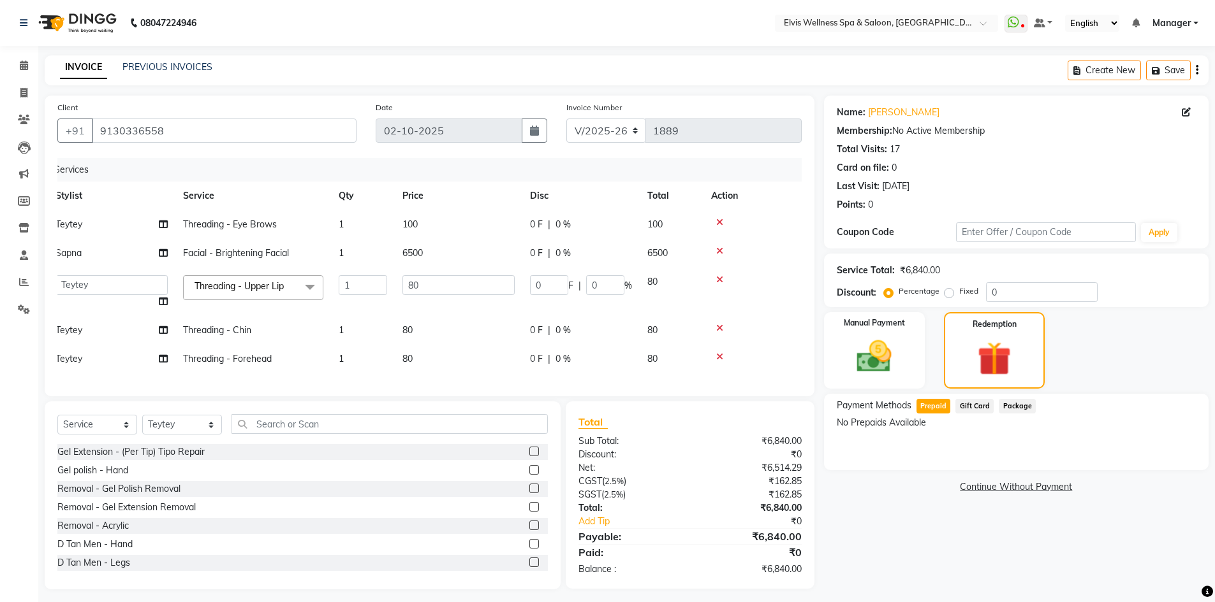
click at [965, 409] on span "Gift Card" at bounding box center [974, 406] width 38 height 15
click at [1002, 411] on span "Package" at bounding box center [1016, 406] width 37 height 15
click at [900, 364] on img at bounding box center [874, 356] width 59 height 41
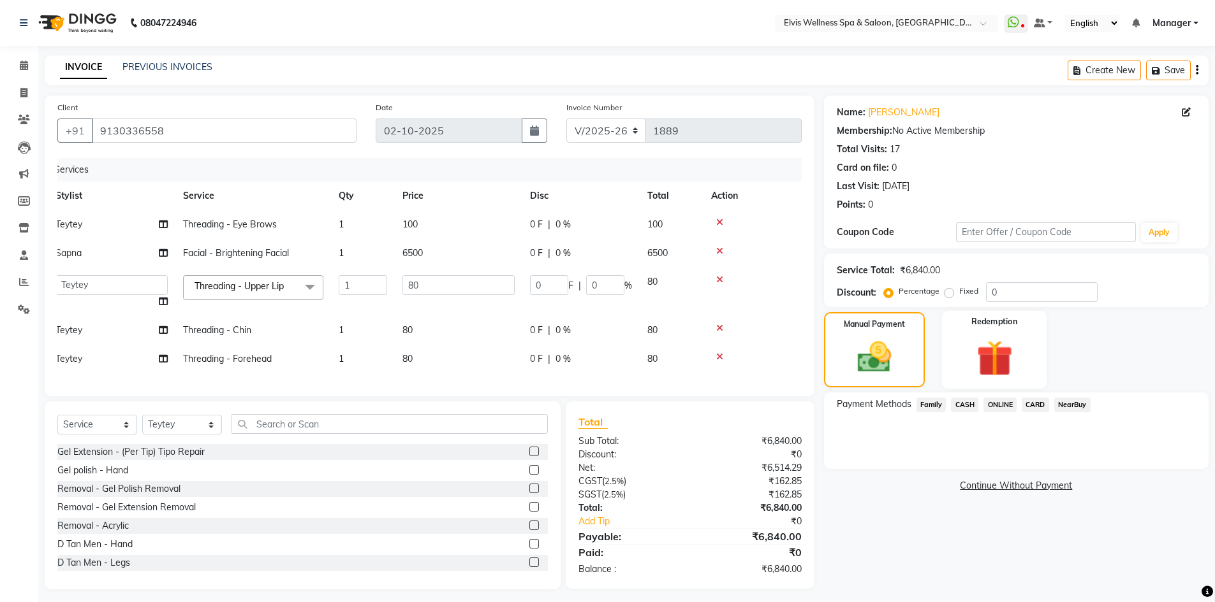
click at [988, 356] on img at bounding box center [994, 358] width 59 height 45
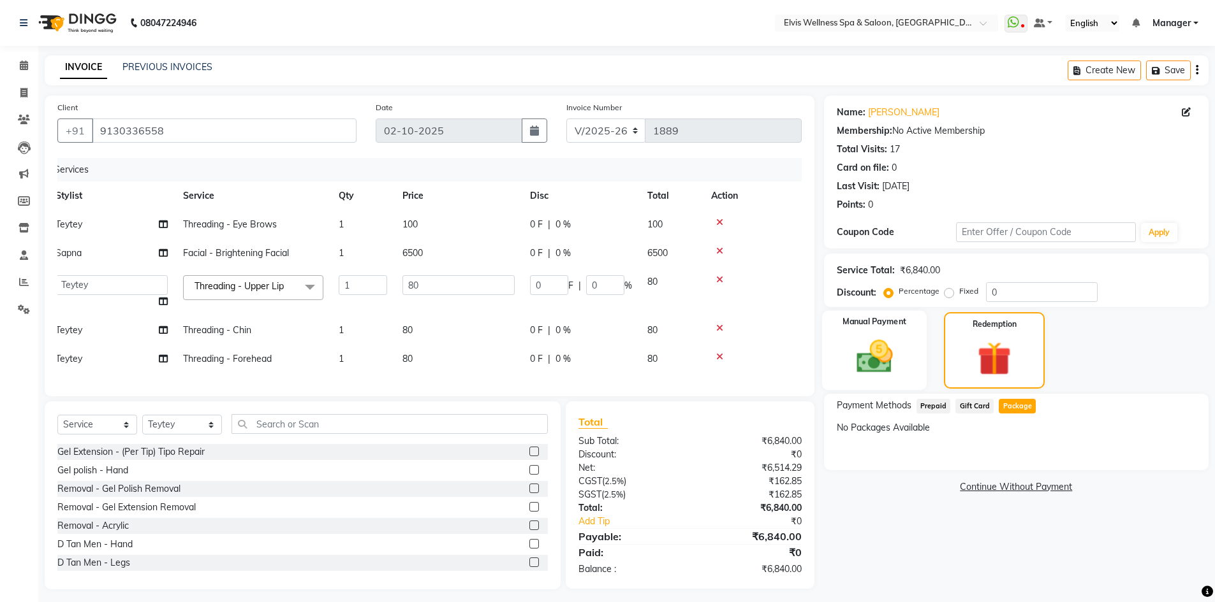
click at [887, 356] on img at bounding box center [874, 356] width 59 height 41
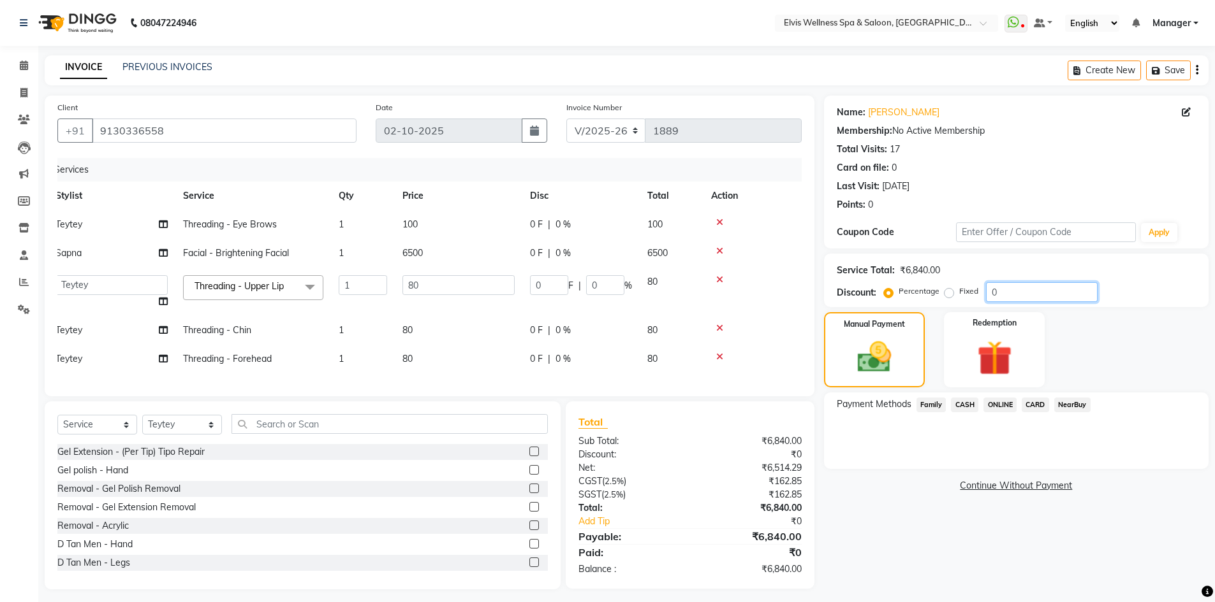
click at [987, 299] on input "0" at bounding box center [1042, 292] width 112 height 20
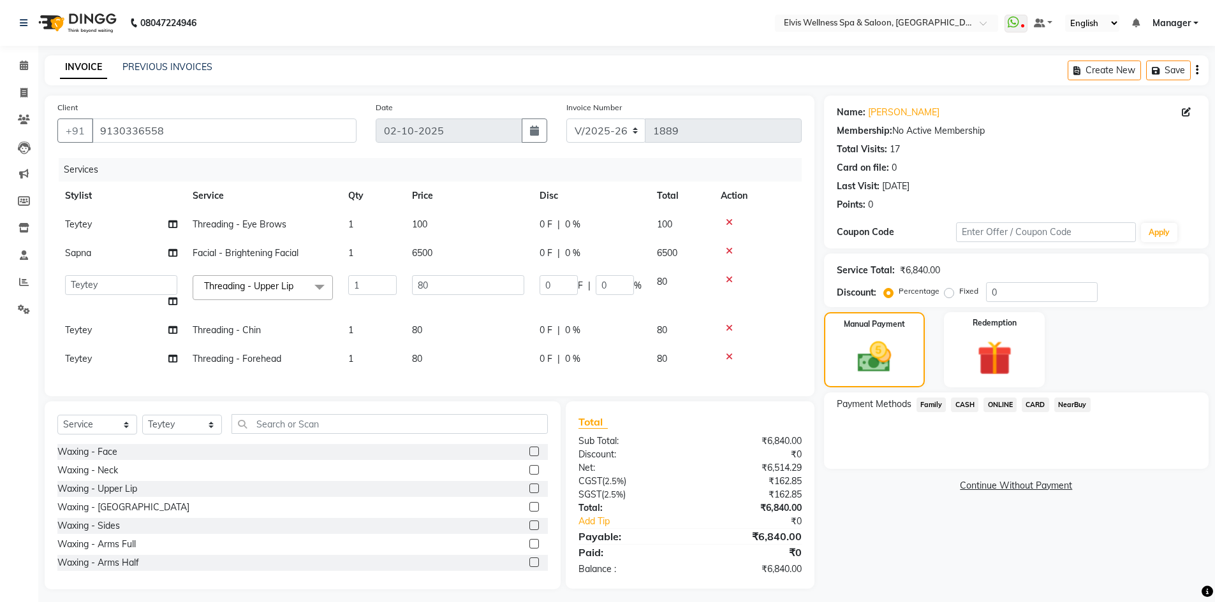
select select "6269"
select select "46562"
select select "service"
select select "46562"
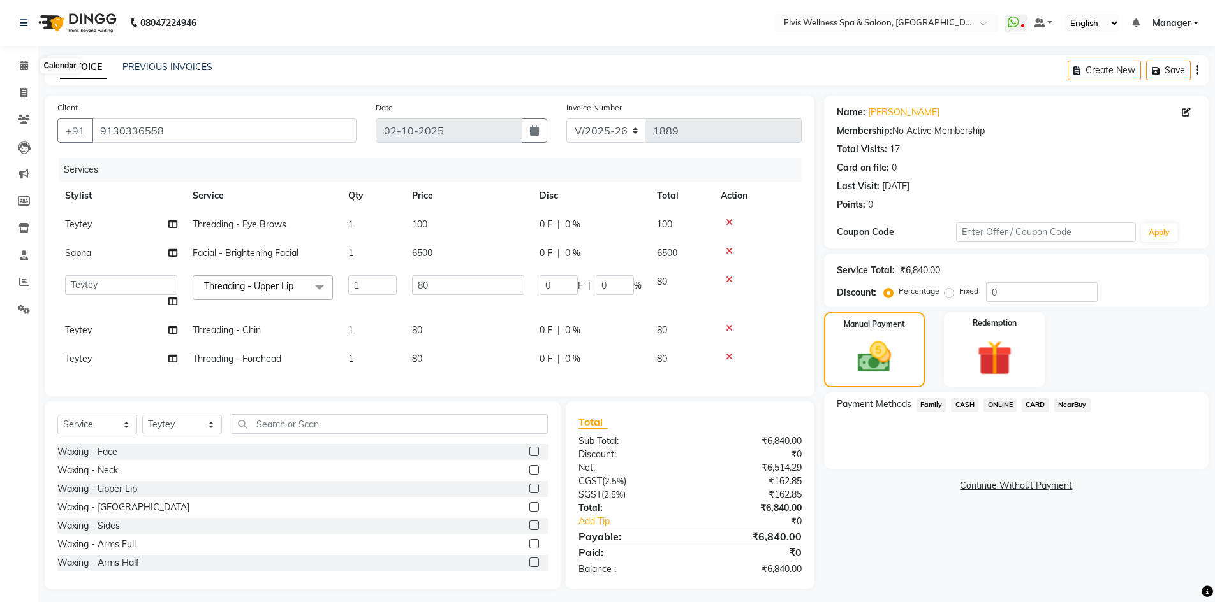
select select "6269"
select select "46562"
select select "service"
select select "46562"
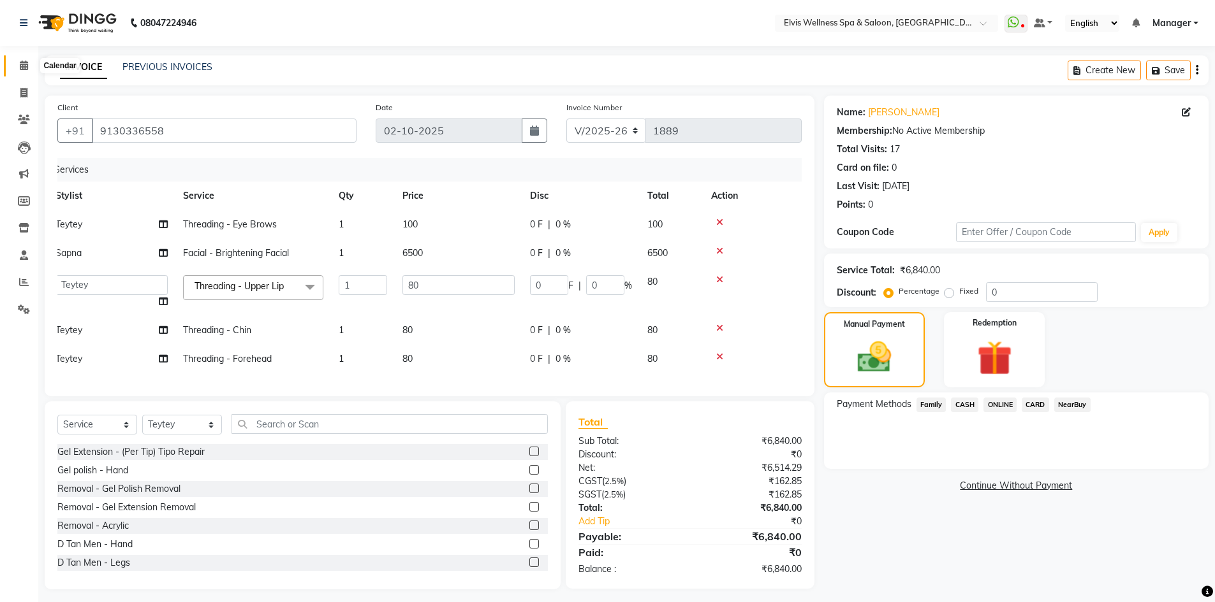
drag, startPoint x: 0, startPoint y: 0, endPoint x: 725, endPoint y: 98, distance: 731.5
click at [25, 66] on icon at bounding box center [24, 66] width 8 height 10
